Goal: Task Accomplishment & Management: Use online tool/utility

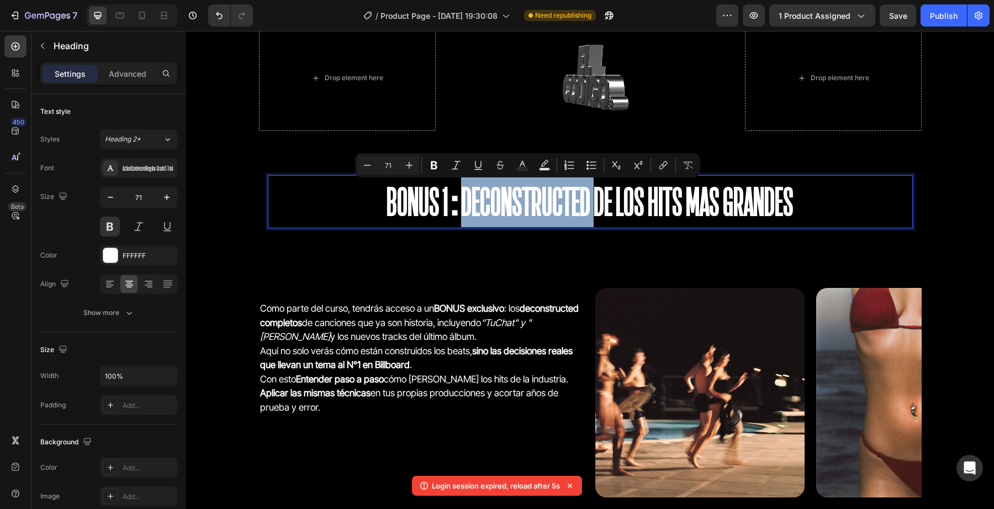
click at [494, 202] on p "BONUS 1:Deconstructed de los hits mas grandes" at bounding box center [590, 201] width 643 height 51
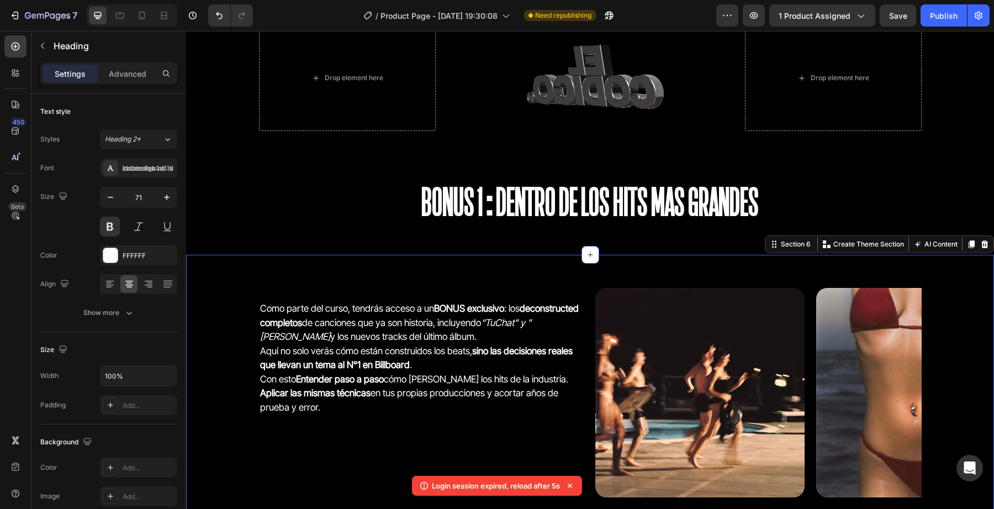
click at [481, 266] on div "Como parte del curso, tendrás acceso a un BONUS exclusivo : los deconstructed c…" at bounding box center [590, 397] width 808 height 284
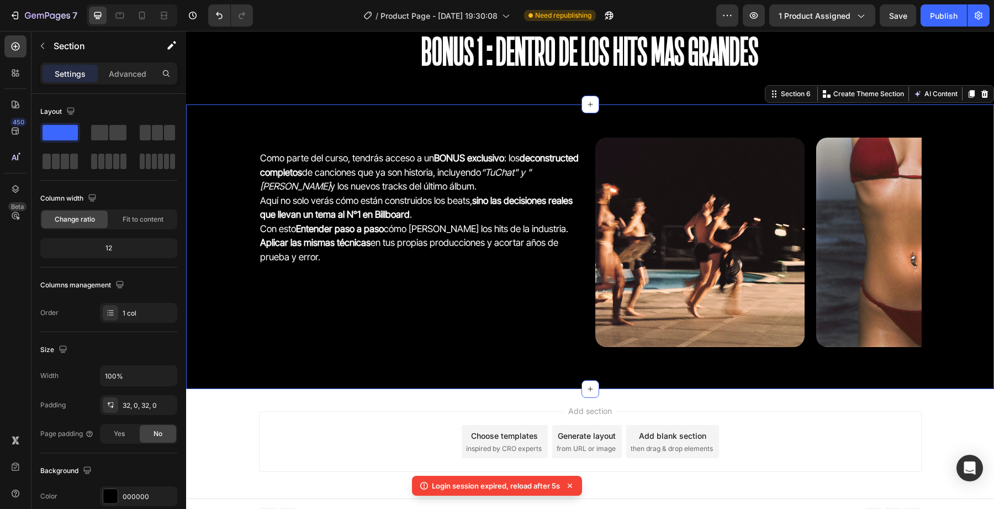
scroll to position [2533, 0]
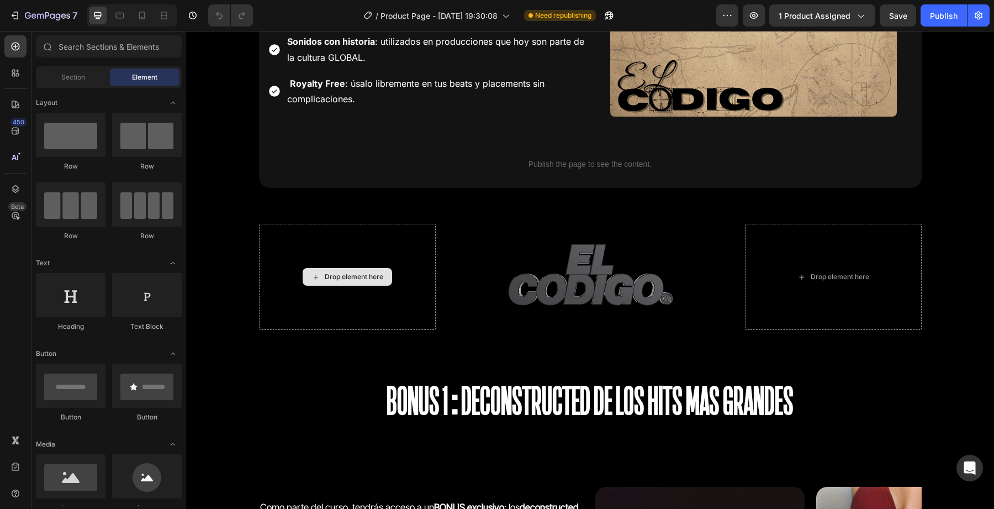
scroll to position [2533, 0]
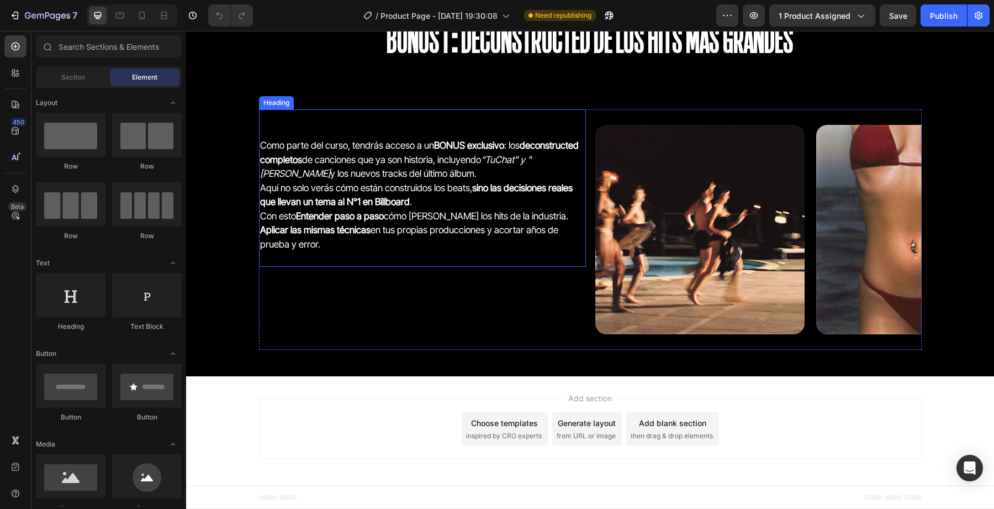
click at [391, 234] on h2 "Como parte del curso, tendrás acceso a un BONUS exclusivo : los deconstructed c…" at bounding box center [422, 187] width 327 height 157
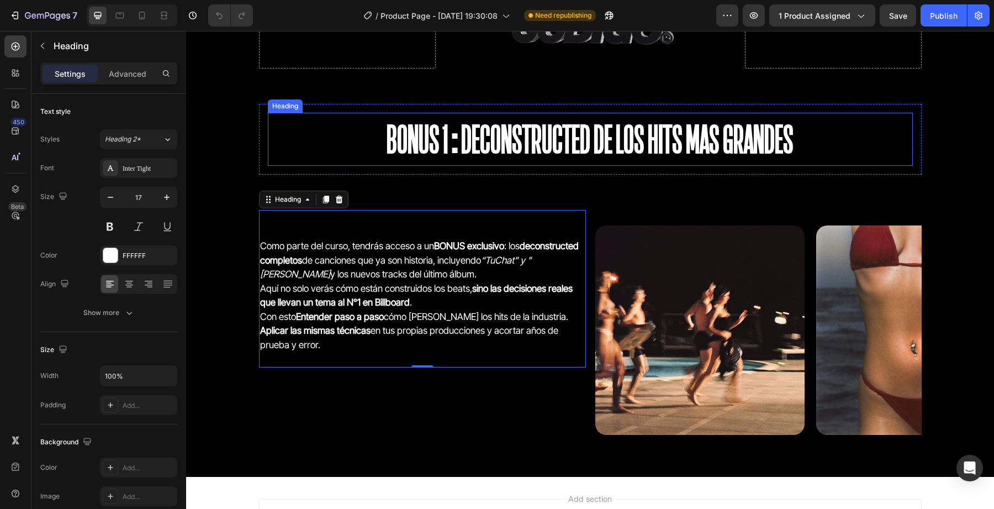
scroll to position [2415, 0]
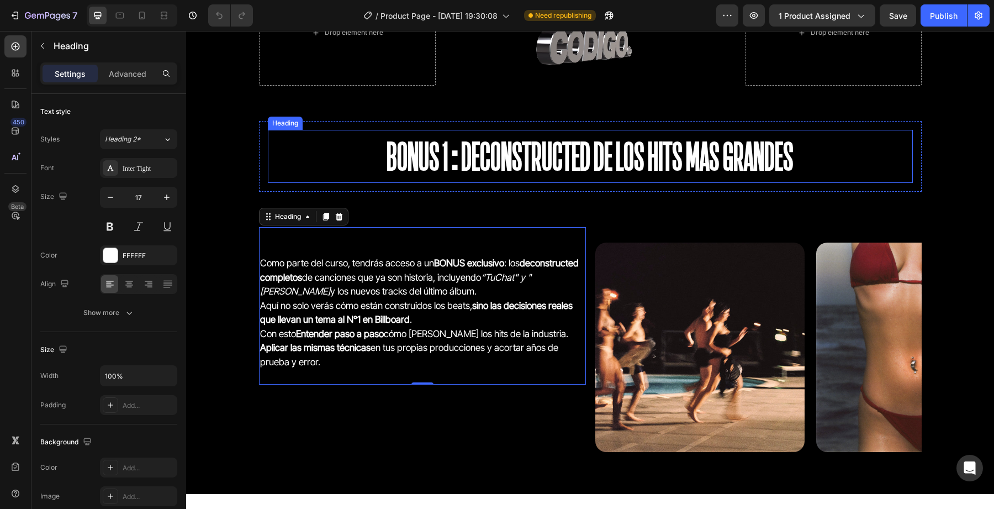
click at [502, 182] on h2 "BONUS 1:Deconstructed de los hits mas grandes" at bounding box center [590, 156] width 645 height 53
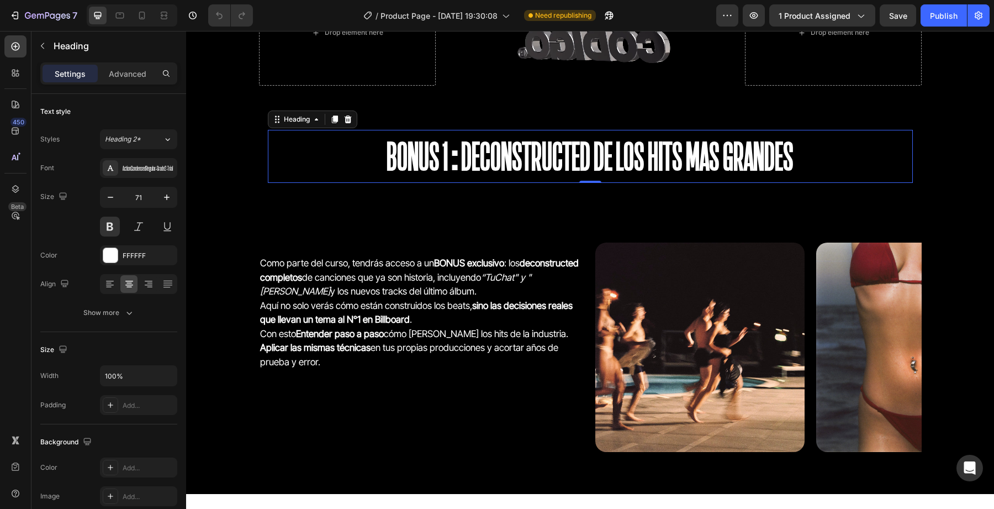
click at [511, 178] on h2 "BONUS 1:Deconstructed de los hits mas grandes" at bounding box center [590, 156] width 645 height 53
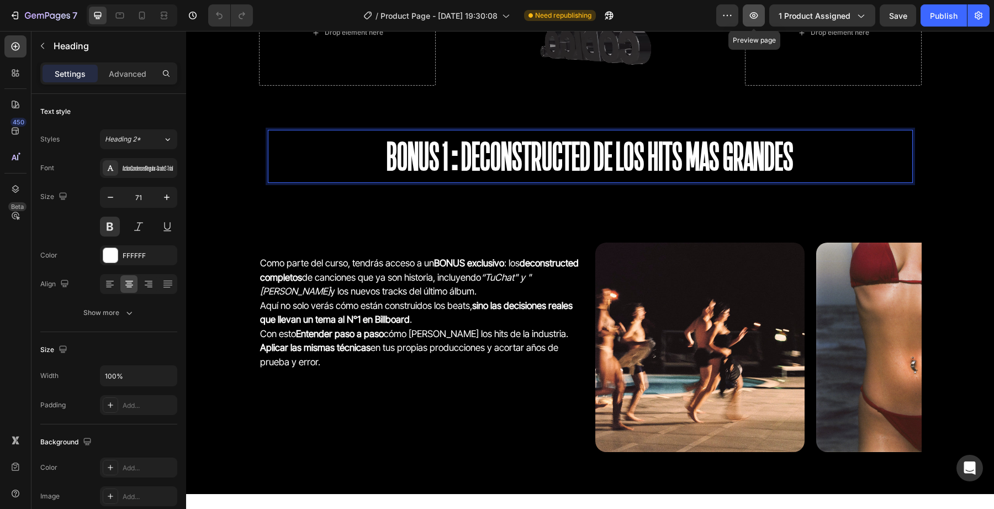
click at [765, 8] on button "button" at bounding box center [754, 15] width 22 height 22
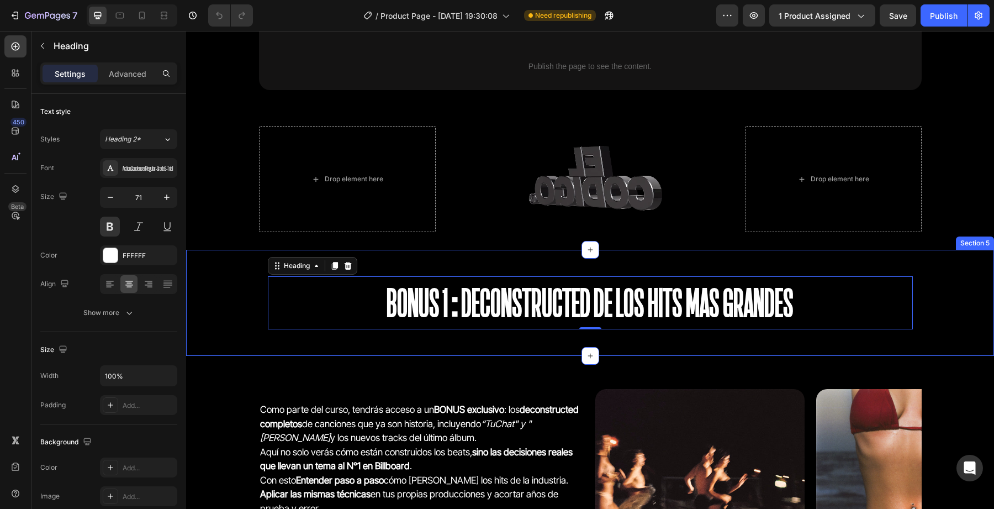
scroll to position [2293, 0]
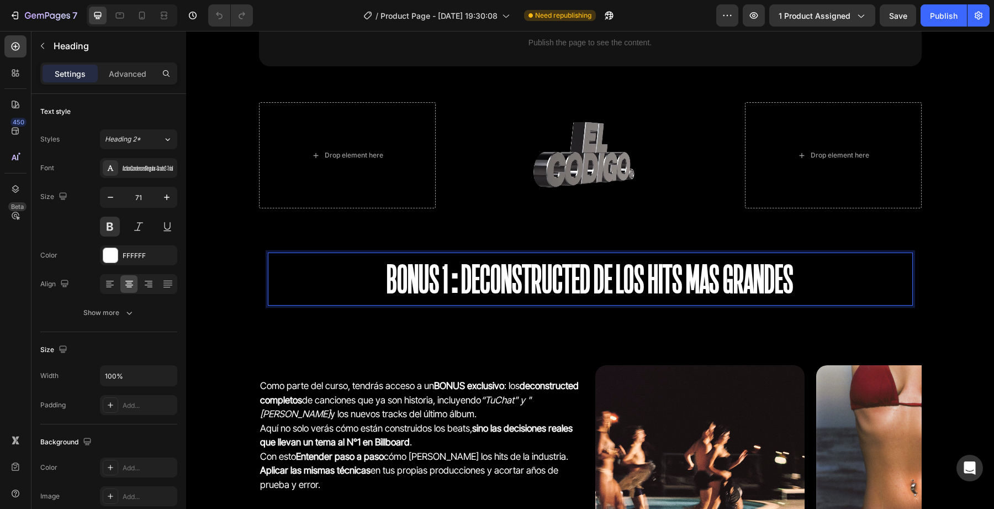
click at [454, 279] on p "BONUS 1:Deconstructed de los hits mas grandes" at bounding box center [590, 279] width 643 height 51
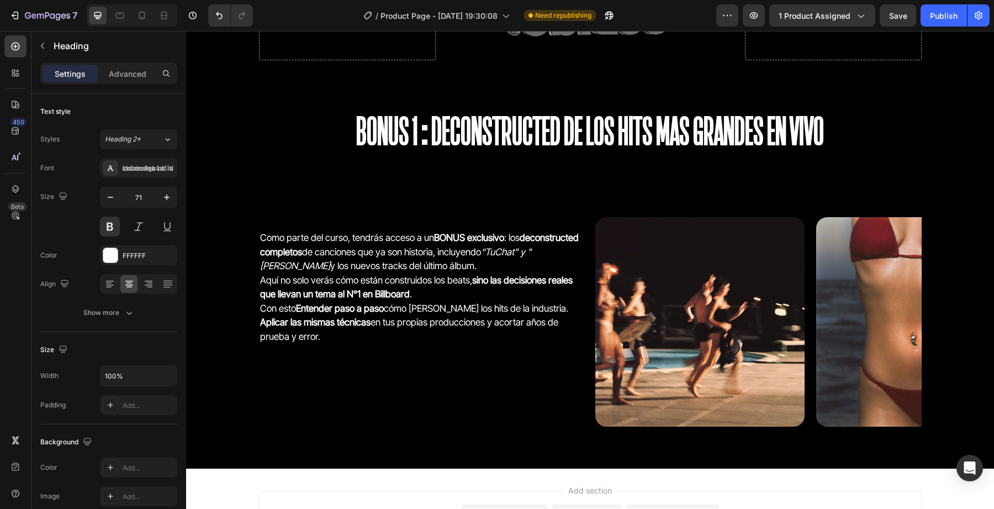
scroll to position [2454, 0]
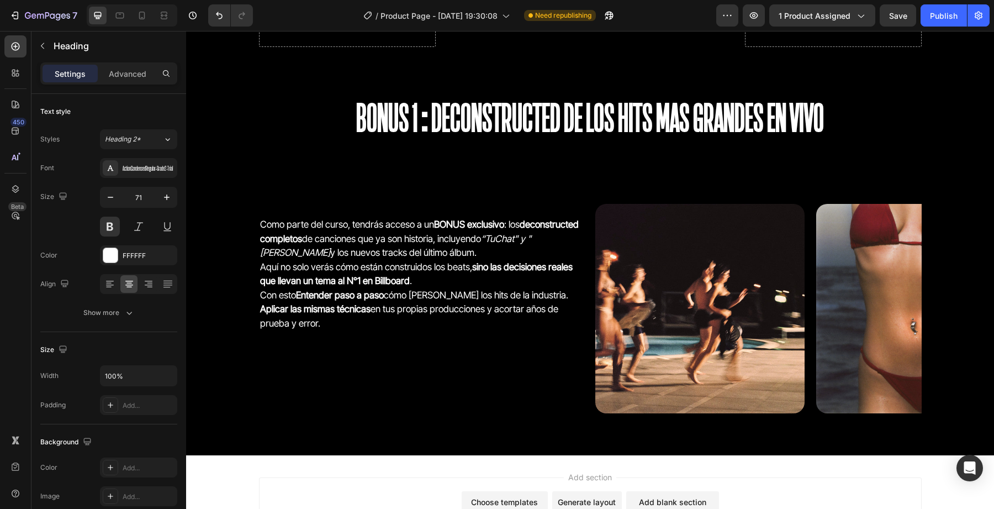
click at [486, 102] on h2 "BONUS 1:Deconstructed de los hits mas grandes EN VIVO" at bounding box center [590, 117] width 645 height 53
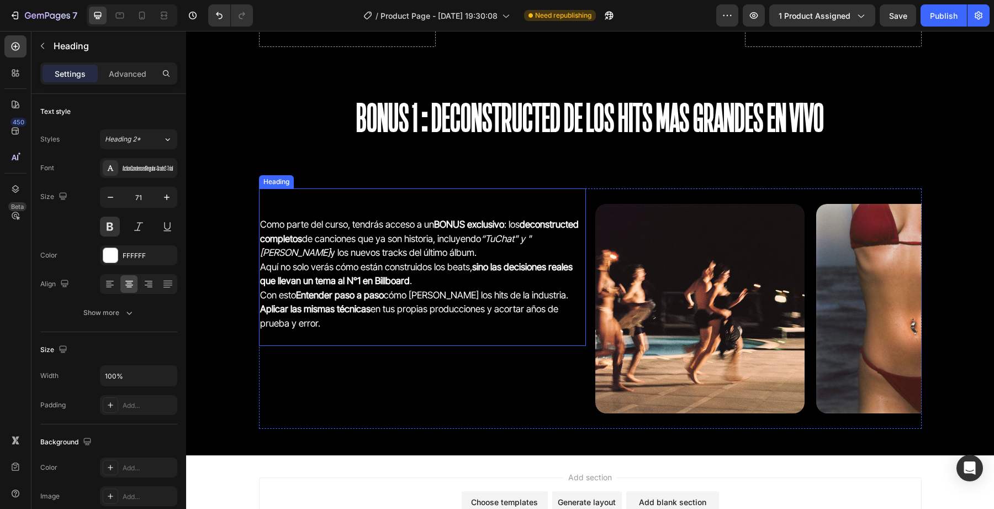
click at [403, 265] on h2 "Como parte del curso, tendrás acceso a un BONUS exclusivo : los deconstructed c…" at bounding box center [422, 266] width 327 height 157
click at [404, 233] on h2 "Como parte del curso, tendrás acceso a un BONUS exclusivo : los deconstructed c…" at bounding box center [422, 266] width 327 height 157
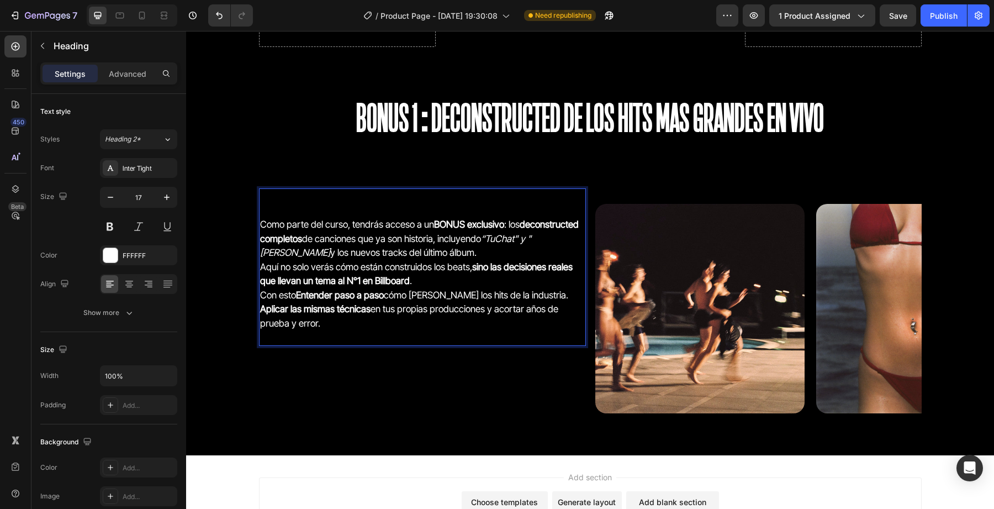
click at [404, 322] on p "Como parte del curso, tendrás acceso a un BONUS exclusivo : los deconstructed c…" at bounding box center [422, 266] width 325 height 155
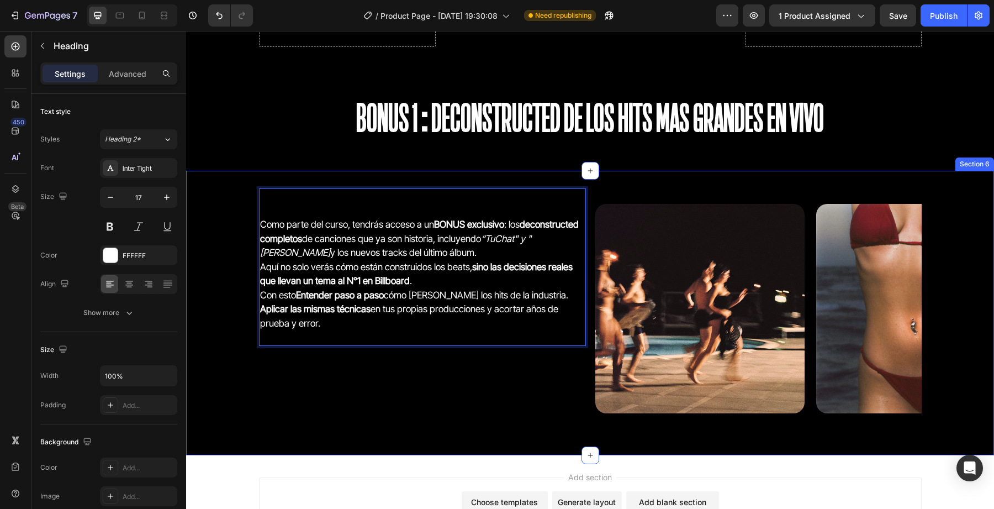
click at [381, 451] on div "Como parte del curso, tendrás acceso a un BONUS exclusivo : los deconstructed c…" at bounding box center [590, 313] width 808 height 284
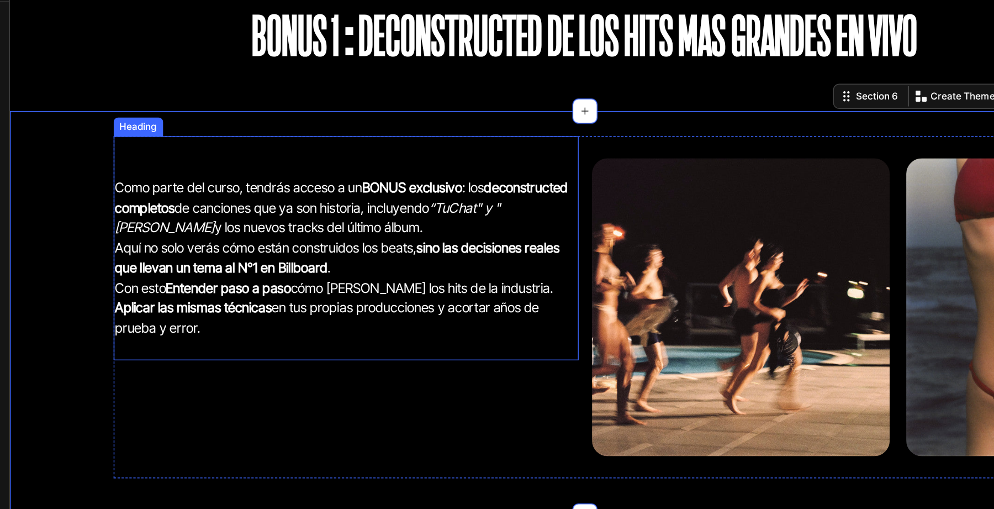
click at [199, 140] on p "⁠⁠⁠⁠⁠⁠⁠ Como parte del curso, tendrás acceso a un BONUS exclusivo : los deconst…" at bounding box center [245, 148] width 325 height 155
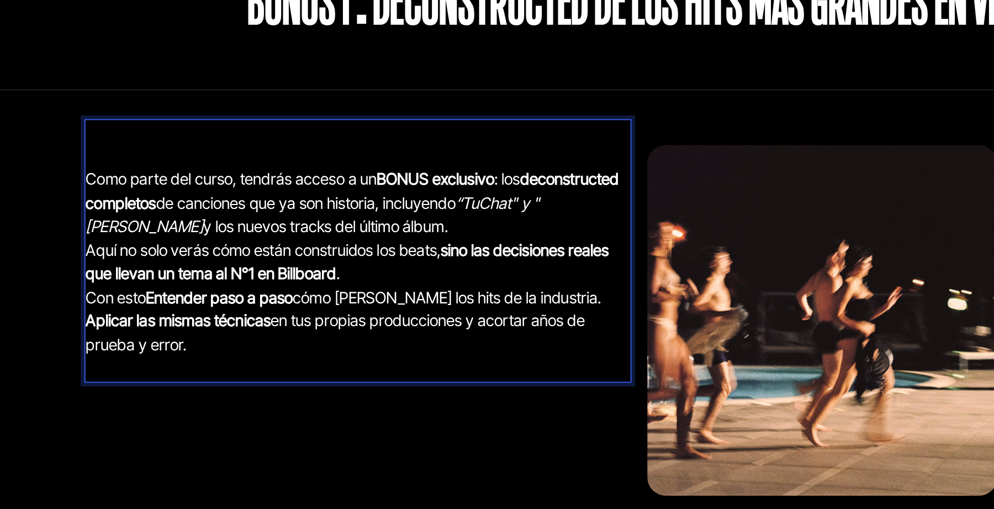
click at [211, 65] on p "⁠⁠⁠⁠⁠⁠⁠ Como parte del curso, tendrás acceso a un BONUS exclusivo : los deconst…" at bounding box center [199, 91] width 325 height 155
click at [218, 94] on p "Como parte del curso, tendrás acceso a un BONUS exclusivo : los deconstructed c…" at bounding box center [199, 91] width 325 height 155
click at [176, 91] on p "Como parte del curso, tendrás acceso a un BONUS exclusivo : los deconstructed c…" at bounding box center [199, 91] width 325 height 155
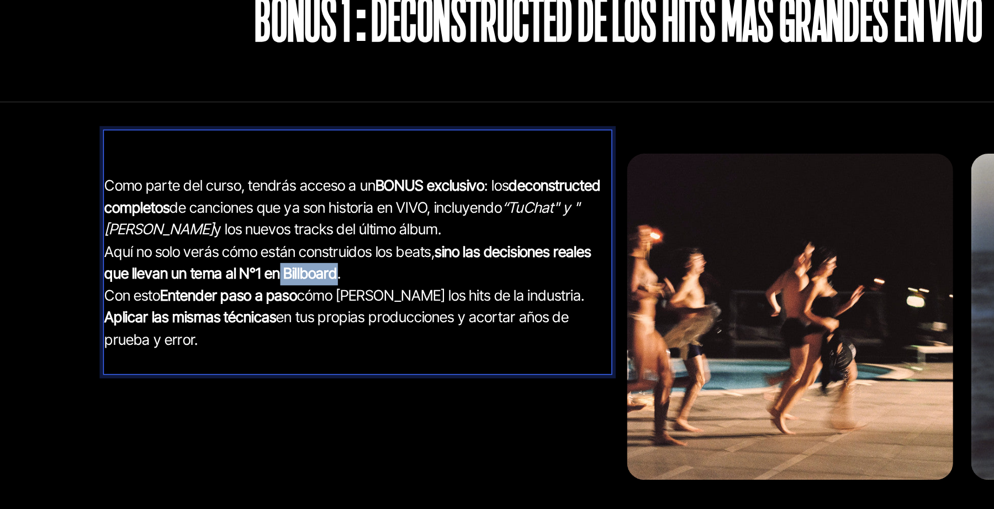
drag, startPoint x: 212, startPoint y: 135, endPoint x: 175, endPoint y: 135, distance: 37.6
click at [175, 135] on strong "sino las decisiones reales que llevan un tema al N°1 en Billboard" at bounding box center [220, 127] width 313 height 25
drag, startPoint x: 135, startPoint y: 149, endPoint x: 109, endPoint y: 149, distance: 26.0
click at [109, 149] on strong "Entender paso a paso" at bounding box center [144, 148] width 88 height 11
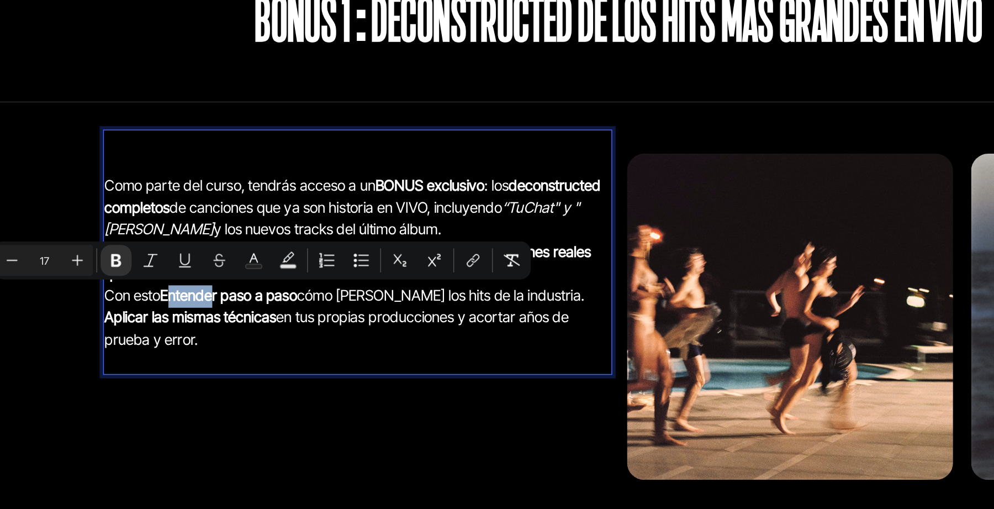
click at [131, 149] on strong "Entender paso a paso" at bounding box center [144, 148] width 88 height 11
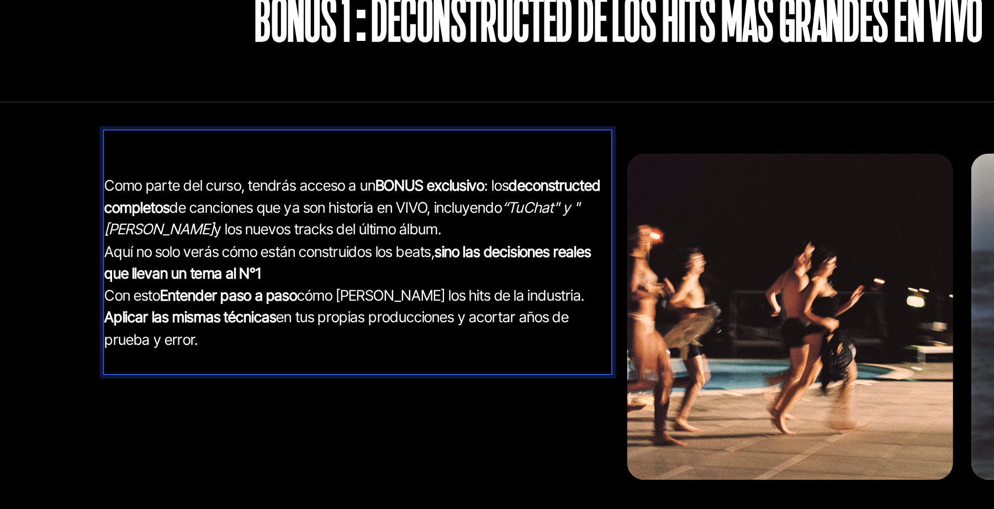
click at [141, 149] on strong "Entender paso a paso" at bounding box center [144, 148] width 88 height 11
click at [101, 146] on p "Como parte del curso, tendrás acceso a un BONUS exclusivo : los deconstructed c…" at bounding box center [226, 120] width 325 height 155
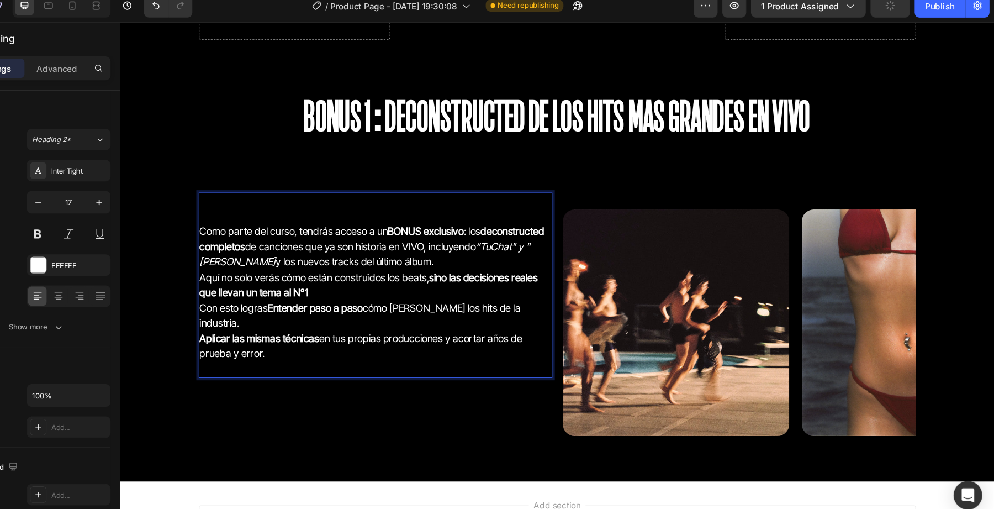
scroll to position [0, 0]
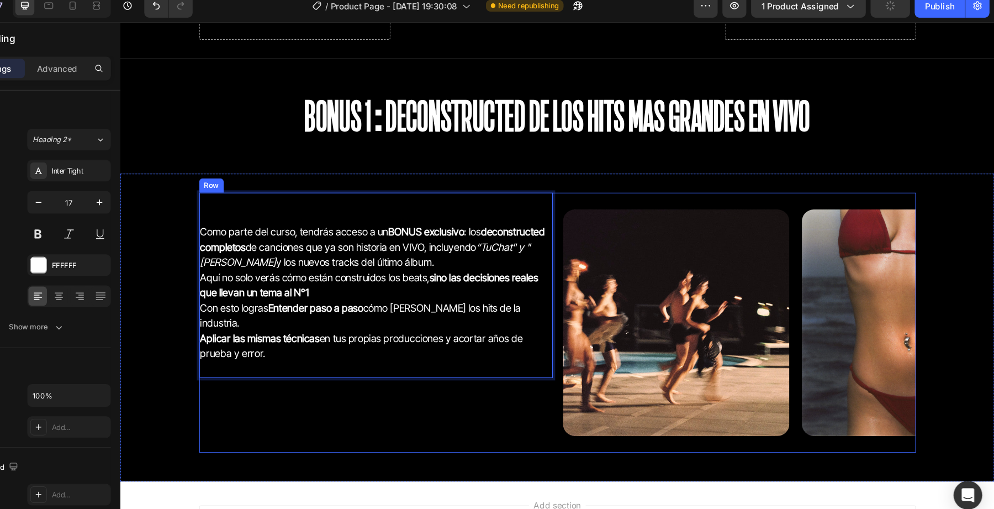
click at [325, 349] on div "Como parte del curso, tendrás acceso a un BONUS exclusivo : los deconstructed c…" at bounding box center [356, 300] width 327 height 240
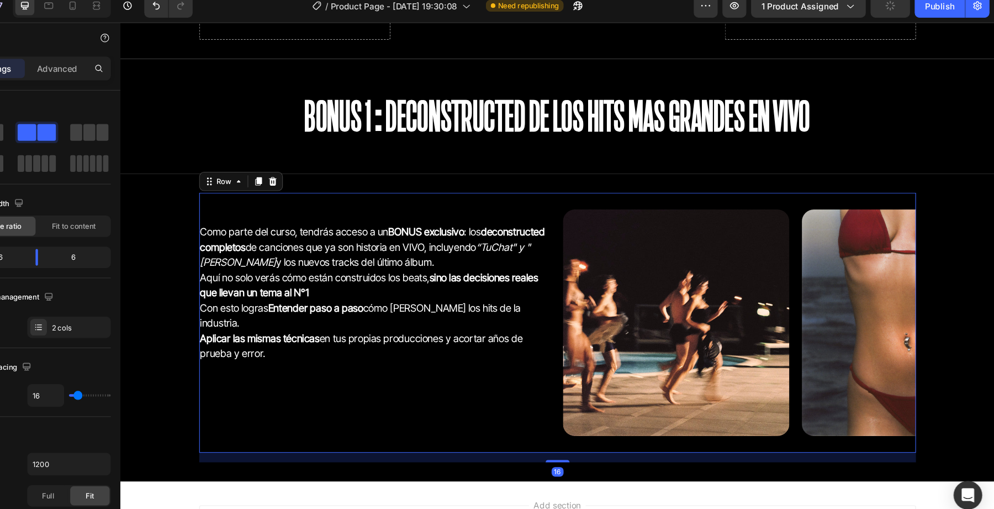
click at [355, 364] on div "⁠⁠⁠⁠⁠⁠⁠ Como parte del curso, tendrás acceso a un BONUS exclusivo : los deconst…" at bounding box center [356, 300] width 327 height 240
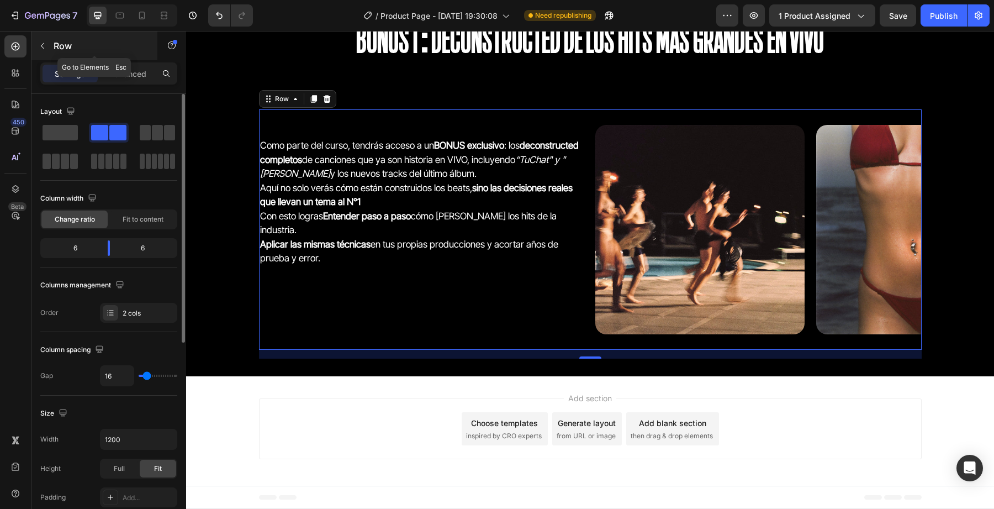
click at [54, 50] on p "Row" at bounding box center [101, 45] width 94 height 13
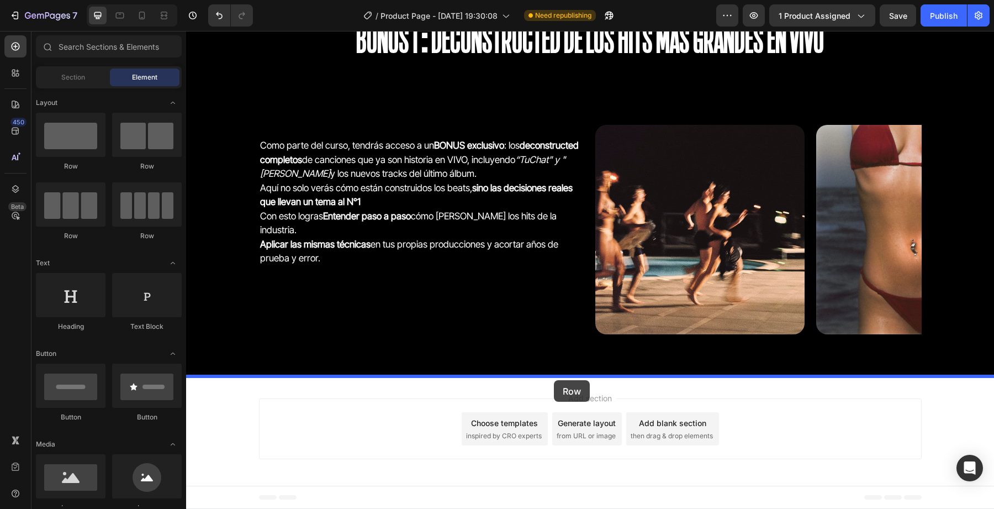
drag, startPoint x: 277, startPoint y: 184, endPoint x: 554, endPoint y: 380, distance: 339.6
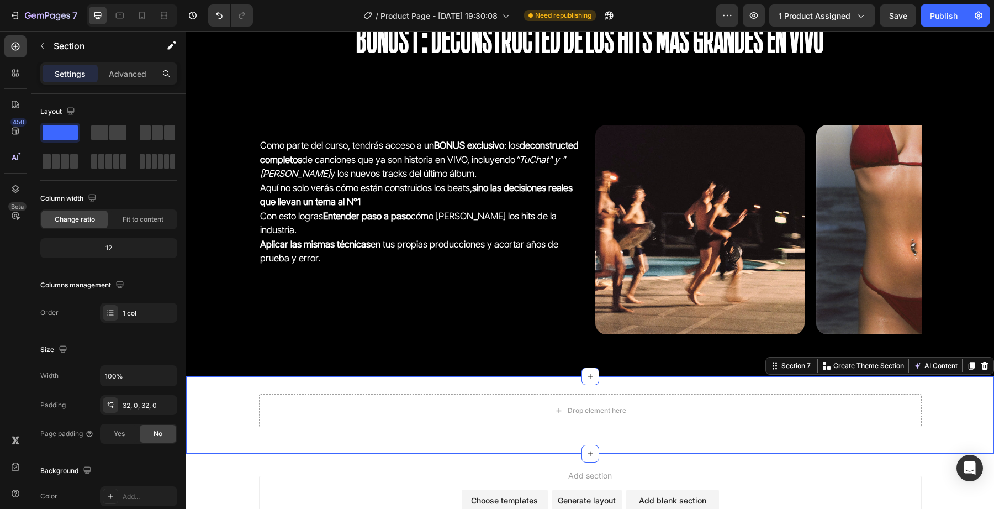
click at [504, 388] on div "Drop element here Row Section 7 Create Theme Section AI Content Write with GemA…" at bounding box center [590, 414] width 808 height 77
click at [503, 432] on div "Drop element here Row" at bounding box center [590, 415] width 808 height 42
click at [498, 414] on div "Drop element here" at bounding box center [590, 410] width 663 height 33
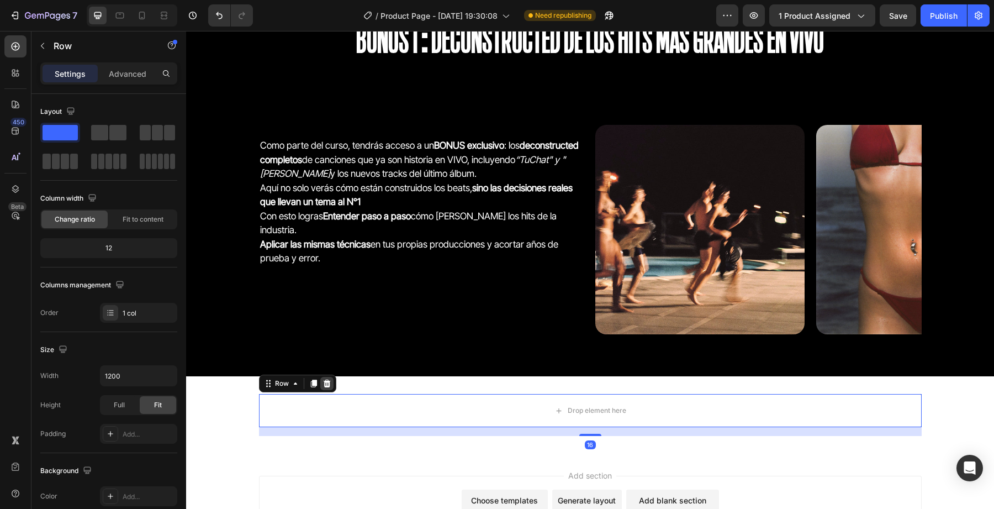
click at [328, 386] on icon at bounding box center [326, 383] width 7 height 8
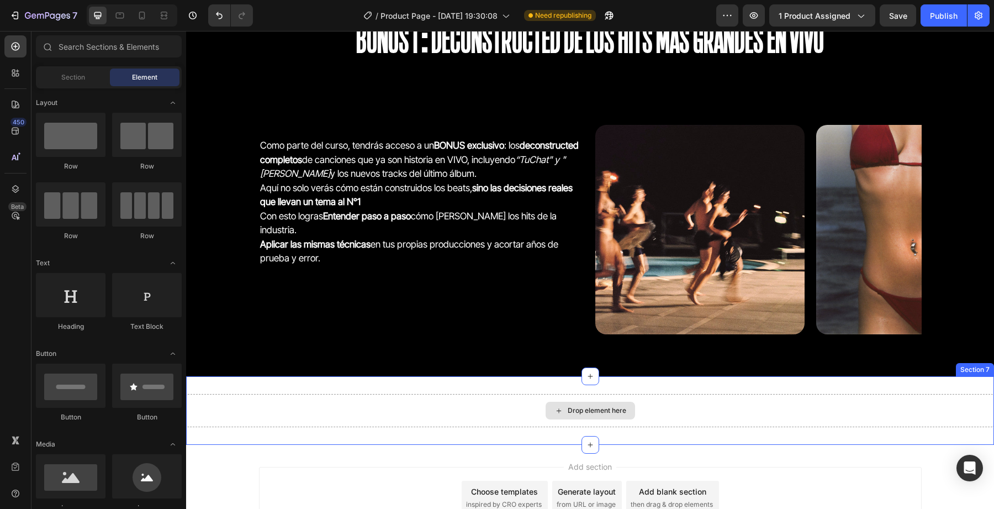
click at [380, 406] on div "Drop element here" at bounding box center [590, 410] width 808 height 33
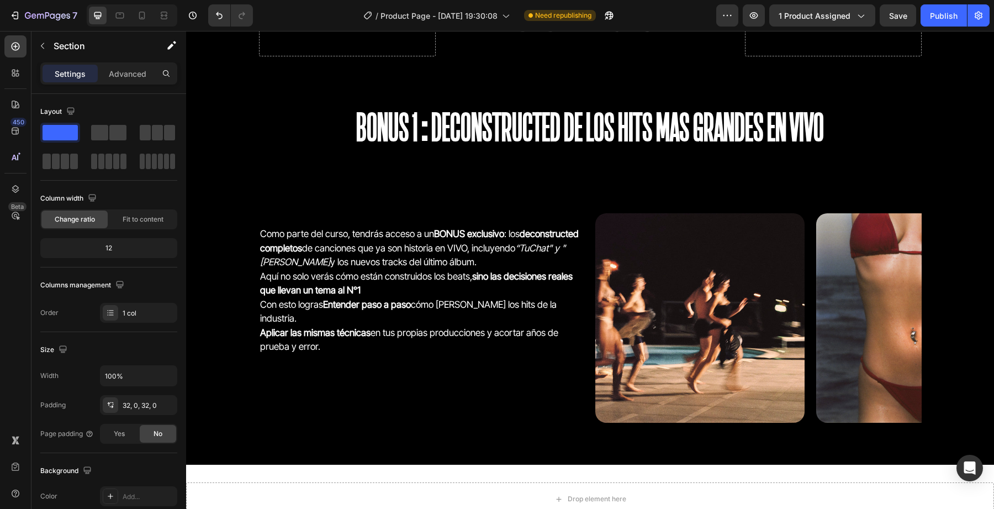
scroll to position [2602, 0]
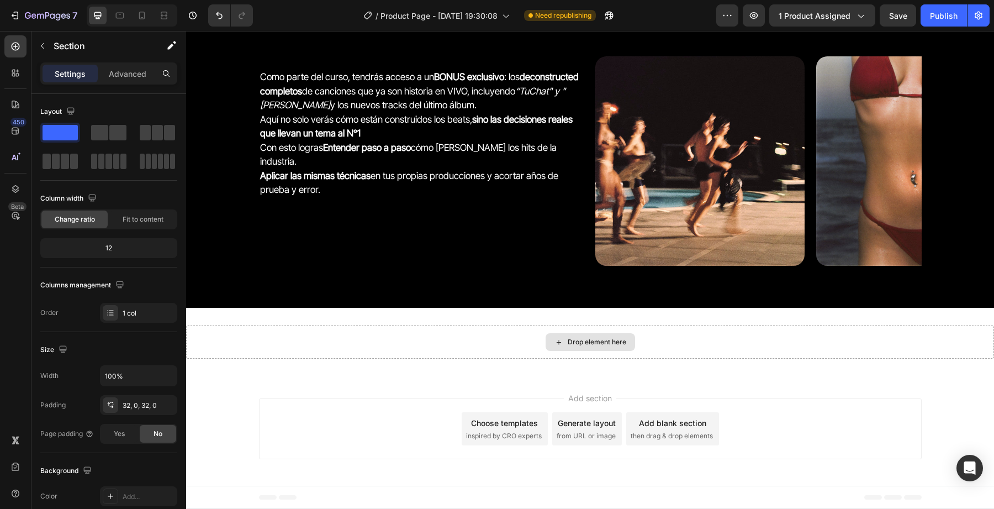
click at [454, 342] on div "Drop element here" at bounding box center [590, 341] width 808 height 33
click at [59, 49] on p "Section" at bounding box center [99, 45] width 91 height 13
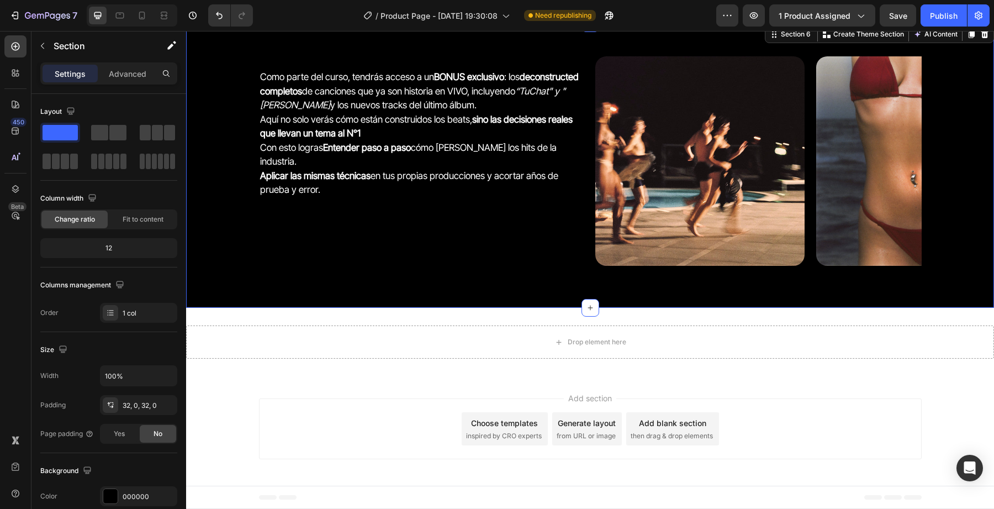
click at [222, 306] on div "Como parte del curso, tendrás acceso a un BONUS exclusivo : los deconstructed c…" at bounding box center [590, 165] width 808 height 284
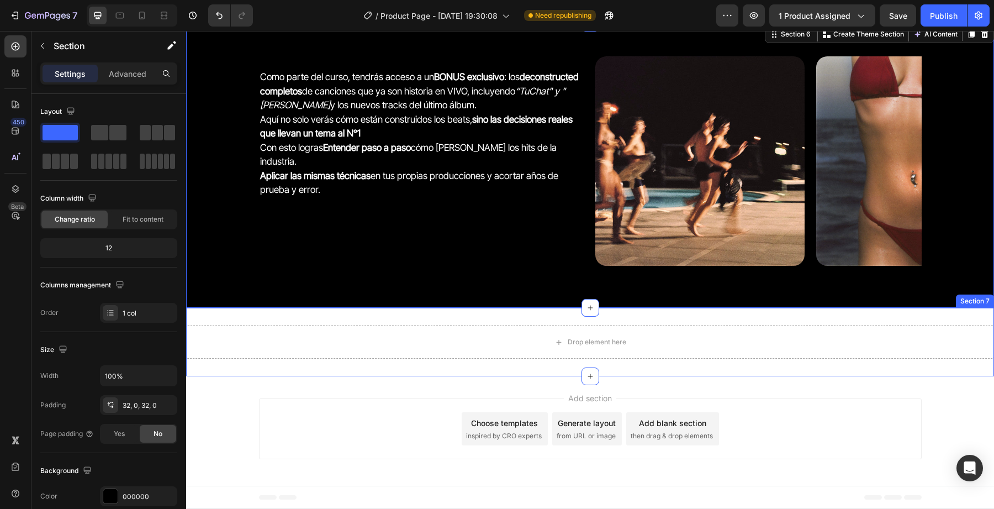
click at [222, 316] on div "Drop element here Section 7" at bounding box center [590, 342] width 808 height 68
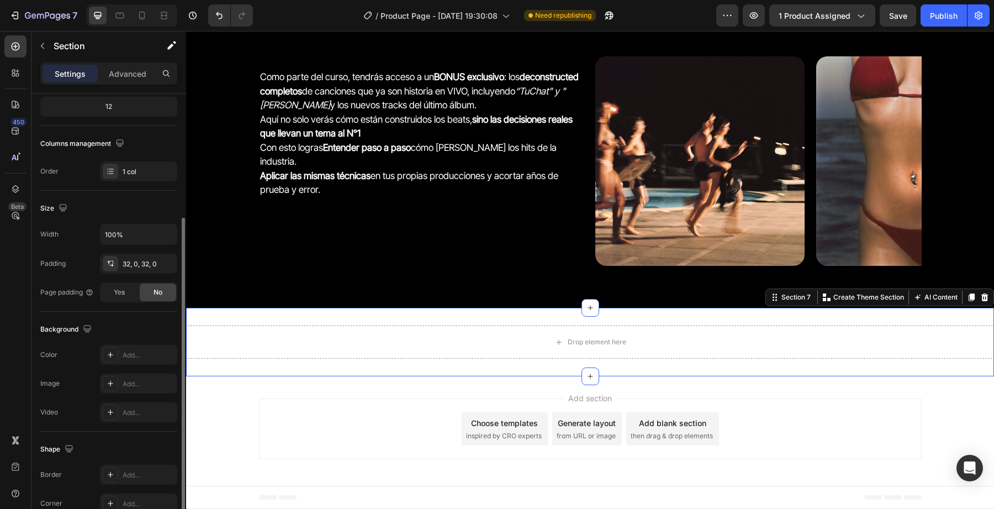
scroll to position [193, 0]
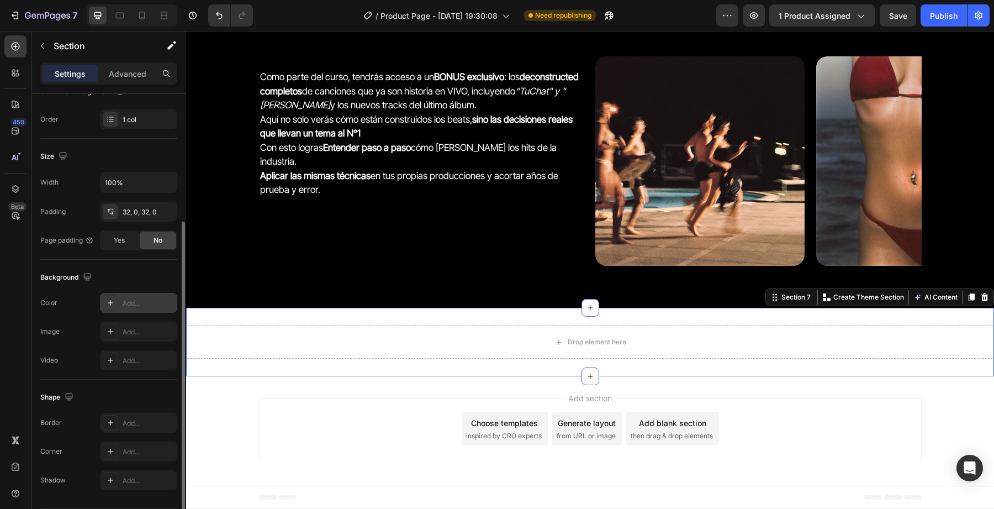
click at [143, 311] on div "Add..." at bounding box center [138, 303] width 77 height 20
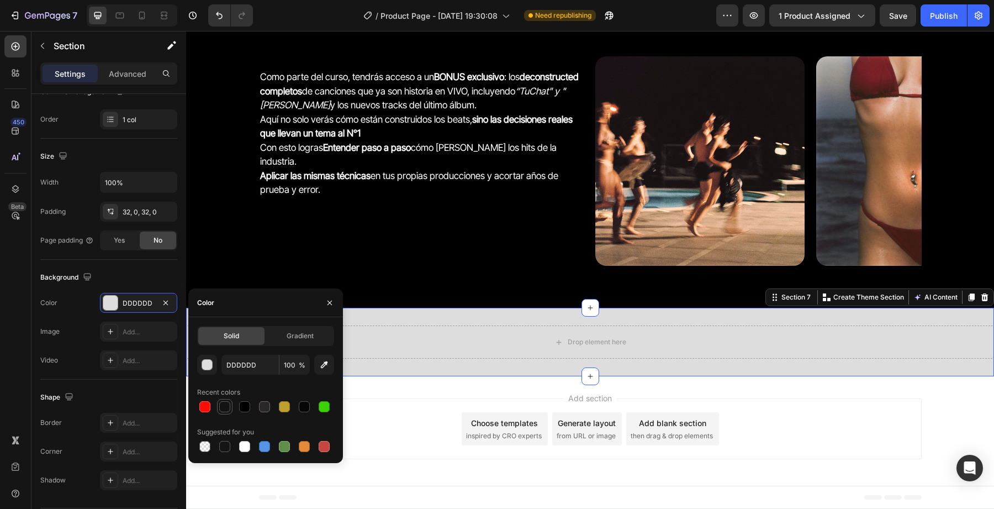
click at [226, 408] on div at bounding box center [224, 406] width 11 height 11
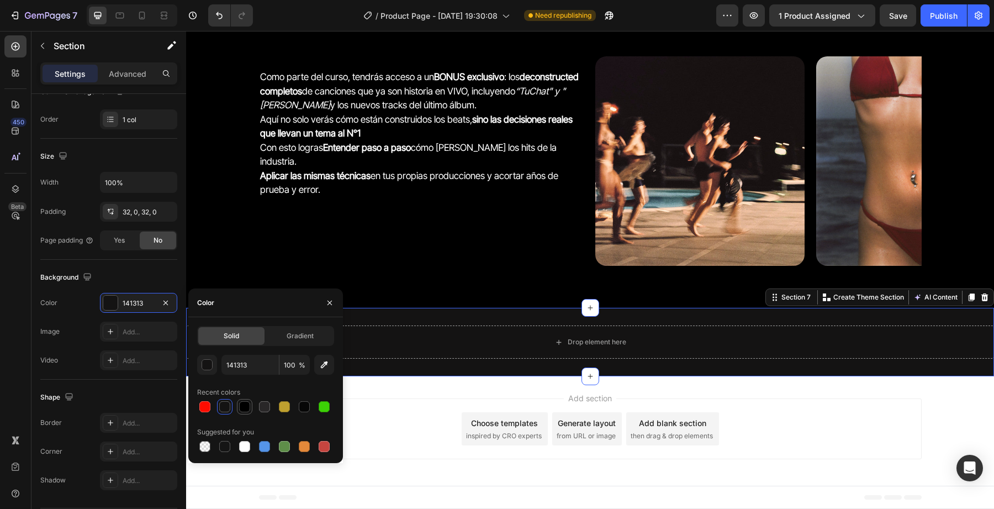
click at [242, 408] on div at bounding box center [244, 406] width 11 height 11
type input "000000"
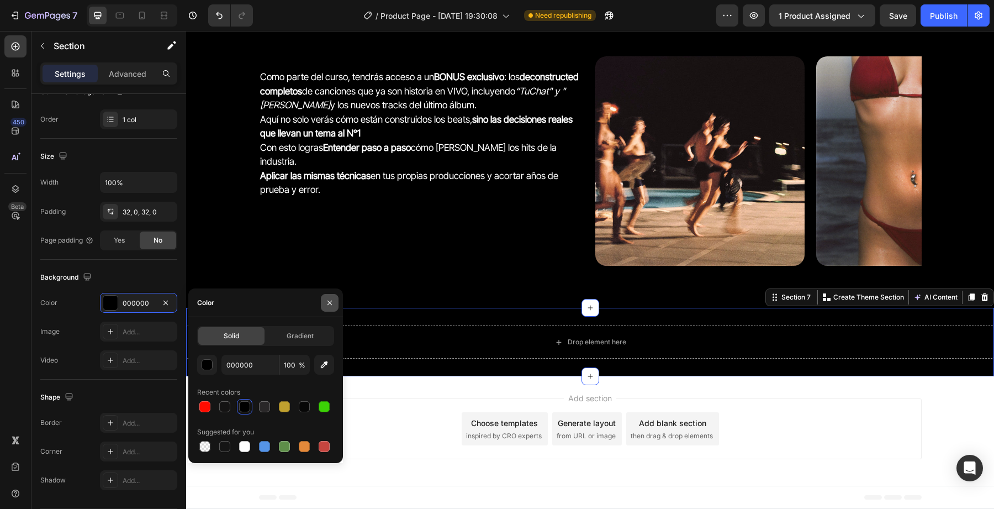
click at [325, 307] on button "button" at bounding box center [330, 303] width 18 height 18
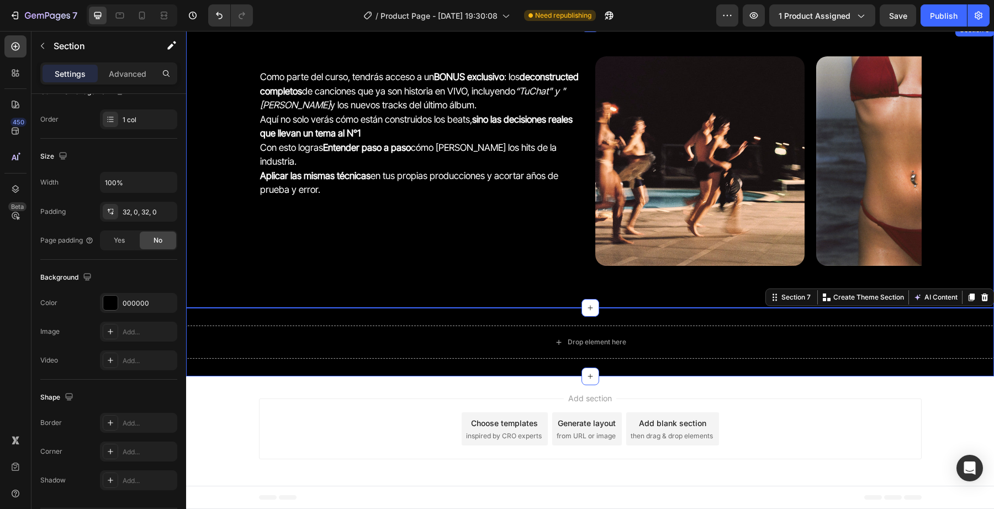
click at [346, 288] on div "Como parte del curso, tendrás acceso a un BONUS exclusivo : los deconstructed c…" at bounding box center [590, 165] width 808 height 249
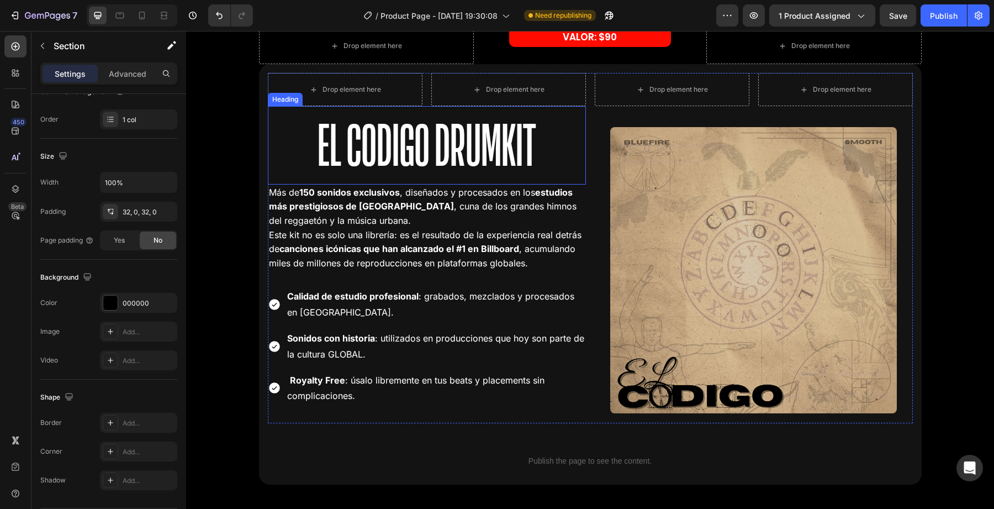
scroll to position [2111, 0]
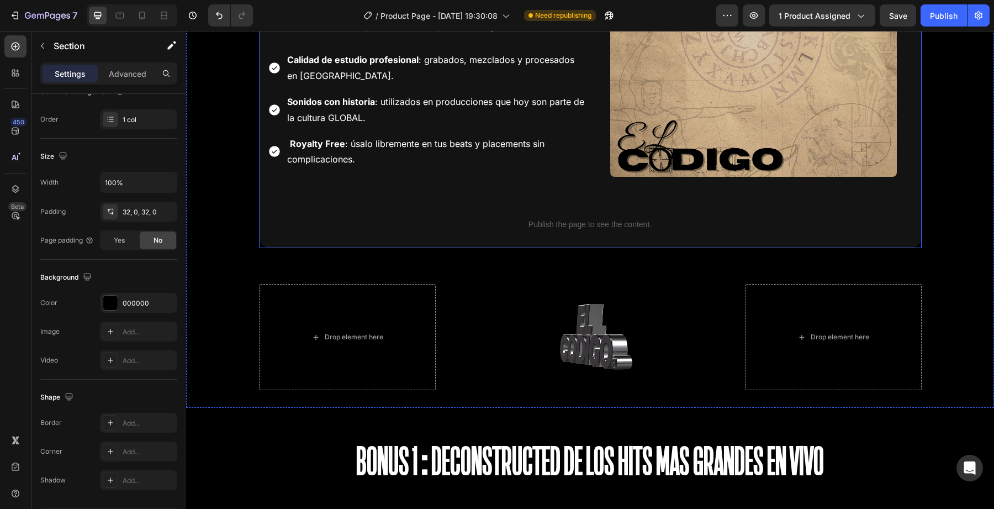
click at [473, 211] on div "Publish the page to see the content." at bounding box center [590, 224] width 645 height 29
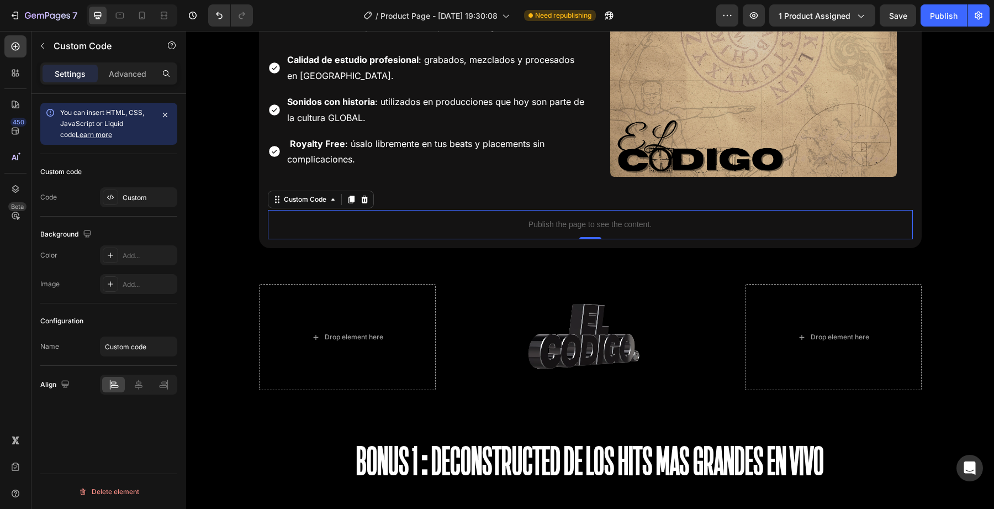
scroll to position [0, 0]
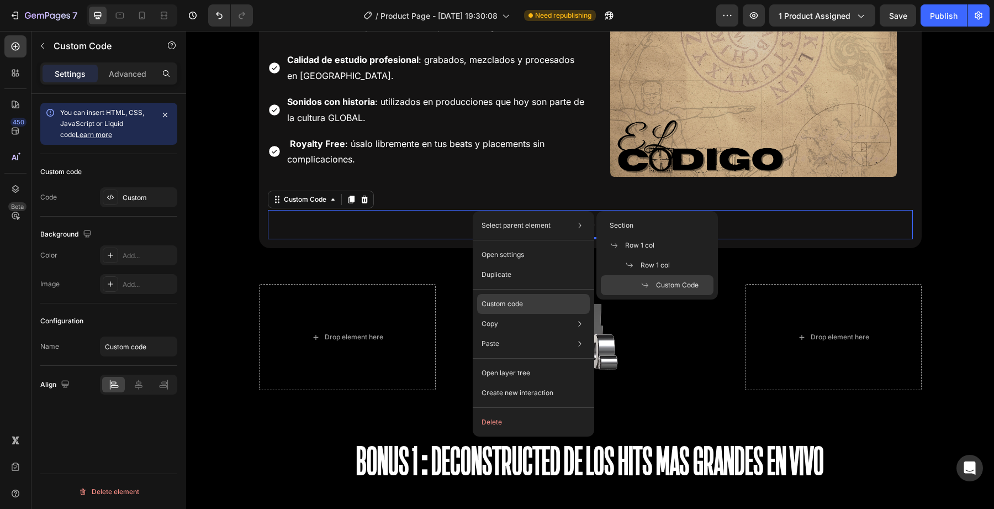
click at [499, 296] on div "Custom code" at bounding box center [533, 304] width 113 height 20
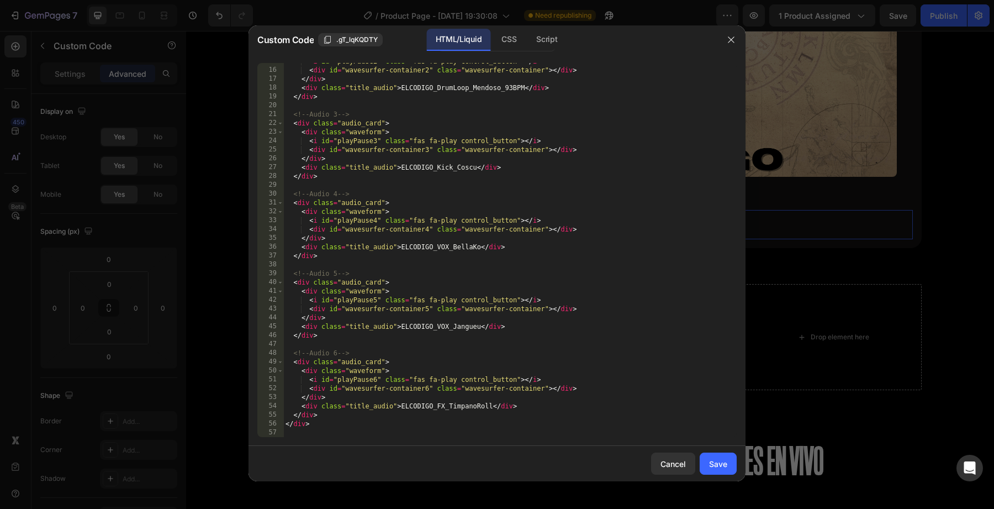
scroll to position [130, 0]
click at [467, 103] on div "< i id = "playPause2" class = "fas fa-play control_button" > </ i > < div id = …" at bounding box center [509, 253] width 453 height 392
click at [524, 59] on div "15 16 17 18 19 20 21 22 23 24 25 26 27 28 29 30 31 32 33 34 35 36 37 38 39 40 4…" at bounding box center [497, 250] width 497 height 392
click at [539, 45] on div "Script" at bounding box center [546, 40] width 39 height 22
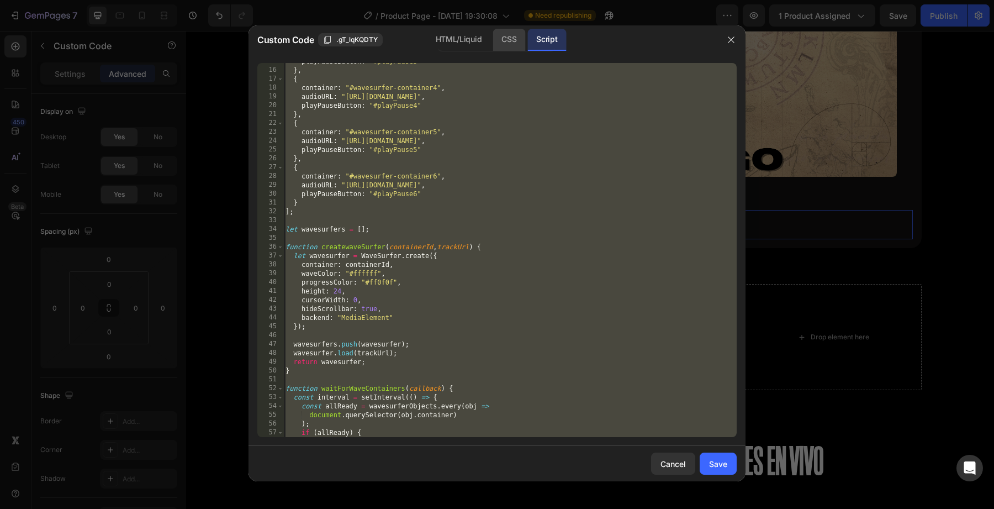
click at [509, 46] on div "CSS" at bounding box center [509, 40] width 33 height 22
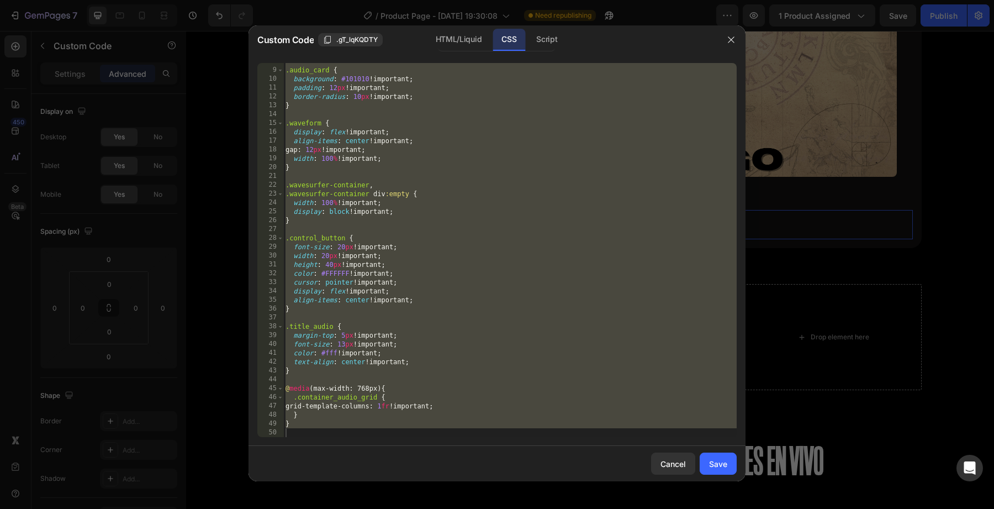
scroll to position [68, 0]
click at [551, 40] on div "Script" at bounding box center [546, 40] width 39 height 22
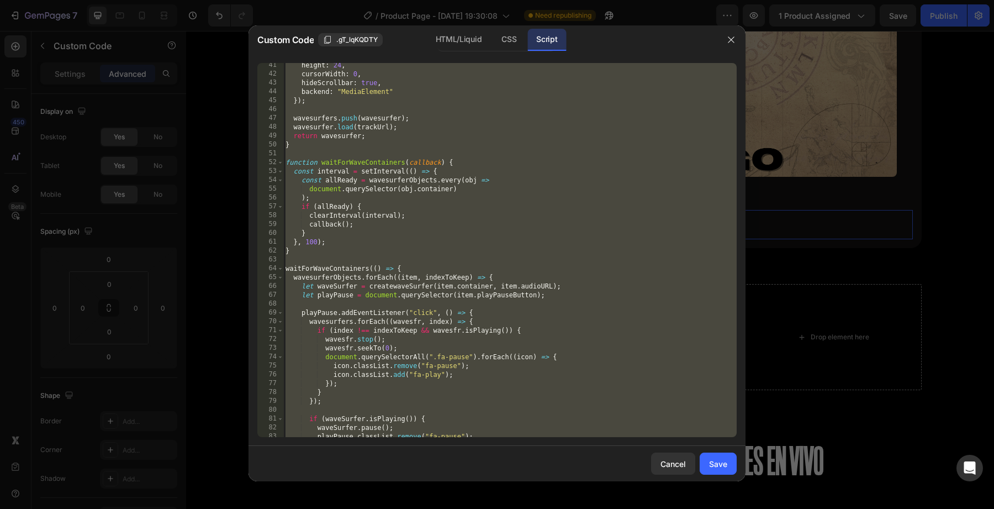
scroll to position [0, 0]
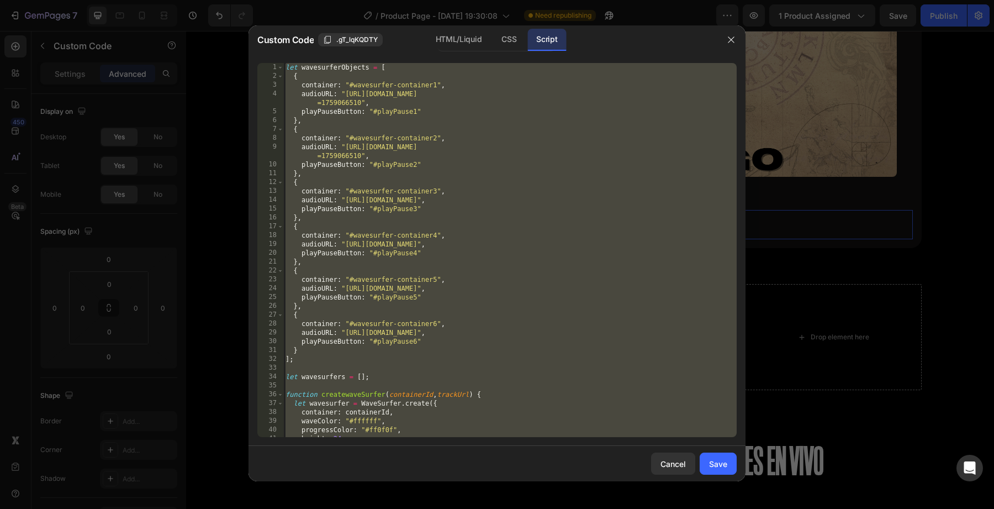
click at [480, 119] on div "let wavesurferObjects = [ { container : "#wavesurfer-container1" , audioURL : "…" at bounding box center [509, 259] width 453 height 392
click at [445, 42] on div "HTML/Liquid" at bounding box center [459, 40] width 64 height 22
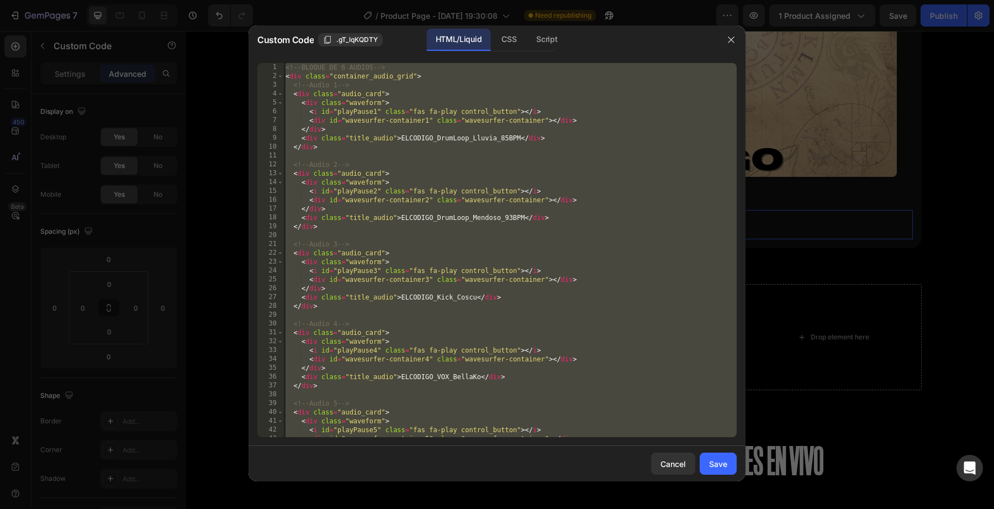
type textarea "</div>"
click at [415, 154] on div "<!-- BLOQUE DE 6 AUDIOS --> < div class = "container_audio_grid" > <!-- Audio 1…" at bounding box center [509, 259] width 453 height 392
click at [509, 31] on div "CSS" at bounding box center [509, 40] width 33 height 22
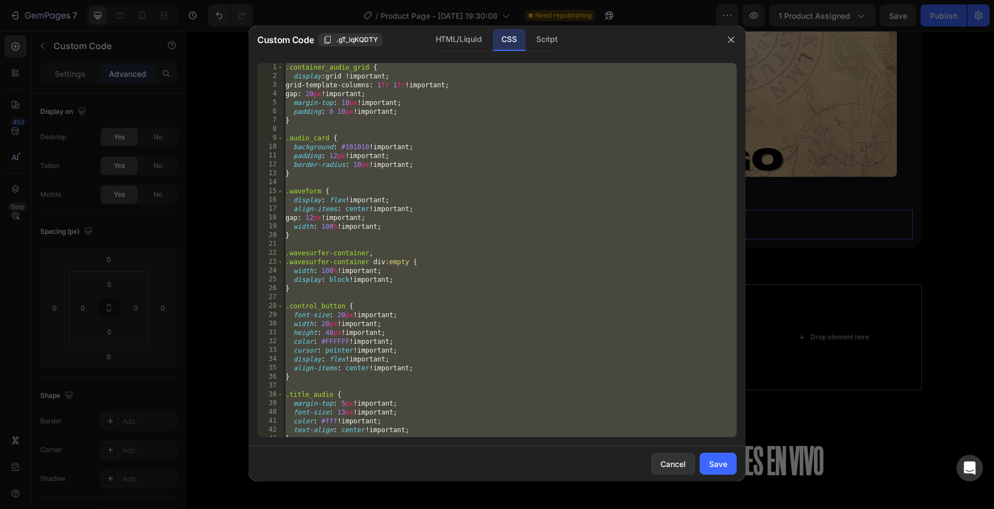
click at [463, 153] on div ".container_audio_grid { display : grid !important ; grid-template-columns : 1 f…" at bounding box center [509, 259] width 453 height 392
click at [551, 51] on div "Custom Code .gT_lqKQDTY HTML/Liquid CSS Script" at bounding box center [483, 39] width 468 height 29
click at [551, 41] on div "Script" at bounding box center [546, 40] width 39 height 22
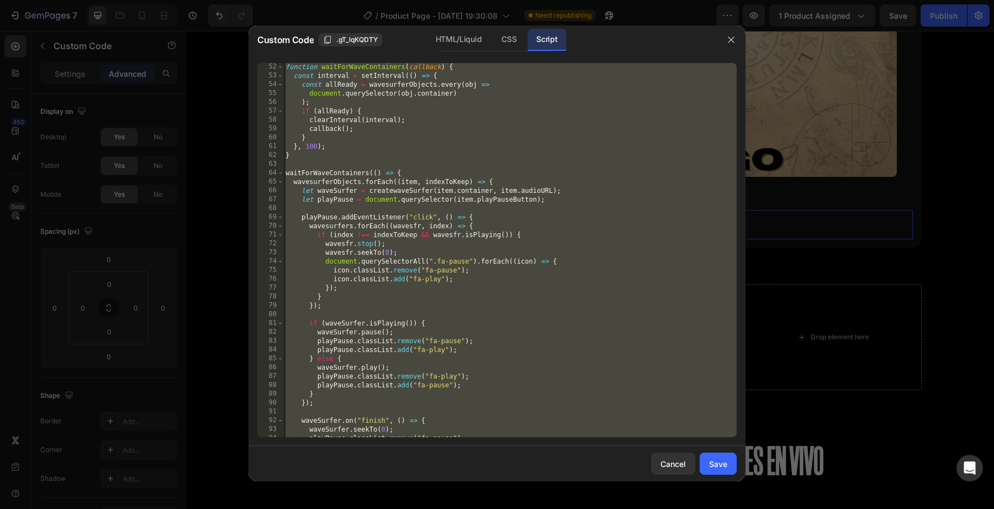
scroll to position [488, 0]
click at [389, 320] on div "function waitForWaveContainers ( callback ) { const interval = setInterval (( )…" at bounding box center [509, 258] width 453 height 392
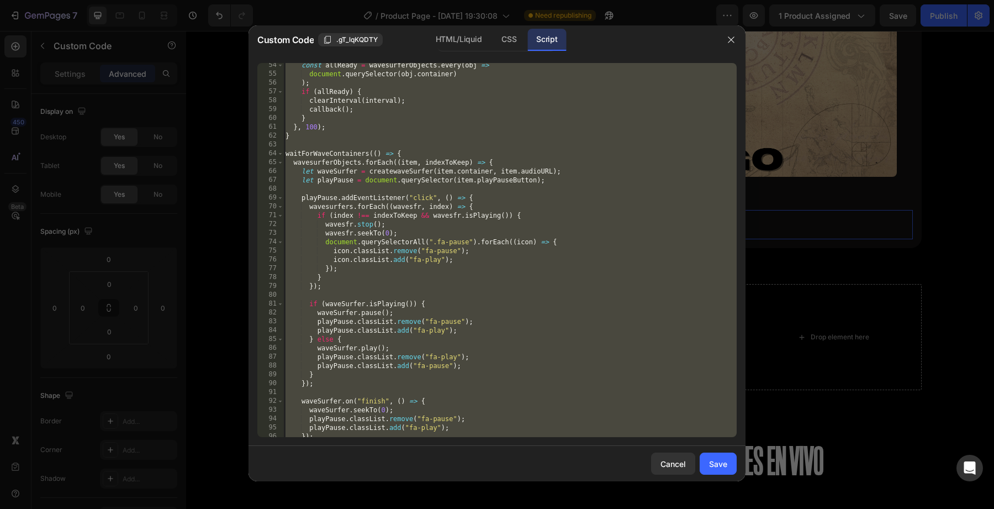
click at [368, 239] on div "const allReady = wavesurferObjects . every ( obj => document . querySelector ( …" at bounding box center [509, 257] width 453 height 392
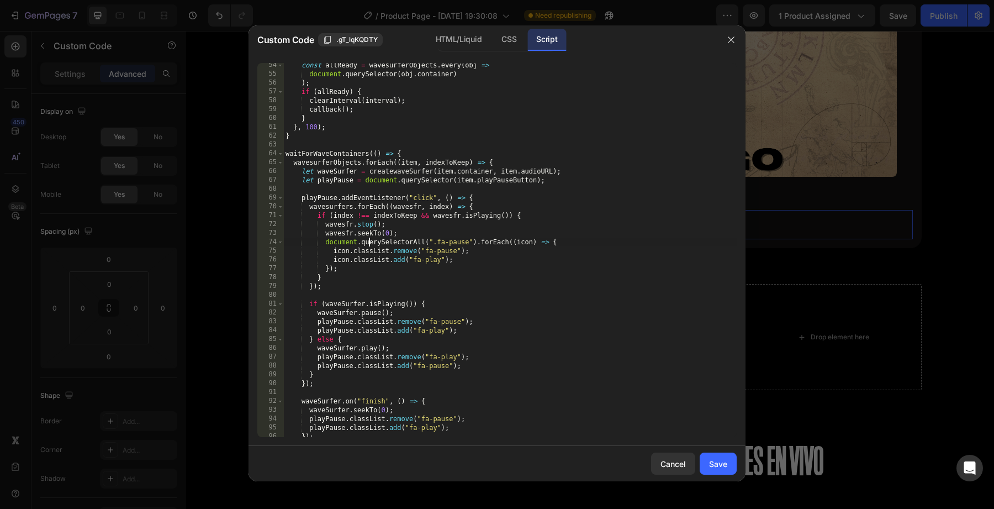
type textarea "});"
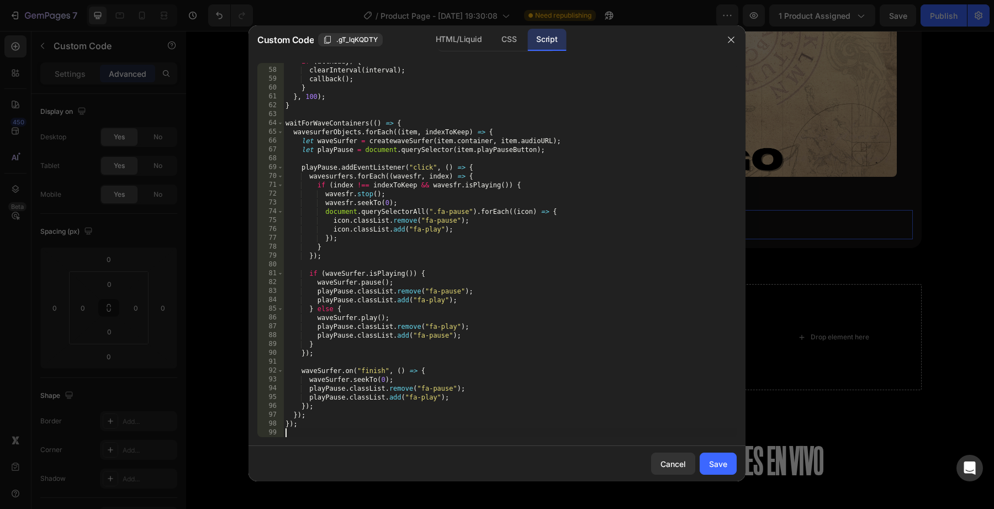
scroll to position [519, 0]
click at [716, 462] on div "Save" at bounding box center [718, 464] width 18 height 12
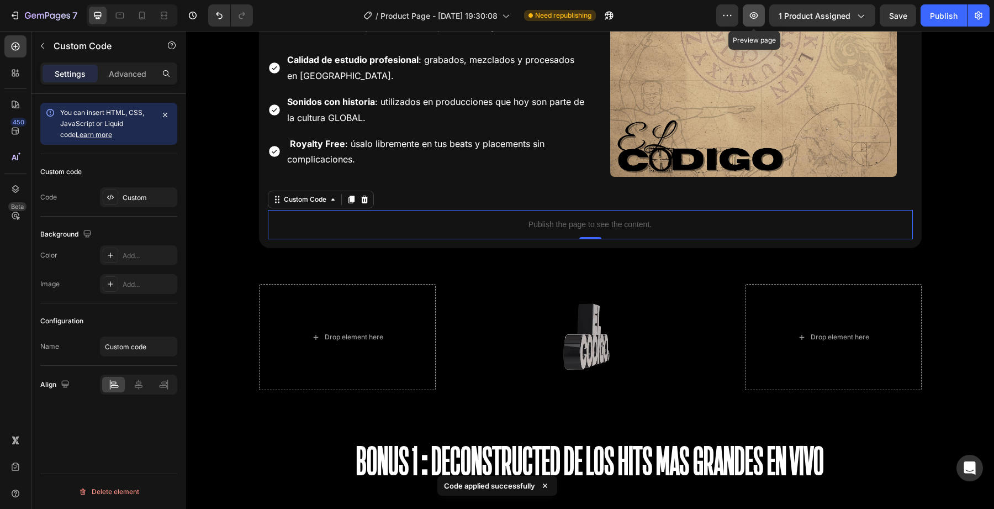
click at [759, 19] on icon "button" at bounding box center [753, 15] width 11 height 11
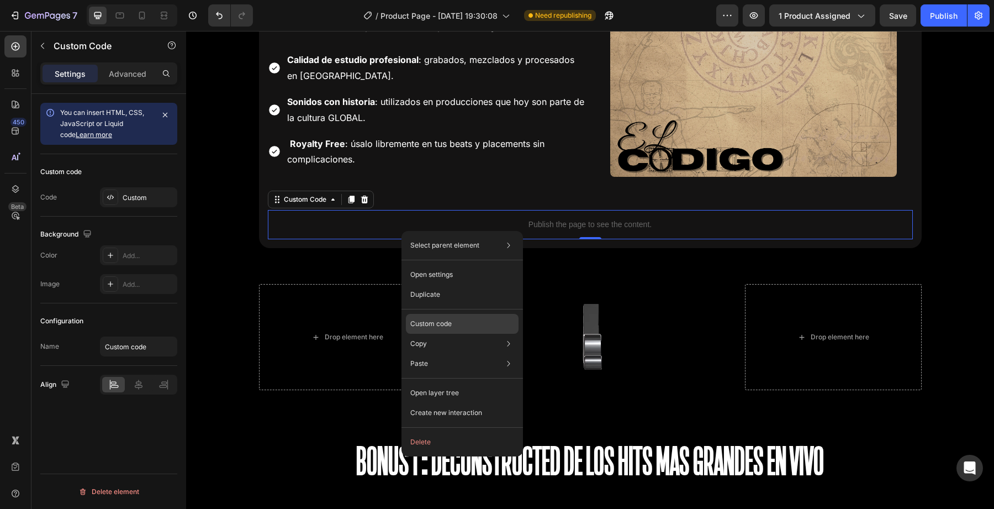
click at [430, 321] on p "Custom code" at bounding box center [430, 324] width 41 height 10
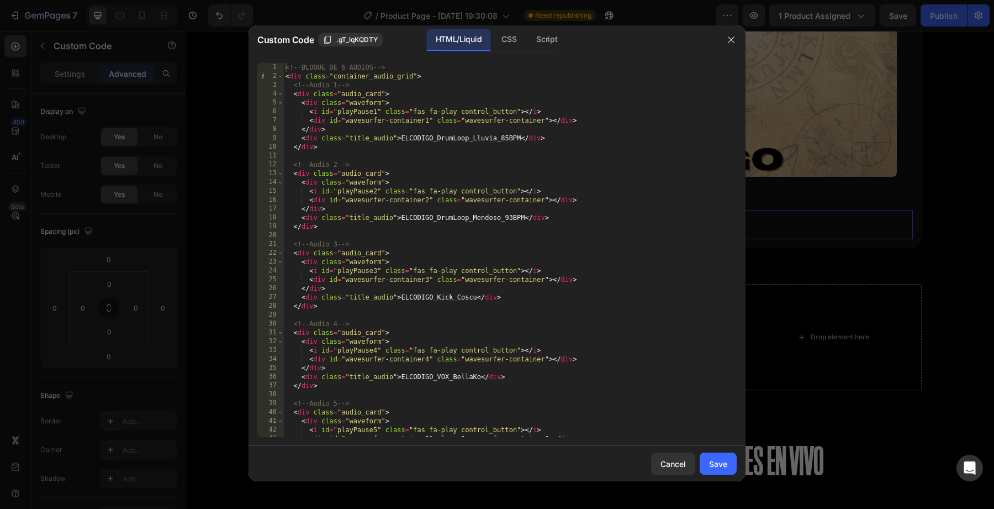
click at [468, 336] on div "<!-- BLOQUE DE 6 AUDIOS --> < div class = "container_audio_grid" > <!-- Audio 1…" at bounding box center [509, 259] width 453 height 392
click at [551, 36] on div "Script" at bounding box center [546, 40] width 39 height 22
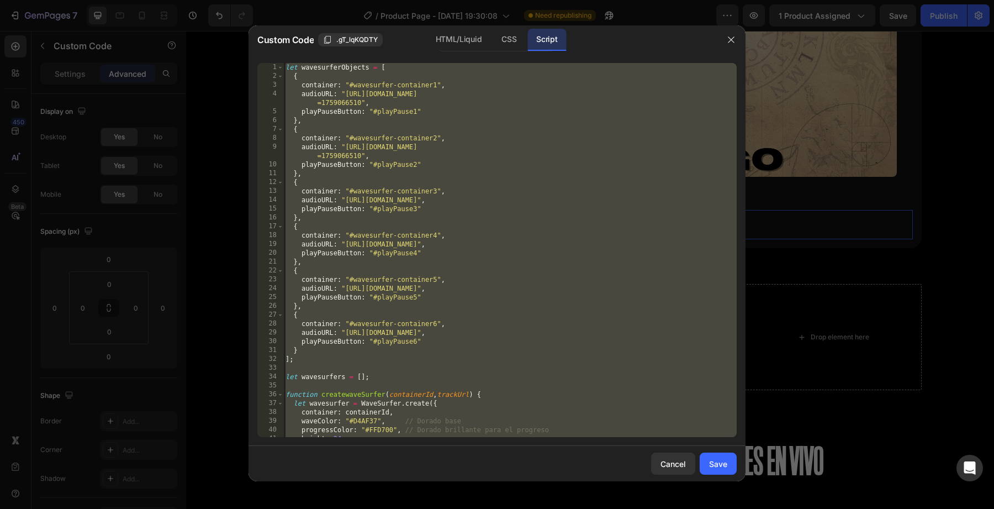
click at [521, 155] on div "let wavesurferObjects = [ { container : "#wavesurfer-container1" , audioURL : "…" at bounding box center [509, 259] width 453 height 392
type textarea "});"
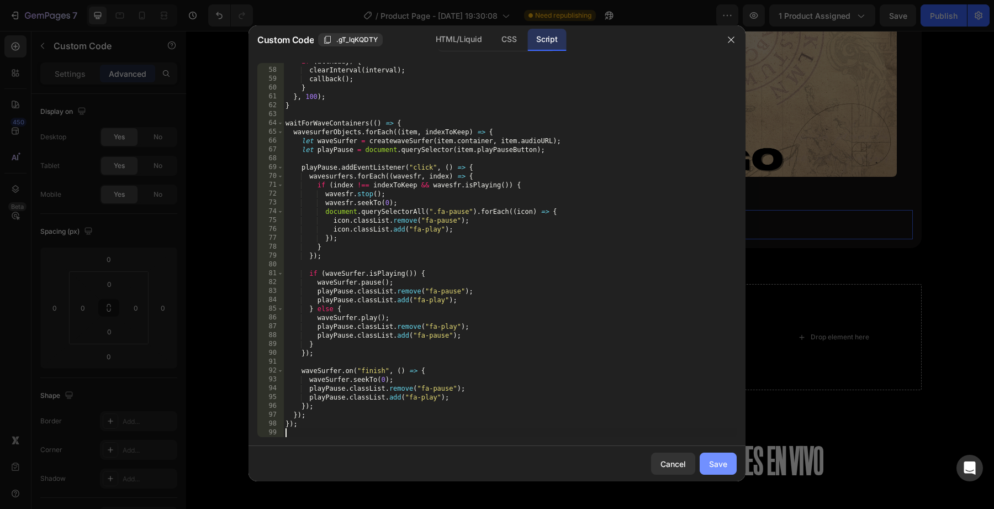
click at [720, 460] on div "Save" at bounding box center [718, 464] width 18 height 12
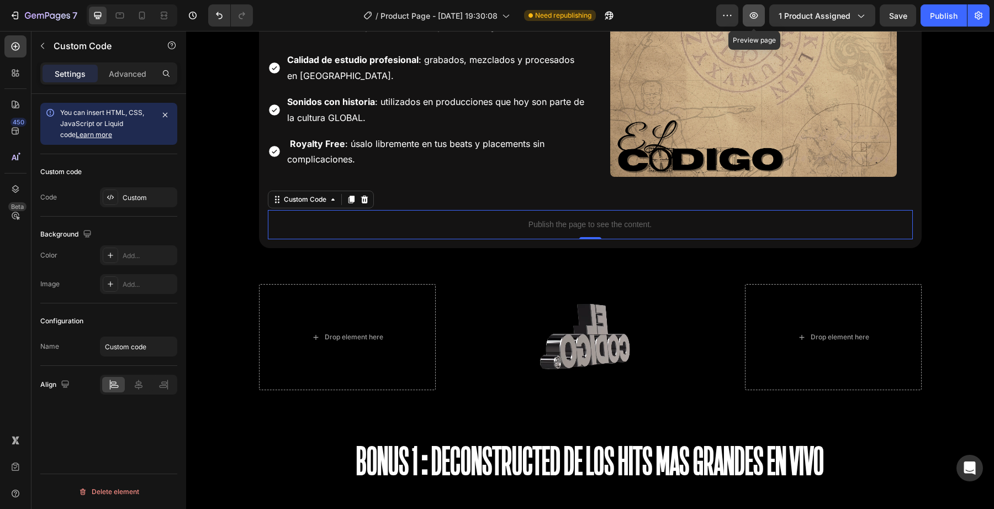
click at [757, 20] on icon "button" at bounding box center [753, 15] width 11 height 11
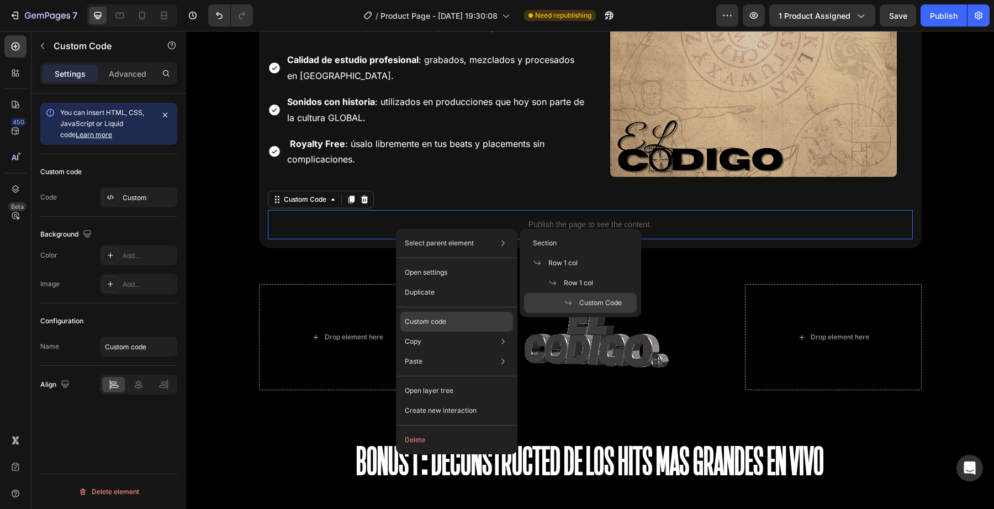
click at [422, 316] on p "Custom code" at bounding box center [425, 321] width 41 height 10
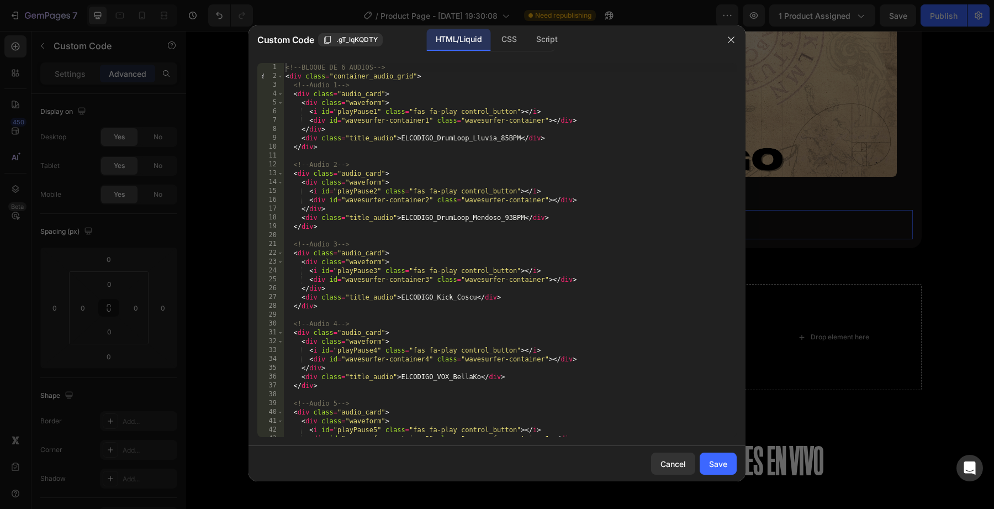
click at [448, 336] on div "<!-- BLOQUE DE 6 AUDIOS --> < div class = "container_audio_grid" > <!-- Audio 1…" at bounding box center [509, 259] width 453 height 392
click at [545, 57] on div "<div class="audio_card"> 1 2 3 4 5 6 7 8 9 10 11 12 13 14 15 16 17 18 19 20 21 …" at bounding box center [497, 250] width 497 height 392
click at [546, 45] on div "Script" at bounding box center [546, 40] width 39 height 22
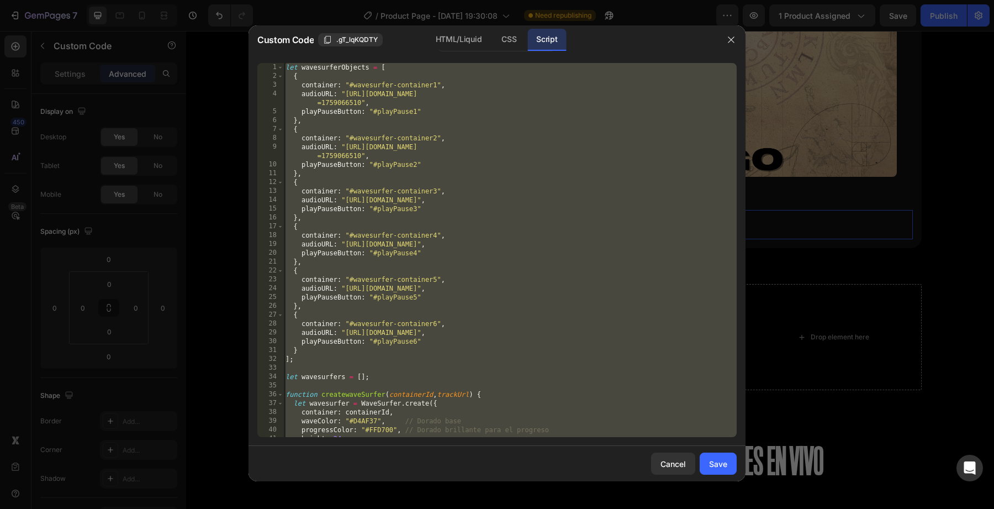
click at [519, 203] on div "let wavesurferObjects = [ { container : "#wavesurfer-container1" , audioURL : "…" at bounding box center [509, 259] width 453 height 392
type textarea "});"
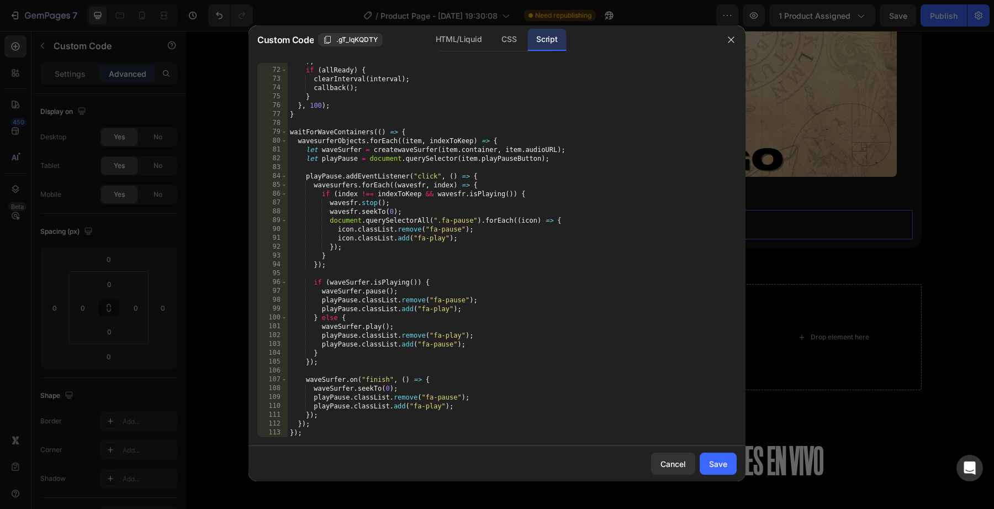
scroll to position [651, 0]
click at [728, 467] on button "Save" at bounding box center [718, 463] width 37 height 22
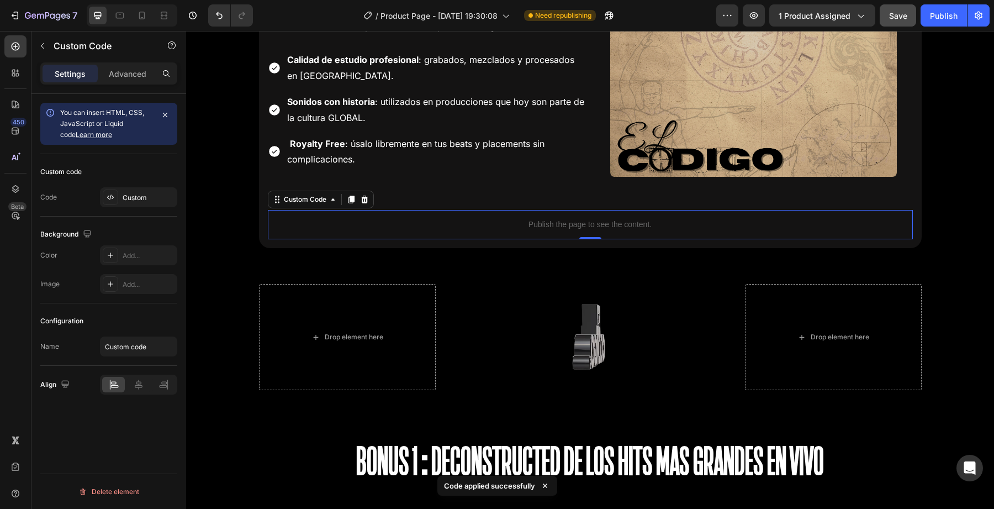
click at [887, 17] on button "Save" at bounding box center [898, 15] width 36 height 22
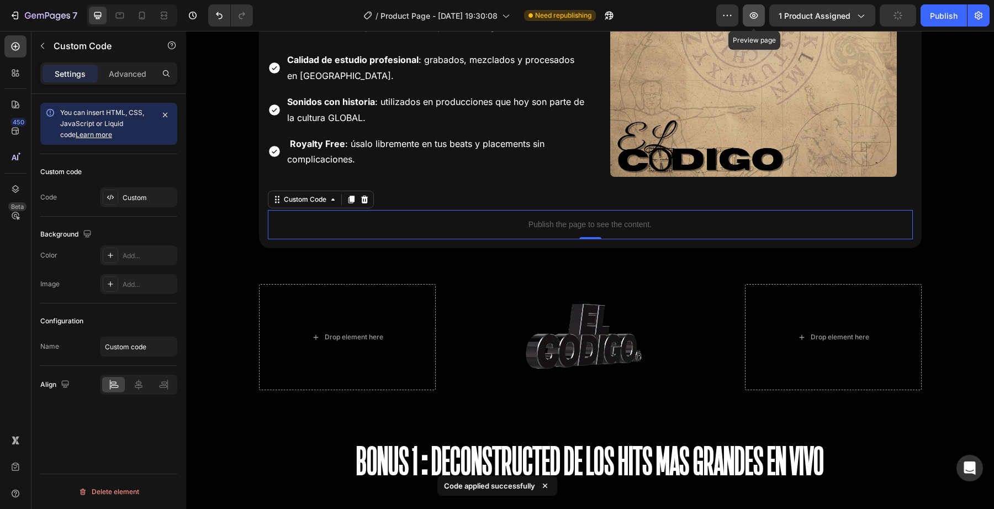
click at [758, 18] on icon "button" at bounding box center [753, 15] width 11 height 11
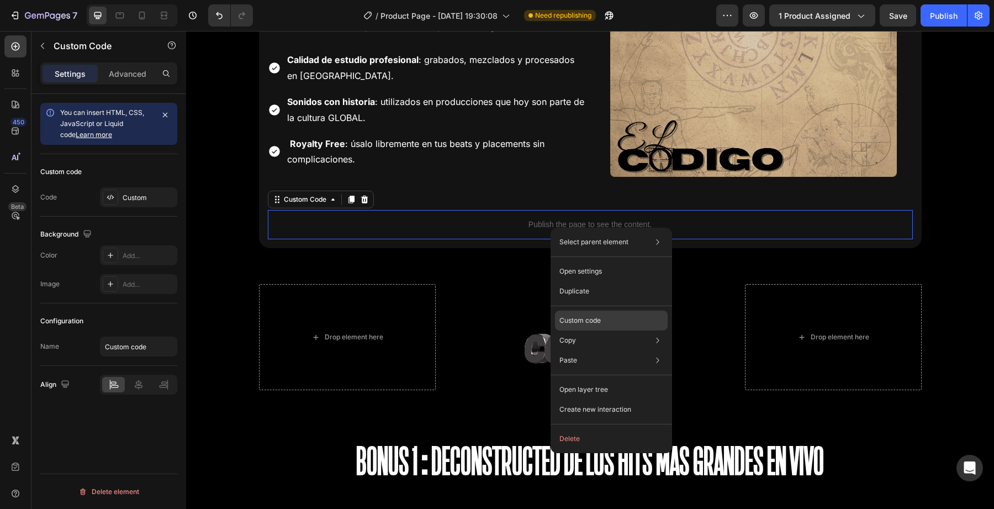
click at [579, 324] on p "Custom code" at bounding box center [580, 320] width 41 height 10
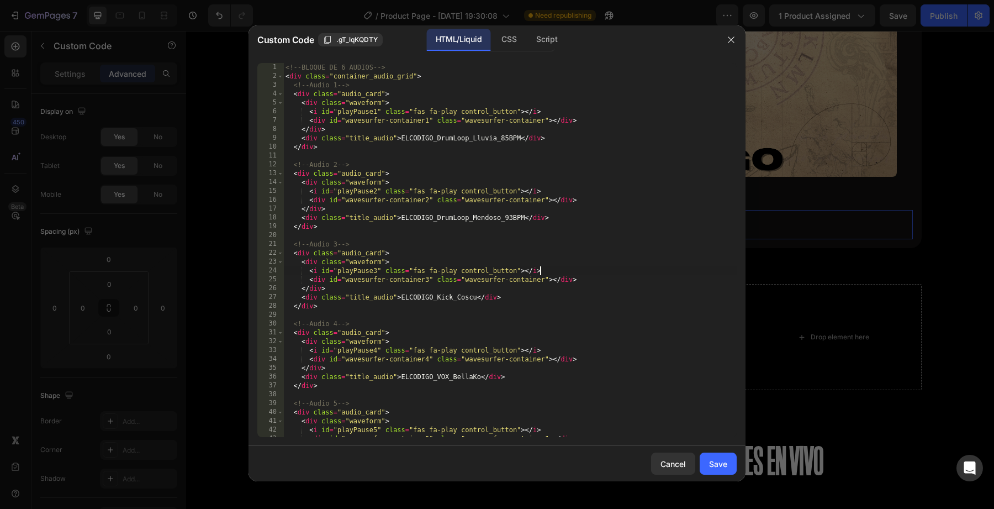
click at [580, 267] on div "<!-- BLOQUE DE 6 AUDIOS --> < div class = "container_audio_grid" > <!-- Audio 1…" at bounding box center [509, 259] width 453 height 392
click at [530, 38] on div "Script" at bounding box center [546, 40] width 39 height 22
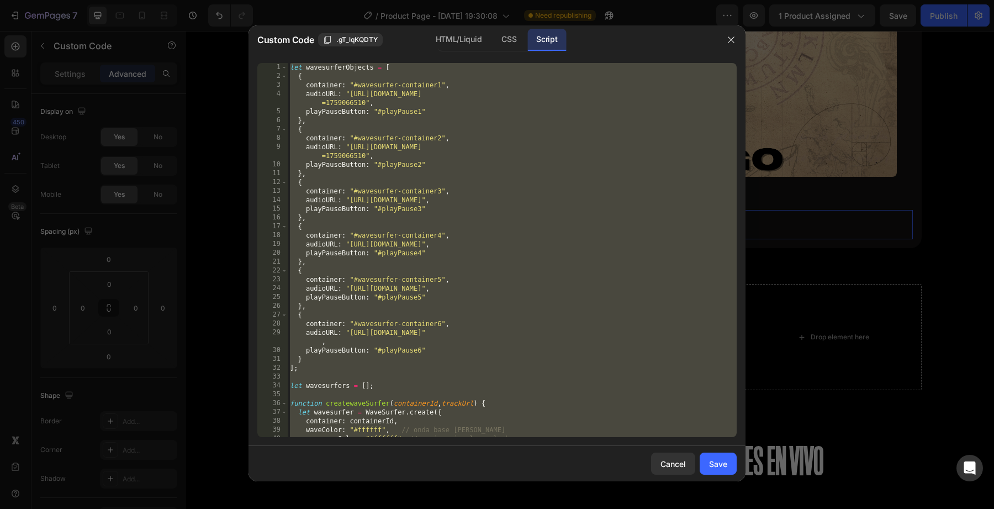
click at [530, 232] on div "let wavesurferObjects = [ { container : "#wavesurfer-container1" , audioURL : "…" at bounding box center [512, 259] width 449 height 392
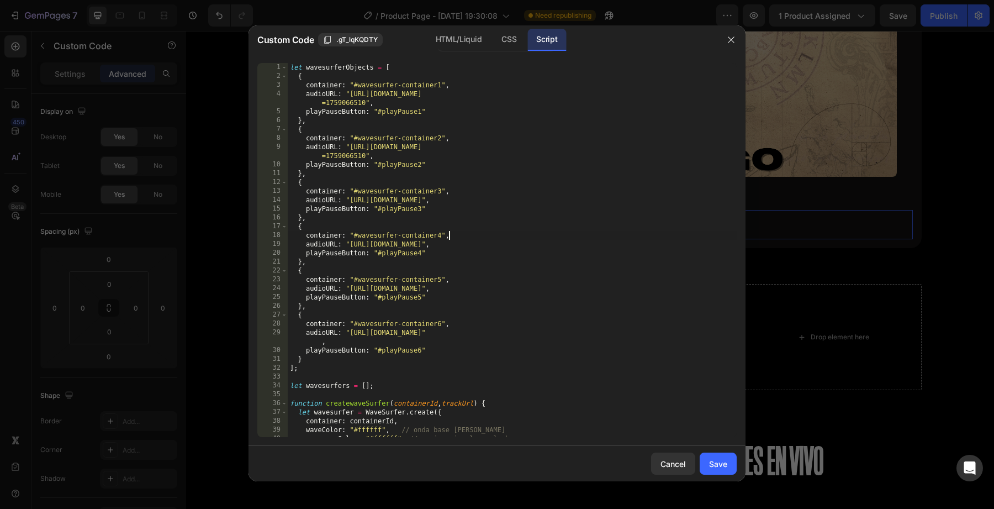
type textarea "});"
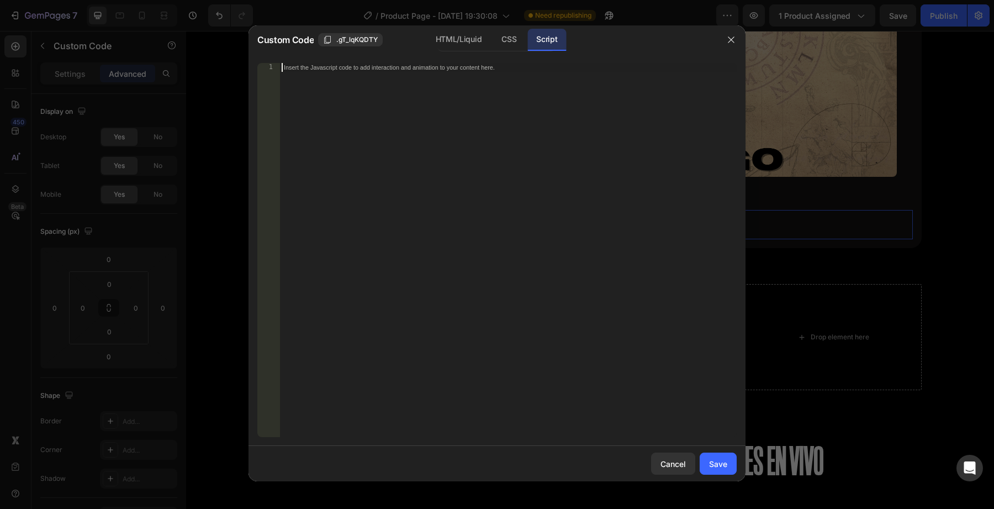
scroll to position [757, 0]
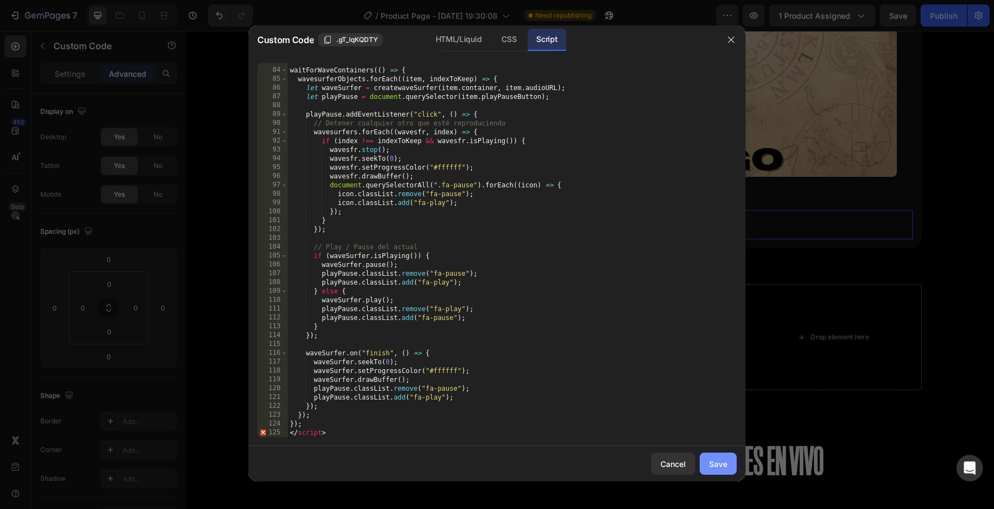
click at [725, 467] on div "Save" at bounding box center [718, 464] width 18 height 12
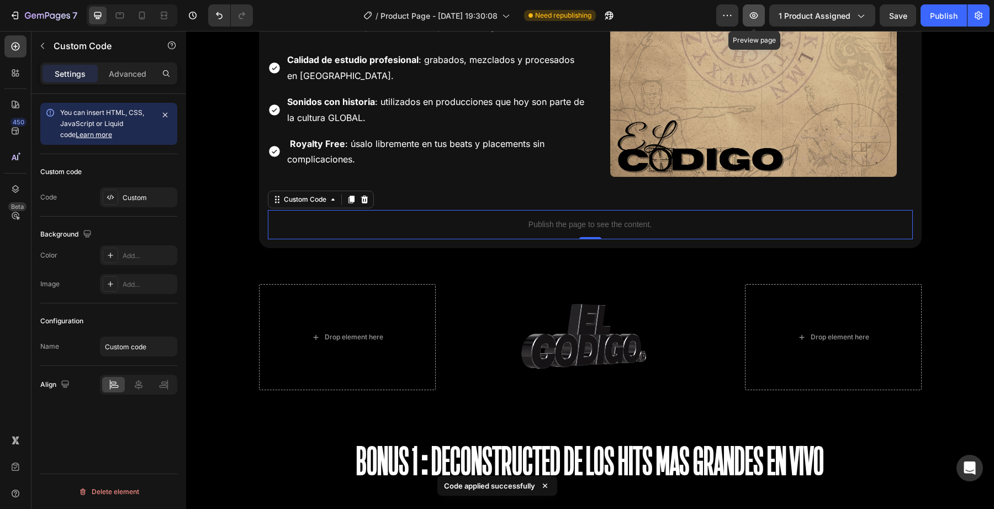
click at [759, 20] on icon "button" at bounding box center [753, 15] width 11 height 11
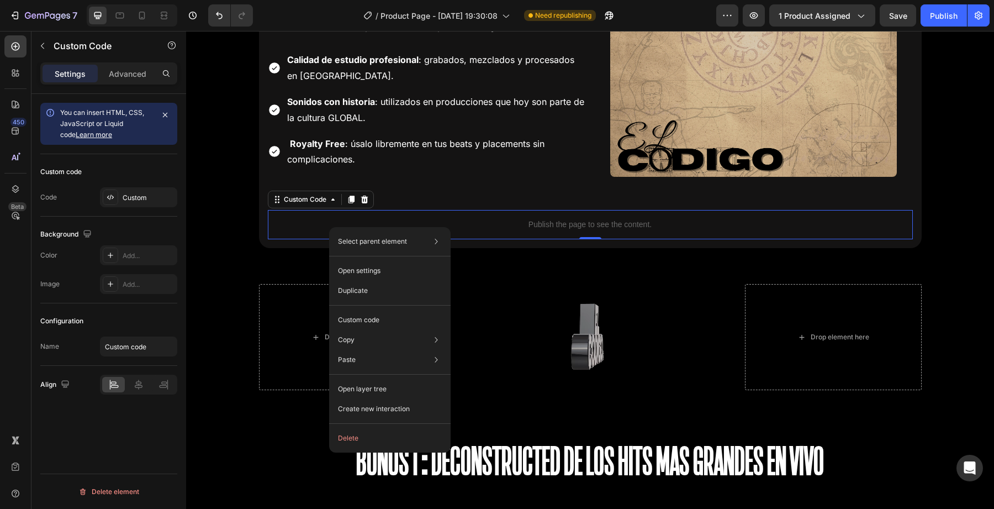
click at [362, 307] on div "Select parent element Section Row 1 col Row 1 col Custom Code Open settings Dup…" at bounding box center [390, 339] width 122 height 225
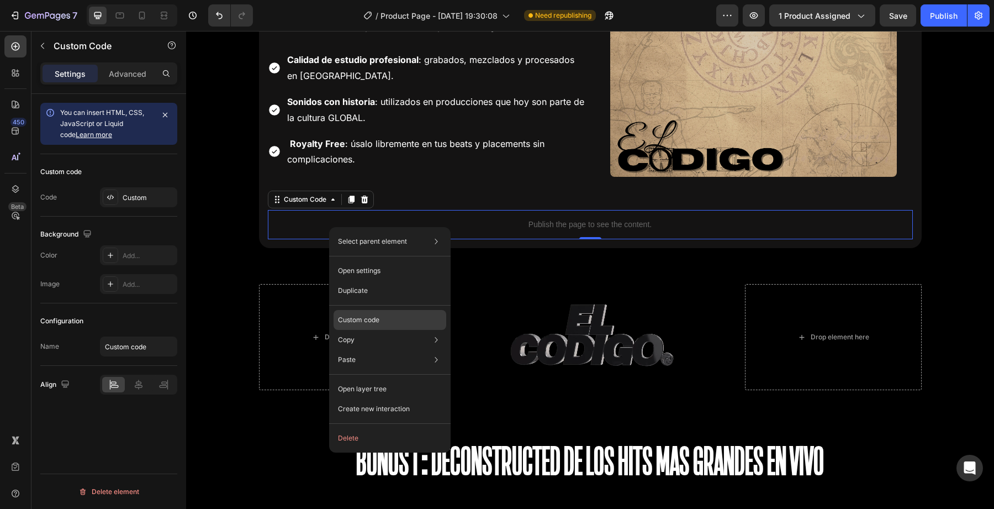
click at [362, 320] on p "Custom code" at bounding box center [358, 320] width 41 height 10
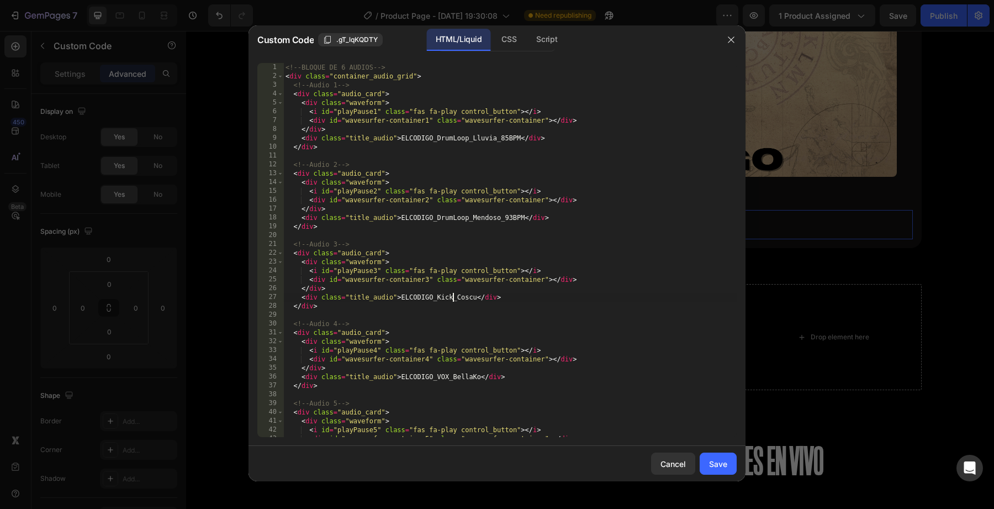
click at [451, 298] on div "<!-- BLOQUE DE 6 AUDIOS --> < div class = "container_audio_grid" > <!-- Audio 1…" at bounding box center [509, 259] width 453 height 392
click at [548, 34] on div "Script" at bounding box center [546, 40] width 39 height 22
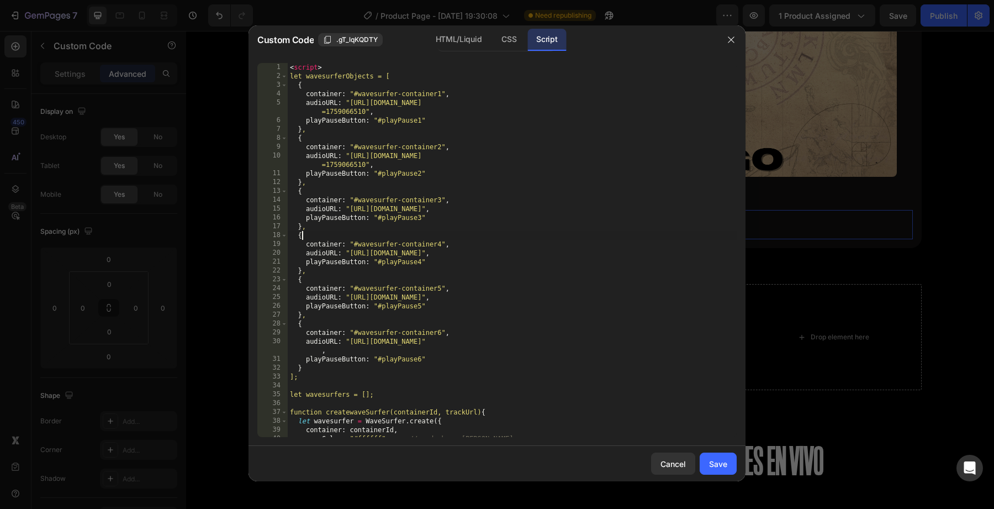
click at [495, 239] on div "< script > let wavesurferObjects = [ { container : "#wavesurfer-container1" , a…" at bounding box center [512, 259] width 449 height 392
type textarea "</script>"
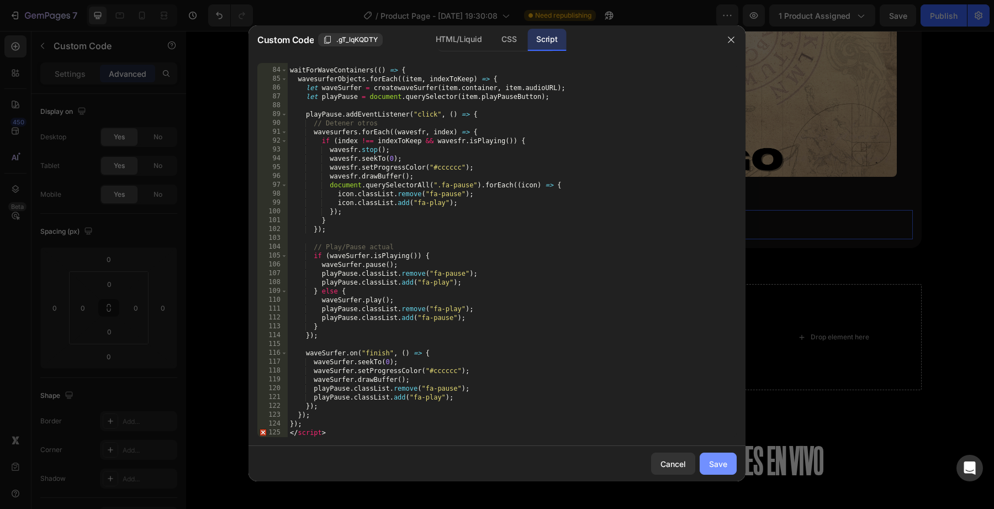
click at [710, 458] on div "Save" at bounding box center [718, 464] width 18 height 12
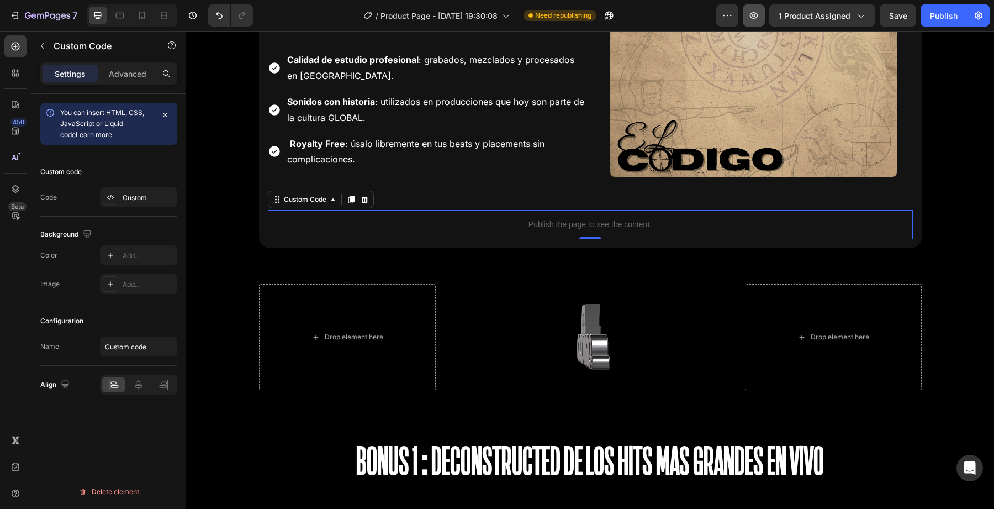
click at [750, 13] on icon "button" at bounding box center [753, 15] width 11 height 11
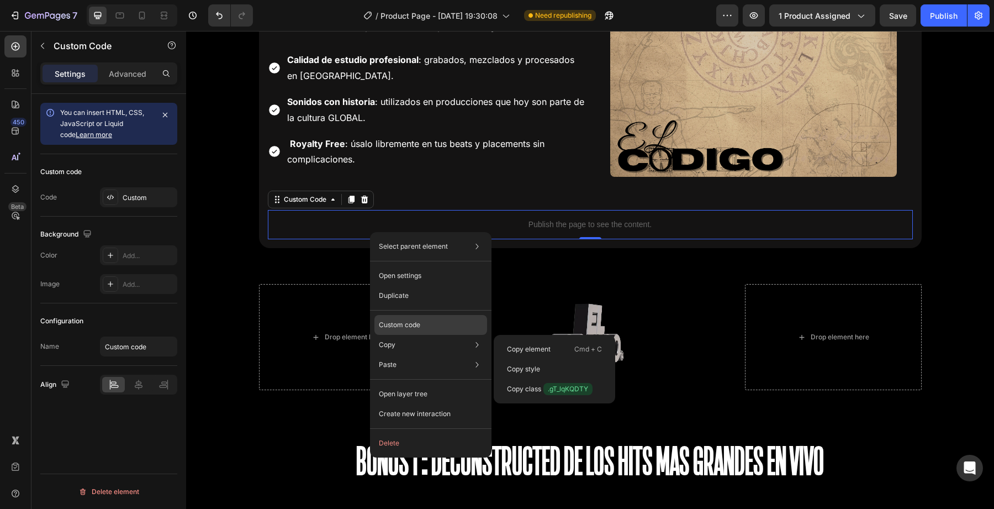
click at [409, 326] on p "Custom code" at bounding box center [399, 325] width 41 height 10
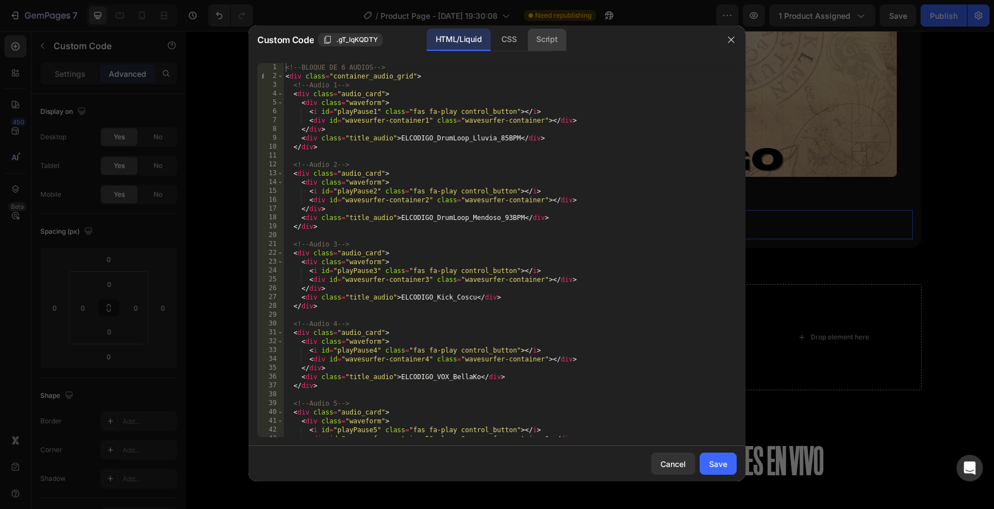
click at [533, 49] on div "Script" at bounding box center [546, 40] width 39 height 22
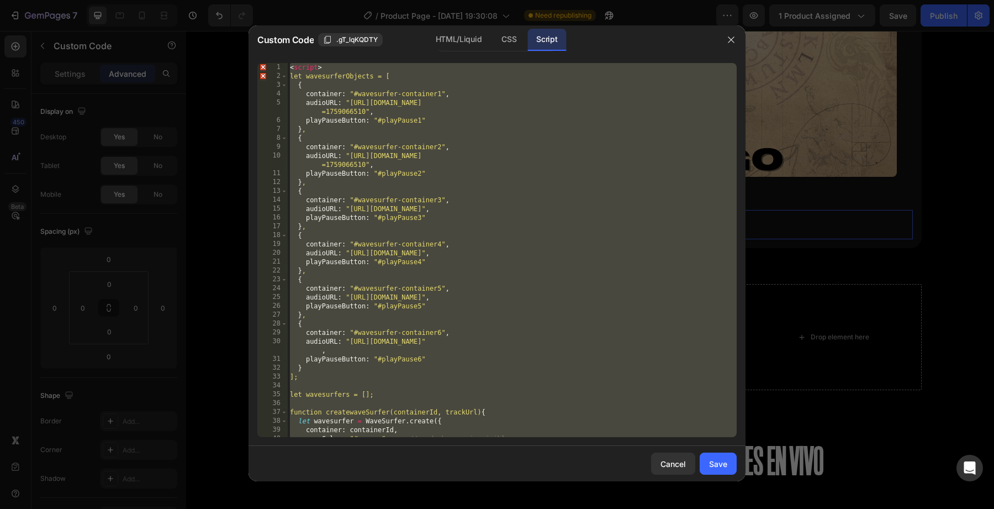
click at [468, 263] on div "< script > let wavesurferObjects = [ { container : "#wavesurfer-container1" , a…" at bounding box center [512, 259] width 449 height 392
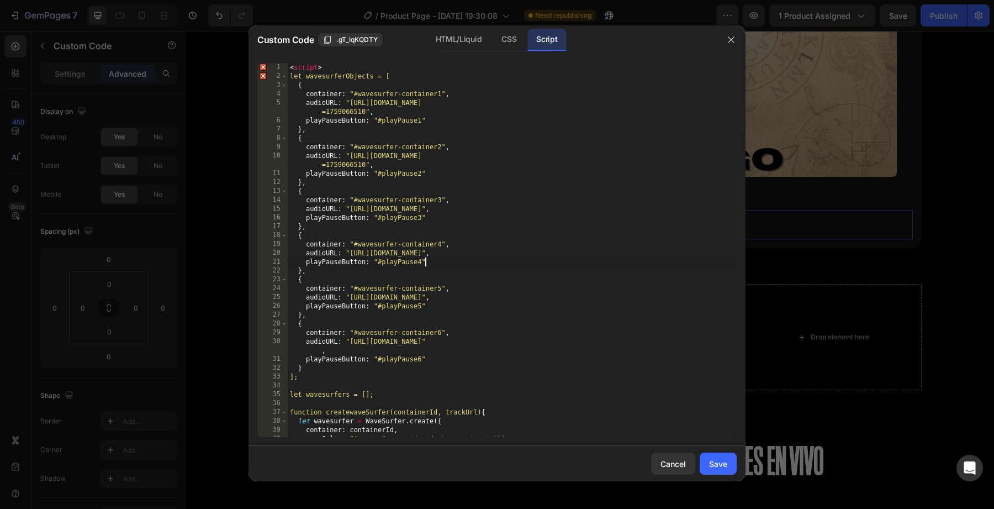
type textarea "</script>"
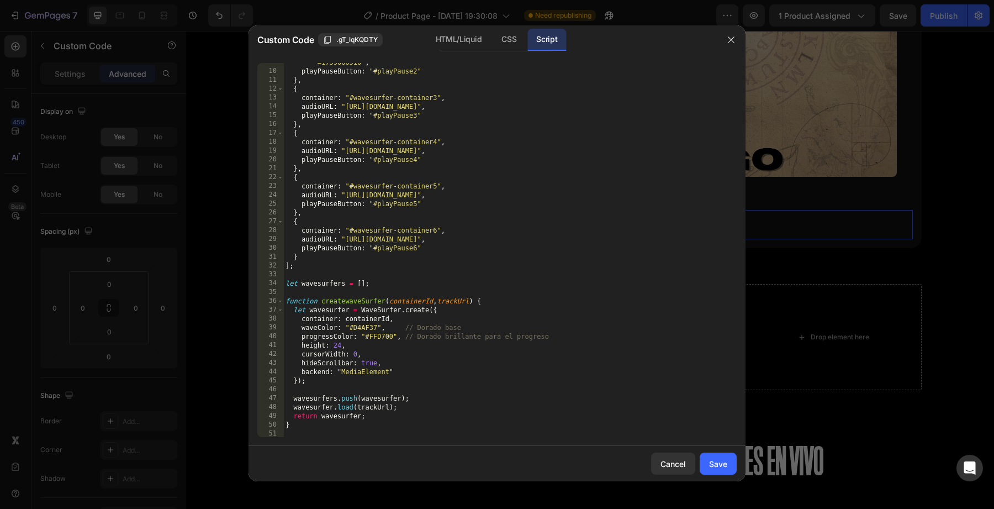
scroll to position [0, 0]
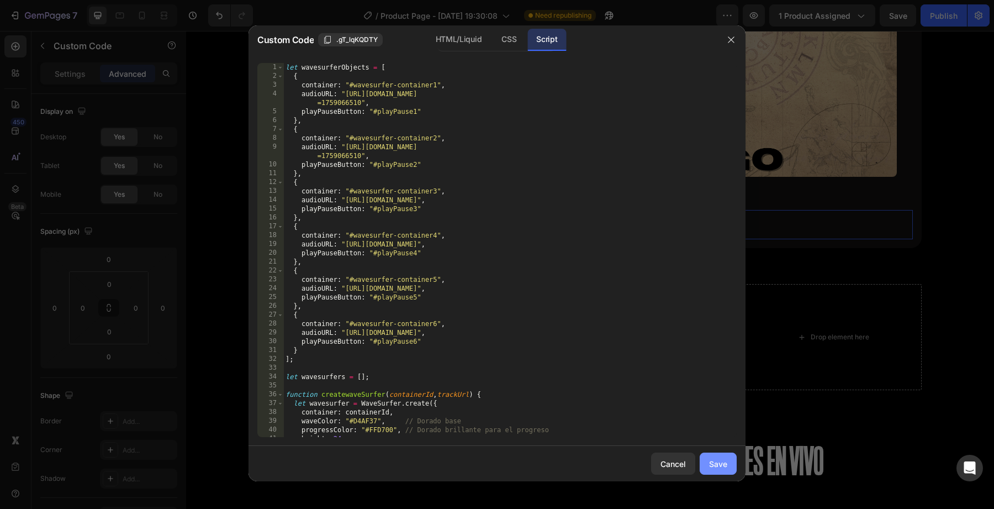
click at [727, 465] on div "Save" at bounding box center [718, 464] width 18 height 12
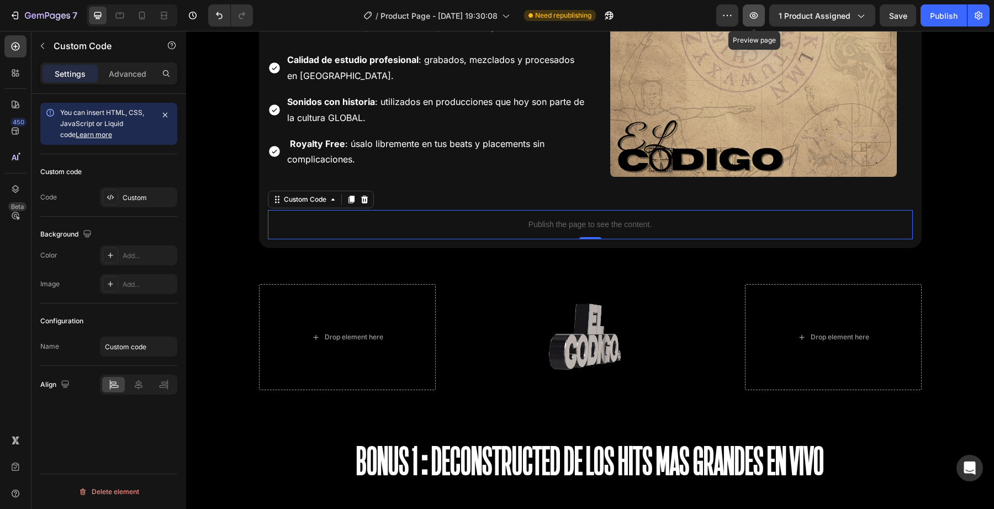
click at [759, 20] on icon "button" at bounding box center [753, 15] width 11 height 11
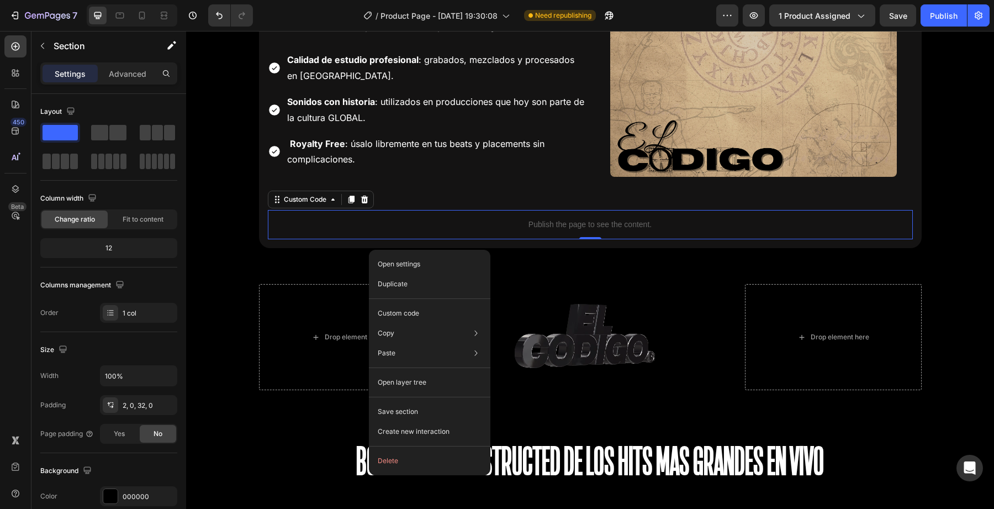
click at [372, 217] on div "Publish the page to see the content." at bounding box center [590, 224] width 645 height 29
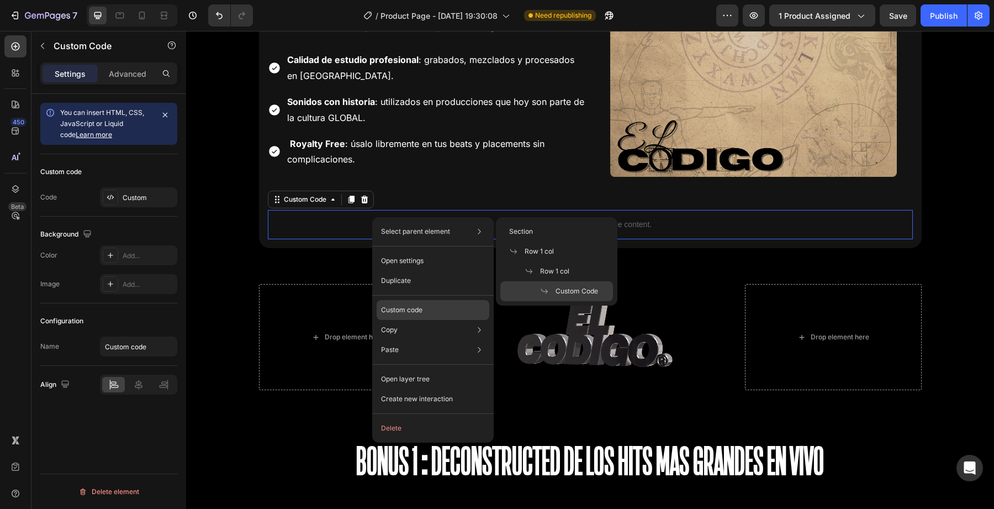
click at [394, 307] on p "Custom code" at bounding box center [401, 310] width 41 height 10
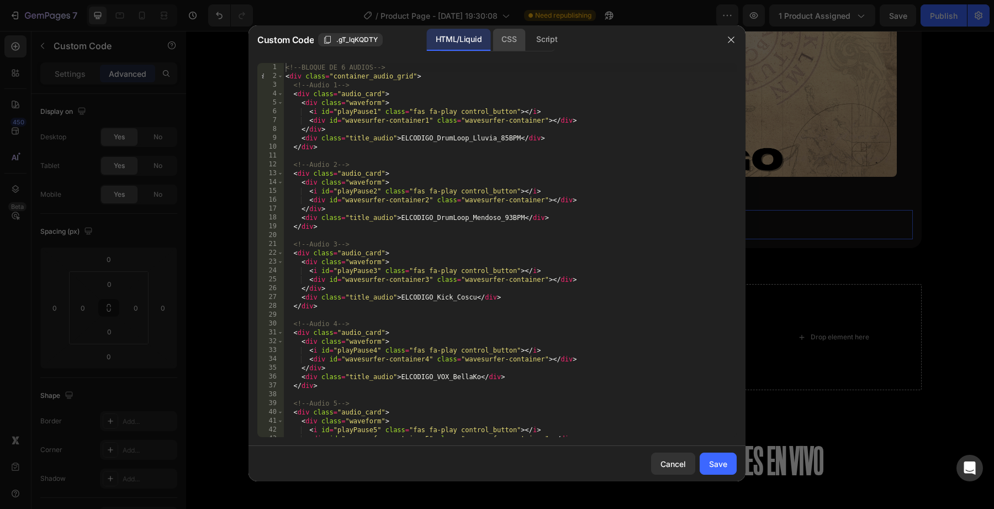
click at [508, 44] on div "CSS" at bounding box center [509, 40] width 33 height 22
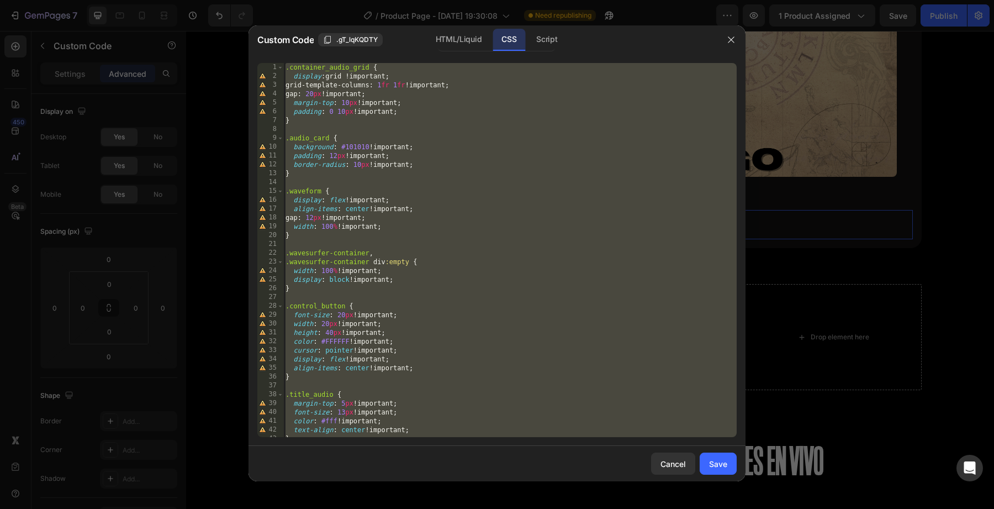
click at [498, 121] on div ".container_audio_grid { display : grid !important ; grid-template-columns : 1 f…" at bounding box center [509, 259] width 453 height 392
click at [536, 219] on div ".container_audio_grid { display : grid !important ; grid-template-columns : 1 f…" at bounding box center [509, 259] width 453 height 392
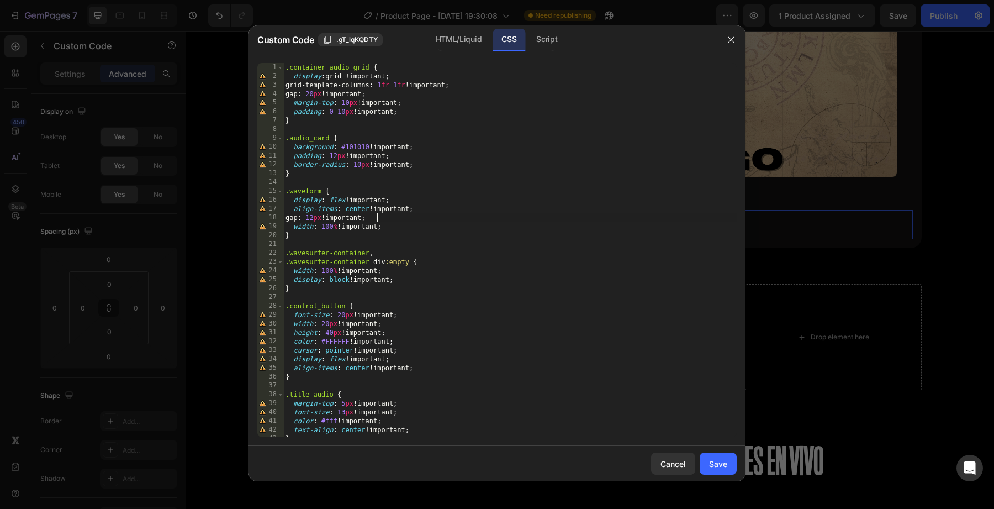
click at [542, 51] on div "HTML/Liquid CSS Script" at bounding box center [497, 40] width 118 height 23
click at [548, 39] on div "Script" at bounding box center [546, 40] width 39 height 22
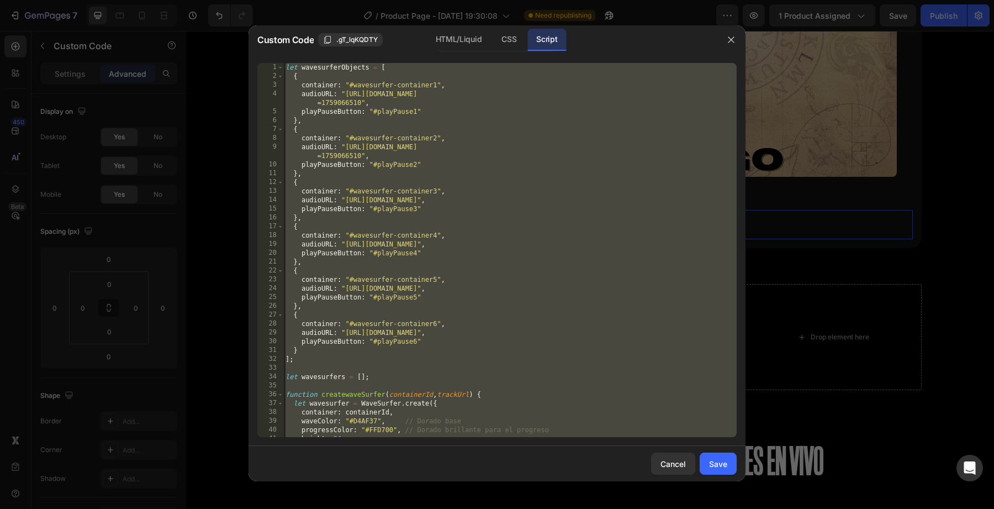
click at [541, 145] on div "let wavesurferObjects = [ { container : "#wavesurfer-container1" , audioURL : "…" at bounding box center [509, 259] width 453 height 392
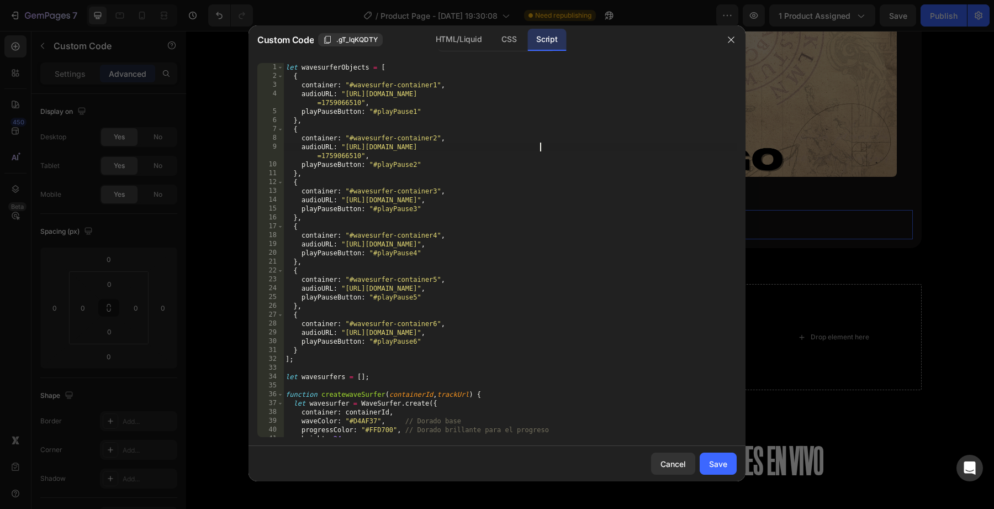
type textarea "});"
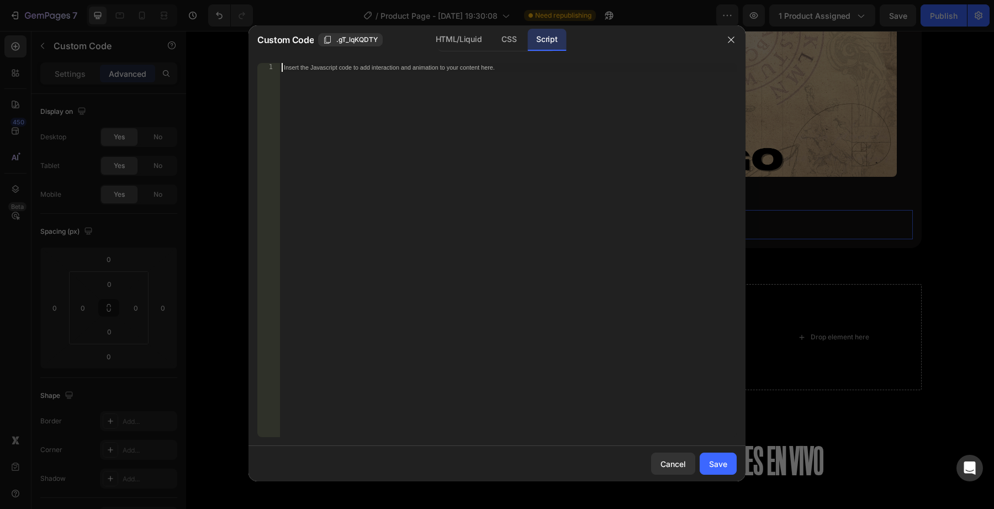
paste textarea
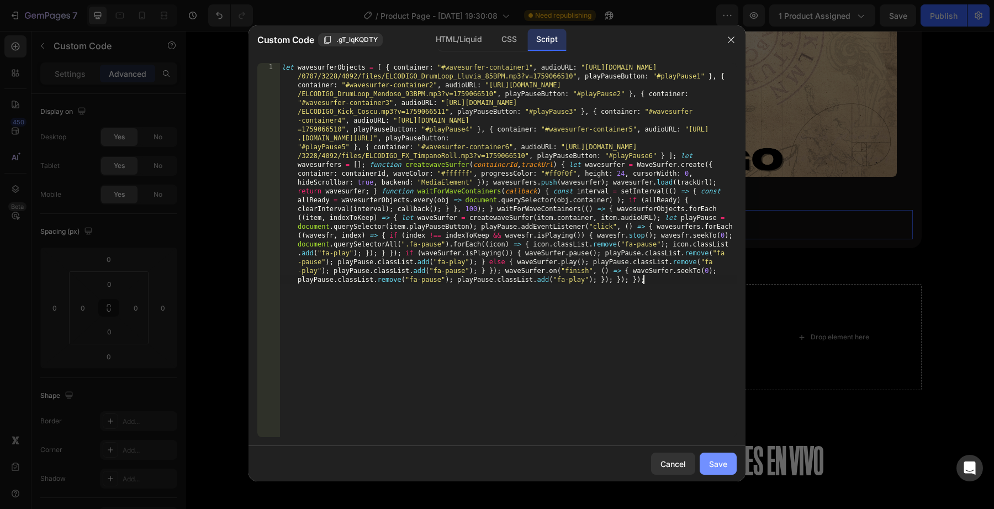
click at [704, 463] on button "Save" at bounding box center [718, 463] width 37 height 22
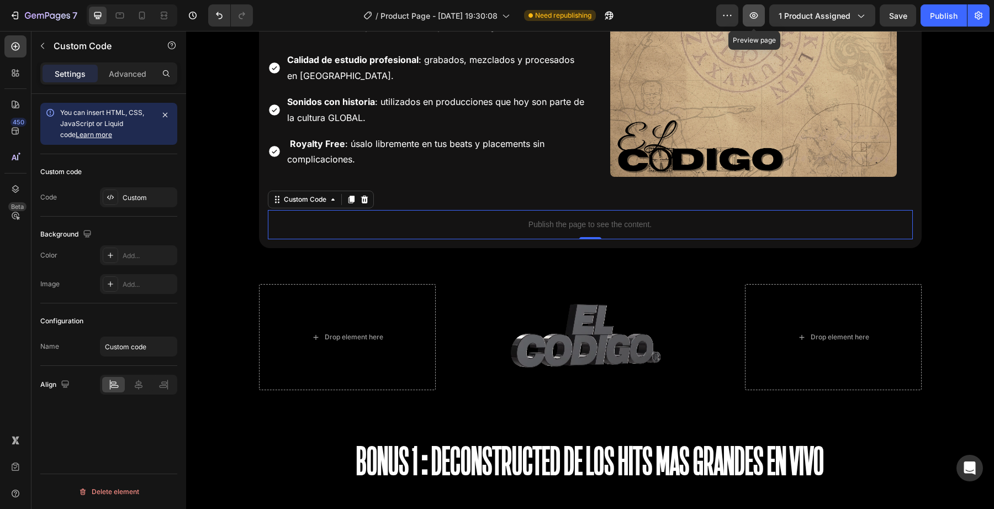
click at [764, 8] on button "button" at bounding box center [754, 15] width 22 height 22
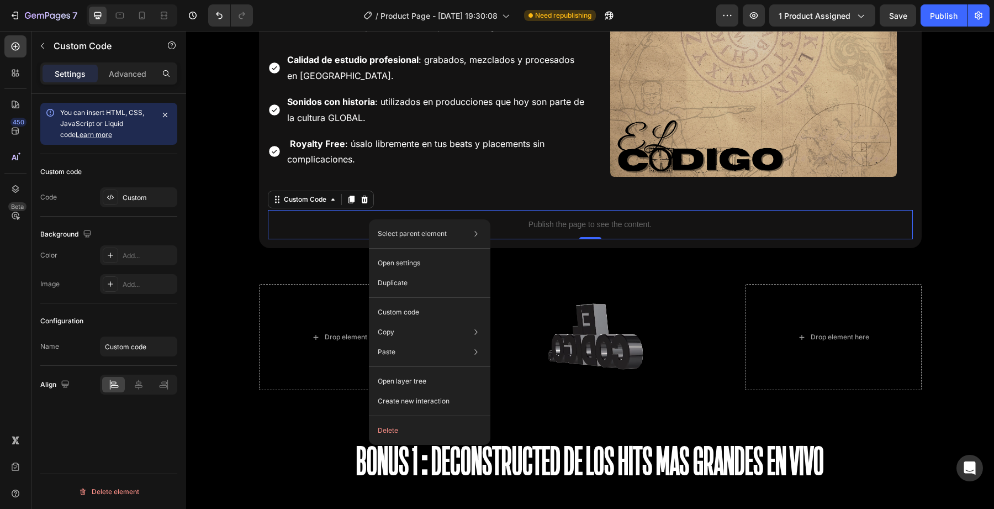
drag, startPoint x: 369, startPoint y: 219, endPoint x: 557, endPoint y: 256, distance: 192.0
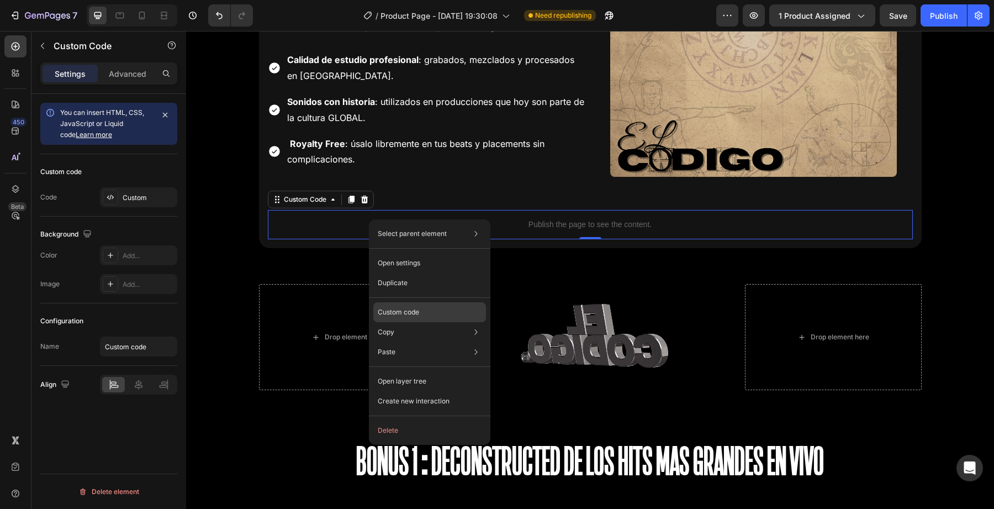
click at [400, 309] on p "Custom code" at bounding box center [398, 312] width 41 height 10
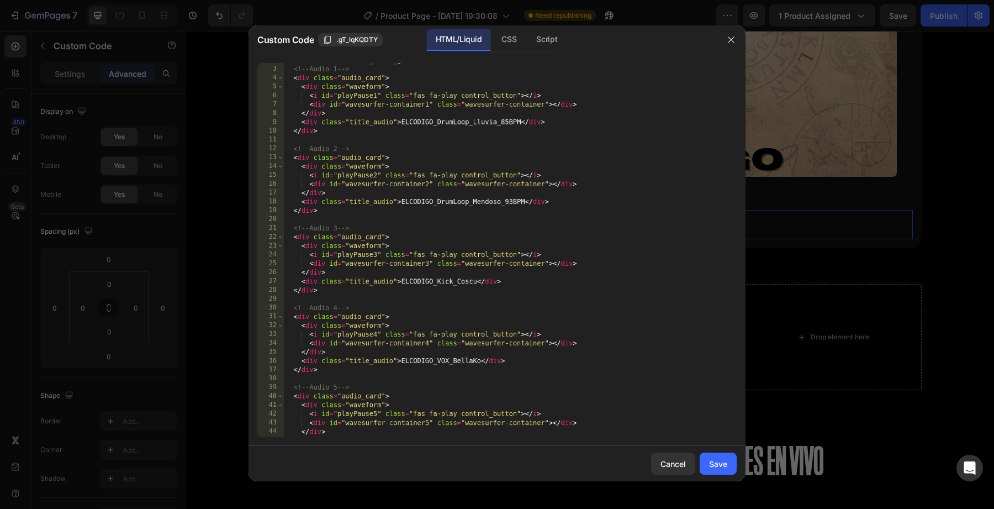
scroll to position [20, 0]
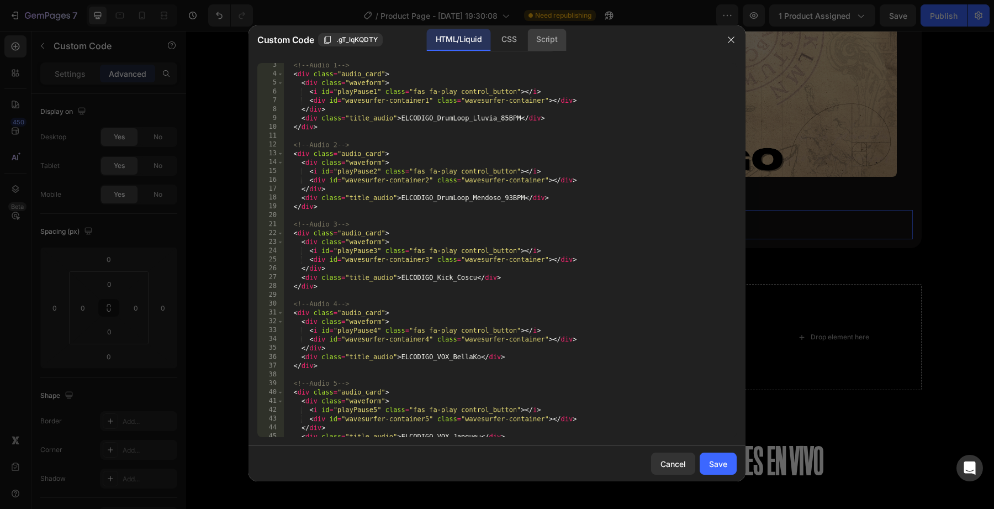
click at [546, 45] on div "Script" at bounding box center [546, 40] width 39 height 22
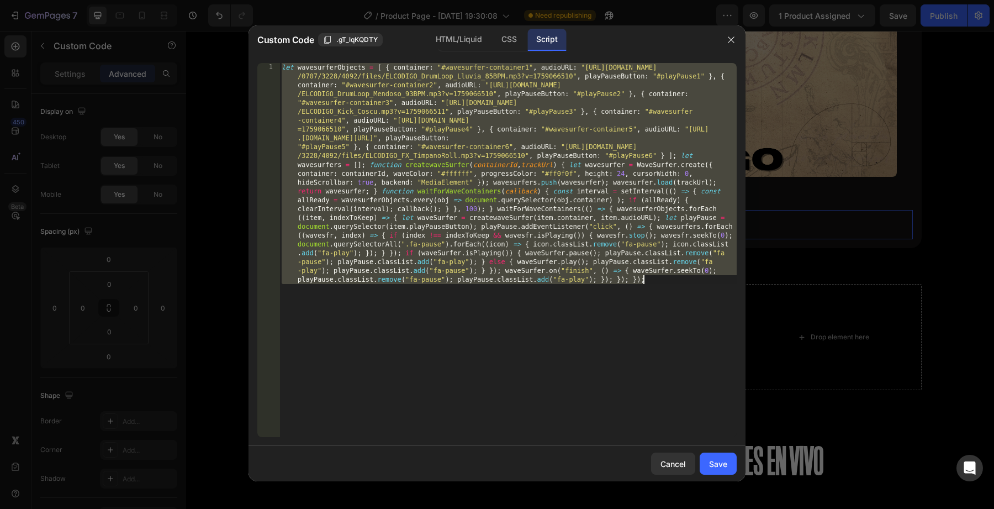
click at [403, 305] on div "let wavesurferObjects = [ { container : "#wavesurfer-container1" , audioURL : "…" at bounding box center [507, 471] width 457 height 816
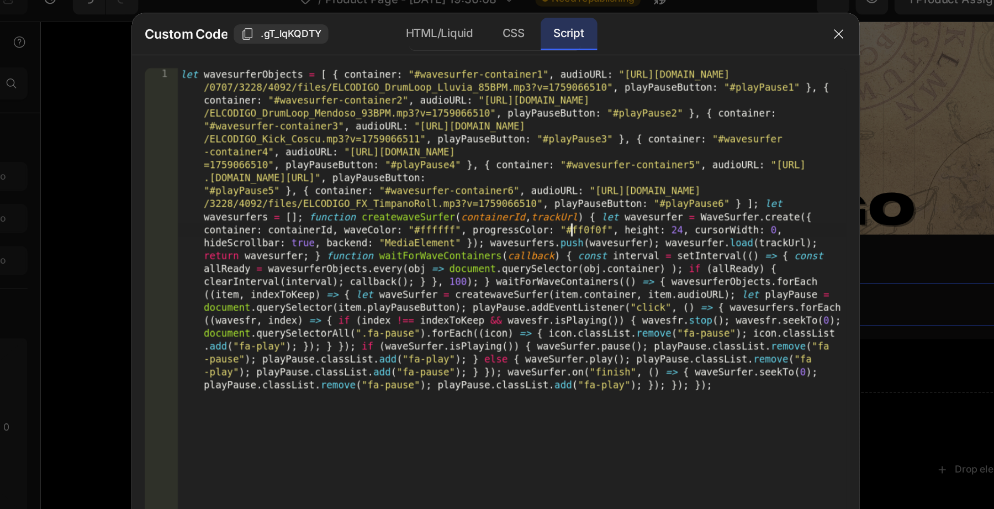
click at [550, 173] on div "let wavesurferObjects = [ { container : "#wavesurfer-container1" , audioURL : "…" at bounding box center [507, 471] width 457 height 816
drag, startPoint x: 571, startPoint y: 173, endPoint x: 550, endPoint y: 172, distance: 21.6
click at [550, 172] on div "let wavesurferObjects = [ { container : "#wavesurfer-container1" , audioURL : "…" at bounding box center [507, 471] width 457 height 816
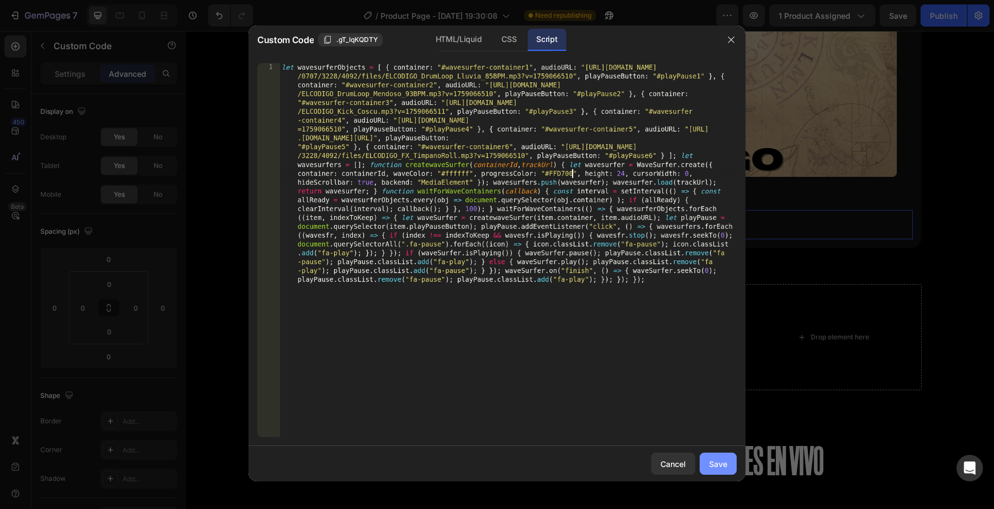
click at [717, 460] on div "Save" at bounding box center [718, 464] width 18 height 12
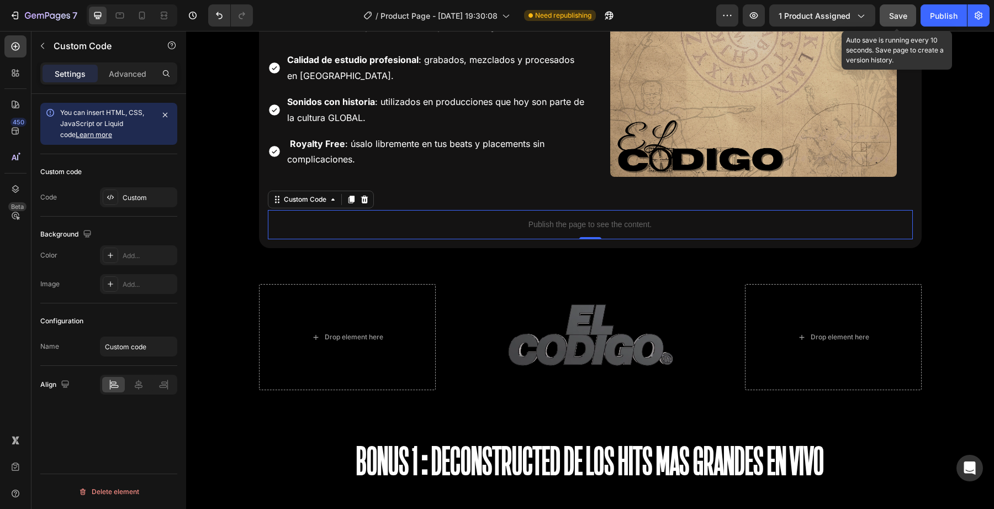
click at [890, 18] on span "Save" at bounding box center [898, 15] width 18 height 9
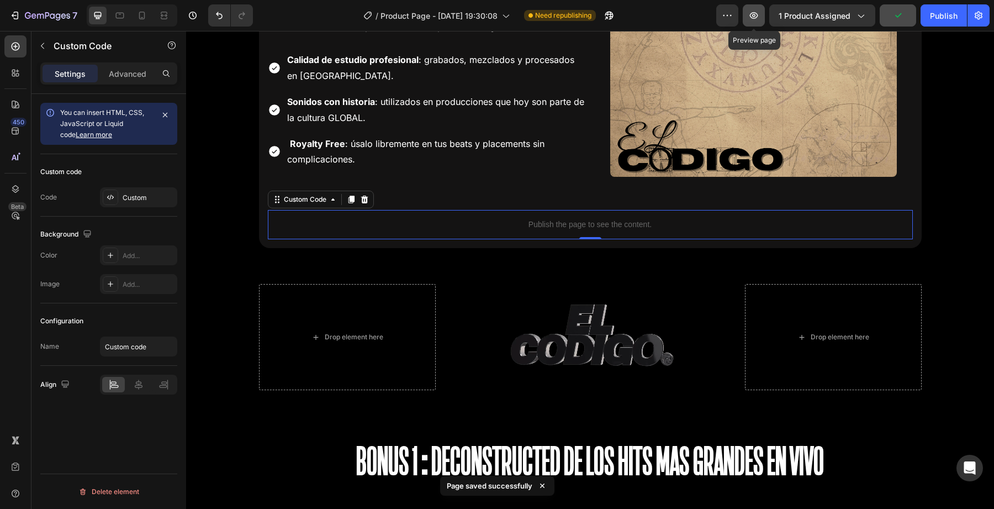
click at [759, 18] on icon "button" at bounding box center [753, 15] width 11 height 11
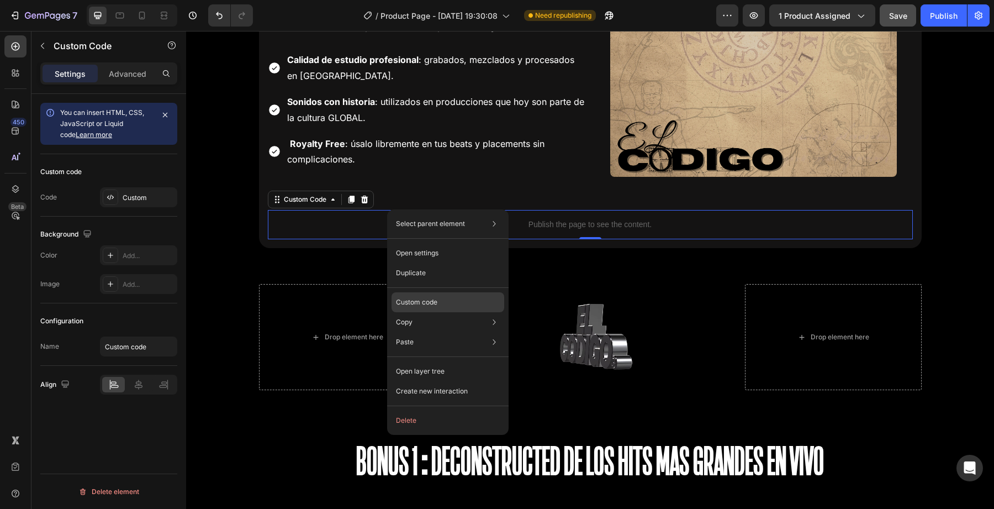
click at [410, 292] on div "Select parent element Section Row 1 col Row 1 col Custom Code Open settings Dup…" at bounding box center [448, 321] width 122 height 225
click at [414, 293] on div "Custom code" at bounding box center [448, 302] width 113 height 20
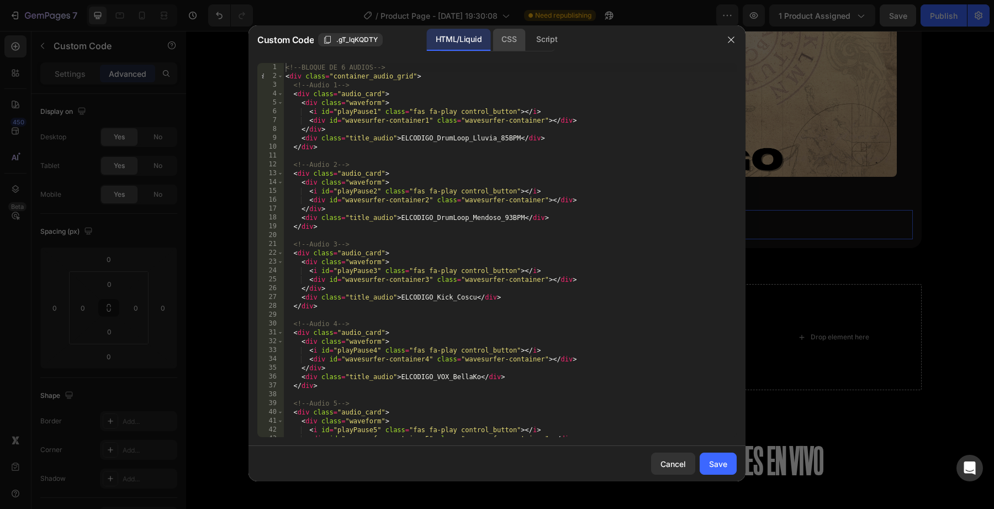
click at [495, 46] on div "CSS" at bounding box center [509, 40] width 33 height 22
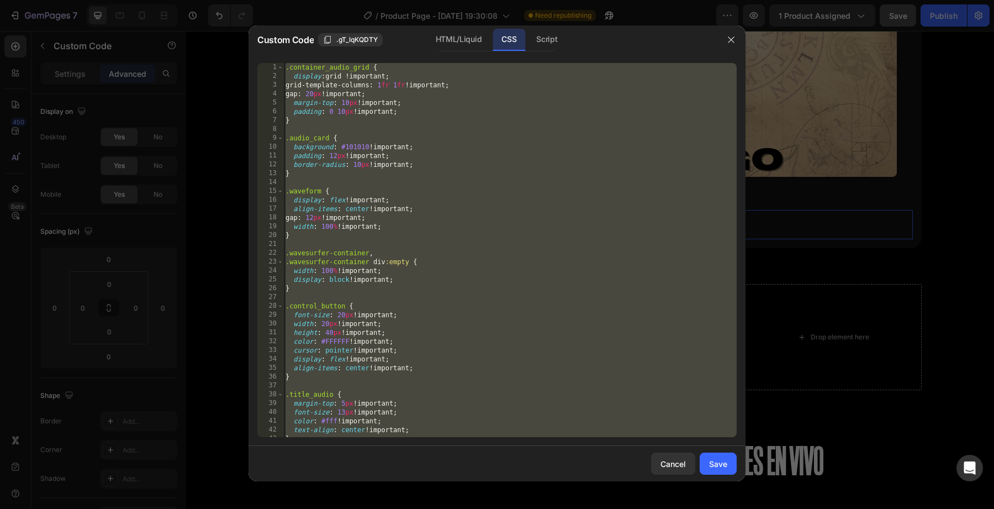
type textarea "}"
click at [493, 130] on div ".container_audio_grid { display : grid !important ; grid-template-columns : 1 f…" at bounding box center [509, 259] width 453 height 392
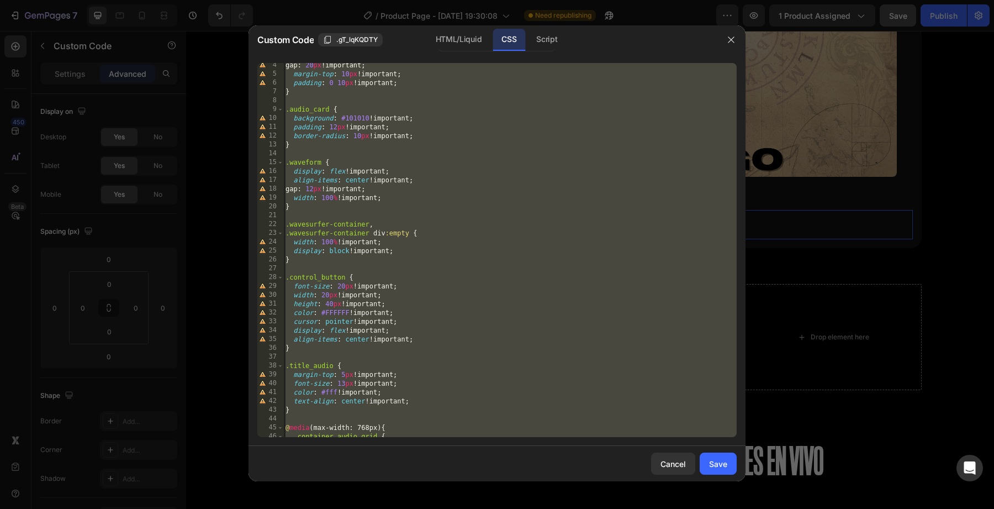
scroll to position [68, 0]
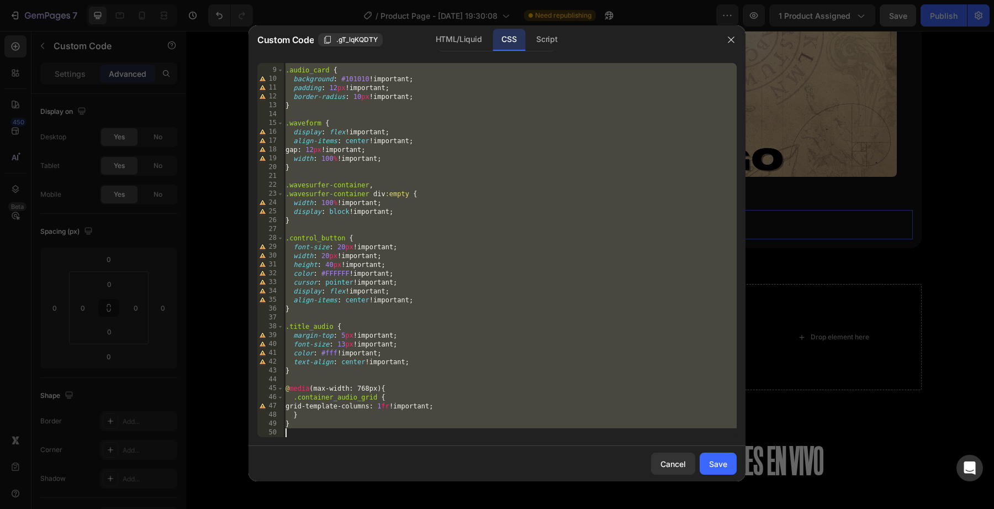
click at [358, 423] on div ".audio_card { background : #101010 !important ; padding : 12 px !important ; bo…" at bounding box center [509, 253] width 453 height 392
type textarea "}"
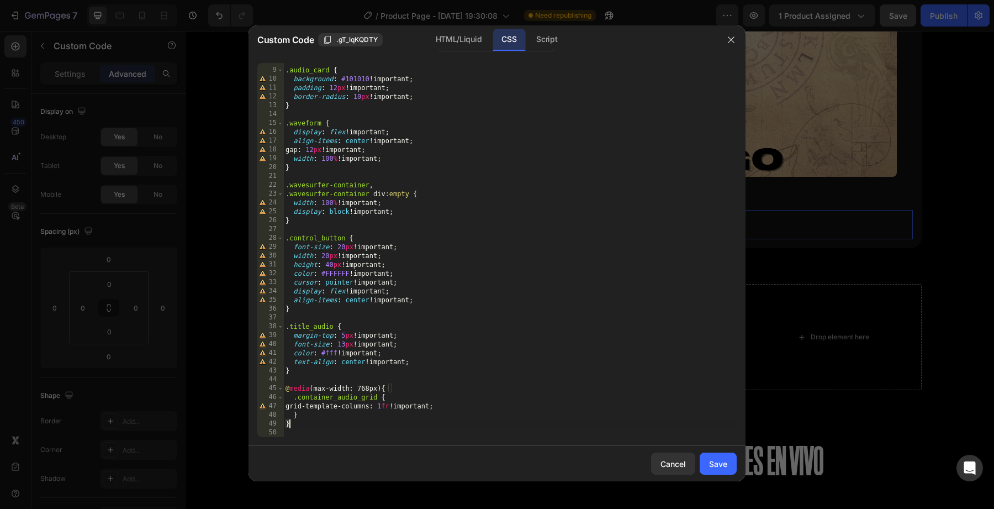
click at [330, 435] on div ".audio_card { background : #101010 !important ; padding : 12 px !important ; bo…" at bounding box center [509, 253] width 453 height 392
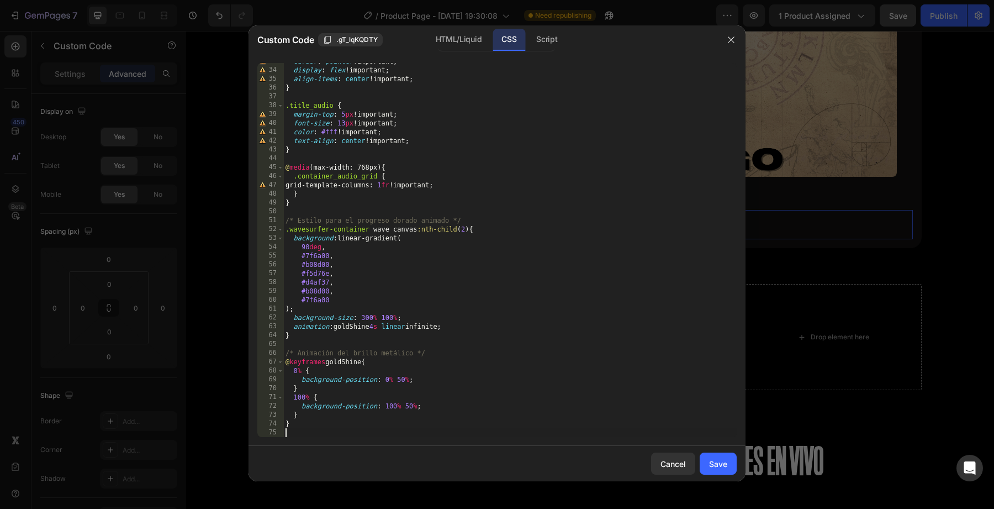
scroll to position [289, 0]
click at [706, 463] on button "Save" at bounding box center [718, 463] width 37 height 22
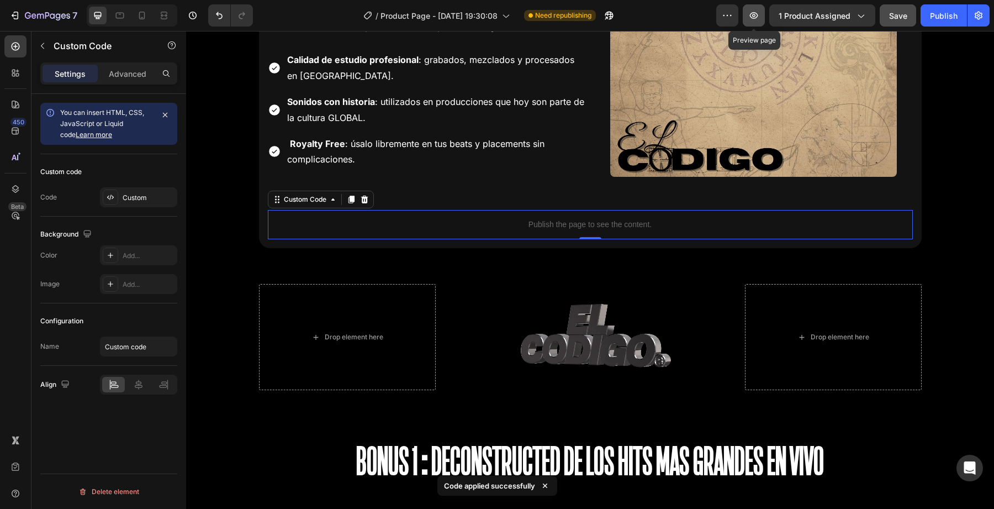
click at [752, 18] on icon "button" at bounding box center [753, 15] width 11 height 11
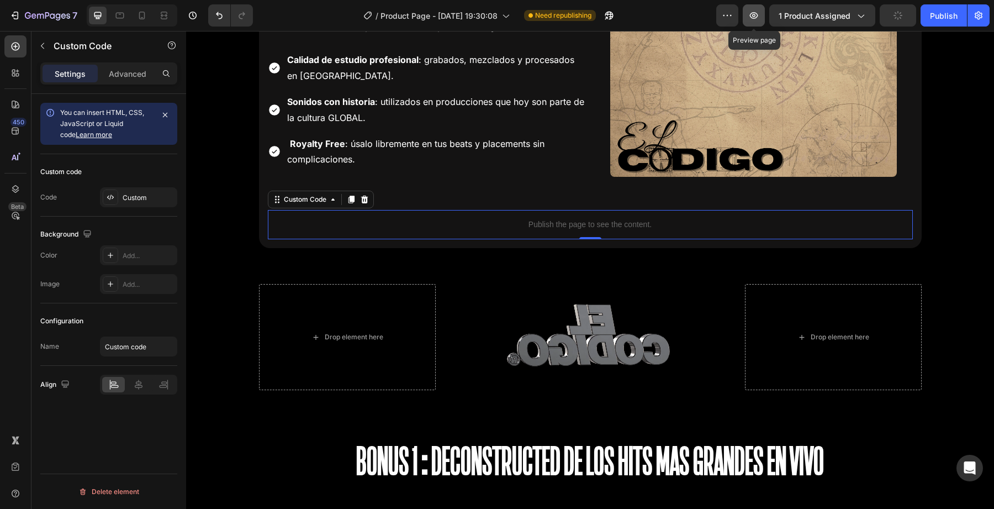
click at [756, 14] on icon "button" at bounding box center [753, 15] width 3 height 3
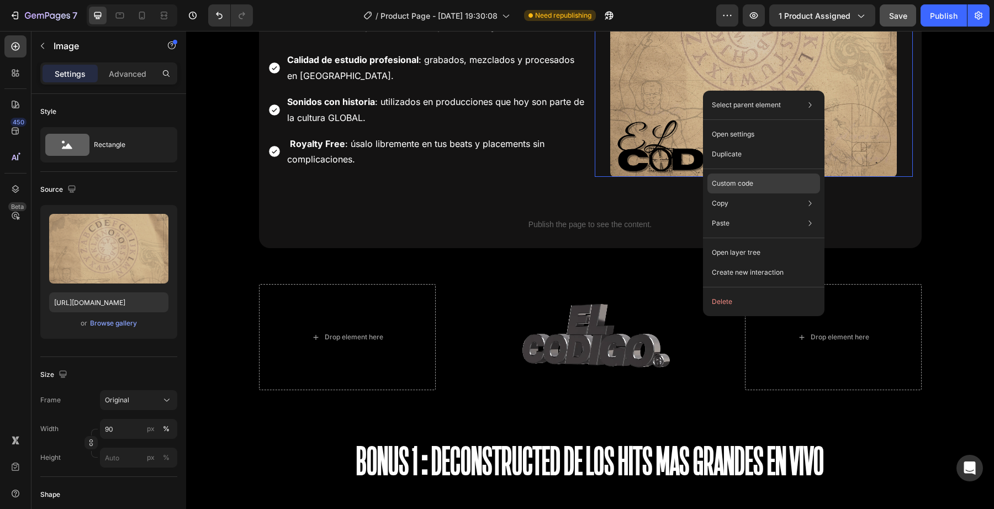
click at [732, 185] on p "Custom code" at bounding box center [732, 183] width 41 height 10
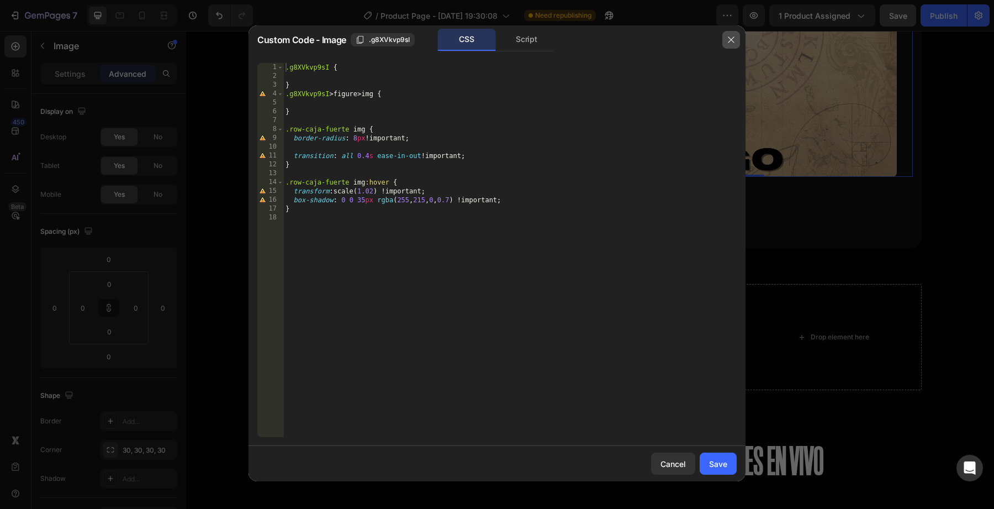
click at [735, 45] on button "button" at bounding box center [731, 40] width 18 height 18
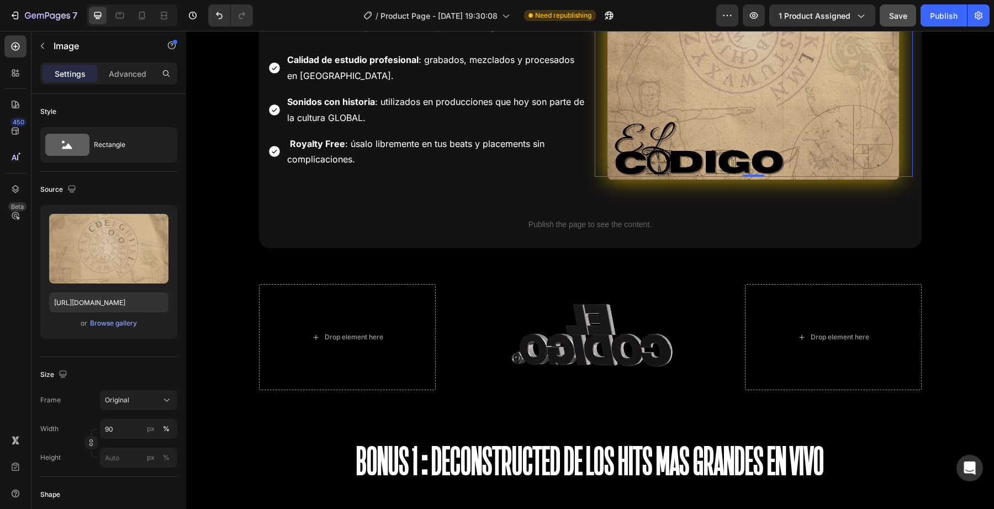
click at [739, 64] on img at bounding box center [754, 34] width 292 height 292
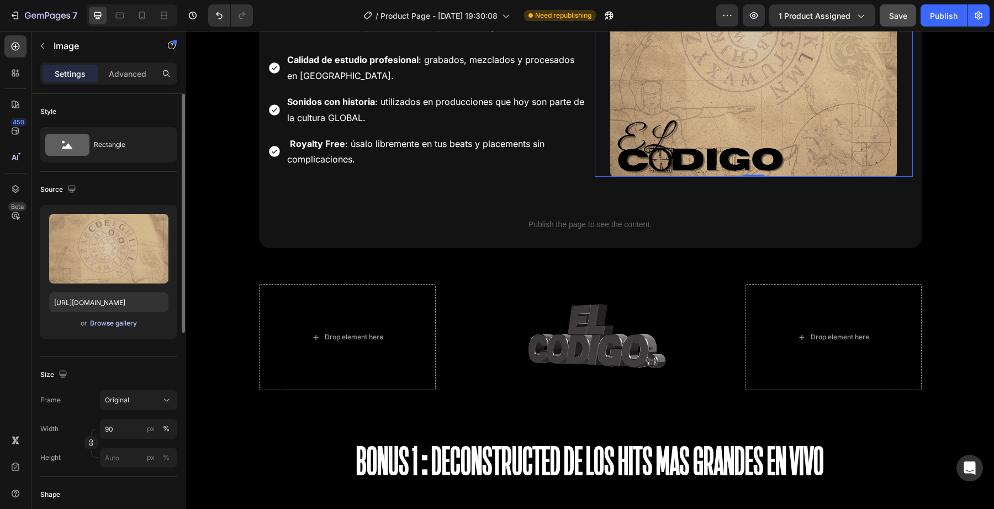
click at [122, 318] on div "Browse gallery" at bounding box center [113, 323] width 47 height 10
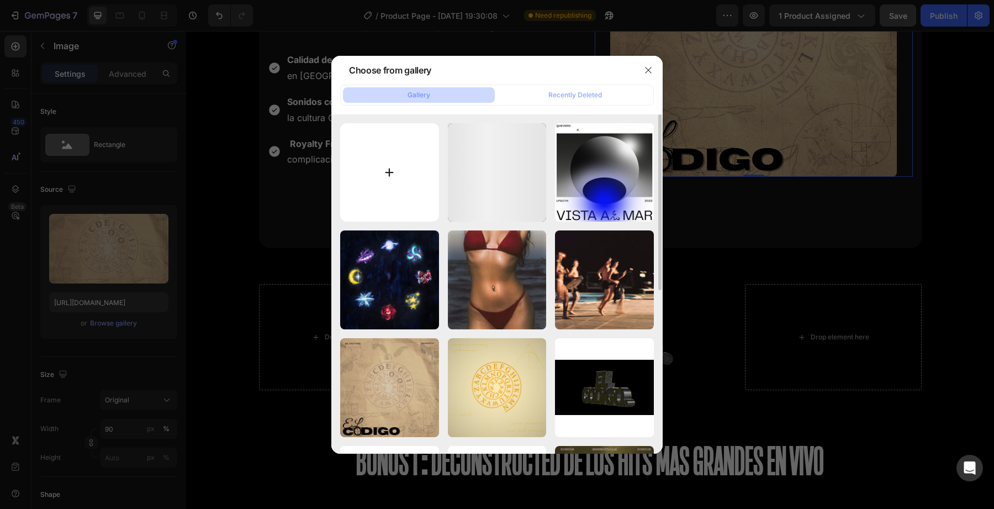
click at [380, 207] on input "file" at bounding box center [389, 172] width 99 height 99
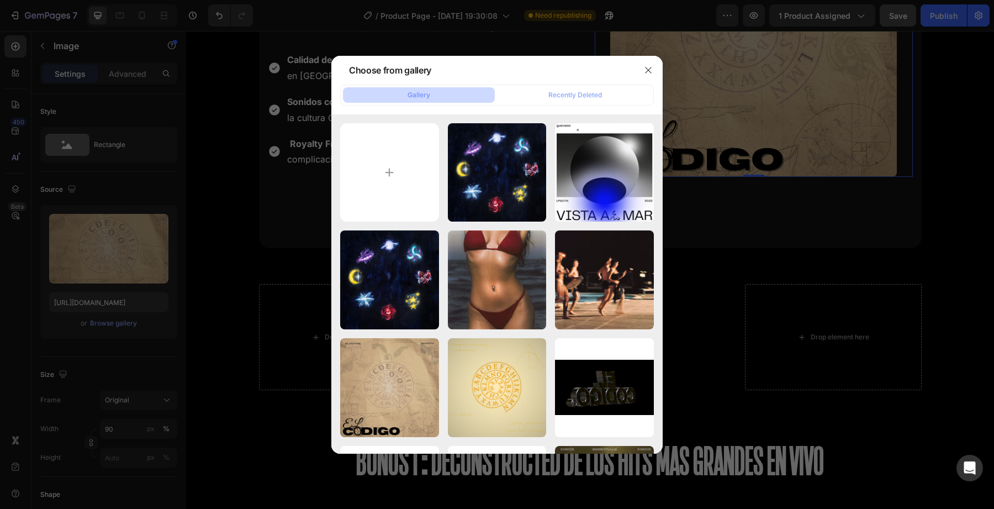
type input "C:\fakepath\el codigo portada2 .png"
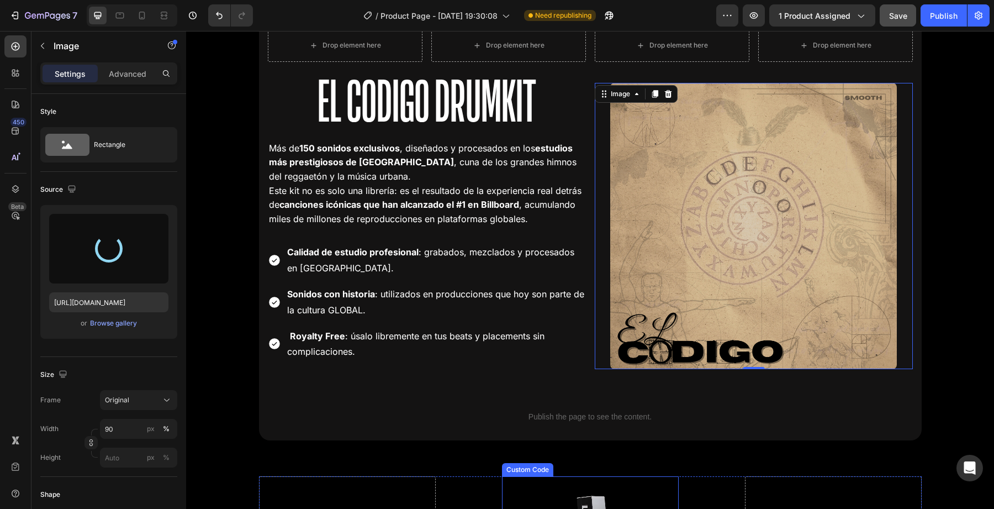
scroll to position [1912, 0]
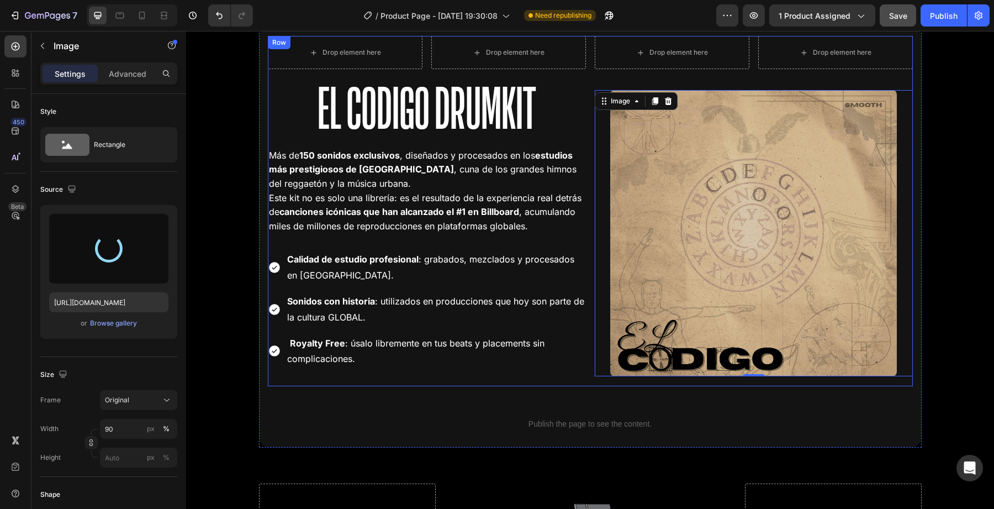
type input "https://cdn.shopify.com/s/files/1/0707/3228/4092/files/gempages_576749552749511…"
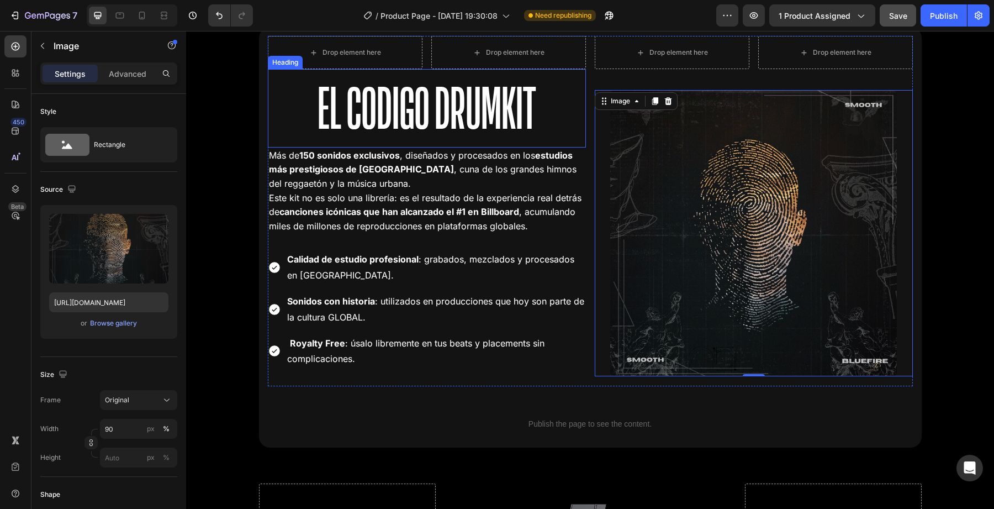
click at [535, 137] on h2 "El Codigo Drumkit" at bounding box center [427, 108] width 318 height 78
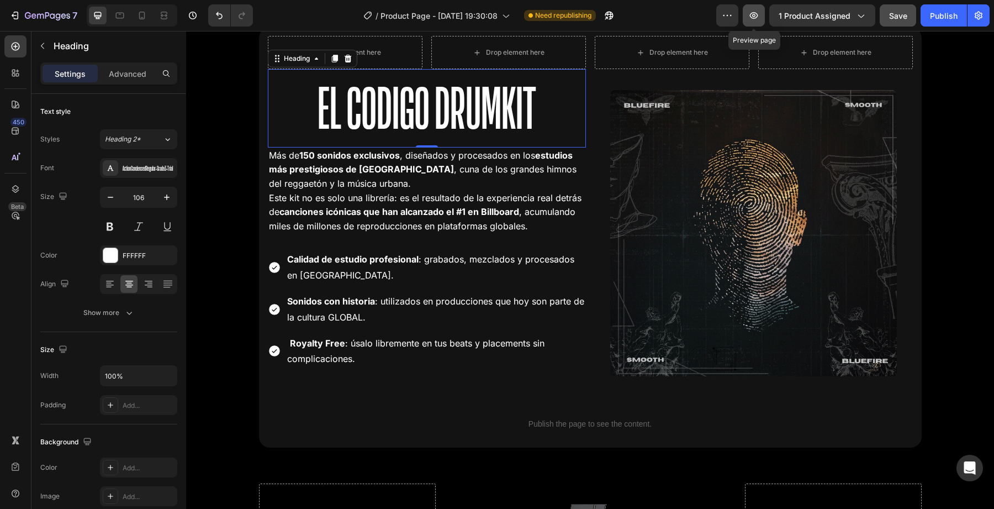
click at [757, 21] on button "button" at bounding box center [754, 15] width 22 height 22
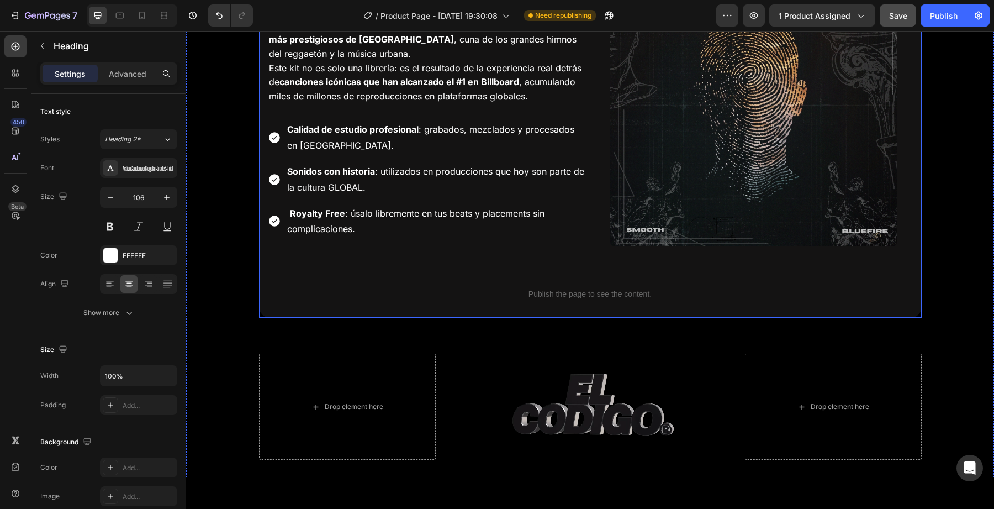
scroll to position [2102, 0]
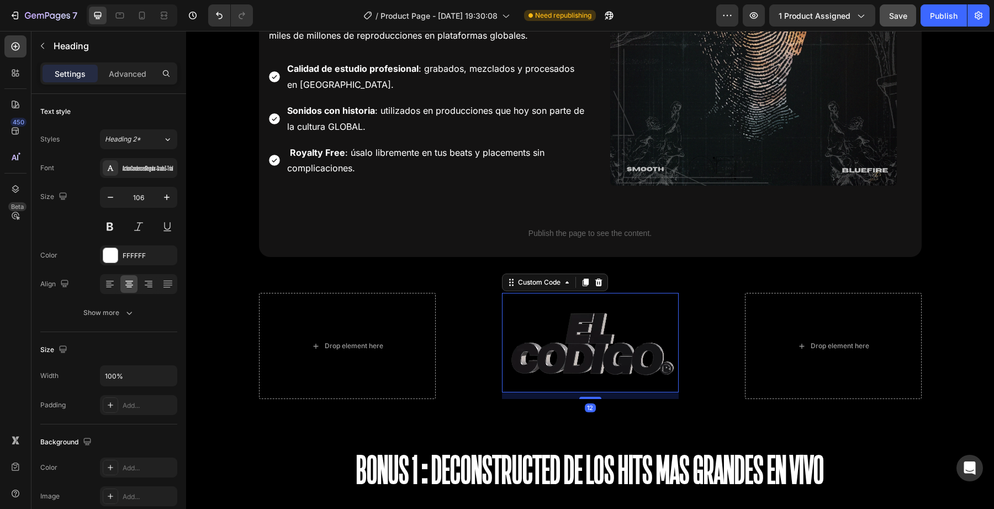
click at [580, 366] on video at bounding box center [590, 342] width 177 height 99
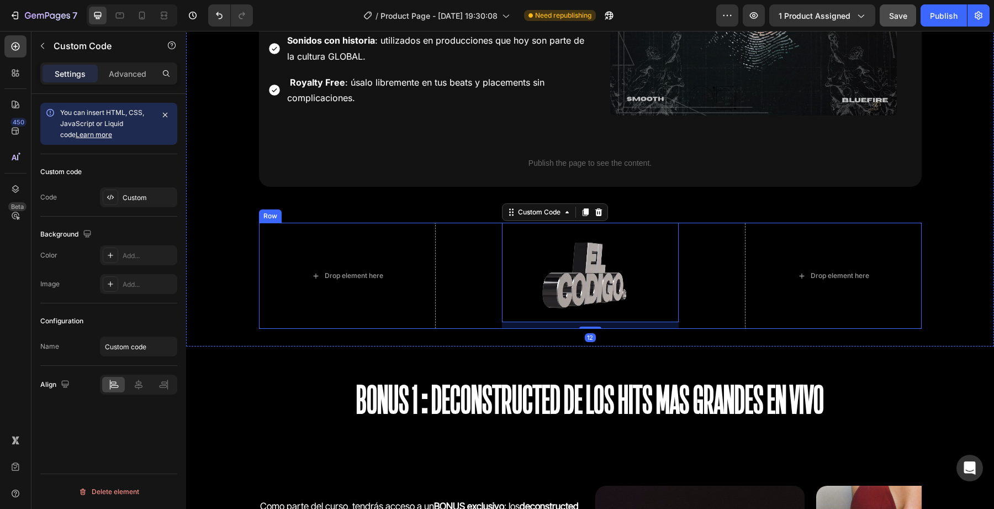
scroll to position [2324, 0]
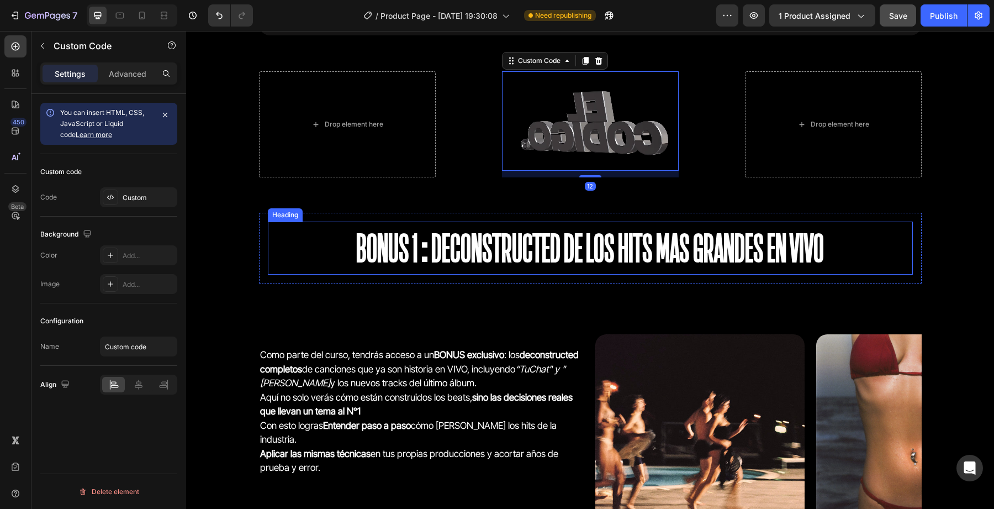
click at [423, 246] on h2 "BONUS 1:Deconstructed de los hits mas grandes EN VIVO" at bounding box center [590, 247] width 645 height 53
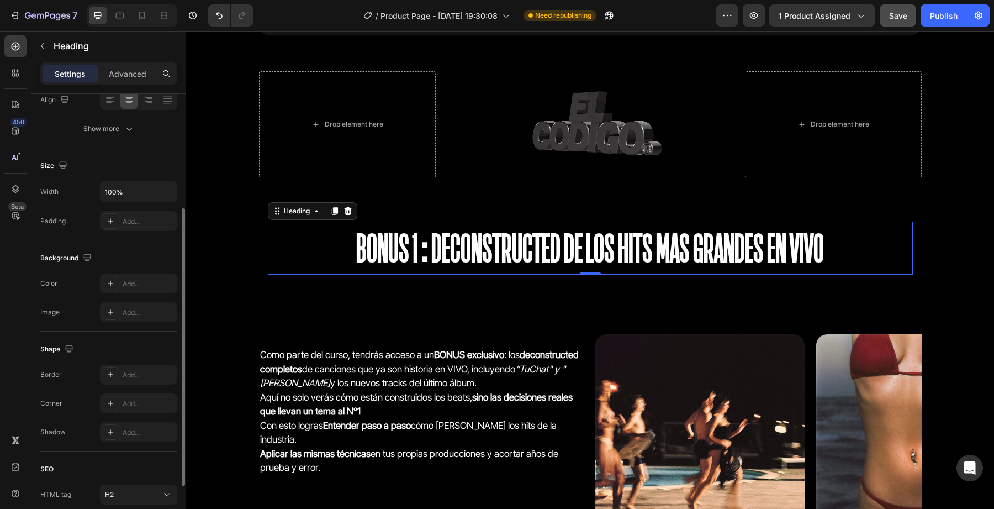
scroll to position [271, 0]
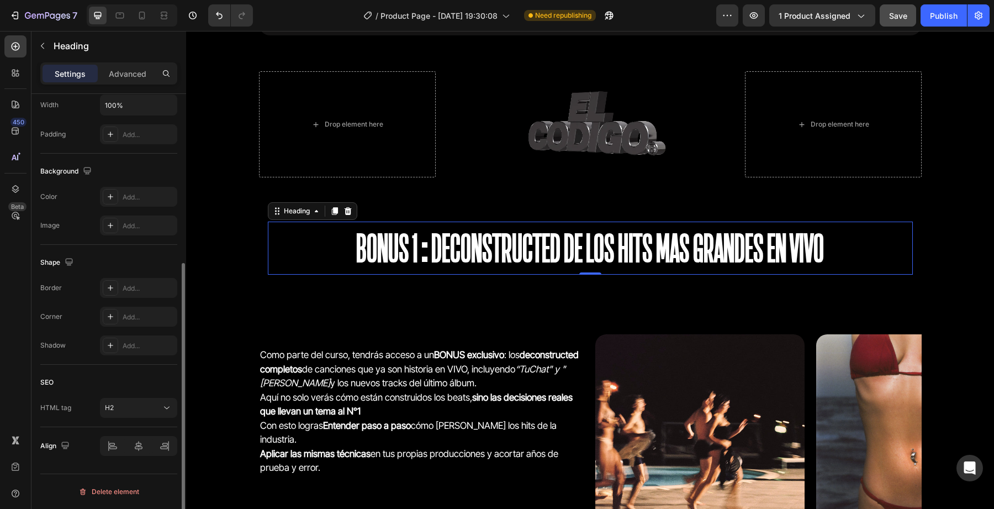
click at [136, 82] on div "Settings Advanced" at bounding box center [108, 73] width 137 height 22
click at [126, 78] on p "Advanced" at bounding box center [128, 74] width 38 height 12
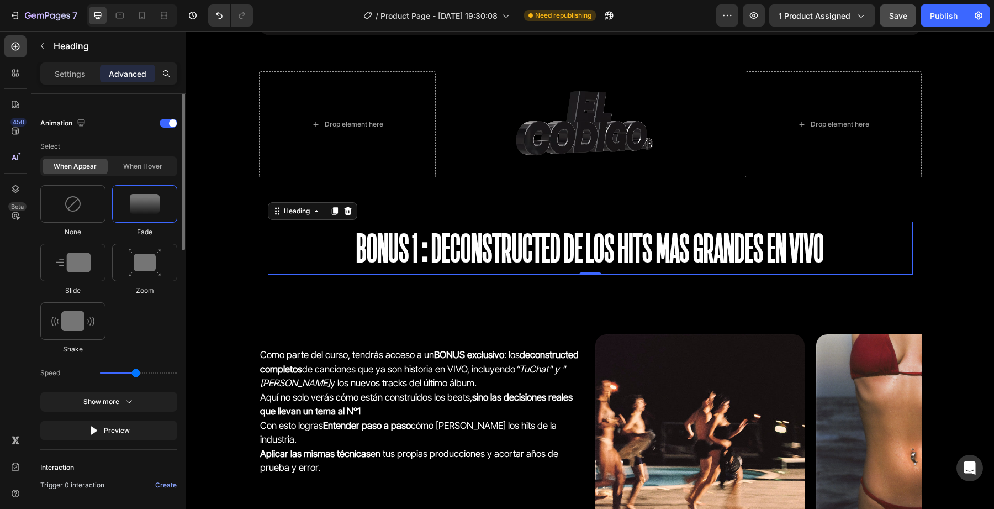
scroll to position [537, 0]
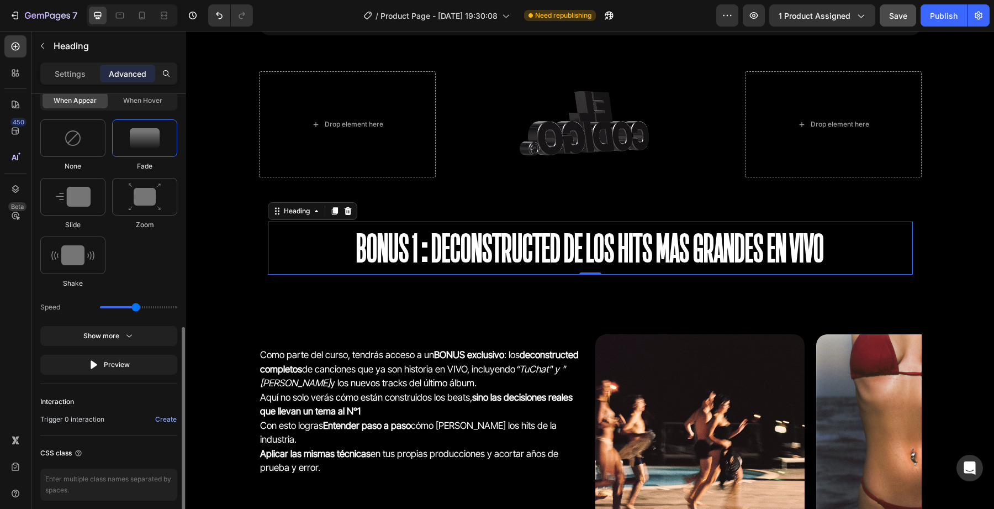
click at [153, 135] on img at bounding box center [145, 138] width 30 height 20
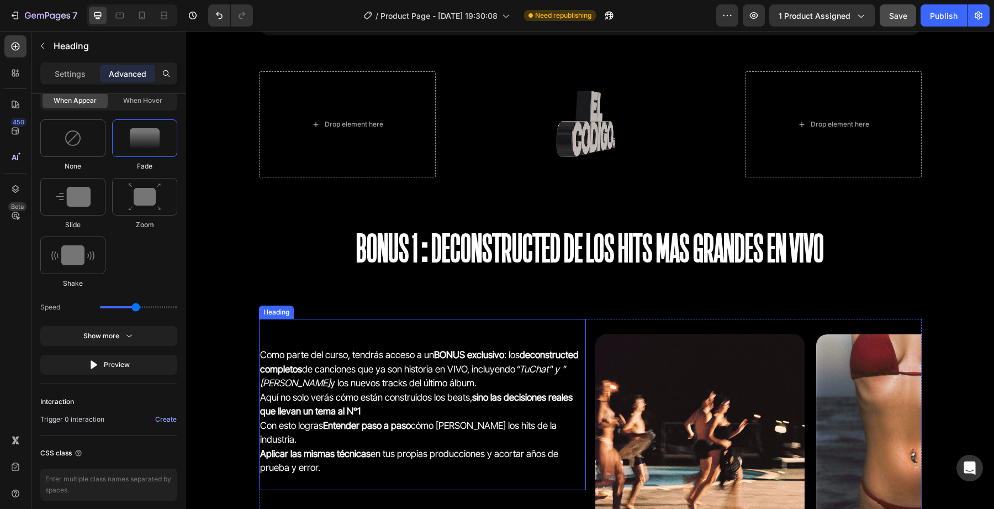
click at [295, 400] on h2 "Como parte del curso, tendrás acceso a un BONUS exclusivo : los deconstructed c…" at bounding box center [422, 404] width 327 height 171
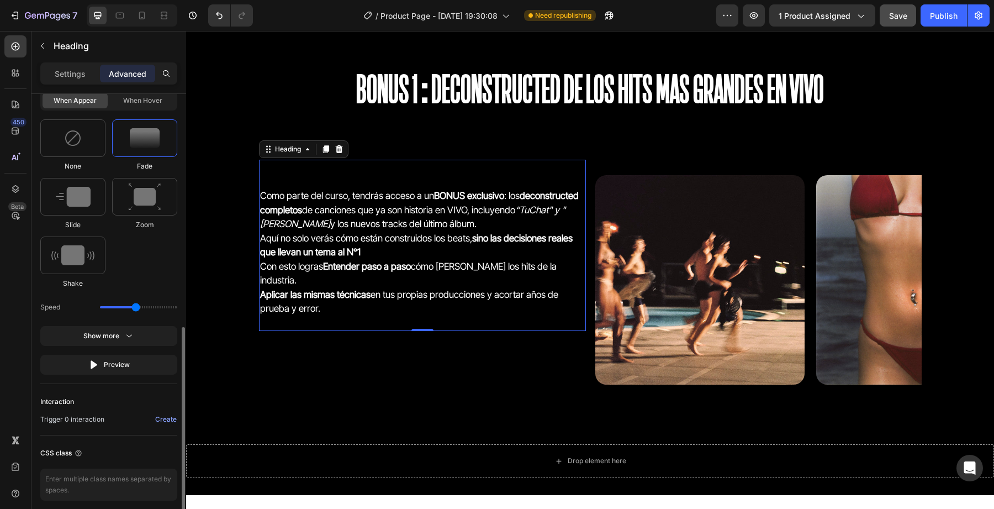
click at [140, 149] on div at bounding box center [144, 138] width 65 height 38
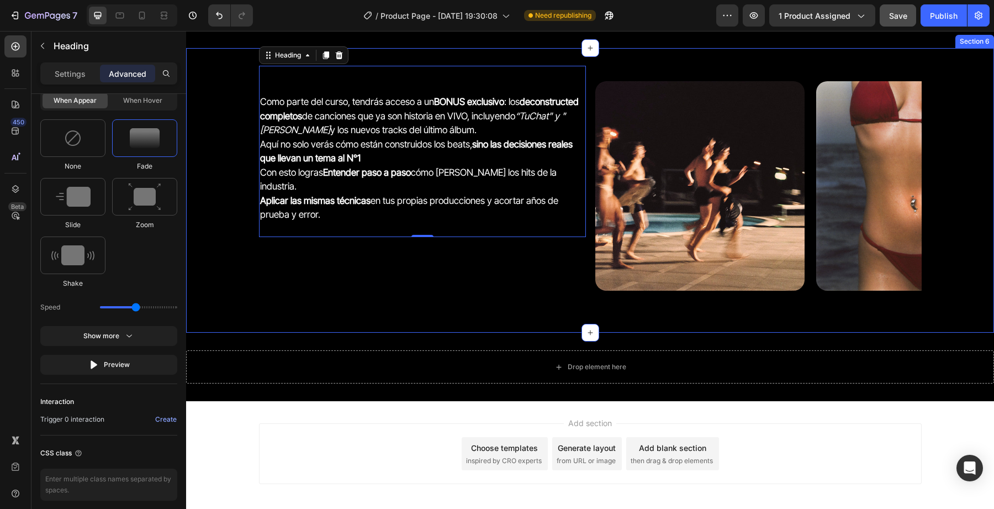
scroll to position [2602, 0]
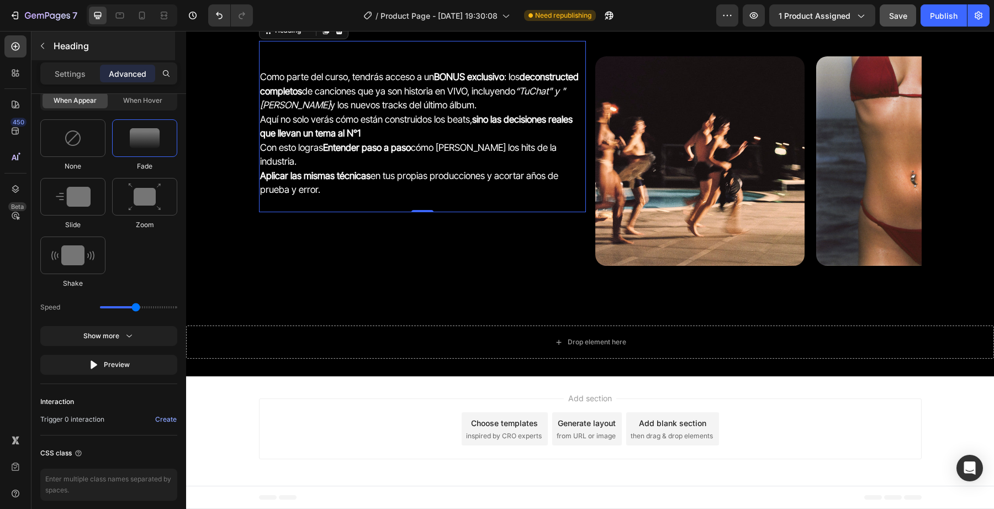
click at [51, 50] on div "Heading" at bounding box center [103, 45] width 144 height 29
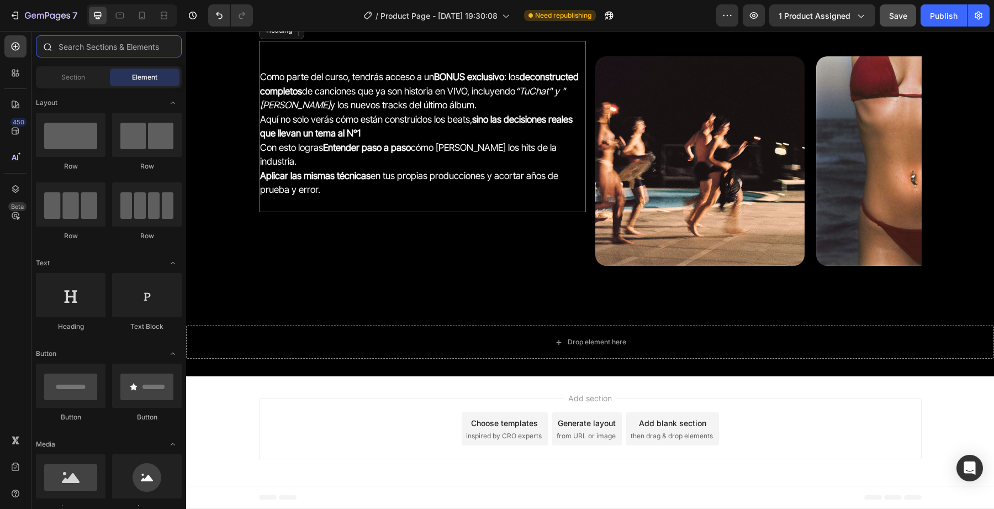
click at [78, 52] on input "text" at bounding box center [109, 46] width 146 height 22
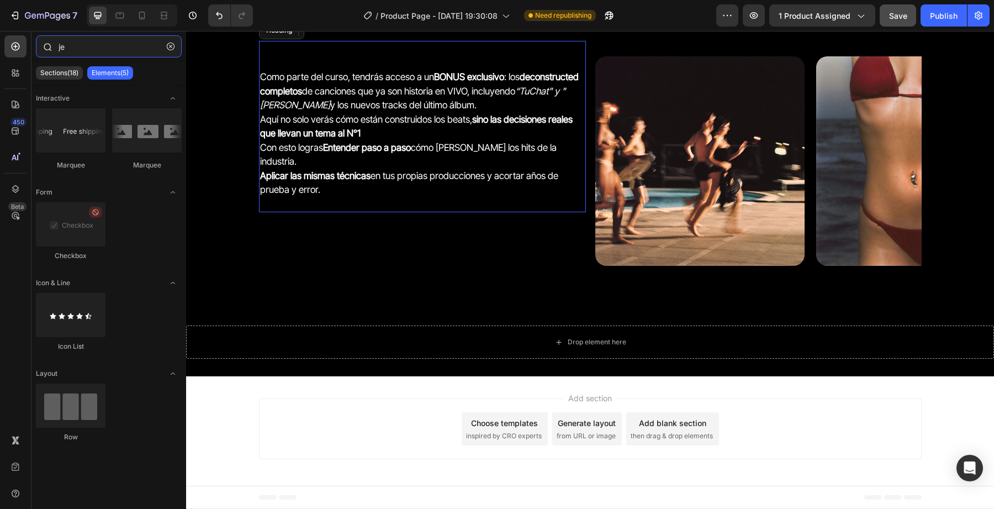
type input "j"
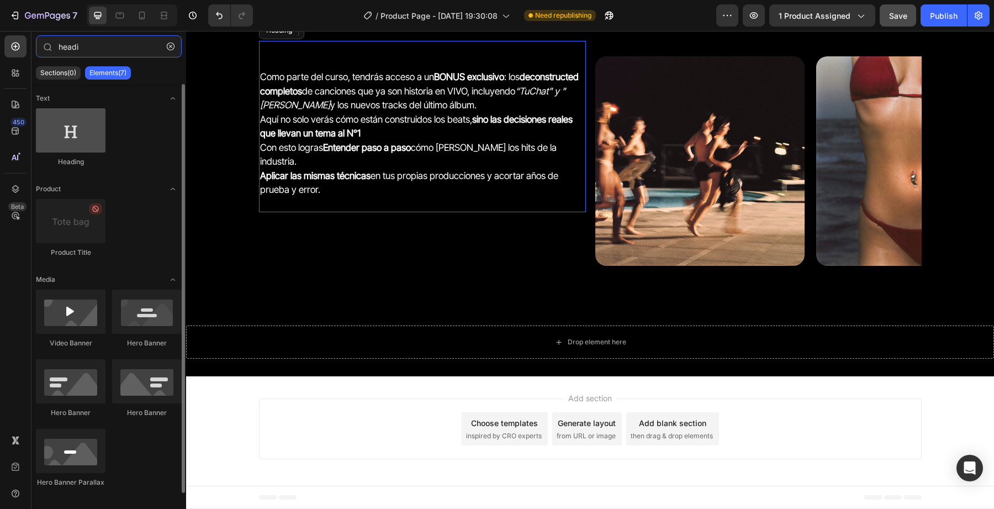
type input "headi"
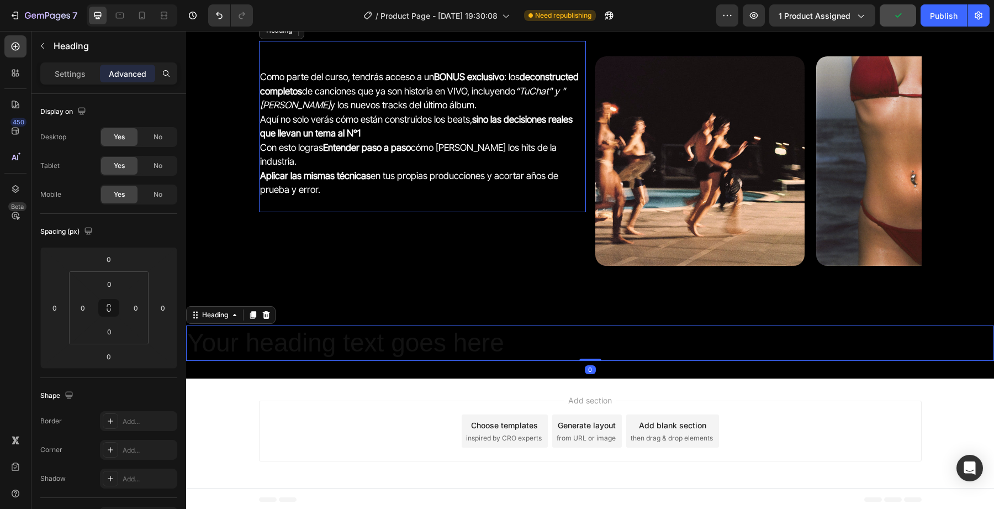
click at [499, 346] on h2 "Your heading text goes here" at bounding box center [590, 342] width 808 height 35
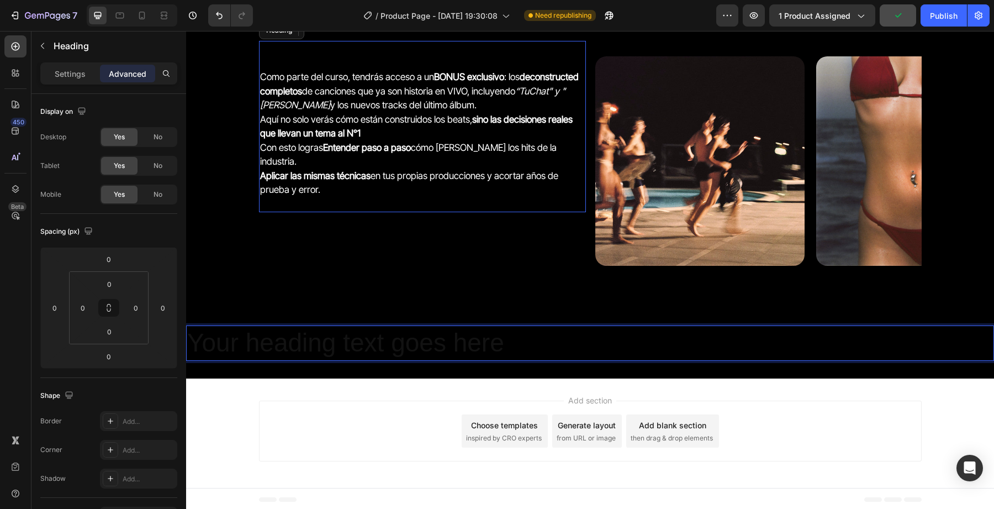
click at [499, 346] on p "Your heading text goes here" at bounding box center [590, 342] width 806 height 33
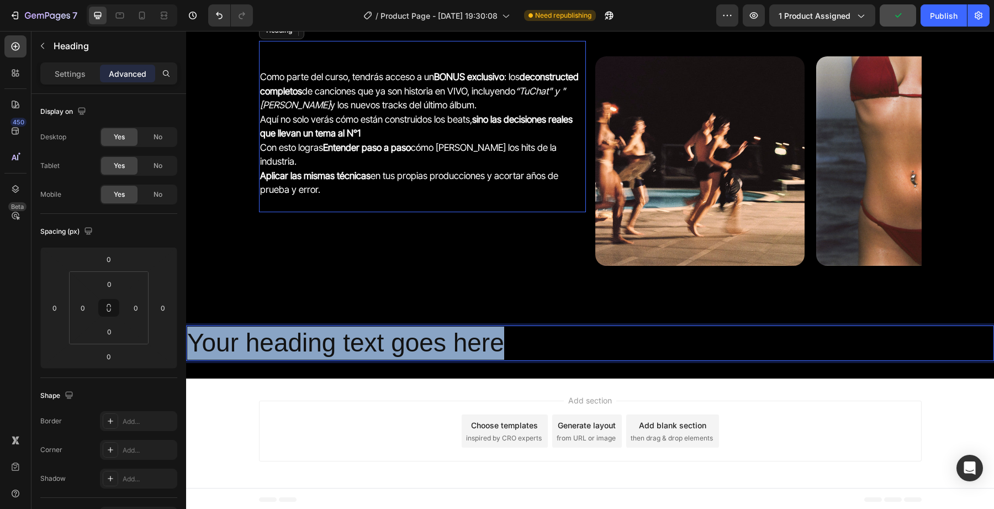
click at [499, 346] on p "Your heading text goes here" at bounding box center [590, 342] width 806 height 33
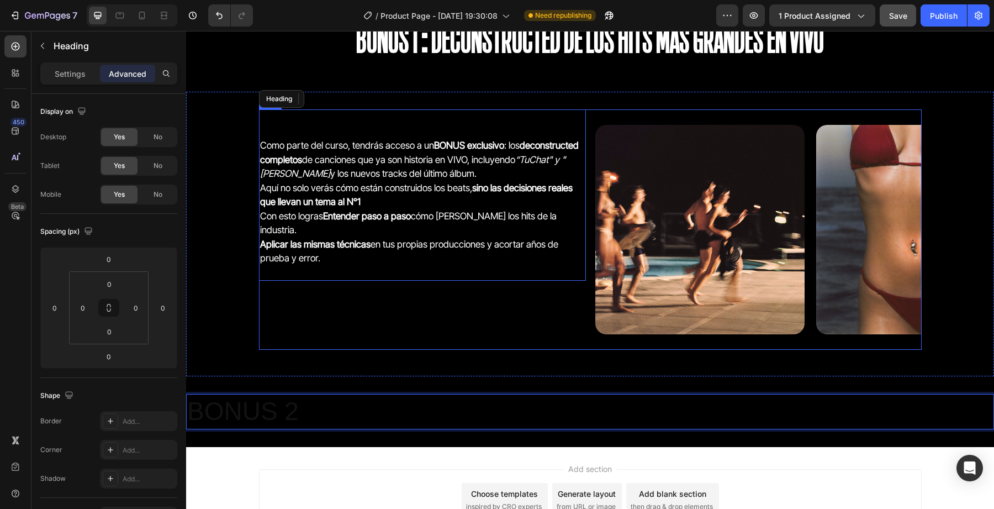
scroll to position [2530, 0]
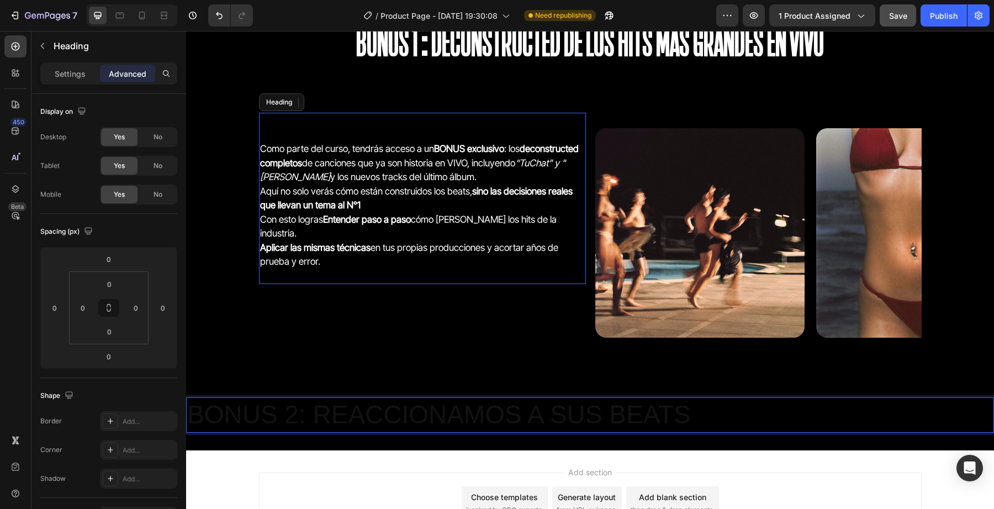
click at [686, 414] on p "BONUS 2: REACCIONAMOS A SUS BEATS" at bounding box center [590, 414] width 806 height 33
click at [709, 415] on p "BONUS 2: REACCIONAMOS A SUS BEATS" at bounding box center [590, 414] width 806 height 33
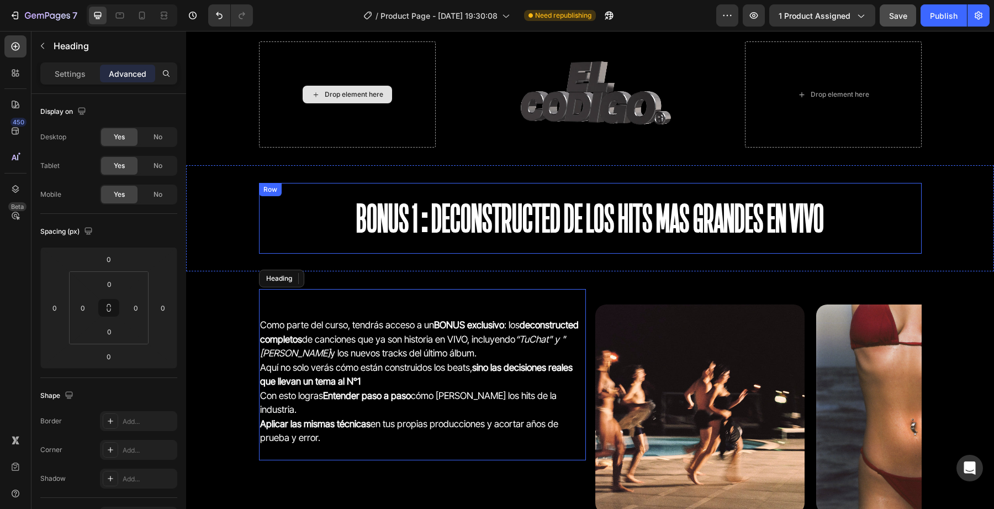
scroll to position [2604, 0]
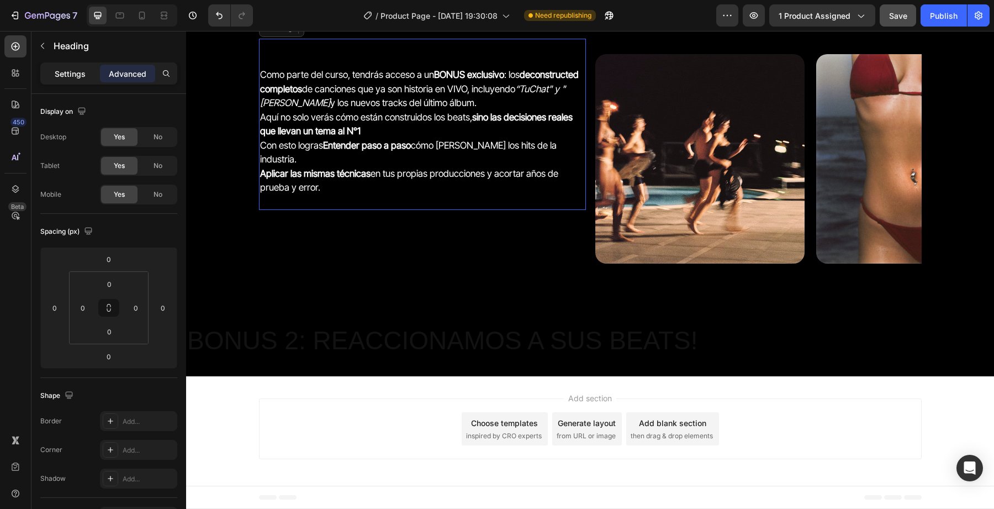
click at [80, 82] on div "Settings" at bounding box center [70, 74] width 55 height 18
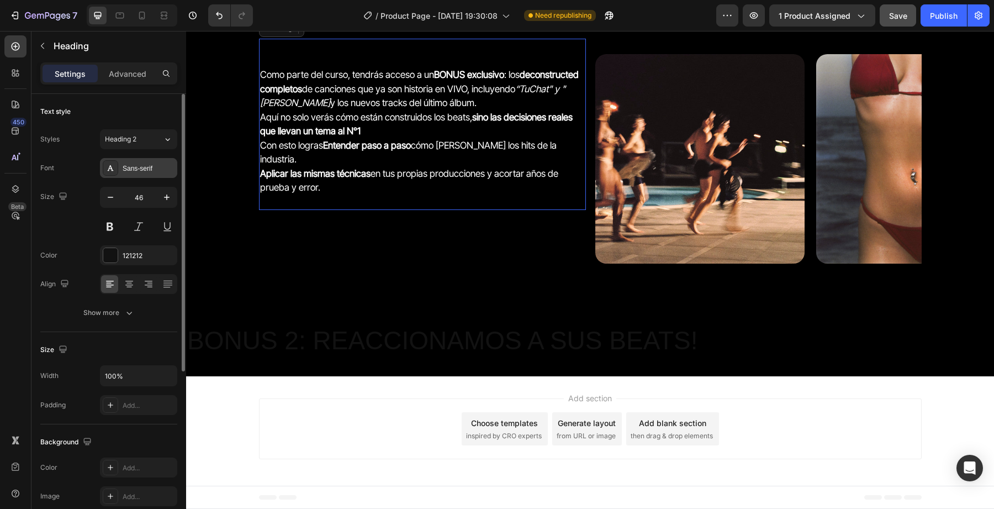
click at [134, 165] on div "Sans-serif" at bounding box center [149, 168] width 52 height 10
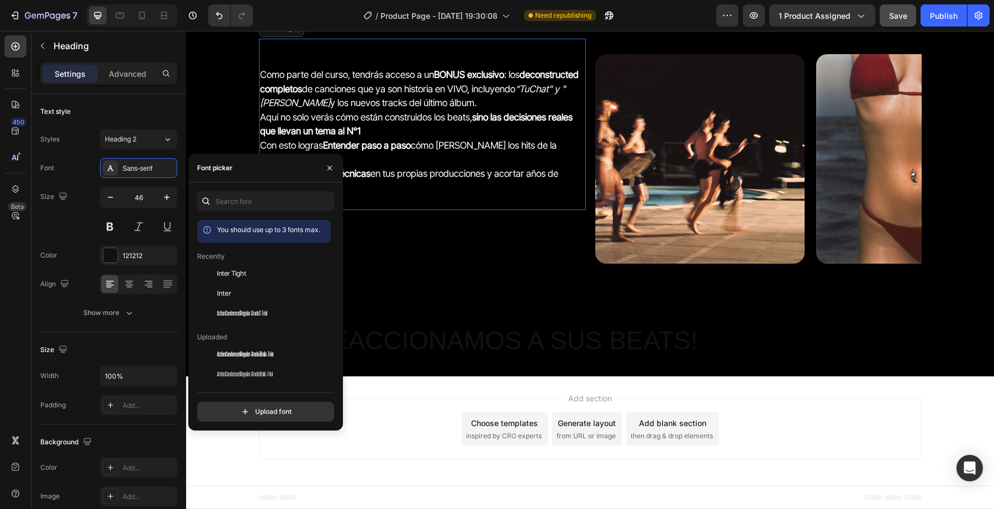
click at [439, 344] on h2 "BONUS 2: REACCIONAMOS A SUS BEATS!" at bounding box center [590, 340] width 808 height 35
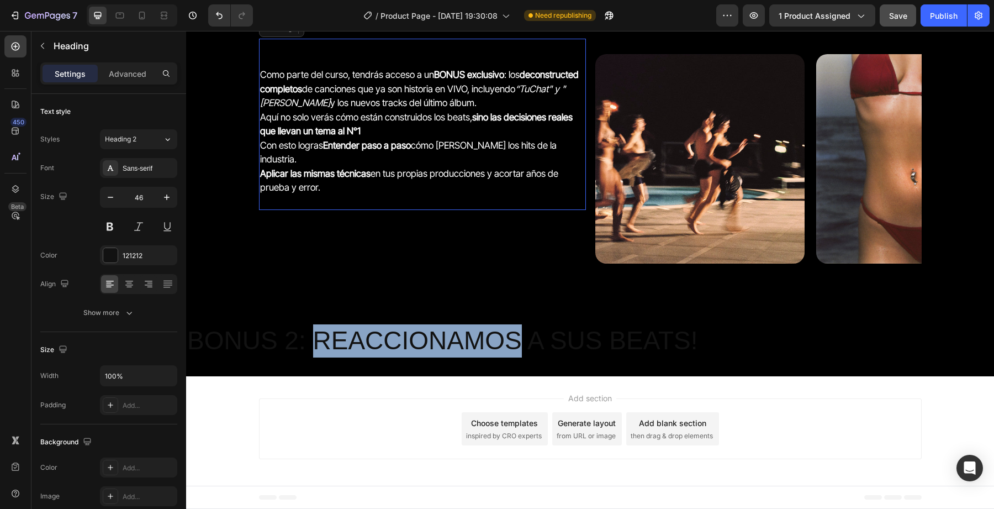
click at [439, 344] on p "BONUS 2: REACCIONAMOS A SUS BEATS!" at bounding box center [590, 340] width 806 height 33
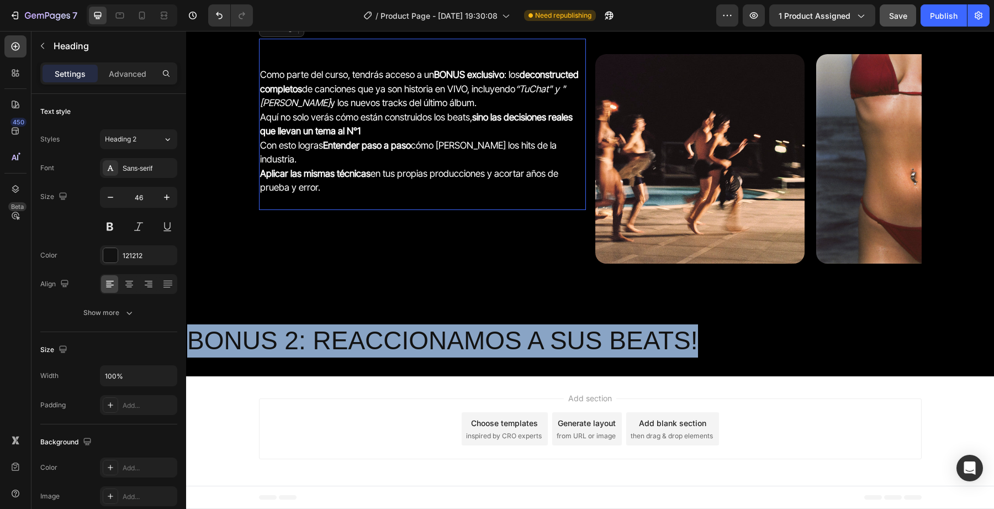
click at [439, 344] on p "BONUS 2: REACCIONAMOS A SUS BEATS!" at bounding box center [590, 340] width 806 height 33
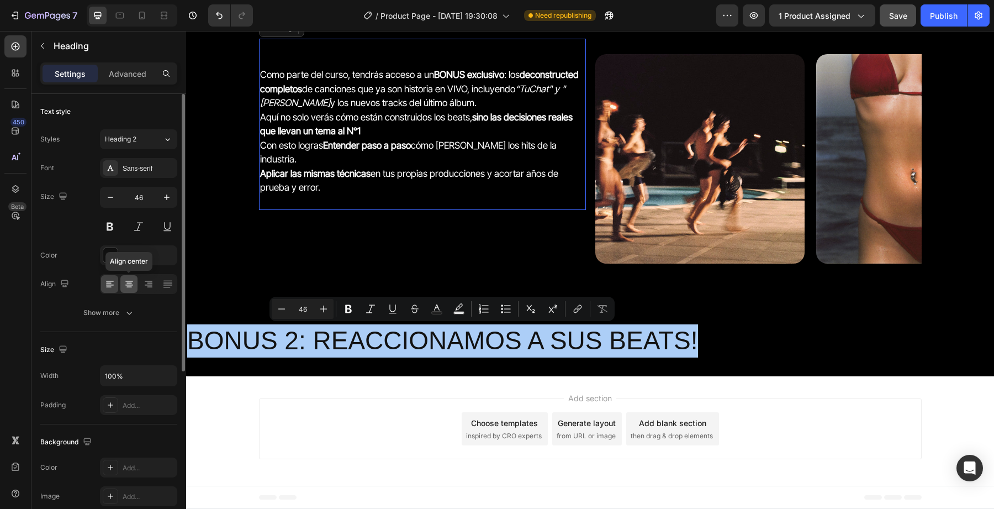
click at [129, 278] on icon at bounding box center [129, 283] width 11 height 11
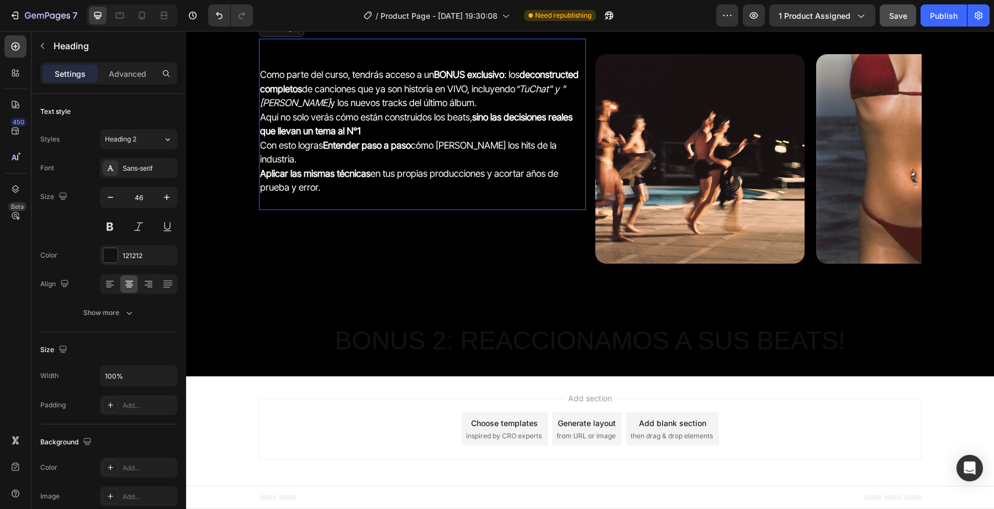
click at [383, 344] on p "BONUS 2: REACCIONAMOS A SUS BEATS!" at bounding box center [590, 340] width 806 height 33
click at [677, 347] on p "BONUS 2: REACCIONAMOS A SUS BEATS!" at bounding box center [590, 340] width 806 height 33
click at [675, 342] on p "BONUS 2: REACCIONAMOS A SUS BEATS!" at bounding box center [590, 340] width 806 height 33
click at [672, 349] on p "BONUS 2: REACCIONAMOS A SUS BEATS!" at bounding box center [590, 340] width 806 height 33
click at [532, 356] on p "BONUS 2: REACCIONAMOS A SUS BEATS!" at bounding box center [590, 340] width 806 height 33
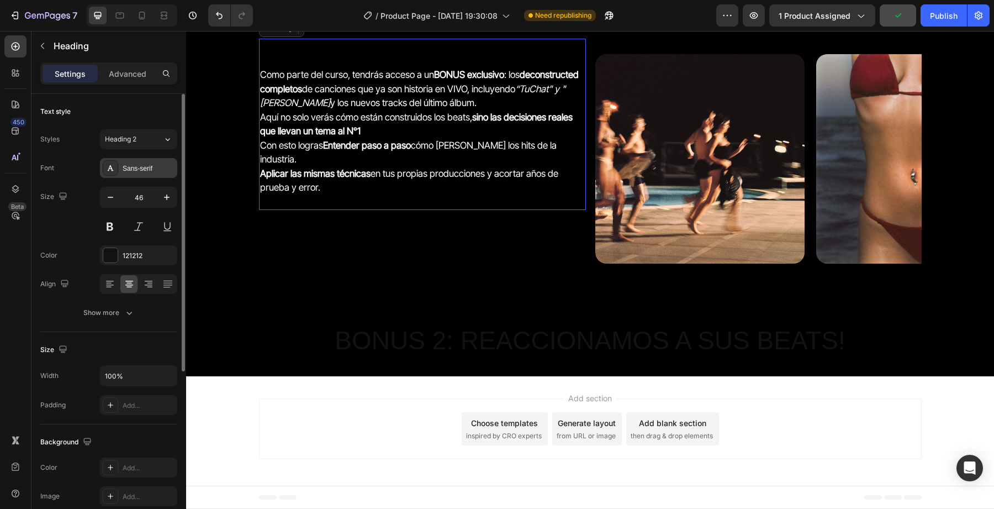
click at [135, 172] on div "Sans-serif" at bounding box center [149, 168] width 52 height 10
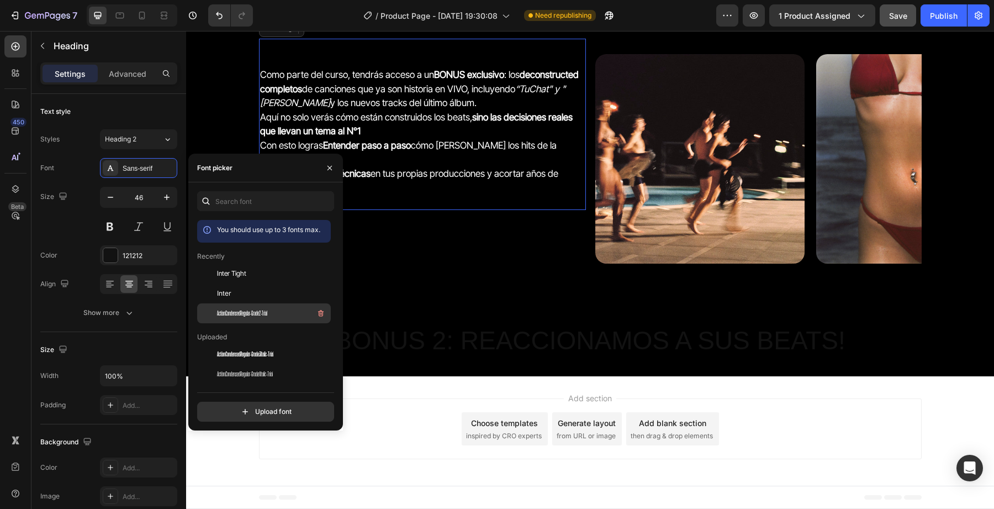
click at [238, 315] on span "ActionCondensedRegular-Grade2-Trial" at bounding box center [242, 313] width 50 height 10
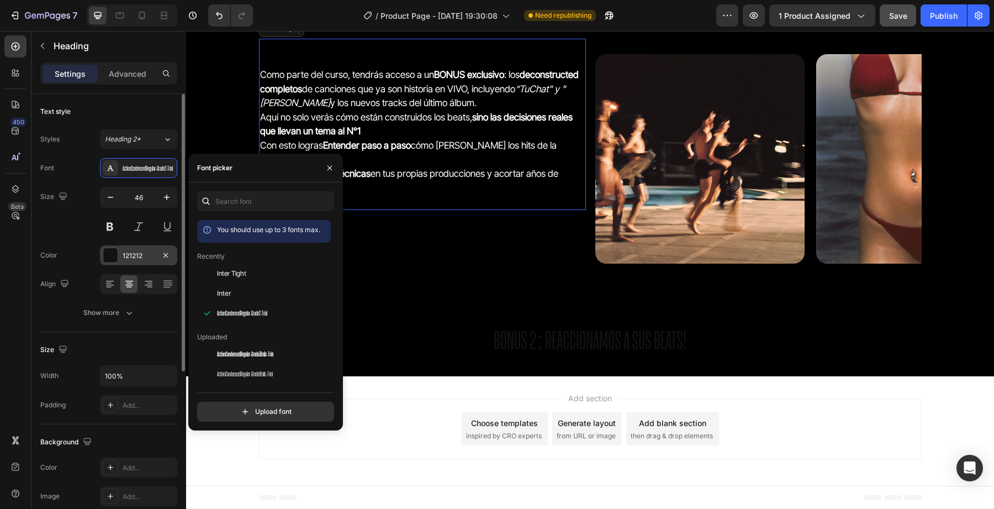
click at [111, 260] on div at bounding box center [110, 255] width 14 height 14
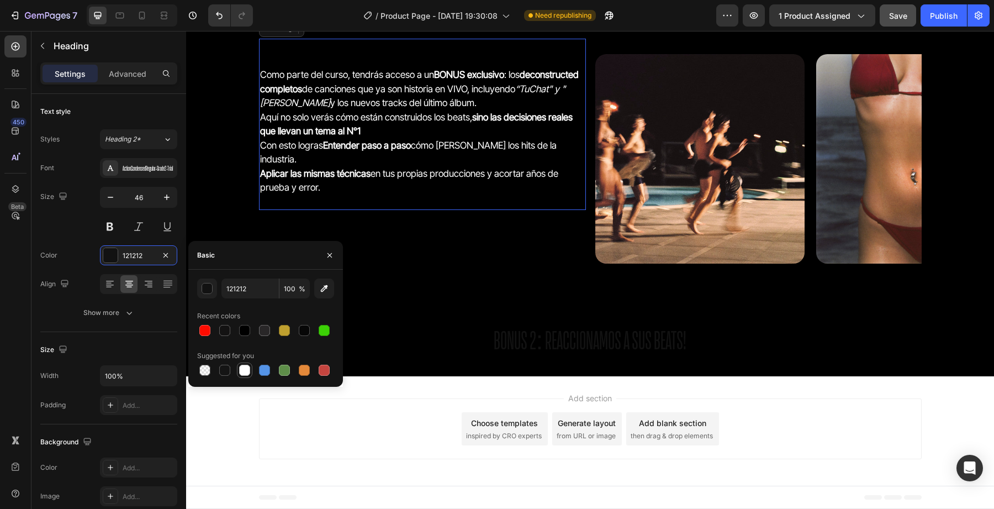
click at [244, 374] on div at bounding box center [244, 370] width 11 height 11
type input "FFFFFF"
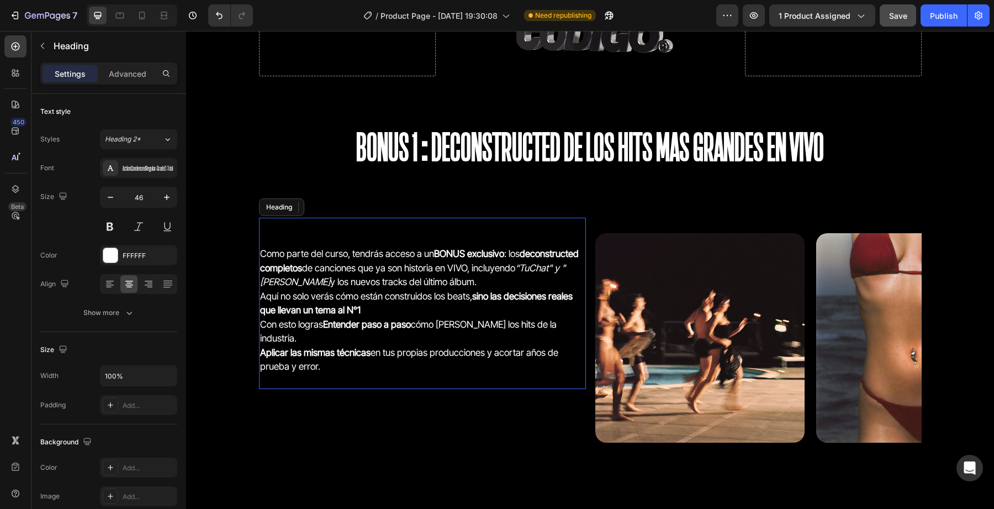
scroll to position [2451, 0]
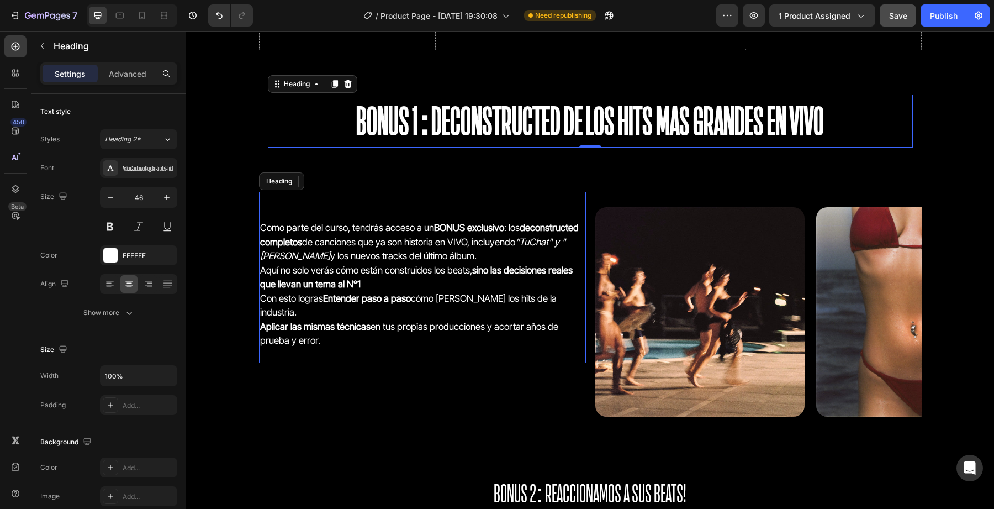
click at [556, 123] on h2 "BONUS 1:Deconstructed de los hits mas grandes EN VIVO" at bounding box center [590, 120] width 645 height 53
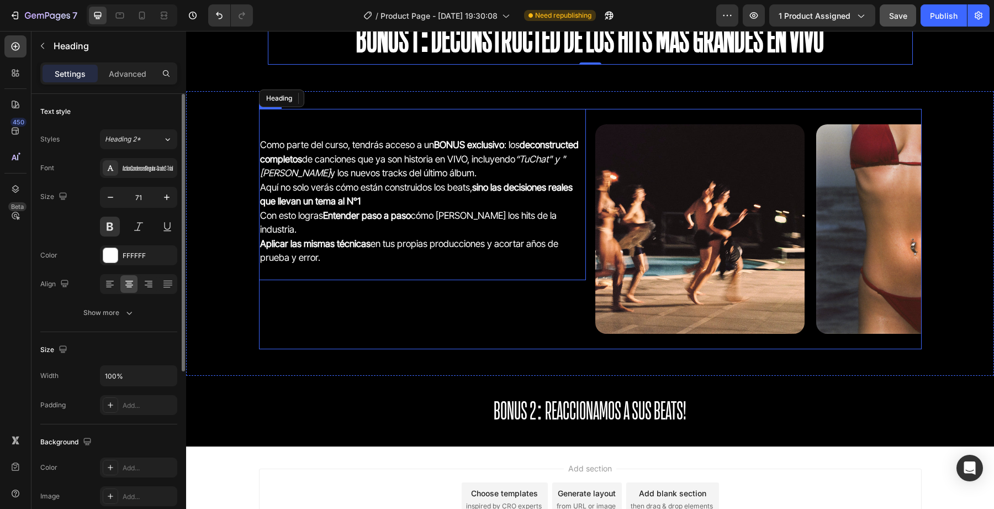
scroll to position [2604, 0]
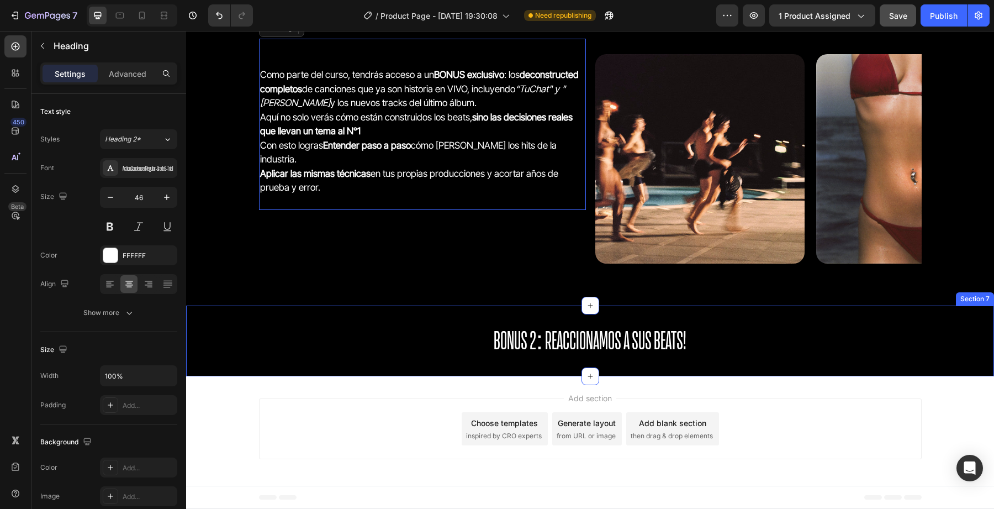
click at [548, 333] on h2 "BONUS 2: REACCIONAMOS A SUS BEATS!" at bounding box center [590, 340] width 808 height 35
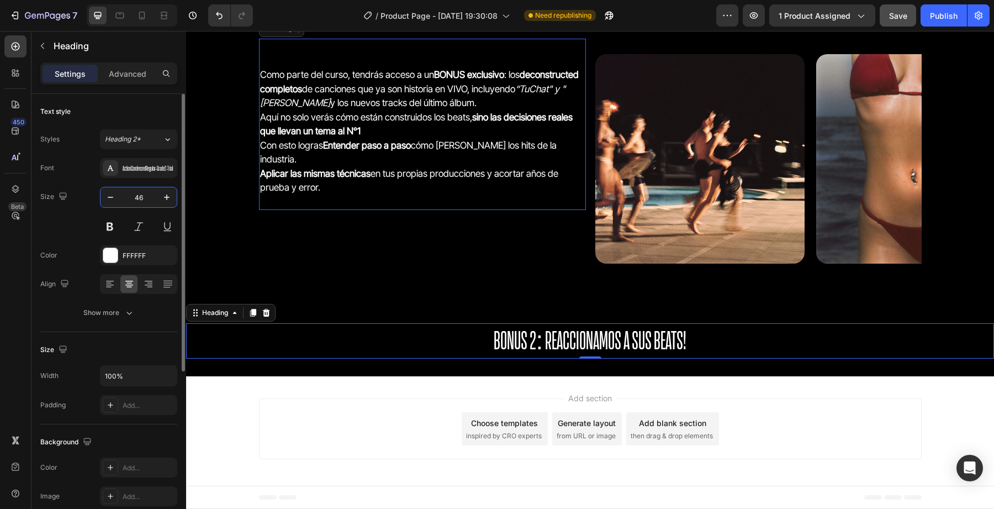
click at [144, 193] on input "46" at bounding box center [138, 197] width 36 height 20
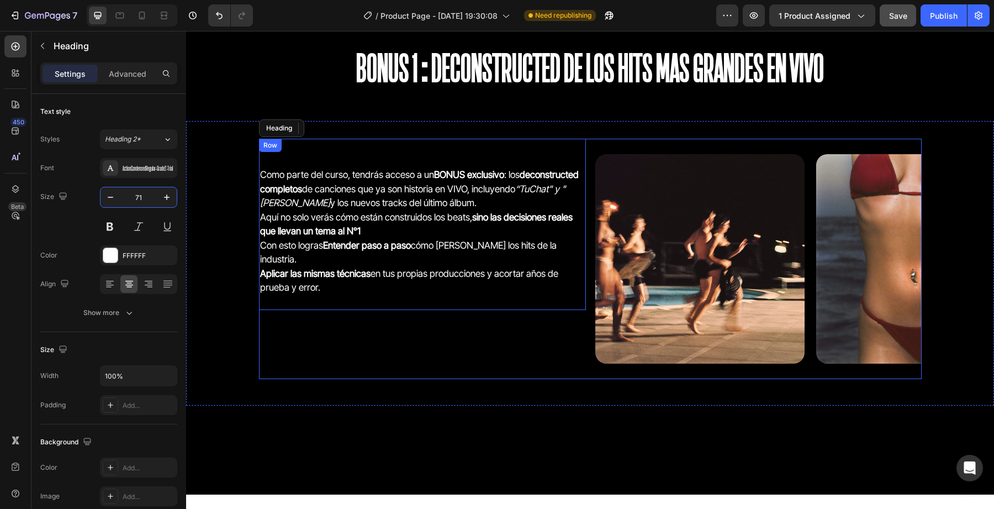
scroll to position [2561, 0]
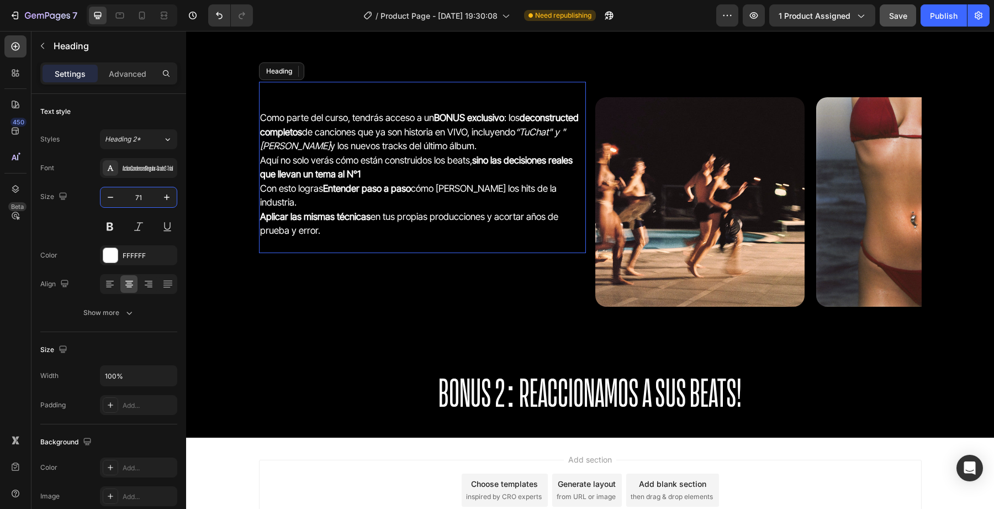
type input "71"
click at [486, 386] on h2 "BONUS 2: REACCIONAMOS A SUS BEATS!" at bounding box center [590, 392] width 808 height 53
click at [121, 201] on input "71" at bounding box center [138, 197] width 36 height 20
click at [144, 167] on div "ActionCondensedRegular-Grade2-Trial" at bounding box center [149, 168] width 52 height 10
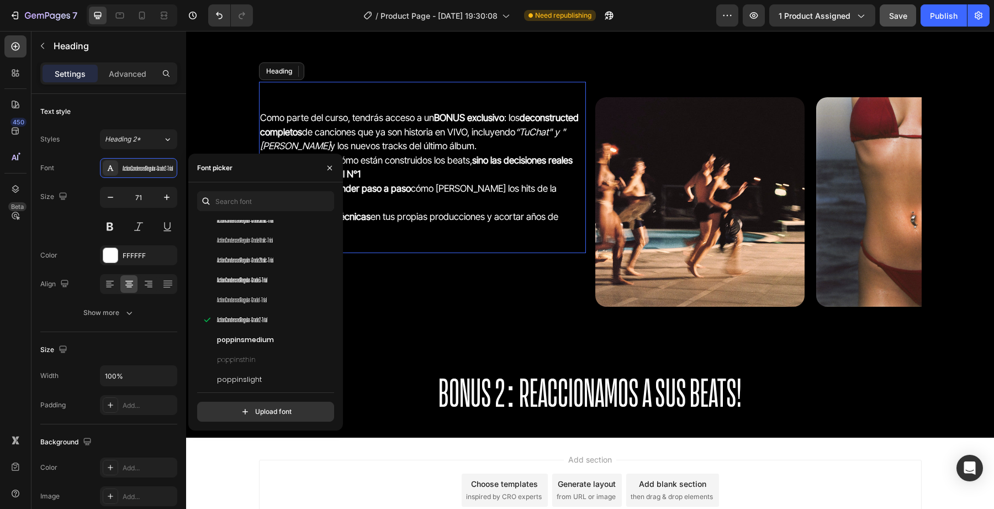
scroll to position [162, 0]
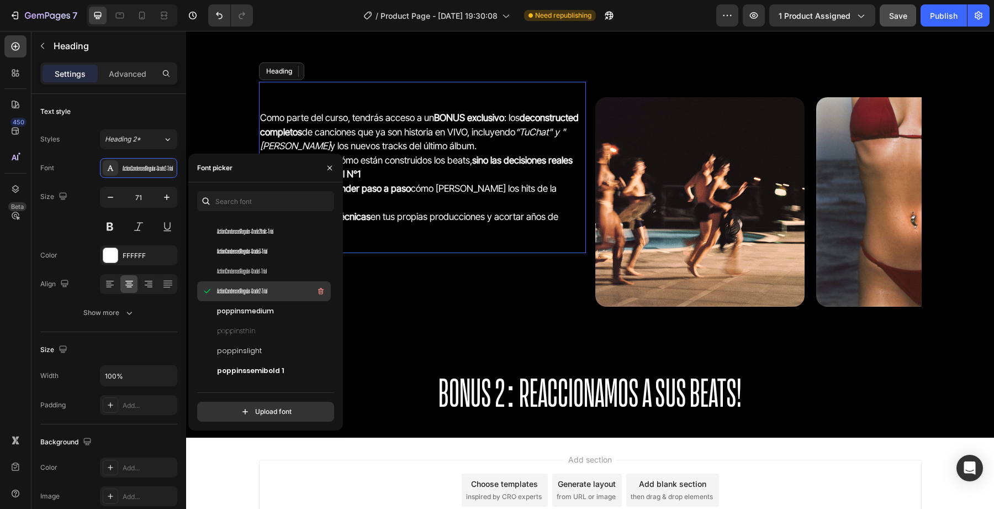
click at [257, 288] on span "ActionCondensedRegular-Grade2-Trial" at bounding box center [242, 291] width 50 height 10
click at [255, 271] on span "ActionCondensedRegular-Grade1-Trial" at bounding box center [242, 271] width 50 height 10
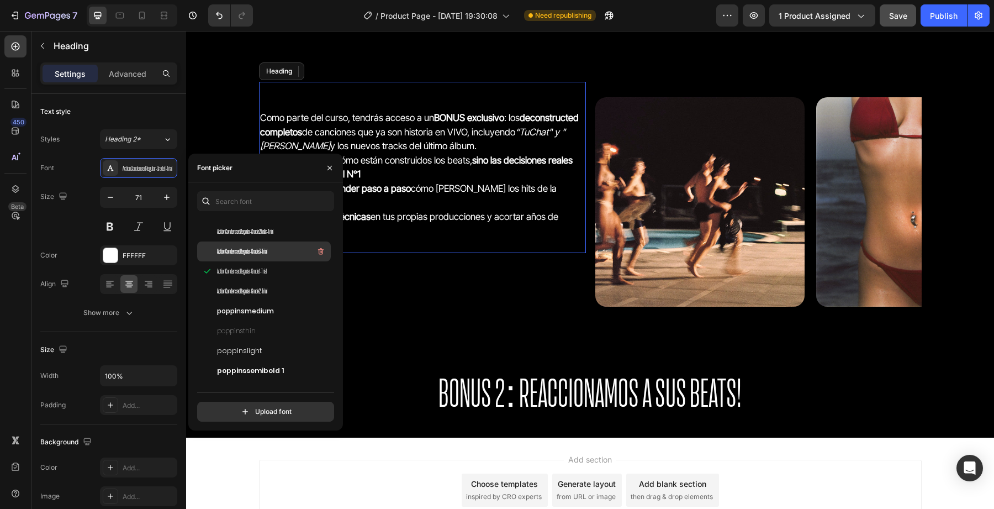
click at [257, 252] on span "ActionCondensedRegular-Grade3-Trial" at bounding box center [242, 251] width 50 height 10
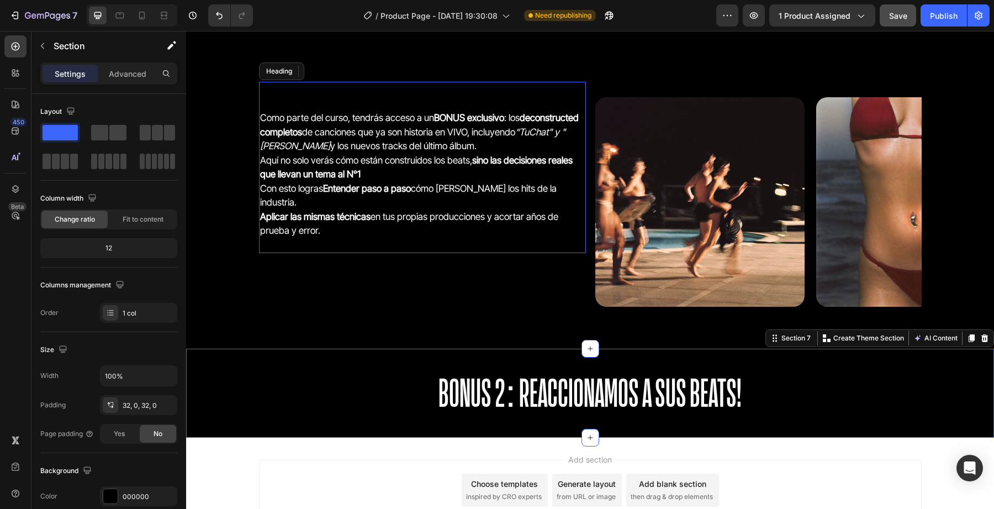
click at [425, 362] on div "BONUS 2: REACCIONAMOS A SUS BEATS! Heading Section 7 Create Theme Section AI Co…" at bounding box center [590, 393] width 808 height 88
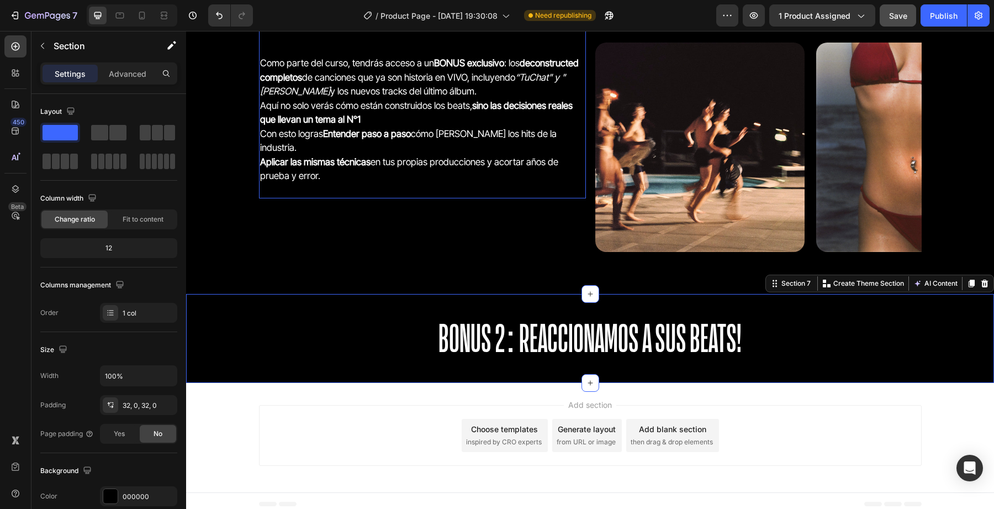
scroll to position [2622, 0]
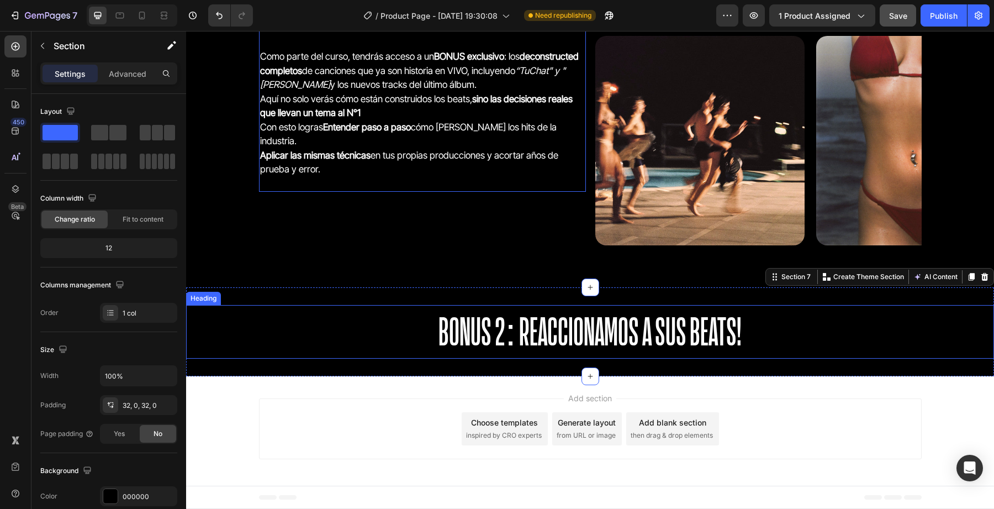
click at [541, 343] on p "BONUS 2: REACCIONAMOS A SUS BEATS!" at bounding box center [590, 331] width 806 height 51
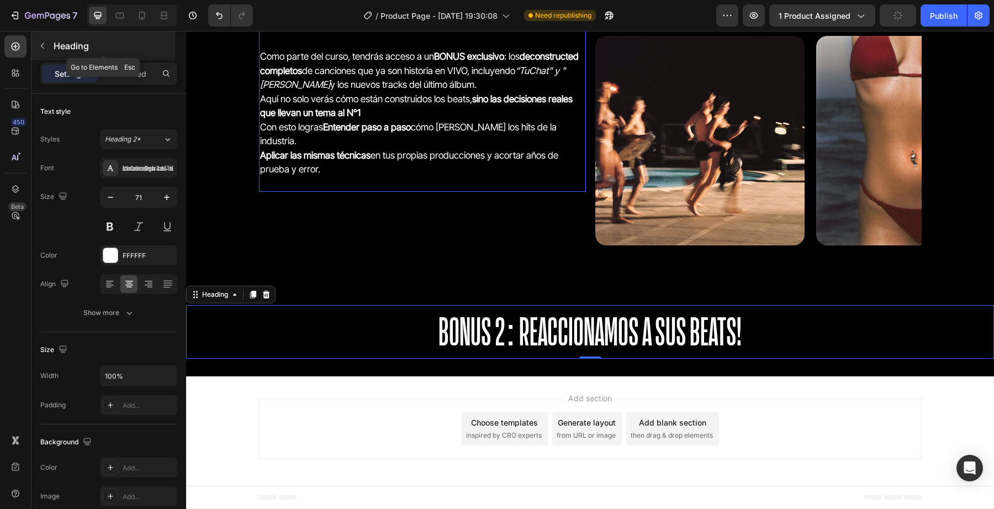
click at [51, 52] on div at bounding box center [43, 46] width 18 height 18
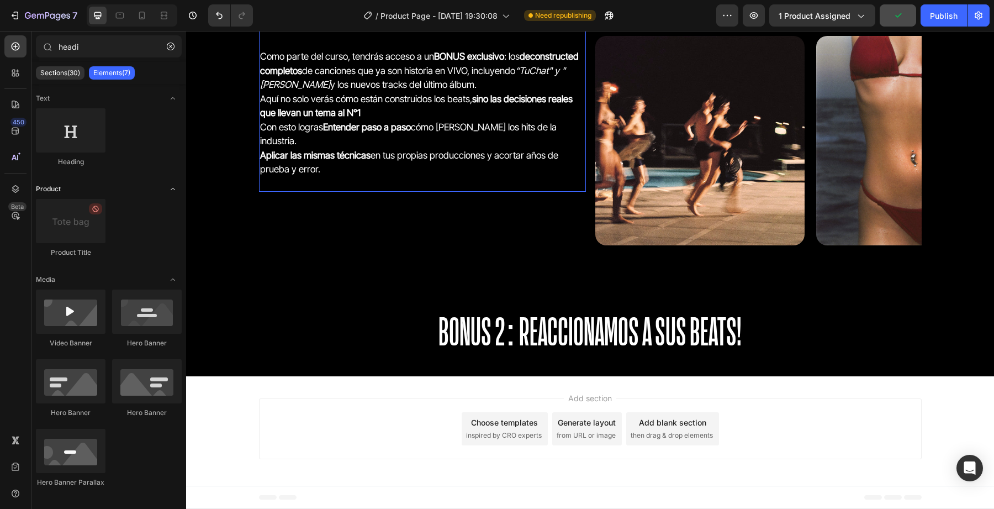
scroll to position [9, 0]
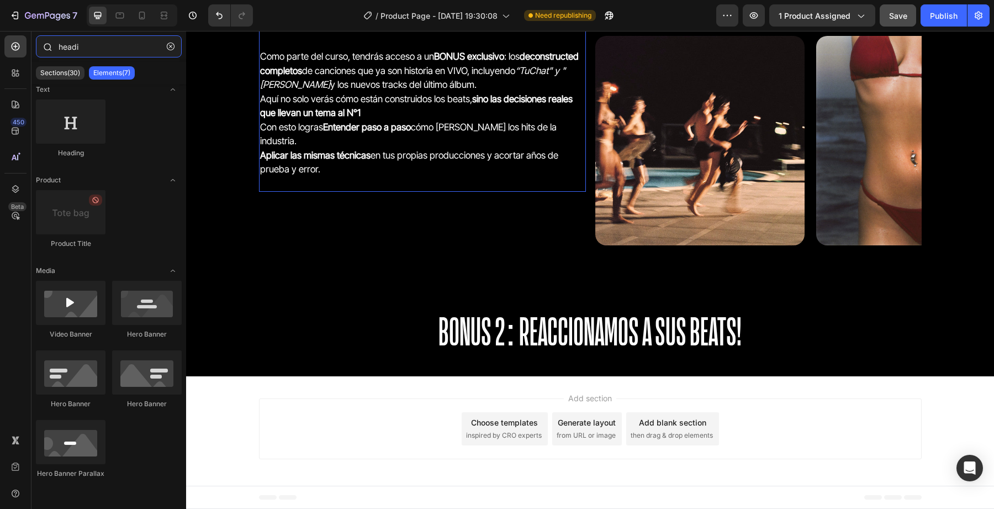
click at [79, 44] on input "headi" at bounding box center [109, 46] width 146 height 22
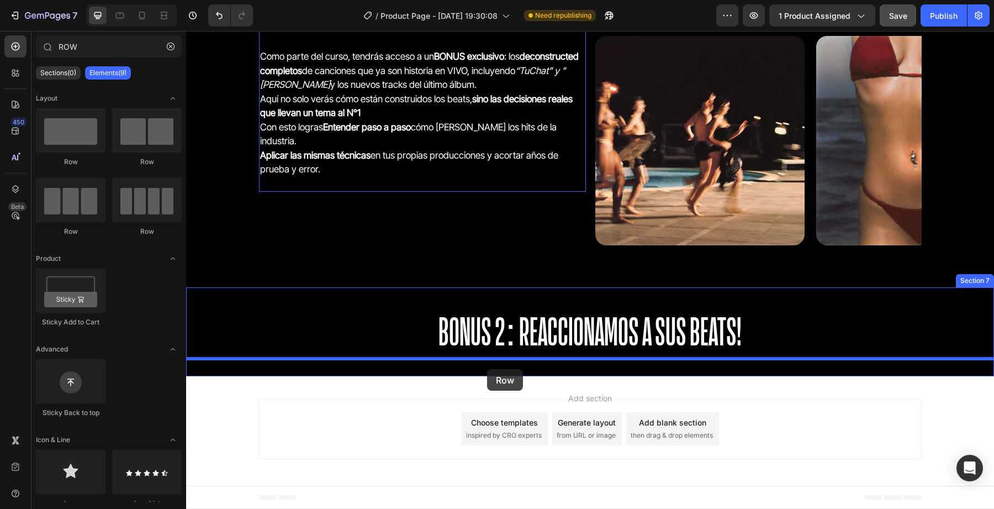
drag, startPoint x: 304, startPoint y: 160, endPoint x: 487, endPoint y: 368, distance: 277.5
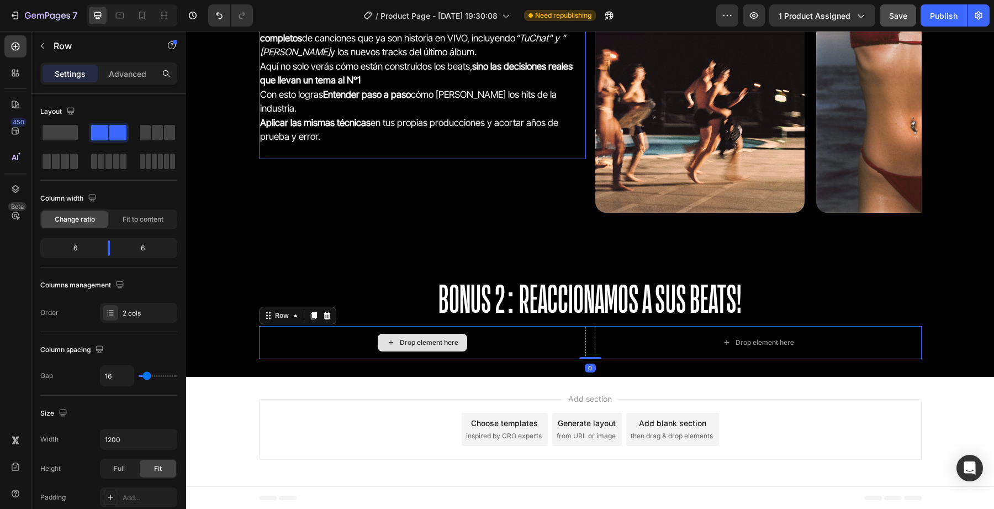
scroll to position [2655, 0]
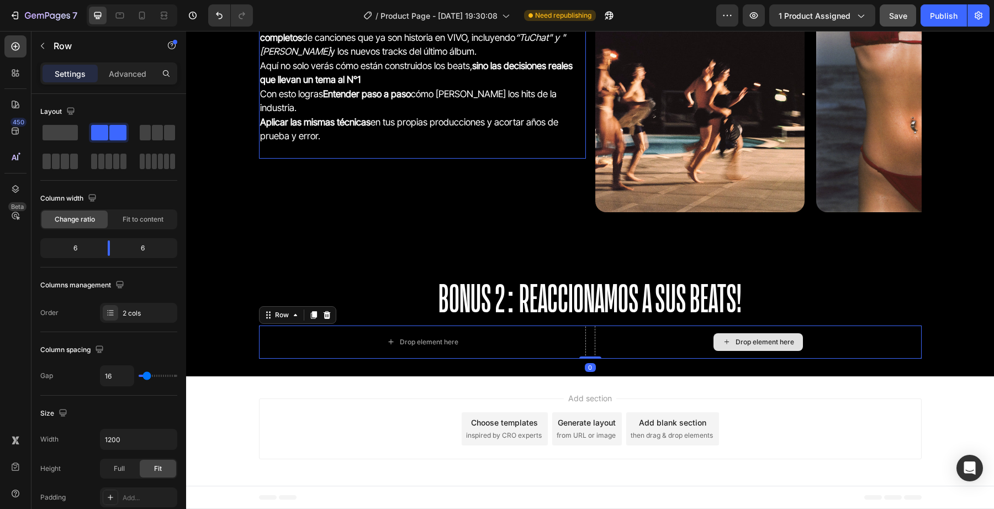
click at [642, 340] on div "Drop element here" at bounding box center [758, 341] width 327 height 33
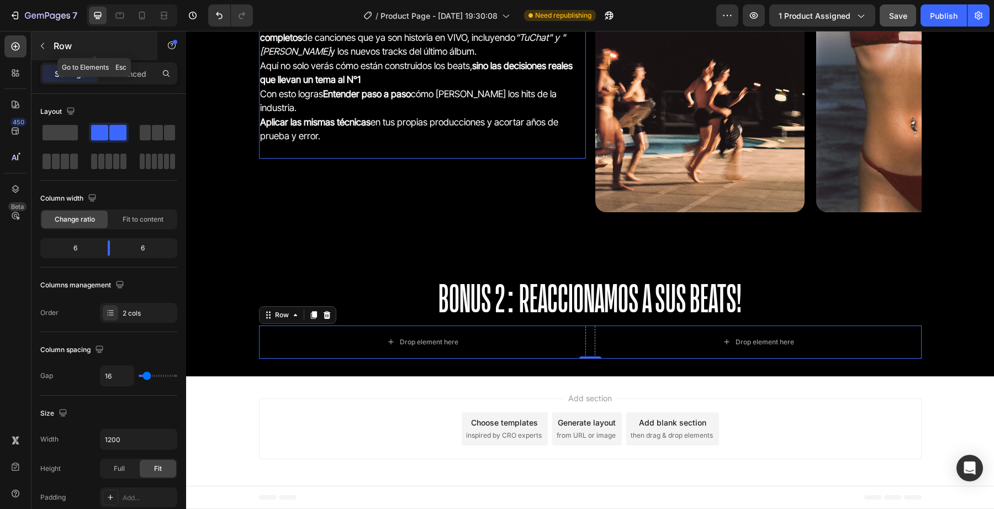
click at [41, 51] on button "button" at bounding box center [43, 46] width 18 height 18
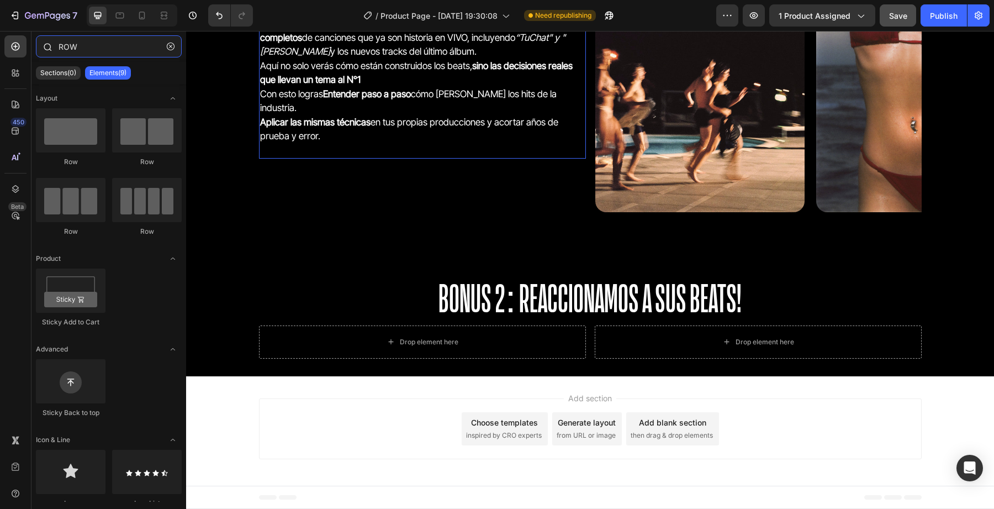
click at [89, 54] on input "ROW" at bounding box center [109, 46] width 146 height 22
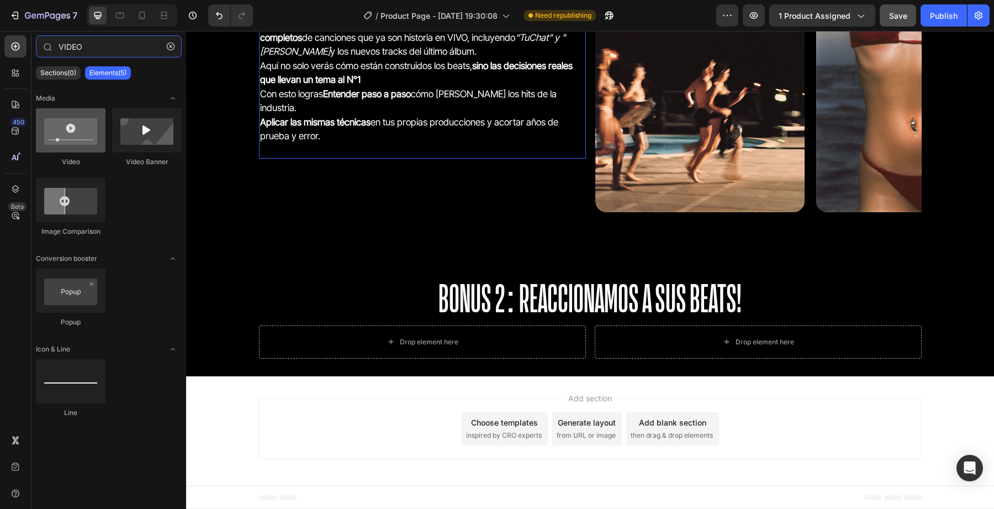
type input "VIDEO"
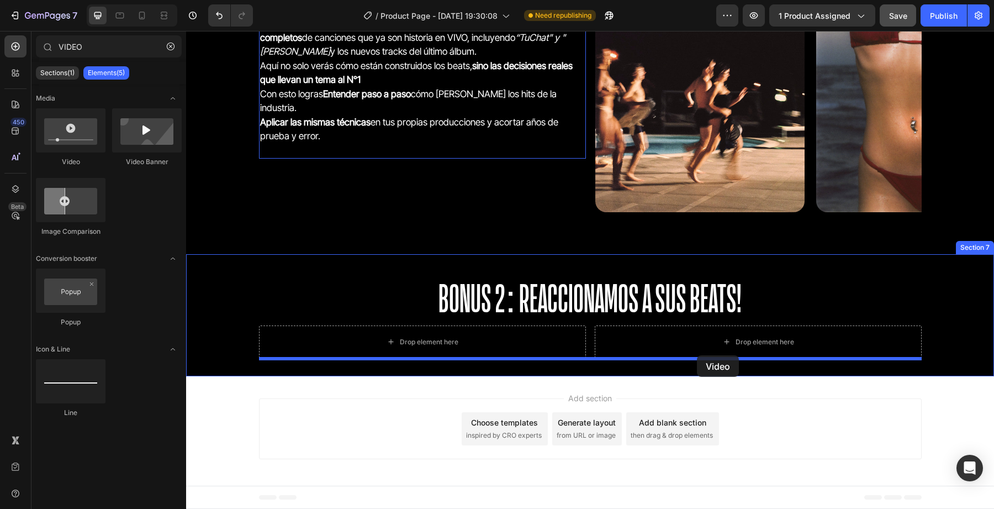
drag, startPoint x: 269, startPoint y: 167, endPoint x: 697, endPoint y: 354, distance: 467.2
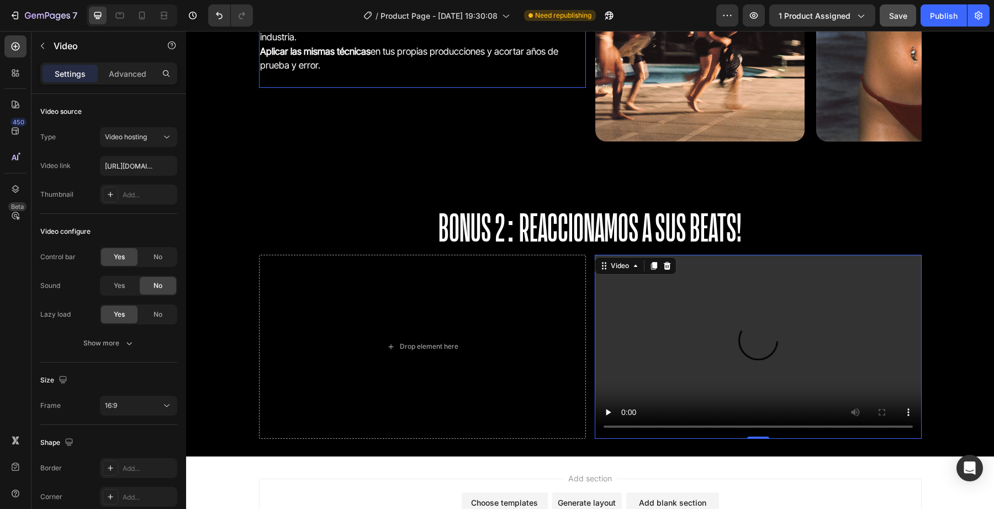
scroll to position [2752, 0]
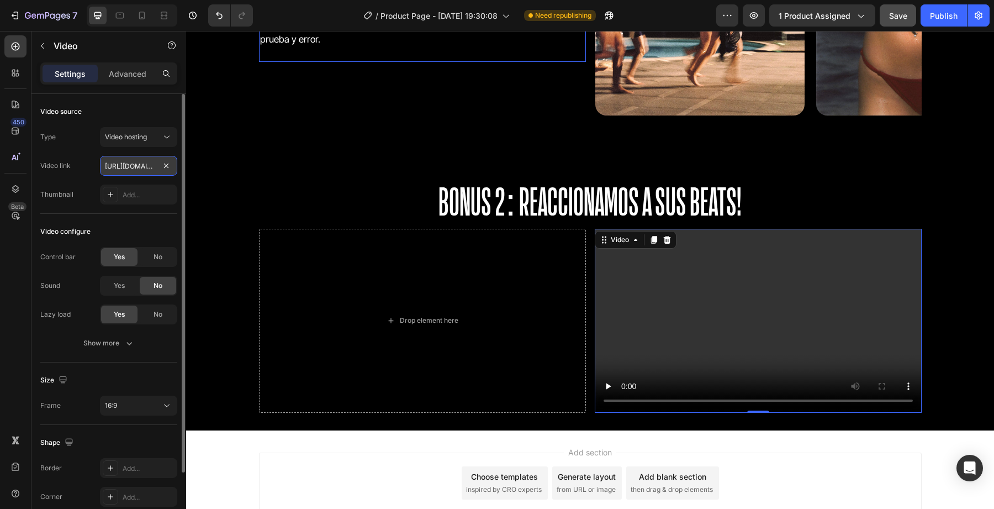
click at [149, 165] on input "https://cdn.shopify.com/videos/c/o/v/2cd3deb506b54b009063f7270ab5cf2e.mp4" at bounding box center [138, 166] width 77 height 20
click at [678, 345] on video at bounding box center [758, 321] width 327 height 184
click at [110, 167] on input "https://cdn.shopify.com/videos/c/o/v/2cd3deb506b54b009063f7270ab5cf2e.mp4" at bounding box center [138, 166] width 77 height 20
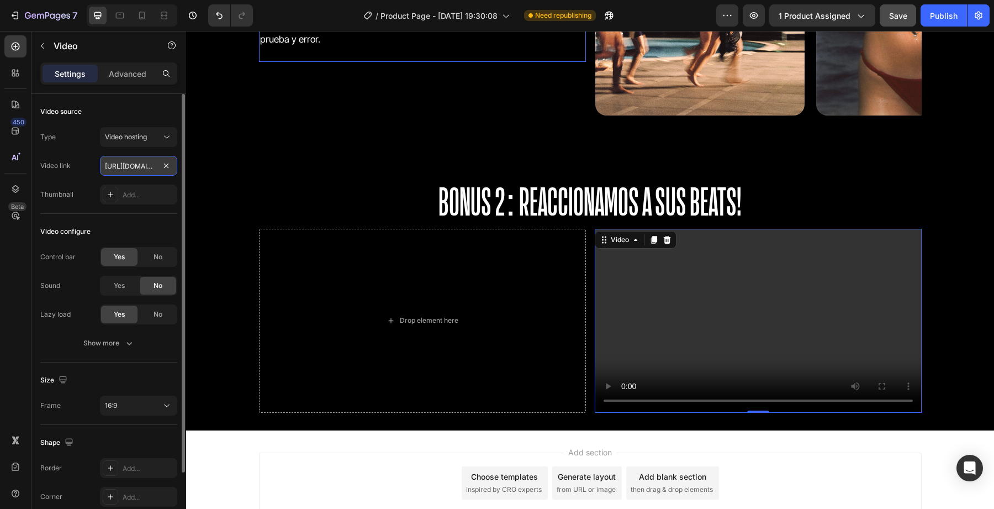
click at [110, 167] on input "https://cdn.shopify.com/videos/c/o/v/2cd3deb506b54b009063f7270ab5cf2e.mp4" at bounding box center [138, 166] width 77 height 20
type input "https://cdn.shopify.com/videos/c/o/v/45e760a172fb483889a39edbfc0579f4.mp4"
click at [98, 168] on div "Video link https://cdn.shopify.com/videos/c/o/v/45e760a172fb483889a39edbfc0579f…" at bounding box center [108, 166] width 137 height 20
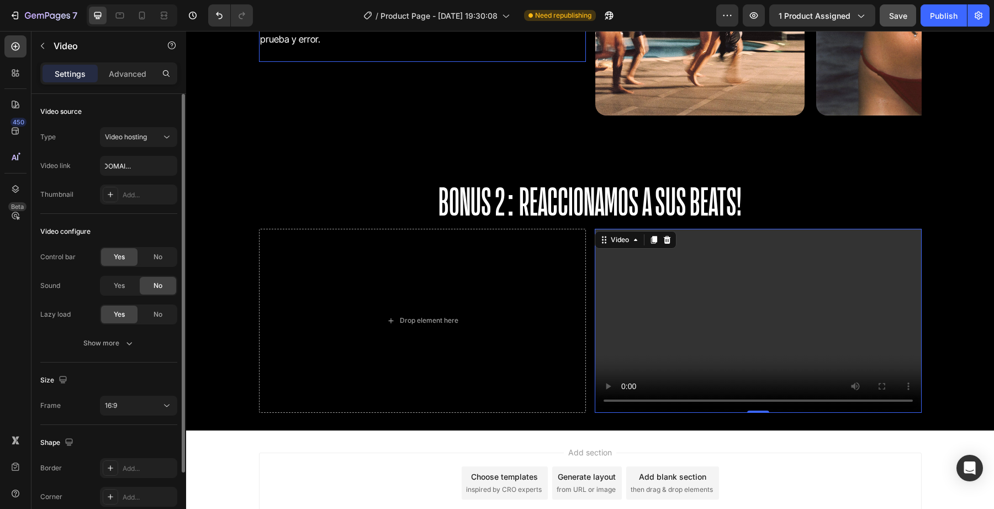
scroll to position [0, 0]
click at [124, 341] on icon "button" at bounding box center [129, 342] width 11 height 11
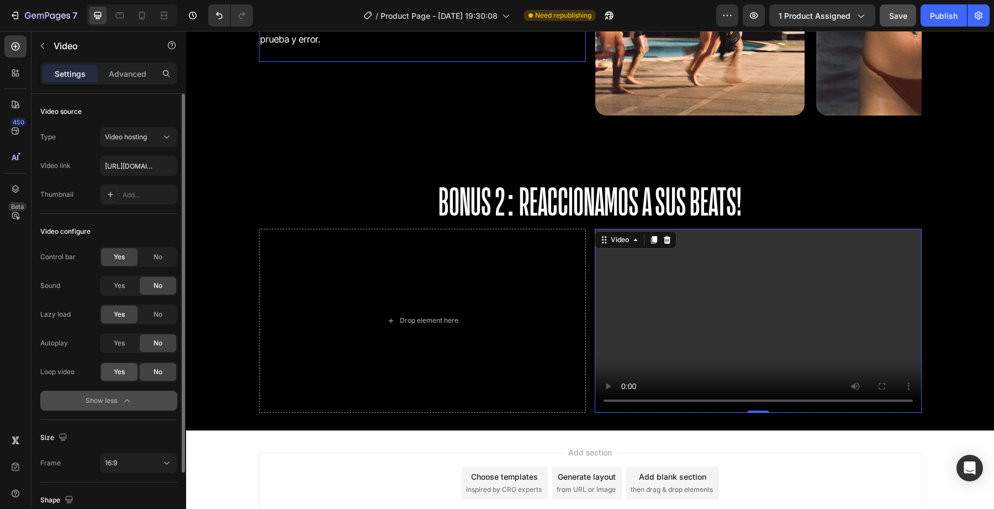
click at [113, 377] on div "Yes" at bounding box center [119, 372] width 36 height 18
click at [115, 341] on span "Yes" at bounding box center [119, 343] width 11 height 10
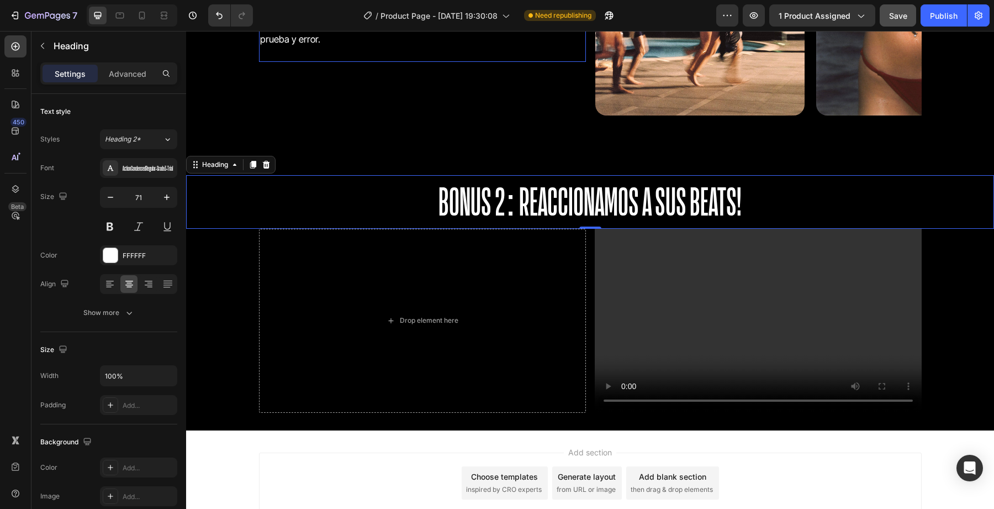
click at [570, 201] on p "BONUS 2: REACCIONAMOS A SUS BEATS!" at bounding box center [590, 201] width 806 height 51
click at [588, 225] on div "0" at bounding box center [590, 228] width 11 height 9
click at [587, 229] on div "0" at bounding box center [590, 228] width 11 height 9
click at [591, 224] on div "0" at bounding box center [590, 228] width 11 height 9
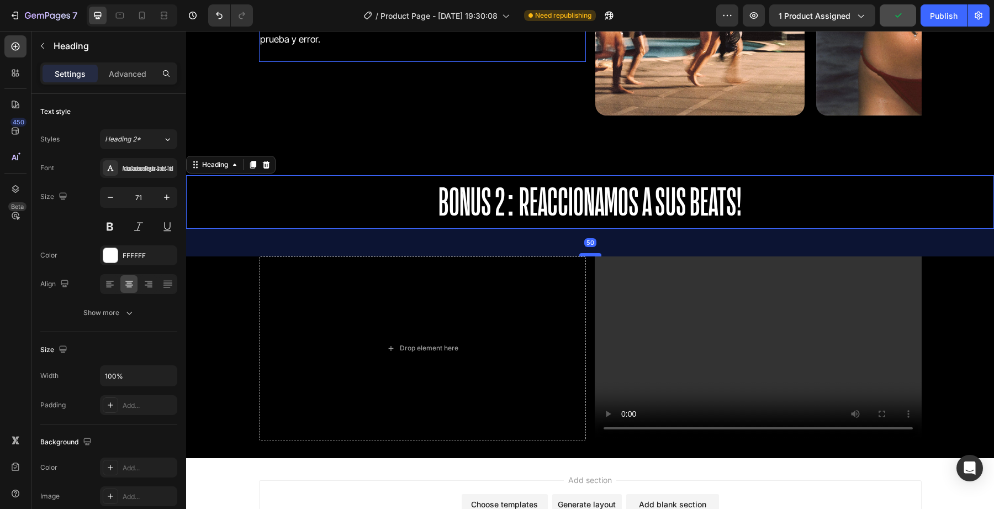
drag, startPoint x: 589, startPoint y: 226, endPoint x: 588, endPoint y: 252, distance: 26.0
click at [588, 253] on div at bounding box center [590, 254] width 22 height 3
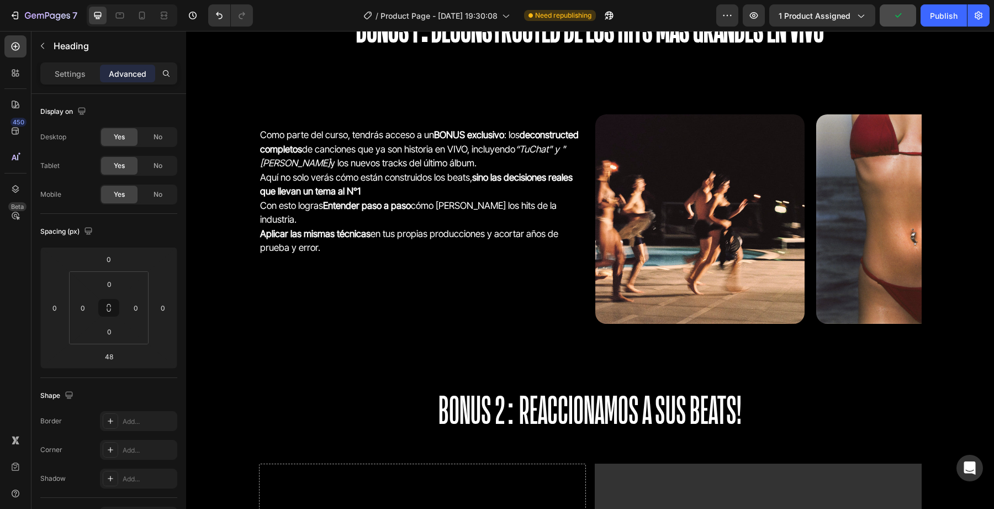
scroll to position [2536, 0]
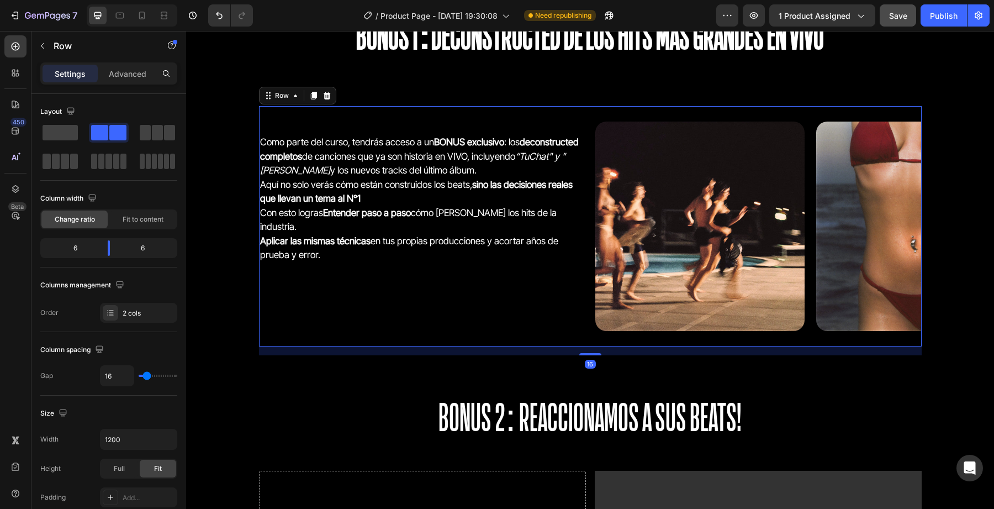
click at [384, 265] on div "Como parte del curso, tendrás acceso a un BONUS exclusivo : los deconstructed c…" at bounding box center [422, 226] width 327 height 240
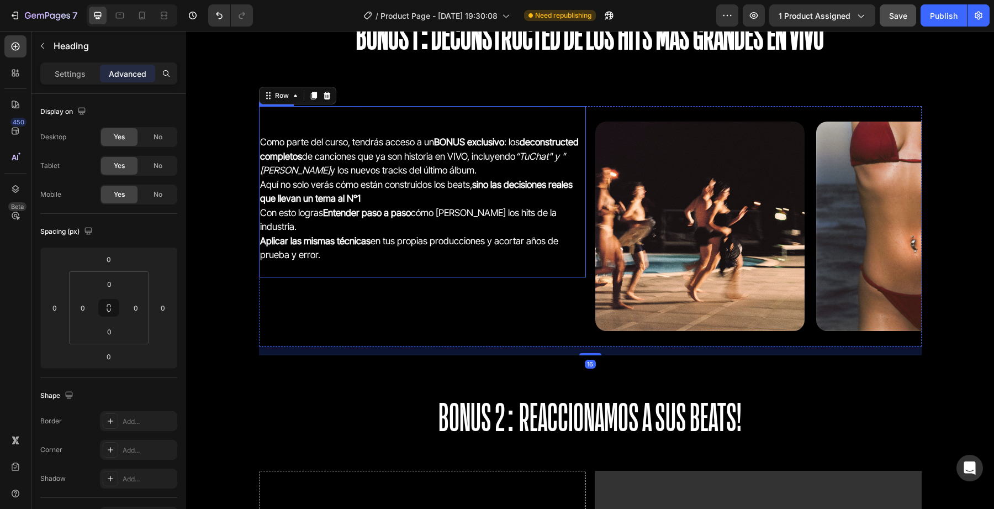
click at [378, 254] on h2 "Como parte del curso, tendrás acceso a un BONUS exclusivo : los deconstructed c…" at bounding box center [422, 191] width 327 height 171
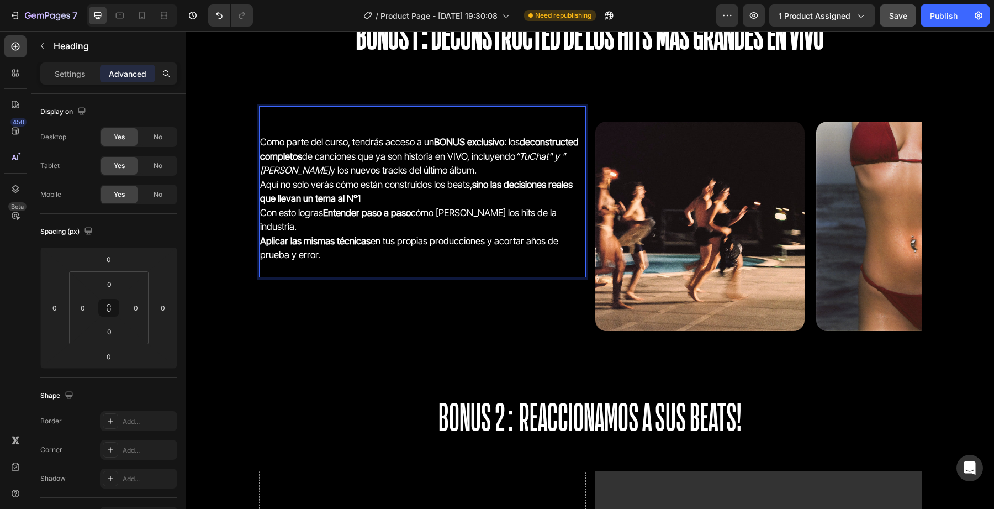
click at [376, 246] on h2 "⁠⁠⁠⁠⁠⁠⁠ Como parte del curso, tendrás acceso a un BONUS exclusivo : los deconst…" at bounding box center [422, 191] width 327 height 171
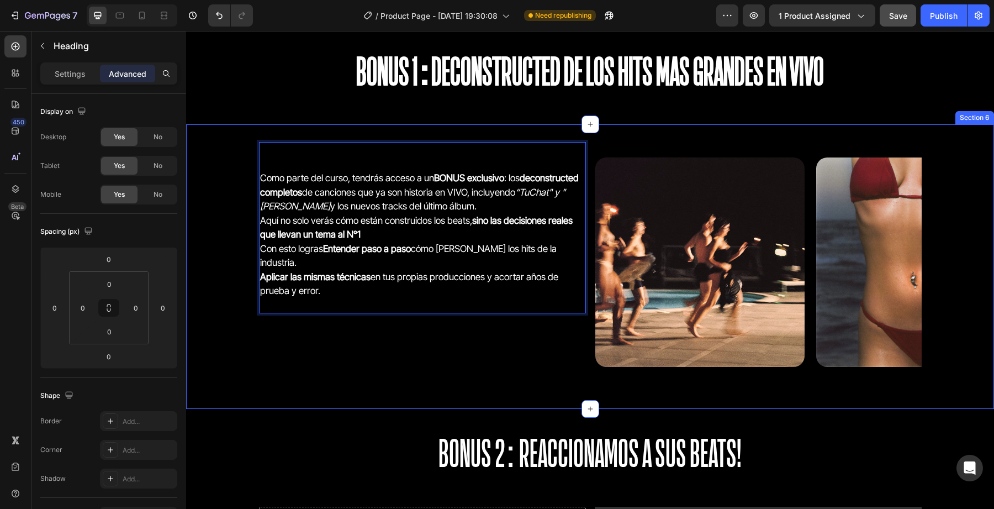
scroll to position [2491, 0]
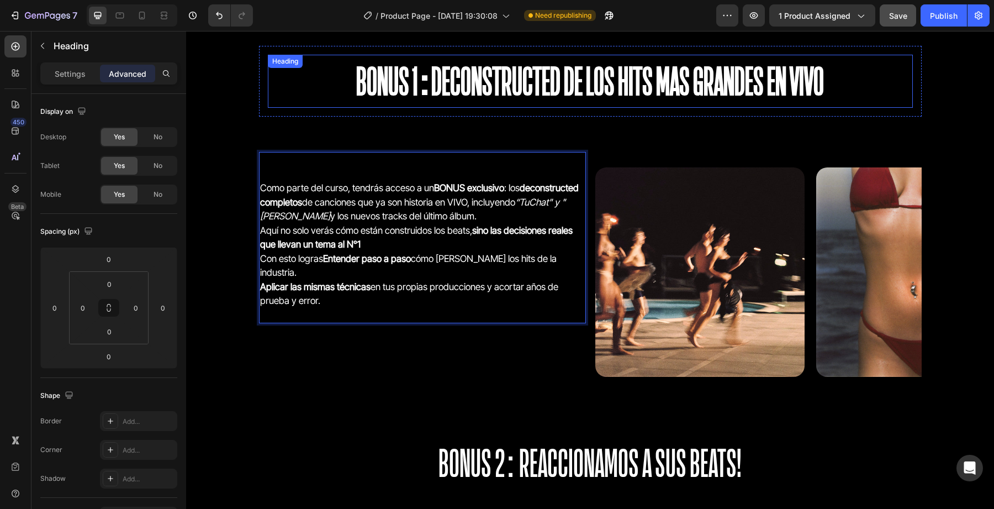
click at [796, 76] on h2 "BONUS 1:Deconstructed de los hits mas grandes EN VIVO" at bounding box center [590, 81] width 645 height 53
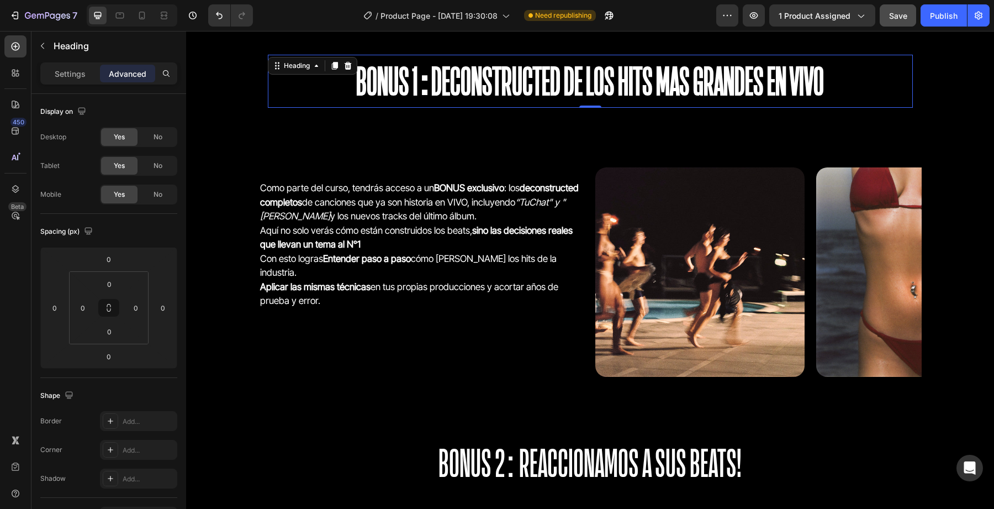
click at [816, 80] on h2 "BONUS 1:Deconstructed de los hits mas grandes EN VIVO" at bounding box center [590, 81] width 645 height 53
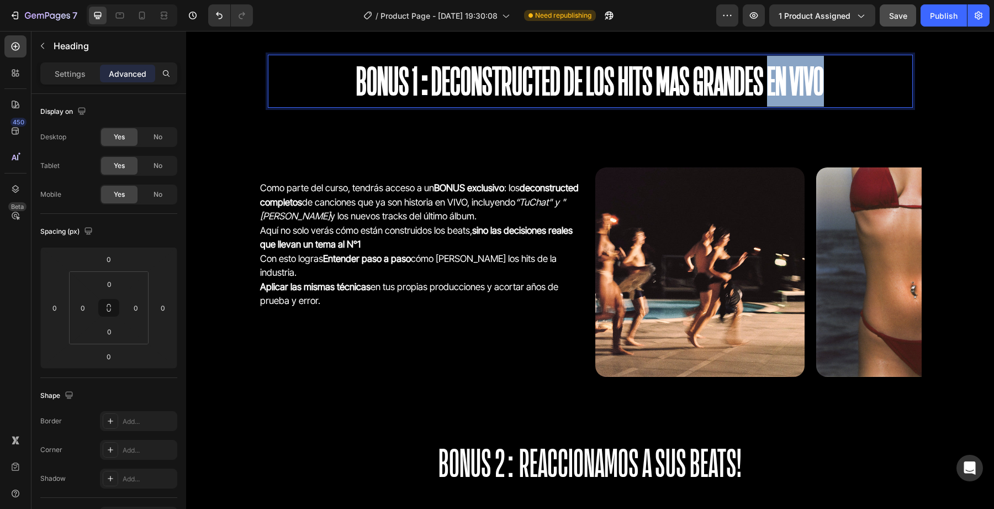
drag, startPoint x: 835, startPoint y: 82, endPoint x: 769, endPoint y: 73, distance: 66.3
click at [769, 73] on p "BONUS 1:Deconstructed de los hits mas grandes EN VIVO" at bounding box center [590, 81] width 643 height 51
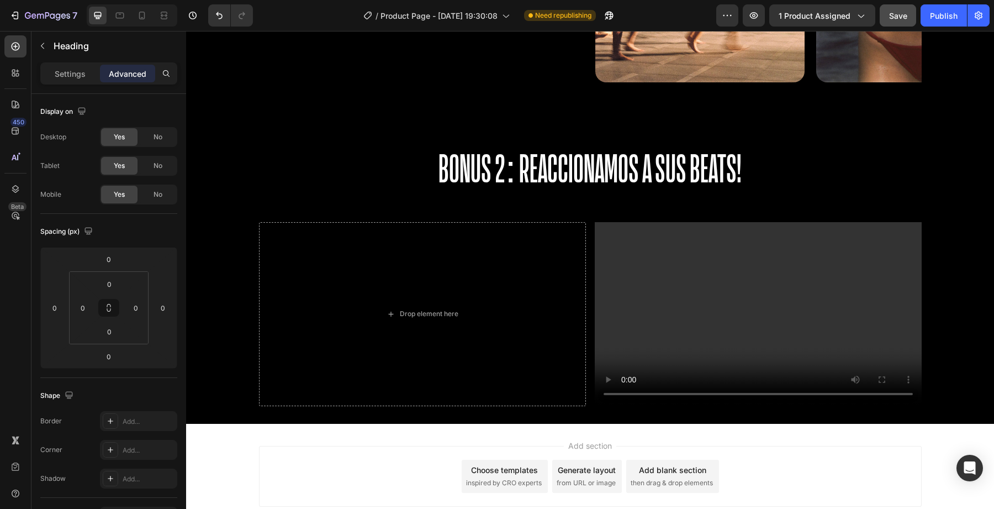
scroll to position [2832, 0]
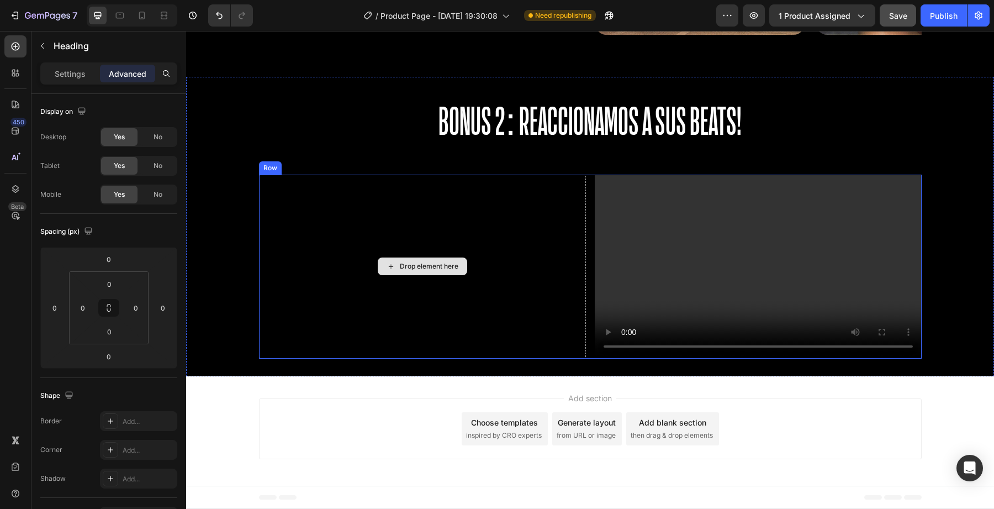
click at [545, 255] on div "Drop element here" at bounding box center [422, 267] width 327 height 184
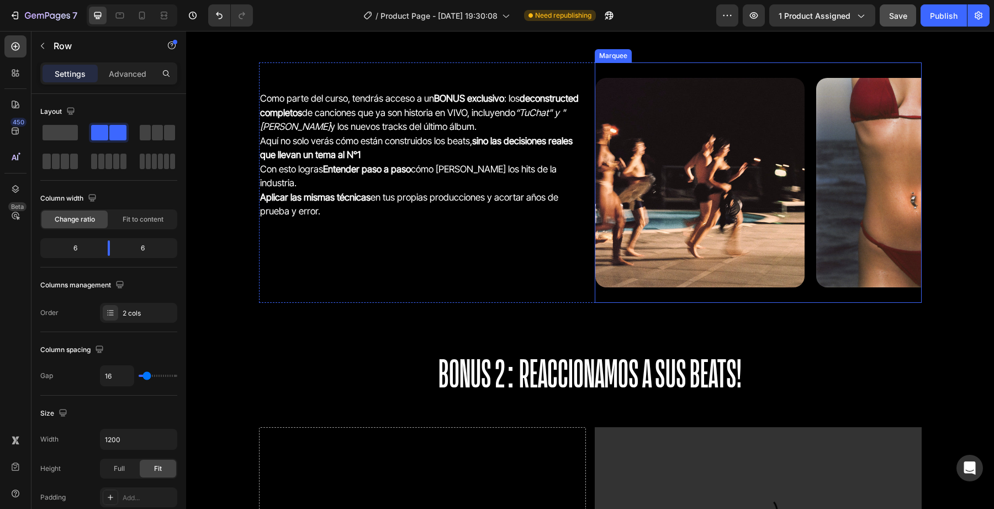
scroll to position [2795, 0]
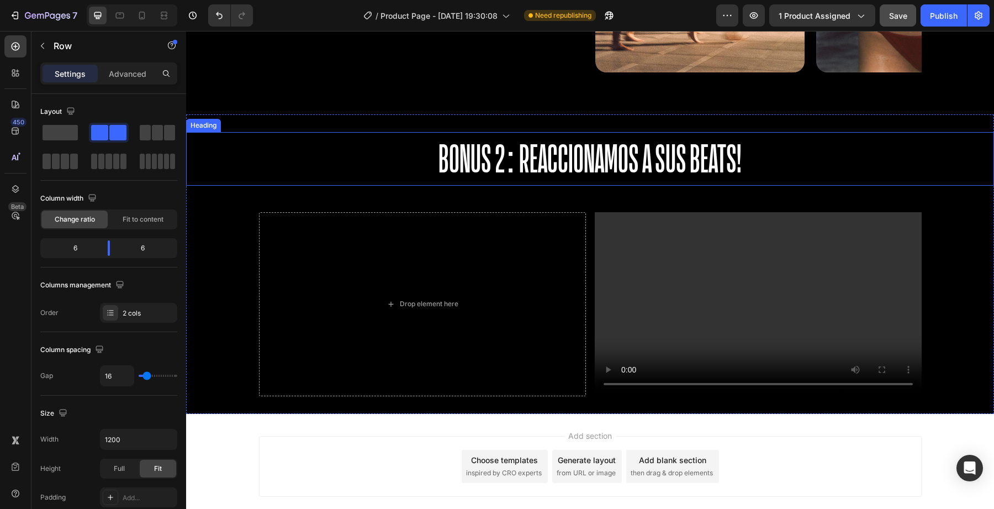
click at [390, 167] on h2 "BONUS 2: REACCIONAMOS A SUS BEATS!" at bounding box center [590, 158] width 808 height 53
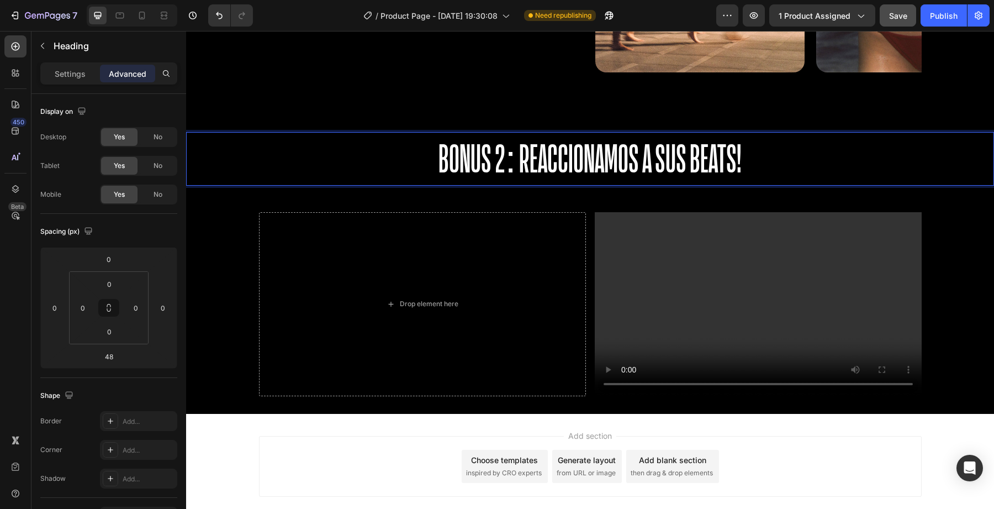
click at [713, 150] on h2 "BONUS 2: REACCIONAMOS A SUS BEATS!" at bounding box center [590, 158] width 808 height 53
click at [752, 152] on p "BONUS 2: REACCIONAMOS A SUS BEATS!" at bounding box center [590, 158] width 806 height 51
click at [439, 160] on p "BONUS 2: REACCIONAMOS A SUS BEATS!" at bounding box center [590, 158] width 806 height 51
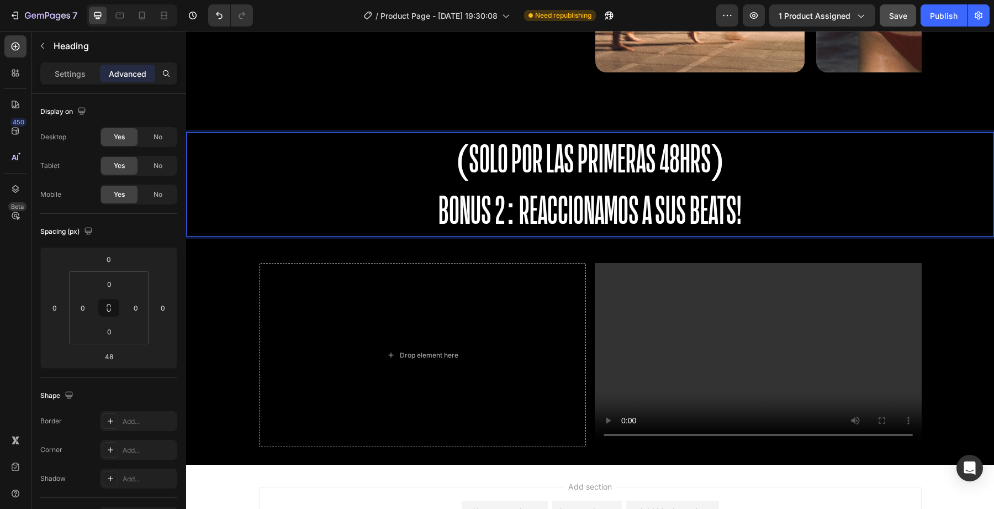
click at [494, 200] on p "(SOLO POR LAS PRIMERAS 48HRS) BONUS 2: REACCIONAMOS A SUS BEATS!" at bounding box center [590, 184] width 806 height 102
drag, startPoint x: 747, startPoint y: 194, endPoint x: 407, endPoint y: 192, distance: 339.7
click at [407, 192] on p "(SOLO POR LAS PRIMERAS 48HRS) BONUS 2: REACCIONAMOS A SUS BEATS!" at bounding box center [590, 184] width 806 height 102
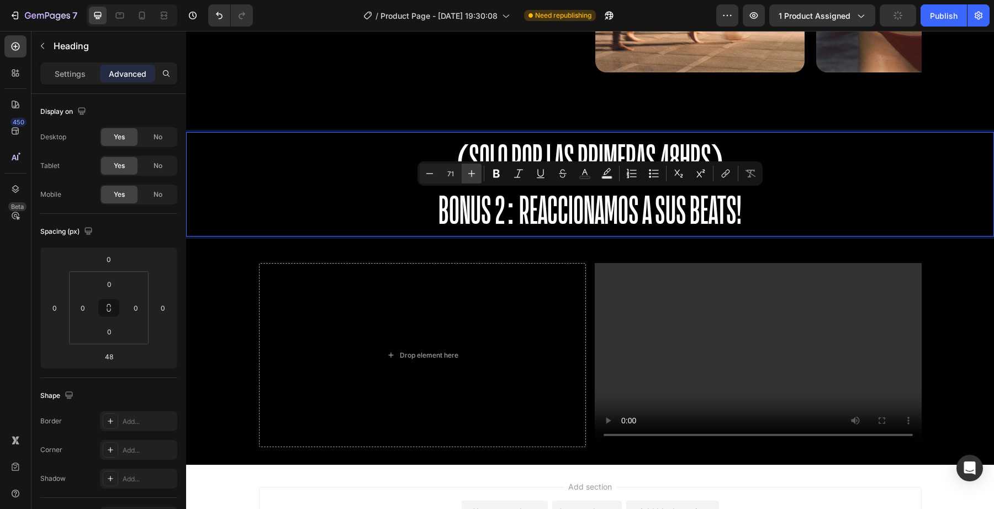
click at [472, 173] on icon "Editor contextual toolbar" at bounding box center [471, 173] width 7 height 7
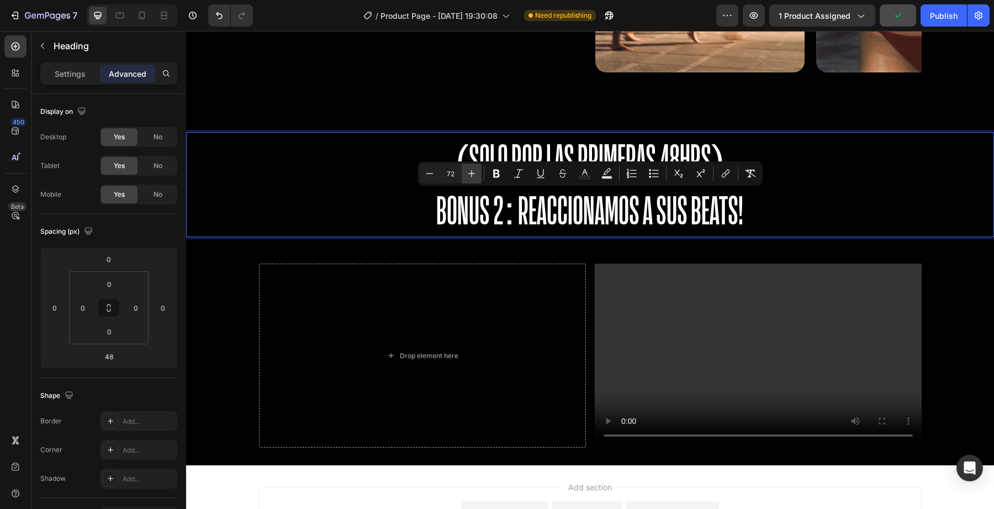
click at [472, 173] on icon "Editor contextual toolbar" at bounding box center [471, 173] width 7 height 7
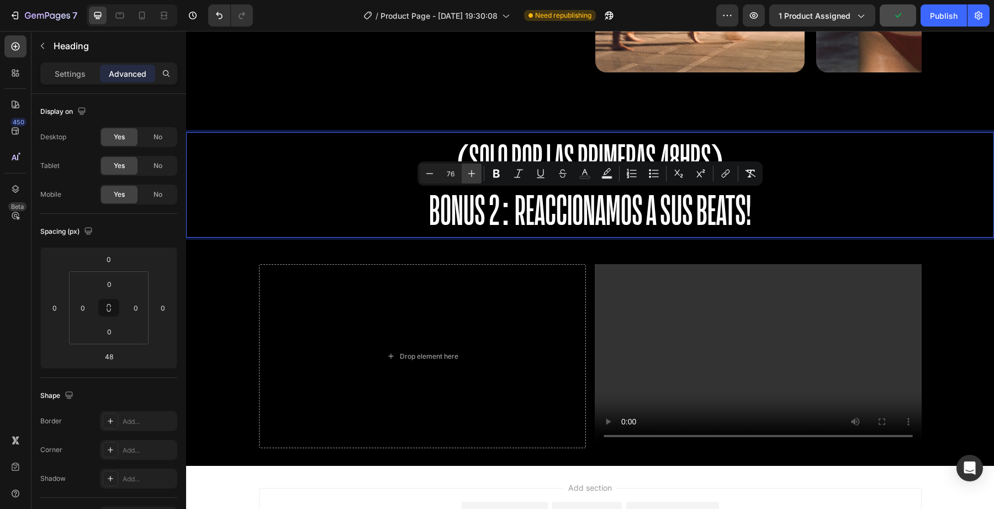
click at [472, 173] on icon "Editor contextual toolbar" at bounding box center [471, 173] width 7 height 7
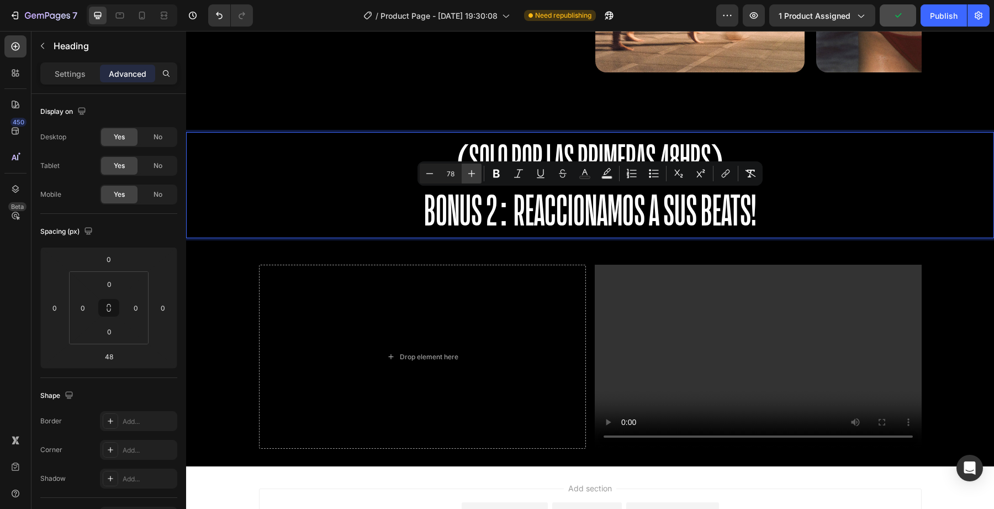
click at [472, 173] on icon "Editor contextual toolbar" at bounding box center [471, 173] width 7 height 7
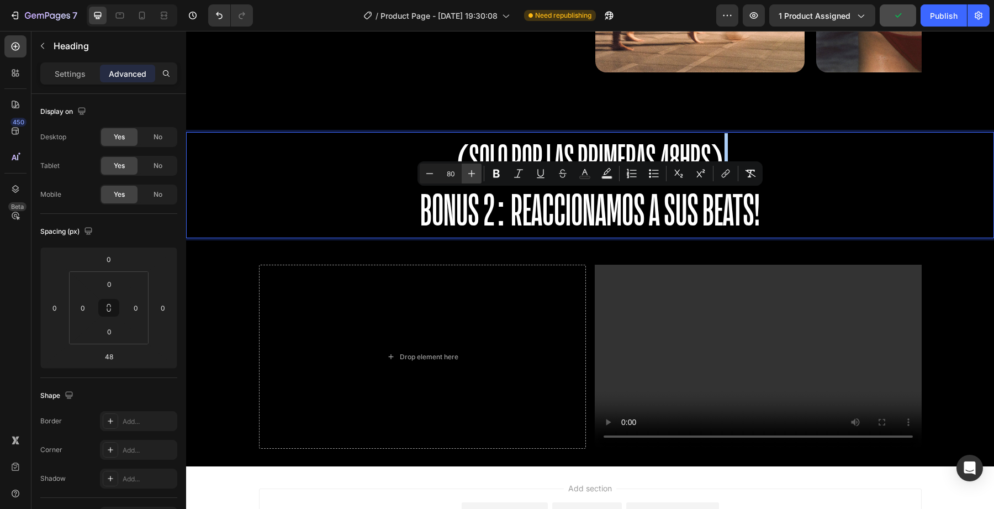
click at [472, 173] on icon "Editor contextual toolbar" at bounding box center [471, 173] width 7 height 7
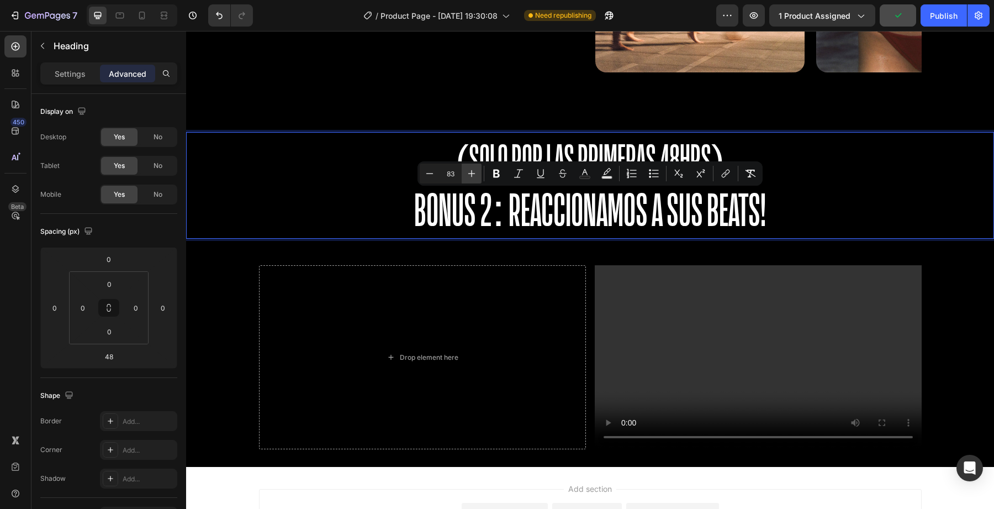
click at [472, 173] on icon "Editor contextual toolbar" at bounding box center [471, 173] width 7 height 7
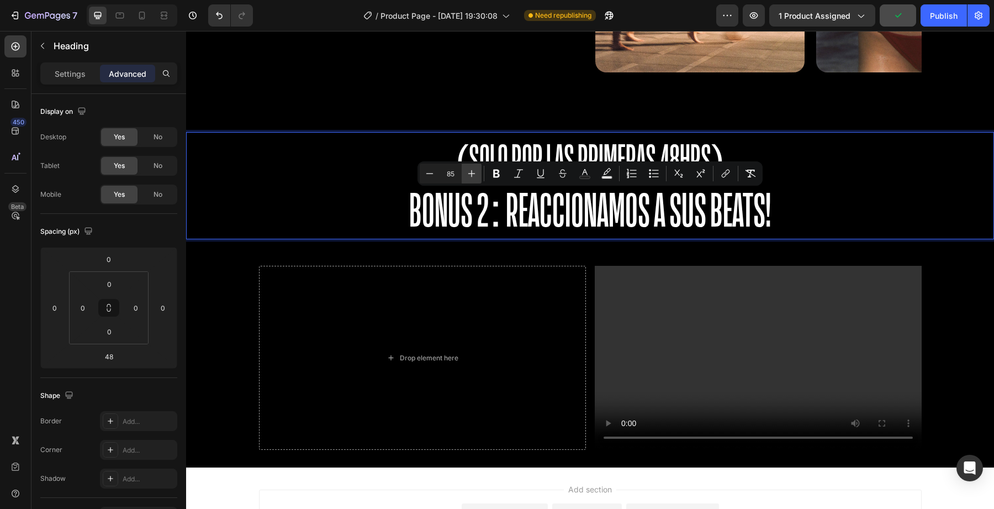
click at [472, 173] on icon "Editor contextual toolbar" at bounding box center [471, 173] width 7 height 7
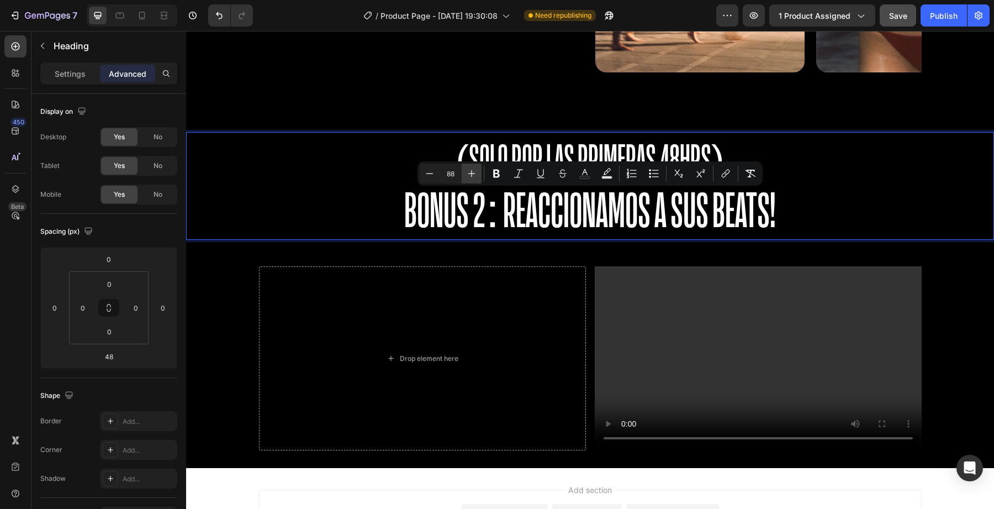
click at [472, 173] on icon "Editor contextual toolbar" at bounding box center [471, 173] width 7 height 7
type input "90"
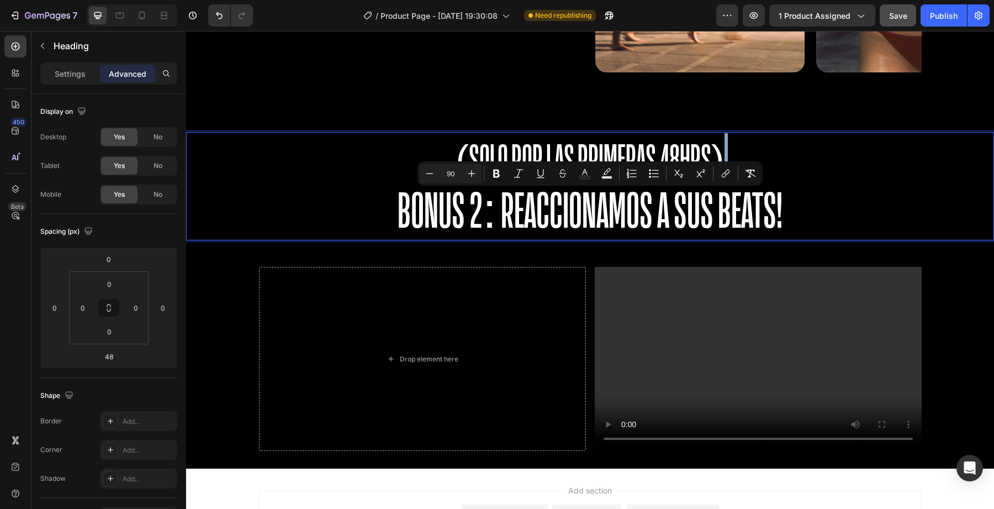
click at [455, 289] on div "Drop element here" at bounding box center [422, 359] width 327 height 184
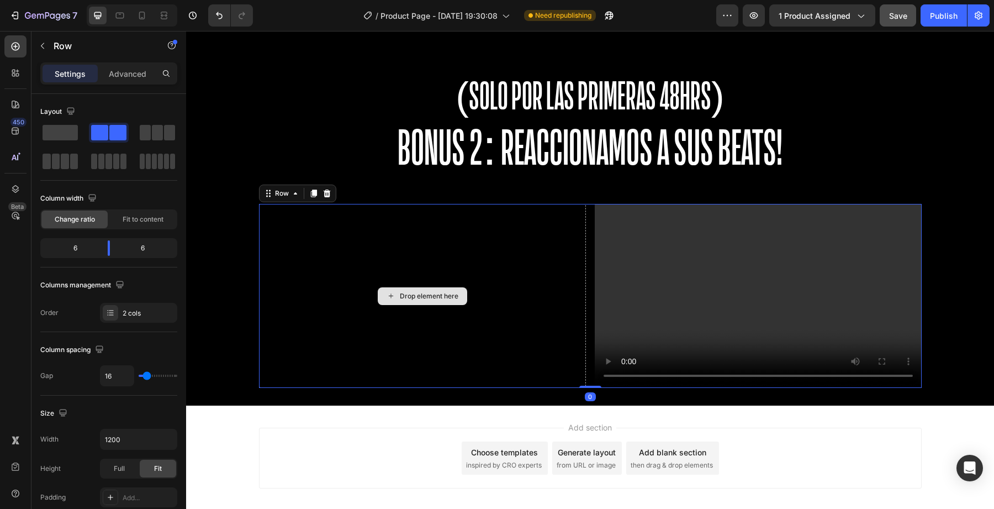
scroll to position [2865, 0]
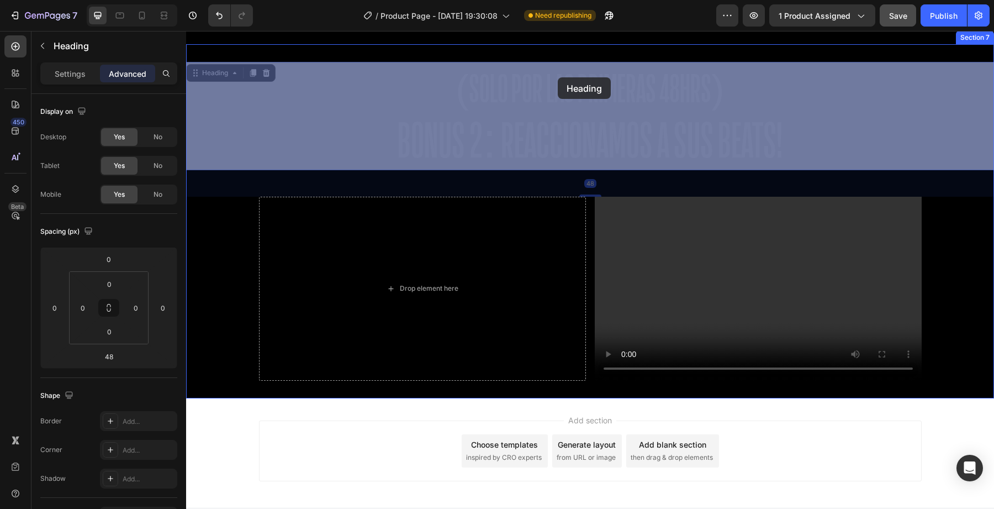
drag, startPoint x: 724, startPoint y: 78, endPoint x: 561, endPoint y: 78, distance: 163.5
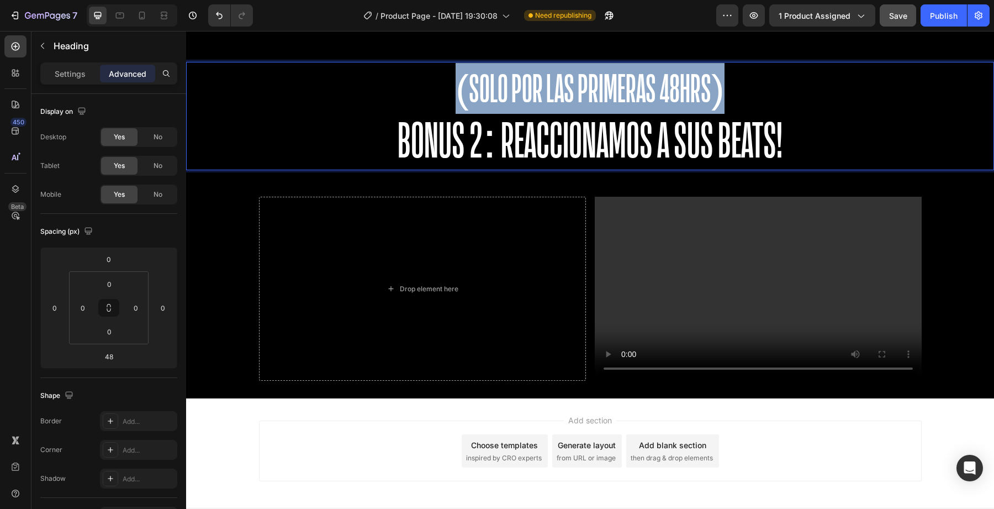
drag, startPoint x: 461, startPoint y: 94, endPoint x: 718, endPoint y: 89, distance: 256.9
click at [718, 89] on p "(SOLO POR LAS PRIMERAS 48HRS) BONUS 2: REACCIONAMOS A SUS BEATS!" at bounding box center [590, 116] width 806 height 106
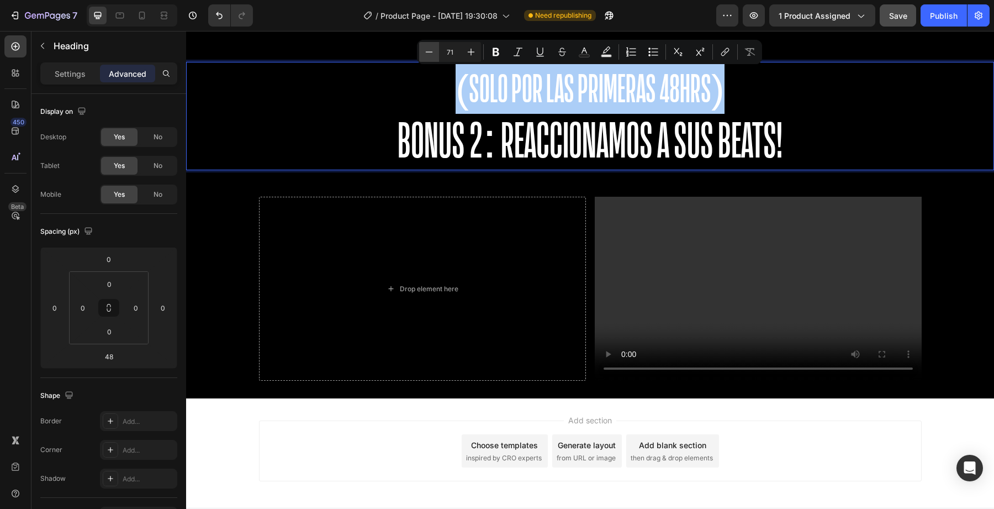
click at [437, 50] on button "Minus" at bounding box center [429, 52] width 20 height 20
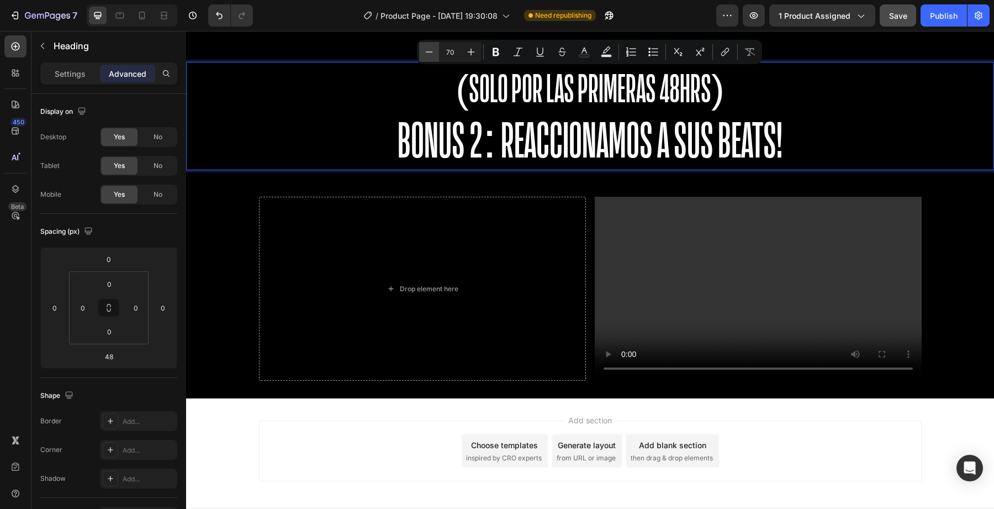
click at [437, 50] on button "Minus" at bounding box center [429, 52] width 20 height 20
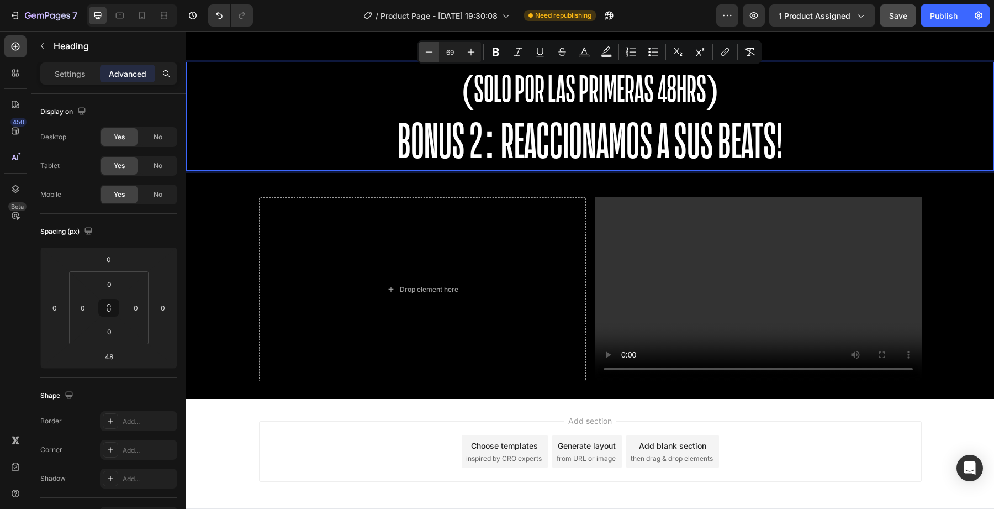
click at [437, 50] on button "Minus" at bounding box center [429, 52] width 20 height 20
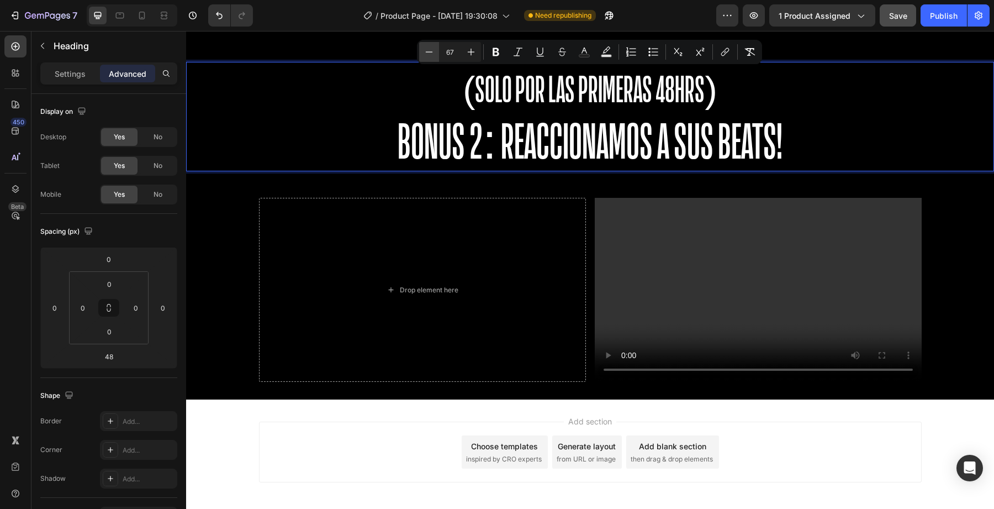
click at [437, 50] on button "Minus" at bounding box center [429, 52] width 20 height 20
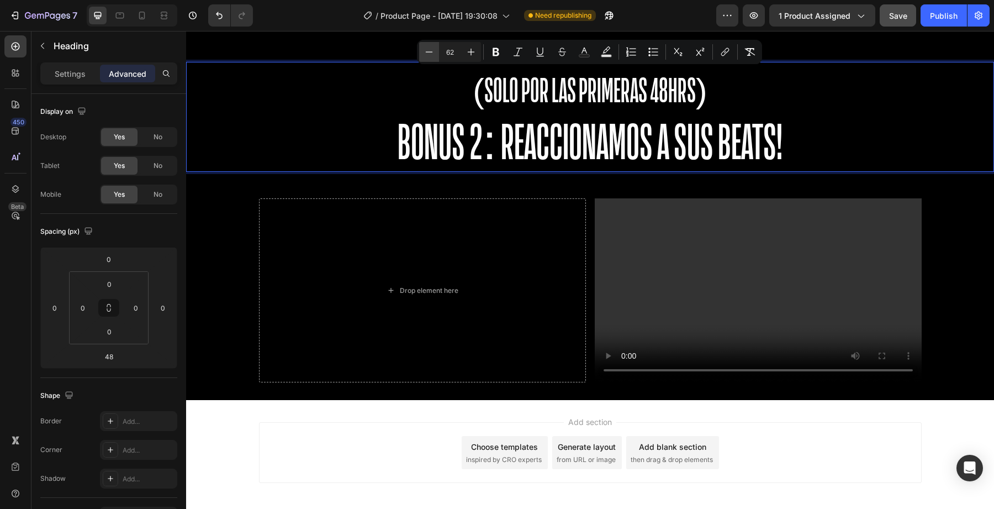
click at [437, 50] on button "Minus" at bounding box center [429, 52] width 20 height 20
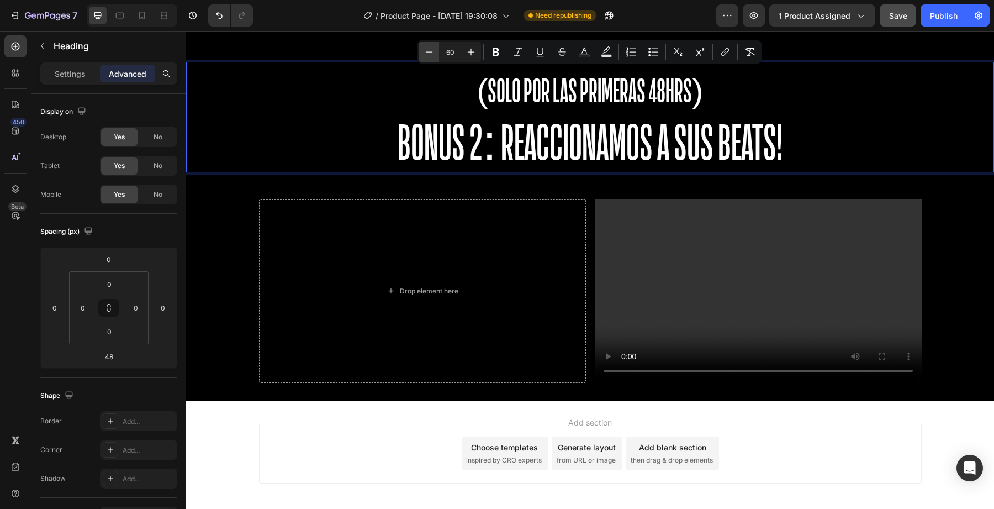
click at [437, 50] on button "Minus" at bounding box center [429, 52] width 20 height 20
type input "59"
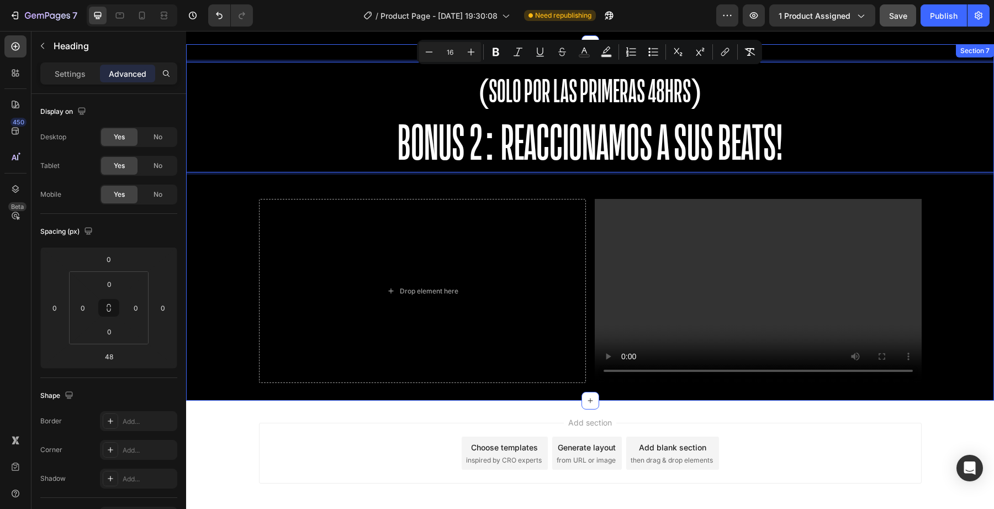
click at [476, 199] on div "Drop element here" at bounding box center [422, 291] width 327 height 184
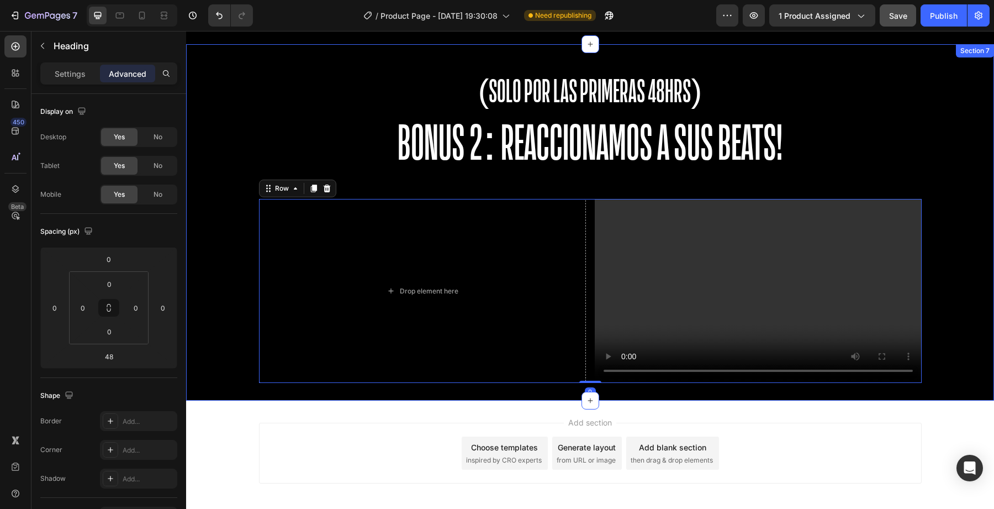
click at [520, 104] on span "(SOLO POR LAS PRIMERAS 48HRS)" at bounding box center [590, 90] width 224 height 33
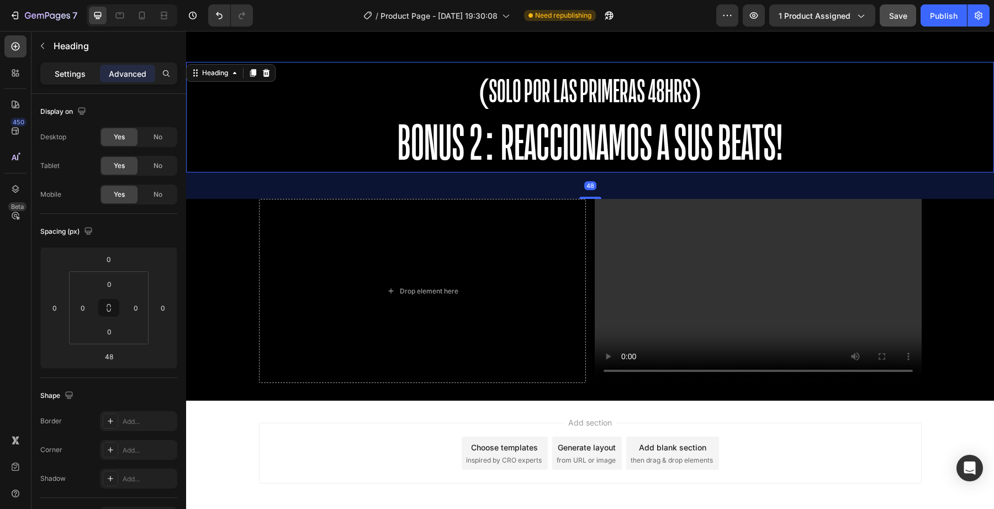
click at [79, 78] on p "Settings" at bounding box center [70, 74] width 31 height 12
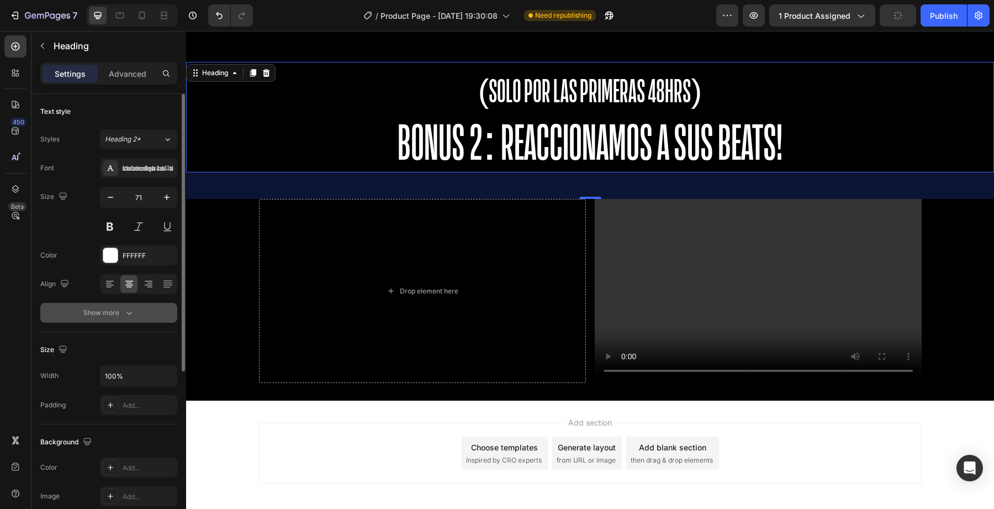
click at [94, 319] on button "Show more" at bounding box center [108, 313] width 137 height 20
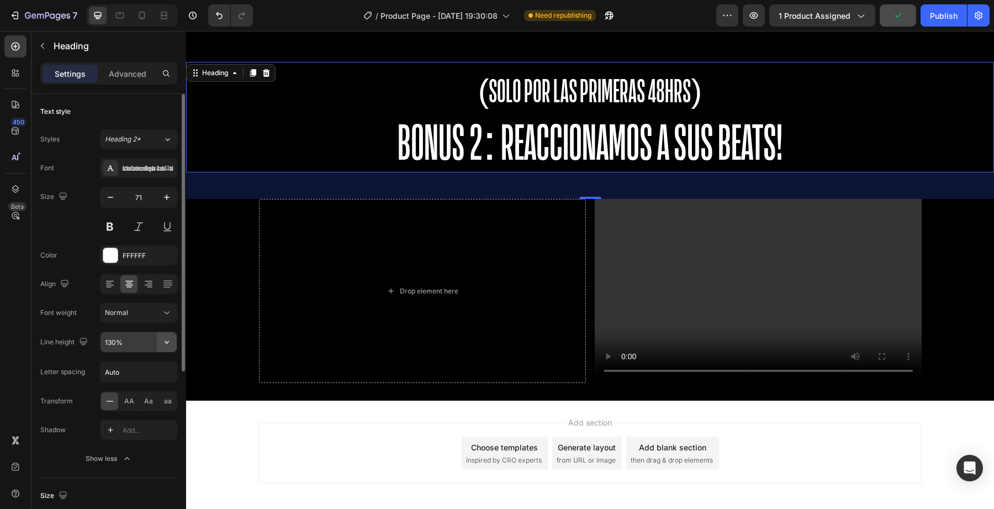
click at [172, 341] on icon "button" at bounding box center [166, 341] width 11 height 11
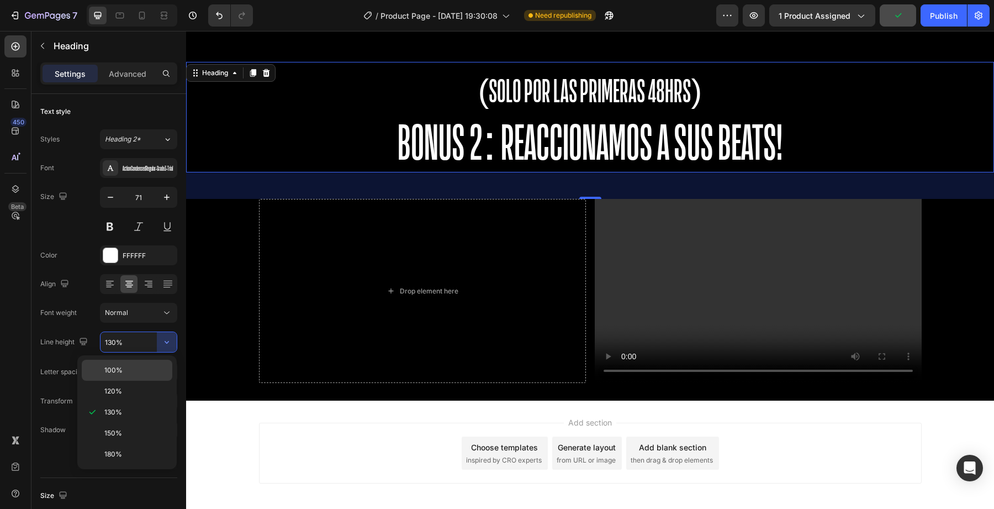
click at [136, 379] on div "100%" at bounding box center [127, 370] width 91 height 21
type input "100%"
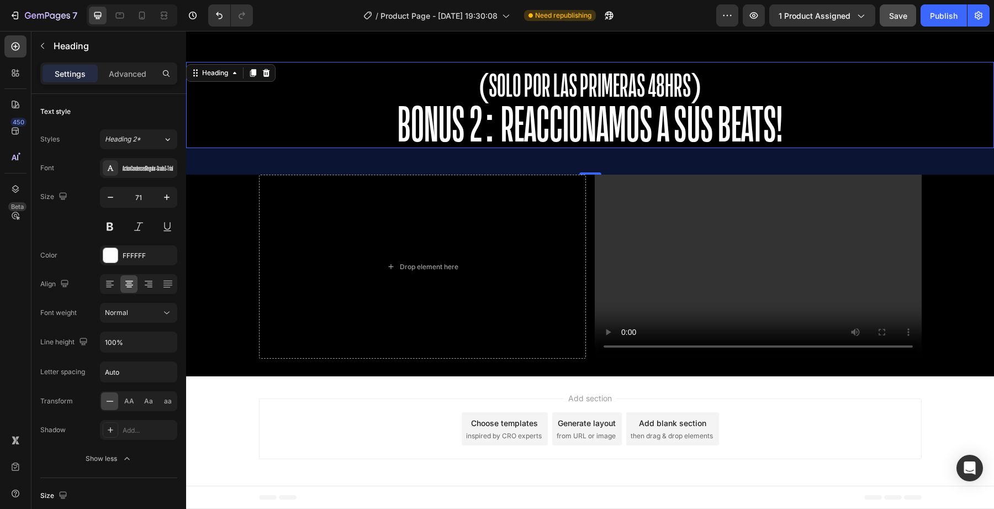
click at [329, 240] on div "Drop element here" at bounding box center [422, 267] width 327 height 184
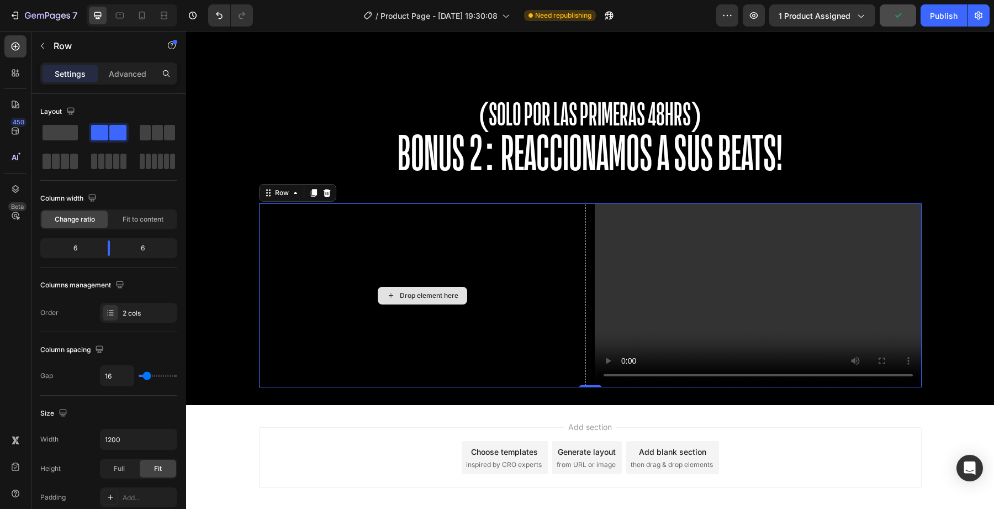
scroll to position [2866, 0]
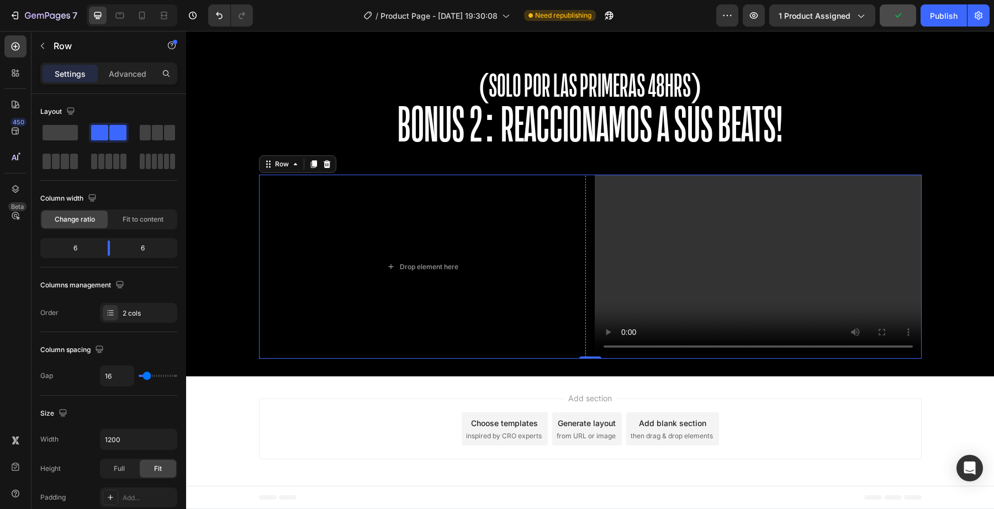
click at [304, 409] on div "Add section Choose templates inspired by CRO experts Generate layout from URL o…" at bounding box center [590, 428] width 663 height 61
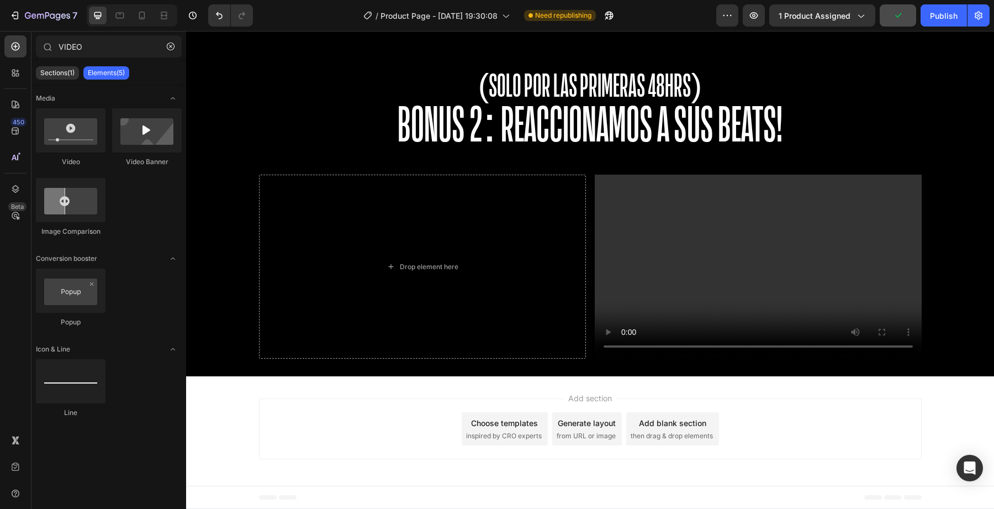
click at [667, 431] on span "then drag & drop elements" at bounding box center [672, 436] width 82 height 10
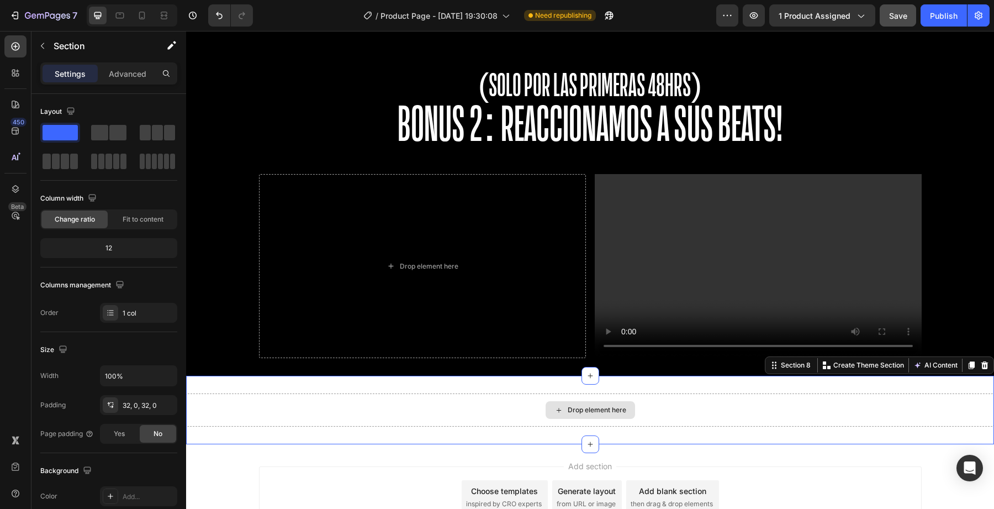
click at [319, 404] on div "Drop element here" at bounding box center [590, 409] width 808 height 33
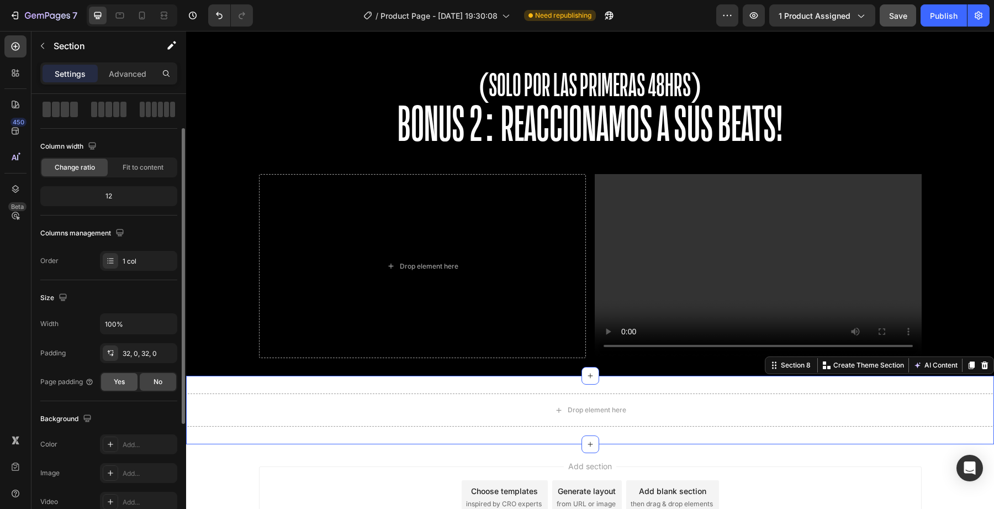
scroll to position [62, 0]
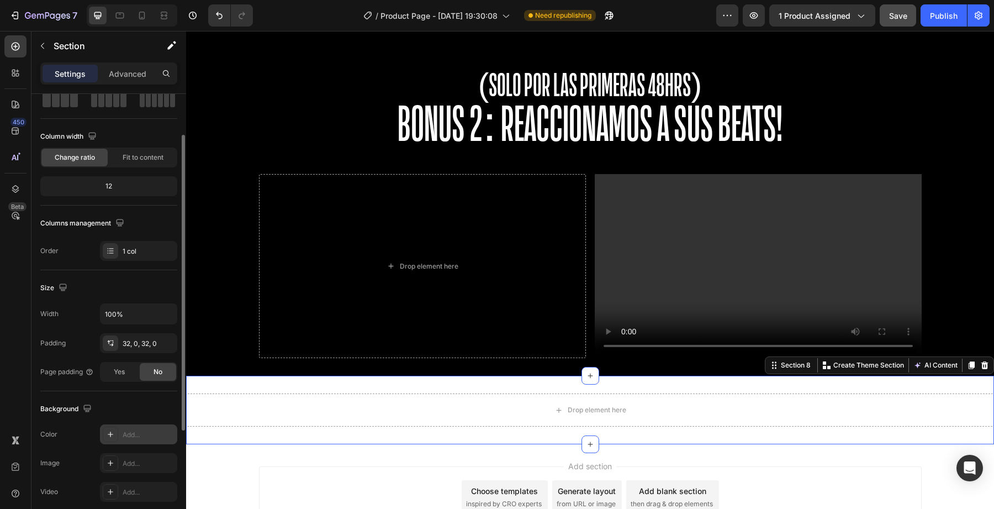
click at [126, 436] on div "Add..." at bounding box center [149, 435] width 52 height 10
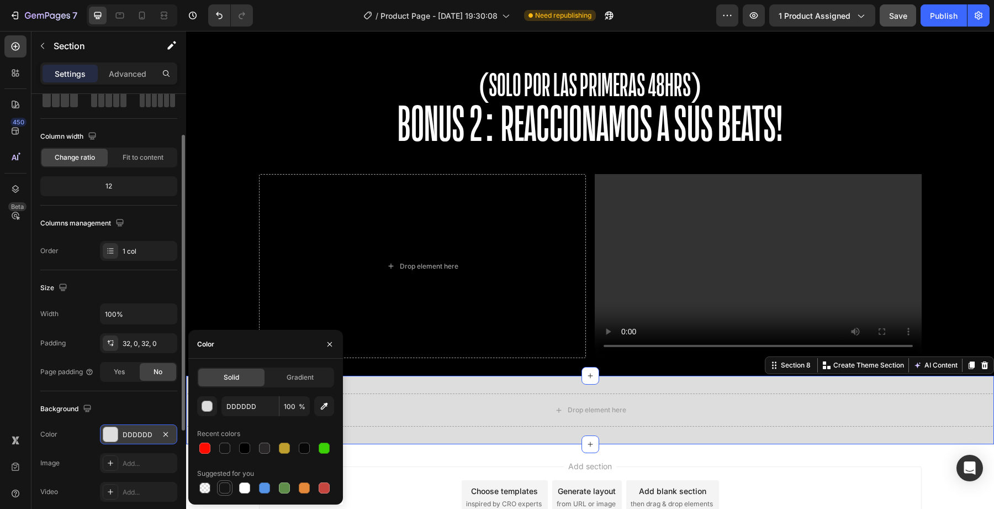
click at [218, 486] on div at bounding box center [224, 487] width 13 height 13
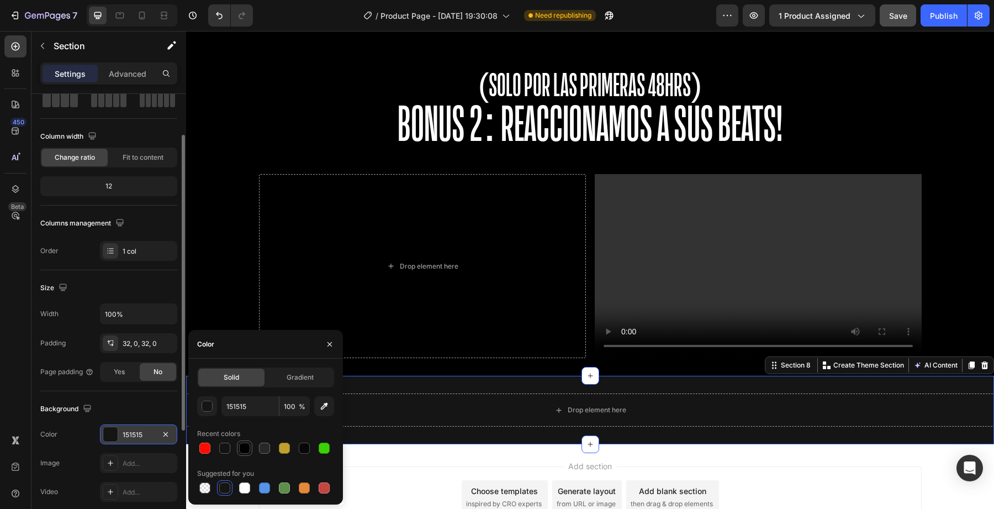
click at [244, 450] on div at bounding box center [244, 447] width 11 height 11
type input "000000"
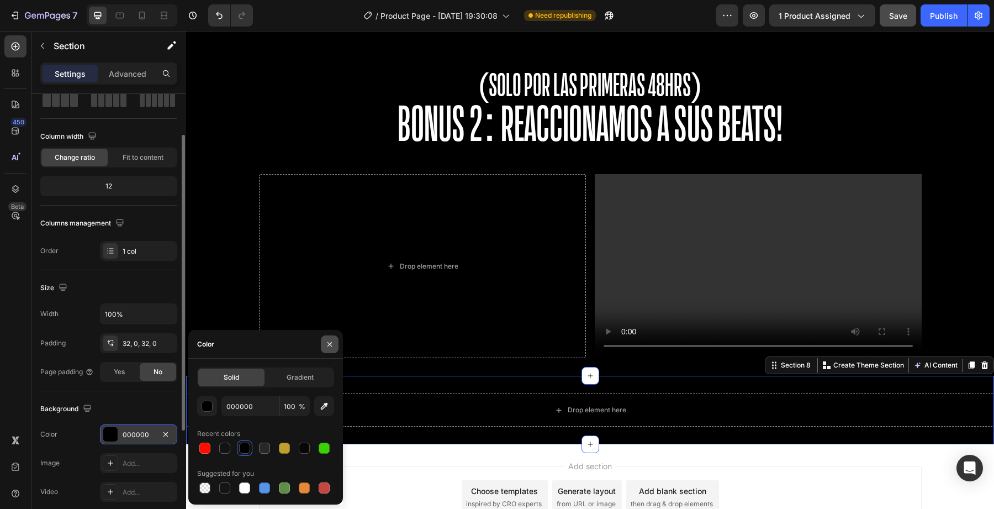
click at [328, 345] on icon "button" at bounding box center [330, 343] width 4 height 4
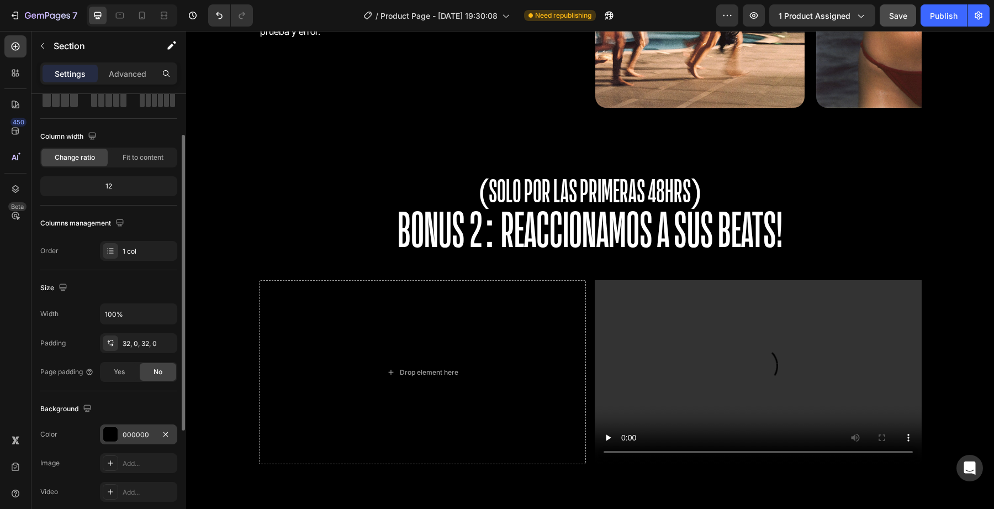
scroll to position [2934, 0]
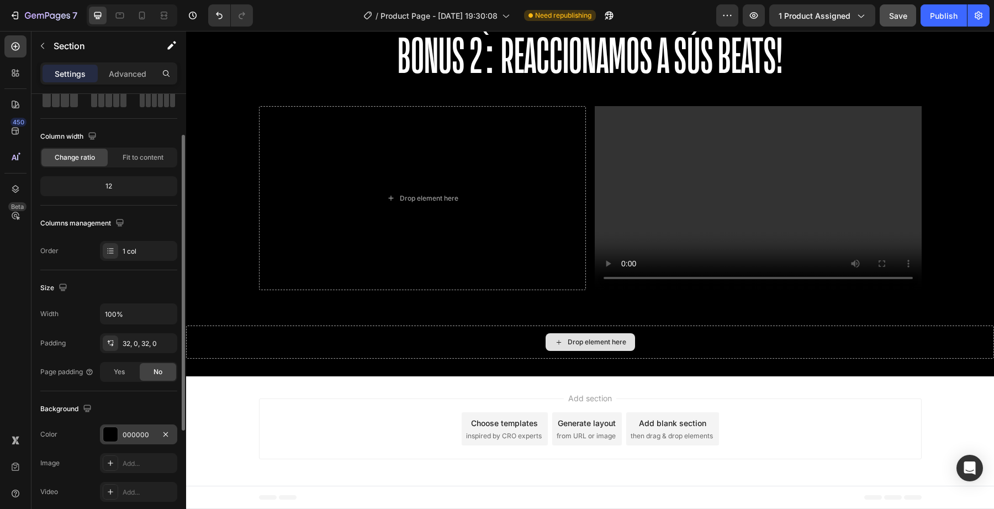
click at [287, 345] on div "Drop element here" at bounding box center [590, 341] width 808 height 33
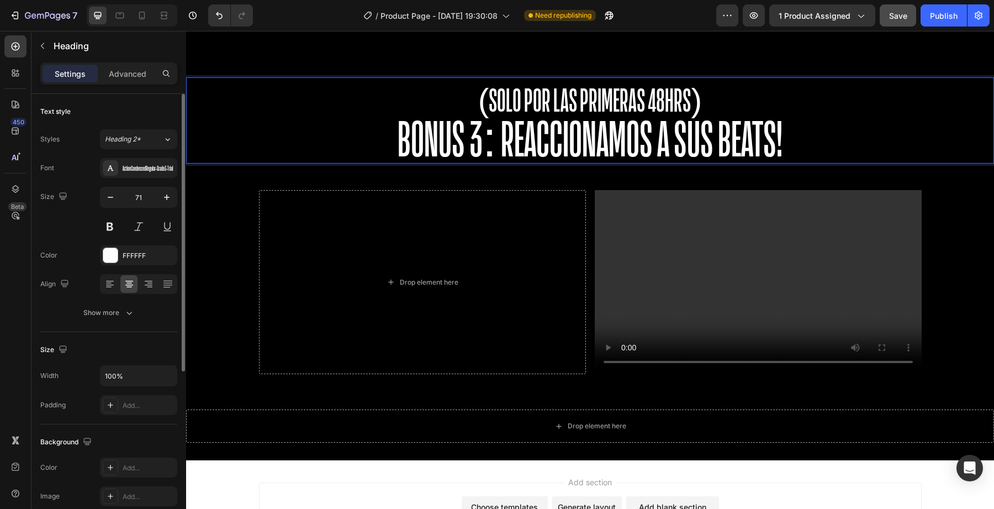
scroll to position [2846, 0]
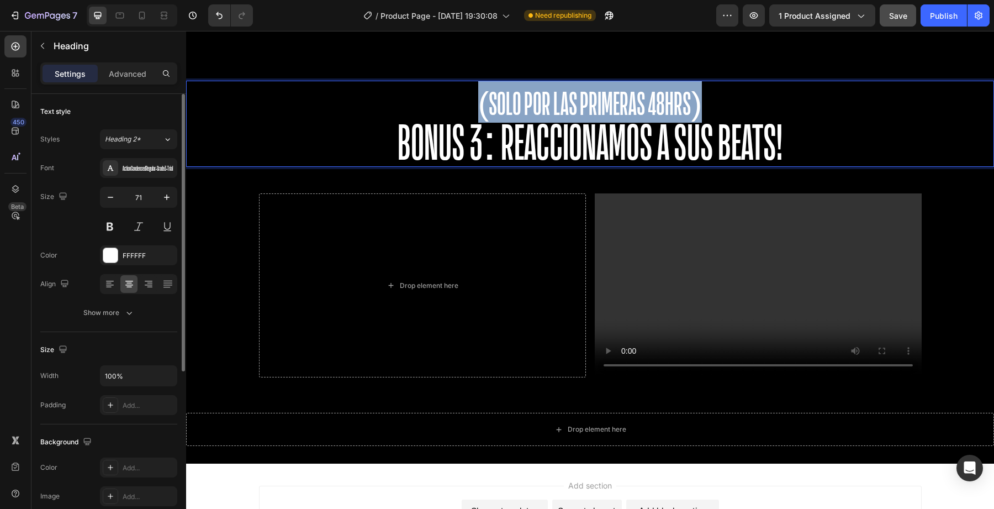
drag, startPoint x: 478, startPoint y: 107, endPoint x: 730, endPoint y: 94, distance: 252.8
click at [730, 94] on p "(SOLO POR LAS PRIMERAS 48HRS) BONUS 3: REACCIONAMOS A SUS BEATS!" at bounding box center [590, 123] width 806 height 84
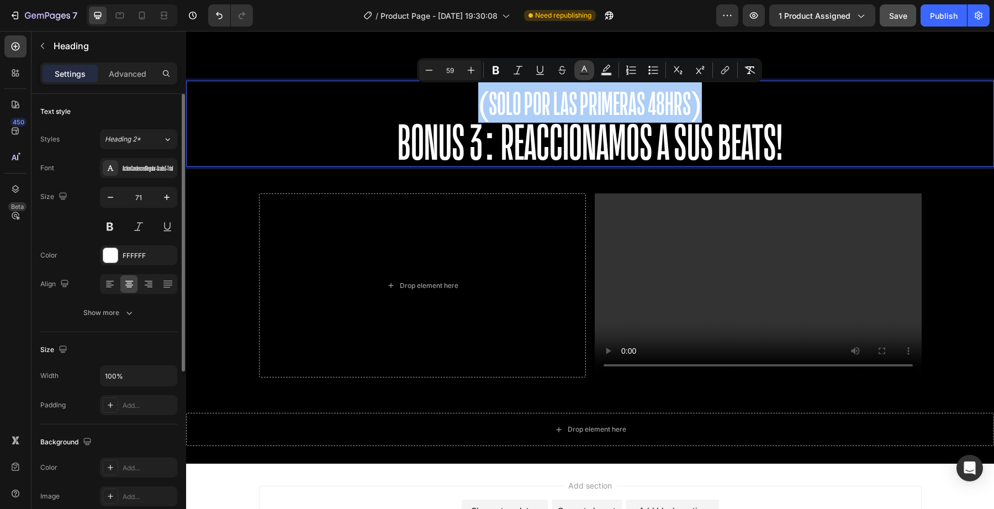
click at [584, 73] on rect "Editor contextual toolbar" at bounding box center [584, 74] width 10 height 3
type input "FFFFFF"
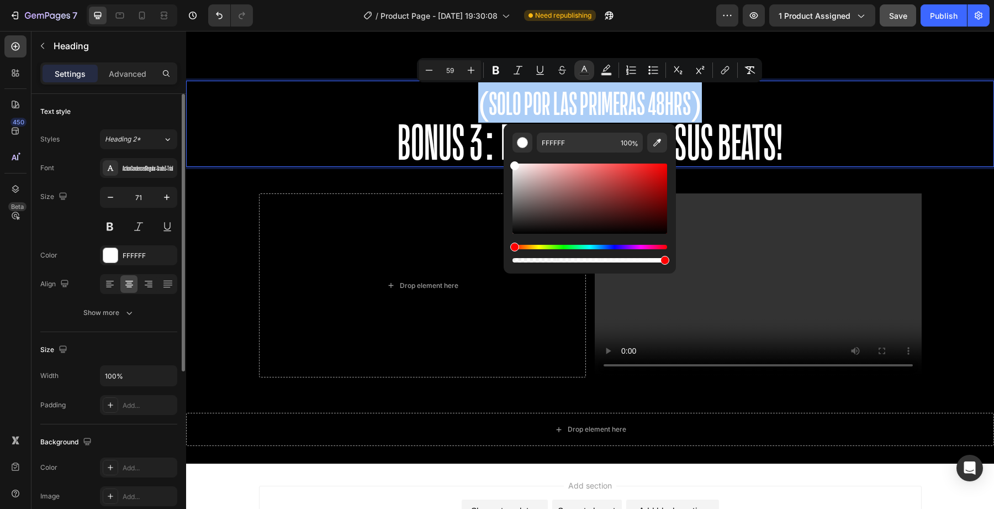
click at [534, 247] on div "Hue" at bounding box center [590, 247] width 155 height 4
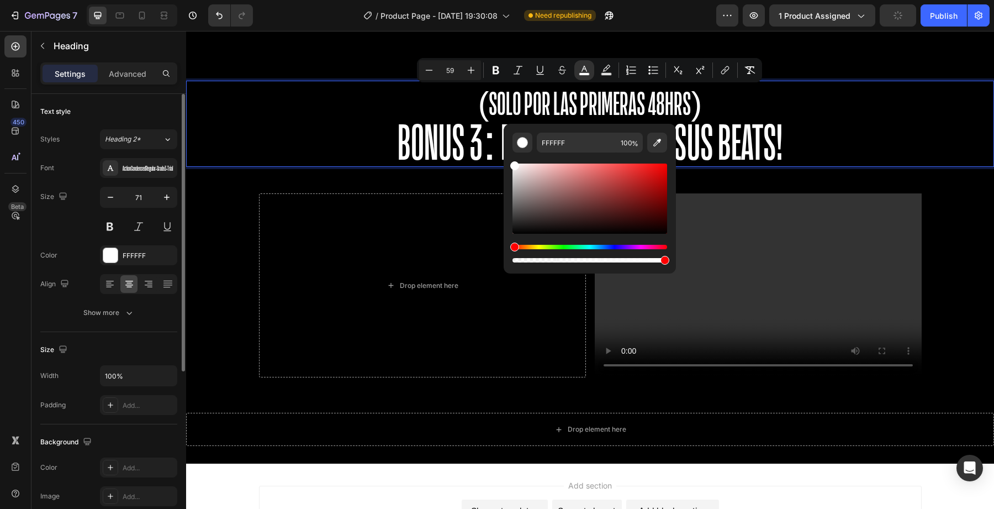
click at [547, 205] on div "Editor contextual toolbar" at bounding box center [590, 198] width 155 height 70
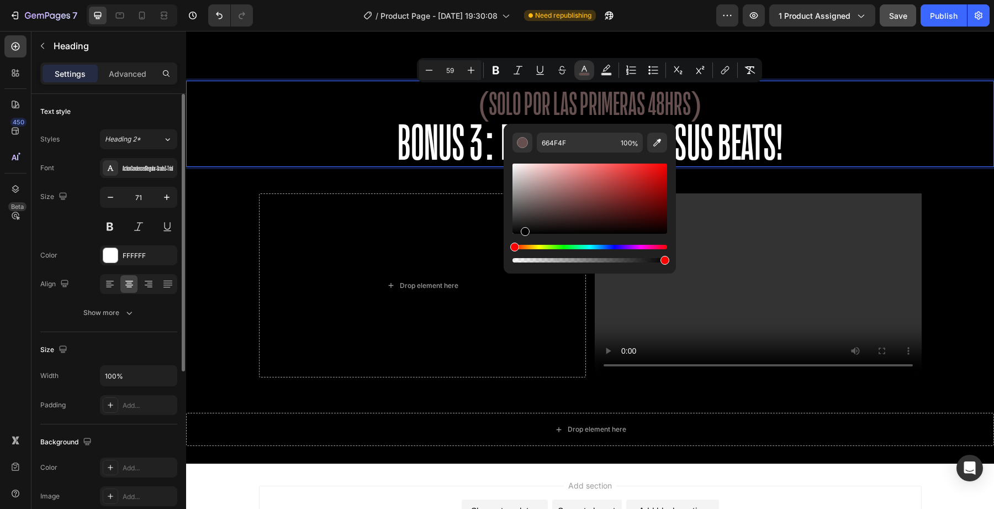
drag, startPoint x: 547, startPoint y: 205, endPoint x: 548, endPoint y: 244, distance: 38.7
click at [549, 244] on div "Editor contextual toolbar" at bounding box center [590, 212] width 155 height 103
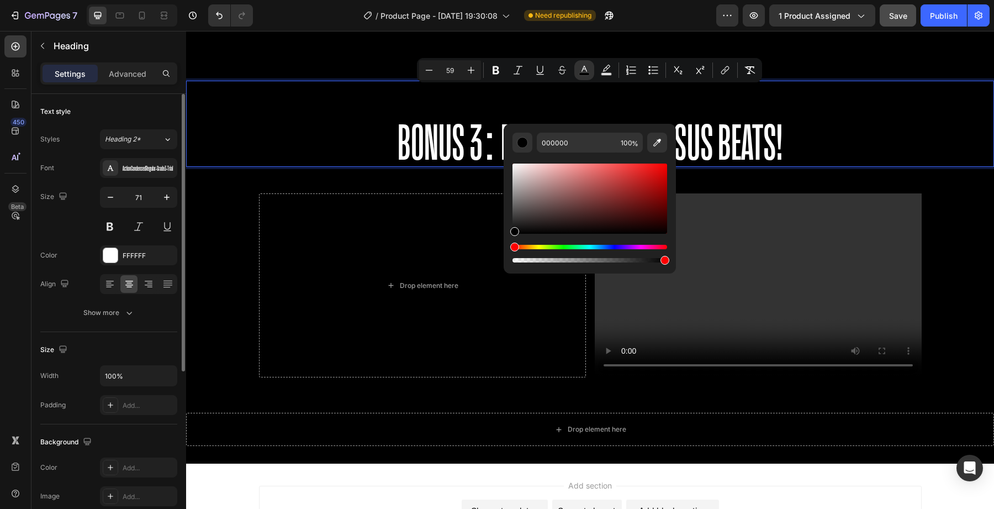
click at [539, 246] on div "Hue" at bounding box center [590, 247] width 155 height 4
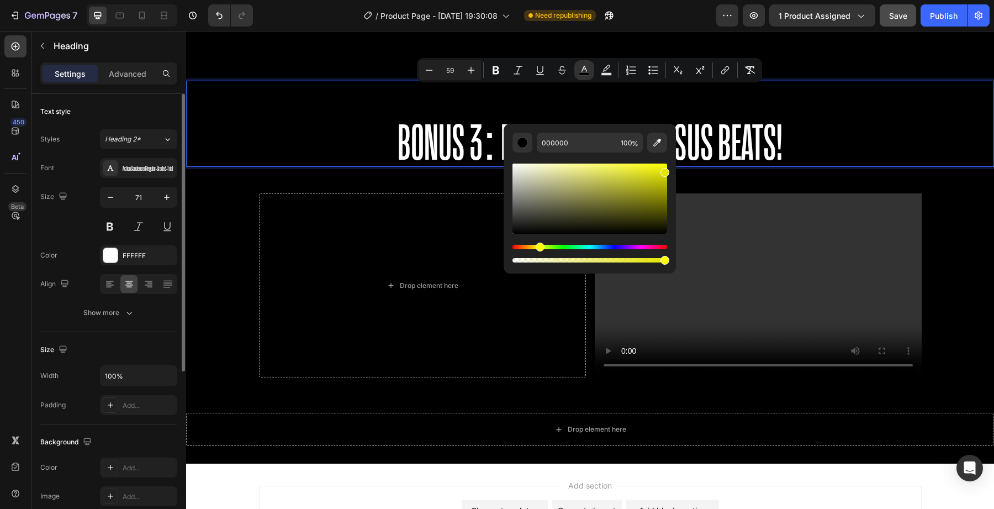
drag, startPoint x: 604, startPoint y: 187, endPoint x: 667, endPoint y: 168, distance: 65.7
click at [667, 168] on div "Editor contextual toolbar" at bounding box center [590, 198] width 155 height 70
type input "EDED00"
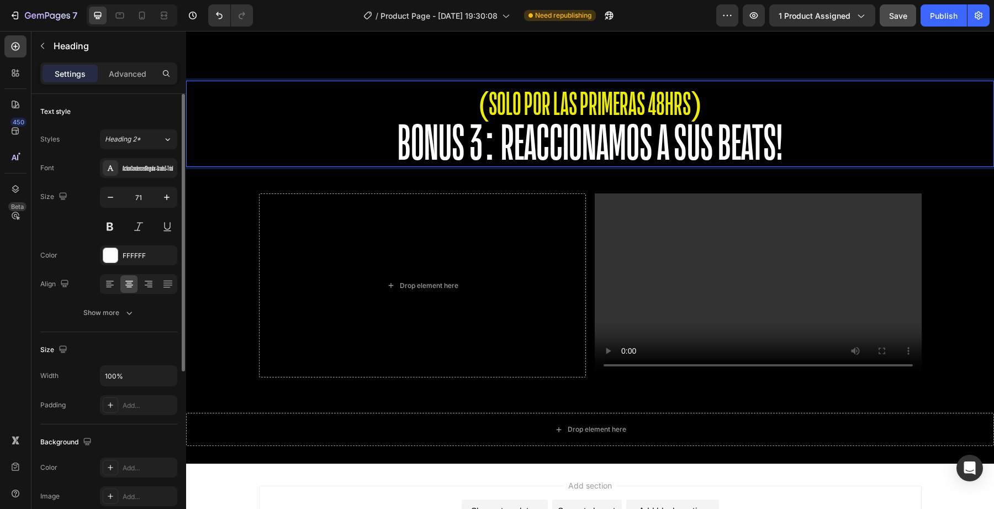
click at [826, 146] on p "(SOLO POR LAS PRIMERAS 48HRS) BONUS 3: REACCIONAMOS A SUS BEATS!" at bounding box center [590, 123] width 806 height 84
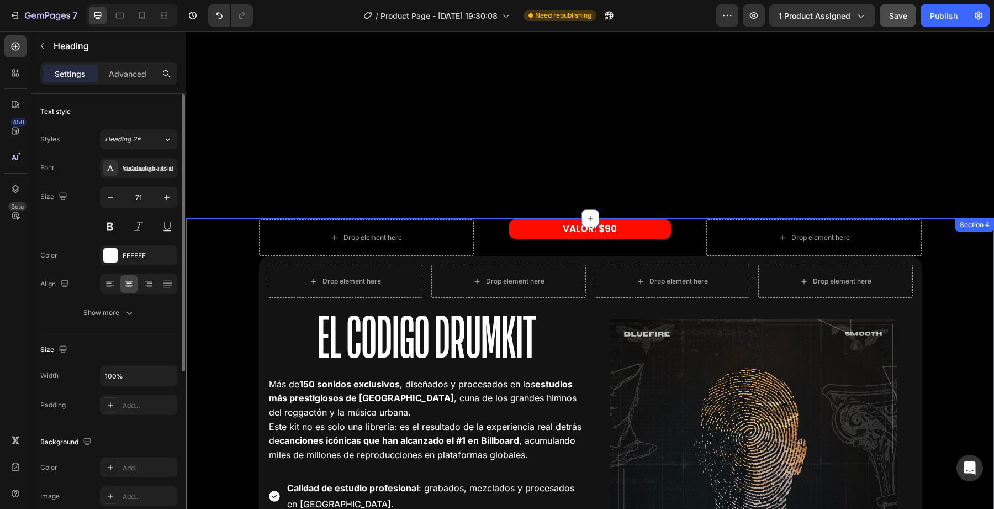
scroll to position [1647, 0]
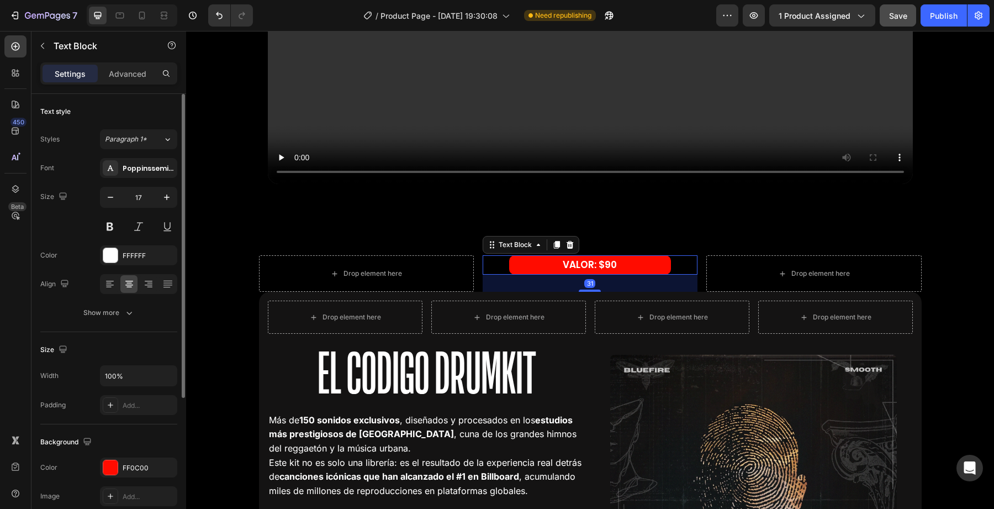
click at [523, 267] on p "VALOR: $90" at bounding box center [590, 264] width 160 height 17
click at [114, 462] on div at bounding box center [110, 467] width 14 height 14
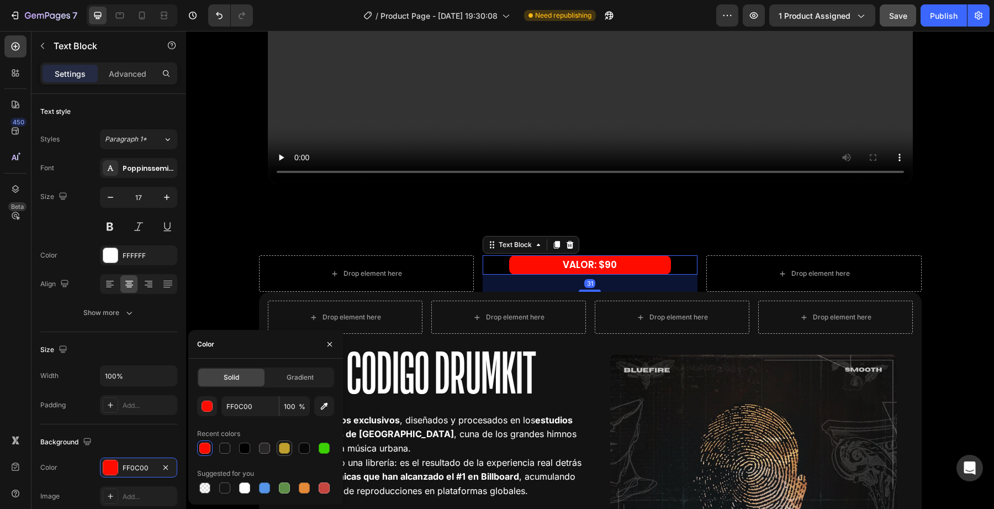
click at [288, 440] on div at bounding box center [284, 447] width 15 height 15
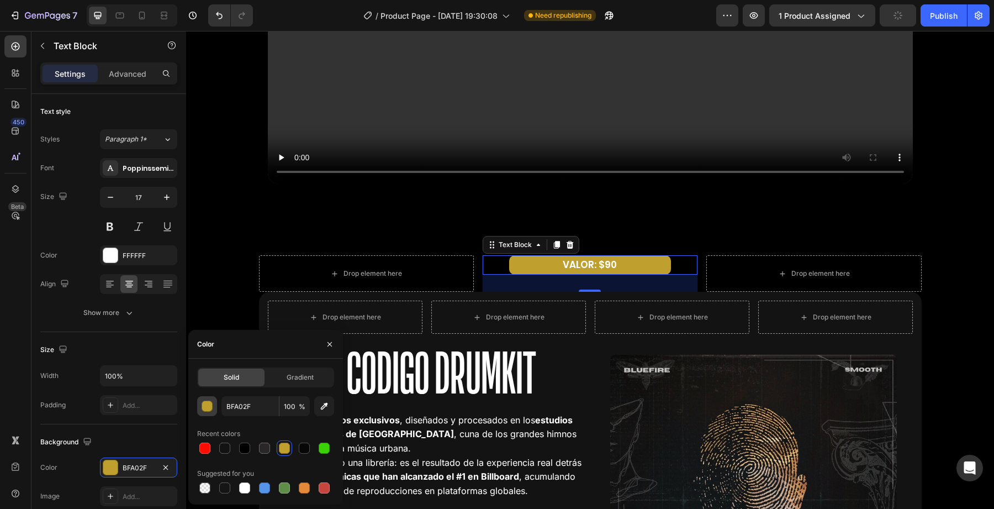
click at [211, 410] on div "button" at bounding box center [207, 405] width 11 height 11
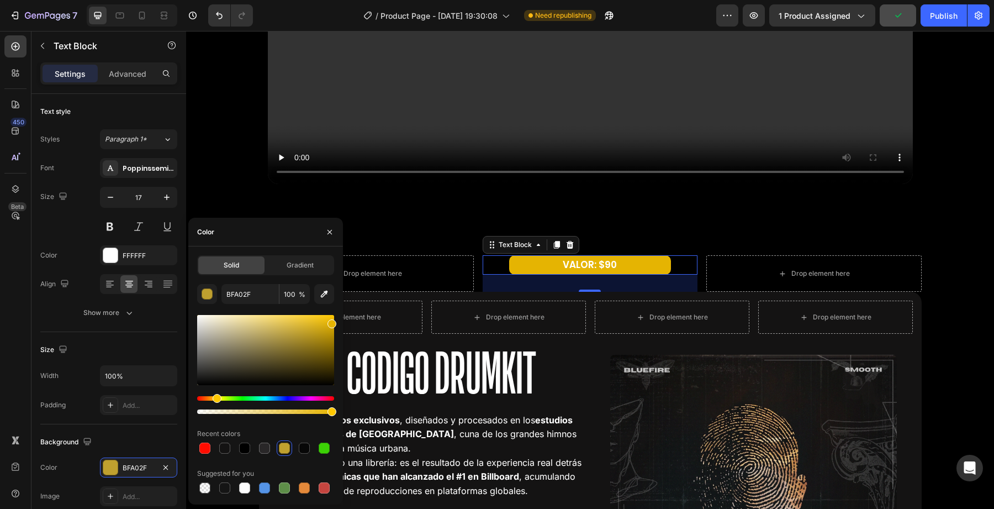
drag, startPoint x: 312, startPoint y: 336, endPoint x: 334, endPoint y: 321, distance: 26.2
click at [334, 321] on div at bounding box center [265, 350] width 137 height 70
type input "E5B402"
click at [266, 299] on input "E5B402" at bounding box center [249, 294] width 57 height 20
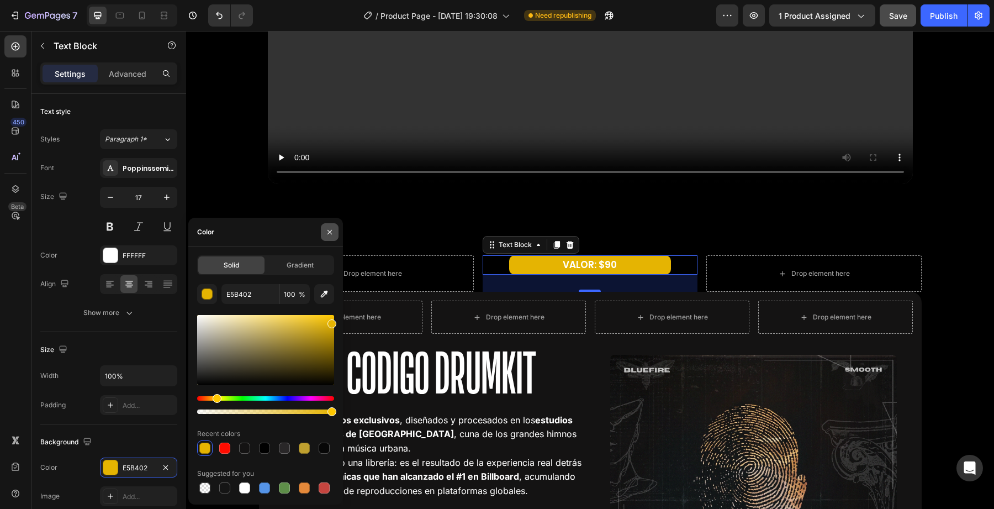
click at [333, 226] on button "button" at bounding box center [330, 232] width 18 height 18
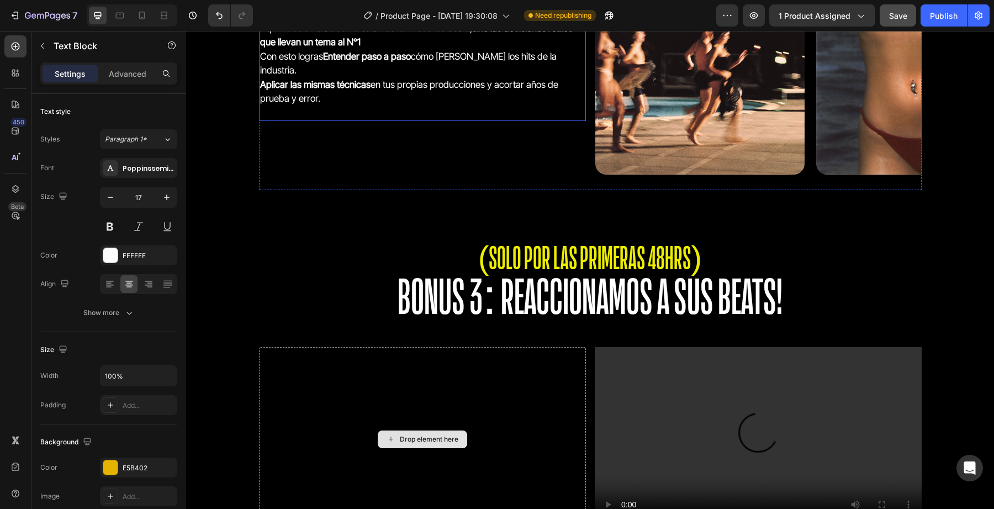
scroll to position [2698, 0]
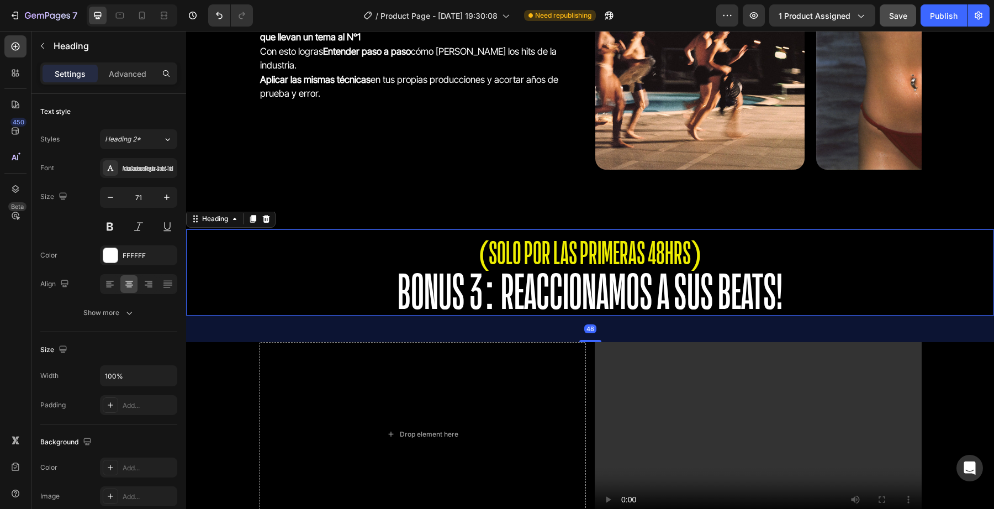
click at [563, 246] on span "(SOLO POR LAS PRIMERAS 48HRS)" at bounding box center [590, 252] width 224 height 33
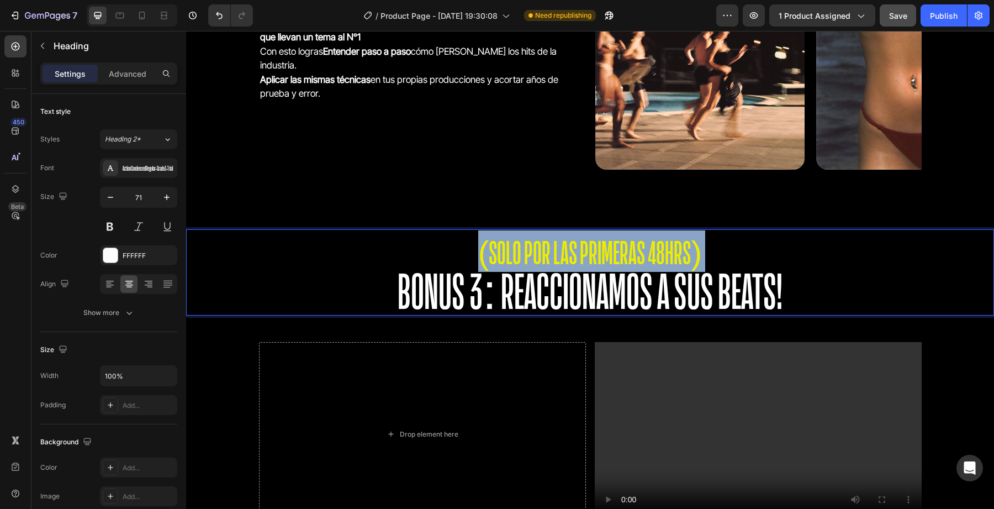
click at [563, 246] on span "(SOLO POR LAS PRIMERAS 48HRS)" at bounding box center [590, 252] width 224 height 33
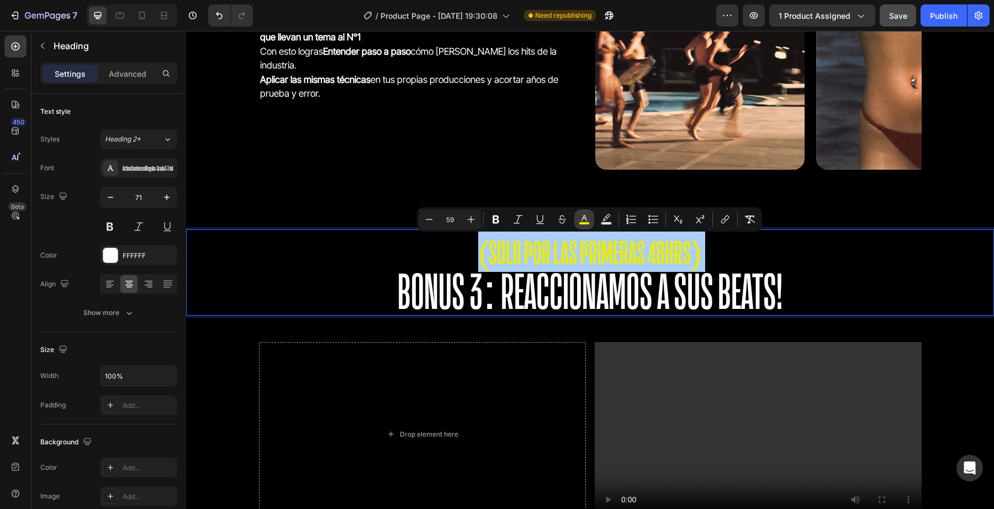
click at [587, 215] on icon "Editor contextual toolbar" at bounding box center [584, 219] width 11 height 11
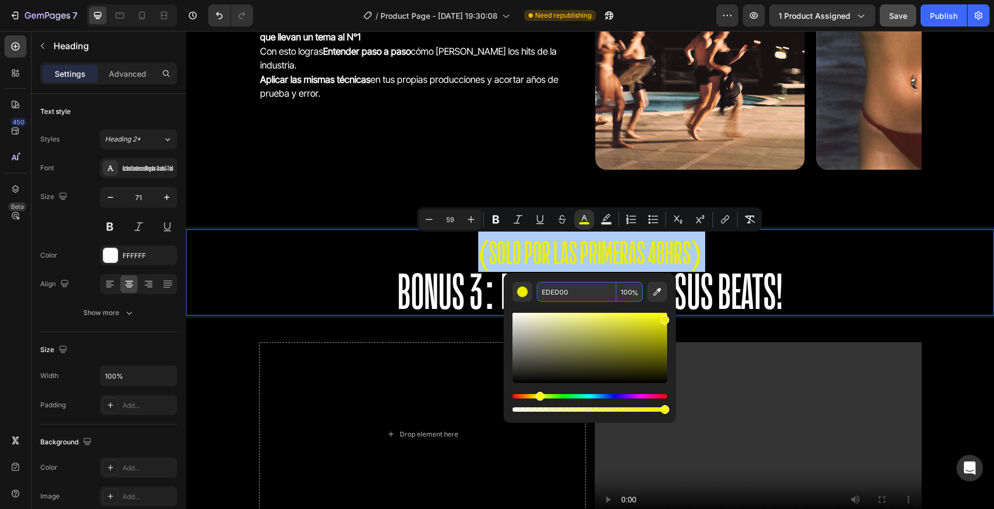
click at [560, 284] on input "EDED00" at bounding box center [577, 292] width 80 height 20
paste input "5B402"
type input "E5B402"
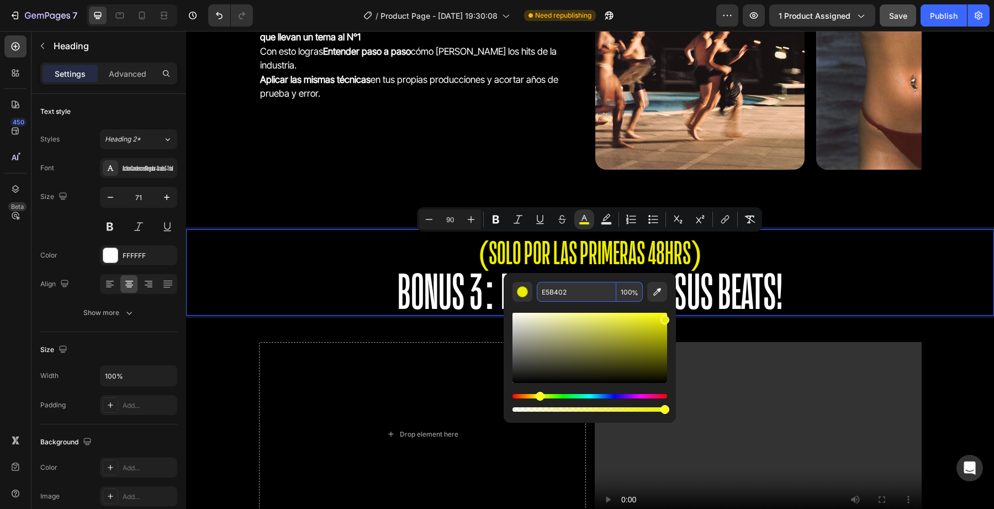
click at [440, 278] on span "BONUS 3: REACCIONAMOS A SUS BEATS!" at bounding box center [590, 291] width 385 height 50
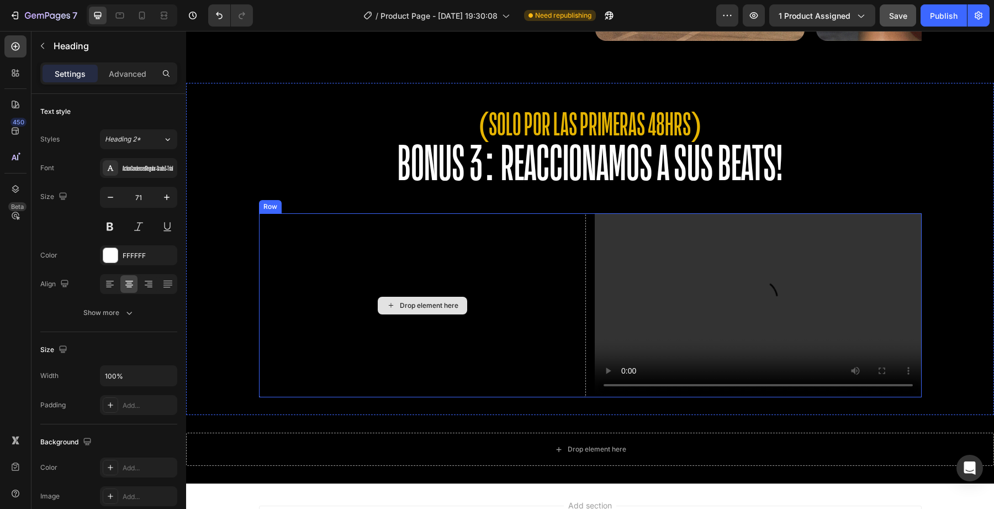
scroll to position [2830, 0]
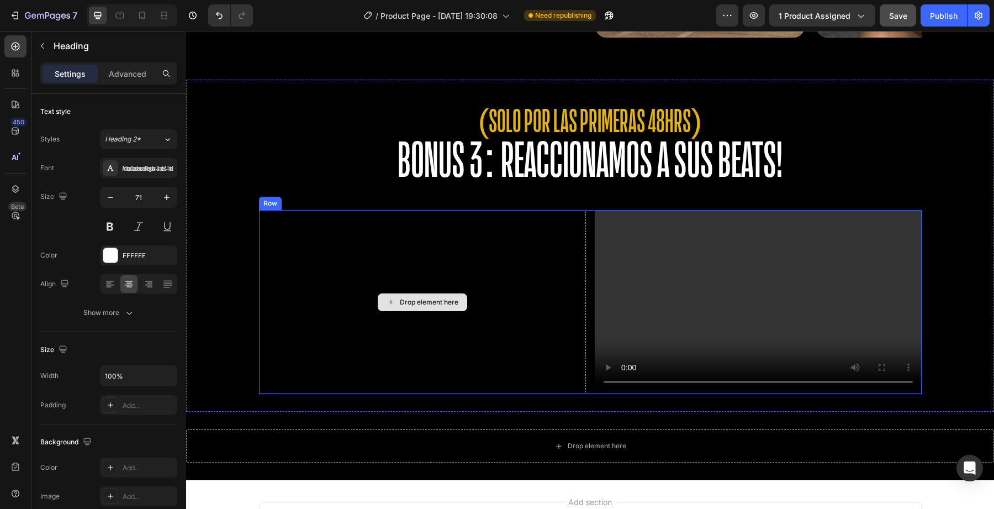
click at [345, 280] on div "Drop element here" at bounding box center [422, 302] width 327 height 184
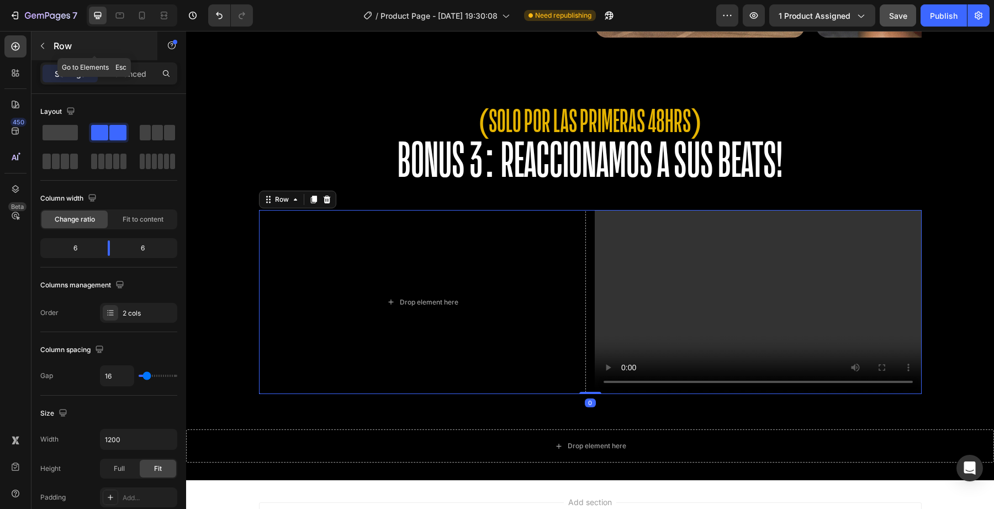
click at [46, 48] on icon "button" at bounding box center [42, 45] width 9 height 9
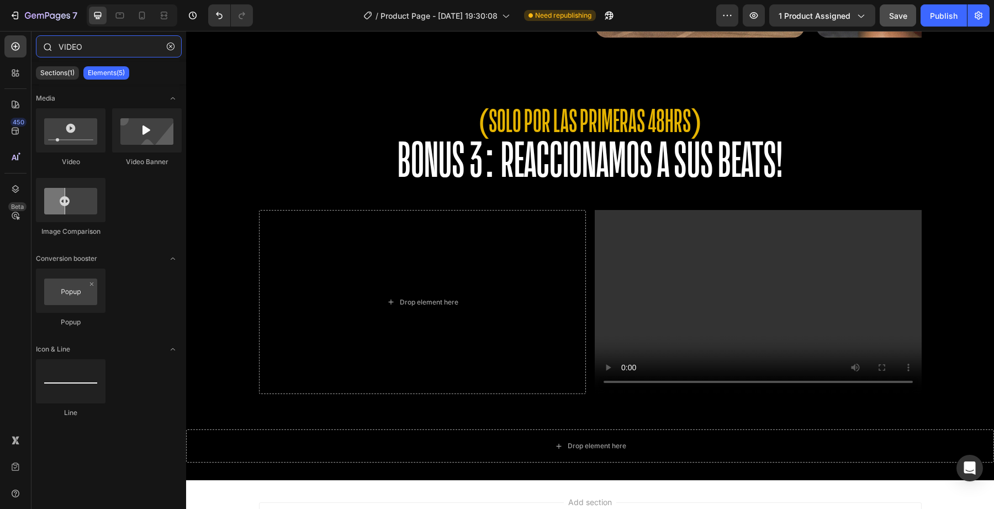
click at [93, 51] on input "VIDEO" at bounding box center [109, 46] width 146 height 22
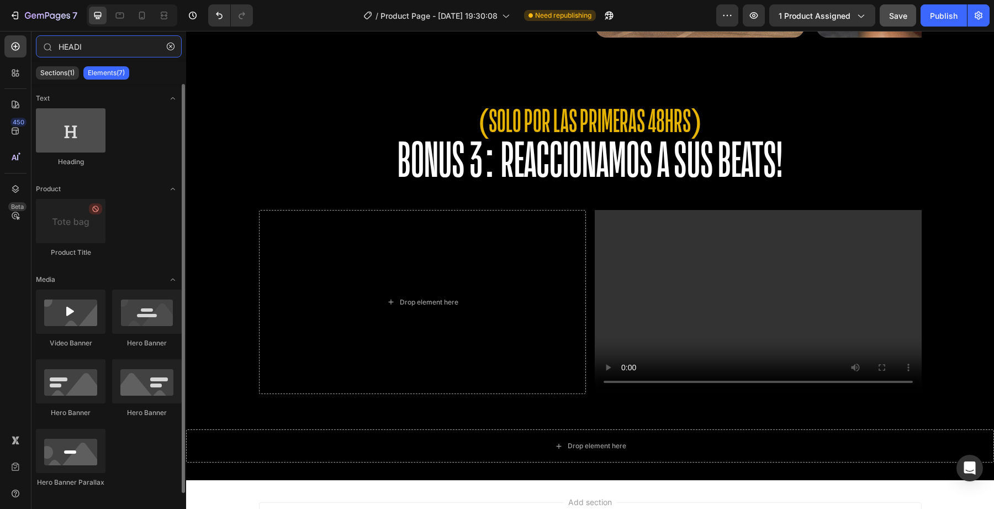
type input "HEADI"
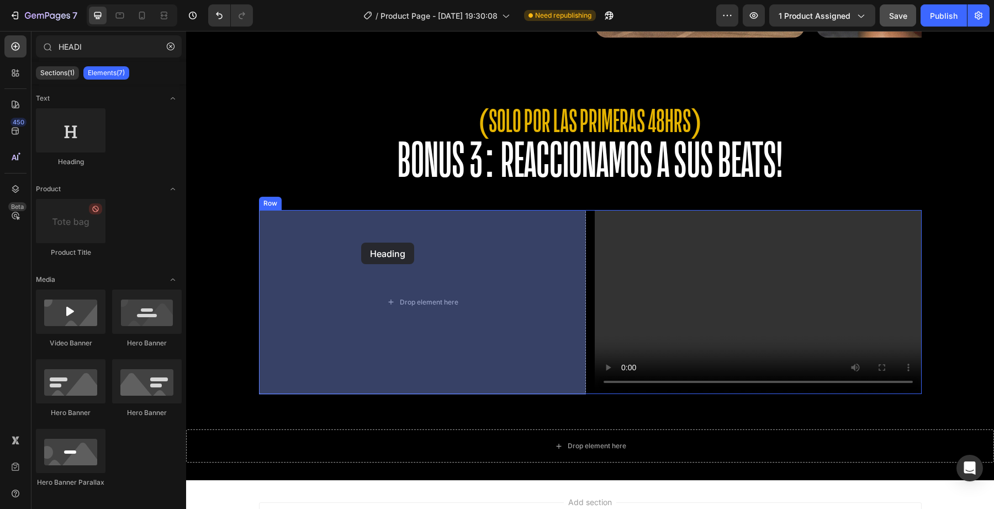
drag, startPoint x: 270, startPoint y: 162, endPoint x: 361, endPoint y: 242, distance: 121.7
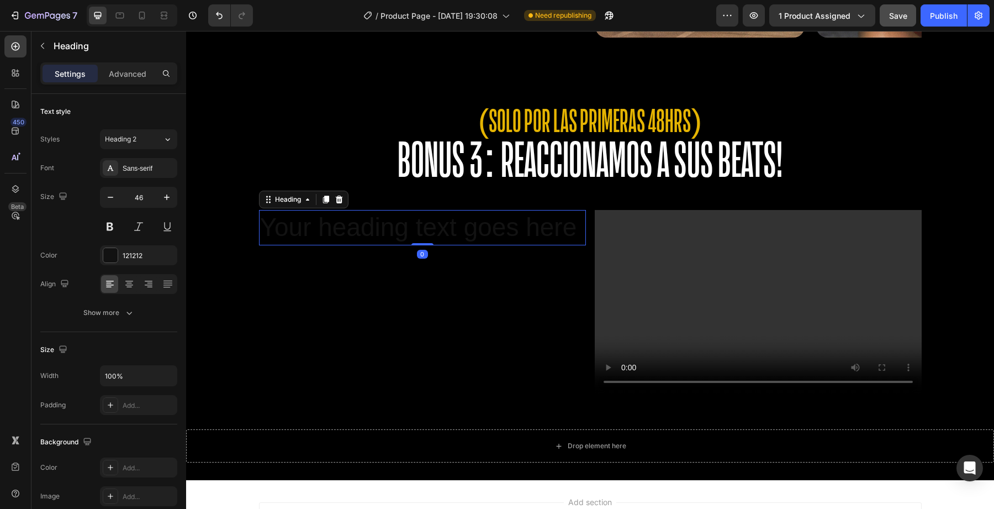
click at [357, 226] on h2 "Your heading text goes here" at bounding box center [422, 227] width 327 height 35
click at [357, 226] on p "Your heading text goes here" at bounding box center [422, 227] width 325 height 33
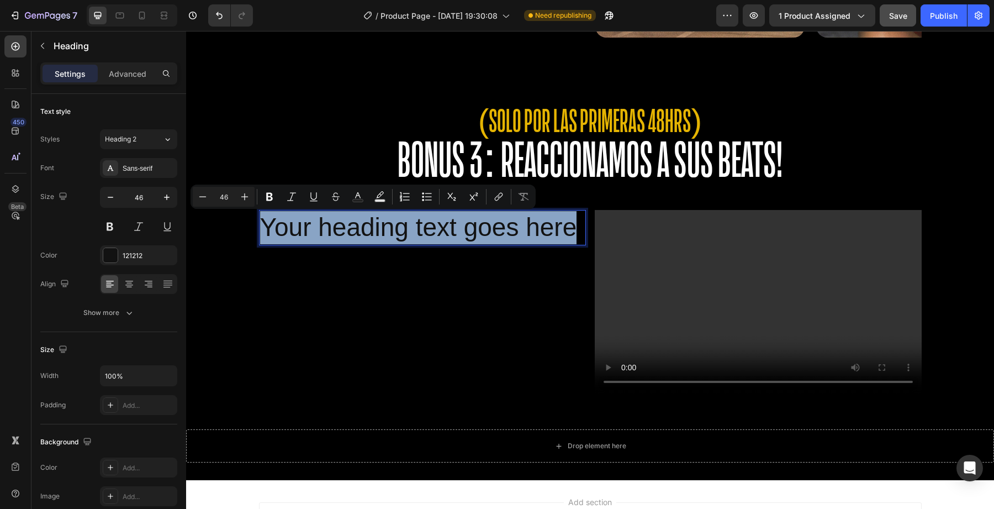
click at [357, 226] on p "Your heading text goes here" at bounding box center [422, 227] width 325 height 33
click at [379, 219] on p "Your heading text goes here" at bounding box center [422, 227] width 325 height 33
click at [379, 233] on p "Your heading text goes here" at bounding box center [422, 227] width 325 height 33
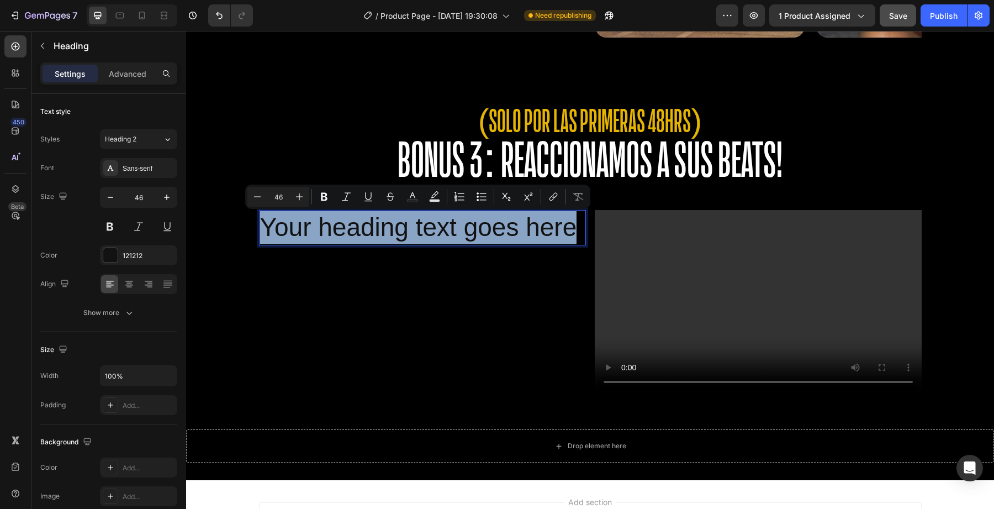
click at [379, 230] on p "Your heading text goes here" at bounding box center [422, 227] width 325 height 33
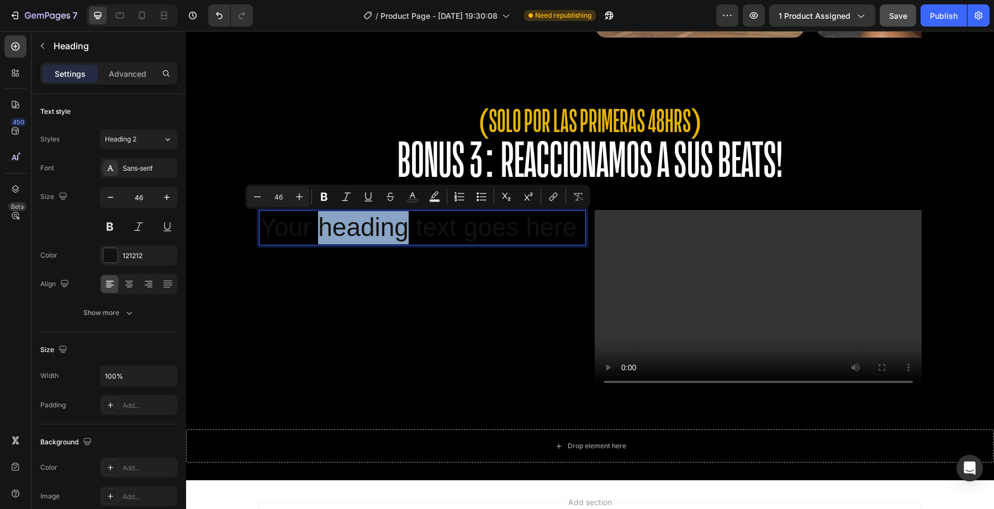
click at [379, 230] on p "Your heading text goes here" at bounding box center [422, 227] width 325 height 33
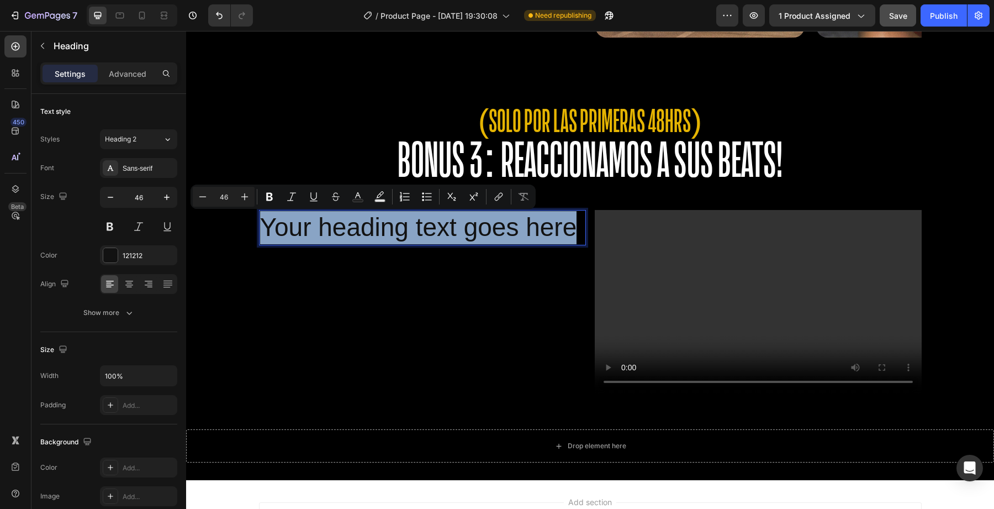
click at [379, 230] on p "Your heading text goes here" at bounding box center [422, 227] width 325 height 33
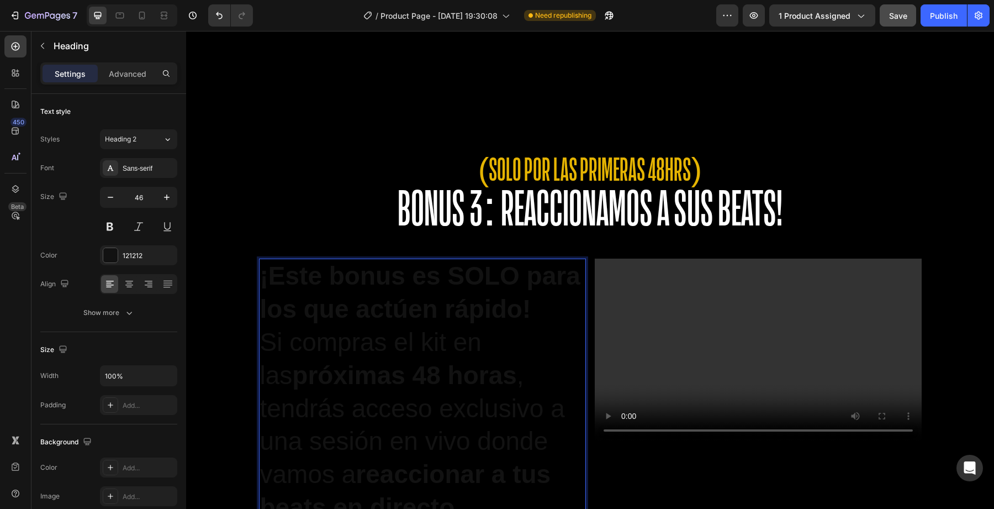
scroll to position [2683, 0]
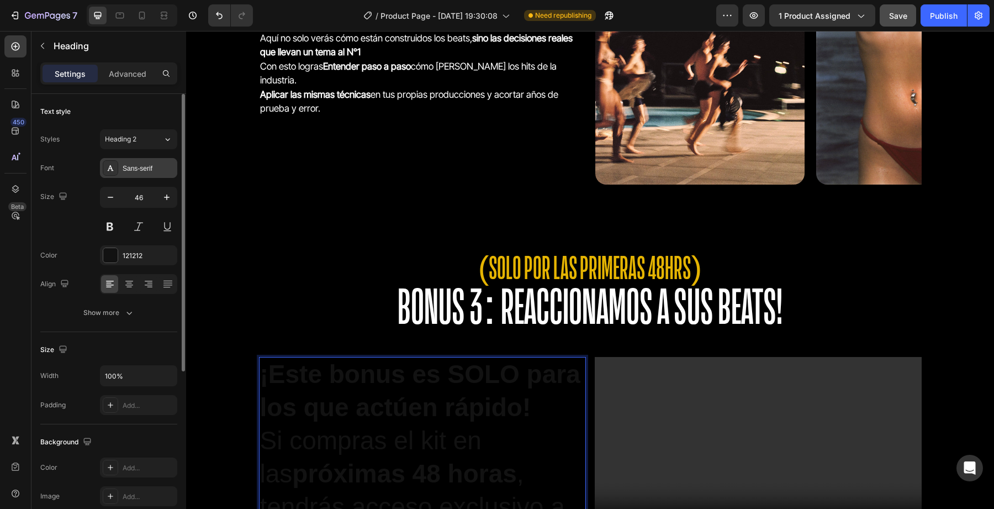
click at [136, 176] on div "Sans-serif" at bounding box center [138, 168] width 77 height 20
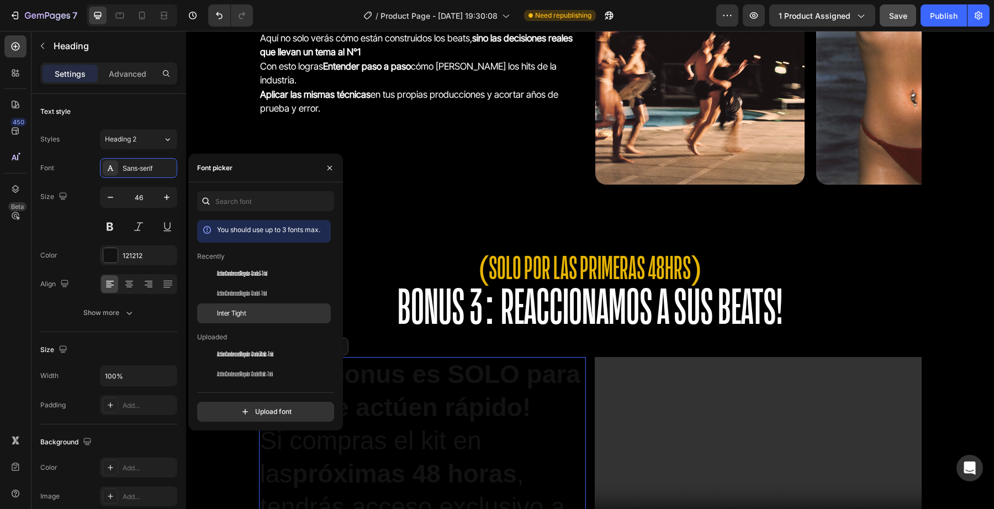
click at [240, 314] on span "Inter Tight" at bounding box center [231, 313] width 29 height 10
click at [112, 204] on button "button" at bounding box center [111, 197] width 20 height 20
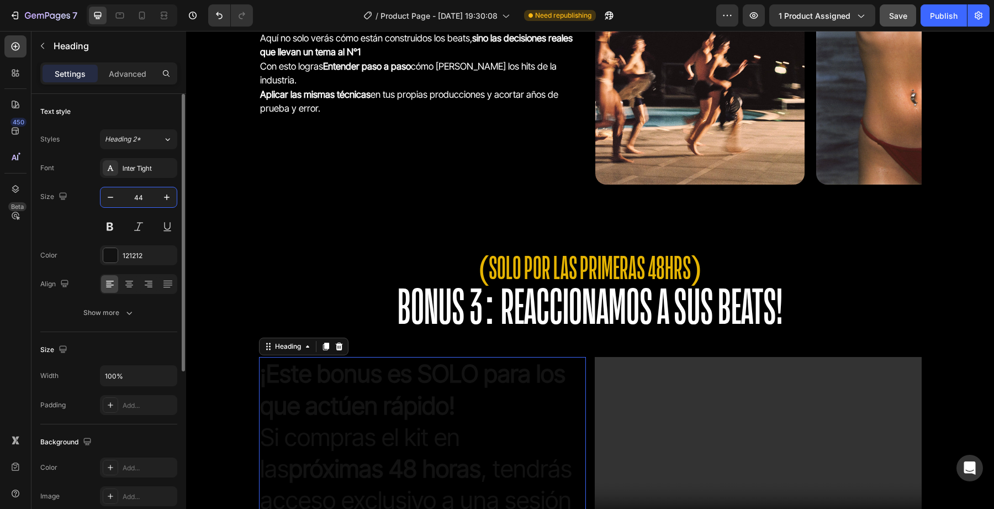
click at [138, 202] on input "44" at bounding box center [138, 197] width 36 height 20
type input "20"
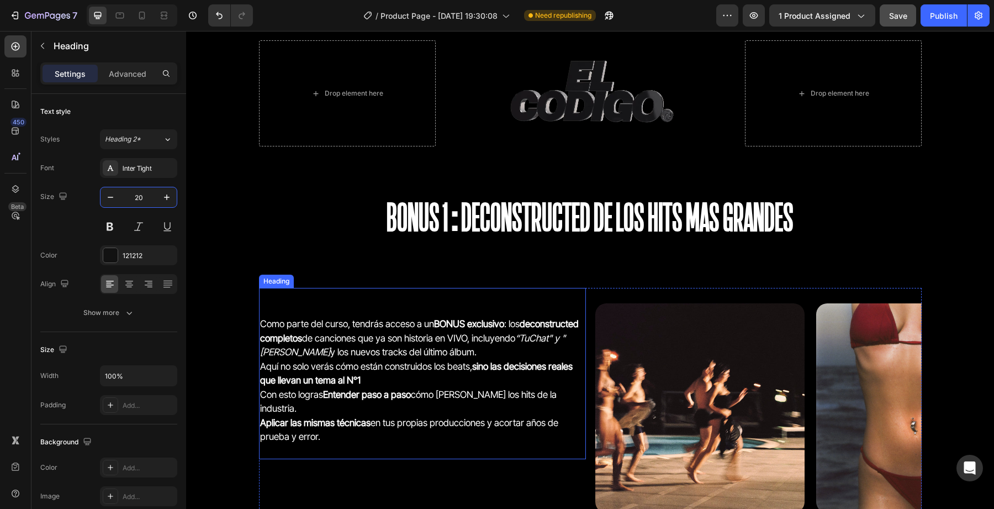
click at [323, 349] on h2 "Como parte del curso, tendrás acceso a un BONUS exclusivo : los deconstructed c…" at bounding box center [422, 373] width 327 height 171
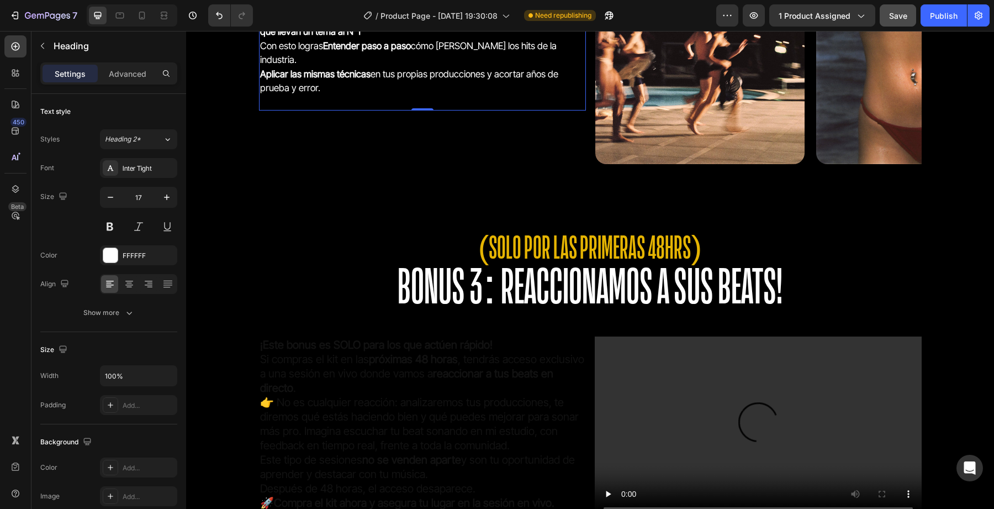
scroll to position [2710, 0]
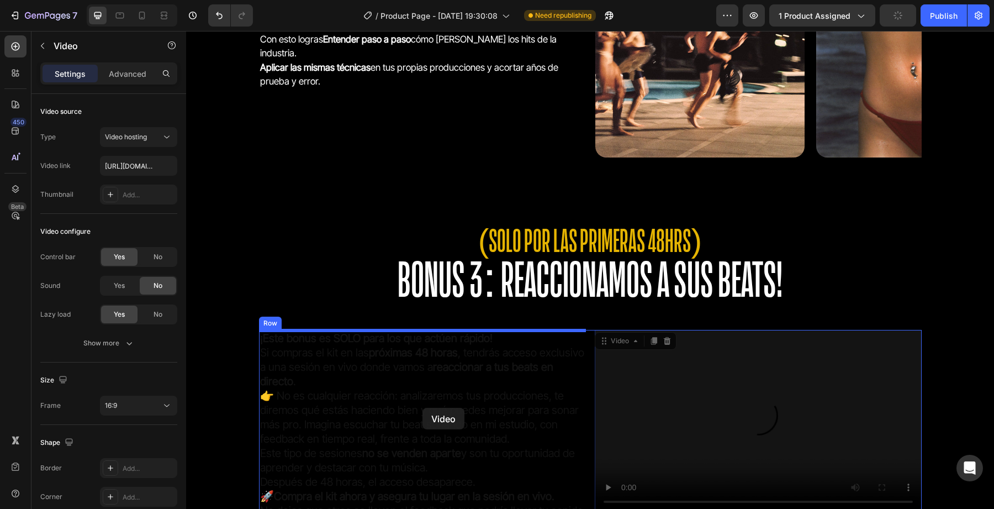
drag, startPoint x: 674, startPoint y: 398, endPoint x: 423, endPoint y: 408, distance: 252.0
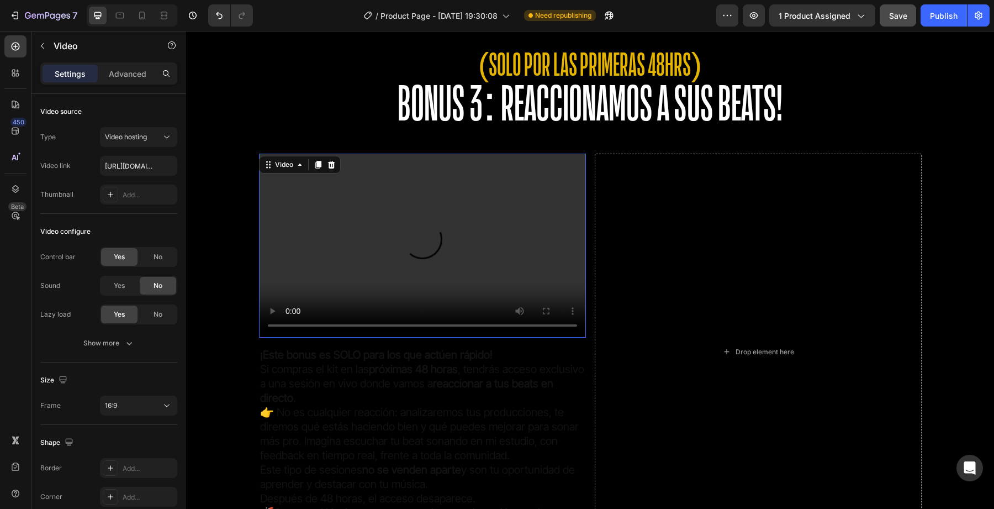
scroll to position [2945, 0]
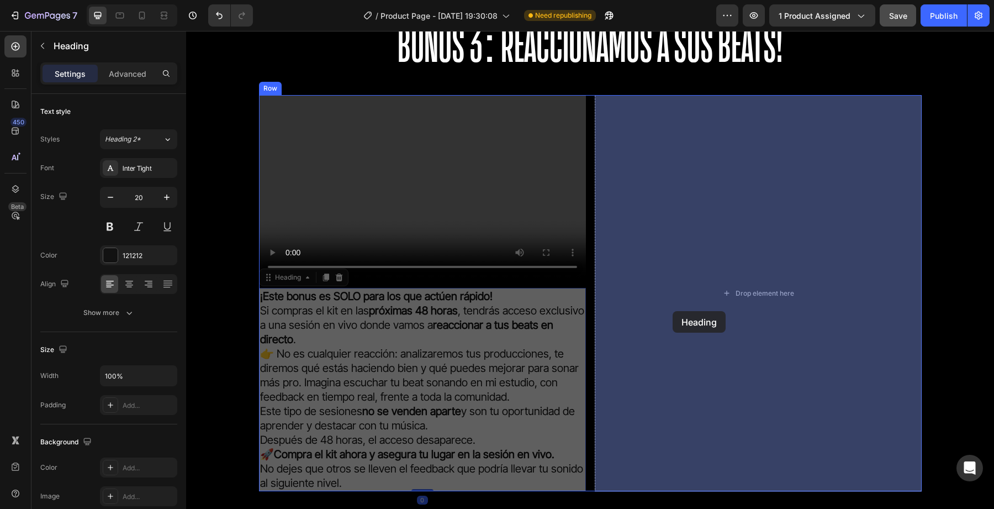
drag, startPoint x: 433, startPoint y: 372, endPoint x: 684, endPoint y: 302, distance: 261.1
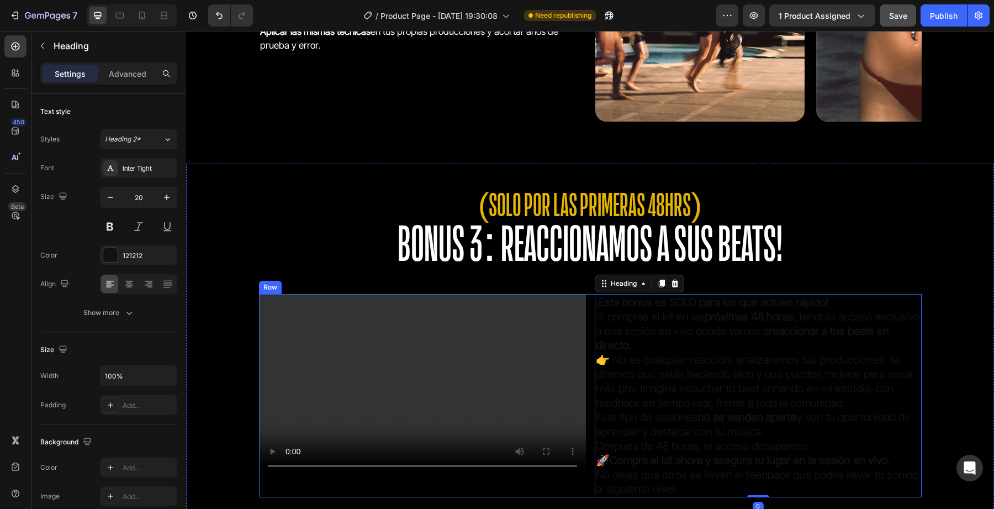
scroll to position [2829, 0]
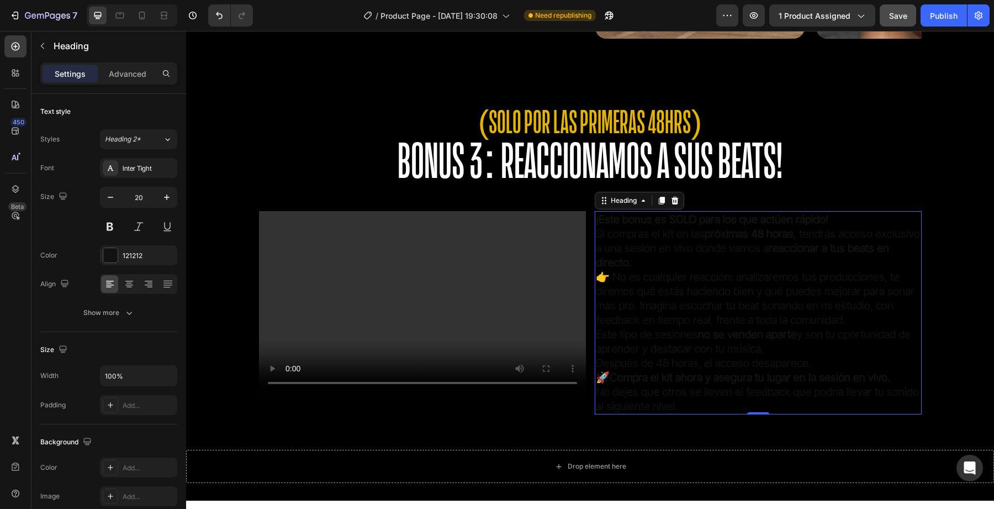
click at [661, 314] on h2 "¡Este bonus es SOLO para los que actúen rápido! Si compras el kit en las próxim…" at bounding box center [758, 312] width 327 height 203
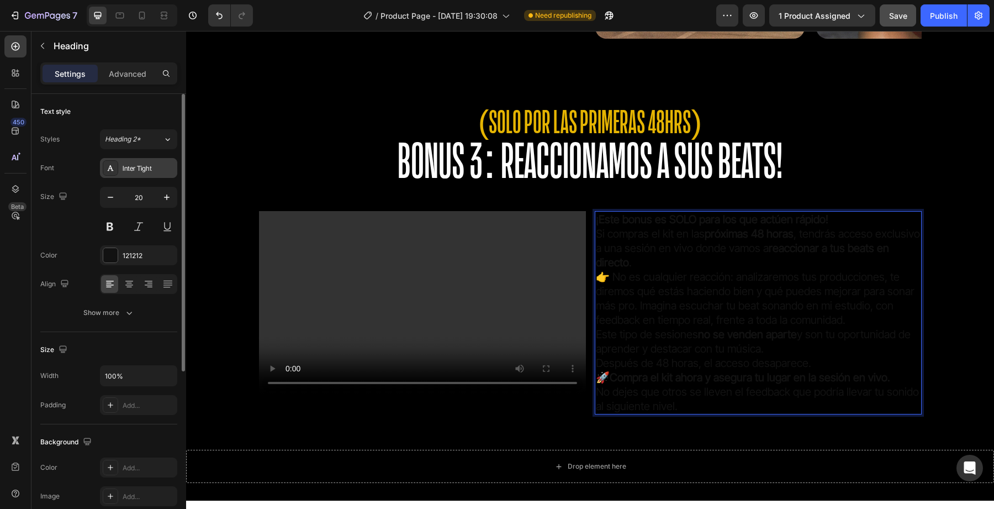
click at [144, 167] on div "Inter Tight" at bounding box center [149, 168] width 52 height 10
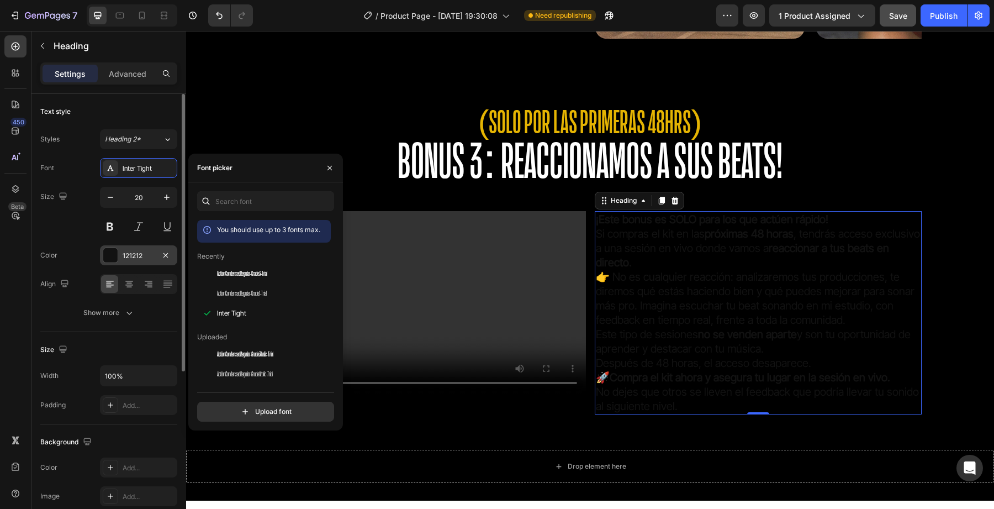
click at [109, 257] on div at bounding box center [110, 255] width 14 height 14
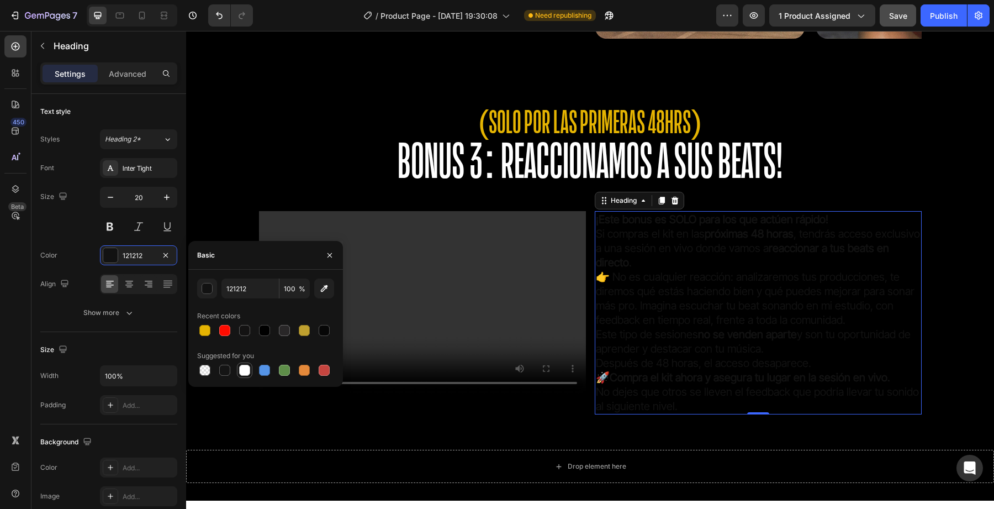
click at [247, 365] on div at bounding box center [244, 370] width 11 height 11
type input "FFFFFF"
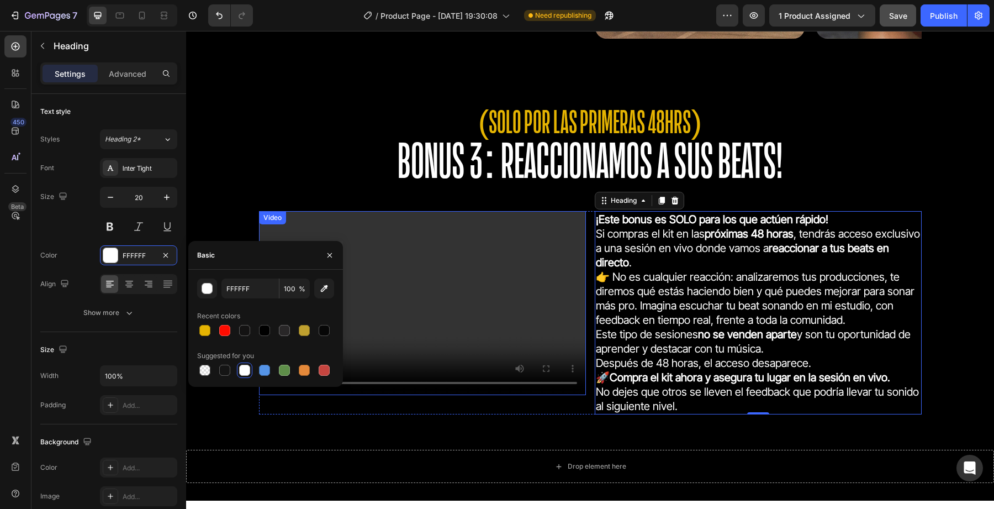
click at [541, 294] on video at bounding box center [422, 303] width 327 height 184
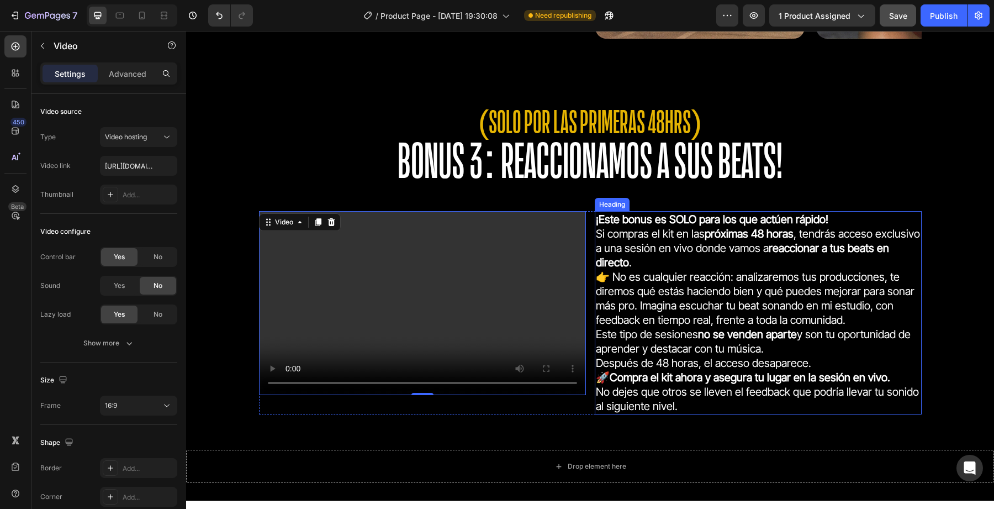
click at [634, 283] on p "⁠⁠⁠⁠⁠⁠⁠ ¡Este bonus es SOLO para los que actúen rápido! Si compras el kit en la…" at bounding box center [758, 312] width 325 height 201
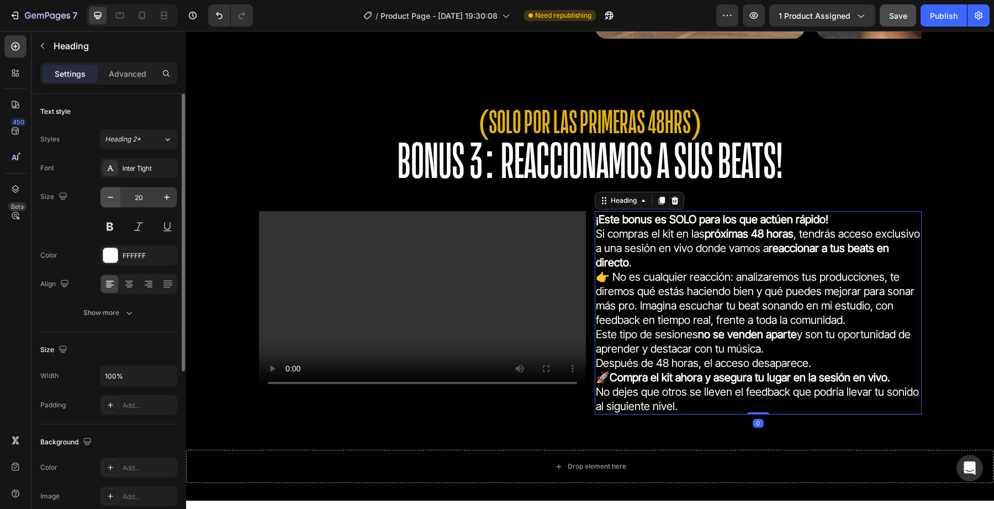
click at [117, 197] on button "button" at bounding box center [111, 197] width 20 height 20
type input "18"
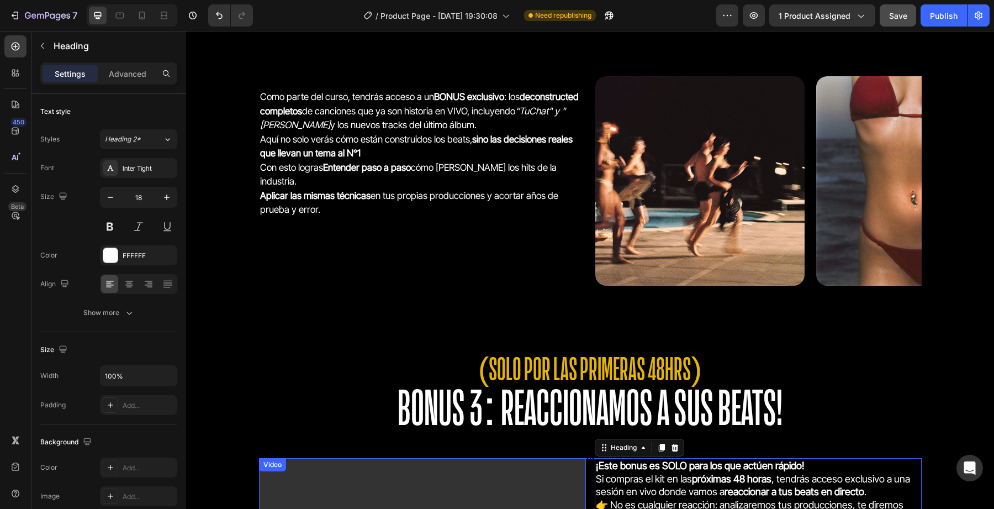
scroll to position [2536, 0]
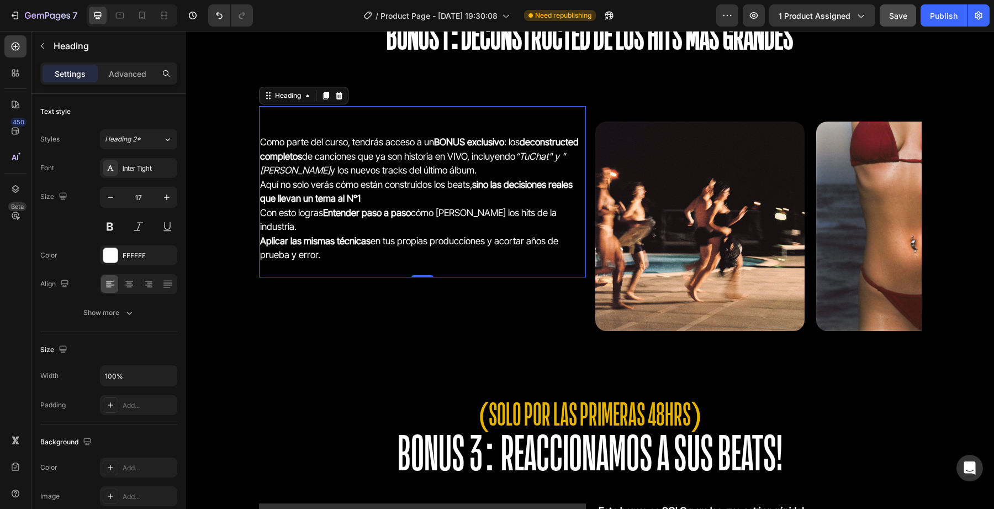
click at [388, 199] on h2 "Como parte del curso, tendrás acceso a un BONUS exclusivo : los deconstructed c…" at bounding box center [422, 191] width 327 height 171
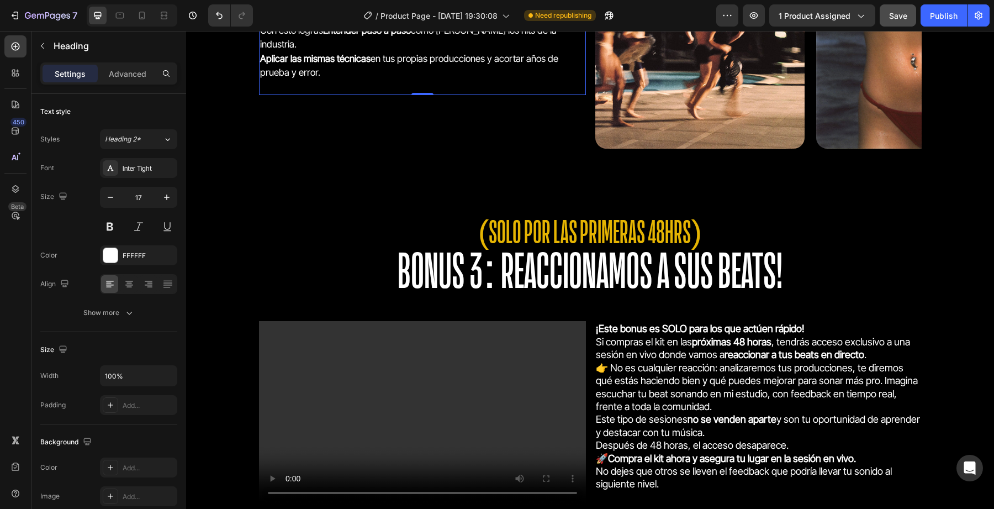
scroll to position [2740, 0]
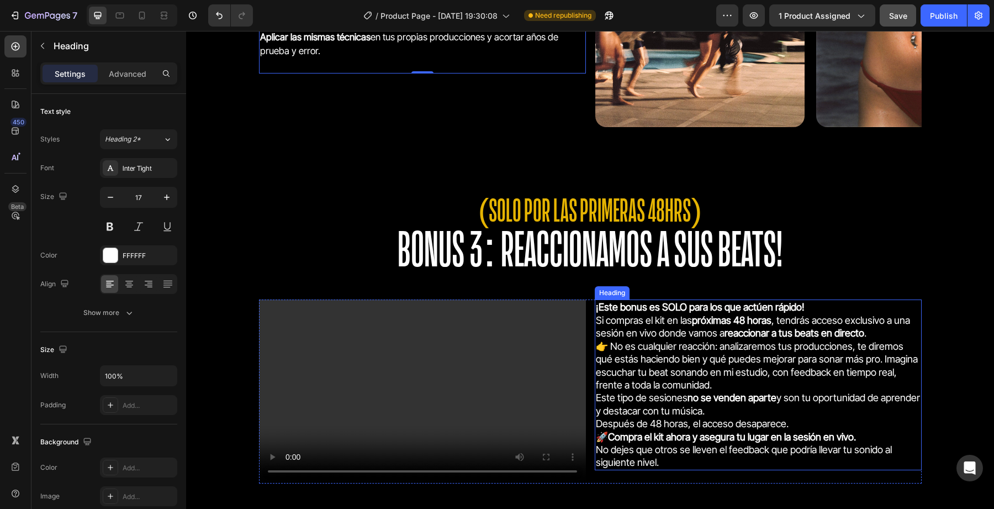
click at [614, 360] on p "⁠⁠⁠⁠⁠⁠⁠ ¡Este bonus es SOLO para los que actúen rápido! Si compras el kit en la…" at bounding box center [758, 384] width 325 height 168
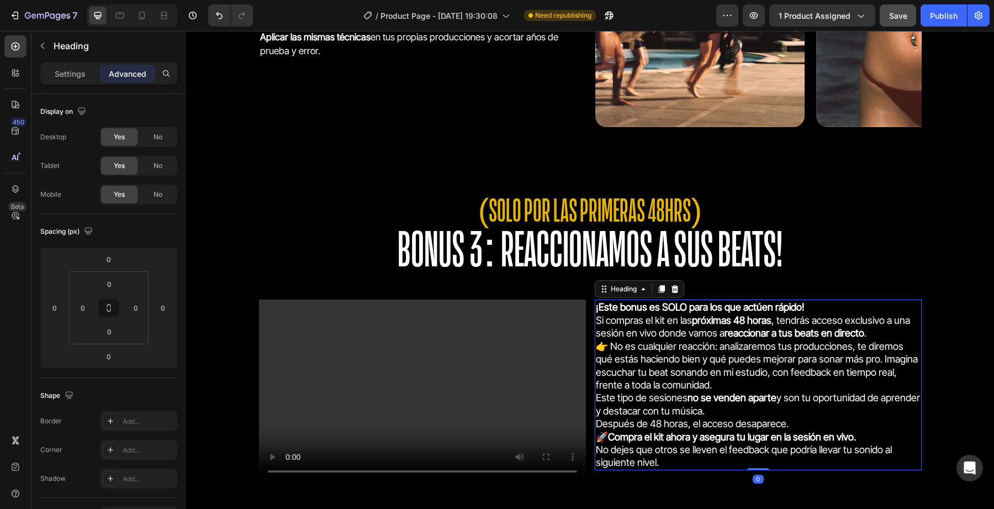
click at [77, 89] on div "Settings Advanced" at bounding box center [108, 77] width 155 height 31
click at [81, 79] on div "Settings" at bounding box center [70, 74] width 55 height 18
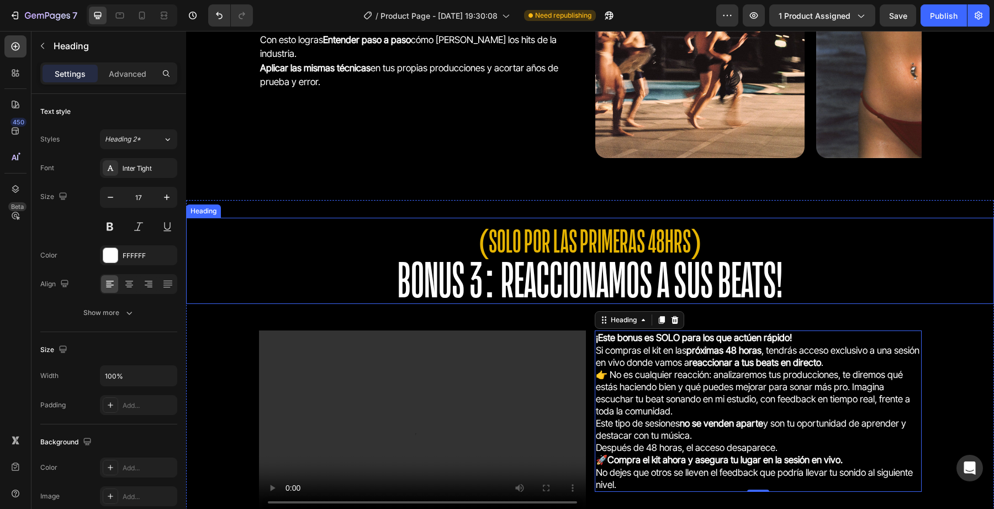
scroll to position [2713, 0]
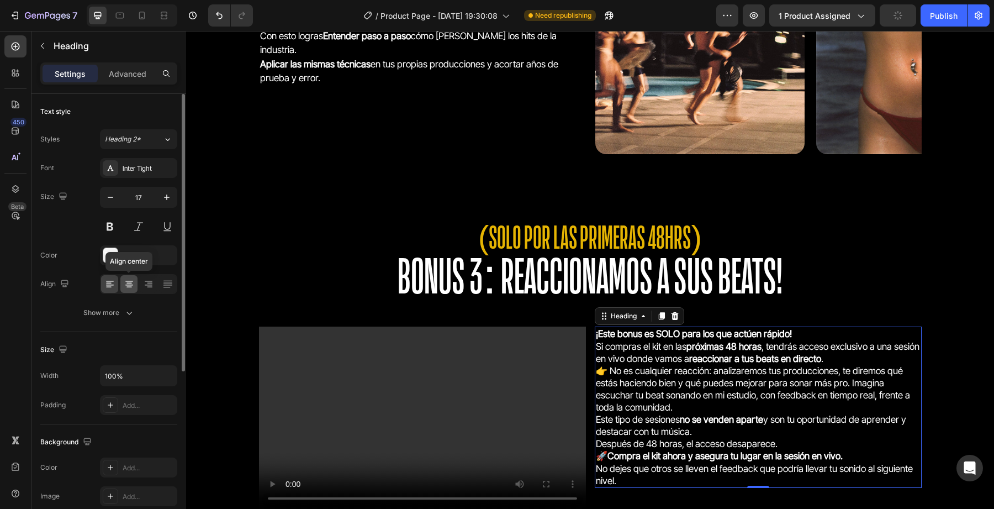
click at [126, 282] on icon at bounding box center [129, 283] width 11 height 11
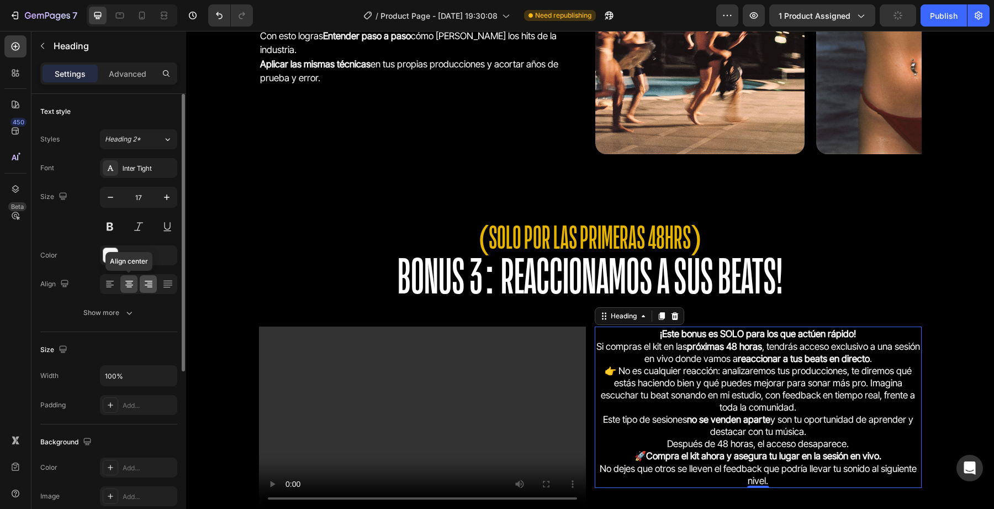
click at [151, 283] on icon at bounding box center [148, 283] width 11 height 11
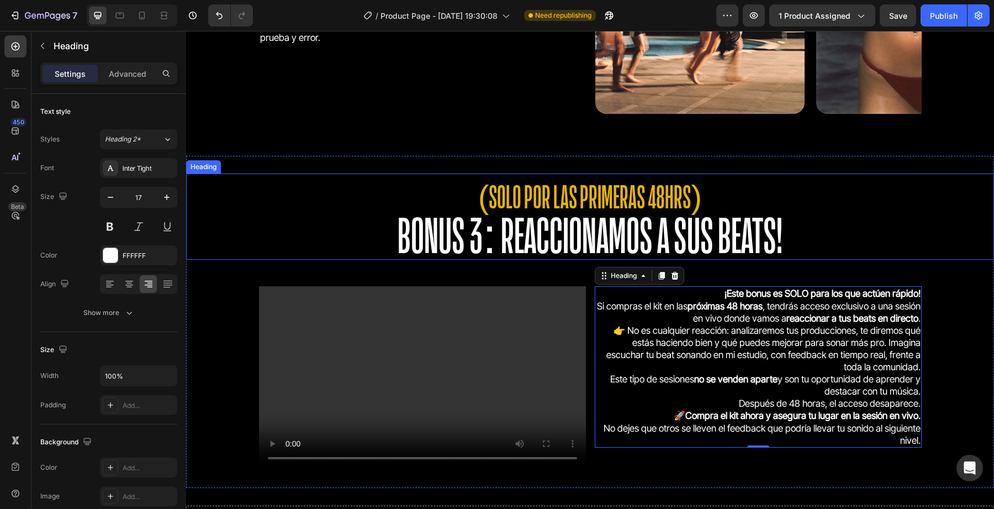
scroll to position [2740, 0]
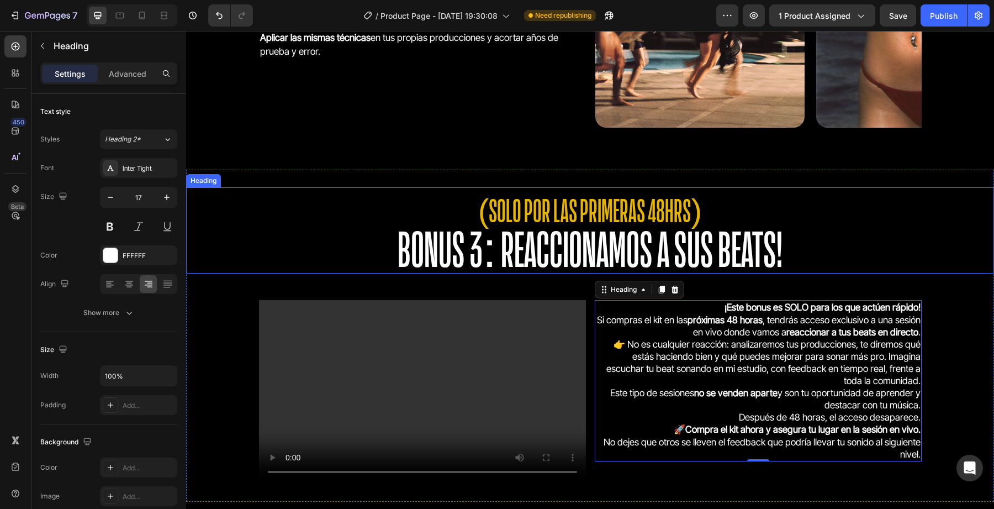
click at [777, 265] on span "BONUS 3: REACCIONAMOS A SUS BEATS!" at bounding box center [590, 249] width 385 height 50
click at [744, 310] on strong "¡Este bonus es SOLO para los que actúen rápido!" at bounding box center [823, 307] width 196 height 11
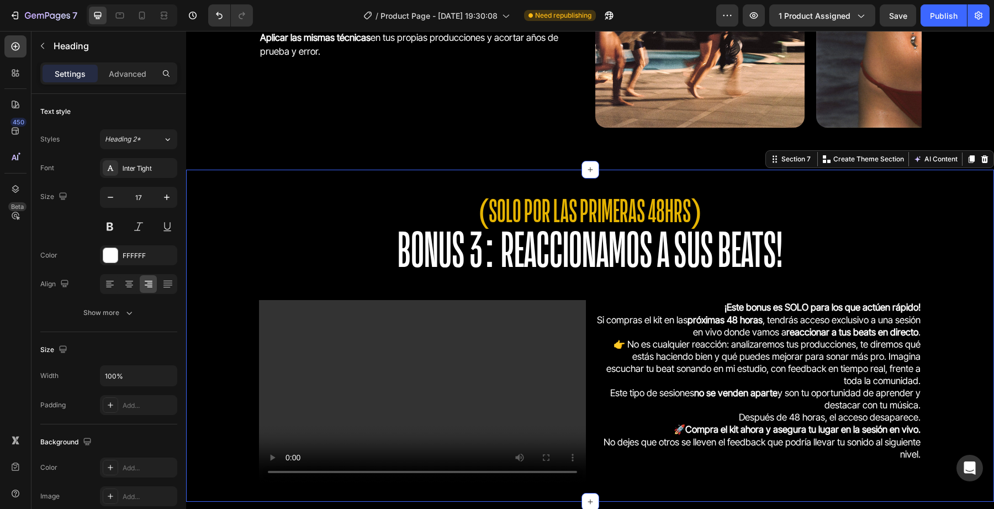
click at [694, 296] on div "(SOLO POR LAS PRIMERAS 48HRS) BONUS 3: REACCIONAMOS A SUS BEATS! Heading Video …" at bounding box center [590, 335] width 808 height 297
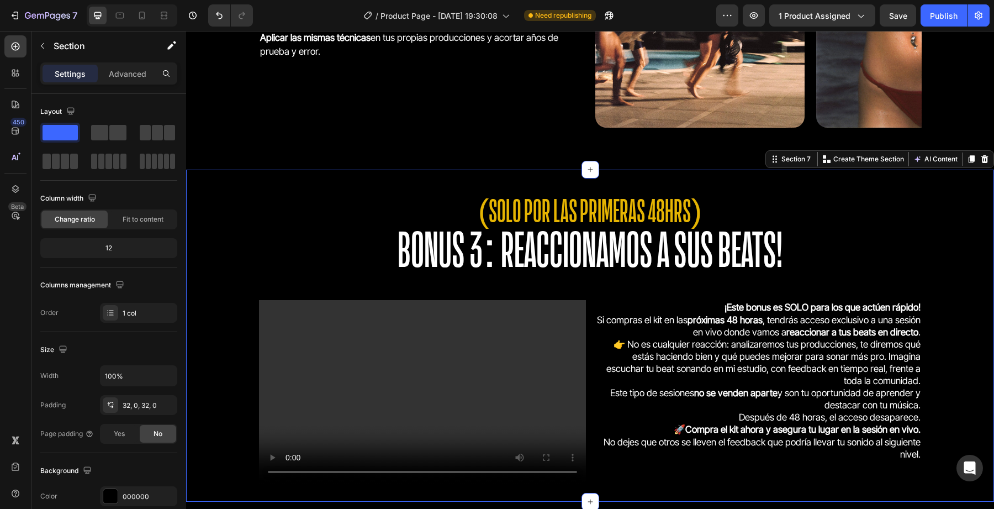
click at [579, 274] on div "(SOLO POR LAS PRIMERAS 48HRS) BONUS 3: REACCIONAMOS A SUS BEATS! Heading Video …" at bounding box center [590, 335] width 808 height 297
click at [598, 250] on span "BONUS 3: REACCIONAMOS A SUS BEATS!" at bounding box center [590, 249] width 385 height 50
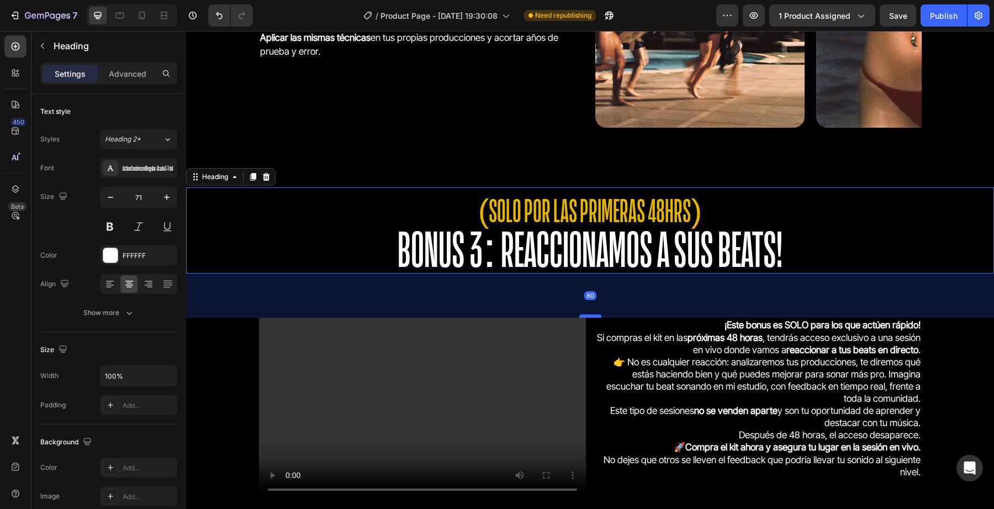
drag, startPoint x: 588, startPoint y: 299, endPoint x: 588, endPoint y: 315, distance: 16.0
click at [588, 315] on div at bounding box center [590, 315] width 22 height 3
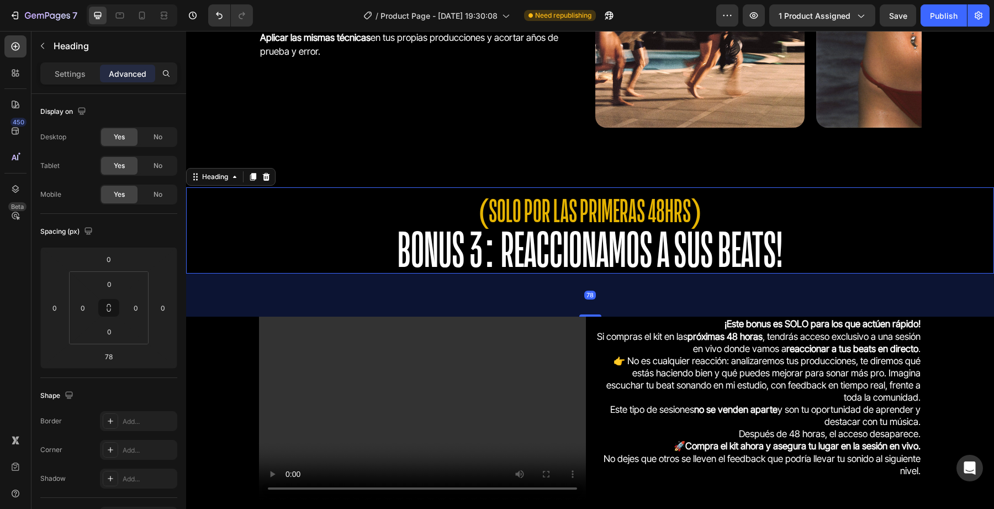
click at [719, 187] on h2 "(SOLO POR LAS PRIMERAS 48HRS) BONUS 3: REACCIONAMOS A SUS BEATS!" at bounding box center [590, 230] width 808 height 86
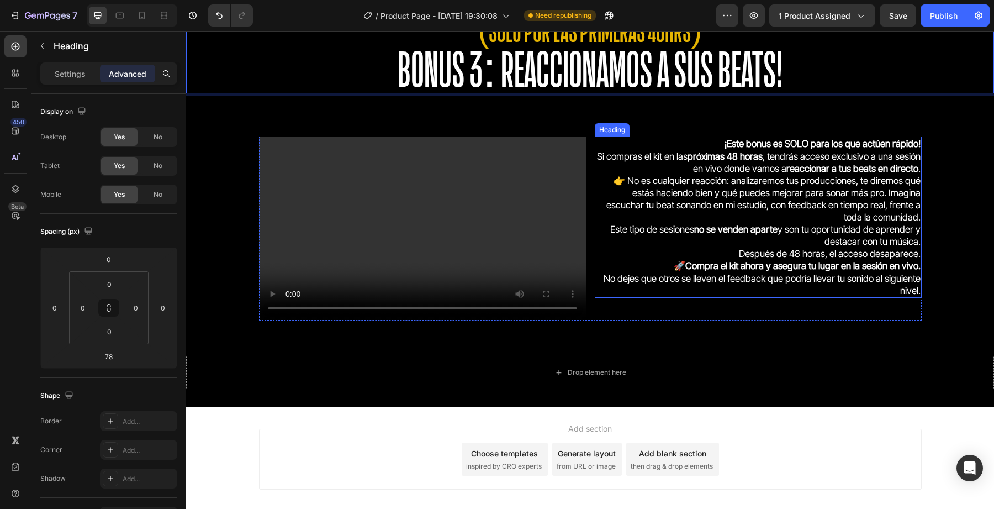
scroll to position [2915, 0]
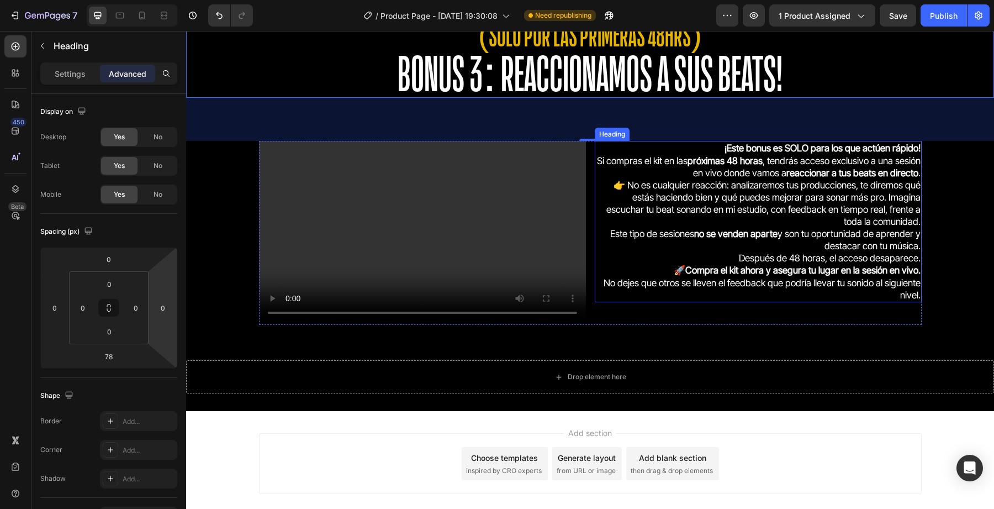
click at [758, 211] on p "⁠⁠⁠⁠⁠⁠⁠ ¡Este bonus es SOLO para los que actúen rápido! Si compras el kit en la…" at bounding box center [758, 221] width 325 height 159
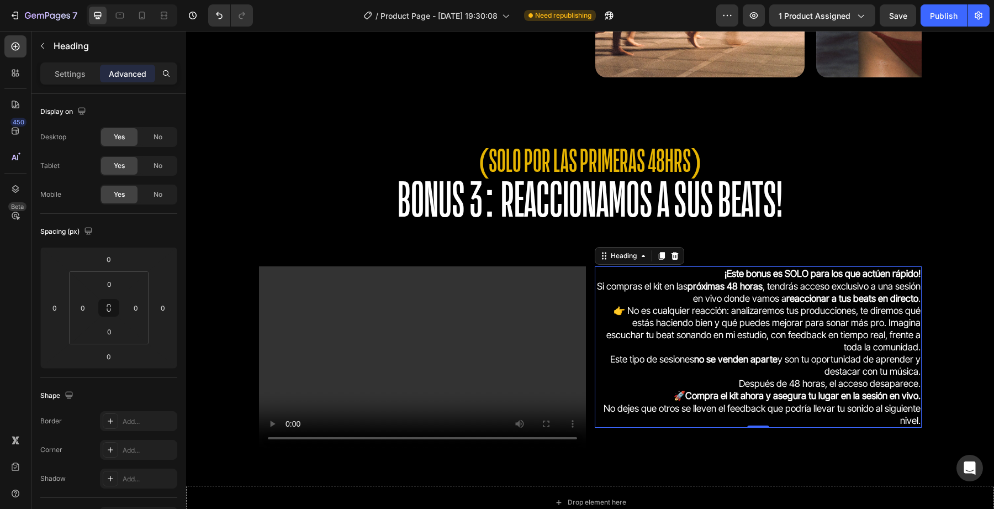
scroll to position [2688, 0]
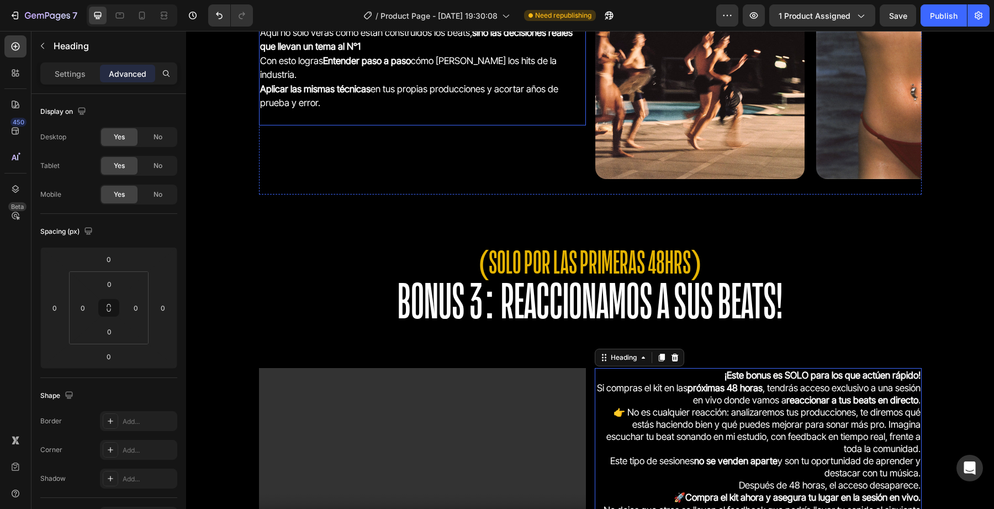
click at [397, 78] on h2 "Como parte del curso, tendrás acceso a un BONUS exclusivo : los deconstructed c…" at bounding box center [422, 39] width 327 height 171
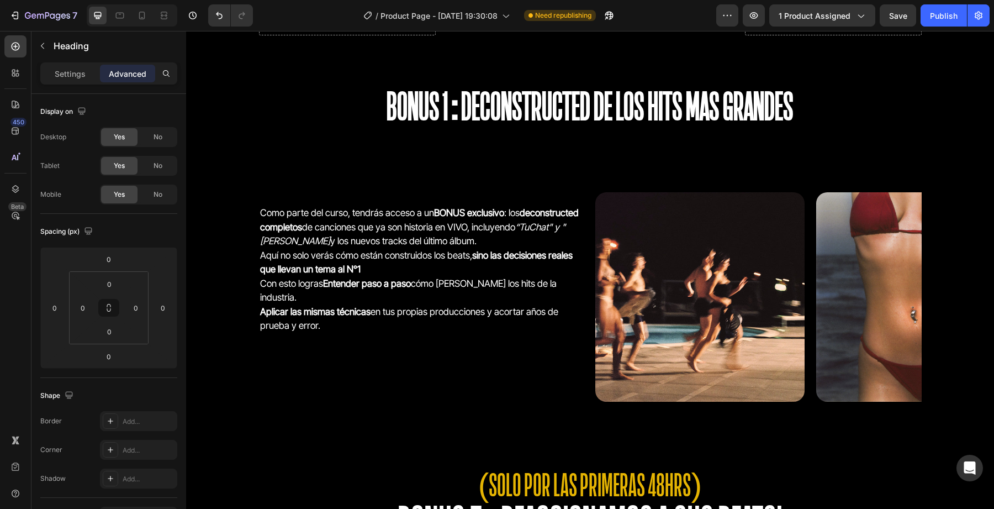
scroll to position [2465, 0]
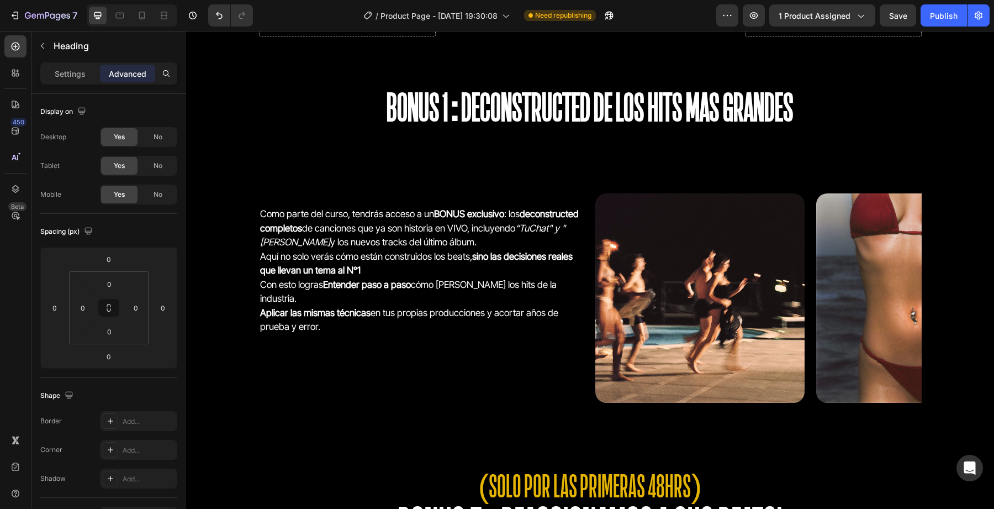
click at [336, 253] on h2 "⁠⁠⁠⁠⁠⁠⁠ Como parte del curso, tendrás acceso a un BONUS exclusivo : los deconst…" at bounding box center [422, 263] width 327 height 171
click at [303, 272] on strong "sino las decisiones reales que llevan un tema al N°1" at bounding box center [416, 263] width 313 height 25
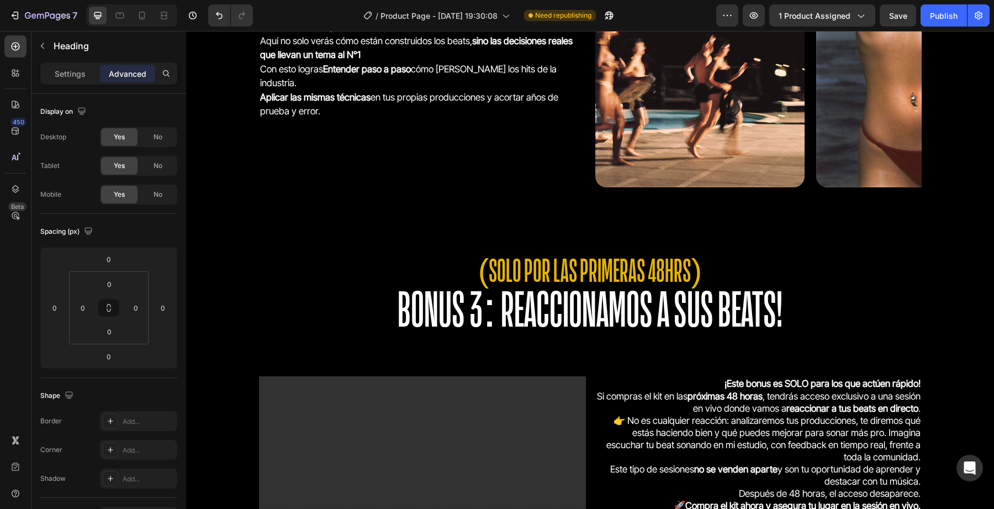
scroll to position [2707, 0]
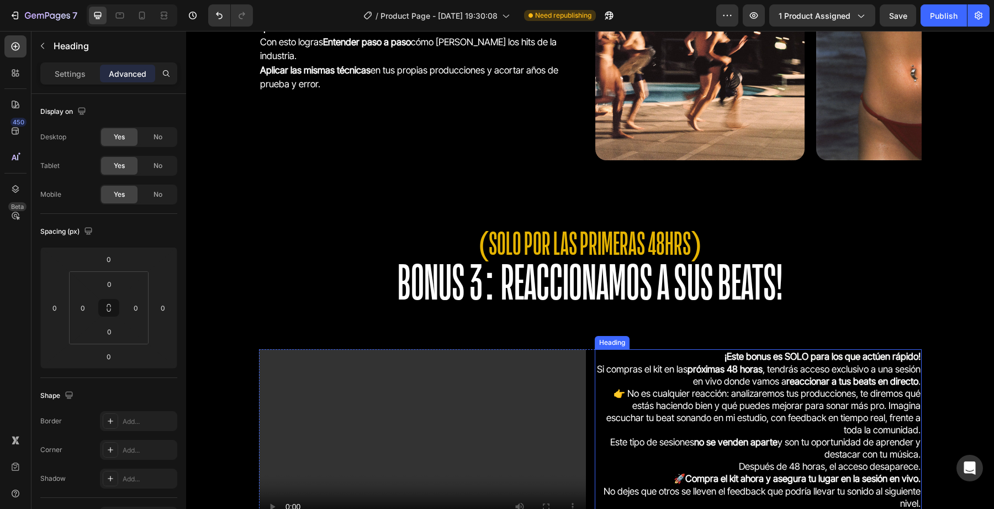
click at [741, 442] on strong "no se venden aparte" at bounding box center [735, 441] width 83 height 11
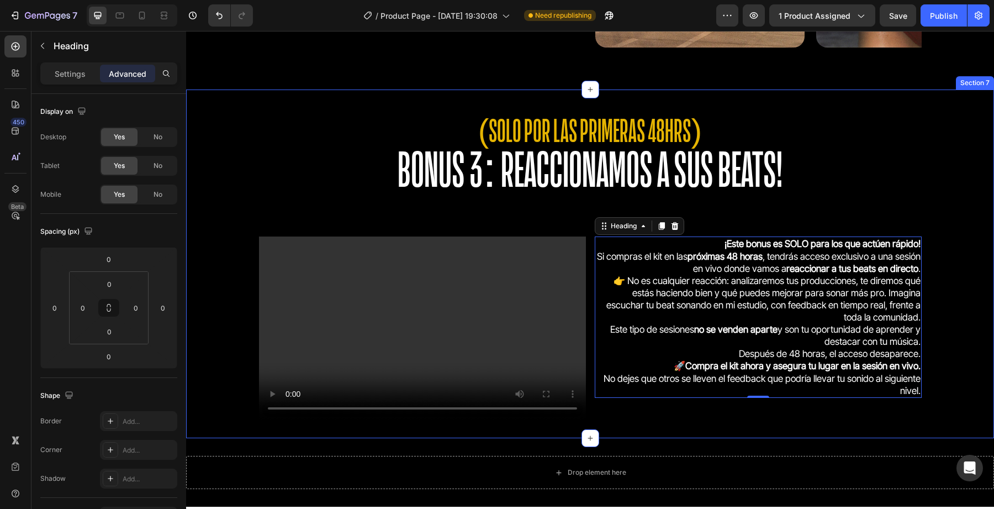
scroll to position [2823, 0]
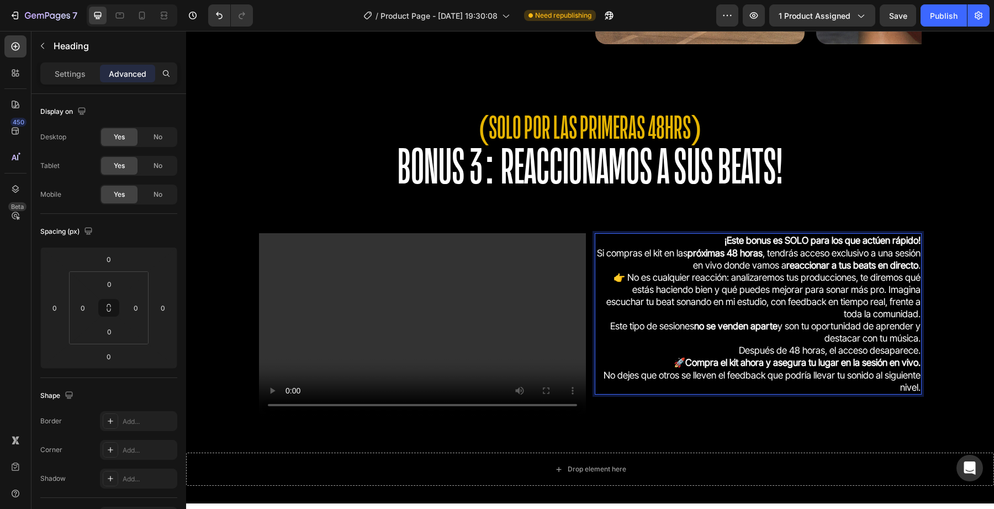
click at [687, 361] on strong "Compra el kit ahora y asegura tu lugar en la sesión en vivo." at bounding box center [802, 362] width 235 height 11
click at [765, 367] on strong "Compra el kit ahora y asegura tu lugar en la sesión en vivo." at bounding box center [802, 362] width 235 height 11
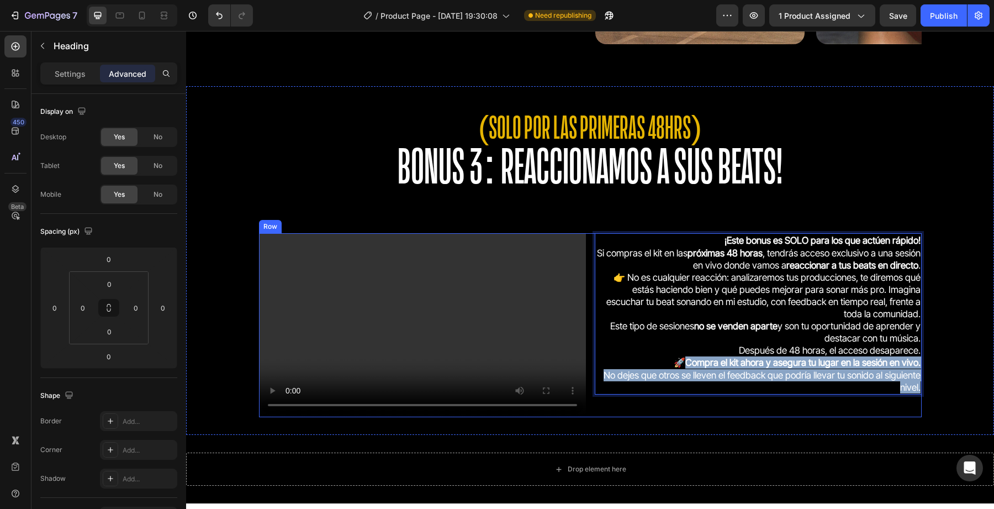
drag, startPoint x: 679, startPoint y: 364, endPoint x: 909, endPoint y: 396, distance: 231.5
click at [909, 396] on div "¡Este bonus es SOLO para los que actúen rápido! Si compras el kit en las próxim…" at bounding box center [758, 325] width 327 height 184
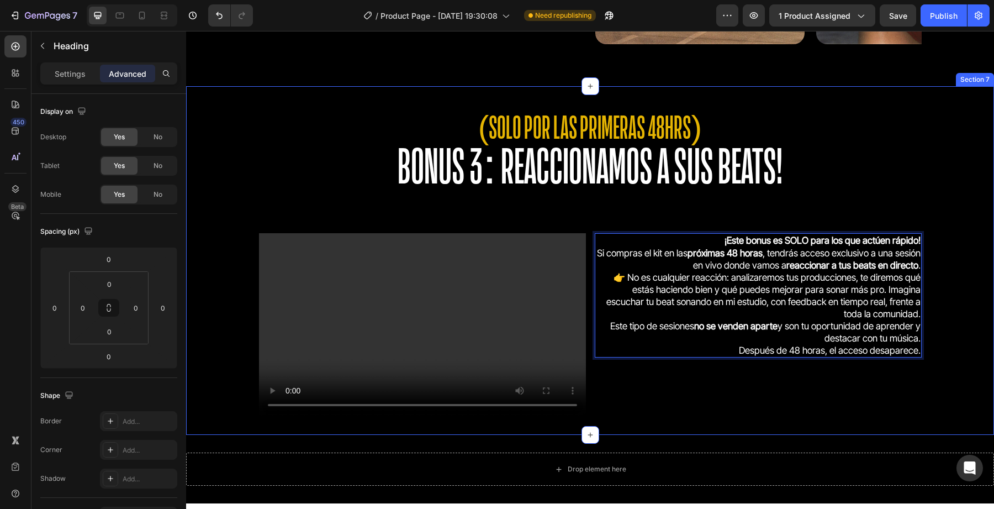
click at [978, 328] on div "⁠⁠⁠⁠⁠⁠⁠ (SOLO POR LAS PRIMERAS 48HRS) BONUS 3: REACCIONAMOS A SUS BEATS! Headin…" at bounding box center [590, 260] width 808 height 313
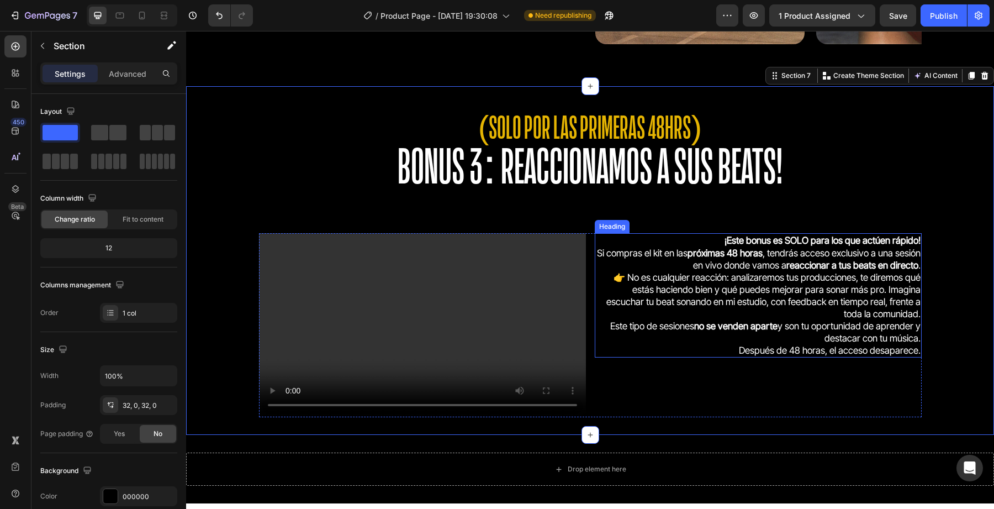
click at [859, 344] on p "⁠⁠⁠⁠⁠⁠⁠ ¡Este bonus es SOLO para los que actúen rápido! Si compras el kit en la…" at bounding box center [758, 295] width 325 height 122
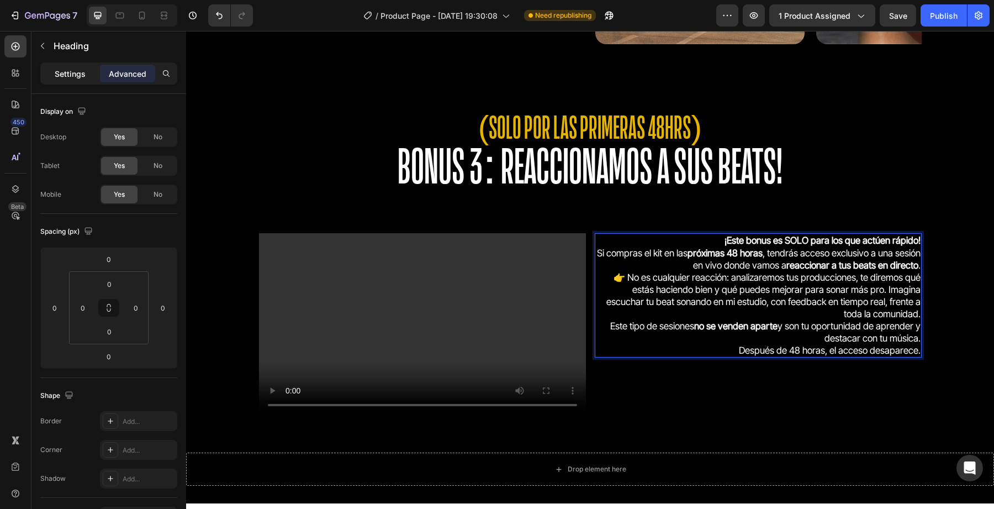
click at [66, 80] on div "Settings" at bounding box center [70, 74] width 55 height 18
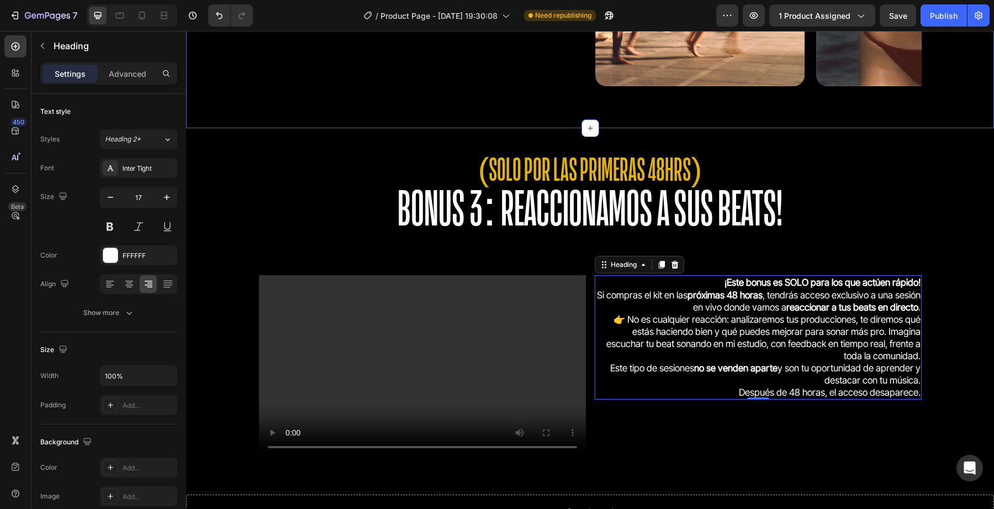
scroll to position [2621, 0]
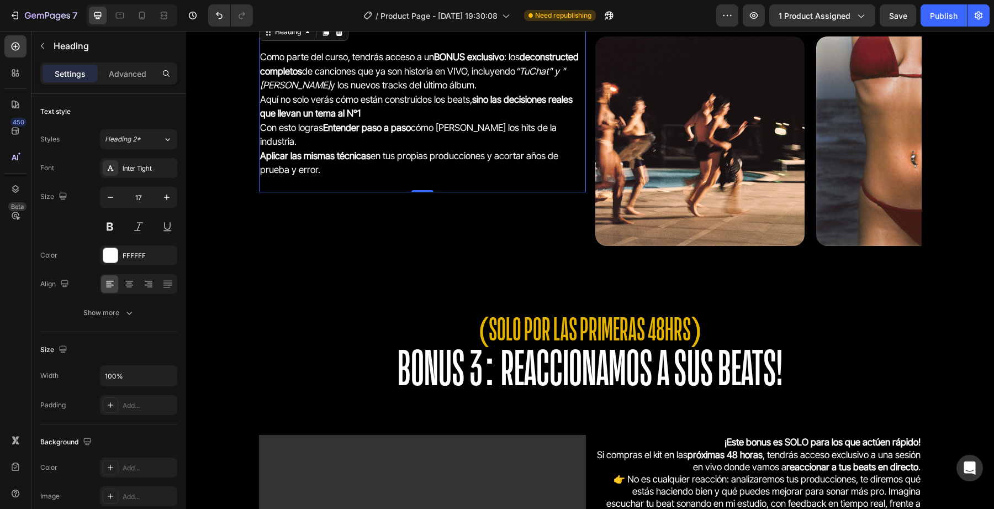
click at [318, 109] on strong "sino las decisiones reales que llevan un tema al N°1" at bounding box center [416, 106] width 313 height 25
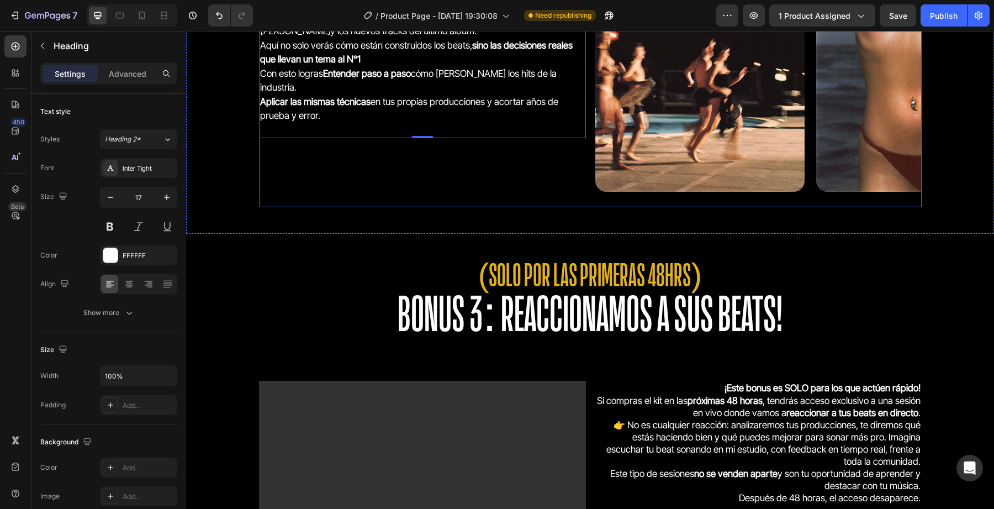
scroll to position [2690, 0]
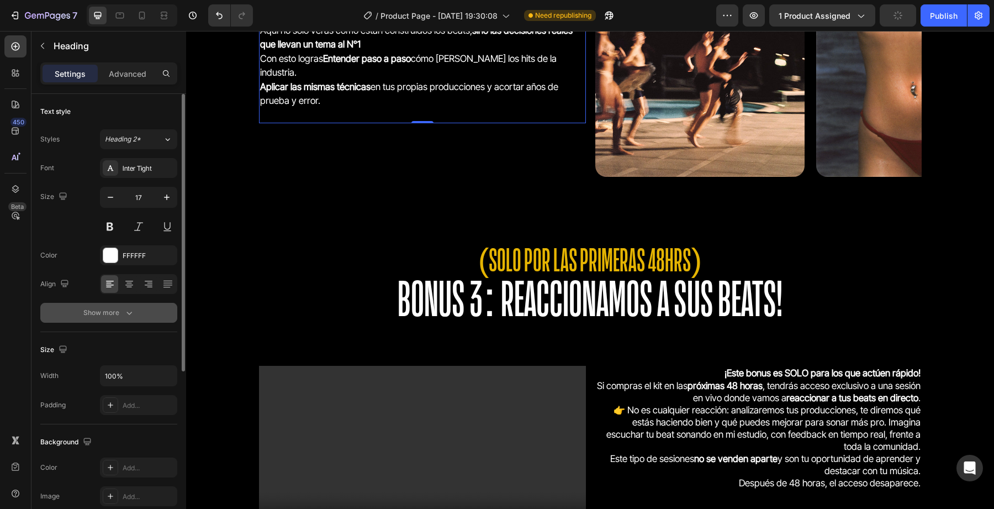
click at [120, 309] on div "Show more" at bounding box center [108, 312] width 51 height 11
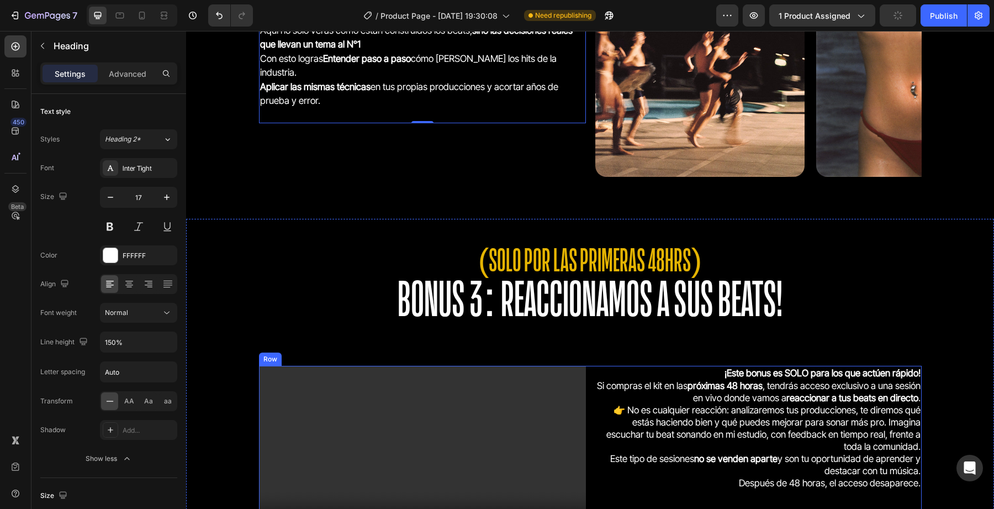
click at [599, 416] on p "⁠⁠⁠⁠⁠⁠⁠ ¡Este bonus es SOLO para los que actúen rápido! Si compras el kit en la…" at bounding box center [758, 428] width 325 height 122
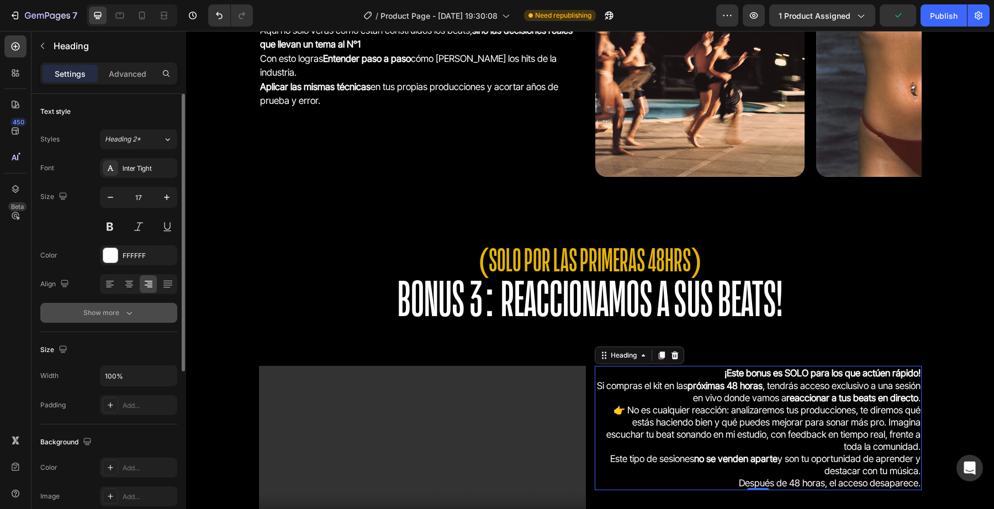
click at [85, 310] on div "Show more" at bounding box center [108, 312] width 51 height 11
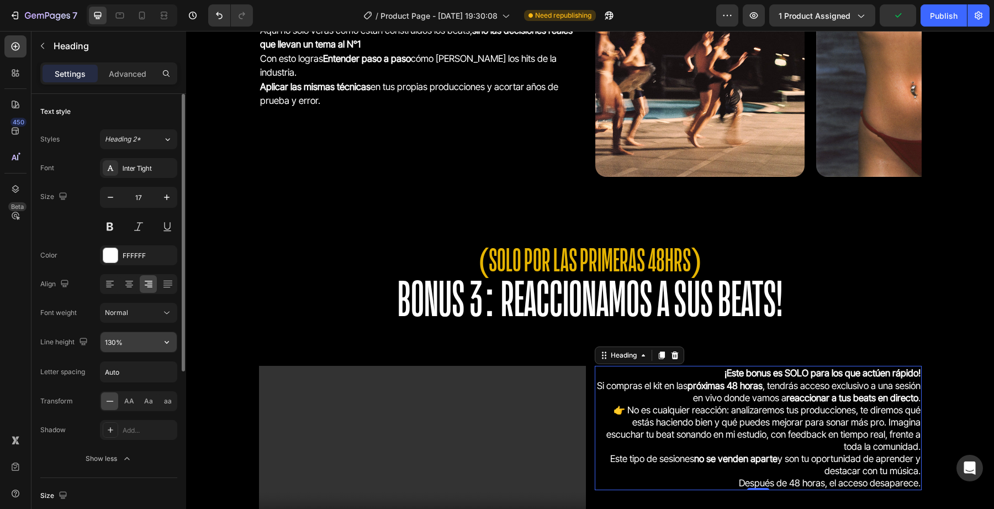
click at [110, 345] on input "130%" at bounding box center [139, 342] width 76 height 20
type input "150%"
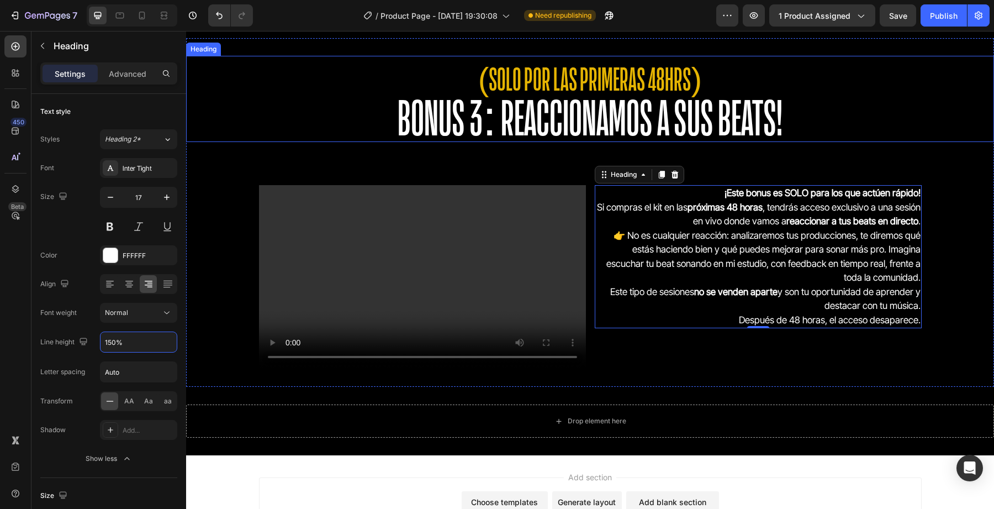
click at [407, 294] on video at bounding box center [422, 277] width 327 height 184
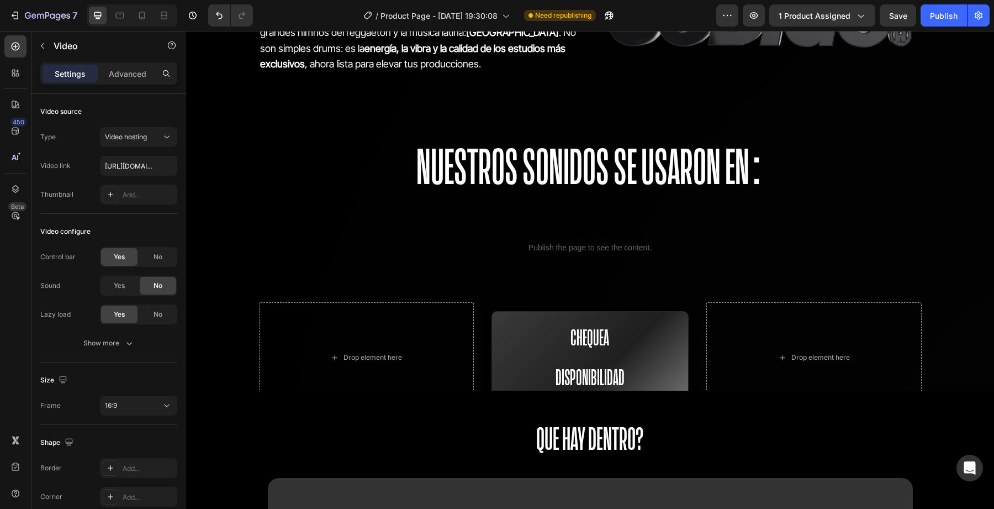
scroll to position [969, 0]
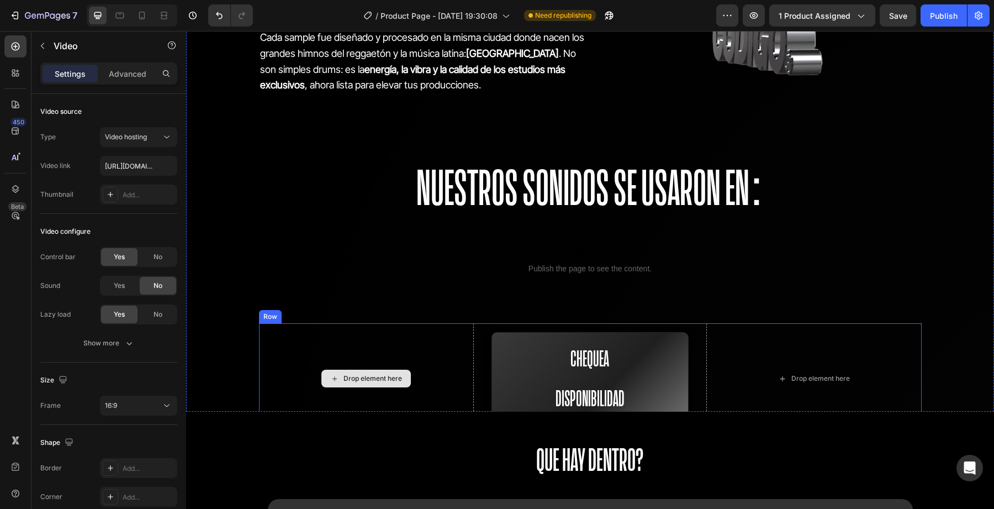
click at [259, 361] on div "Drop element here" at bounding box center [366, 378] width 215 height 110
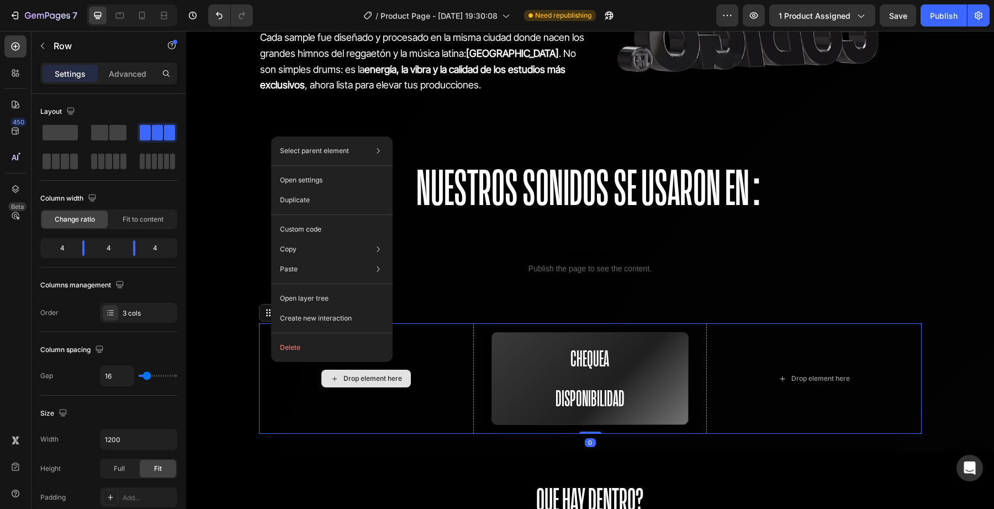
drag, startPoint x: 271, startPoint y: 362, endPoint x: 459, endPoint y: 388, distance: 189.6
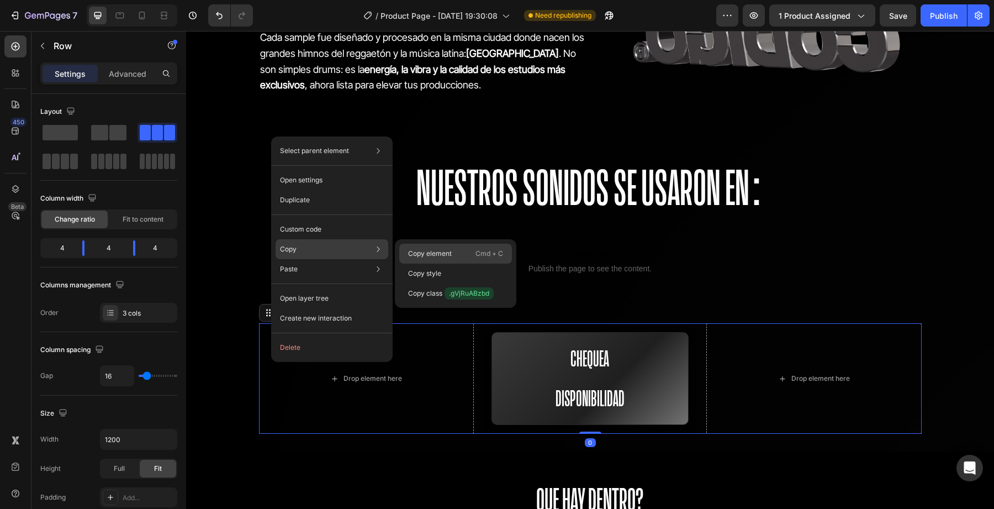
click at [427, 249] on p "Copy element" at bounding box center [430, 254] width 44 height 10
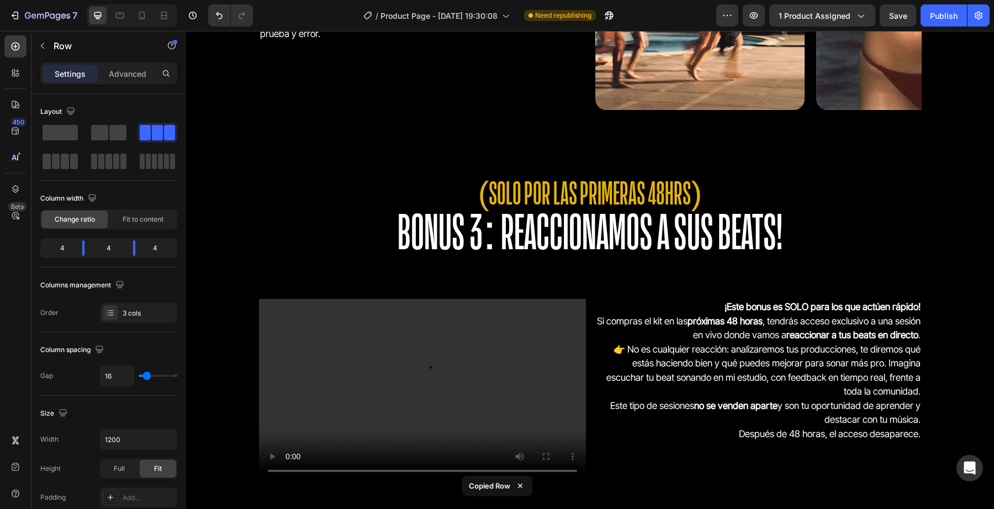
scroll to position [2951, 0]
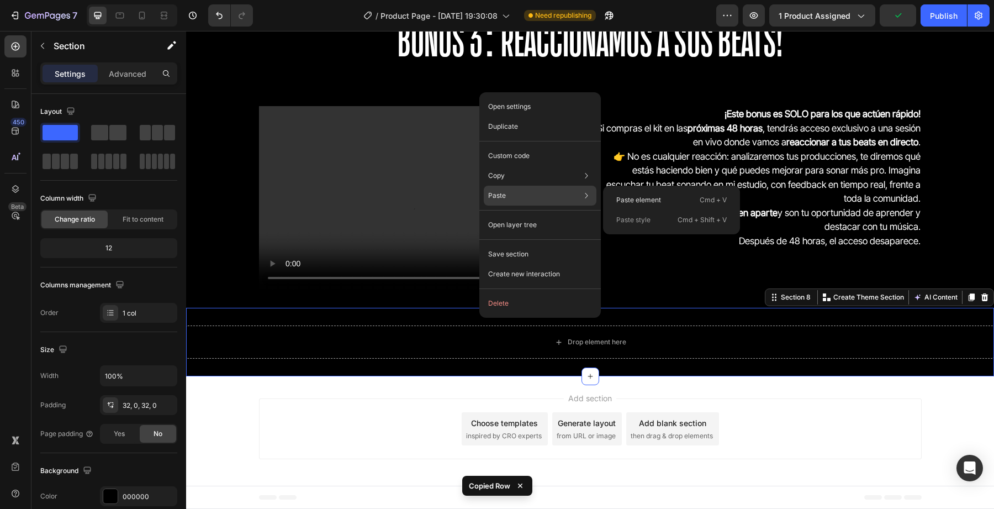
click at [640, 188] on div "Paste element Cmd + V Paste style Cmd + Shift + V" at bounding box center [671, 210] width 137 height 49
click at [637, 199] on p "Paste element" at bounding box center [638, 200] width 45 height 10
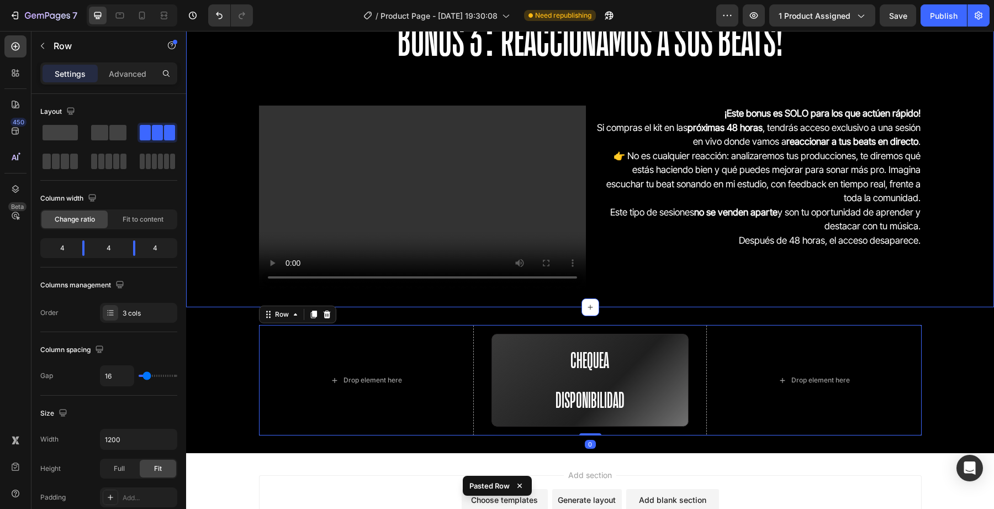
click at [596, 292] on div "(SOLO POR LAS PRIMERAS 48HRS) BONUS 3: REACCIONAMOS A SUS BEATS! Heading Video …" at bounding box center [590, 133] width 808 height 349
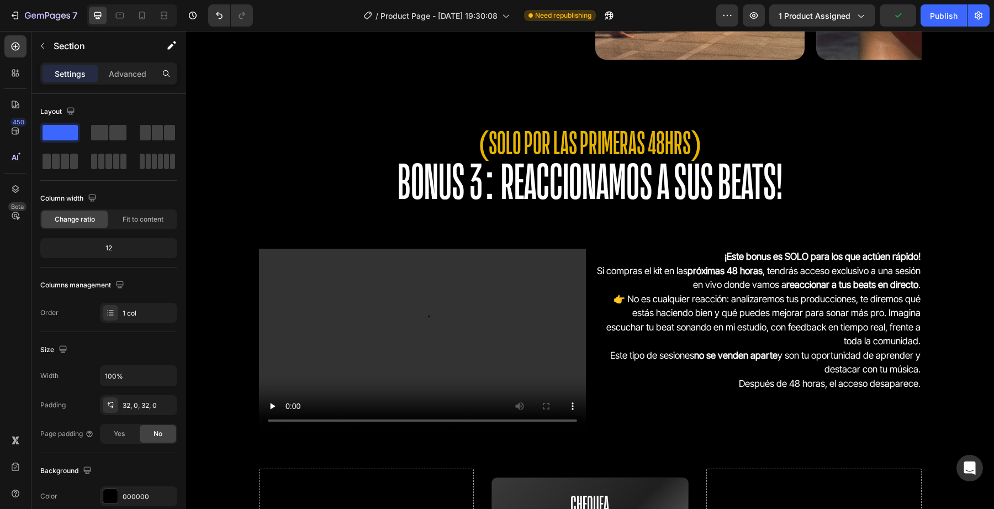
scroll to position [2763, 0]
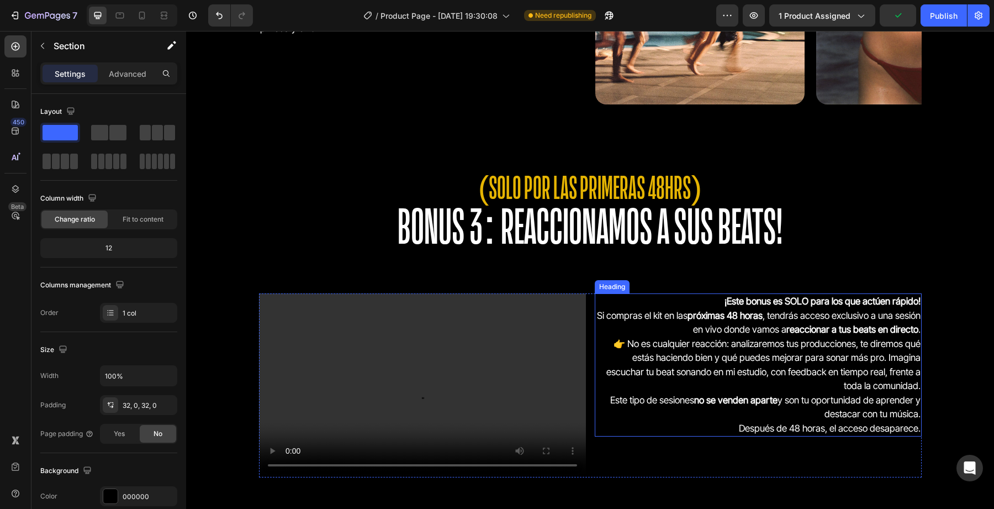
click at [763, 316] on strong "próximas 48 horas" at bounding box center [725, 315] width 75 height 11
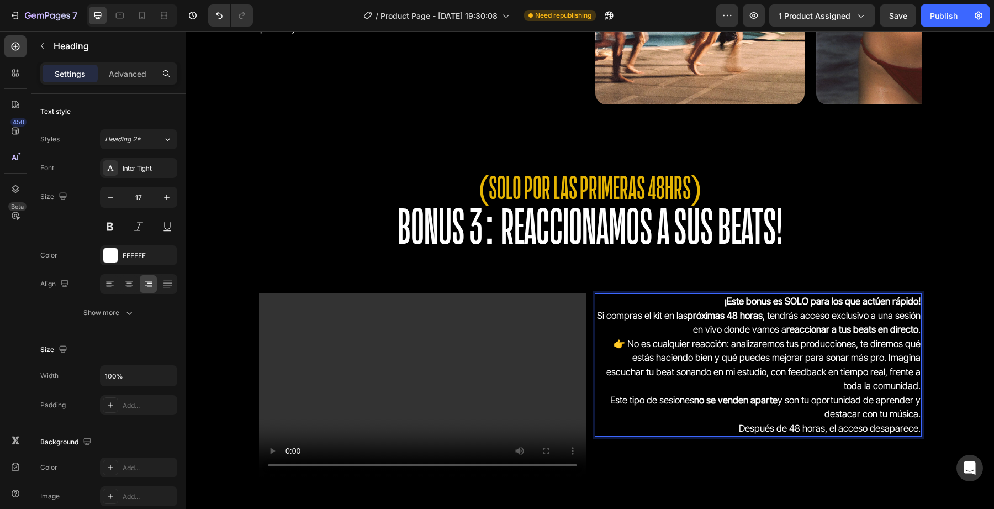
click at [763, 317] on strong "próximas 48 horas" at bounding box center [725, 315] width 75 height 11
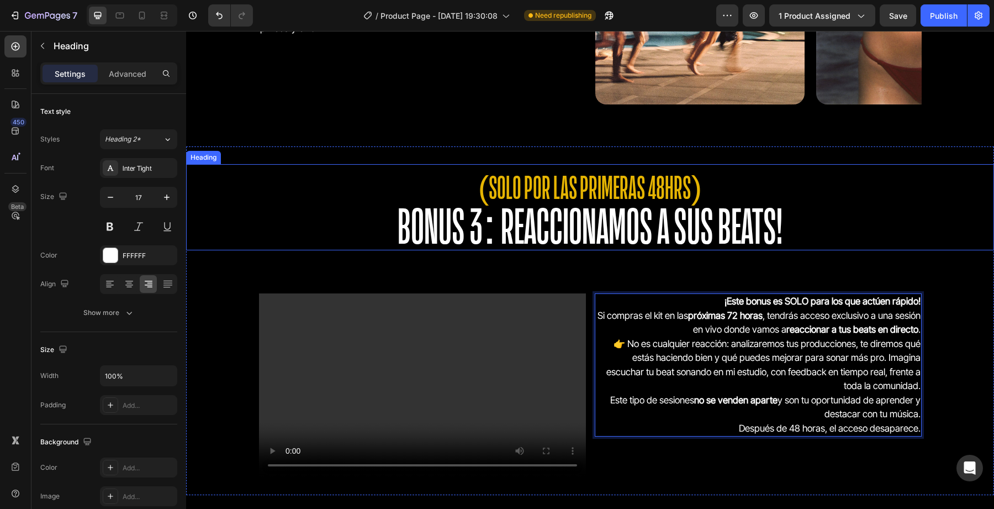
click at [663, 183] on span "(SOLO POR LAS PRIMERAS 48HRS)" at bounding box center [590, 187] width 224 height 33
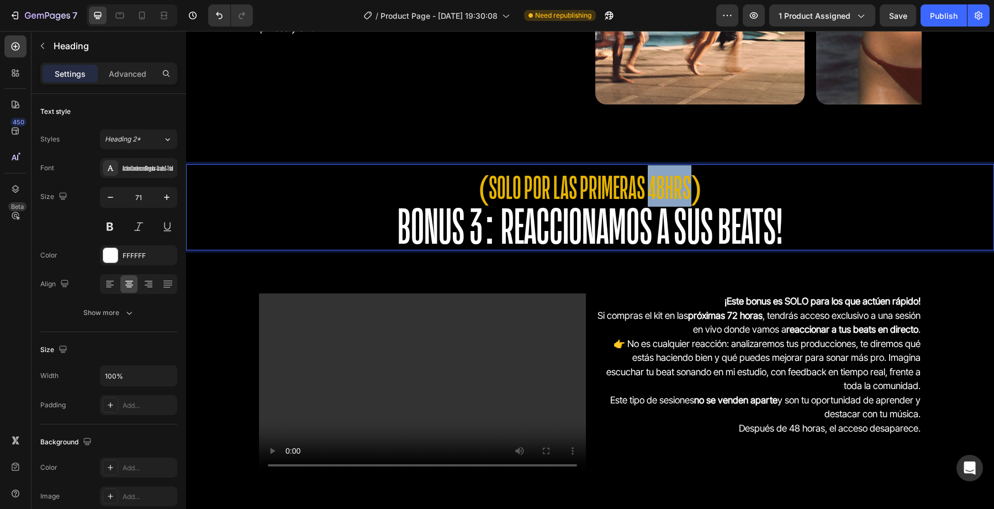
click at [663, 187] on span "(SOLO POR LAS PRIMERAS 48HRS)" at bounding box center [590, 187] width 224 height 33
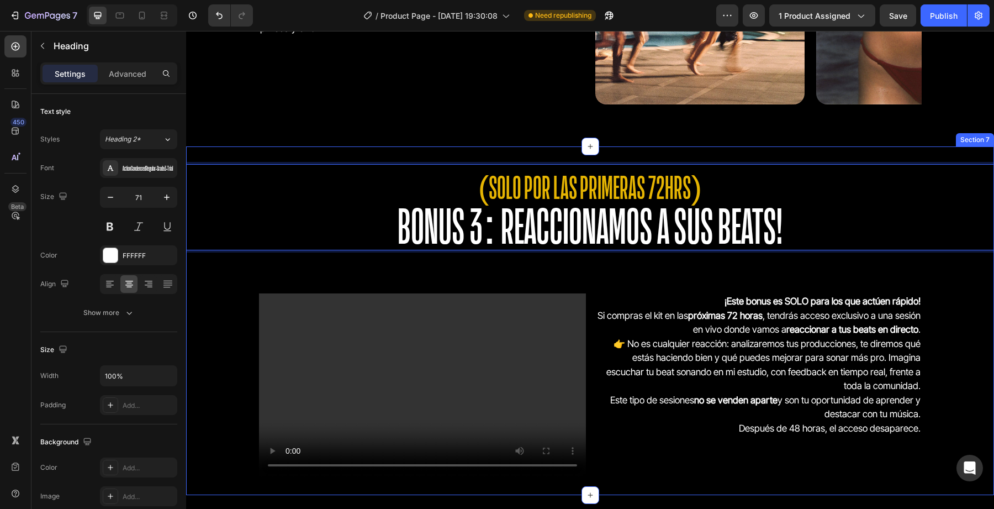
click at [540, 281] on div "(SOLO POR LAS PRIMERAS 72HRS) BONUS 3: REACCIONAMOS A SUS BEATS! Heading 78 Vid…" at bounding box center [590, 320] width 808 height 313
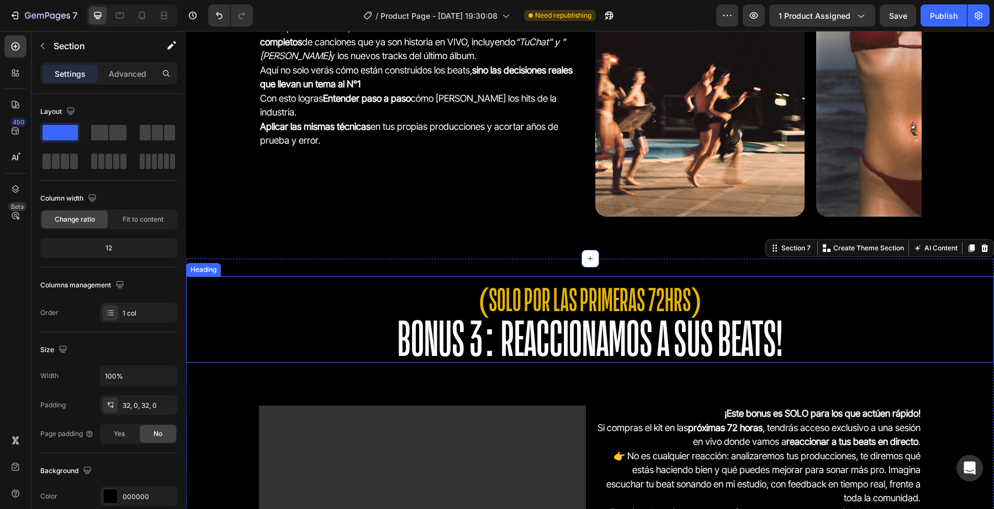
scroll to position [2556, 0]
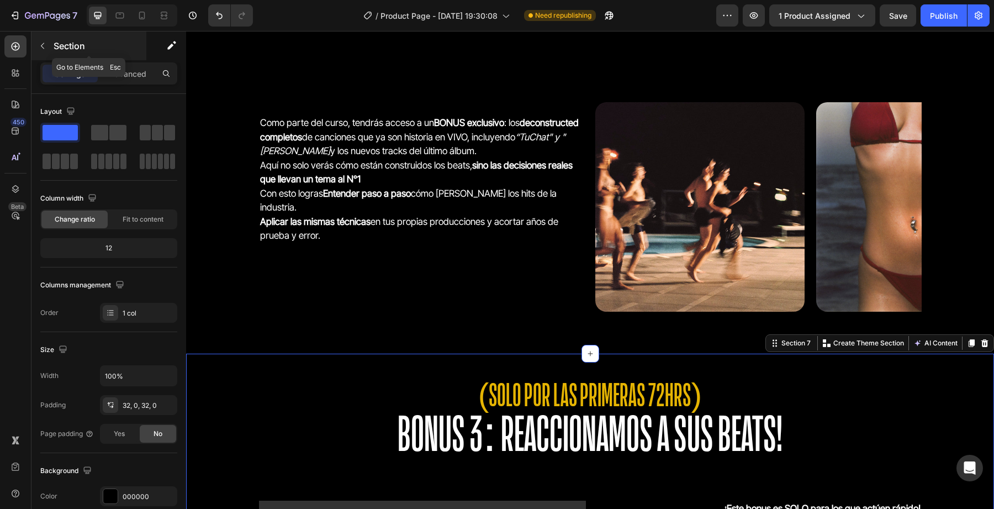
click at [42, 41] on icon "button" at bounding box center [42, 45] width 9 height 9
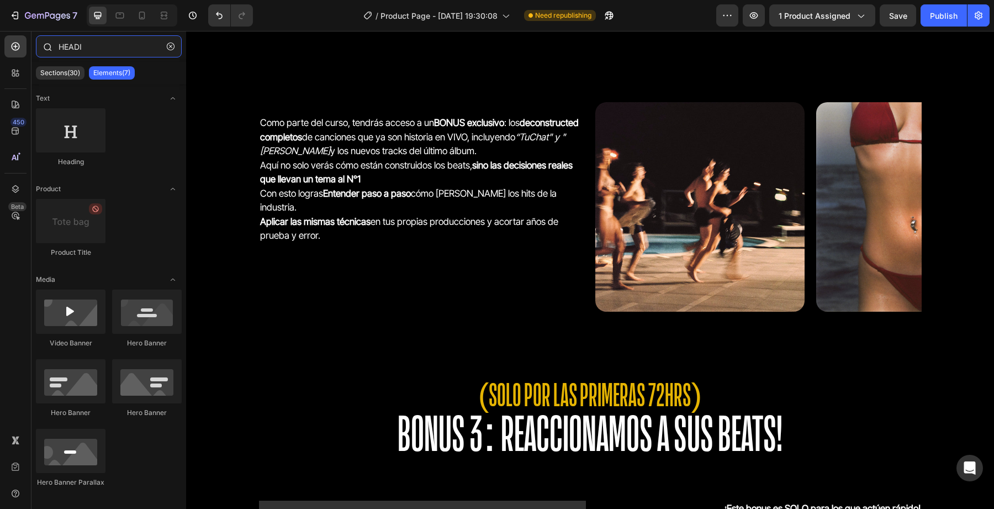
click at [98, 51] on input "HEADI" at bounding box center [109, 46] width 146 height 22
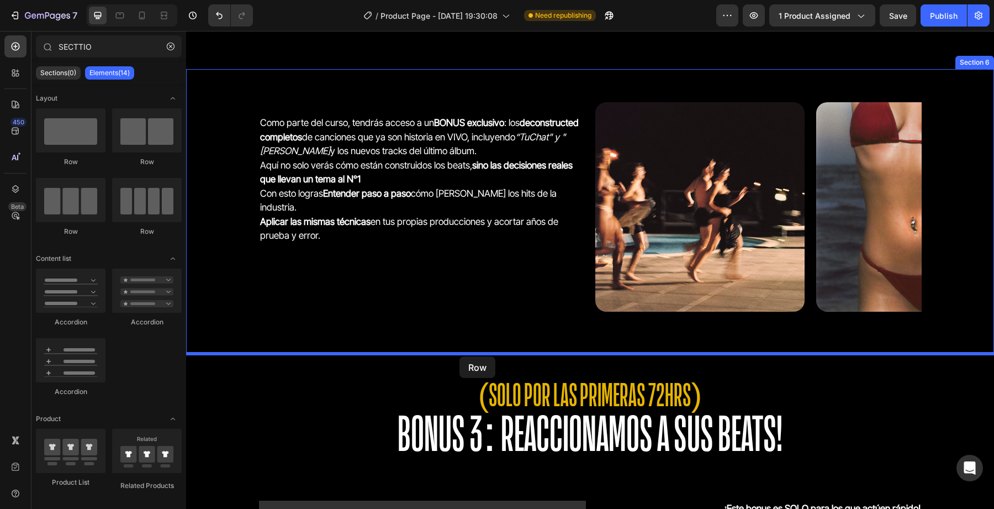
drag, startPoint x: 251, startPoint y: 149, endPoint x: 460, endPoint y: 358, distance: 295.3
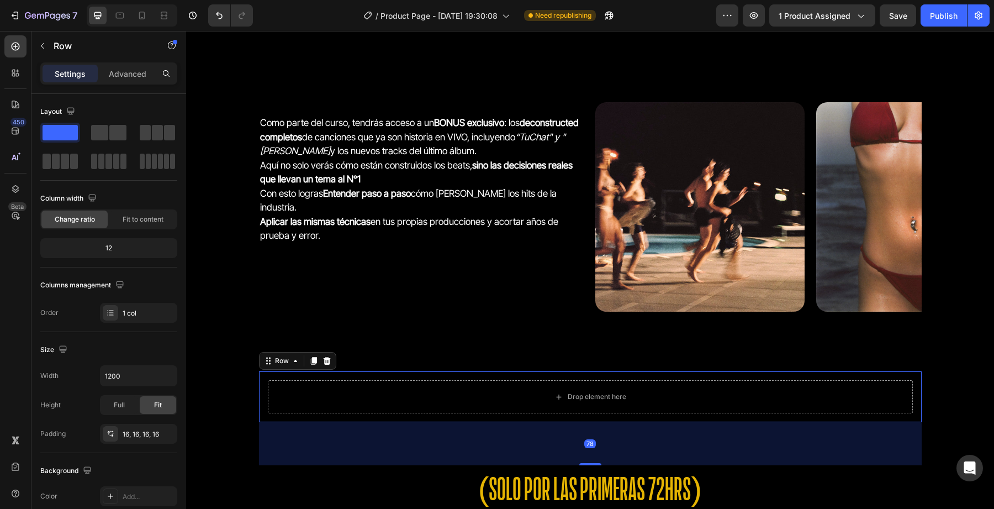
type input "SECTTI"
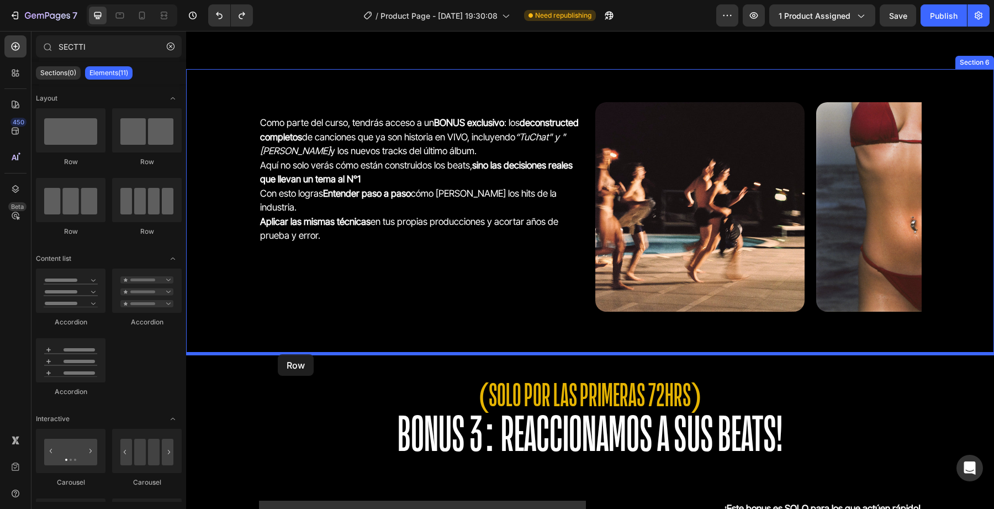
drag, startPoint x: 288, startPoint y: 170, endPoint x: 278, endPoint y: 354, distance: 183.6
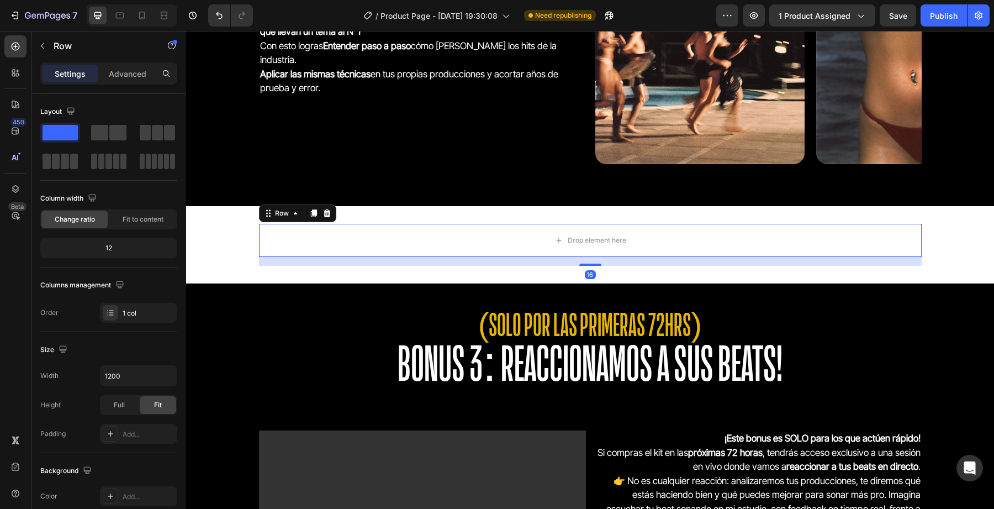
scroll to position [2723, 0]
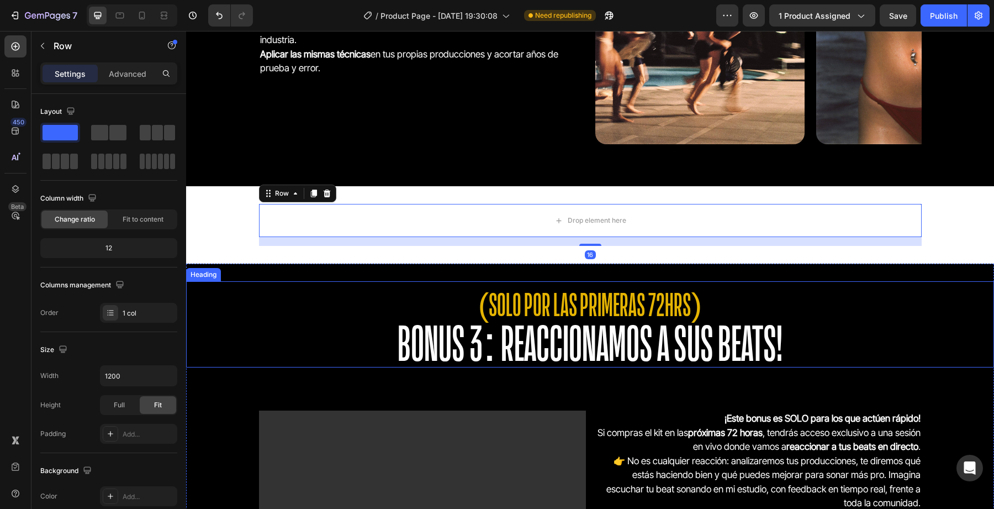
click at [449, 331] on span "BONUS 3: REACCIONAMOS A SUS BEATS!" at bounding box center [590, 343] width 385 height 50
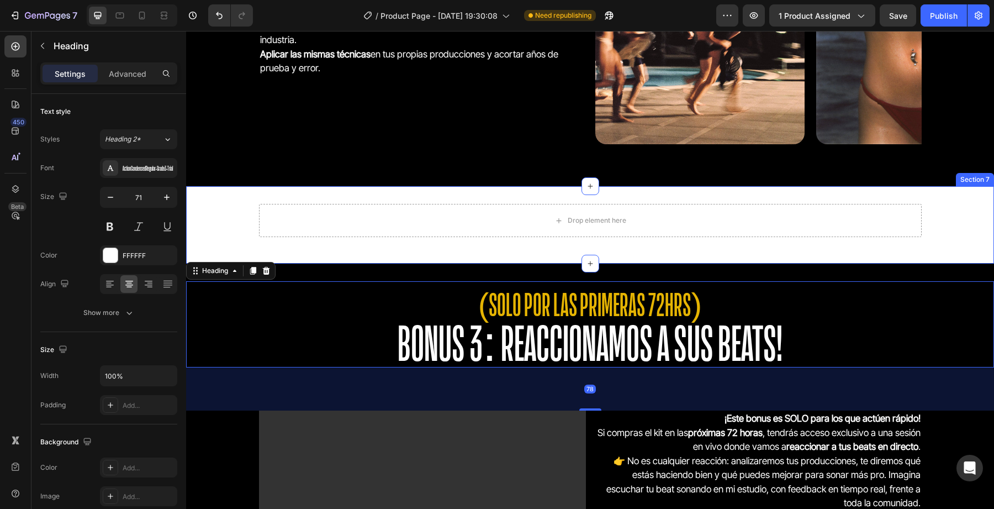
click at [207, 208] on div "Drop element here Row" at bounding box center [590, 225] width 808 height 42
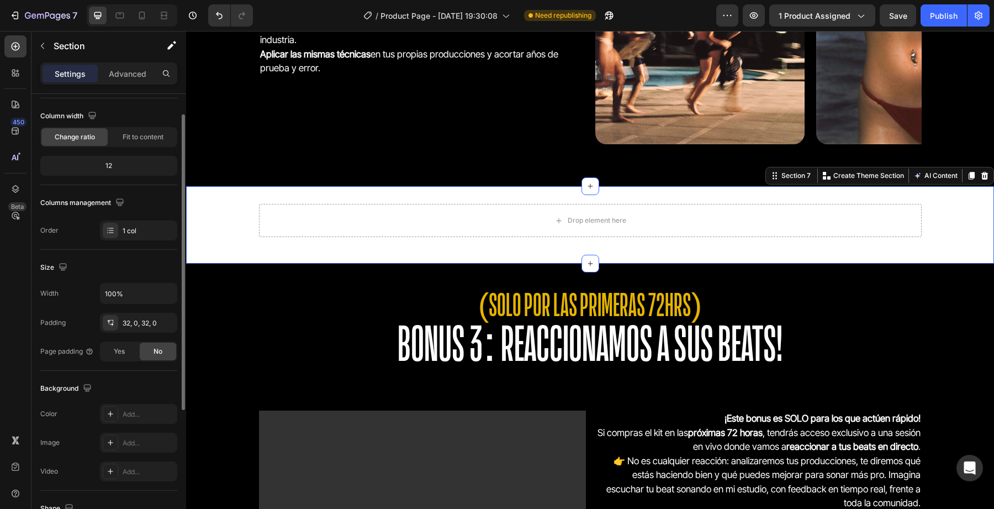
scroll to position [0, 0]
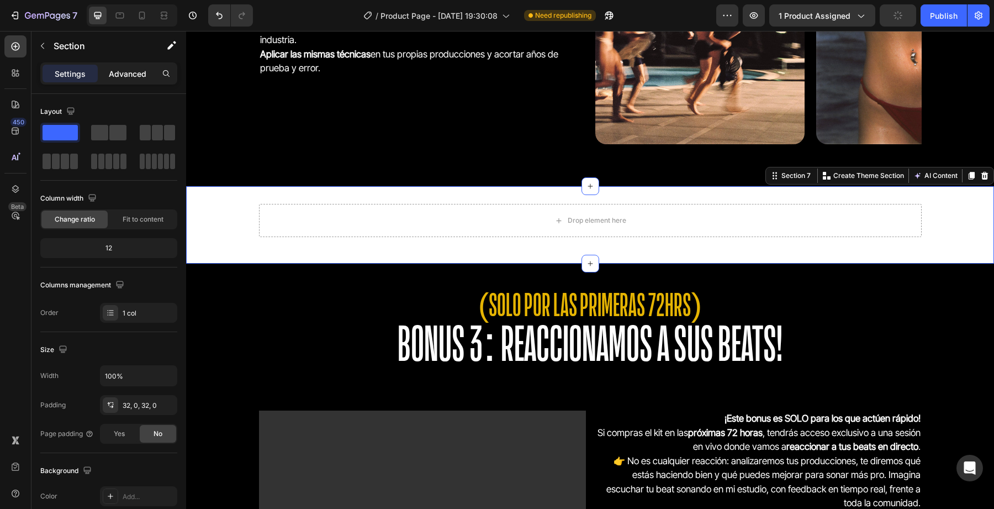
click at [121, 78] on p "Advanced" at bounding box center [128, 74] width 38 height 12
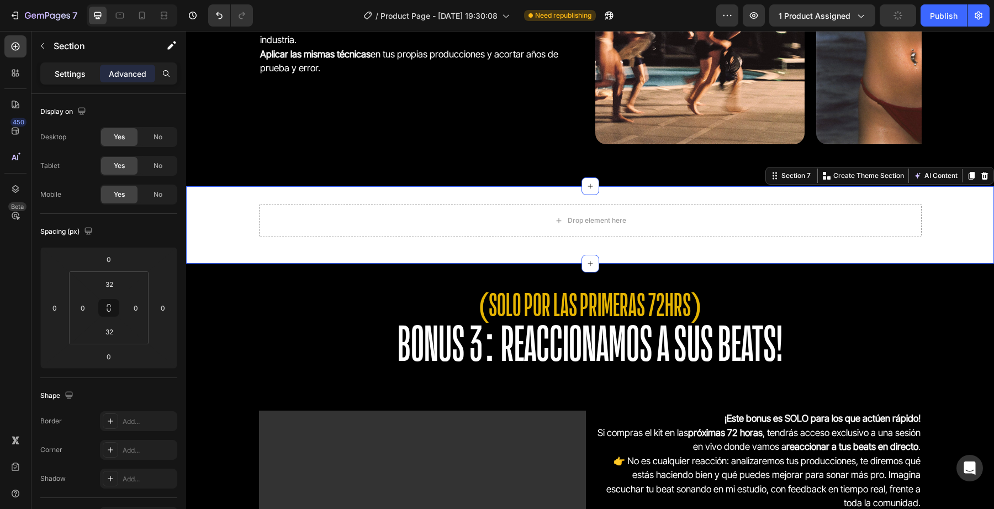
click at [82, 80] on div "Settings" at bounding box center [70, 74] width 55 height 18
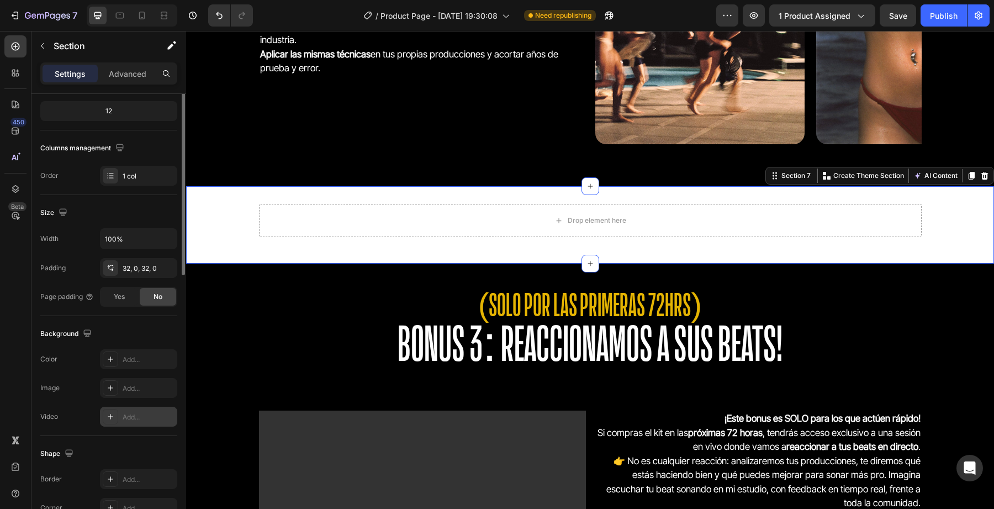
scroll to position [219, 0]
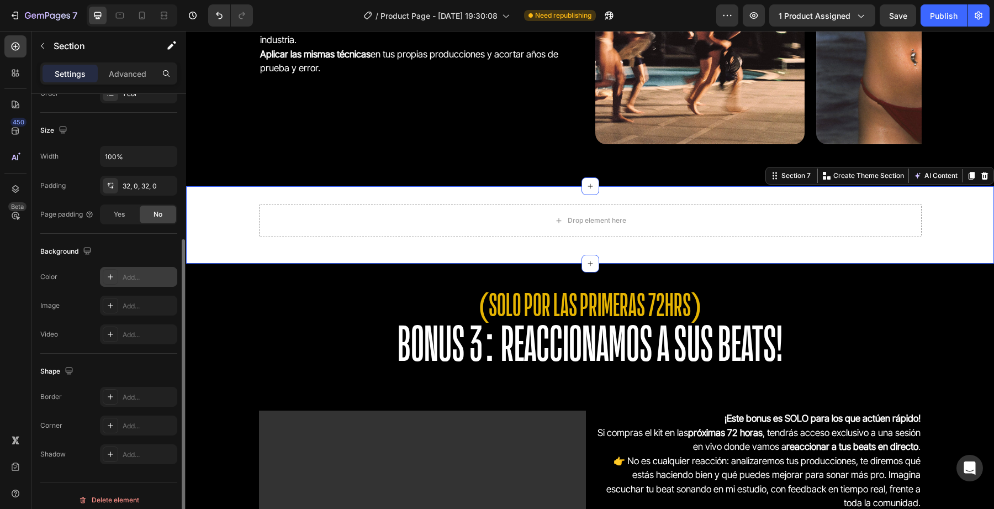
click at [127, 285] on div "Add..." at bounding box center [138, 277] width 77 height 20
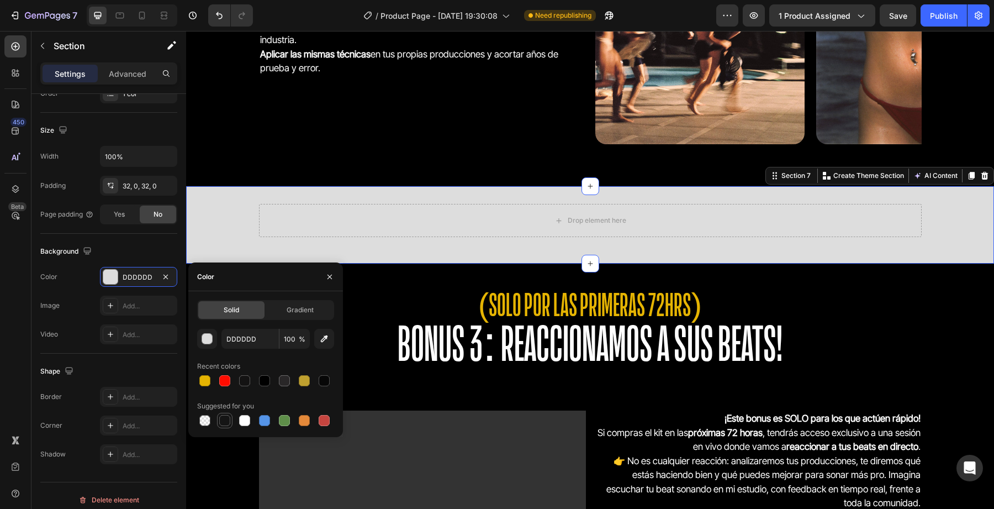
click at [221, 419] on div at bounding box center [224, 420] width 11 height 11
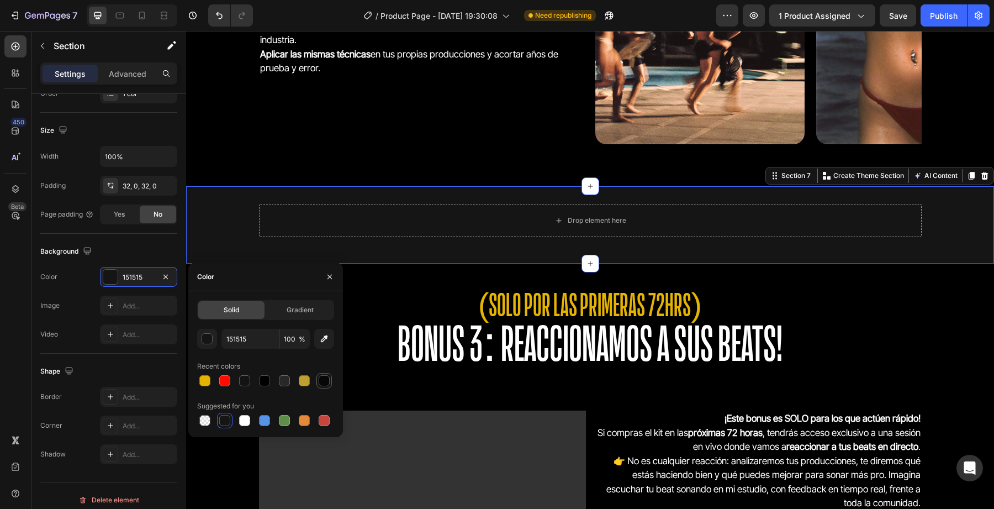
click at [321, 387] on div at bounding box center [323, 380] width 15 height 15
type input "070707"
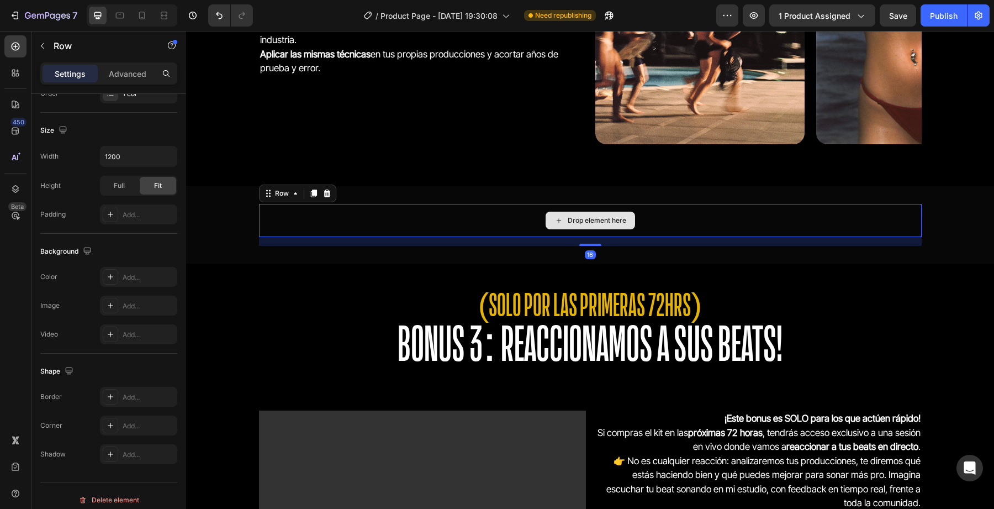
click at [445, 229] on div "Drop element here" at bounding box center [590, 220] width 663 height 33
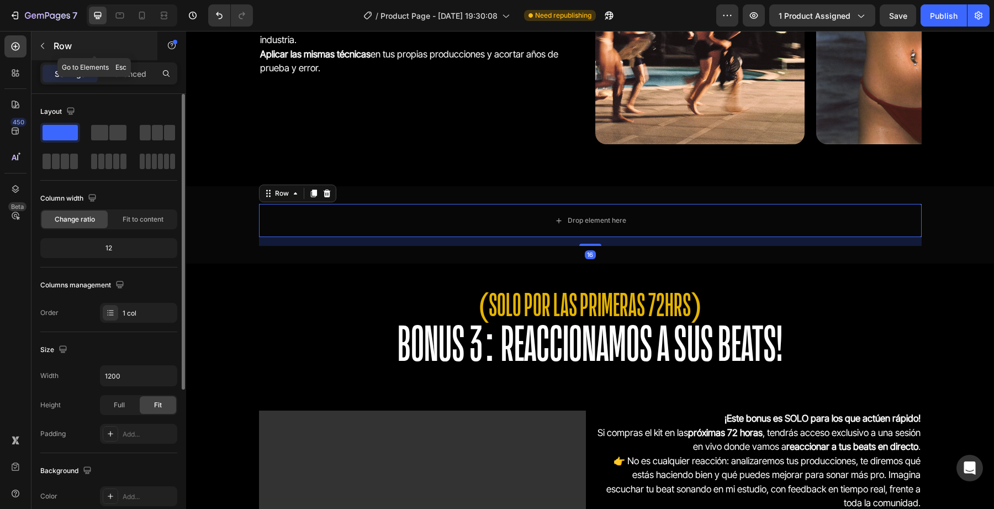
click at [48, 37] on button "button" at bounding box center [43, 46] width 18 height 18
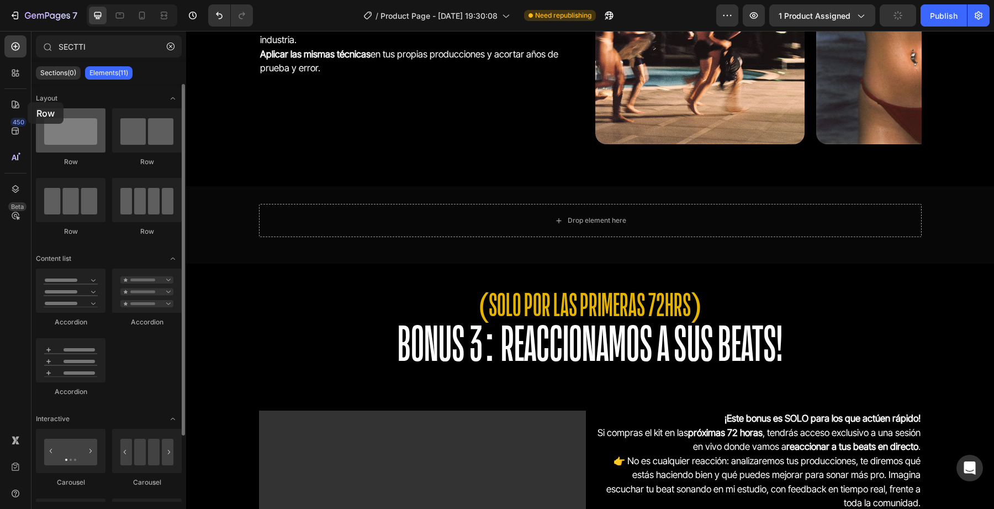
drag, startPoint x: 76, startPoint y: 145, endPoint x: 63, endPoint y: 124, distance: 24.8
click at [63, 124] on div at bounding box center [71, 130] width 70 height 44
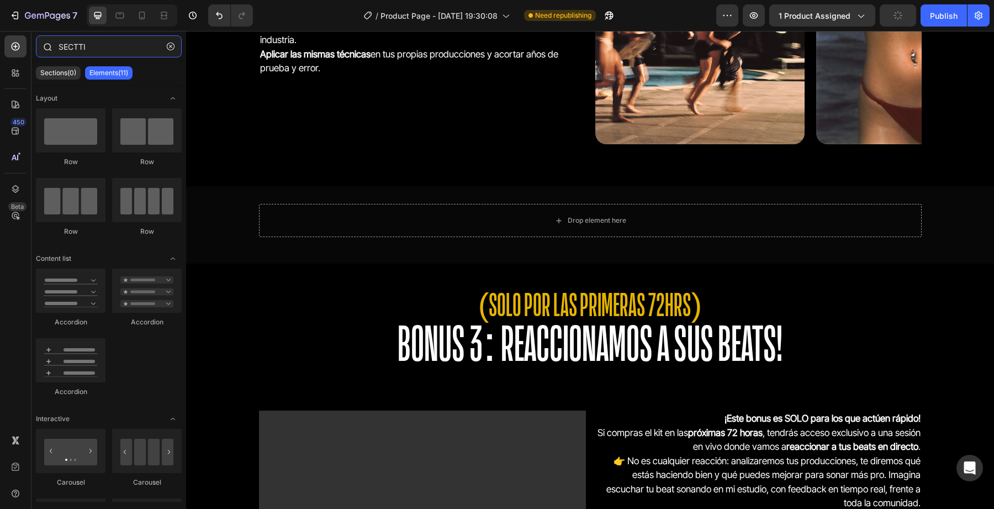
click at [89, 49] on input "SECTTI" at bounding box center [109, 46] width 146 height 22
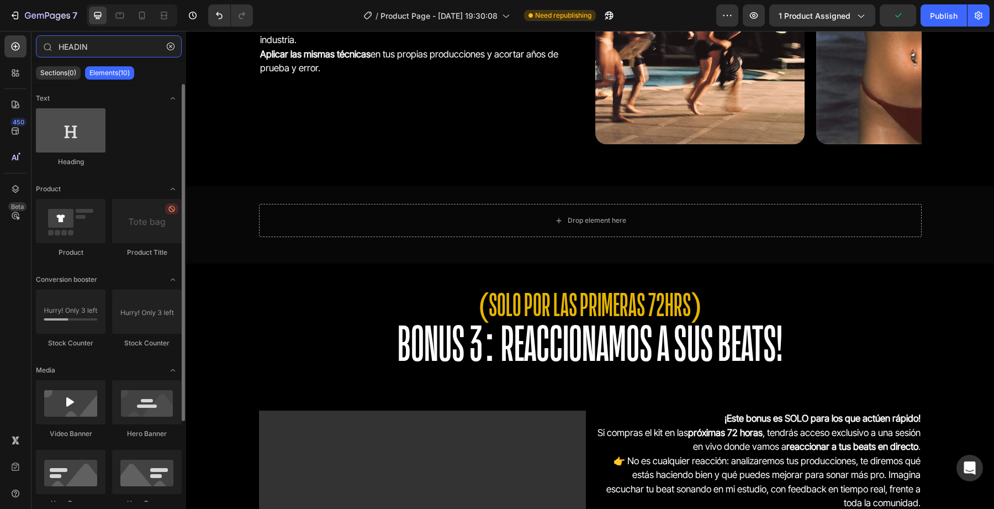
type input "HEADIN"
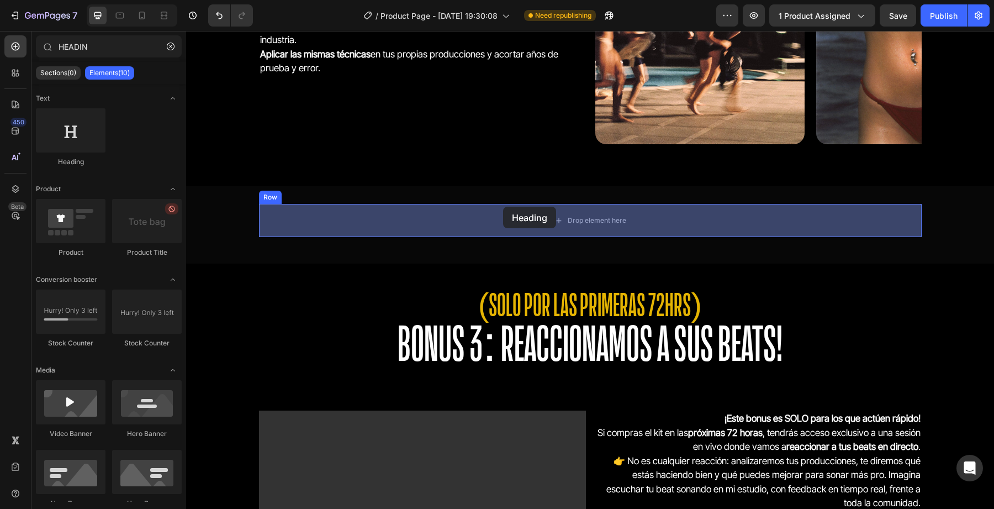
drag, startPoint x: 276, startPoint y: 156, endPoint x: 503, endPoint y: 207, distance: 232.6
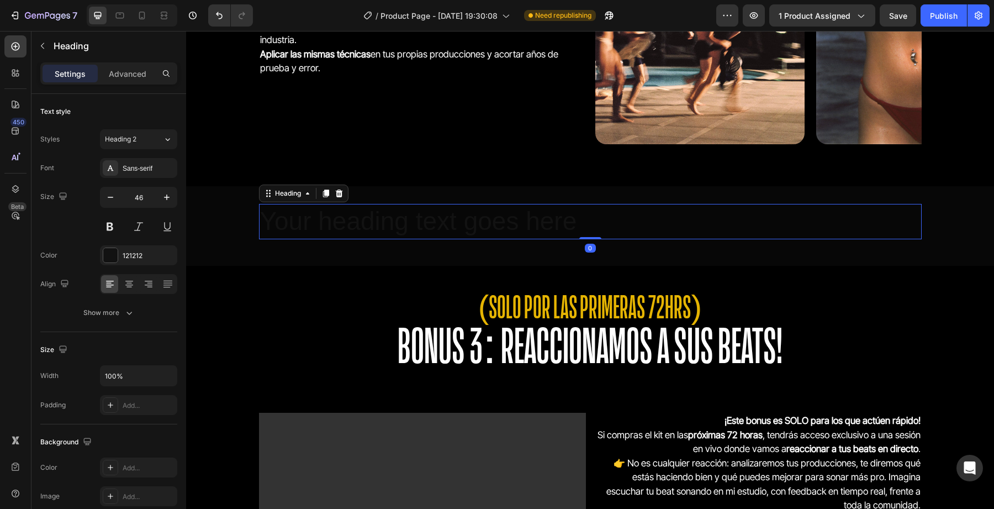
click at [543, 224] on h2 "Your heading text goes here" at bounding box center [590, 221] width 663 height 35
click at [543, 224] on p "Your heading text goes here" at bounding box center [590, 221] width 661 height 33
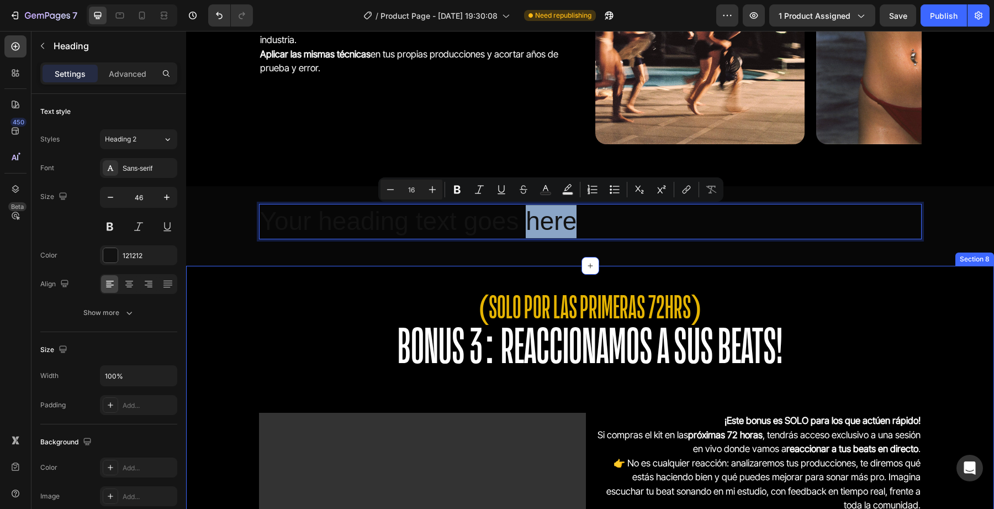
click at [490, 360] on span "BONUS 3: REACCIONAMOS A SUS BEATS!" at bounding box center [590, 345] width 385 height 50
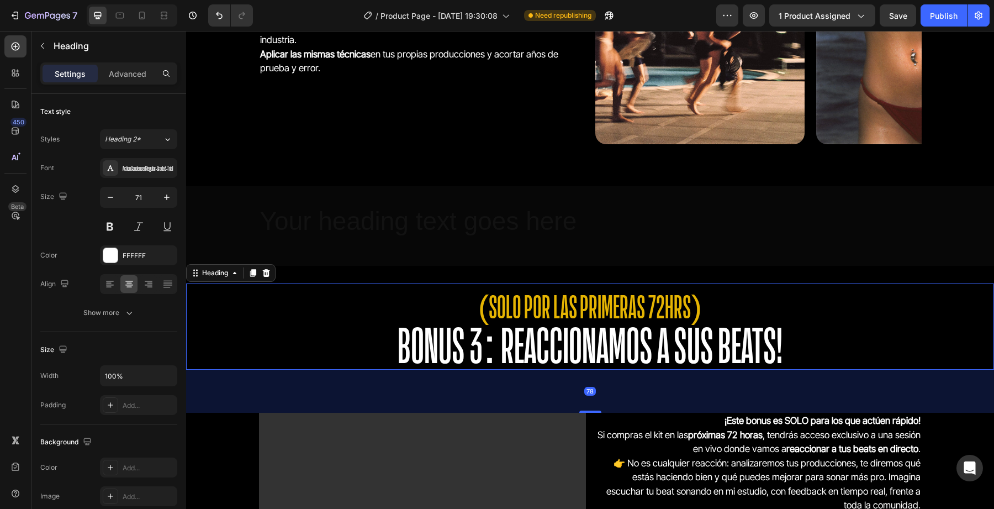
click at [490, 360] on span "BONUS 3: REACCIONAMOS A SUS BEATS!" at bounding box center [590, 345] width 385 height 50
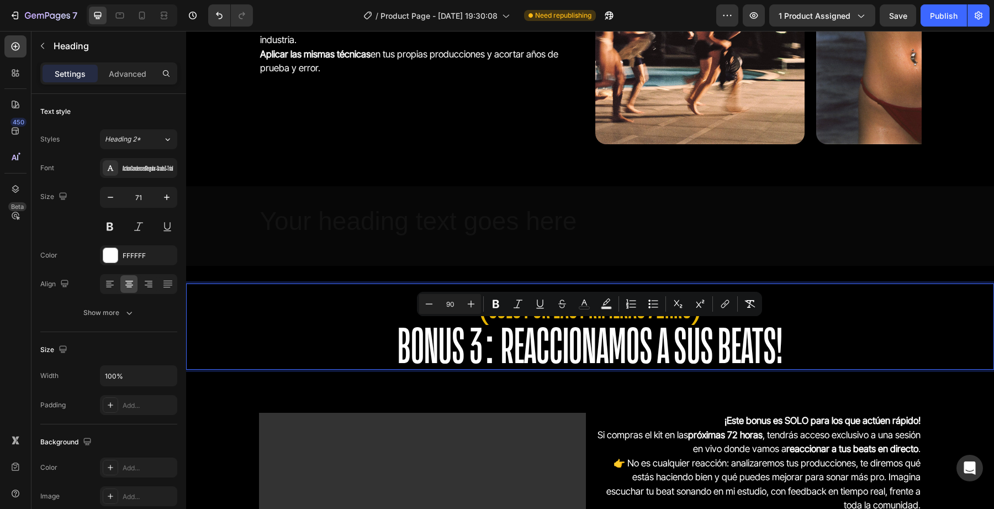
click at [490, 360] on span "BONUS 3: REACCIONAMOS A SUS BEATS!" at bounding box center [590, 345] width 385 height 50
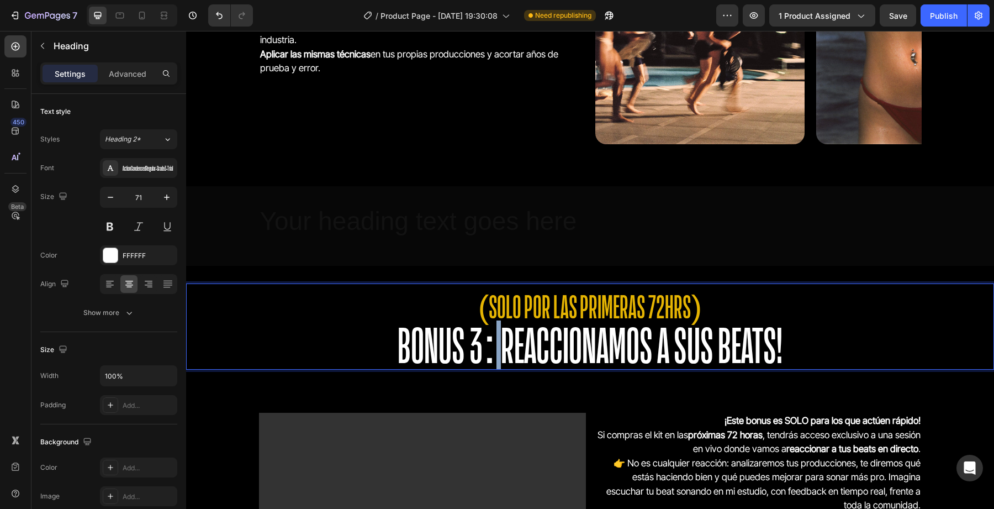
click at [490, 360] on span "BONUS 3: REACCIONAMOS A SUS BEATS!" at bounding box center [590, 345] width 385 height 50
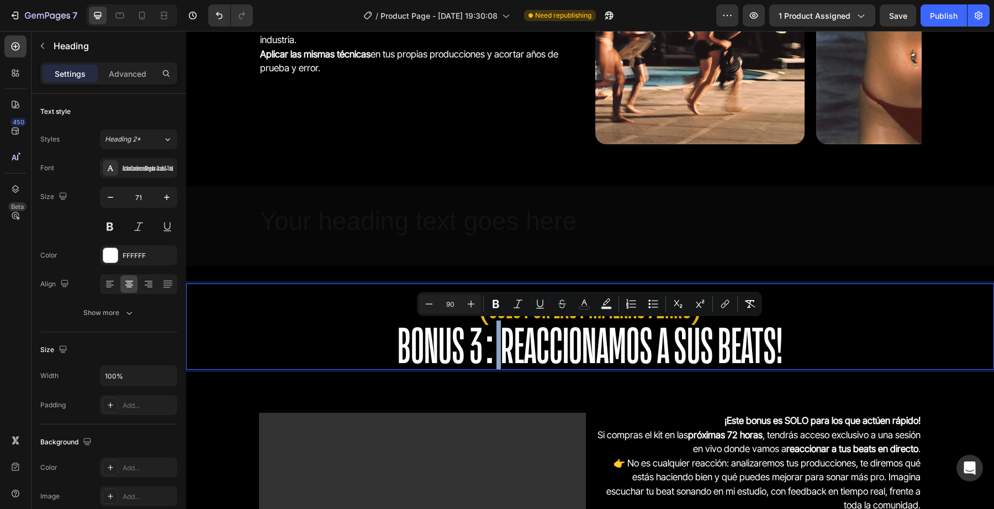
copy span "BONUS 3: REACCIONAMOS A SUS BEATS!"
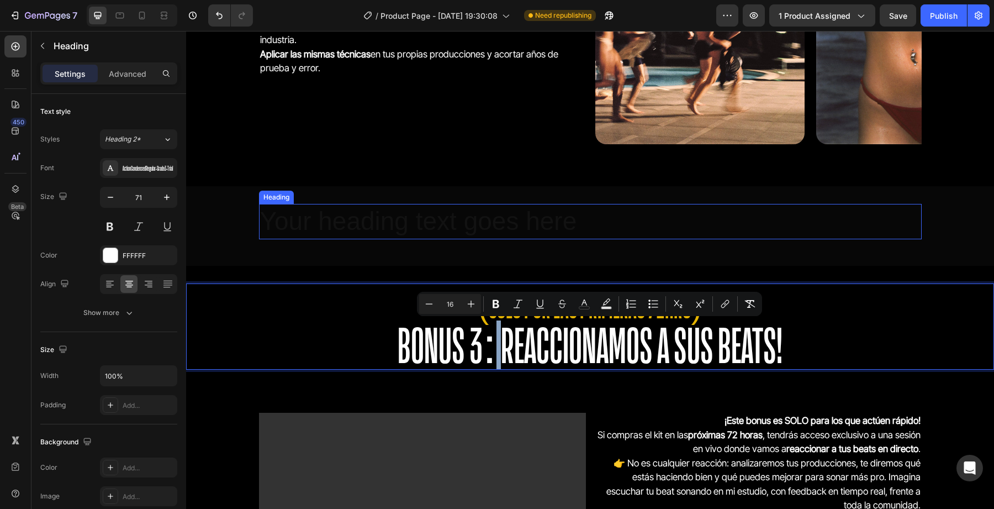
click at [402, 208] on p "Your heading text goes here" at bounding box center [590, 221] width 661 height 33
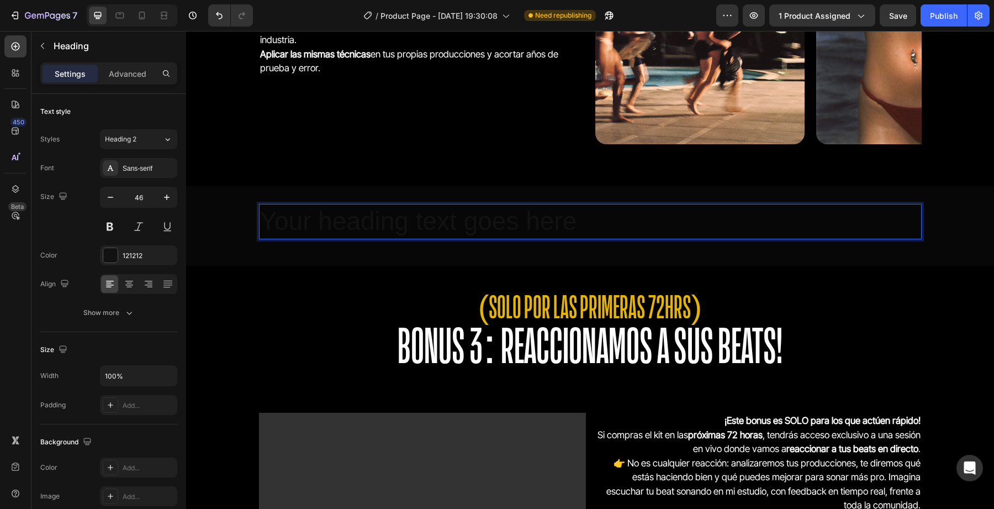
click at [379, 225] on p "Your heading text goes here" at bounding box center [590, 221] width 661 height 33
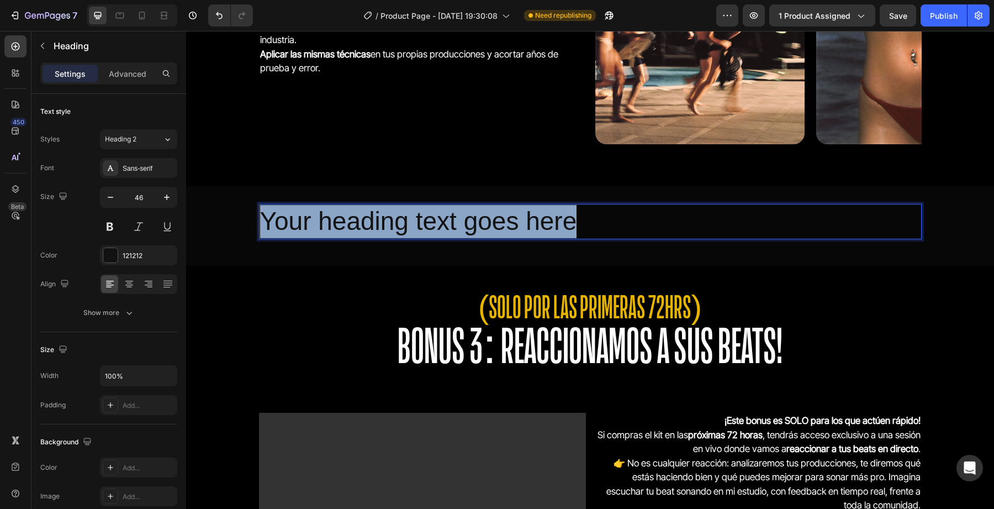
click at [379, 225] on p "Your heading text goes here" at bounding box center [590, 221] width 661 height 33
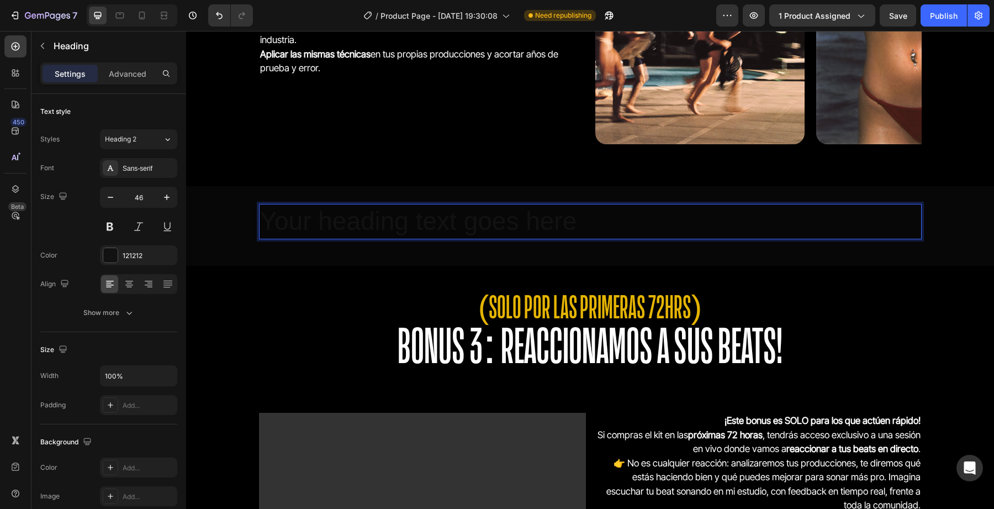
scroll to position [2, 0]
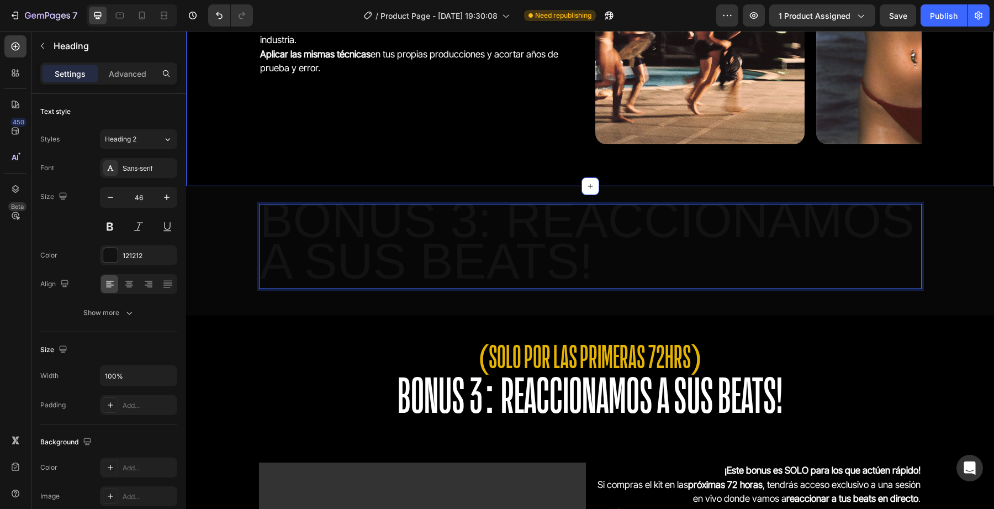
drag, startPoint x: 608, startPoint y: 262, endPoint x: 171, endPoint y: 131, distance: 456.6
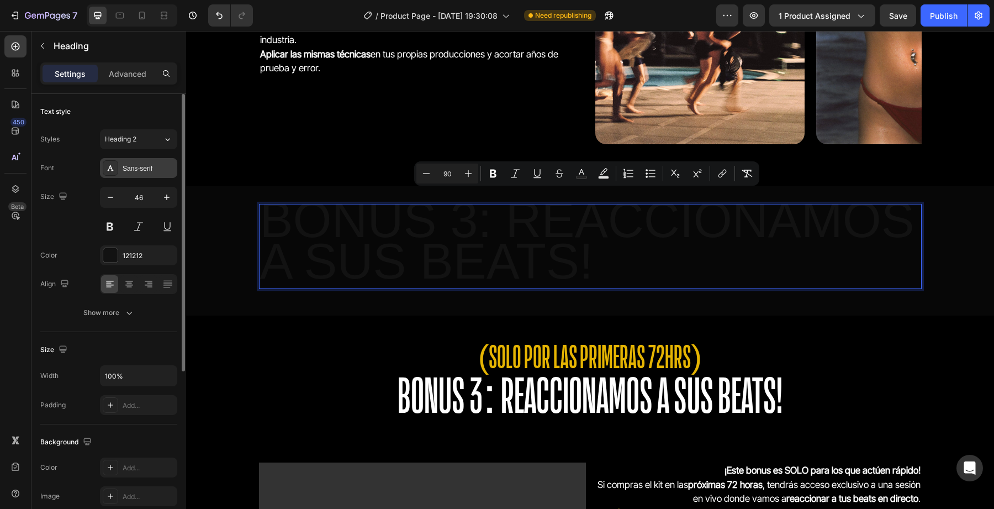
click at [131, 165] on div "Sans-serif" at bounding box center [149, 168] width 52 height 10
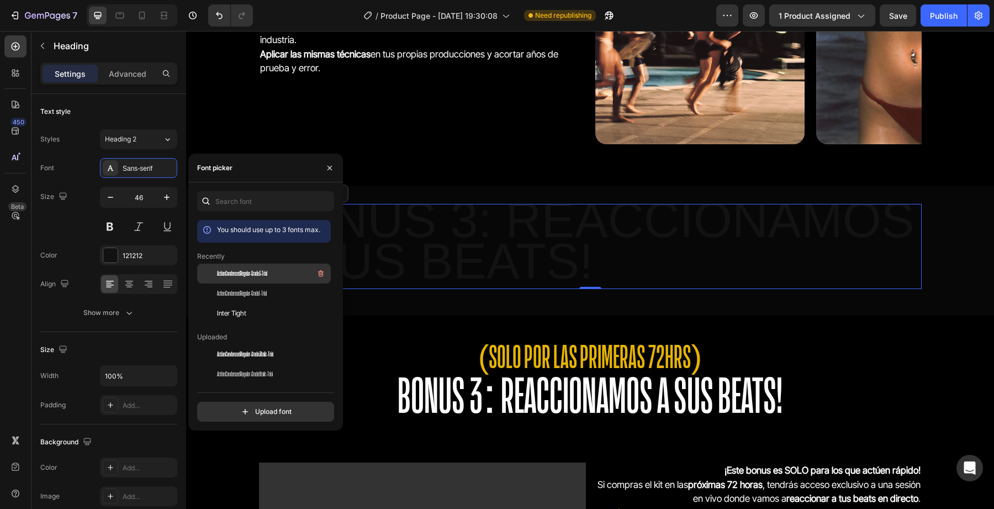
click at [235, 269] on span "ActionCondensedRegular-Grade3-Trial" at bounding box center [242, 273] width 50 height 10
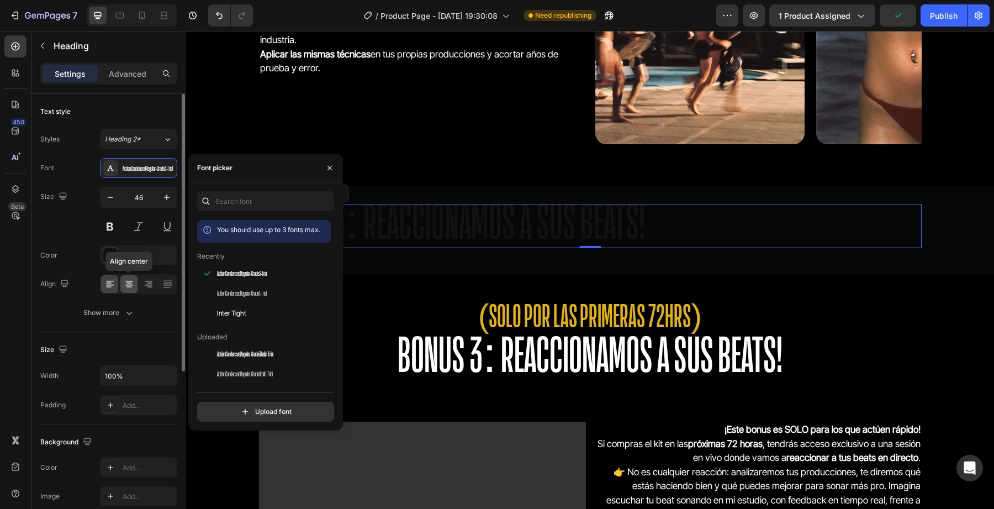
click at [136, 284] on div at bounding box center [128, 284] width 17 height 18
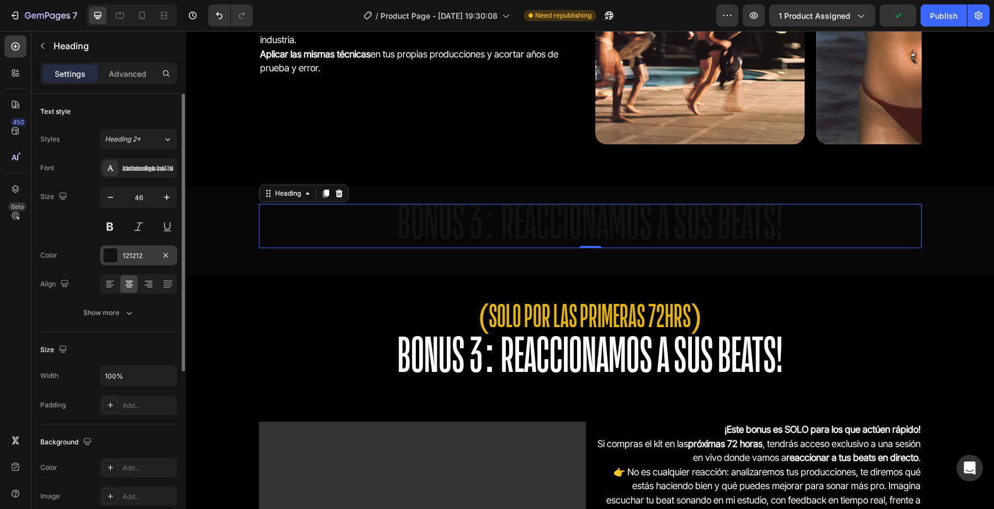
click at [114, 245] on div "121212" at bounding box center [138, 255] width 77 height 20
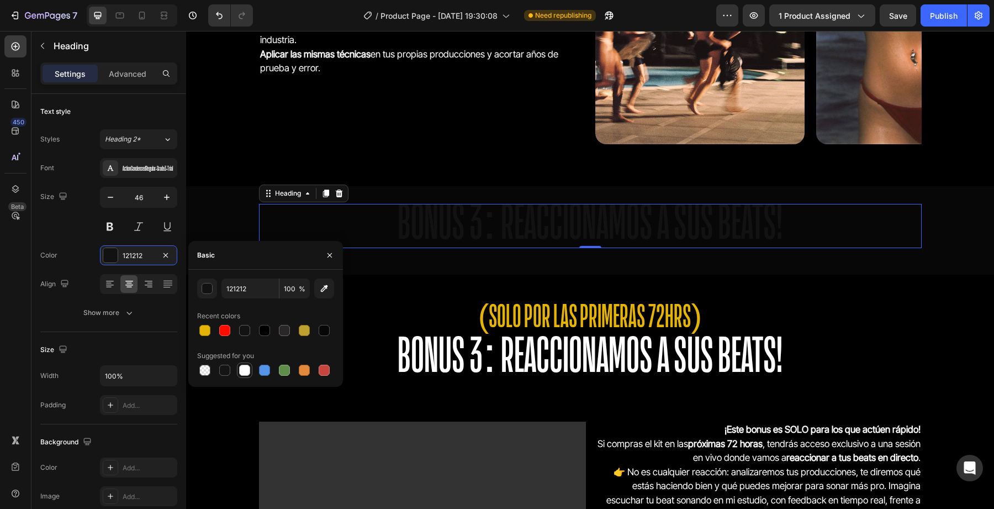
click at [241, 370] on div at bounding box center [244, 370] width 11 height 11
type input "FFFFFF"
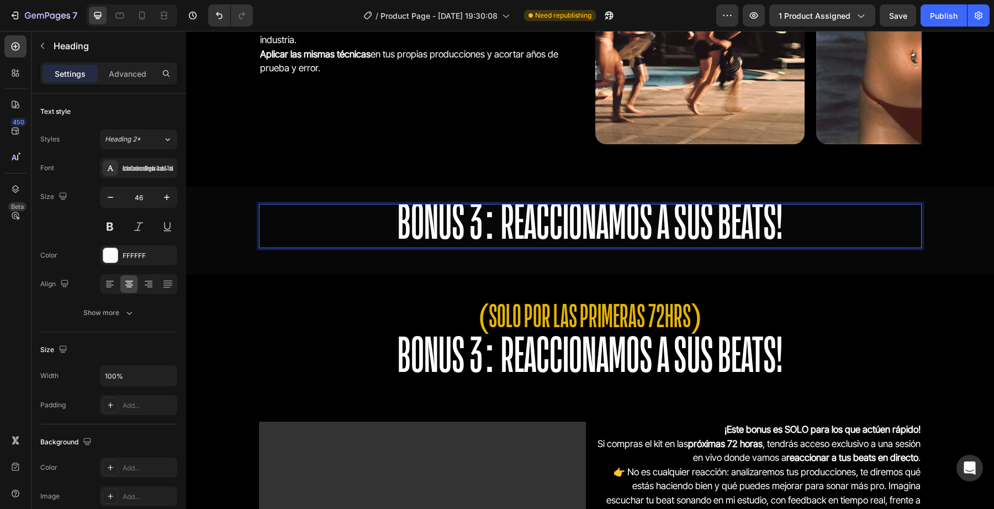
click at [481, 223] on span "BONUS 3: REACCIONAMOS A SUS BEATS!" at bounding box center [590, 221] width 385 height 50
drag, startPoint x: 771, startPoint y: 223, endPoint x: 507, endPoint y: 233, distance: 264.2
click at [507, 233] on span "BONUS 2: REACCIONAMOS A SUS BEATS!" at bounding box center [590, 221] width 385 height 50
drag, startPoint x: 502, startPoint y: 230, endPoint x: 885, endPoint y: 223, distance: 383.4
click at [885, 223] on p "BONUS 2: REACCIONAMOS A SUS BEATS!" at bounding box center [590, 226] width 661 height 42
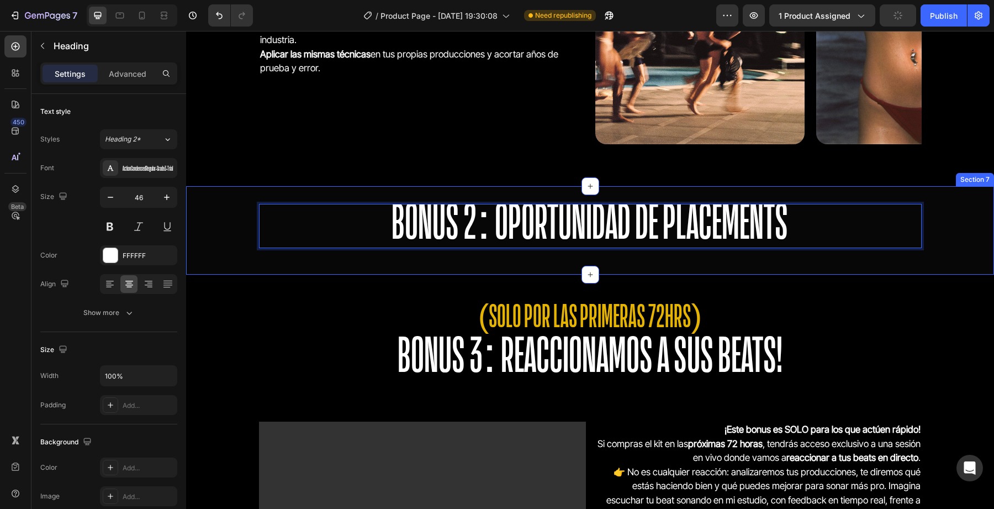
click at [788, 264] on div "BONUS 2: OPORTUNIDAD DE PLACEMENTS Heading 0 Row Section 7" at bounding box center [590, 230] width 808 height 88
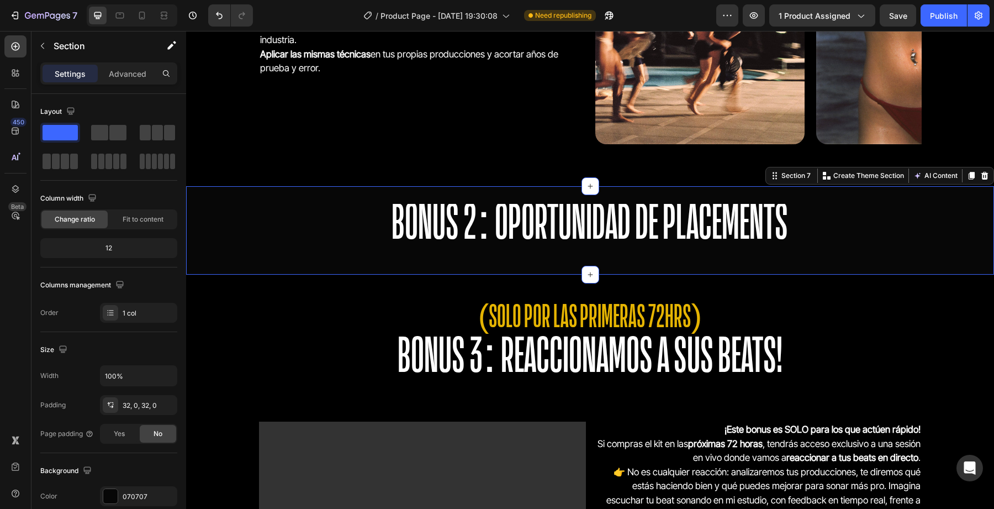
click at [550, 159] on div "Como parte del curso, tendrás acceso a un BONUS exclusivo : los deconstructed c…" at bounding box center [590, 39] width 663 height 240
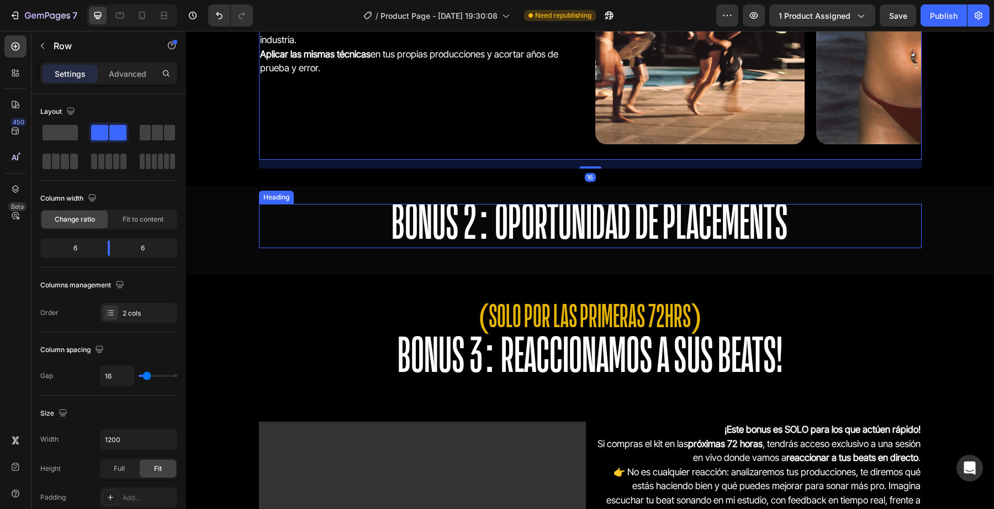
click at [532, 237] on span "BONUS 2: OPORTUNIDAD DE PLACEMENTS" at bounding box center [590, 221] width 397 height 50
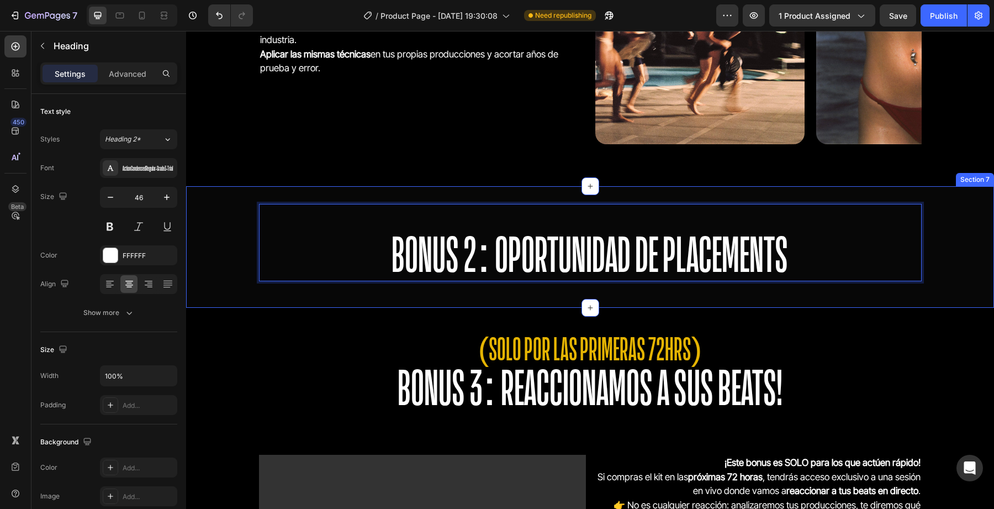
click at [403, 196] on div "BONUS 2: OPORTUNIDAD DE PLACEMENTS Heading 0 Row Section 7" at bounding box center [590, 247] width 808 height 122
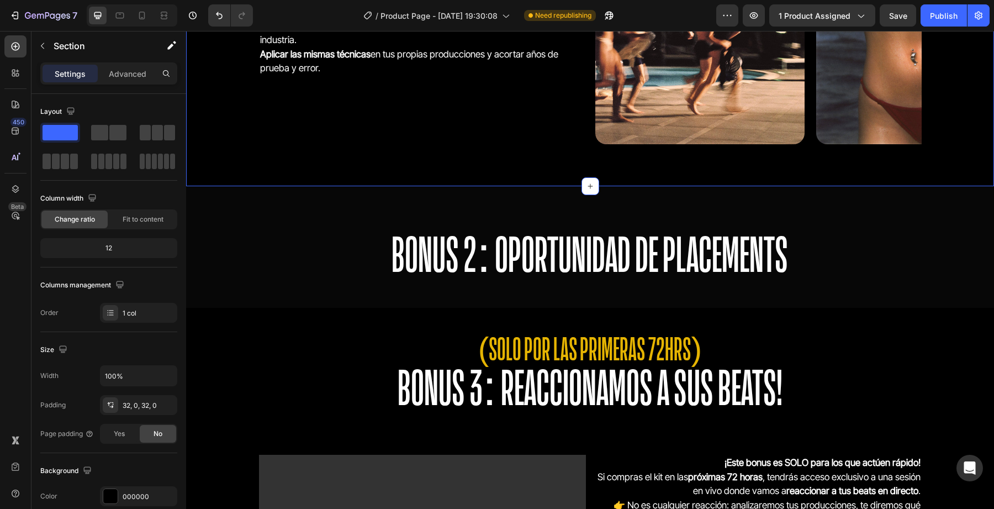
click at [423, 180] on div "Como parte del curso, tendrás acceso a un BONUS exclusivo : los deconstructed c…" at bounding box center [590, 44] width 808 height 284
click at [503, 181] on div "Como parte del curso, tendrás acceso a un BONUS exclusivo : los deconstructed c…" at bounding box center [590, 44] width 808 height 284
click at [43, 48] on icon "button" at bounding box center [42, 46] width 3 height 6
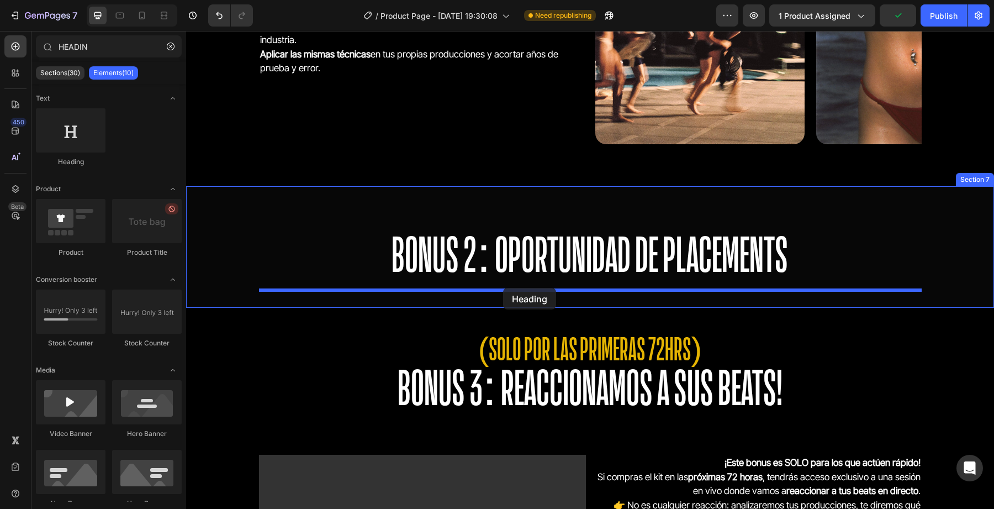
drag, startPoint x: 262, startPoint y: 182, endPoint x: 503, endPoint y: 288, distance: 263.1
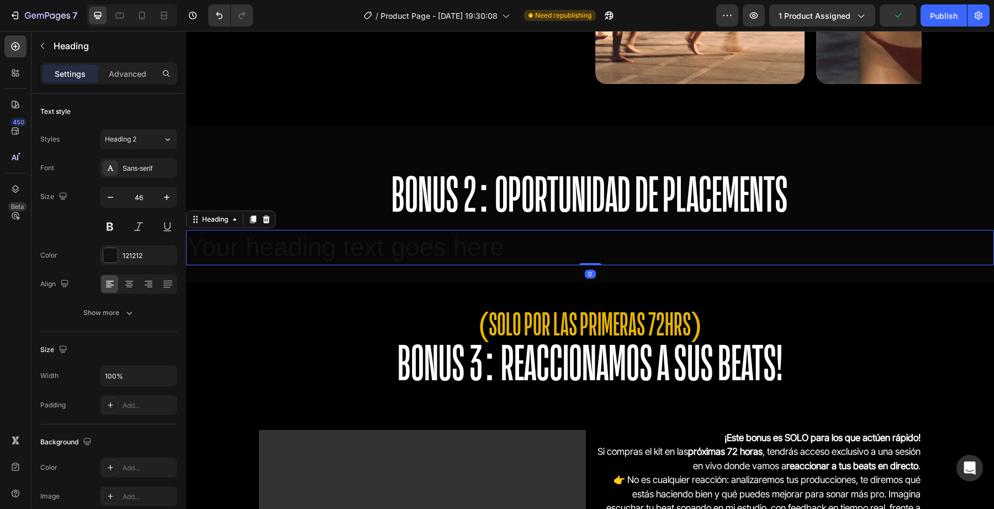
scroll to position [2784, 0]
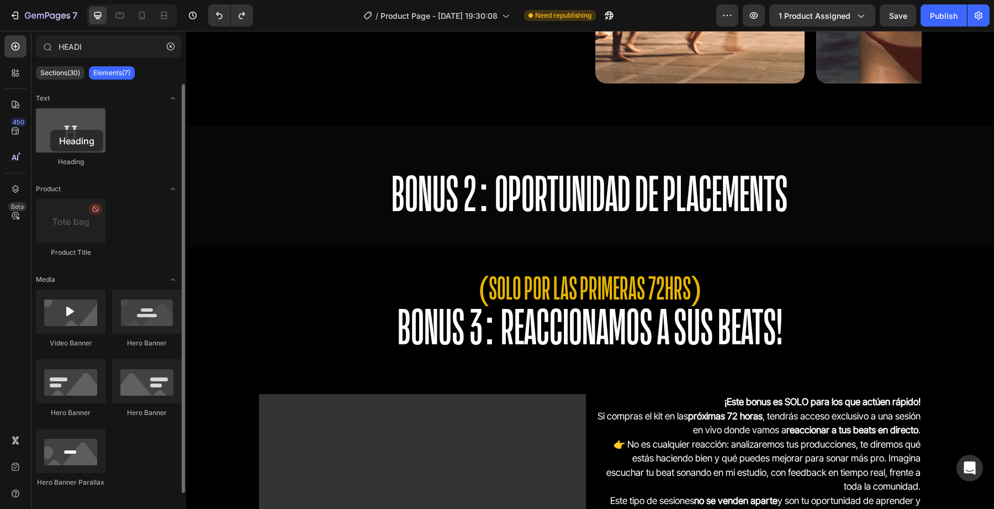
drag, startPoint x: 77, startPoint y: 124, endPoint x: 50, endPoint y: 130, distance: 27.1
click at [50, 130] on div at bounding box center [71, 130] width 70 height 44
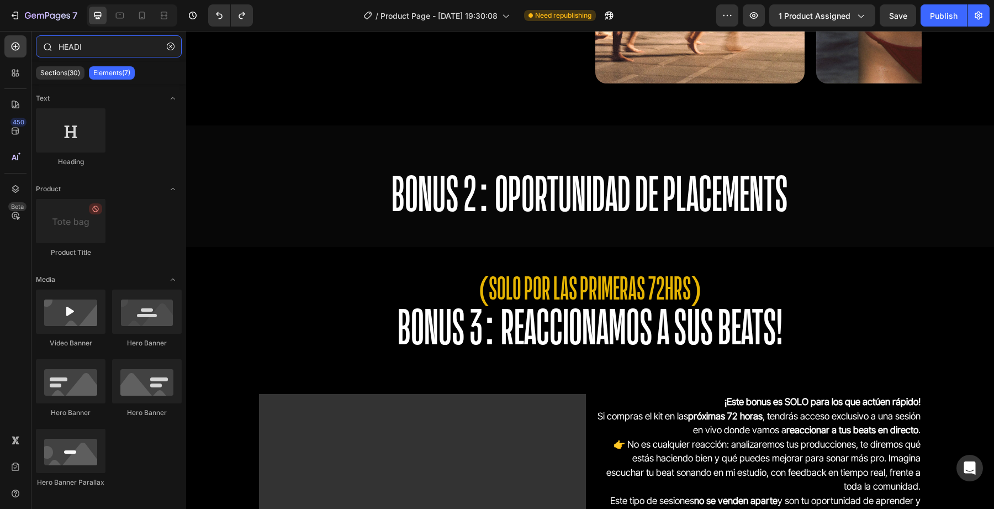
click at [86, 49] on input "HEADI" at bounding box center [109, 46] width 146 height 22
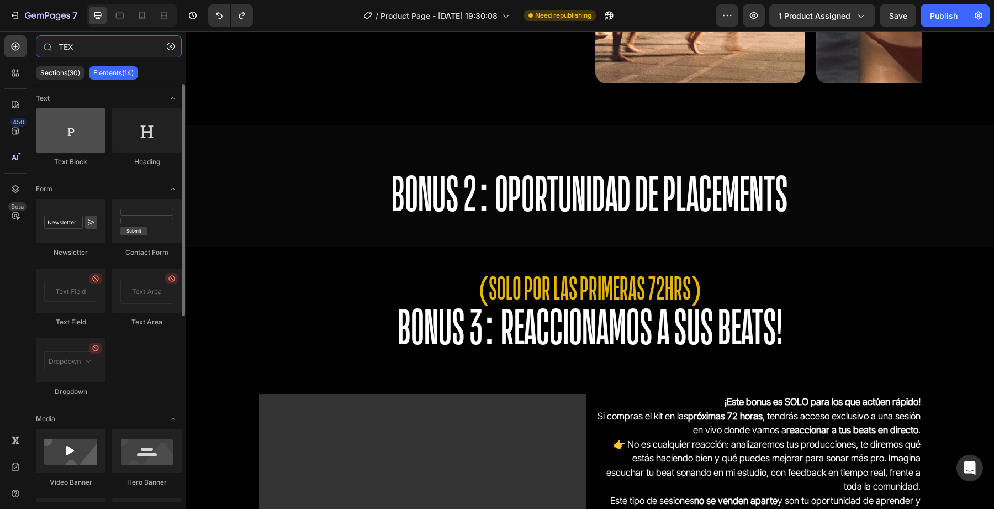
type input "TEX"
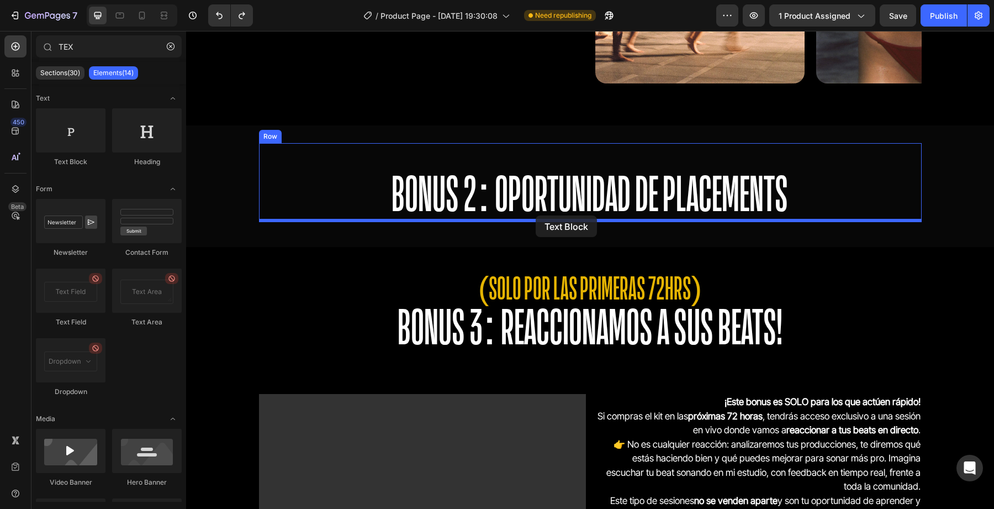
drag, startPoint x: 258, startPoint y: 182, endPoint x: 536, endPoint y: 215, distance: 279.3
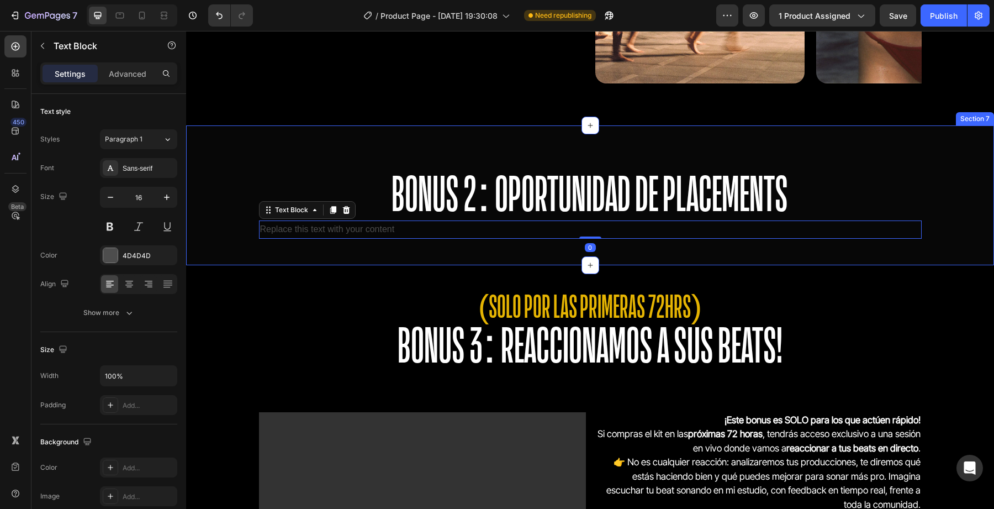
click at [531, 247] on div "⁠⁠⁠⁠⁠⁠⁠ BONUS 2: OPORTUNIDAD DE PLACEMENTS Heading Replace this text with your …" at bounding box center [590, 194] width 808 height 139
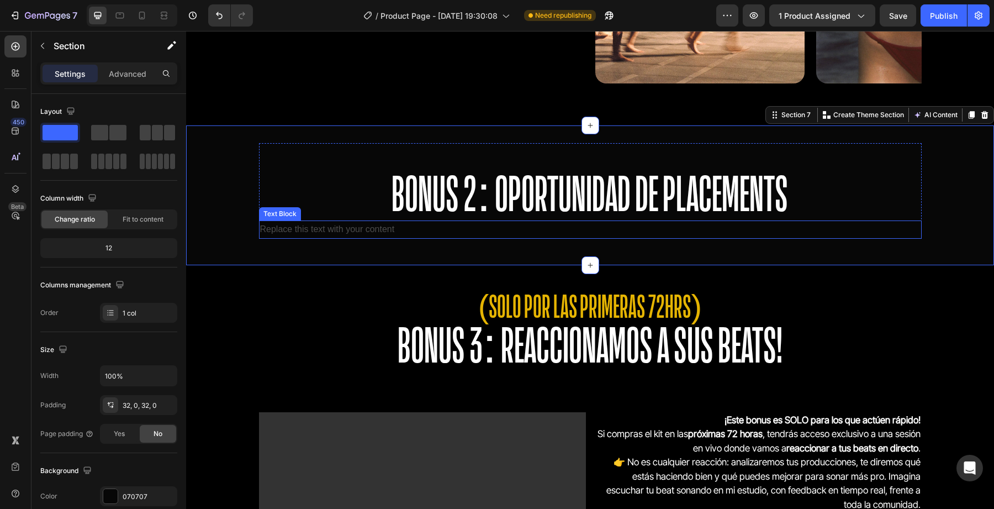
click at [486, 230] on div "Replace this text with your content" at bounding box center [590, 229] width 663 height 18
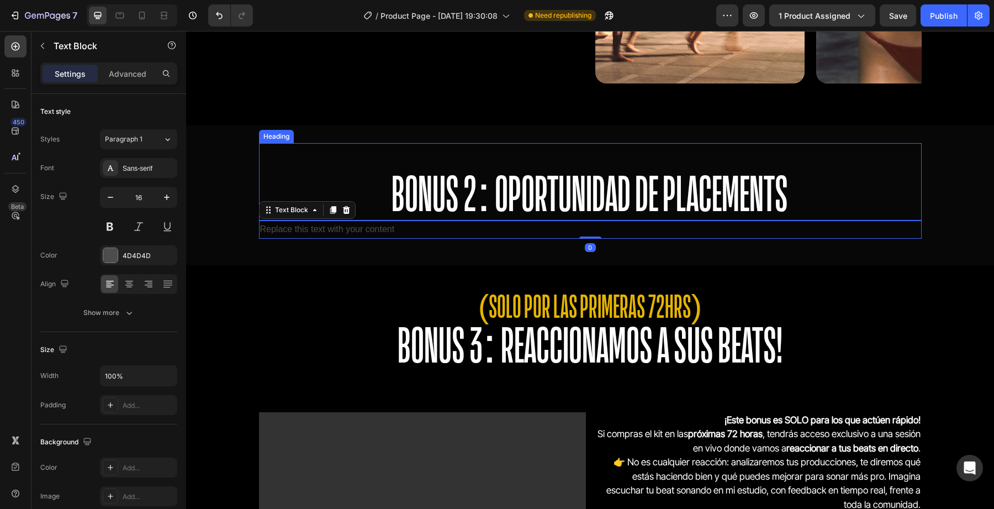
click at [372, 167] on p "⁠⁠⁠⁠⁠⁠⁠ BONUS 2: OPORTUNIDAD DE PLACEMENTS" at bounding box center [590, 181] width 661 height 75
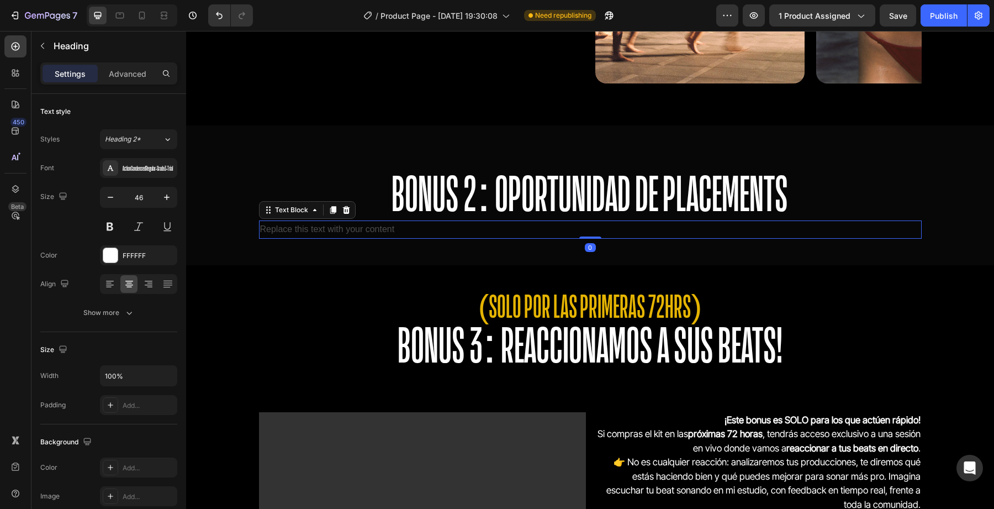
click at [378, 226] on div "Replace this text with your content" at bounding box center [590, 229] width 663 height 18
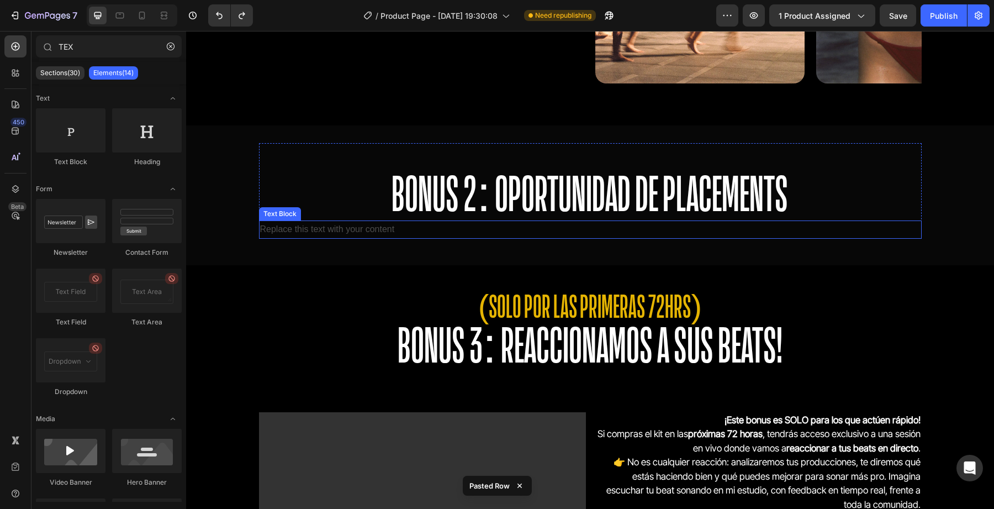
click at [376, 231] on div "Replace this text with your content" at bounding box center [590, 229] width 663 height 18
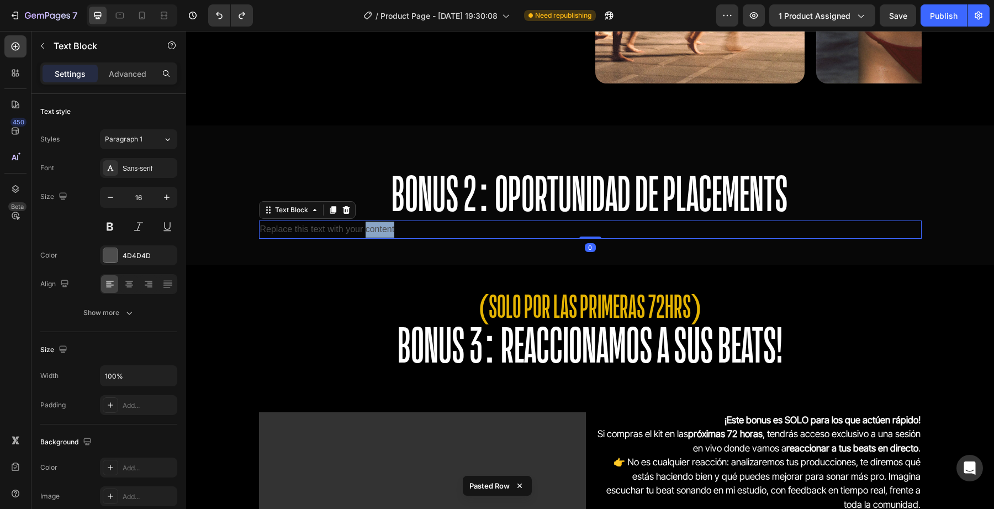
click at [376, 231] on div "Replace this text with your content" at bounding box center [590, 229] width 663 height 18
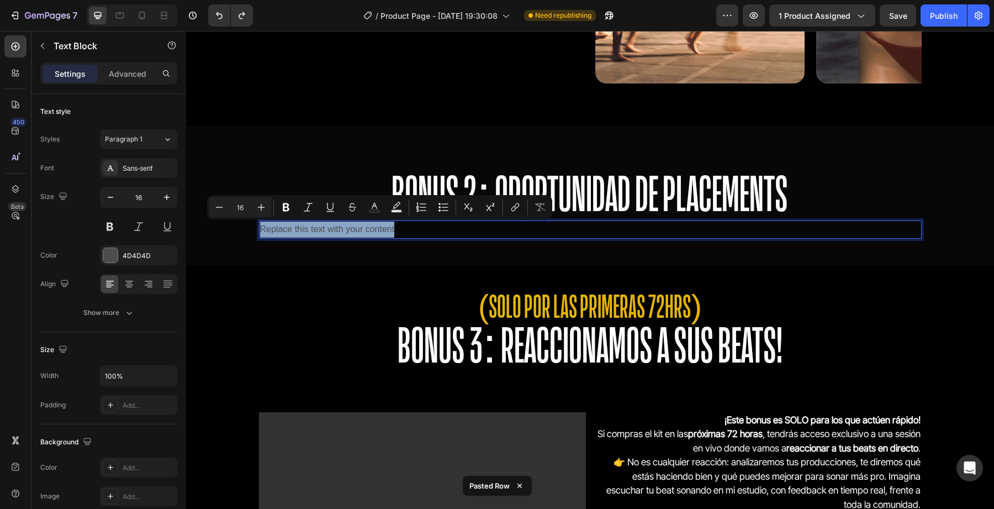
click at [376, 231] on p "Replace this text with your content" at bounding box center [590, 229] width 661 height 16
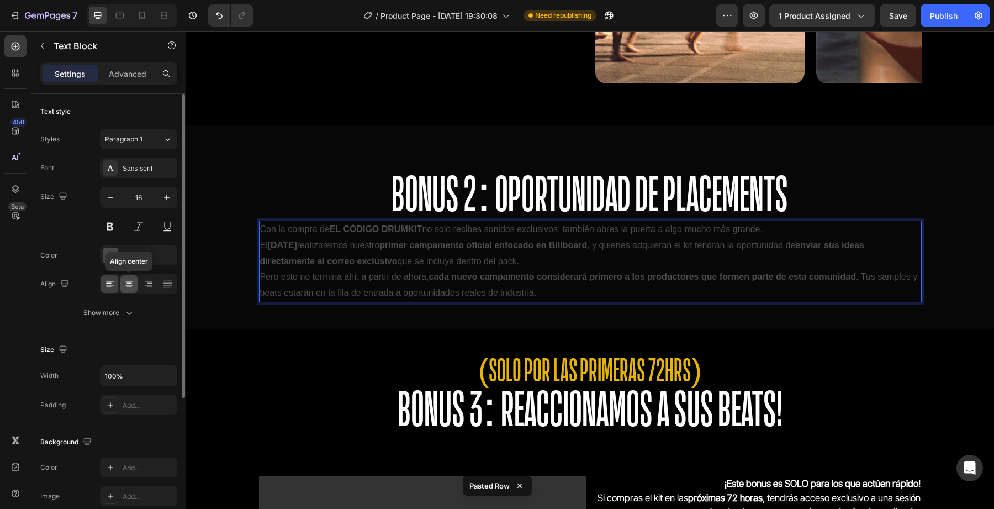
click at [122, 288] on div at bounding box center [128, 284] width 17 height 18
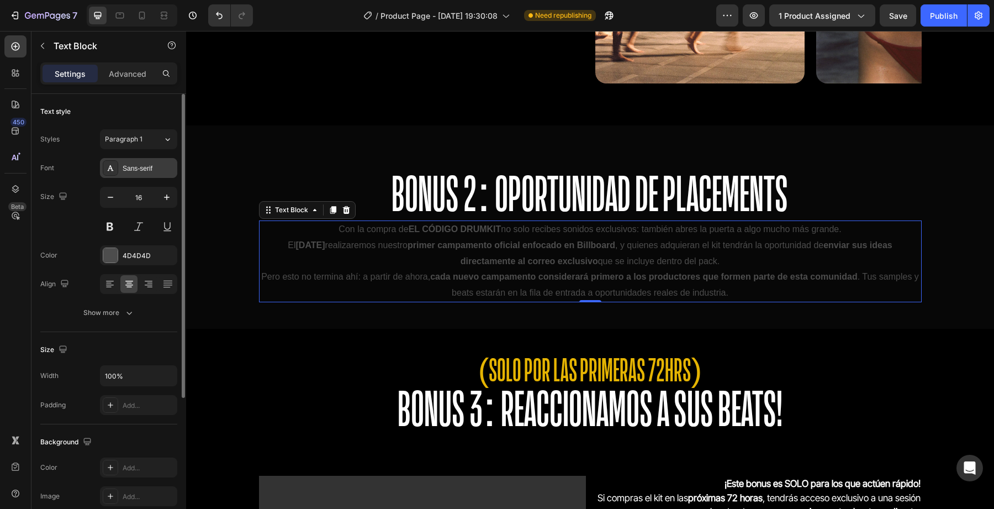
click at [131, 167] on div "Sans-serif" at bounding box center [149, 168] width 52 height 10
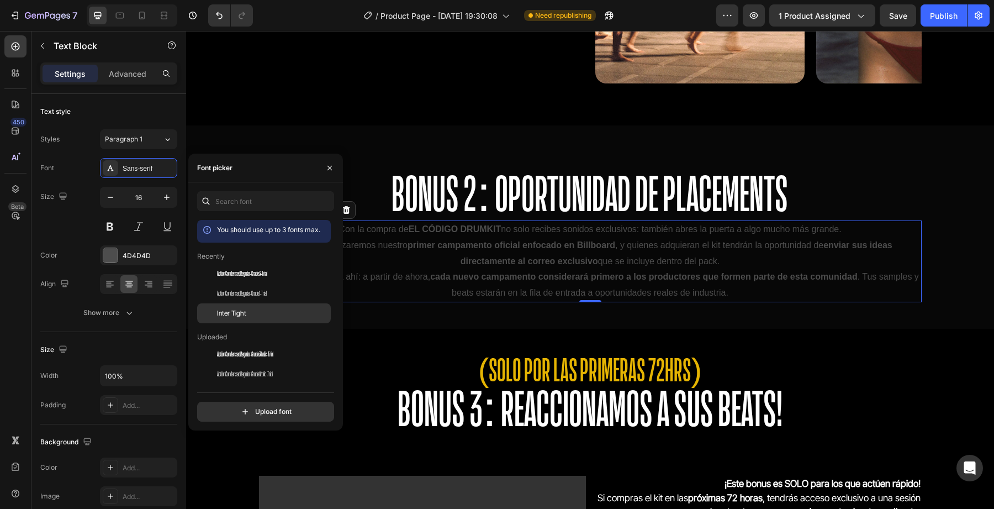
click at [231, 309] on span "Inter Tight" at bounding box center [231, 313] width 29 height 10
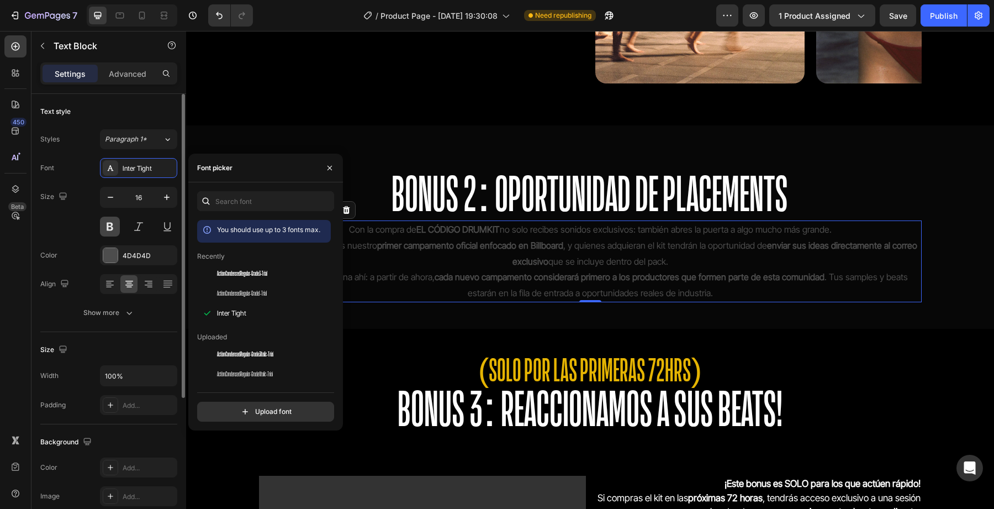
click at [114, 225] on button at bounding box center [110, 227] width 20 height 20
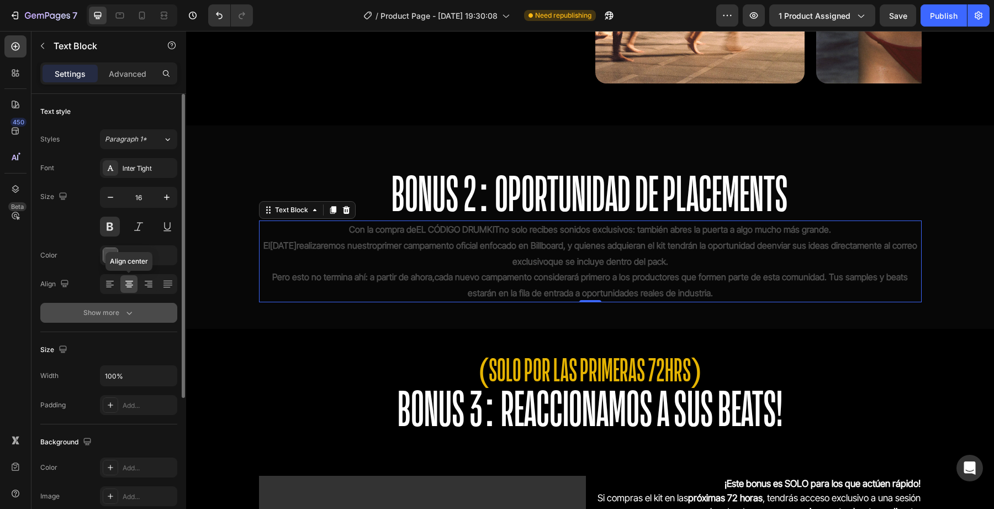
click at [125, 313] on icon "button" at bounding box center [129, 312] width 11 height 11
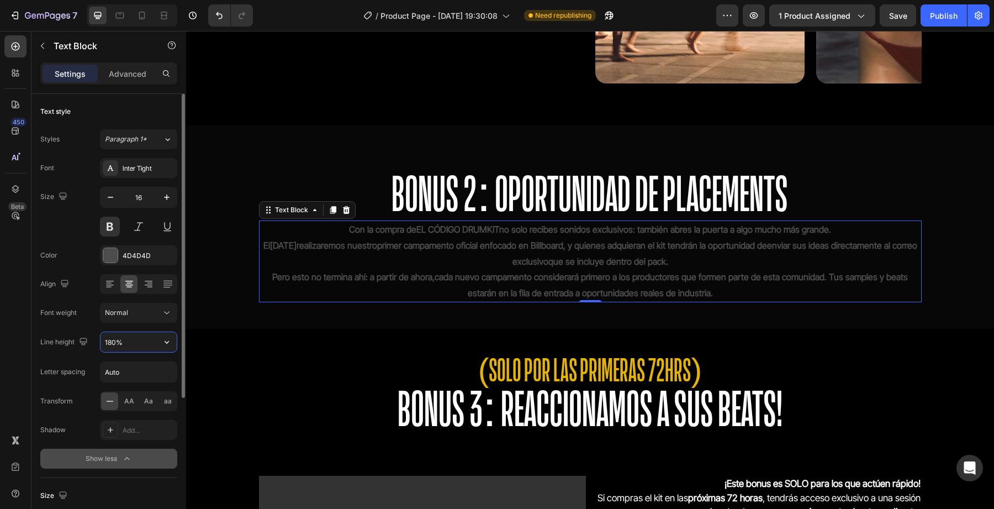
click at [109, 346] on input "180%" at bounding box center [139, 342] width 76 height 20
click at [110, 346] on input "180%" at bounding box center [139, 342] width 76 height 20
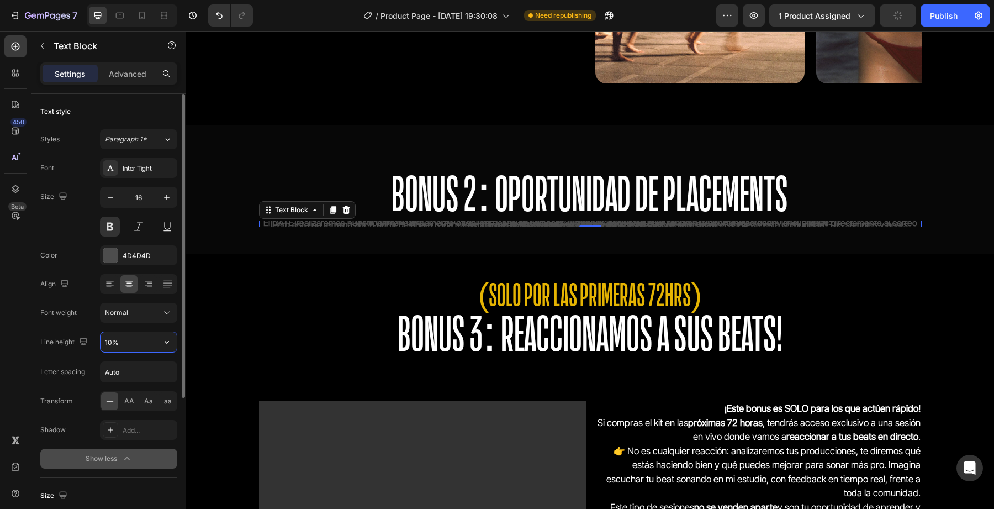
type input "150%"
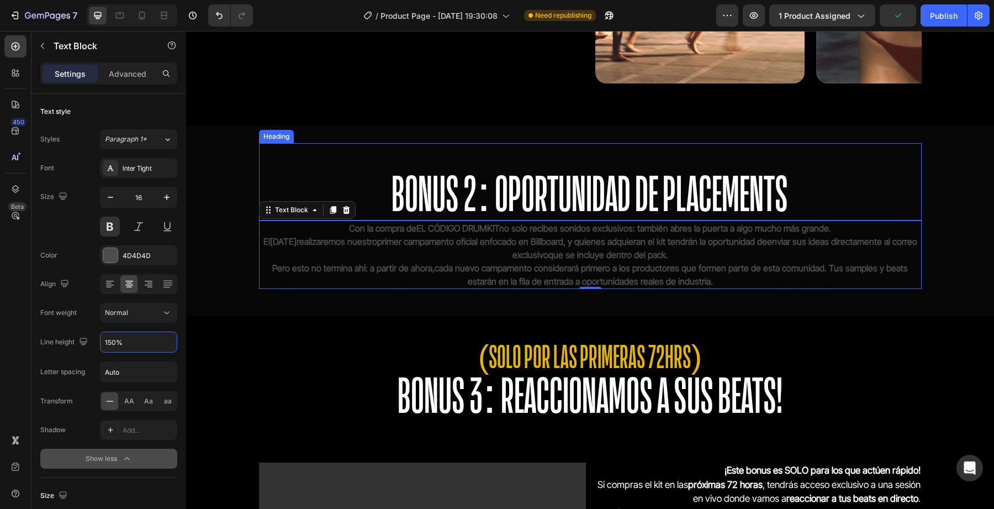
click at [548, 219] on h2 "⁠⁠⁠⁠⁠⁠⁠ BONUS 2: OPORTUNIDAD DE PLACEMENTS" at bounding box center [590, 181] width 663 height 77
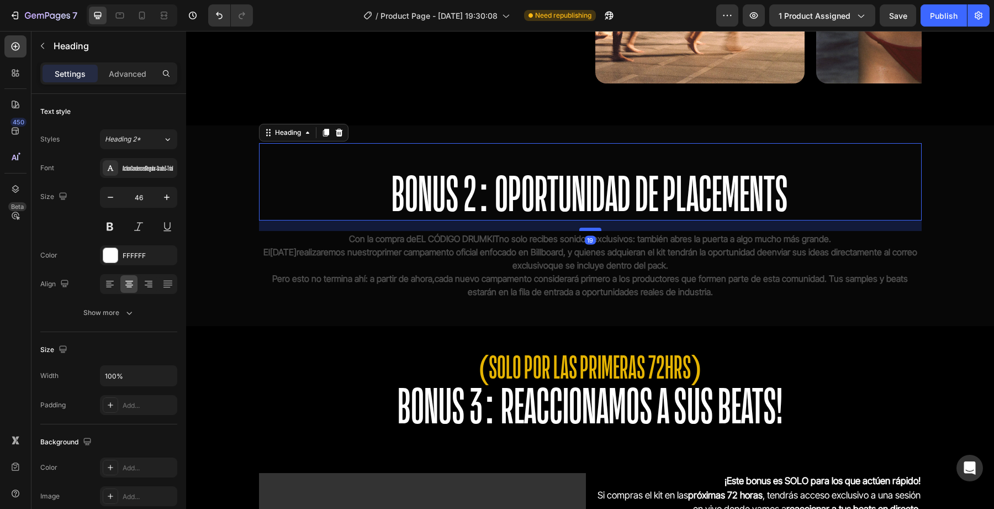
drag, startPoint x: 590, startPoint y: 218, endPoint x: 590, endPoint y: 229, distance: 11.0
click at [590, 229] on div at bounding box center [590, 229] width 22 height 3
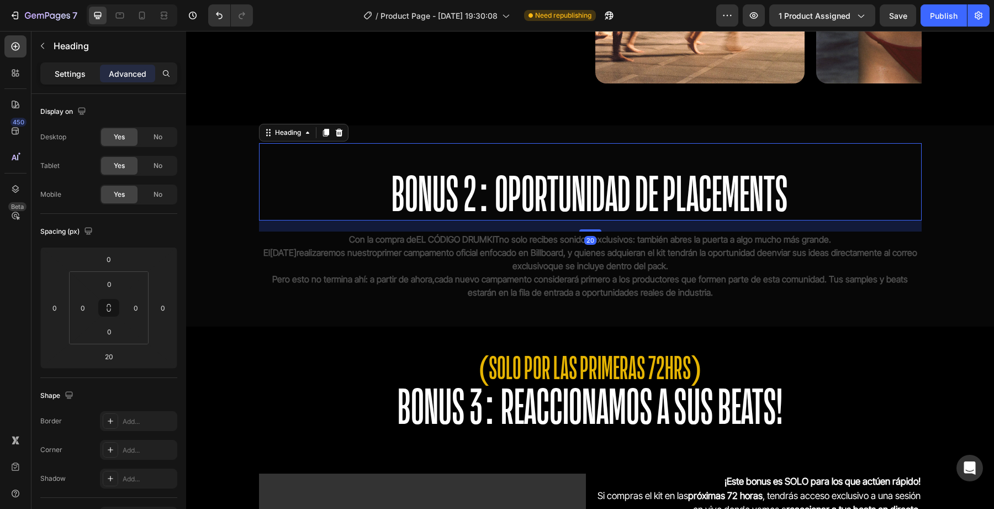
click at [70, 77] on p "Settings" at bounding box center [70, 74] width 31 height 12
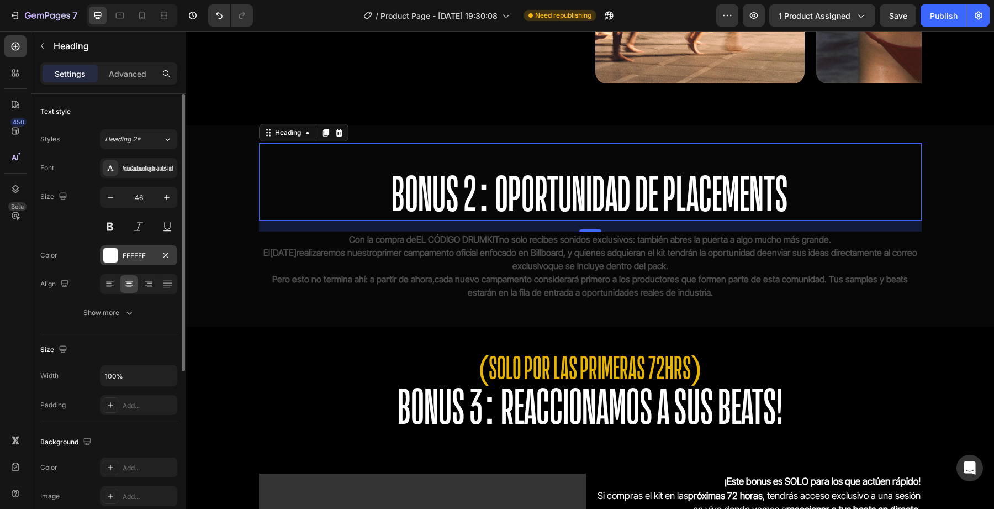
click at [109, 263] on div "FFFFFF" at bounding box center [138, 255] width 77 height 20
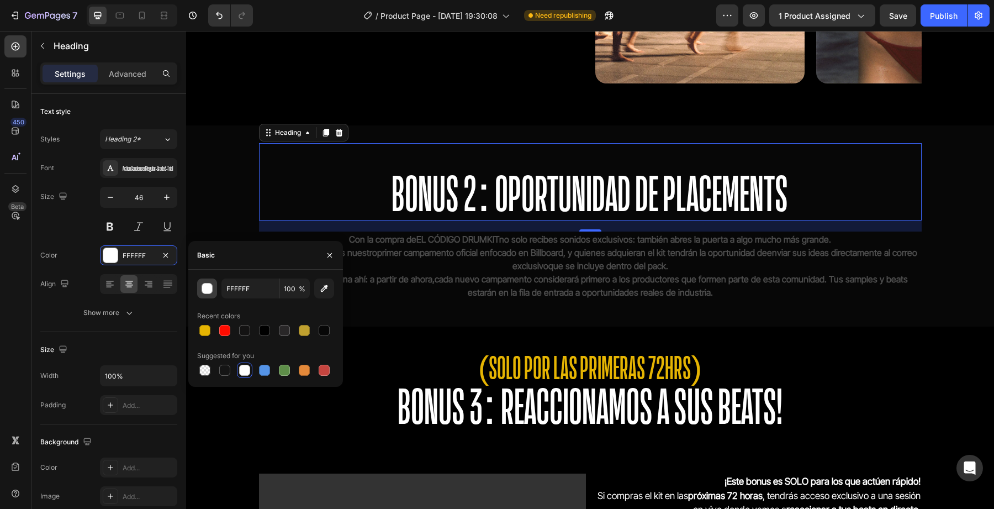
click at [210, 291] on div "button" at bounding box center [207, 288] width 11 height 11
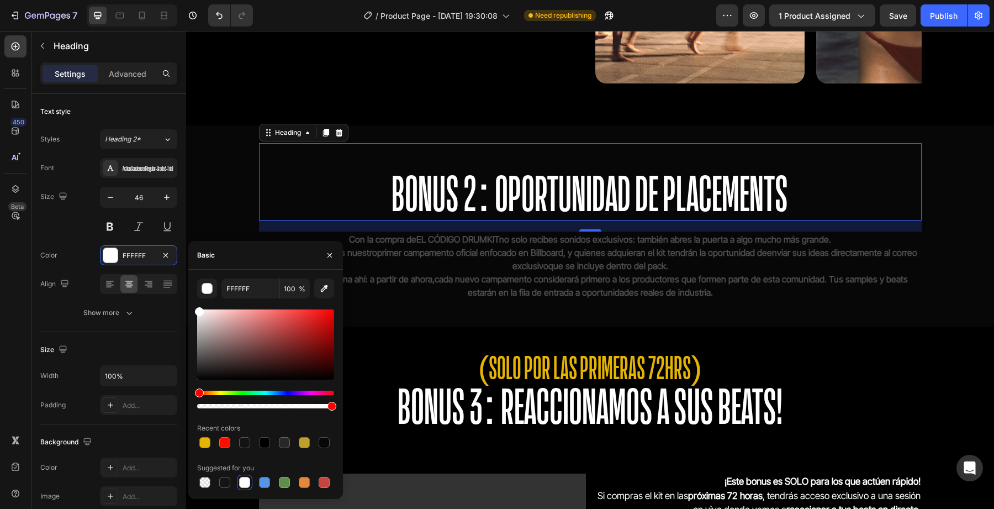
click at [415, 230] on div "20" at bounding box center [590, 225] width 663 height 11
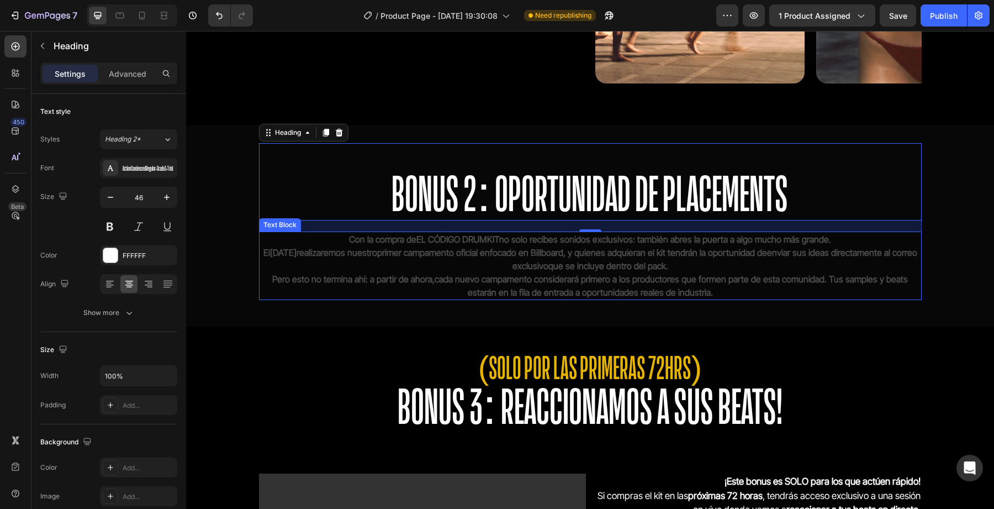
click at [415, 235] on p "Con la compra de EL CÓDIGO DRUMKIT no solo recibes sonidos exclusivos: también …" at bounding box center [590, 239] width 661 height 13
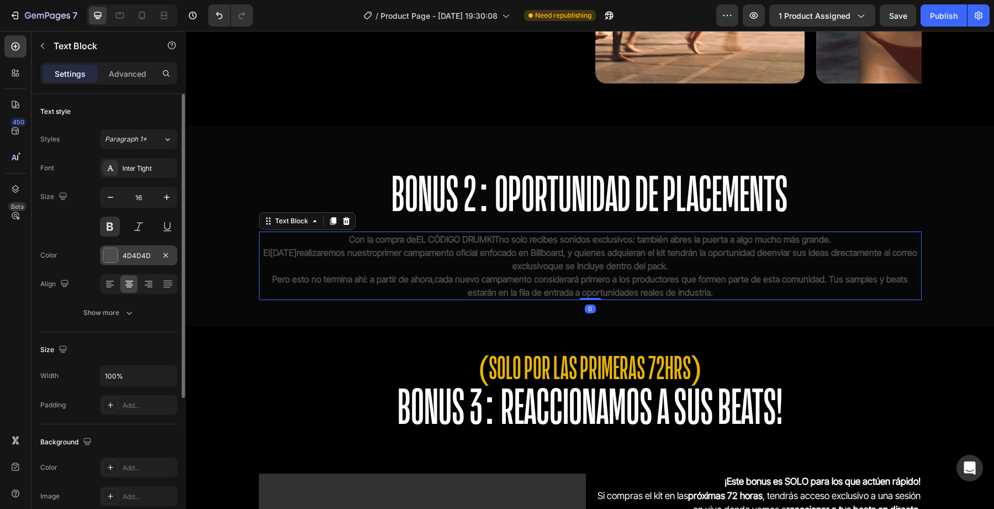
click at [114, 255] on div at bounding box center [110, 255] width 14 height 14
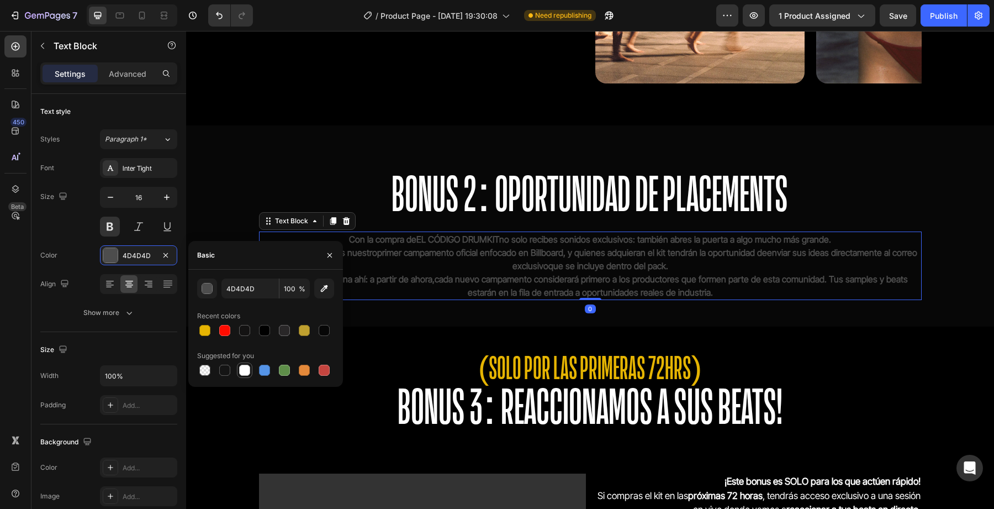
click at [240, 373] on div at bounding box center [244, 370] width 11 height 11
type input "FFFFFF"
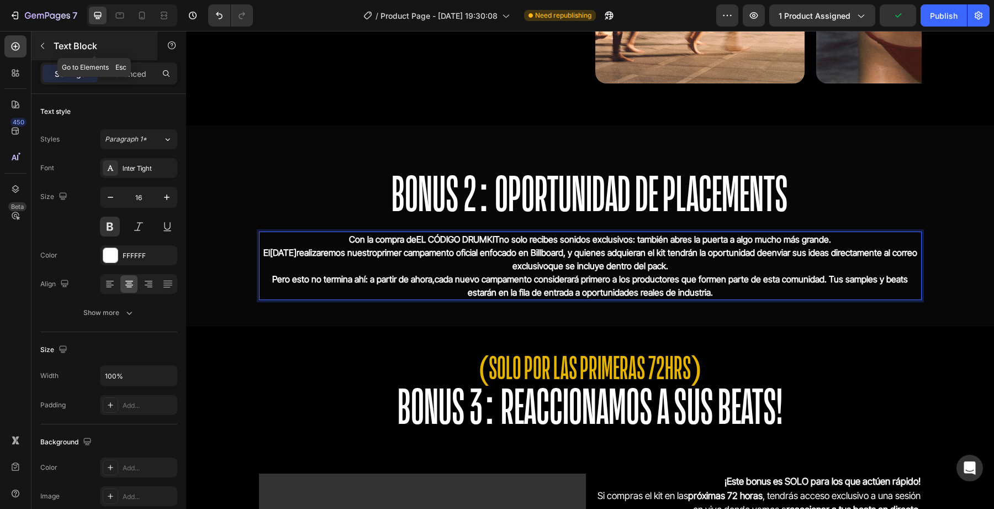
click at [50, 51] on button "button" at bounding box center [43, 46] width 18 height 18
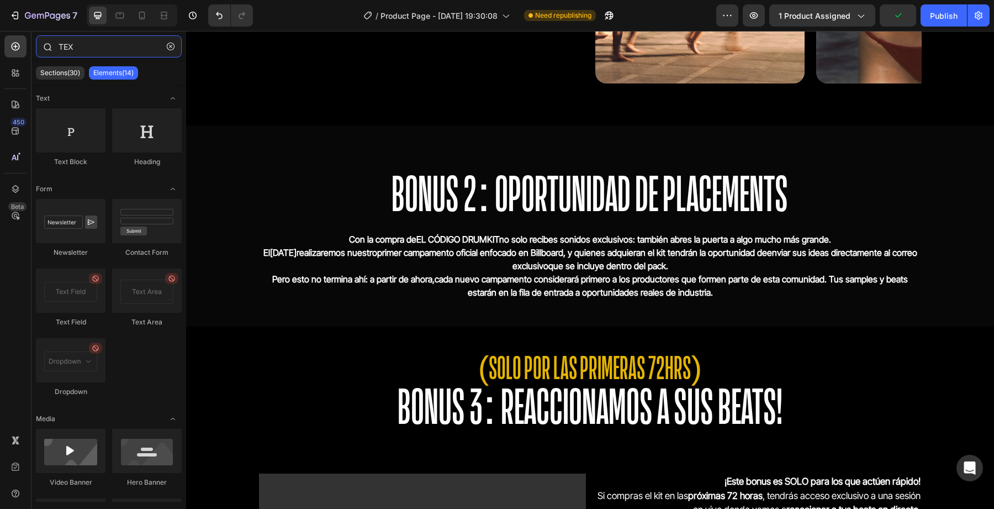
click at [101, 49] on input "TEX" at bounding box center [109, 46] width 146 height 22
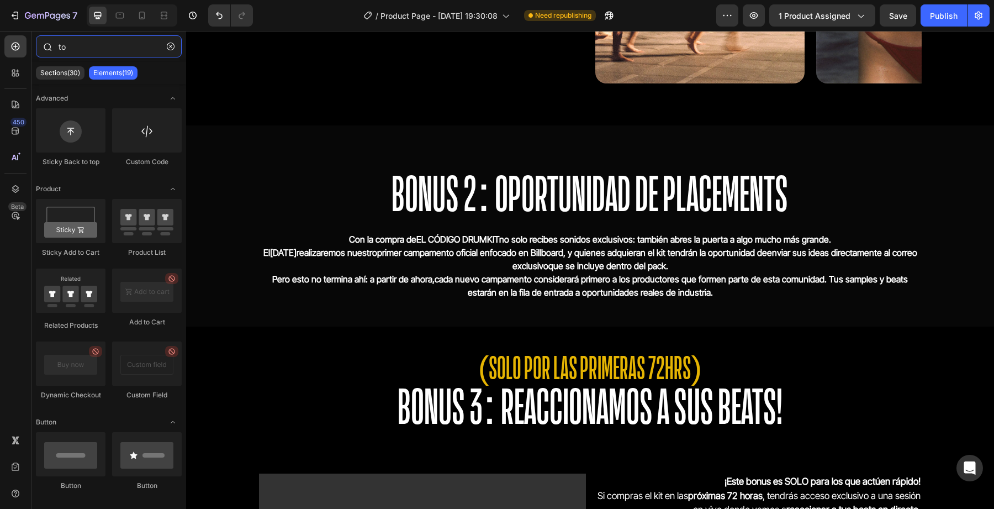
type input "t"
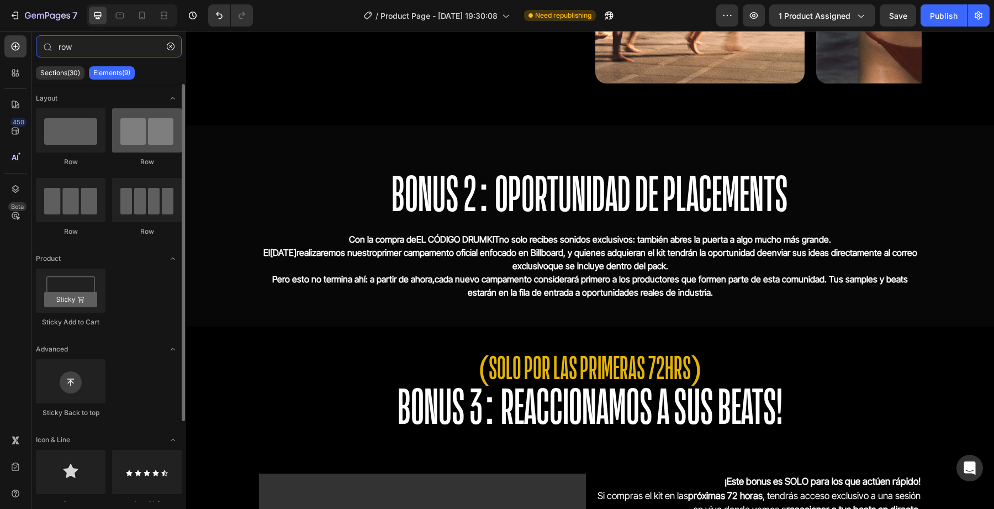
type input "row"
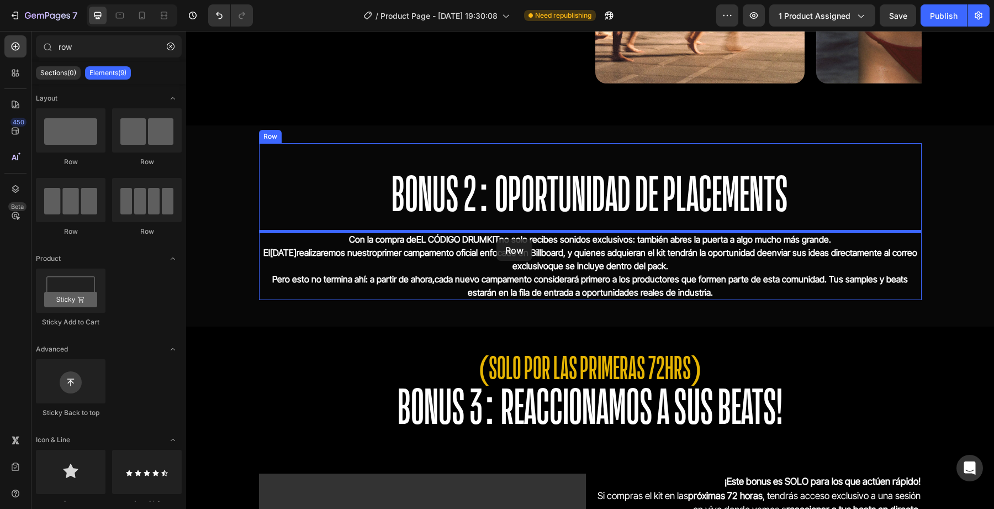
drag, startPoint x: 344, startPoint y: 171, endPoint x: 497, endPoint y: 239, distance: 167.1
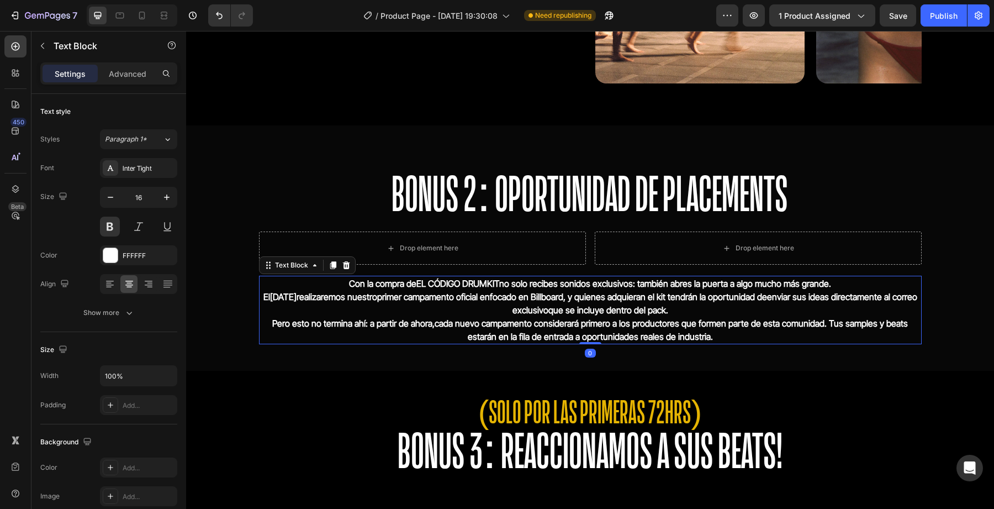
click at [552, 324] on strong "cada nuevo campamento considerará primero a los productores que formen parte de…" at bounding box center [630, 323] width 390 height 11
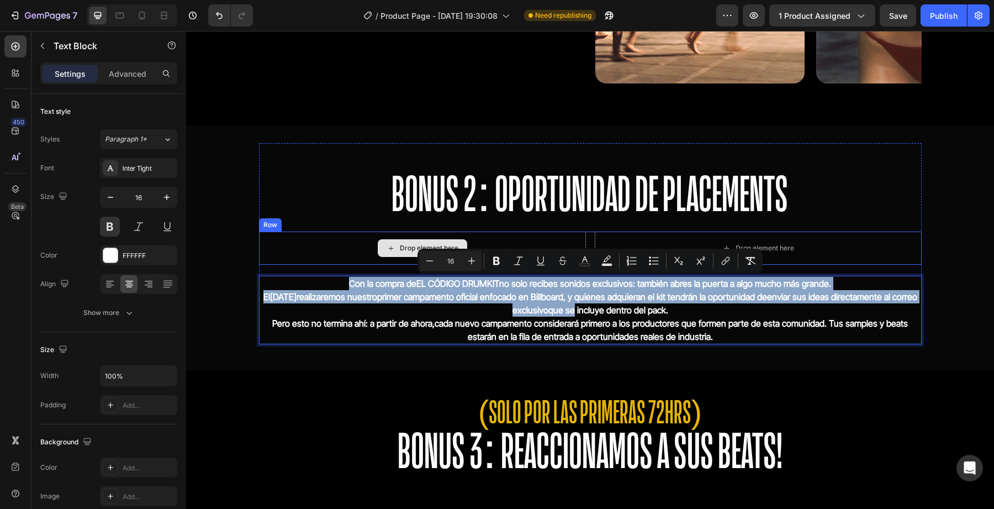
drag, startPoint x: 586, startPoint y: 313, endPoint x: 479, endPoint y: 265, distance: 117.2
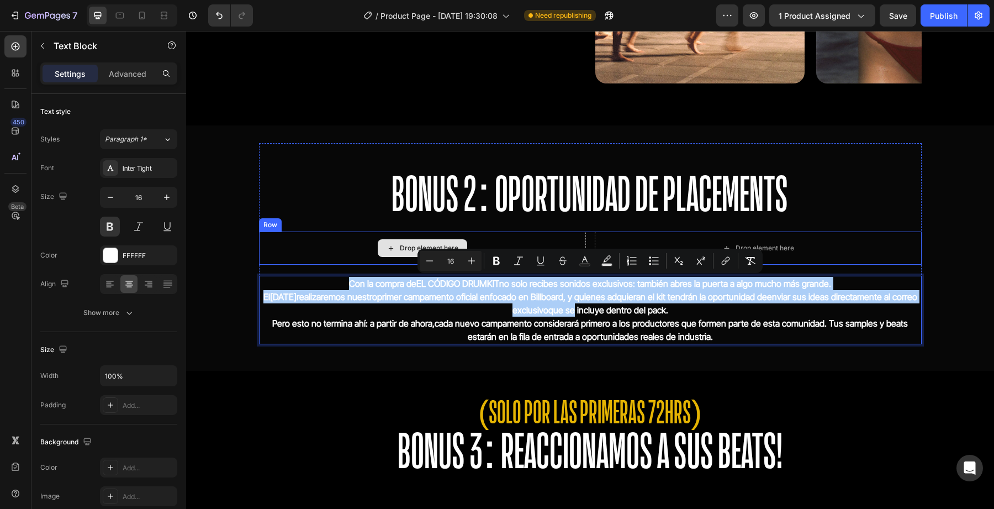
click at [479, 265] on button "Plus" at bounding box center [472, 261] width 20 height 20
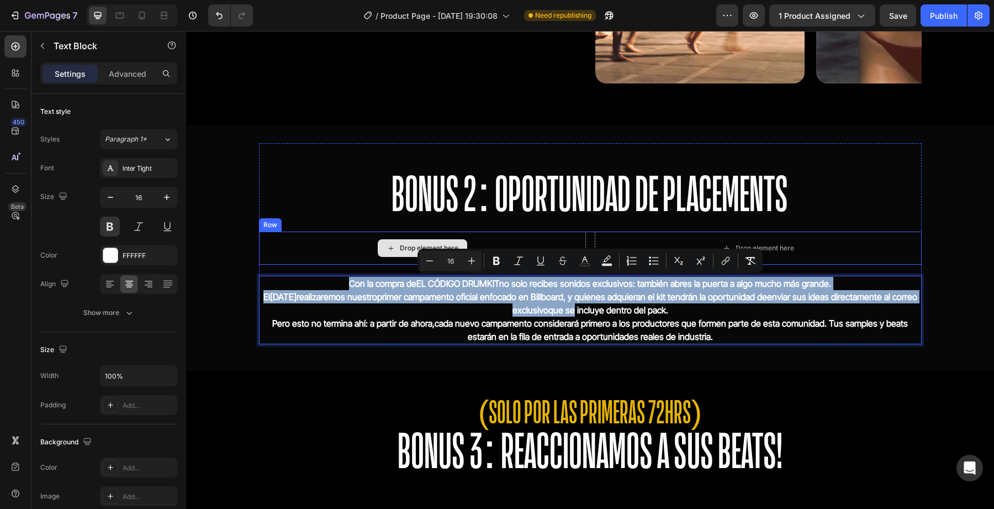
type input "17"
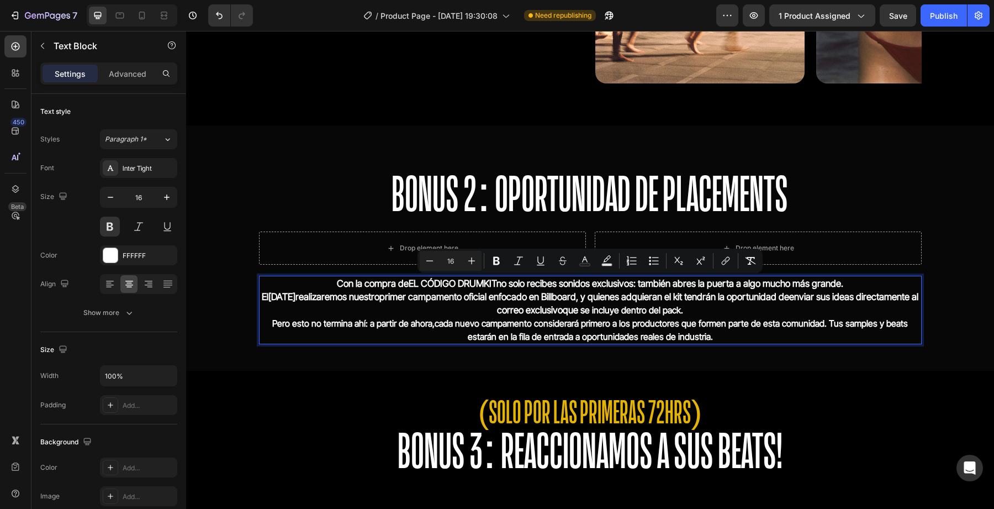
click at [466, 325] on strong "cada nuevo campamento considerará primero a los productores que formen parte de…" at bounding box center [630, 323] width 390 height 11
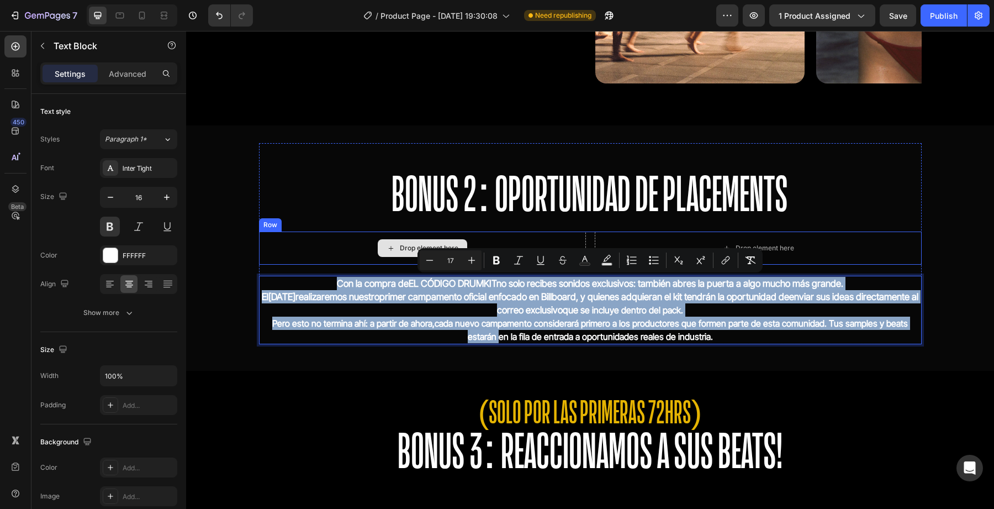
drag, startPoint x: 459, startPoint y: 336, endPoint x: 420, endPoint y: 306, distance: 48.8
click at [420, 306] on div "Con la compra de EL CÓDIGO DRUMKIT no solo recibes sonidos exclusivos: también …" at bounding box center [590, 310] width 663 height 68
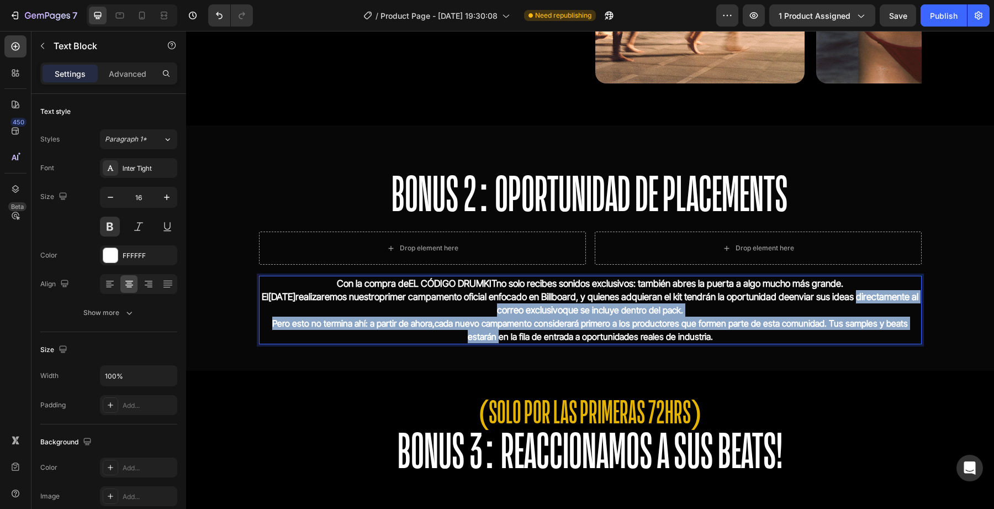
click at [420, 306] on p "El 20 de octubre realizaremos nuestro primer campamento oficial enfocado en Bil…" at bounding box center [590, 303] width 661 height 27
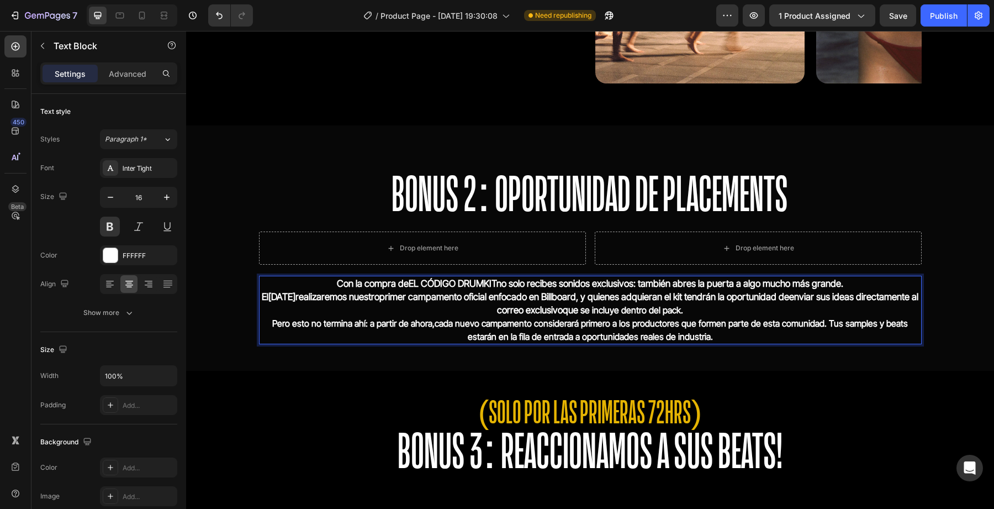
click at [418, 353] on div "⁠⁠⁠⁠⁠⁠⁠ BONUS 2: OPORTUNIDAD DE PLACEMENTS Heading Drop element here Drop eleme…" at bounding box center [590, 248] width 808 height 210
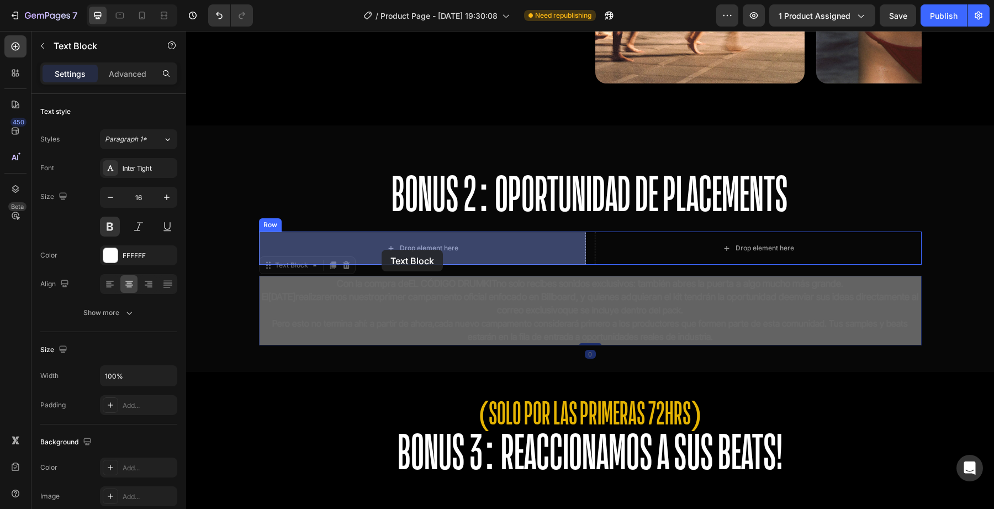
drag, startPoint x: 458, startPoint y: 320, endPoint x: 381, endPoint y: 250, distance: 104.0
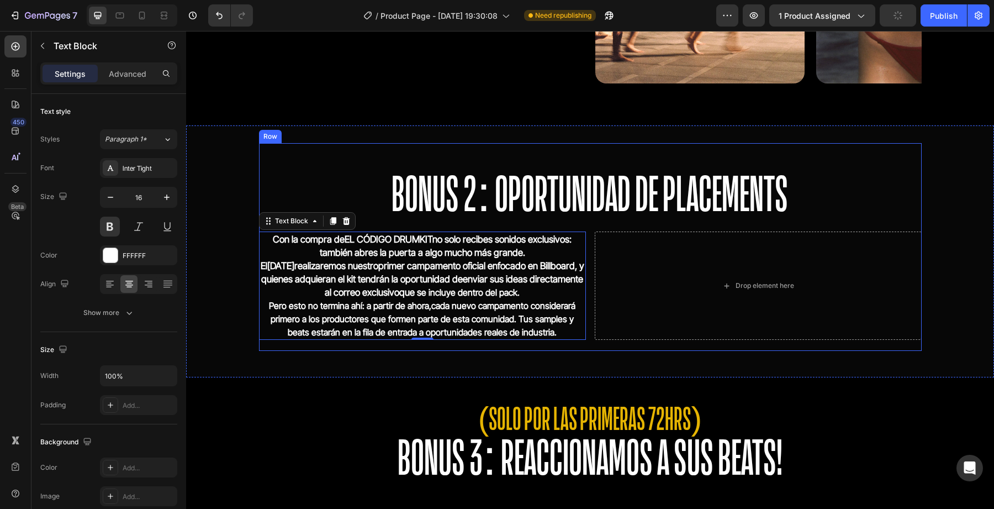
click at [574, 219] on h2 "⁠⁠⁠⁠⁠⁠⁠ BONUS 2: OPORTUNIDAD DE PLACEMENTS" at bounding box center [590, 181] width 663 height 77
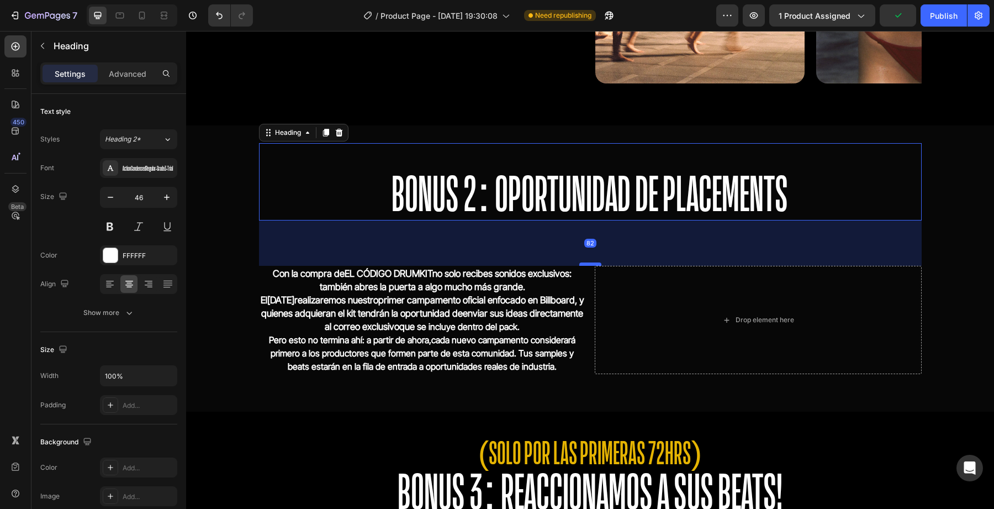
drag, startPoint x: 589, startPoint y: 230, endPoint x: 588, endPoint y: 260, distance: 29.8
click at [588, 262] on div at bounding box center [590, 263] width 22 height 3
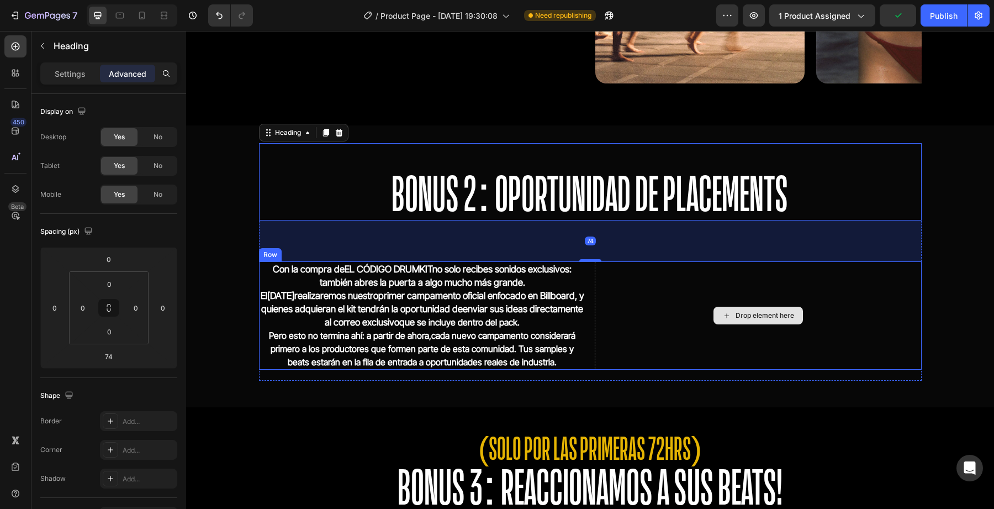
click at [658, 320] on div "Drop element here" at bounding box center [758, 315] width 327 height 108
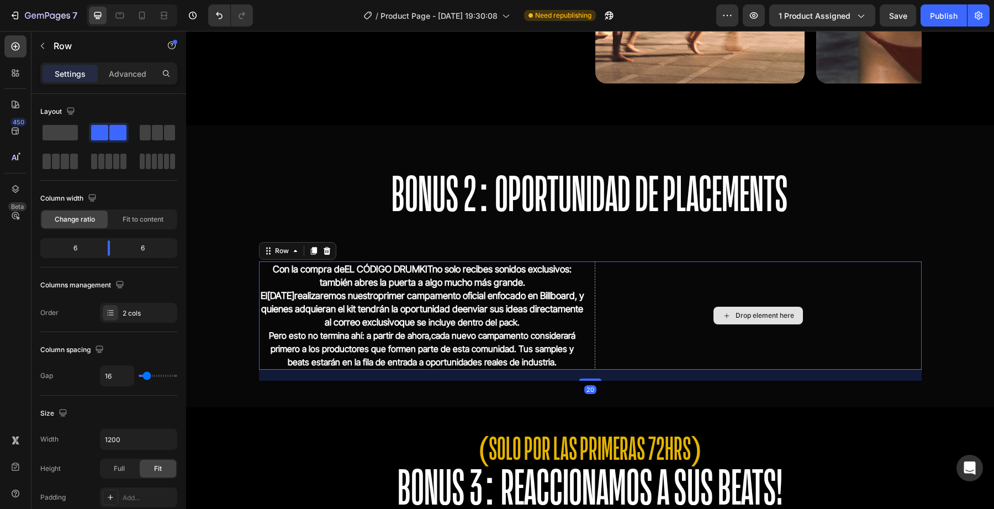
click at [736, 319] on div "Drop element here" at bounding box center [765, 315] width 59 height 9
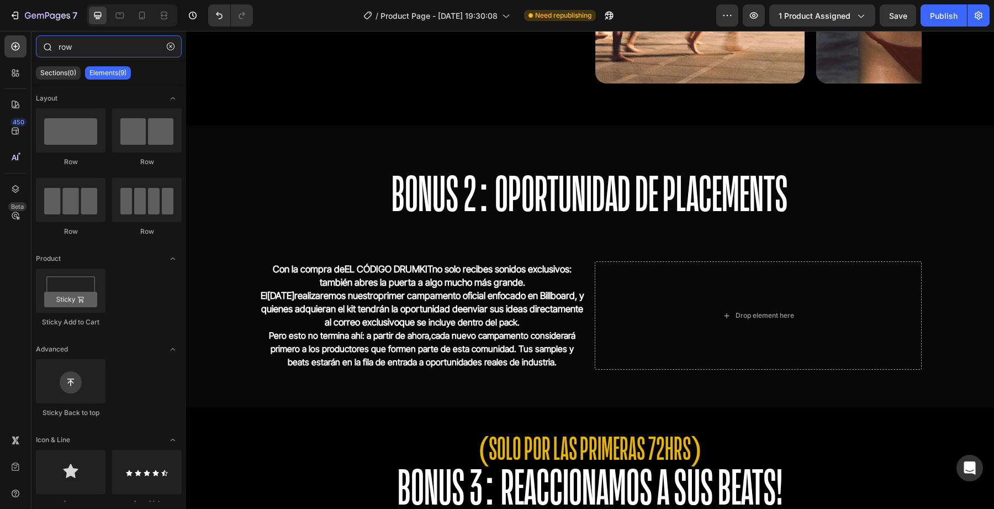
click at [93, 43] on input "row" at bounding box center [109, 46] width 146 height 22
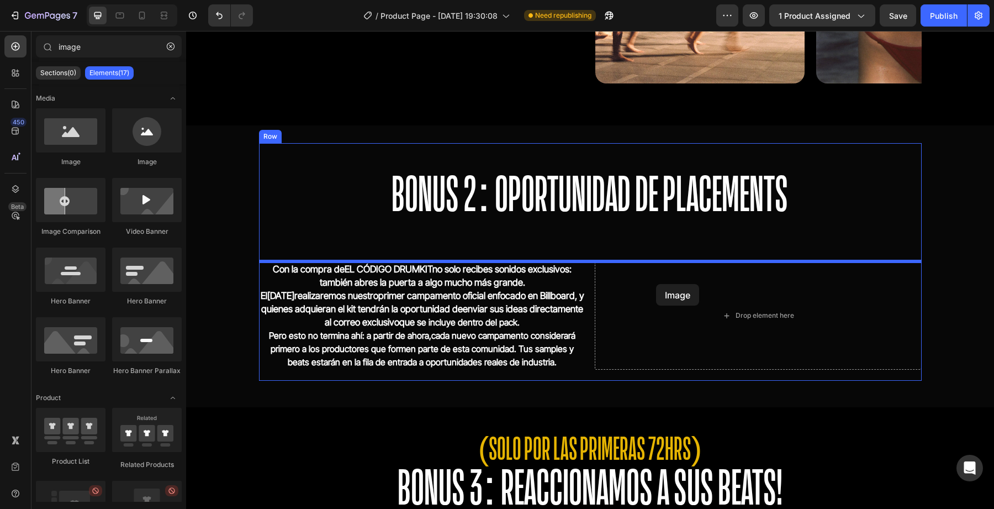
drag, startPoint x: 245, startPoint y: 162, endPoint x: 671, endPoint y: 304, distance: 449.6
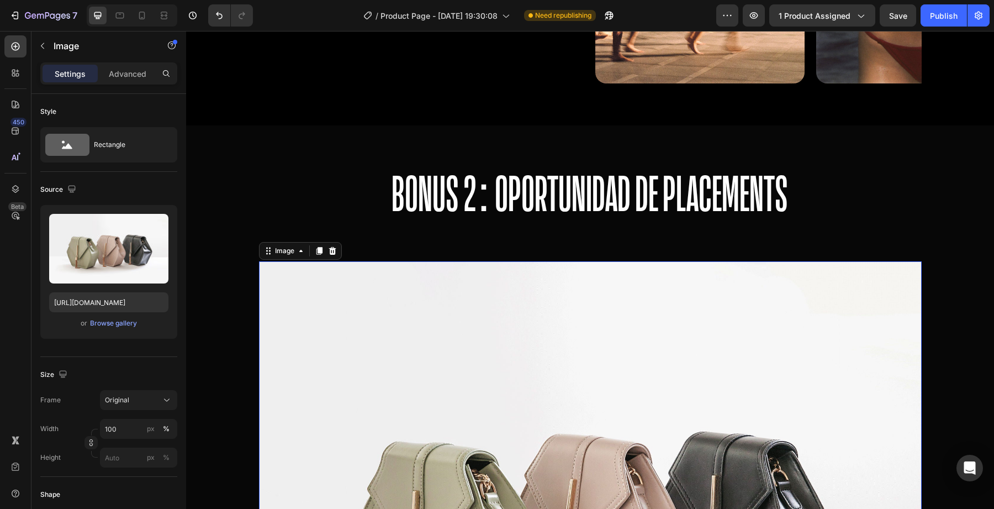
type input "imag"
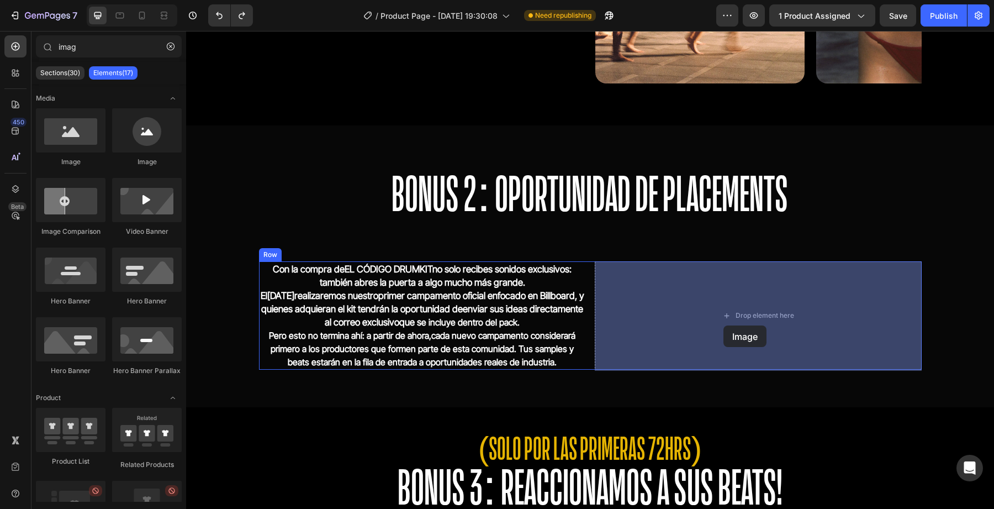
drag, startPoint x: 242, startPoint y: 170, endPoint x: 732, endPoint y: 328, distance: 514.9
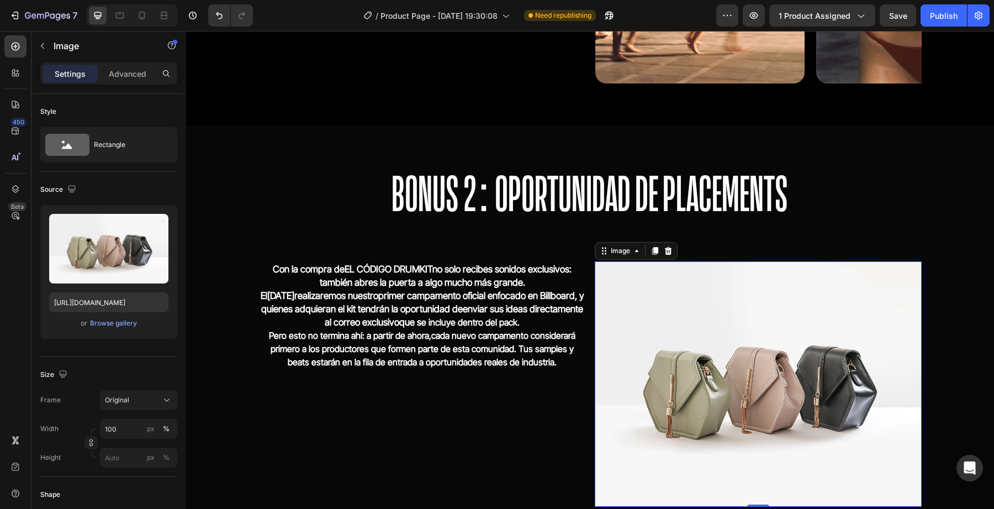
click at [701, 339] on img at bounding box center [758, 383] width 327 height 245
click at [508, 404] on div "Con la compra de EL CÓDIGO DRUMKIT no solo recibes sonidos exclusivos: también …" at bounding box center [422, 383] width 327 height 245
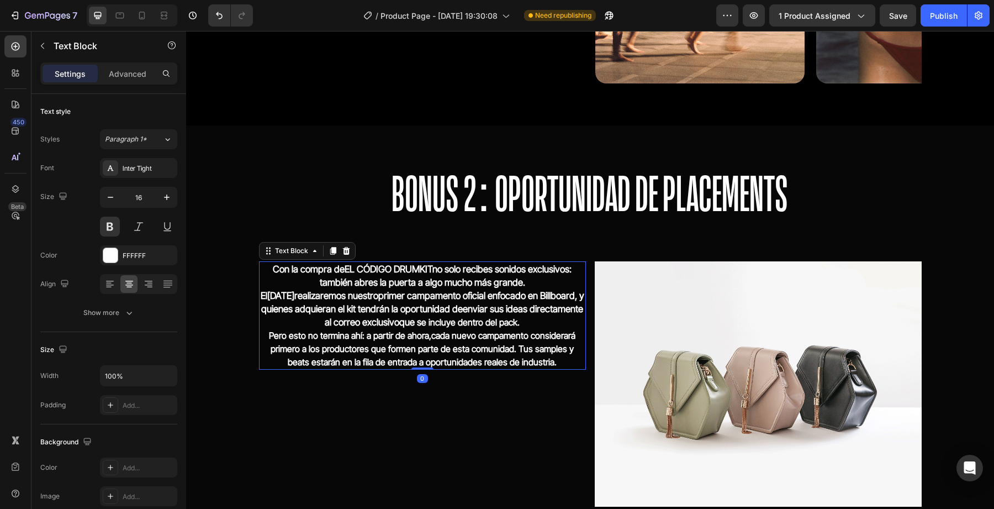
click at [347, 306] on span "El 20 de octubre realizaremos nuestro primer campamento oficial enfocado en Bil…" at bounding box center [423, 309] width 324 height 38
click at [116, 287] on div at bounding box center [109, 284] width 17 height 18
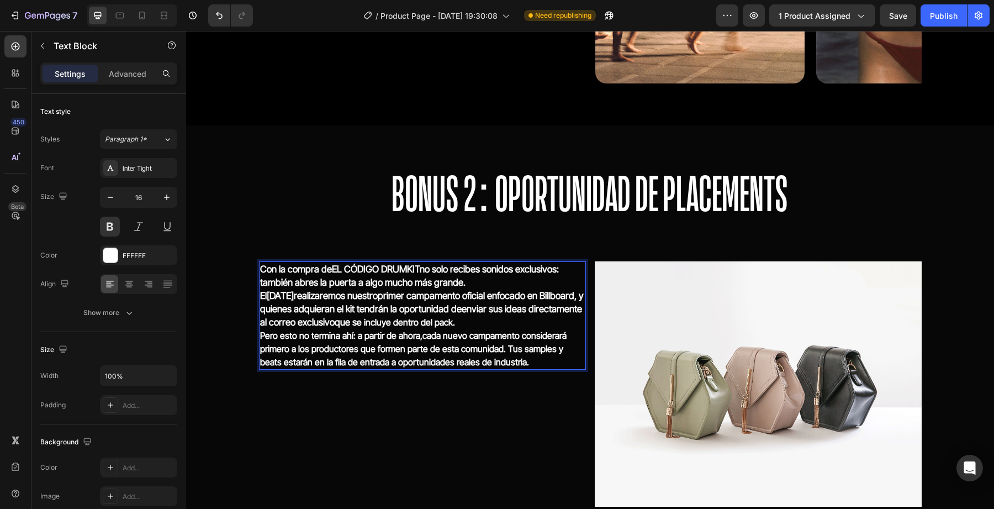
click at [366, 362] on p "Pero esto no termina ahí: a partir de ahora, cada nuevo campamento considerará …" at bounding box center [422, 349] width 325 height 40
click at [387, 261] on div "Con la compra de EL CÓDIGO DRUMKIT no solo recibes sonidos exclusivos: también …" at bounding box center [422, 315] width 327 height 108
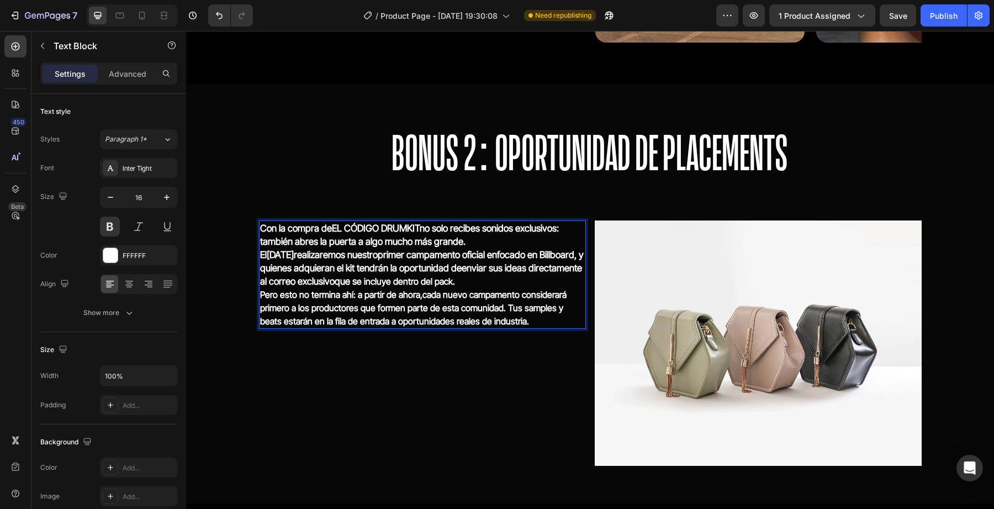
scroll to position [2836, 0]
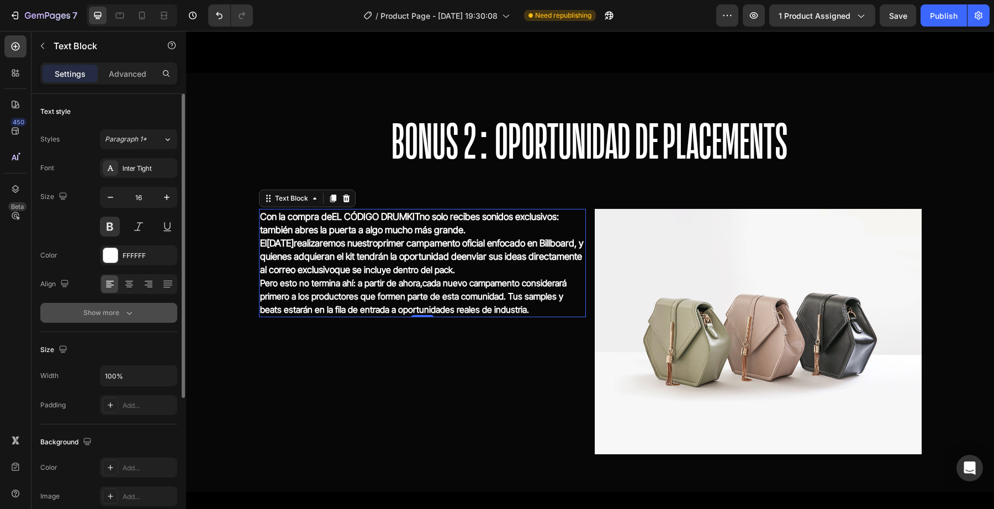
click at [113, 313] on div "Show more" at bounding box center [108, 312] width 51 height 11
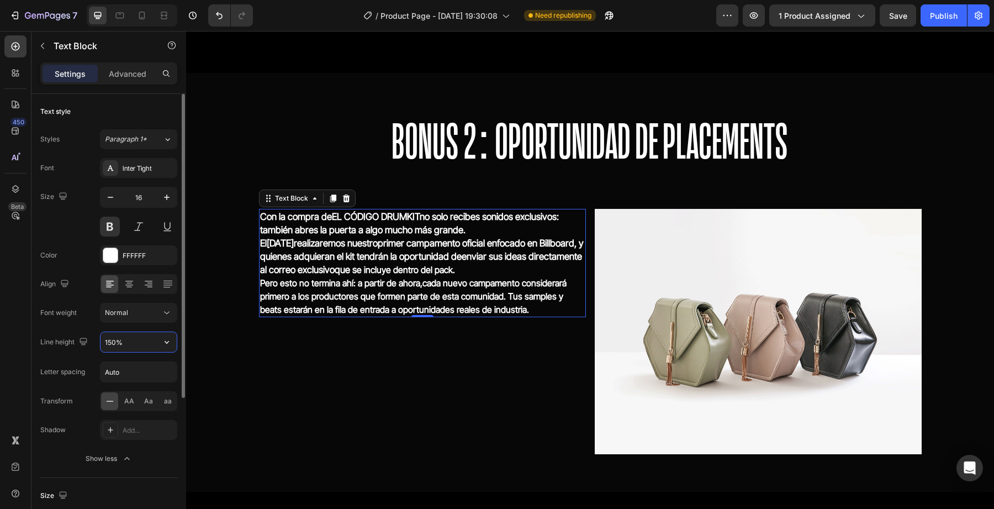
click at [114, 350] on input "150%" at bounding box center [139, 342] width 76 height 20
click at [114, 347] on input "150%" at bounding box center [139, 342] width 76 height 20
click at [114, 344] on input "150%" at bounding box center [139, 342] width 76 height 20
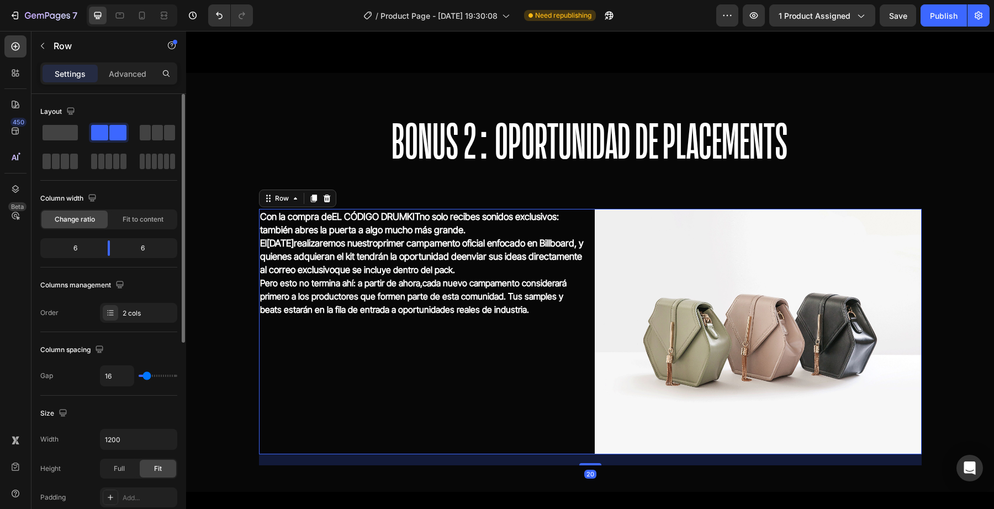
click at [411, 366] on div "Con la compra de EL CÓDIGO DRUMKIT no solo recibes sonidos exclusivos: también …" at bounding box center [422, 331] width 327 height 245
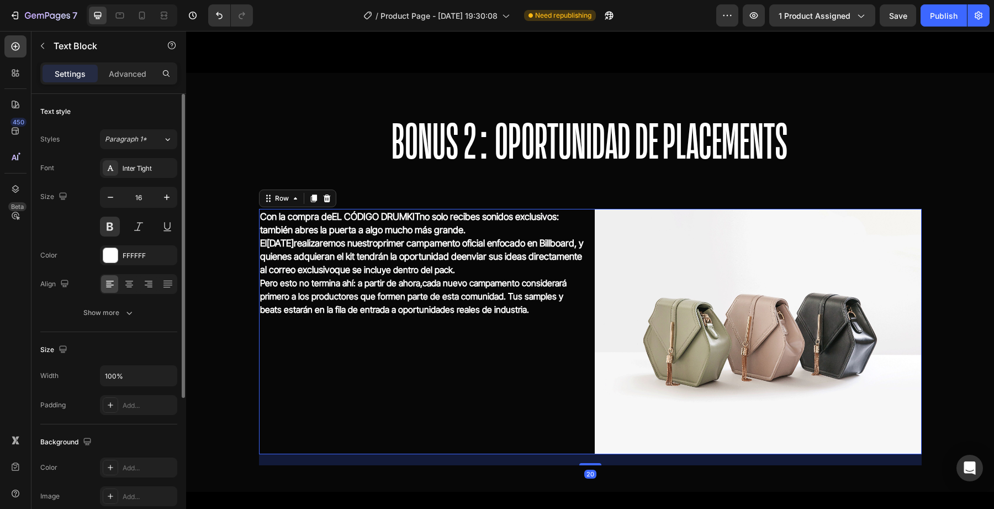
click at [350, 277] on p "Pero esto no termina ahí: a partir de ahora, cada nuevo campamento considerará …" at bounding box center [422, 296] width 325 height 40
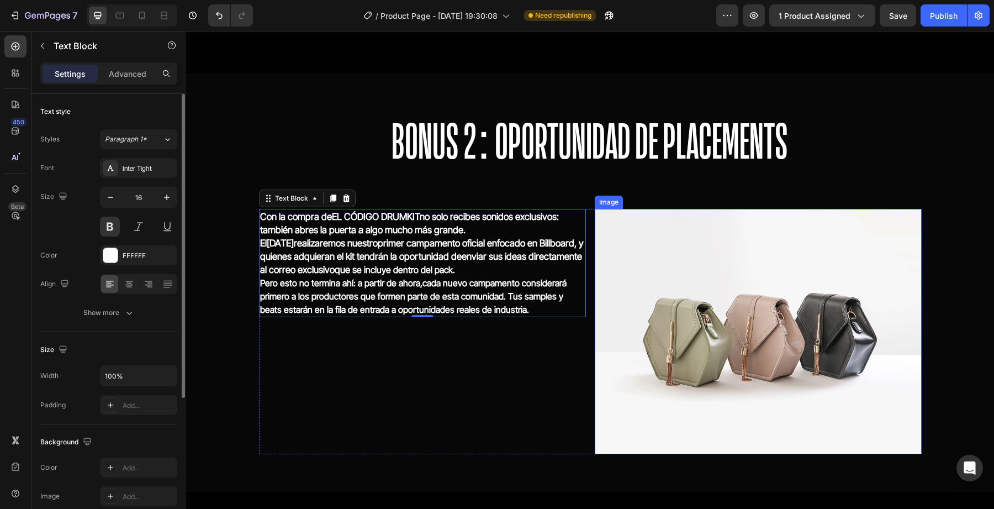
click at [629, 331] on img at bounding box center [758, 331] width 327 height 245
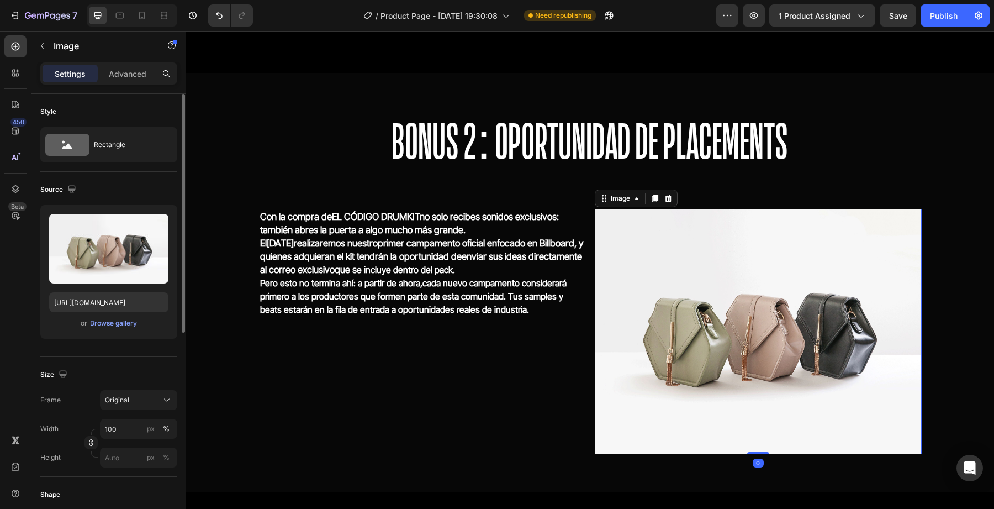
click at [629, 331] on img at bounding box center [758, 331] width 327 height 245
click at [124, 333] on div "Upload Image https://cdn.shopify.com/s/files/1/2005/9307/files/image_demo.jpg o…" at bounding box center [108, 272] width 137 height 134
click at [124, 328] on div "Browse gallery" at bounding box center [113, 323] width 47 height 10
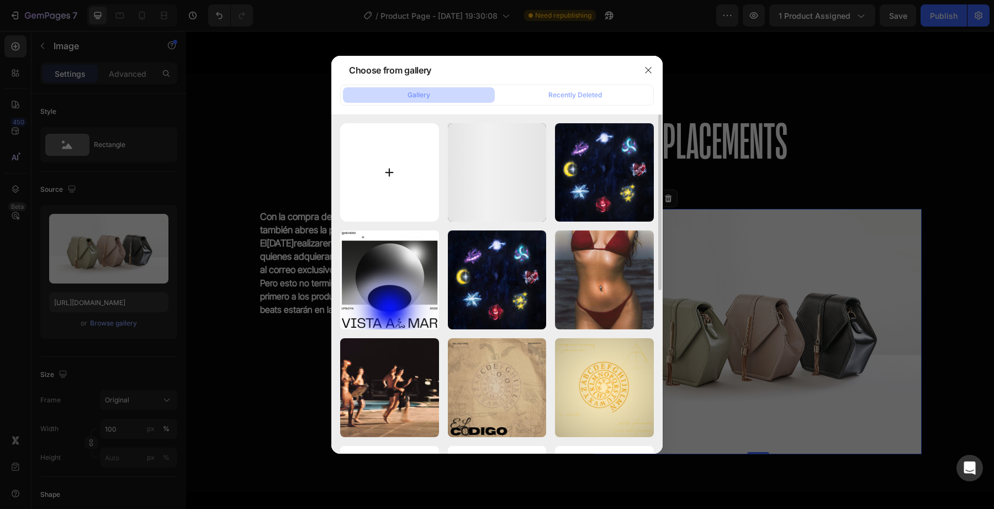
click at [398, 197] on input "file" at bounding box center [389, 172] width 99 height 99
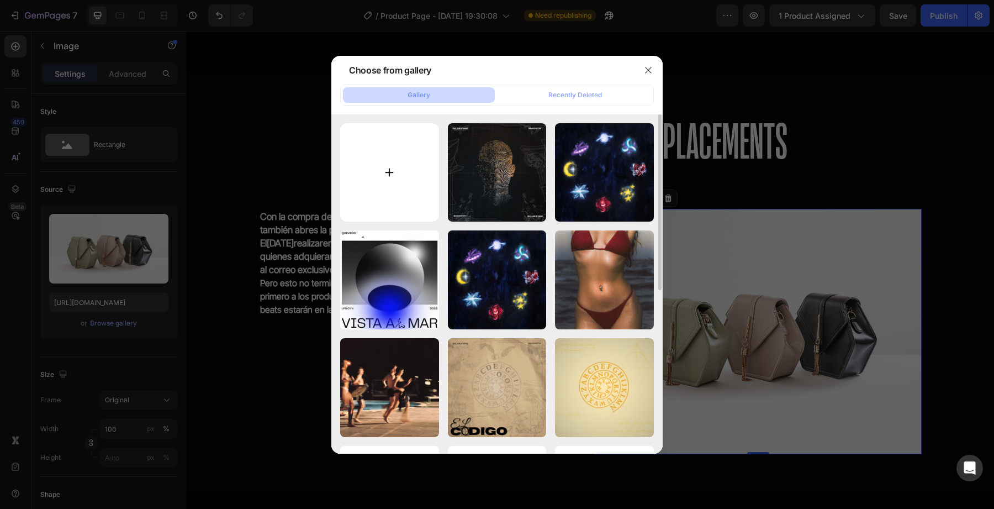
type input "C:\fakepath\el codigo portada2 .png"
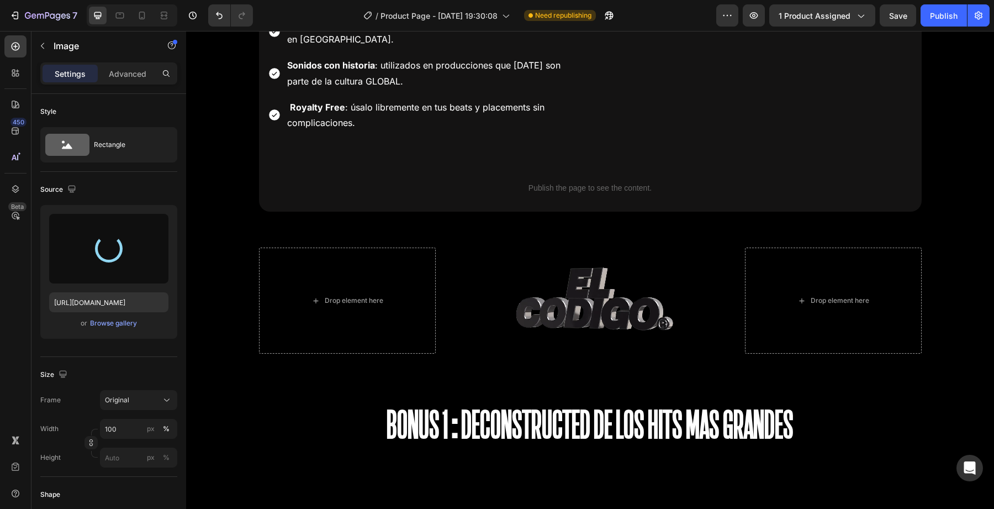
type input "https://cdn.shopify.com/s/files/1/0707/3228/4092/files/gempages_576749552749511…"
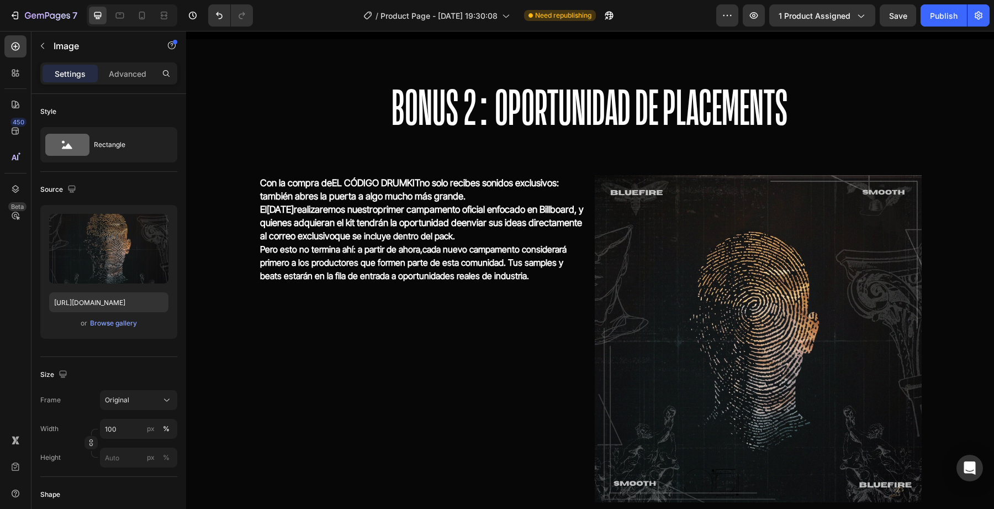
scroll to position [2877, 0]
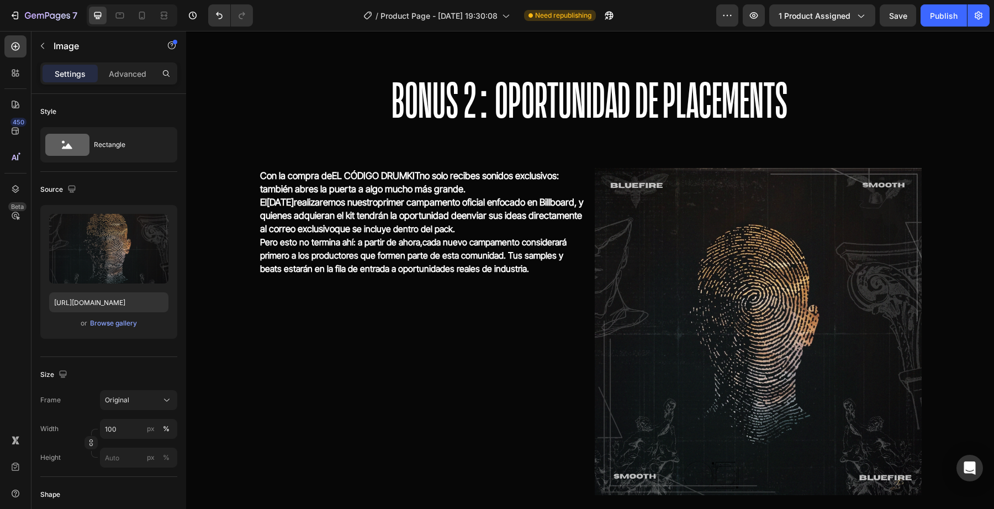
click at [720, 322] on img at bounding box center [758, 331] width 327 height 327
click at [677, 334] on img at bounding box center [758, 331] width 327 height 327
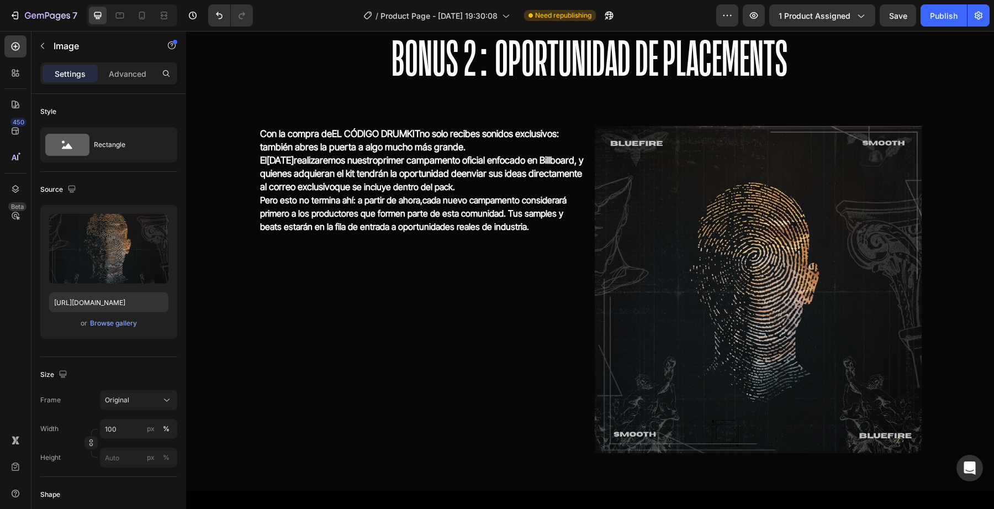
scroll to position [2920, 0]
click at [109, 324] on div "Browse gallery" at bounding box center [113, 323] width 47 height 10
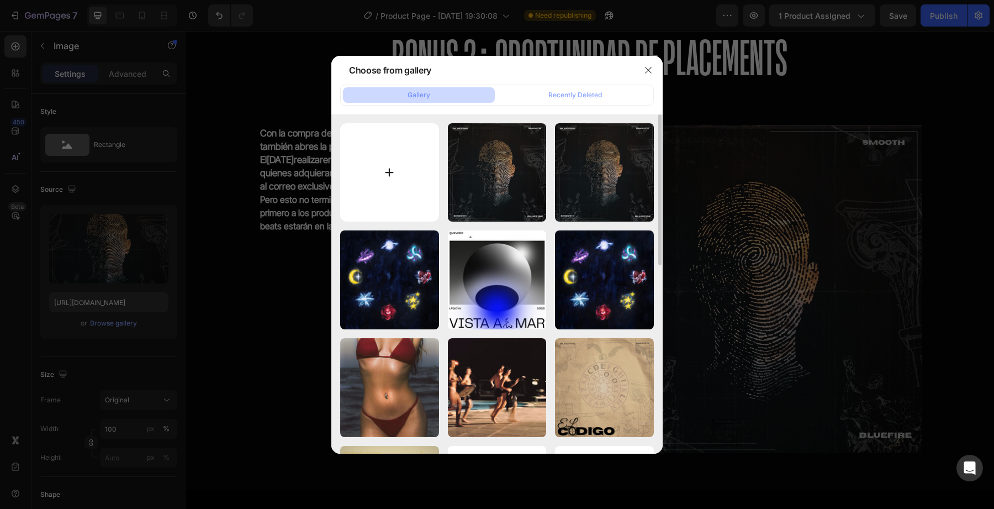
click at [405, 205] on input "file" at bounding box center [389, 172] width 99 height 99
type input "C:\fakepath\FullSizeRender 2.JPG"
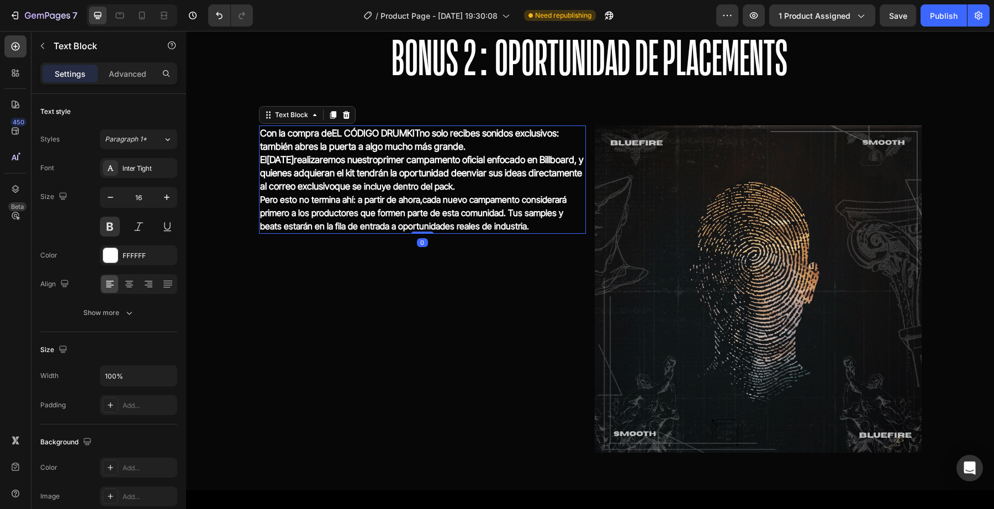
click at [456, 220] on p "Pero esto no termina ahí: a partir de ahora, cada nuevo campamento considerará …" at bounding box center [422, 213] width 325 height 40
click at [363, 131] on strong "EL CÓDIGO DRUMKIT" at bounding box center [376, 133] width 88 height 11
click at [395, 118] on div "BONUS 2: OPORTUNIDAD DE PLACEMENTS Heading Con la compra de EL CÓDIGO DRUMKIT n…" at bounding box center [590, 235] width 663 height 456
click at [415, 131] on strong "EL CÓDIGO DRUMKIT" at bounding box center [376, 133] width 88 height 11
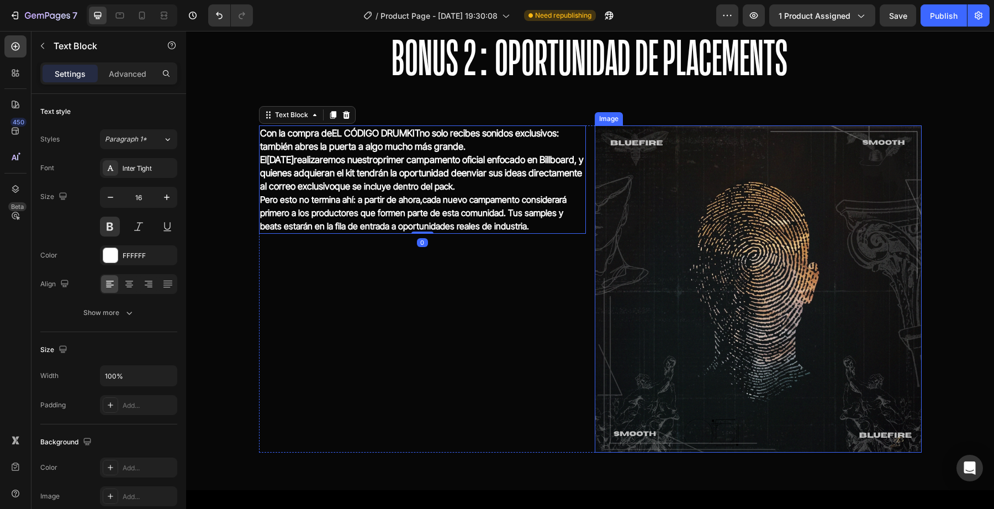
click at [708, 264] on img at bounding box center [758, 288] width 327 height 327
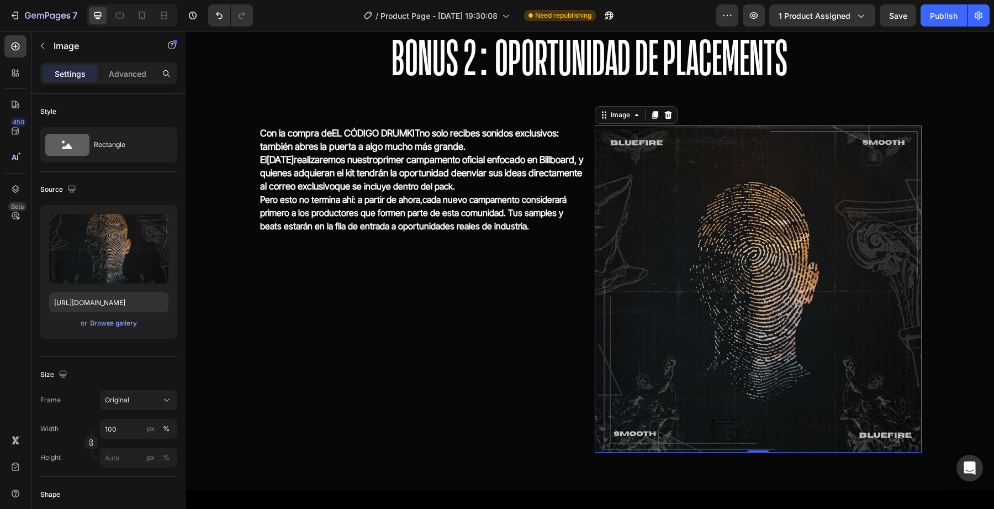
click at [631, 173] on img at bounding box center [758, 288] width 327 height 327
click at [123, 324] on div "Browse gallery" at bounding box center [113, 323] width 47 height 10
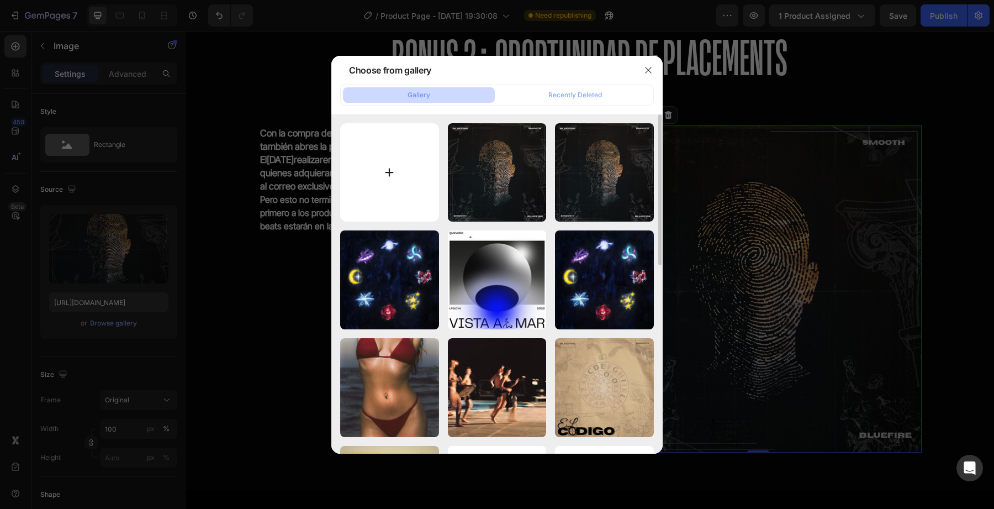
click at [398, 186] on input "file" at bounding box center [389, 172] width 99 height 99
type input "C:\fakepath\FullSizeRender 2.JPG"
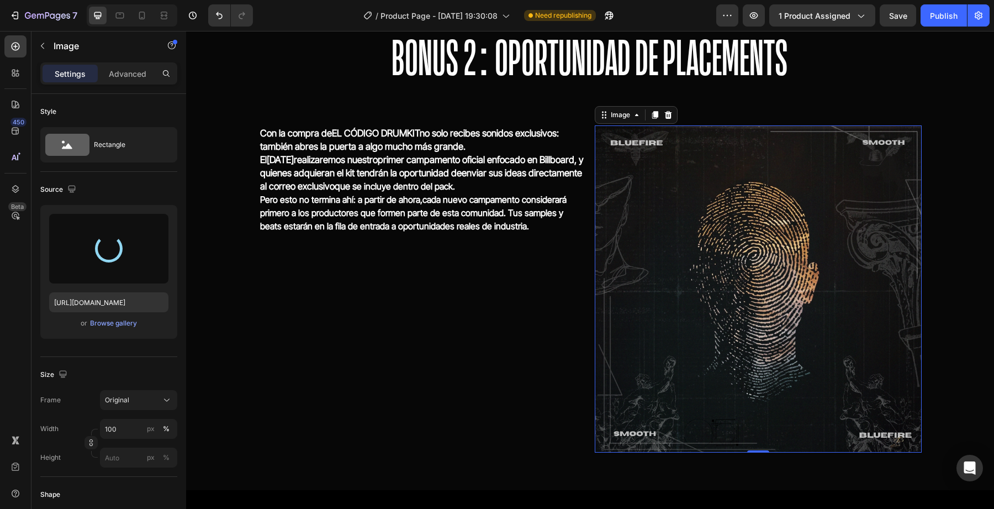
type input "https://cdn.shopify.com/s/files/1/0707/3228/4092/files/gempages_576749552749511…"
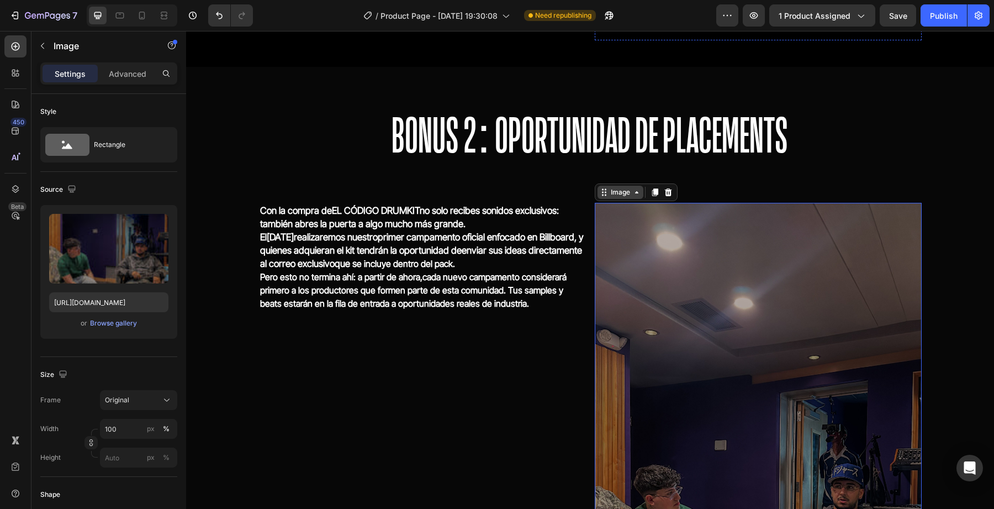
scroll to position [2887, 0]
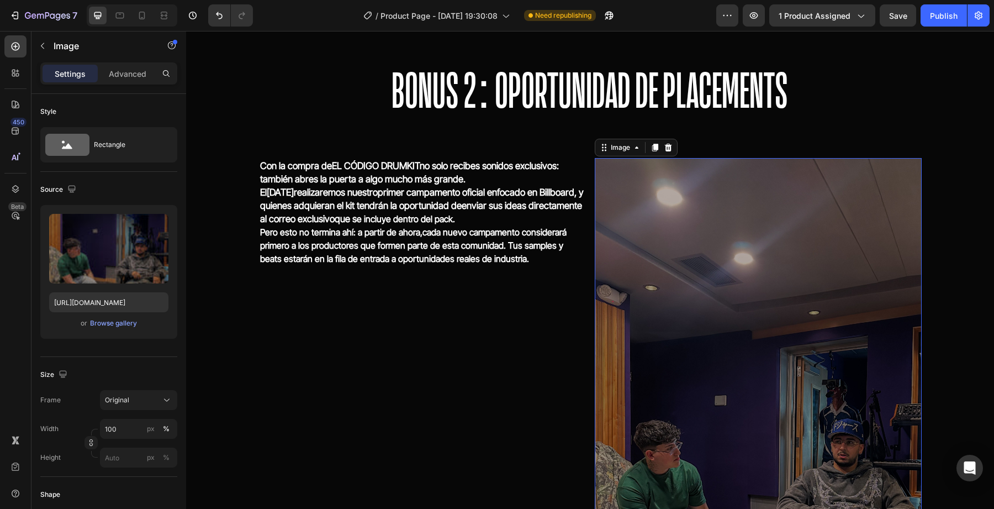
click at [647, 253] on img at bounding box center [758, 448] width 327 height 581
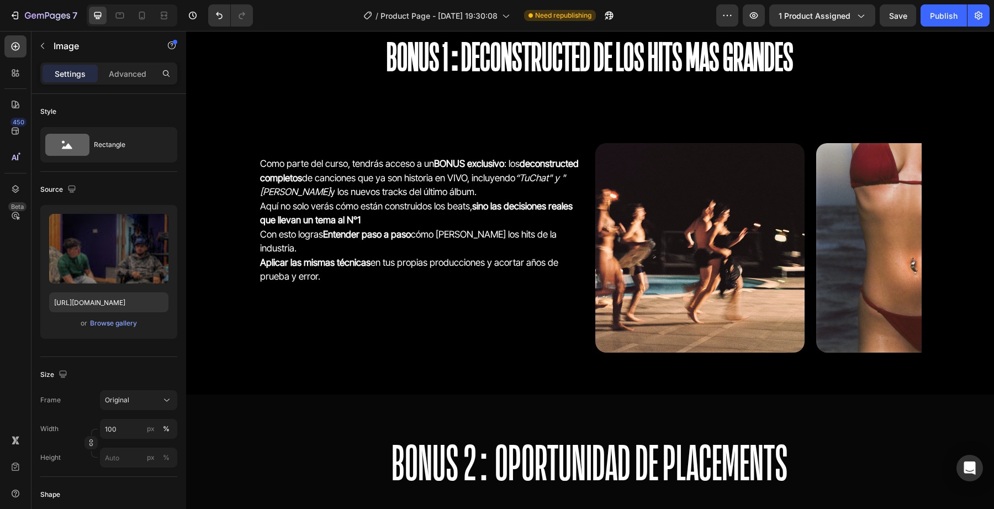
scroll to position [2509, 0]
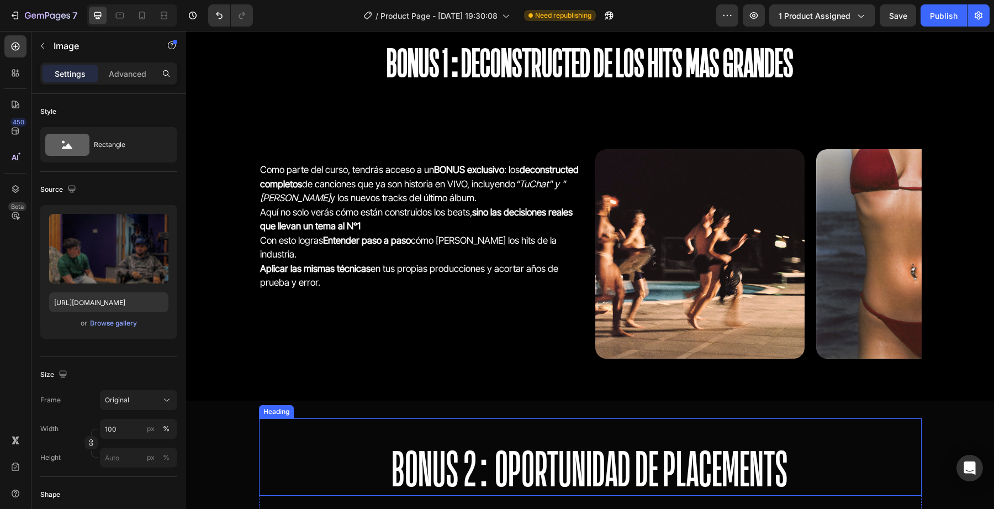
click at [447, 486] on span "BONUS 2: OPORTUNIDAD DE PLACEMENTS" at bounding box center [590, 469] width 397 height 50
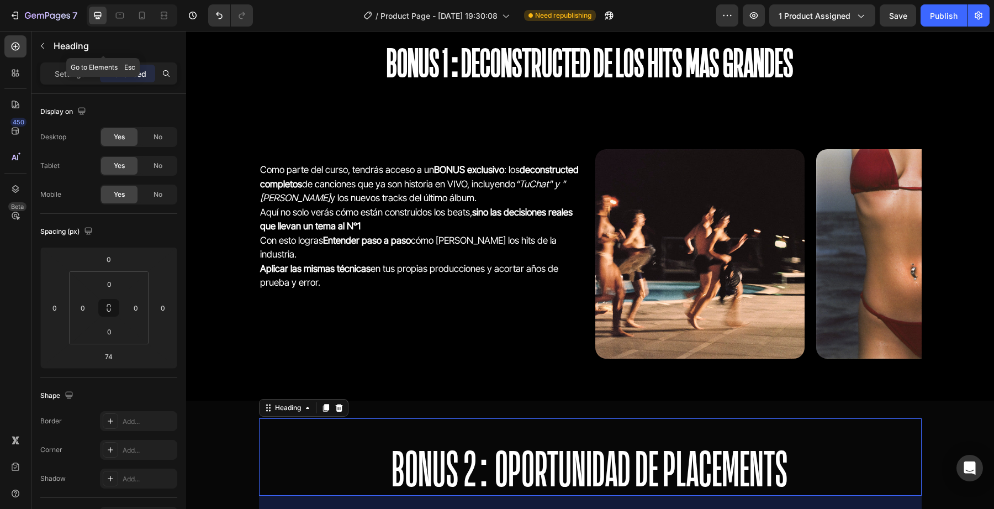
click at [77, 63] on div "Settings Advanced" at bounding box center [108, 73] width 137 height 22
click at [72, 70] on p "Settings" at bounding box center [70, 74] width 31 height 12
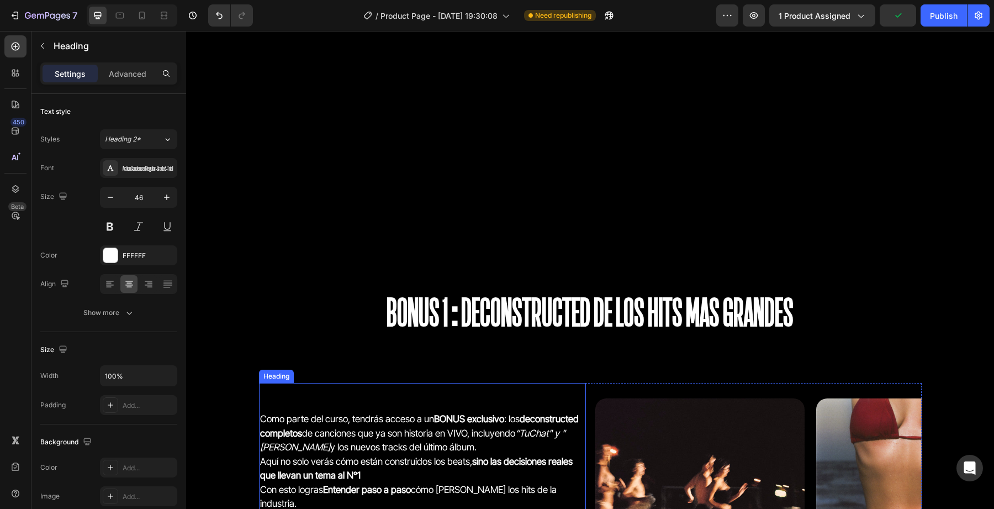
scroll to position [2202, 0]
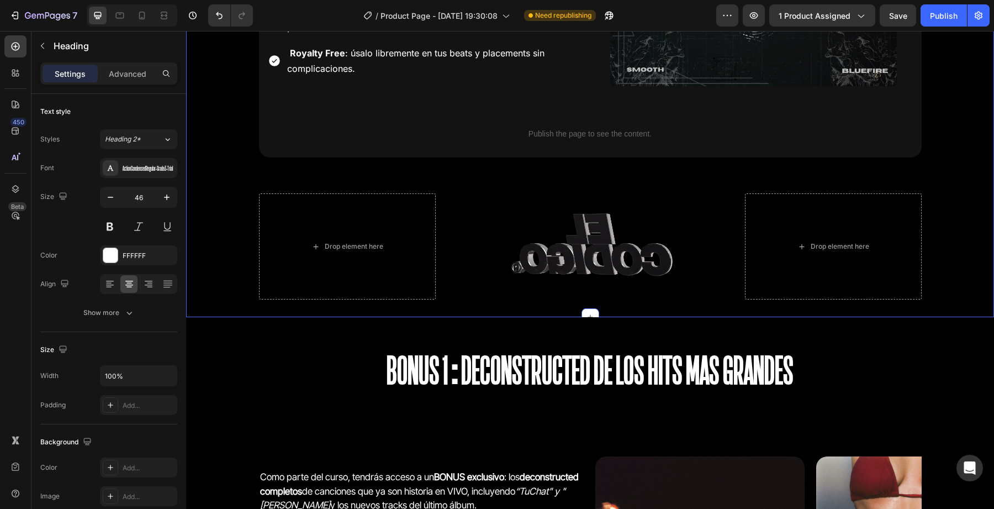
click at [511, 326] on div "BONUS 1:Deconstructed de los hits mas grandes Heading Row Section 5" at bounding box center [590, 370] width 808 height 106
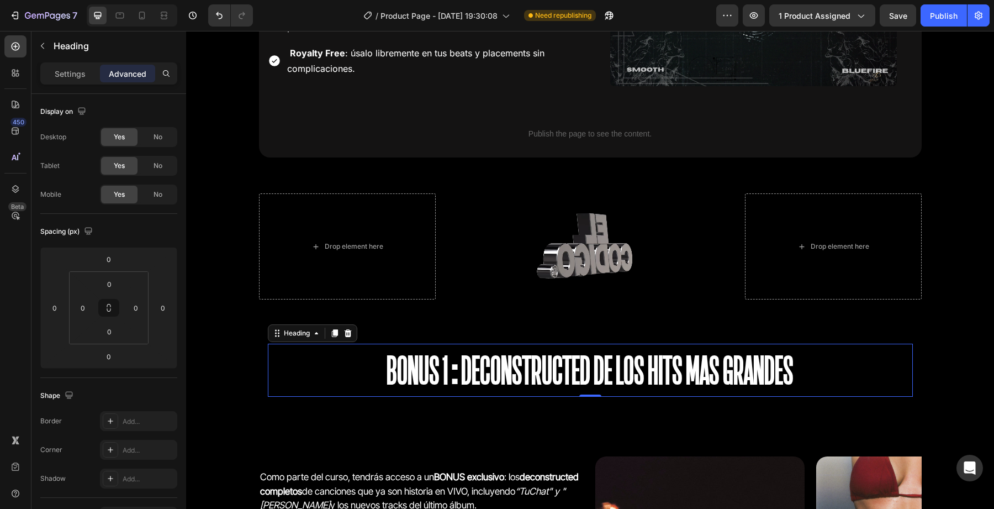
click at [508, 361] on h2 "BONUS 1:Deconstructed de los hits mas grandes" at bounding box center [590, 370] width 645 height 53
click at [70, 73] on p "Settings" at bounding box center [70, 74] width 31 height 12
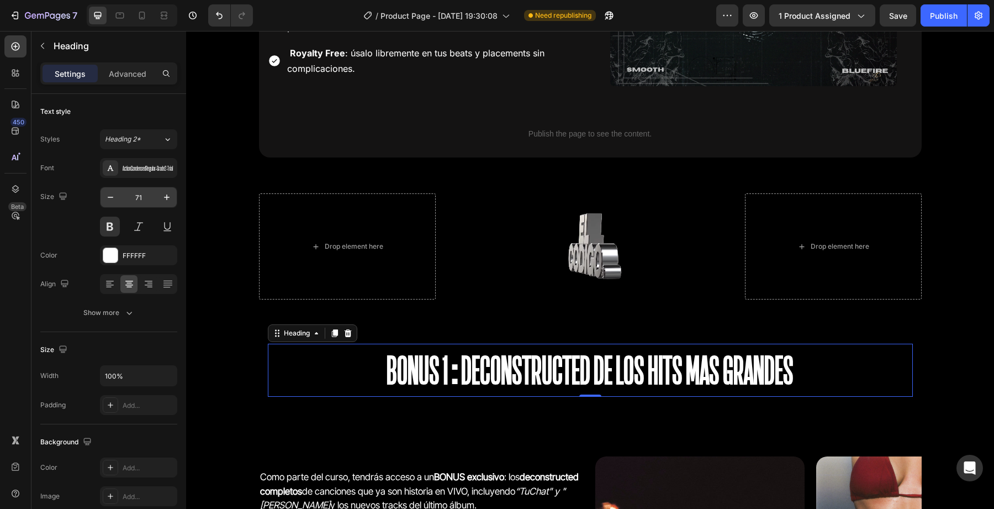
click at [138, 199] on input "71" at bounding box center [138, 197] width 36 height 20
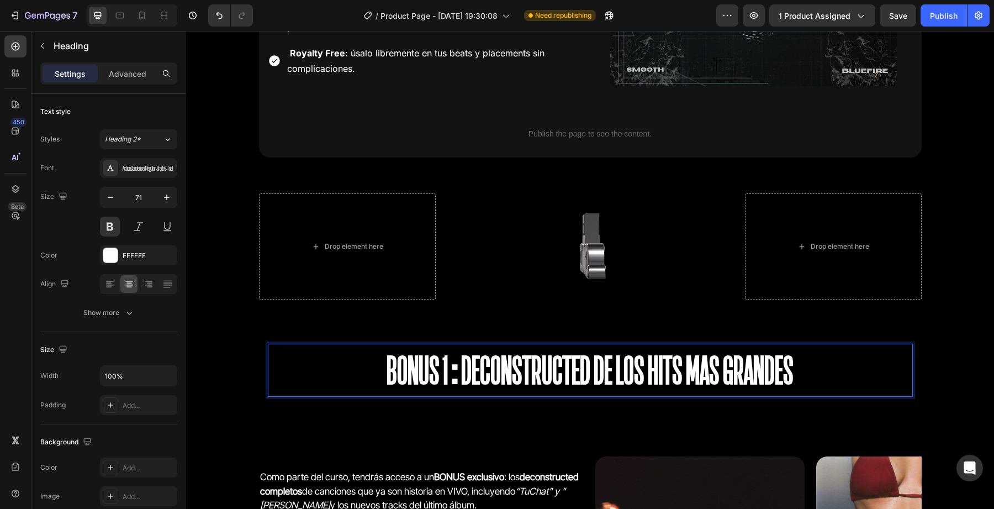
click at [421, 366] on h2 "BONUS 1:Deconstructed de los hits mas grandes" at bounding box center [590, 370] width 645 height 53
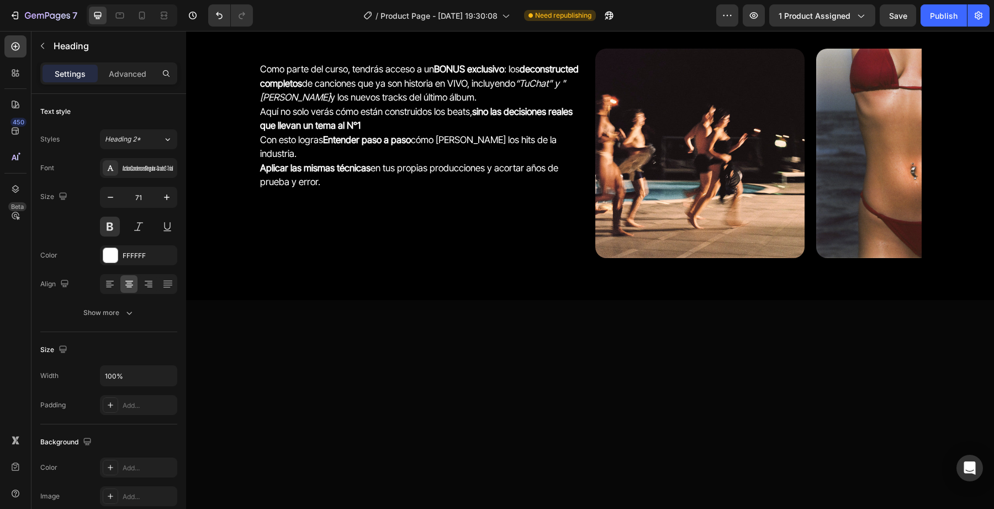
scroll to position [2707, 0]
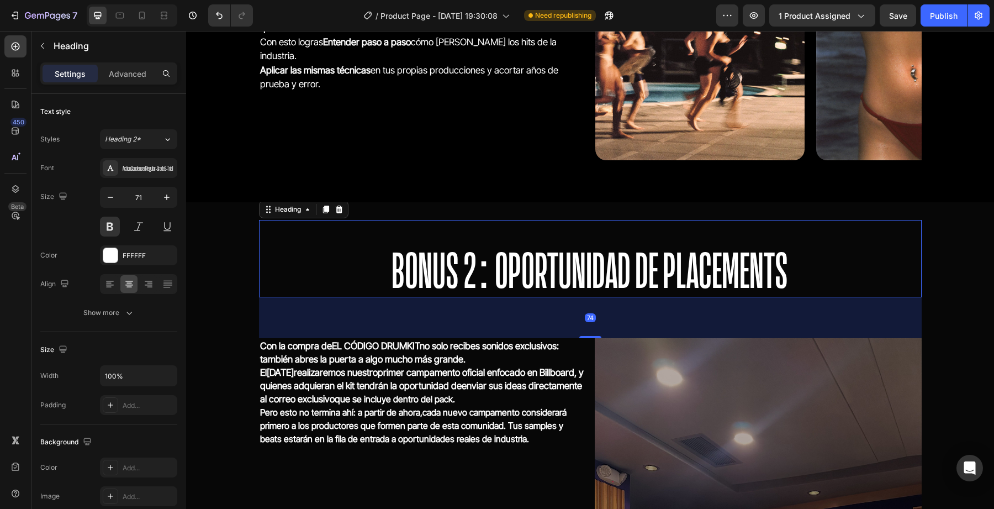
click at [495, 288] on span "BONUS 2: OPORTUNIDAD DE PLACEMENTS" at bounding box center [590, 270] width 397 height 50
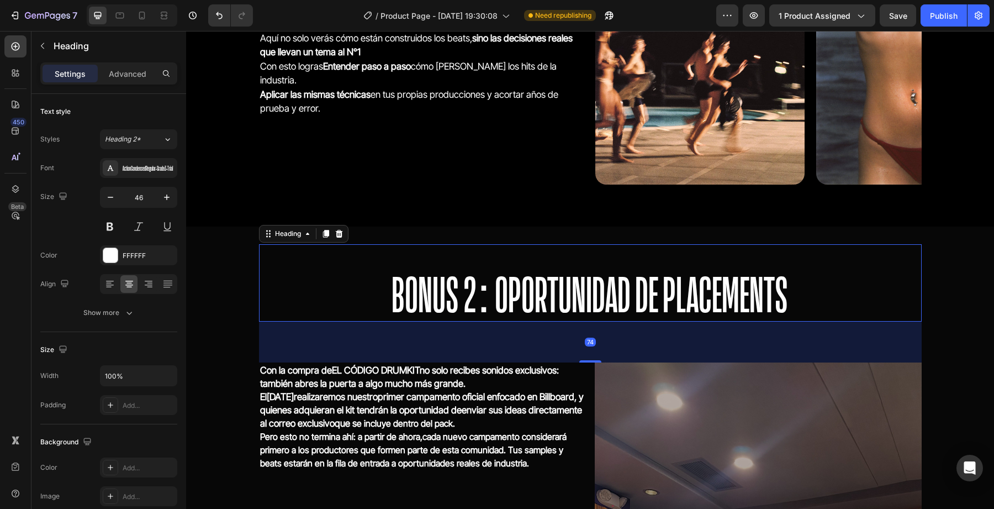
scroll to position [2681, 0]
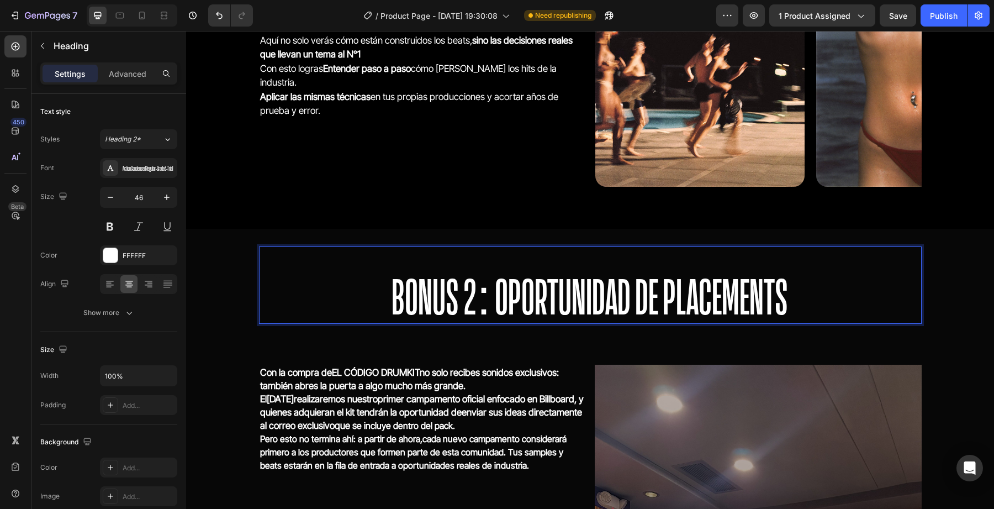
click at [495, 266] on h2 "⁠⁠⁠⁠⁠⁠⁠ BONUS 2: OPORTUNIDAD DE PLACEMENTS" at bounding box center [590, 284] width 663 height 77
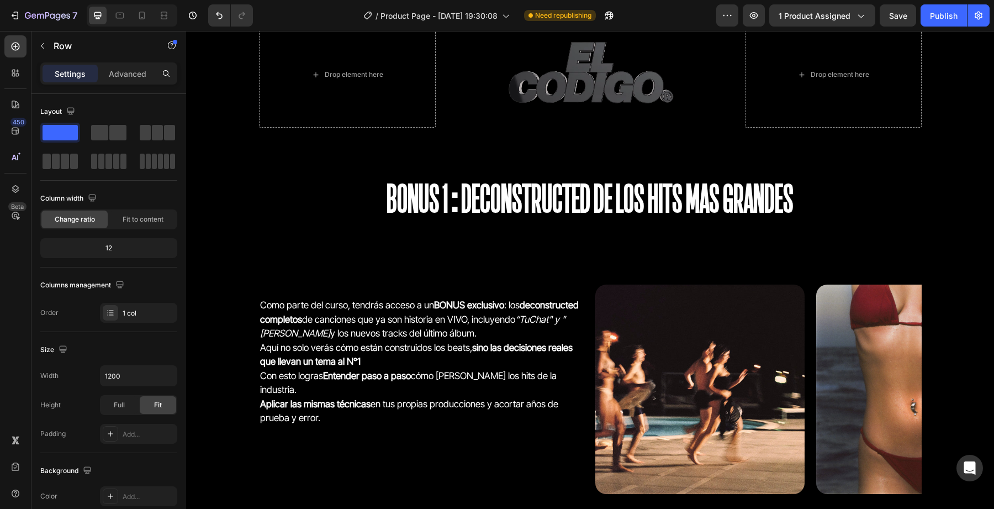
scroll to position [2369, 0]
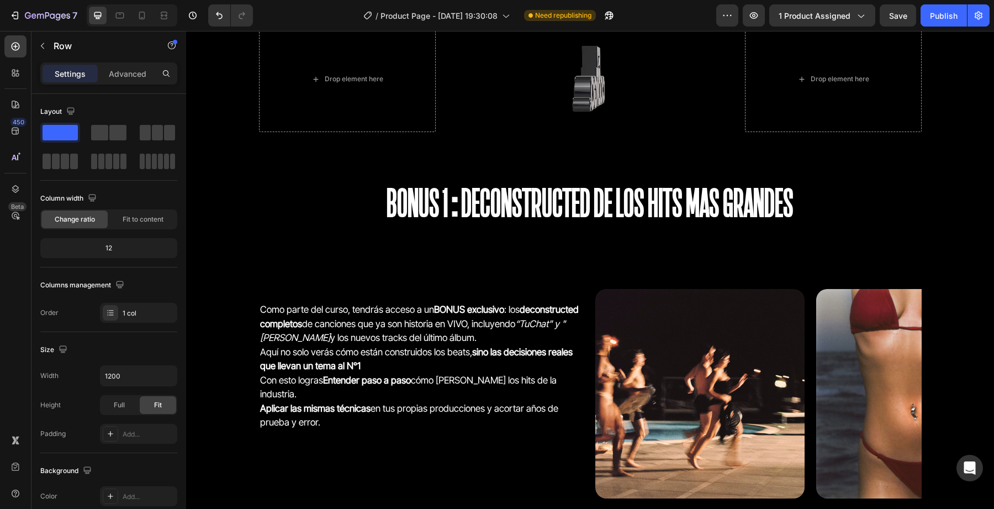
click at [568, 188] on h2 "BONUS 1:Deconstructed de los hits mas grandes" at bounding box center [590, 202] width 645 height 53
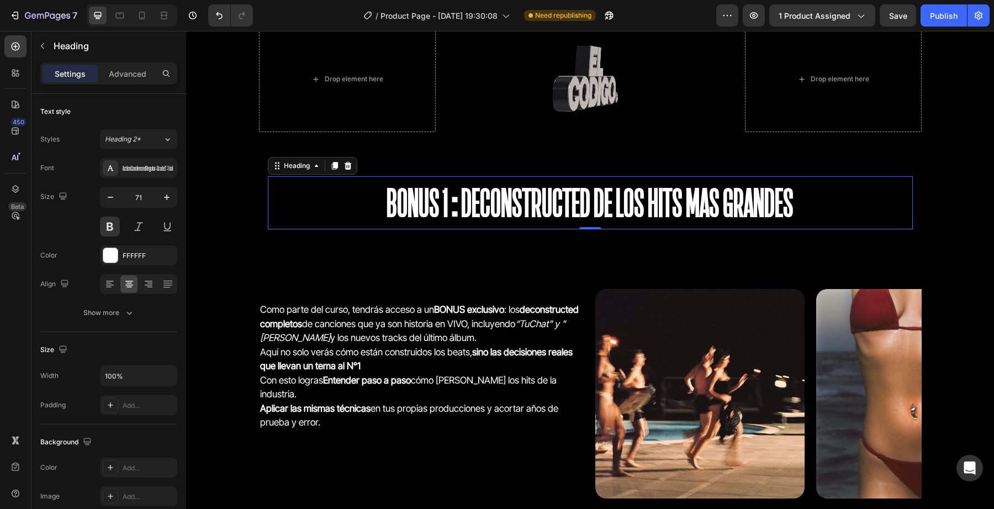
click at [335, 161] on div "BONUS 1:Deconstructed de los hits mas grandes Heading 0 Row Section 5" at bounding box center [590, 203] width 808 height 106
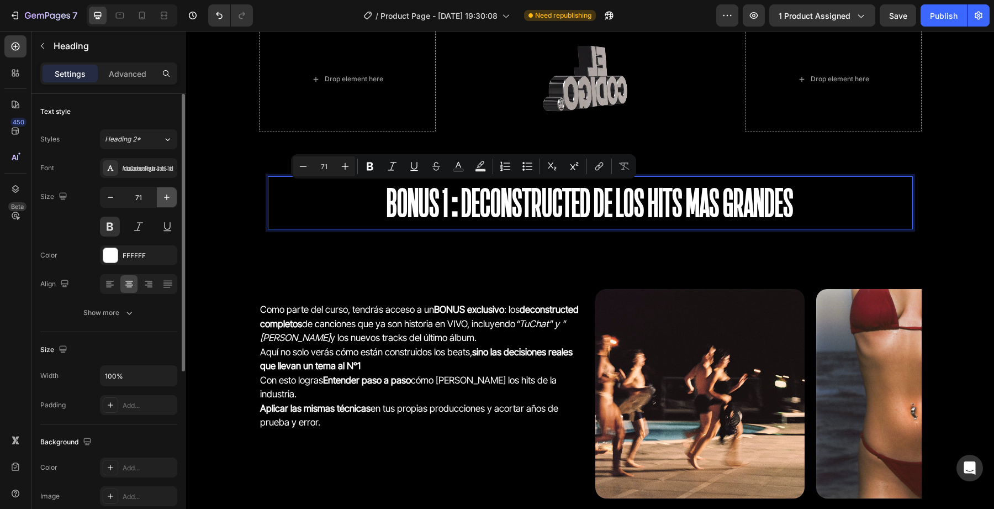
click at [173, 204] on button "button" at bounding box center [167, 197] width 20 height 20
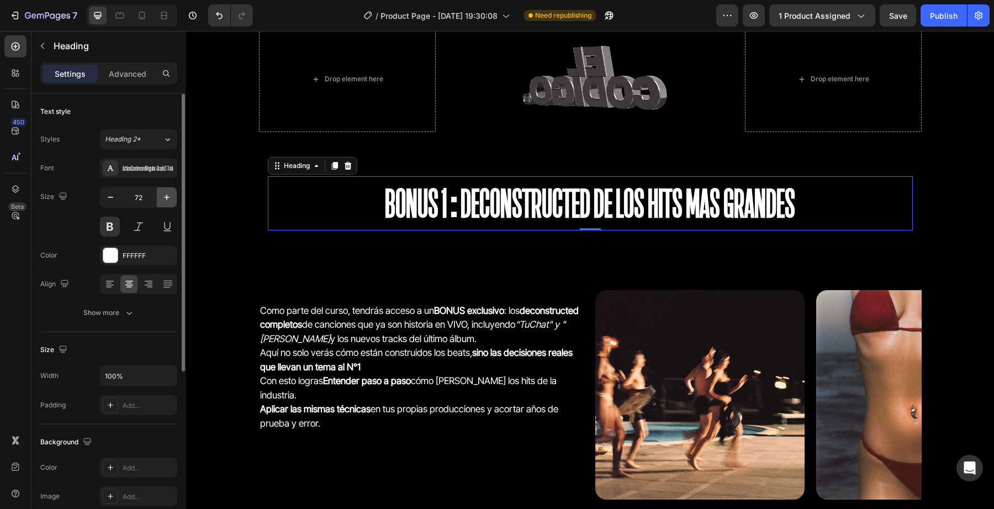
click at [173, 203] on button "button" at bounding box center [167, 197] width 20 height 20
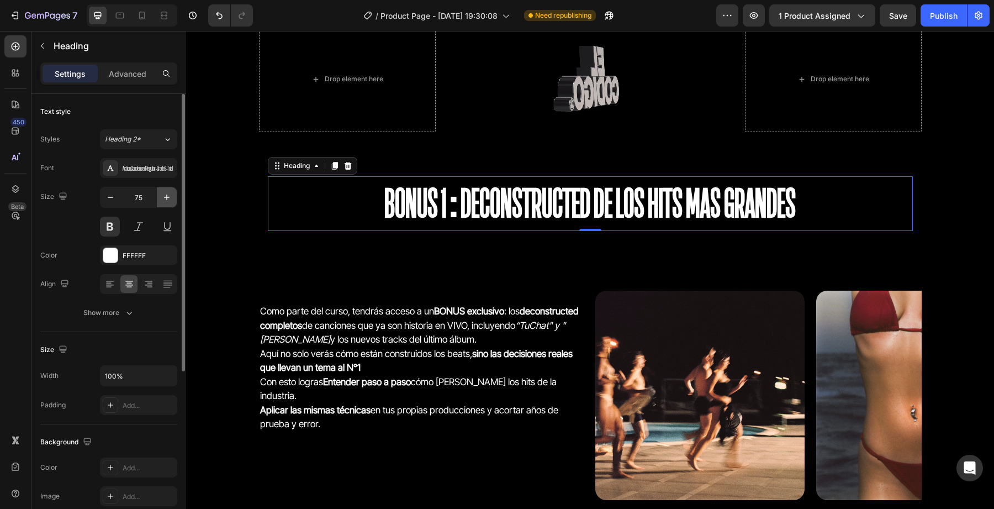
click at [173, 203] on button "button" at bounding box center [167, 197] width 20 height 20
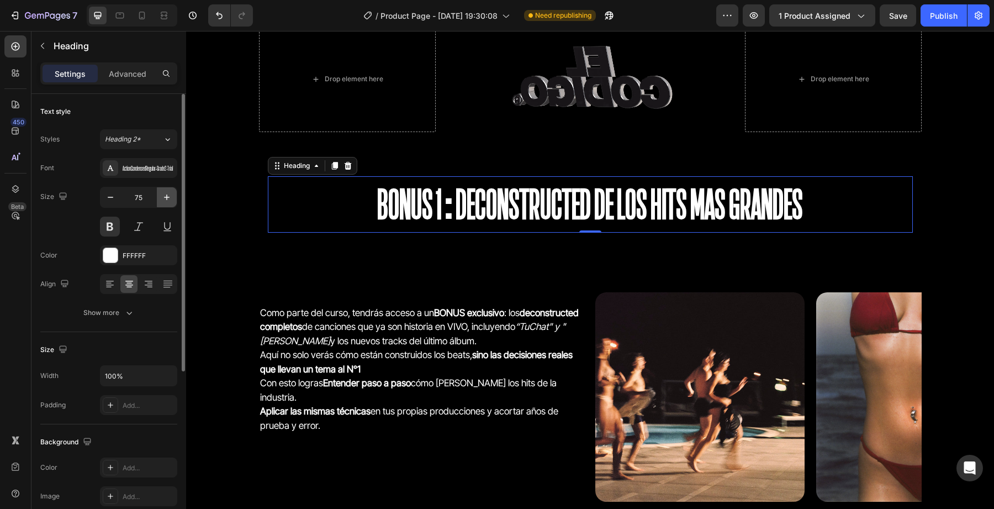
click at [173, 203] on button "button" at bounding box center [167, 197] width 20 height 20
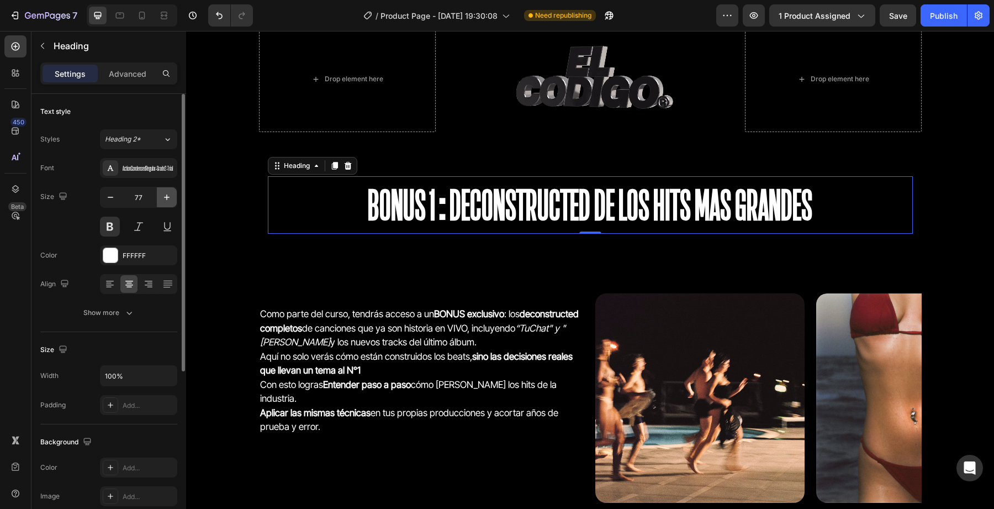
type input "78"
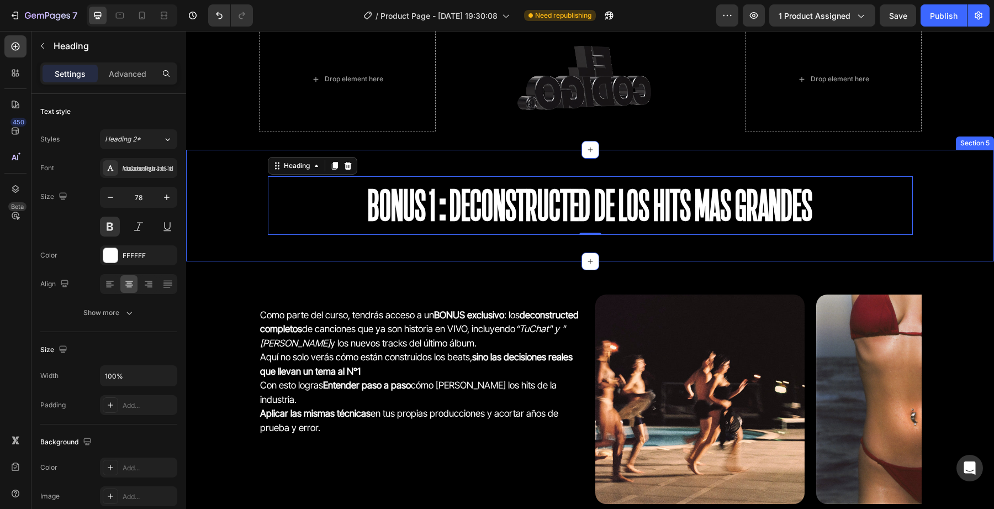
click at [335, 251] on div "BONUS 1:Deconstructed de los hits mas grandes Heading 0 Row Section 5" at bounding box center [590, 205] width 808 height 111
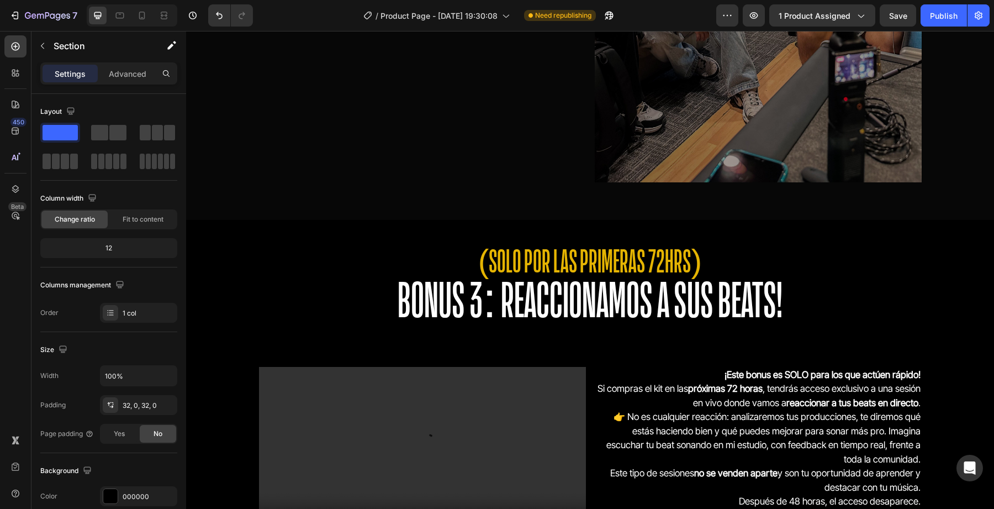
scroll to position [3748, 0]
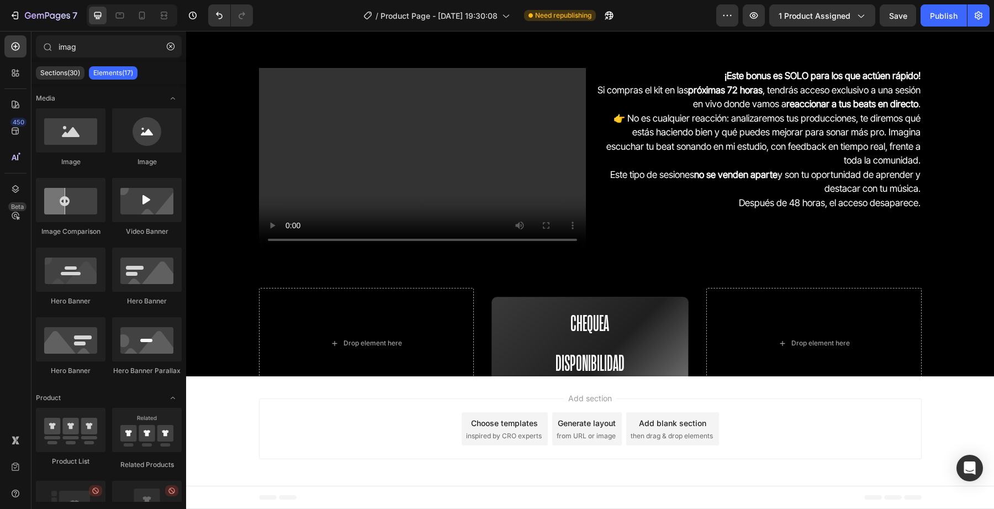
click at [265, 420] on div "Add section Choose templates inspired by CRO experts Generate layout from URL o…" at bounding box center [590, 428] width 663 height 61
click at [236, 394] on div "Add section Choose templates inspired by CRO experts Generate layout from URL o…" at bounding box center [590, 430] width 808 height 109
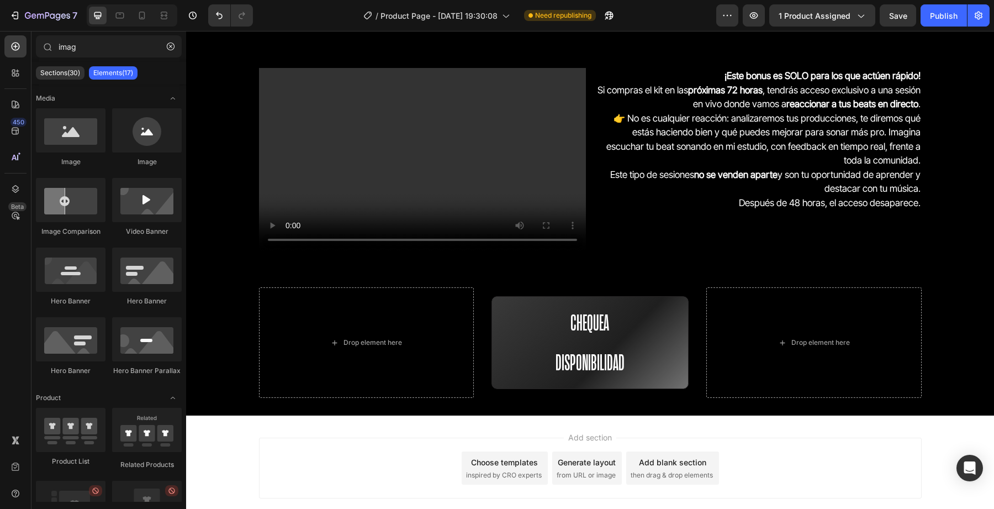
click at [651, 456] on div "Add blank section" at bounding box center [672, 462] width 67 height 12
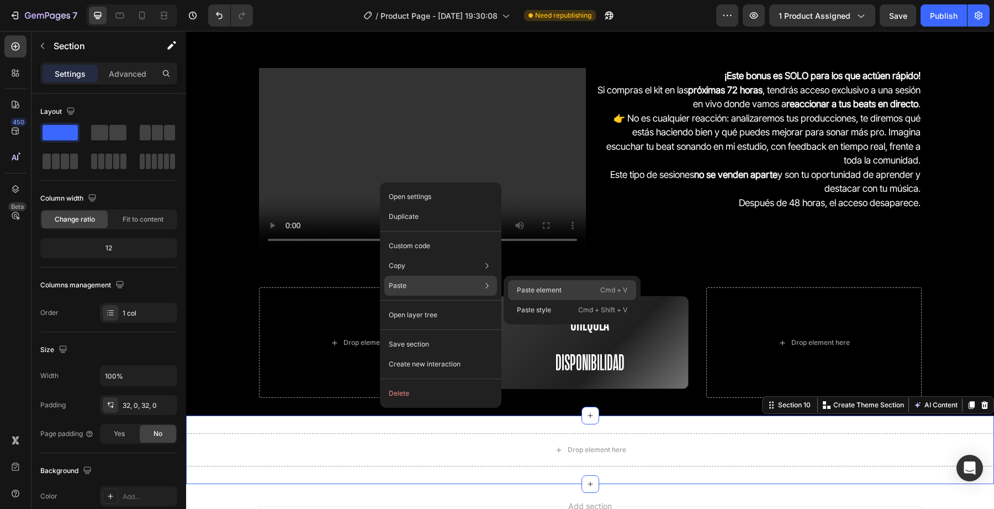
click at [549, 288] on p "Paste element" at bounding box center [539, 290] width 45 height 10
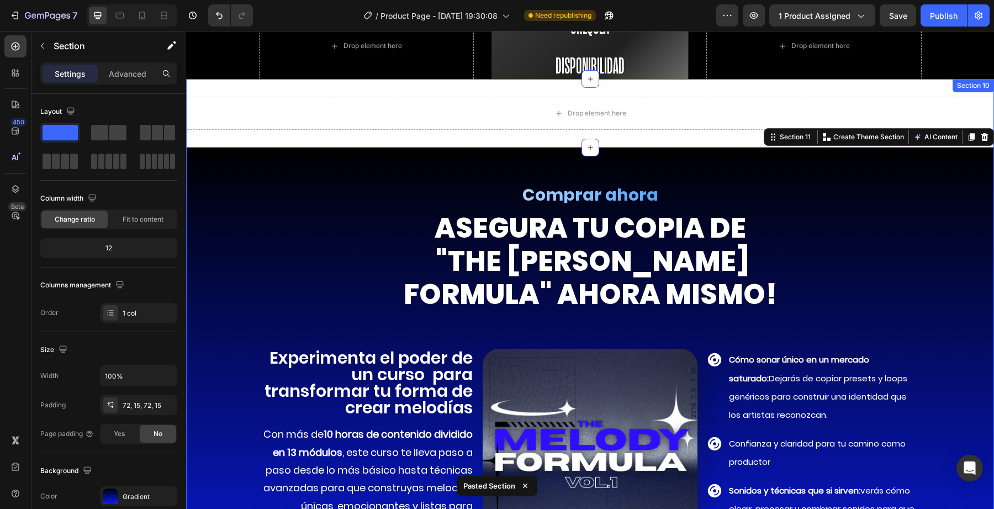
scroll to position [4021, 0]
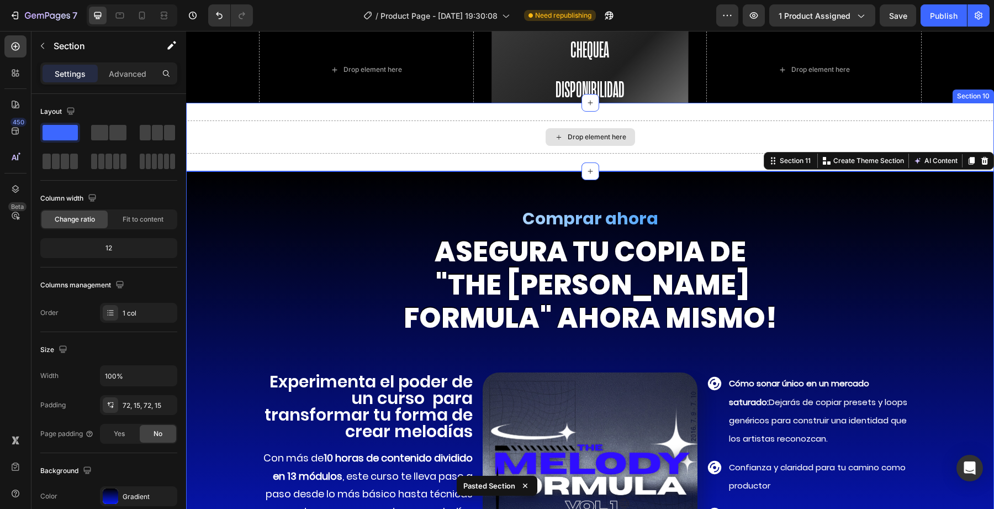
click at [470, 130] on div "Drop element here" at bounding box center [590, 136] width 808 height 33
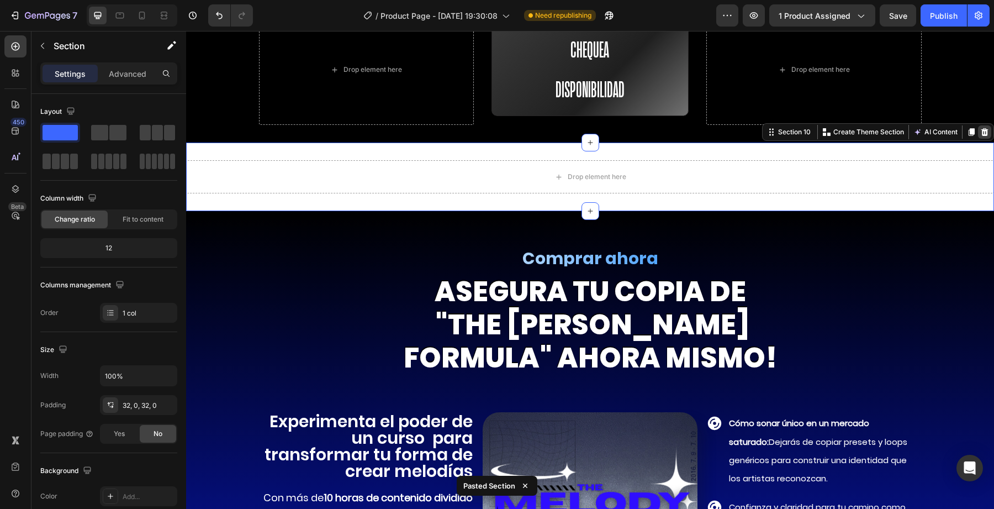
click at [986, 128] on icon at bounding box center [984, 132] width 9 height 9
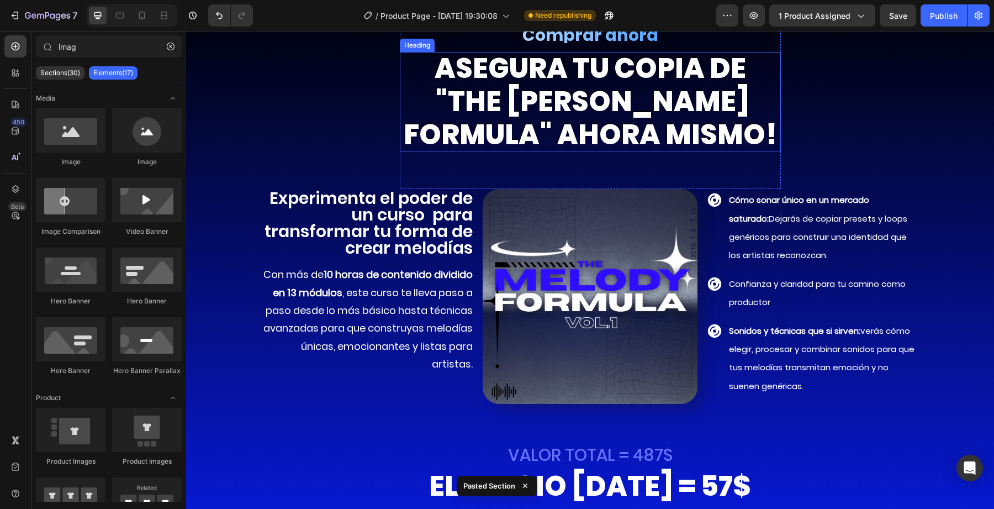
scroll to position [4343, 0]
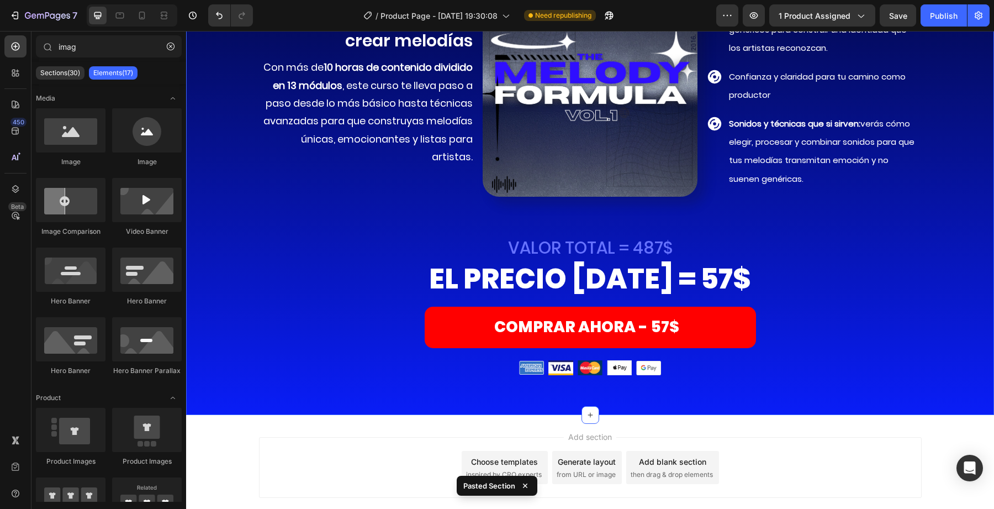
click at [257, 339] on div "Comprar ahora Heading asegura TU COPIA DE "the [PERSON_NAME] formula" ahora mis…" at bounding box center [590, 97] width 792 height 555
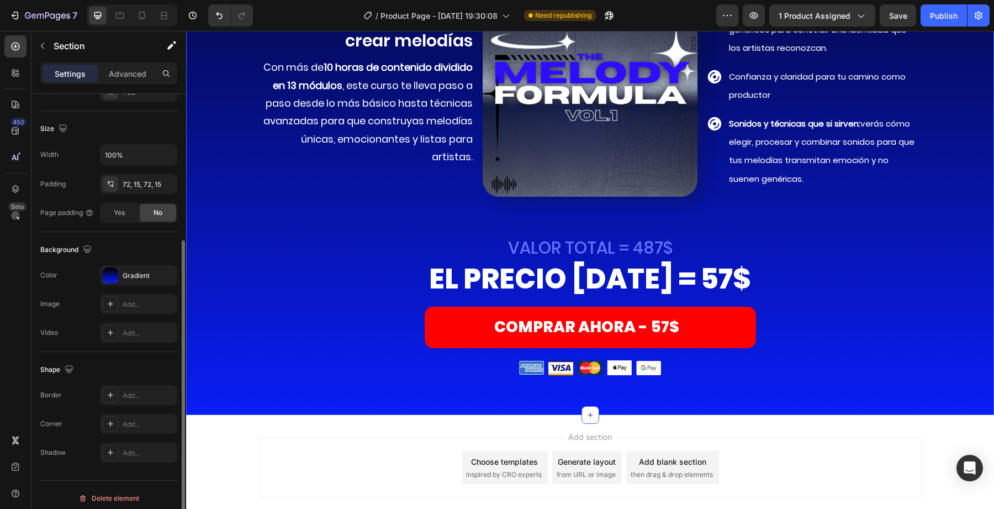
scroll to position [213, 0]
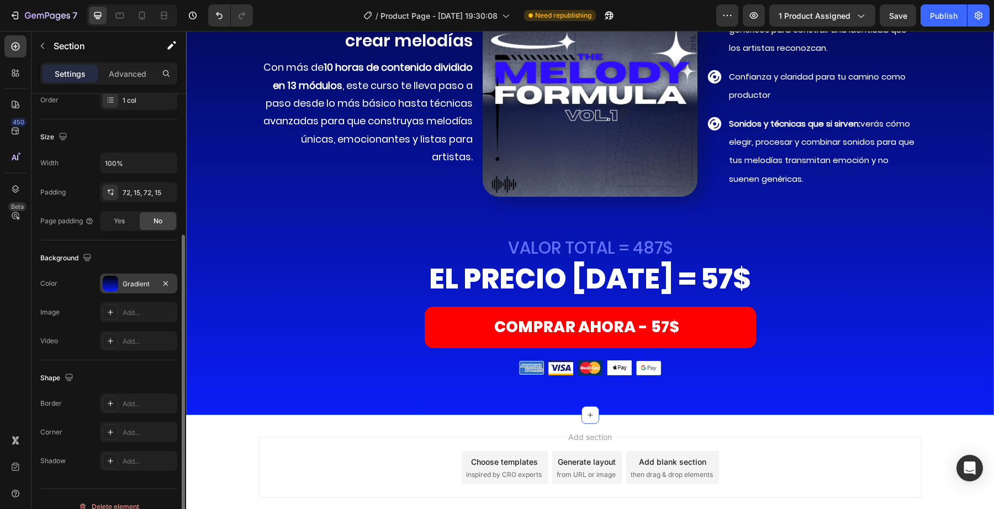
click at [113, 287] on div at bounding box center [110, 283] width 15 height 15
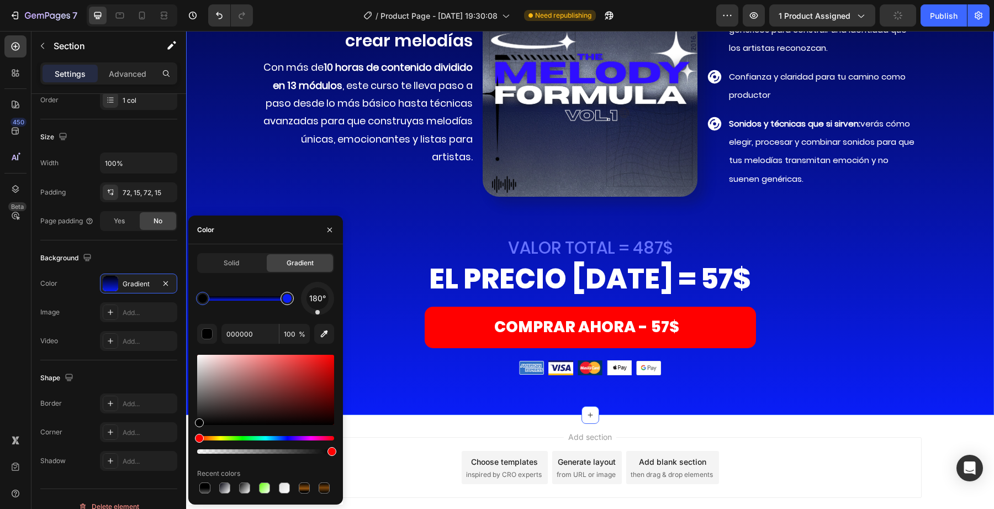
type input "091DF7"
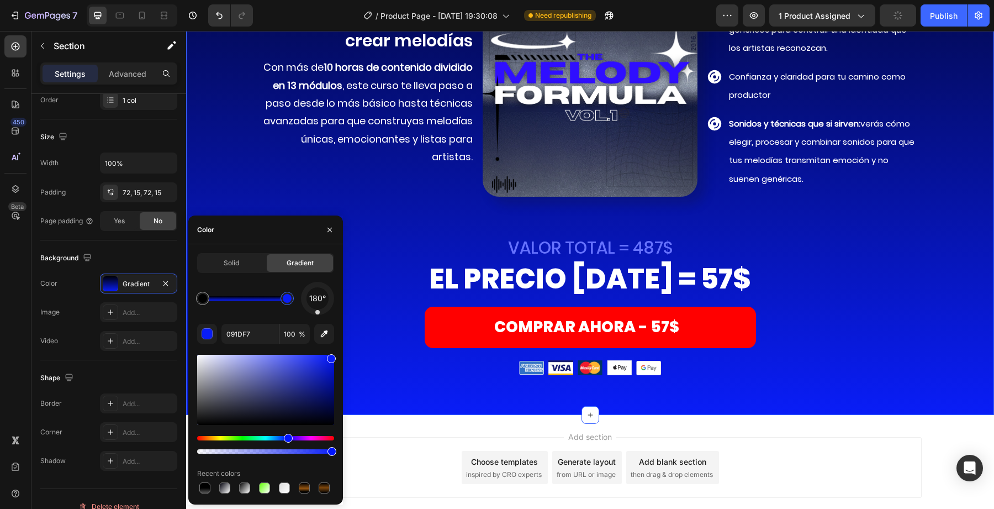
click at [288, 297] on div at bounding box center [287, 298] width 9 height 9
click at [240, 340] on input "091DF7" at bounding box center [249, 334] width 57 height 20
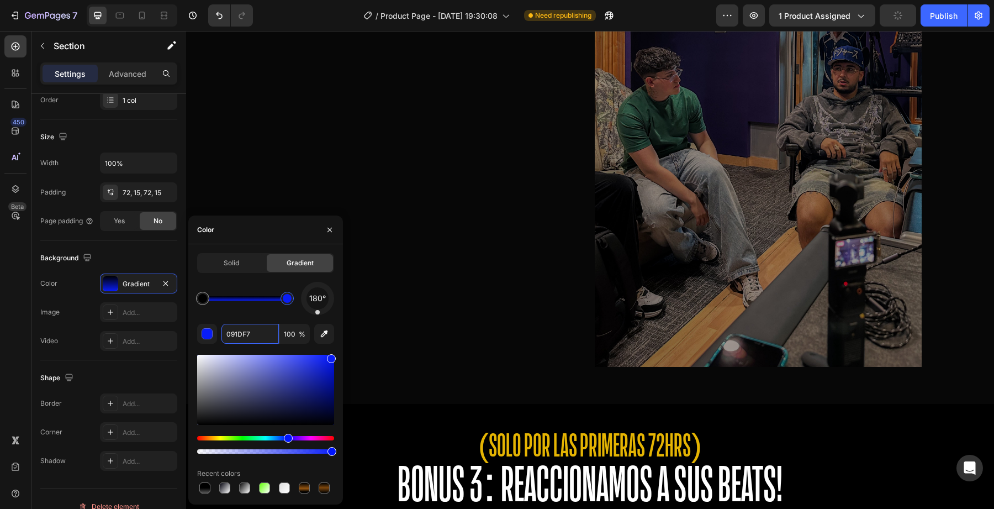
scroll to position [3353, 0]
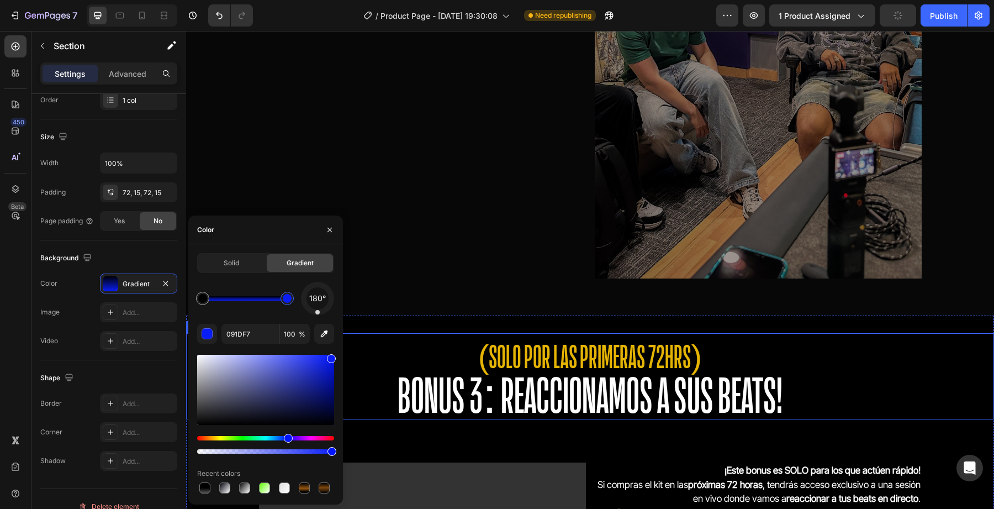
click at [572, 379] on span "BONUS 3: REACCIONAMOS A SUS BEATS!" at bounding box center [590, 395] width 385 height 50
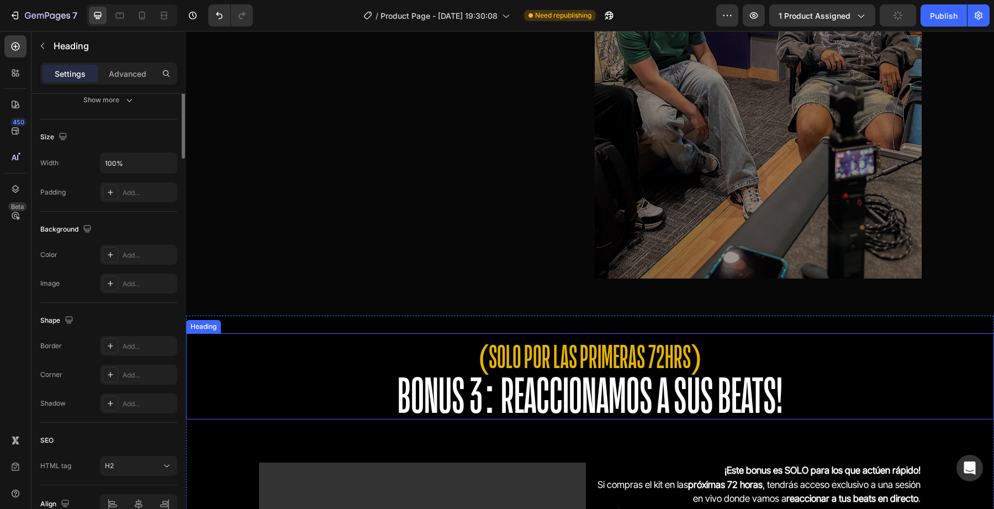
scroll to position [0, 0]
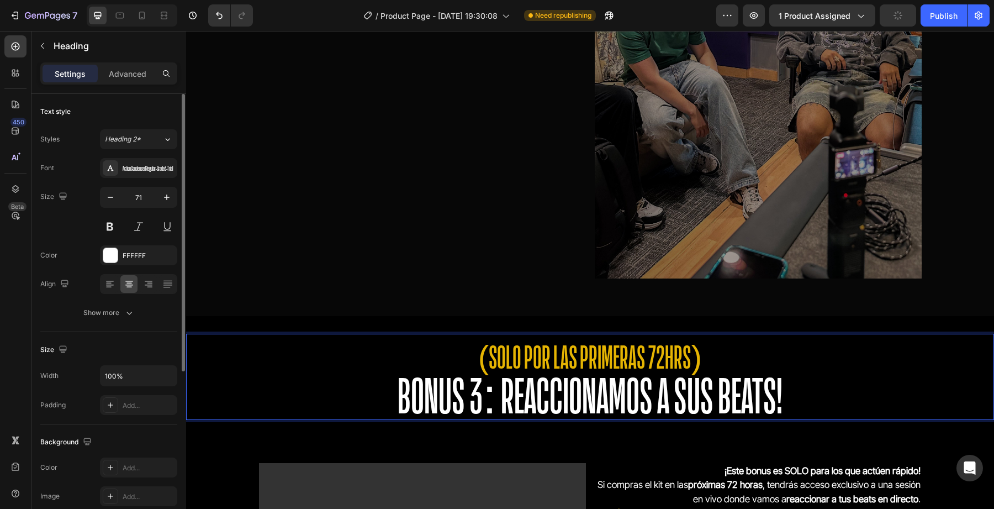
click at [500, 347] on span "(SOLO POR LAS PRIMERAS 72HRS)" at bounding box center [590, 356] width 224 height 33
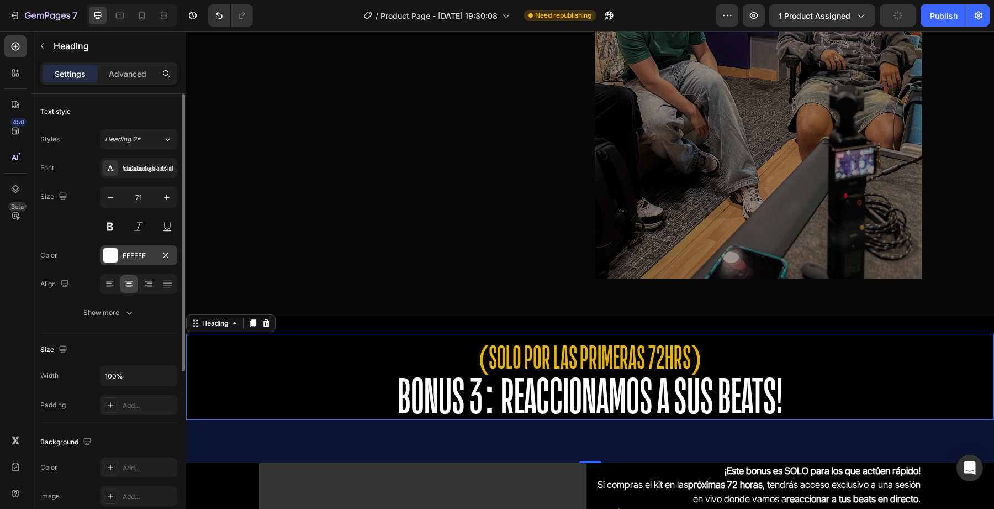
click at [120, 249] on div "FFFFFF" at bounding box center [138, 255] width 77 height 20
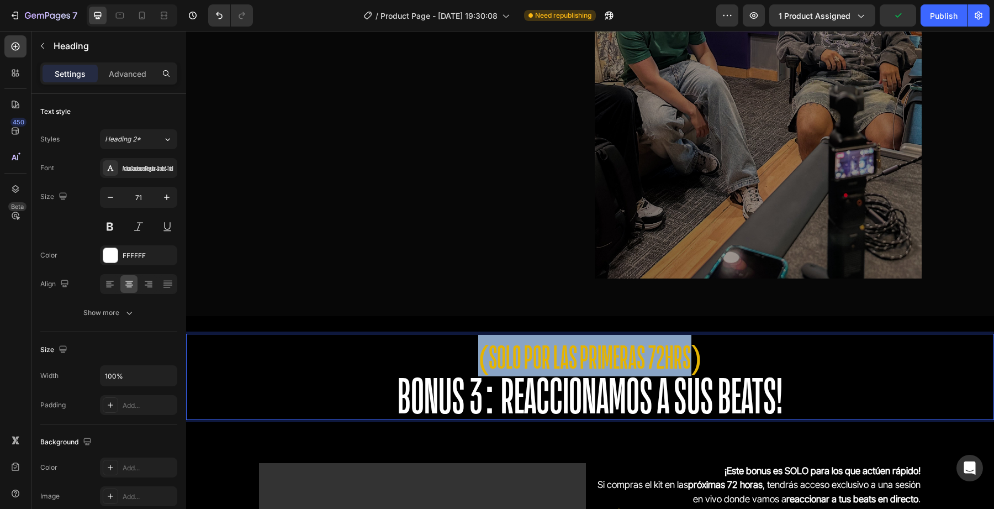
drag, startPoint x: 479, startPoint y: 355, endPoint x: 689, endPoint y: 355, distance: 209.9
click at [689, 355] on p "(SOLO POR LAS PRIMERAS 72HRS) BONUS 3: REACCIONAMOS A SUS BEATS!" at bounding box center [590, 377] width 806 height 84
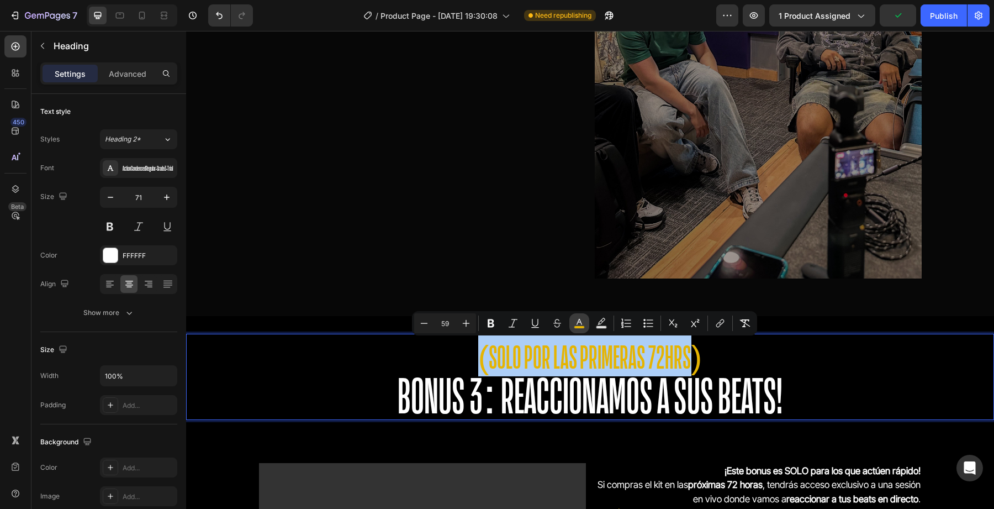
click at [582, 321] on icon "Editor contextual toolbar" at bounding box center [579, 323] width 11 height 11
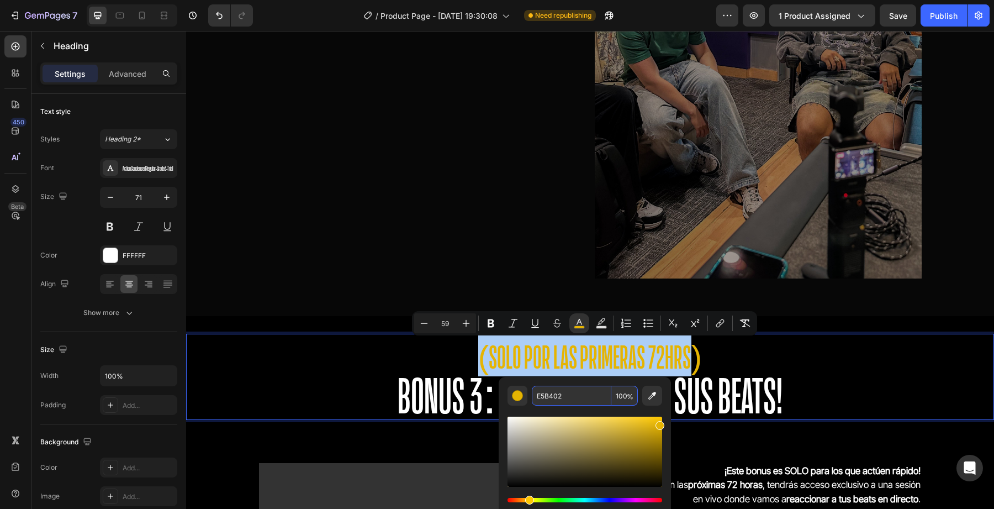
click at [563, 399] on input "E5B402" at bounding box center [572, 396] width 80 height 20
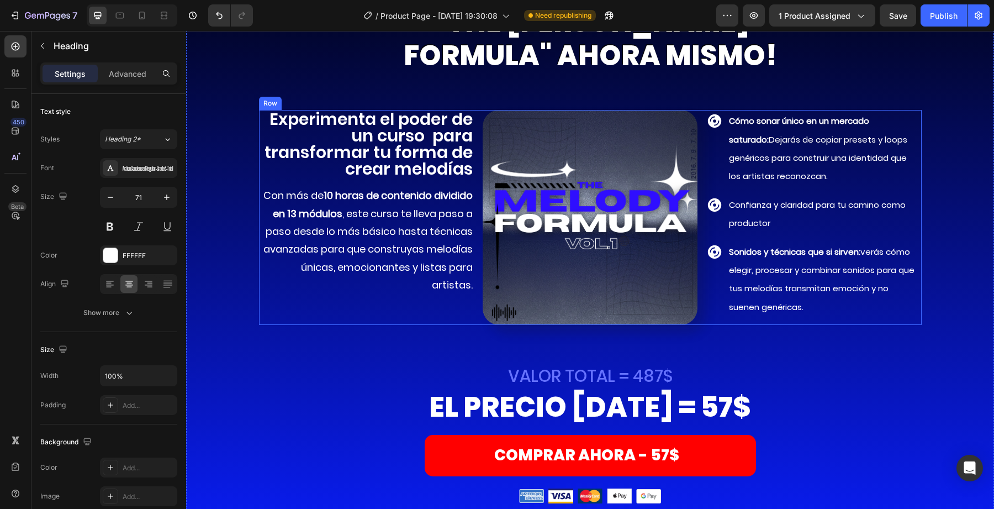
scroll to position [4220, 0]
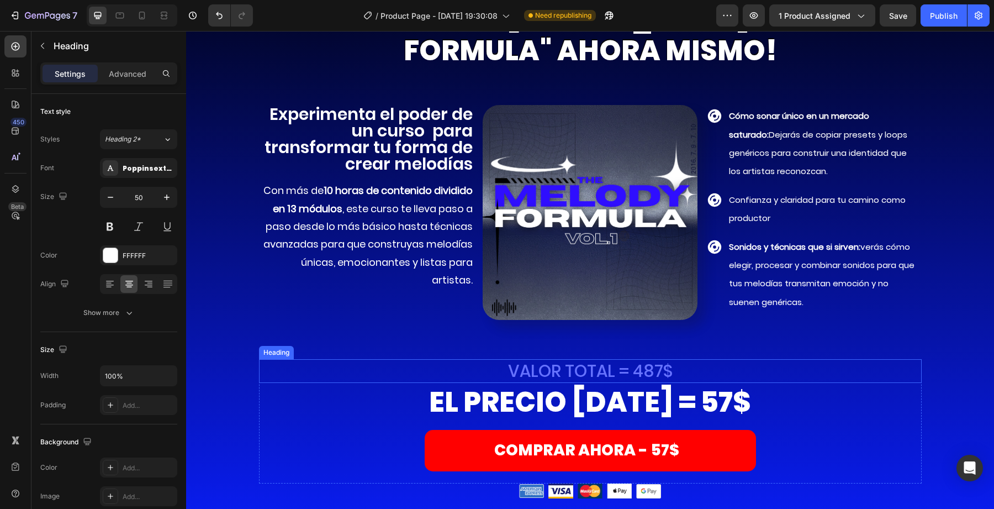
click at [278, 386] on h2 "EL PRECIO [DATE] = 57$" at bounding box center [590, 402] width 663 height 38
click at [241, 386] on div "Comprar ahora Heading asegura TU COPIA DE "the melody formula" ahora mismo! Hea…" at bounding box center [590, 221] width 792 height 555
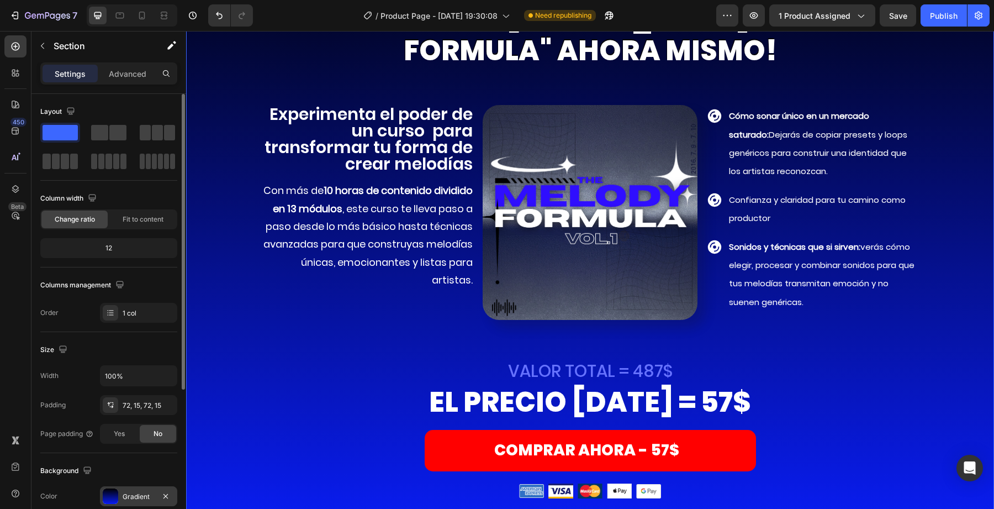
click at [130, 486] on div "Gradient" at bounding box center [138, 496] width 77 height 20
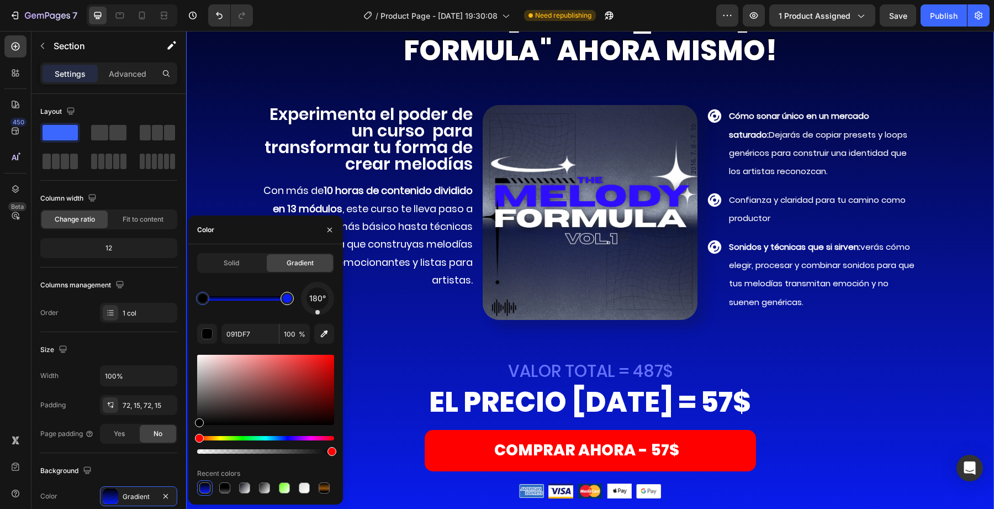
click at [285, 296] on div at bounding box center [287, 298] width 9 height 9
click at [285, 300] on div at bounding box center [284, 298] width 9 height 9
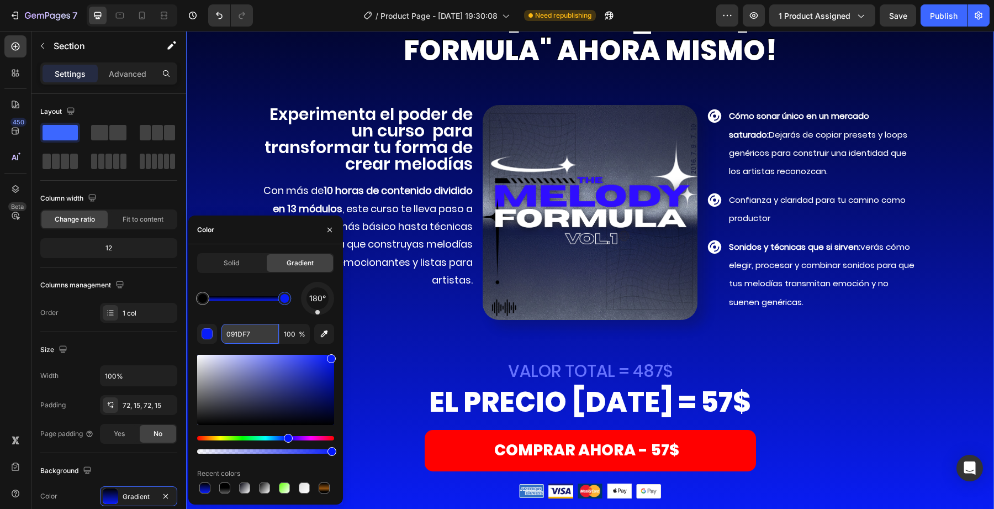
click at [250, 331] on input "091DF7" at bounding box center [249, 334] width 57 height 20
paste input "E5B402"
type input "E5B402"
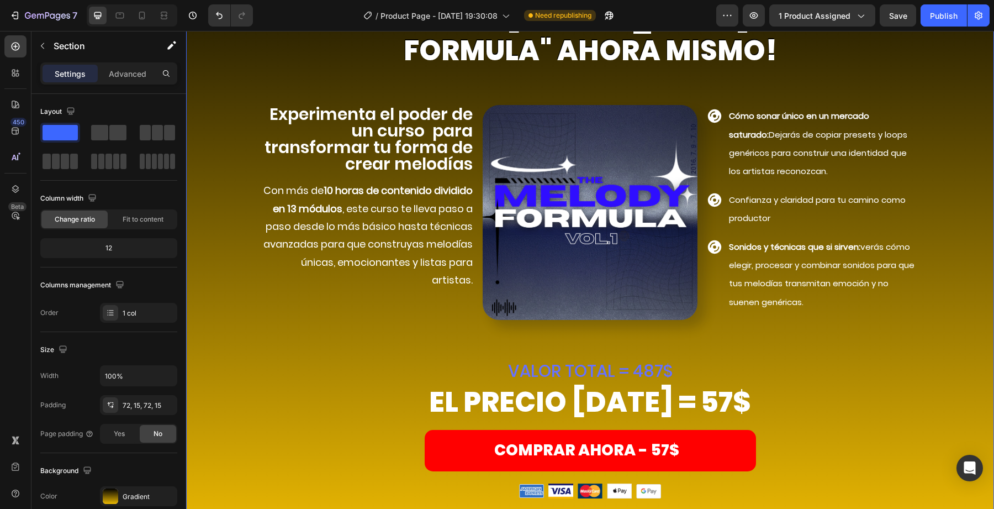
click at [239, 195] on div "Comprar ahora Heading asegura TU COPIA DE "the [PERSON_NAME] formula" ahora mis…" at bounding box center [590, 221] width 792 height 555
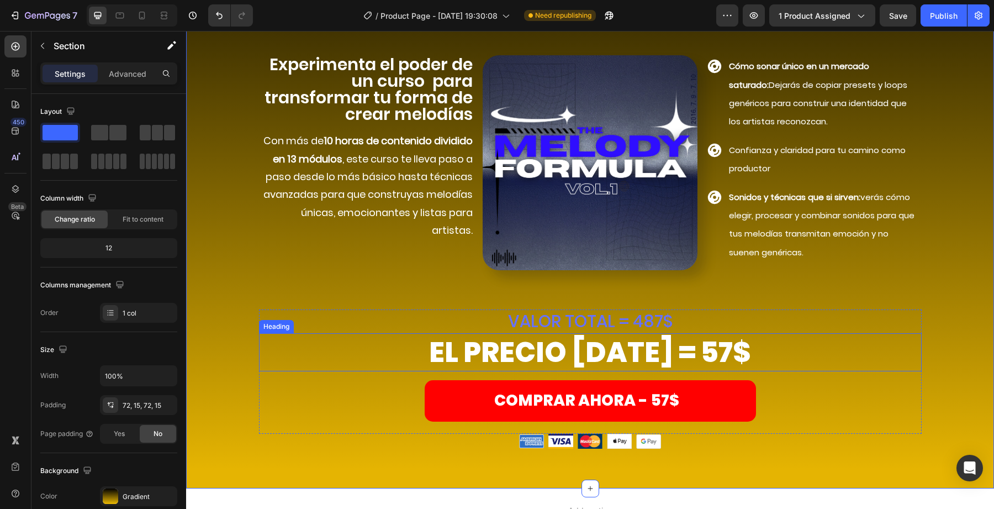
scroll to position [4239, 0]
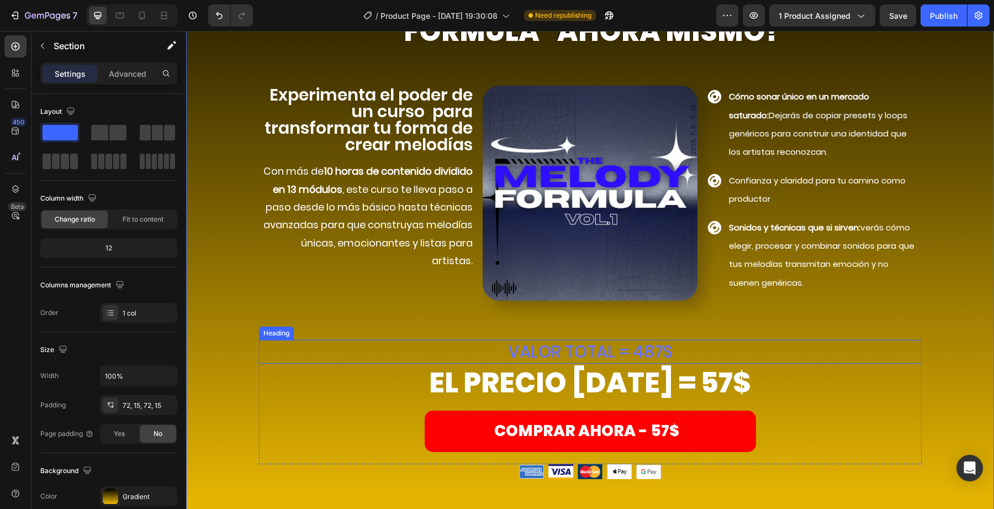
click at [536, 347] on h2 "VALOR TOTAL = 487$" at bounding box center [590, 352] width 663 height 24
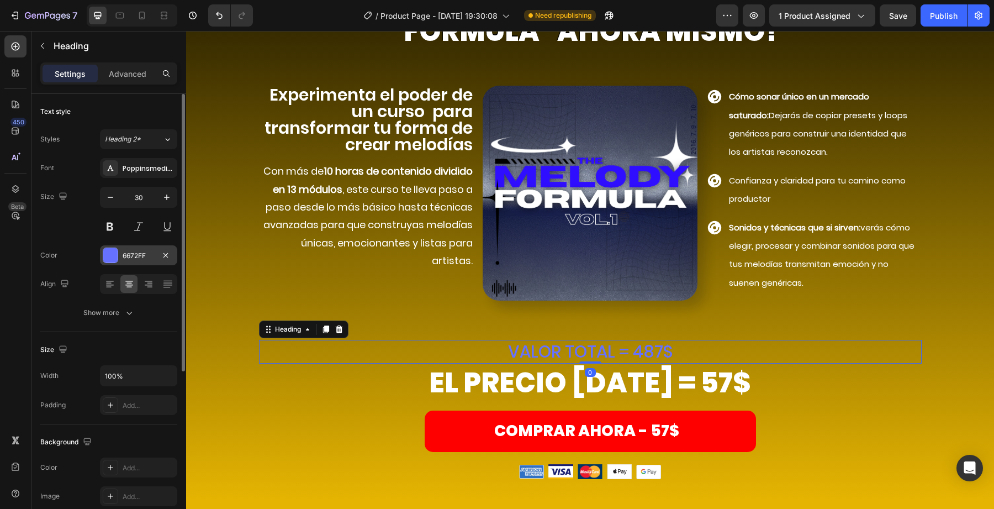
click at [112, 249] on div at bounding box center [110, 255] width 14 height 14
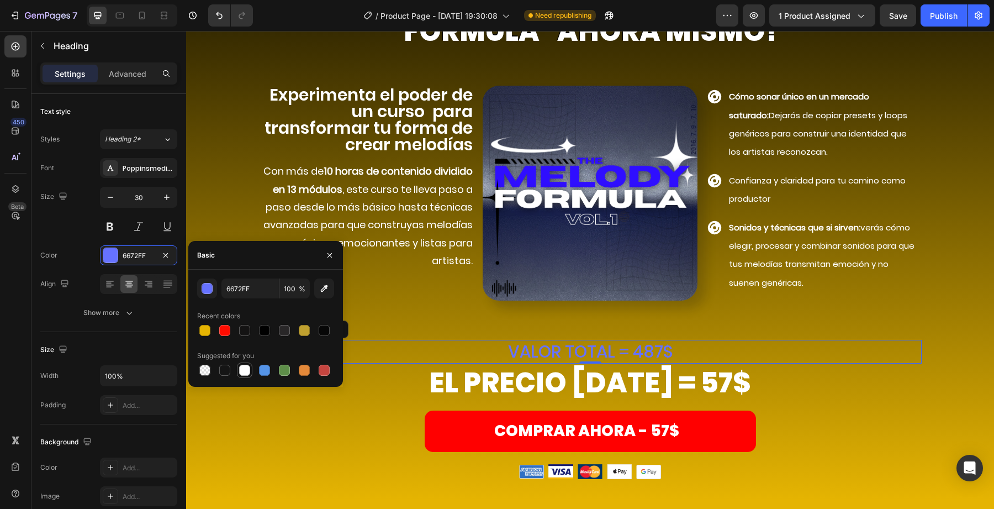
click at [250, 374] on div at bounding box center [244, 369] width 13 height 13
type input "FFFFFF"
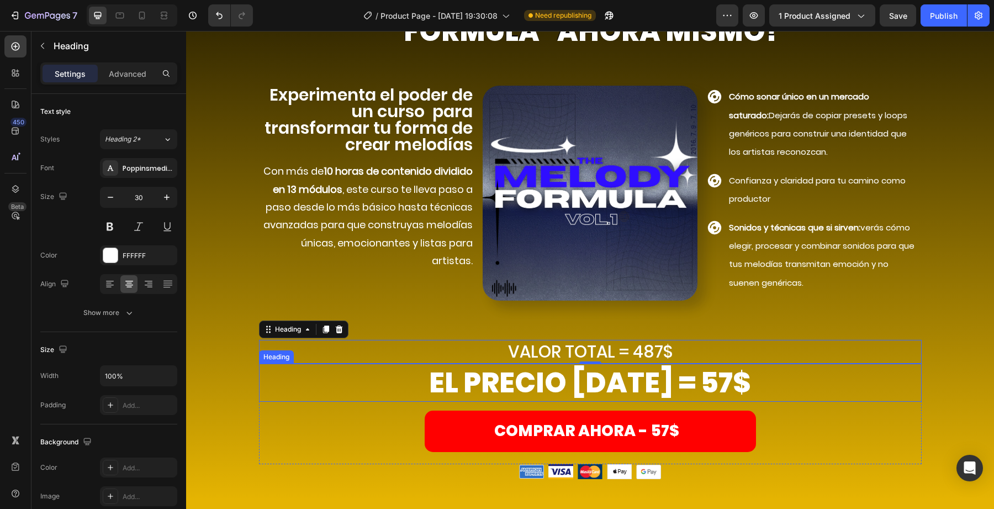
click at [594, 372] on div "0" at bounding box center [590, 372] width 11 height 9
click at [647, 355] on h2 "VALOR TOTAL = 487$" at bounding box center [590, 352] width 663 height 24
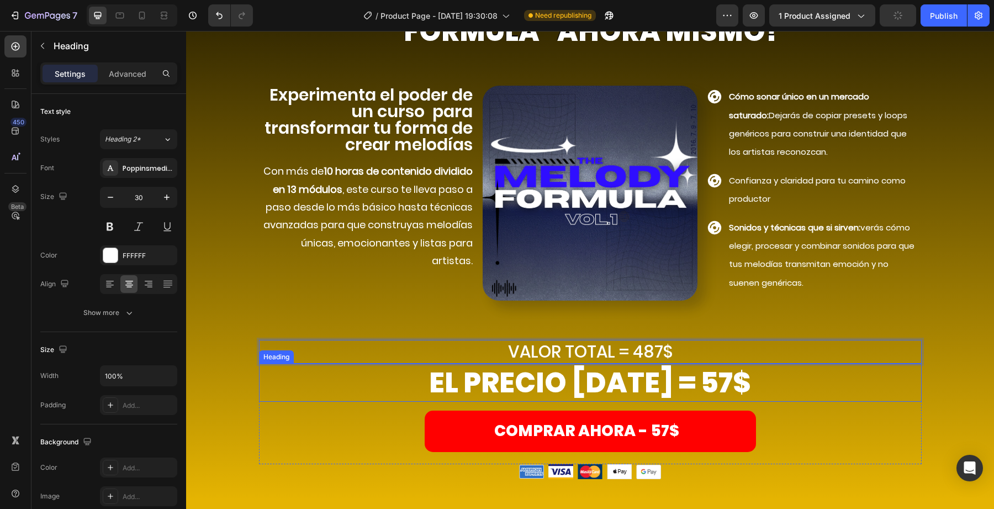
click at [700, 381] on h2 "EL PRECIO [DATE] = 57$" at bounding box center [590, 382] width 663 height 38
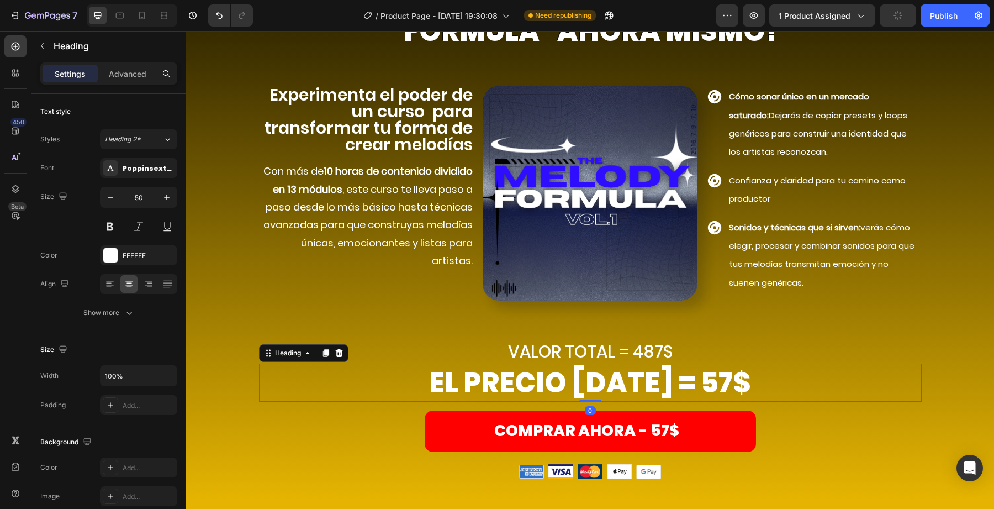
click at [697, 382] on h2 "EL PRECIO [DATE] = 57$" at bounding box center [590, 382] width 663 height 38
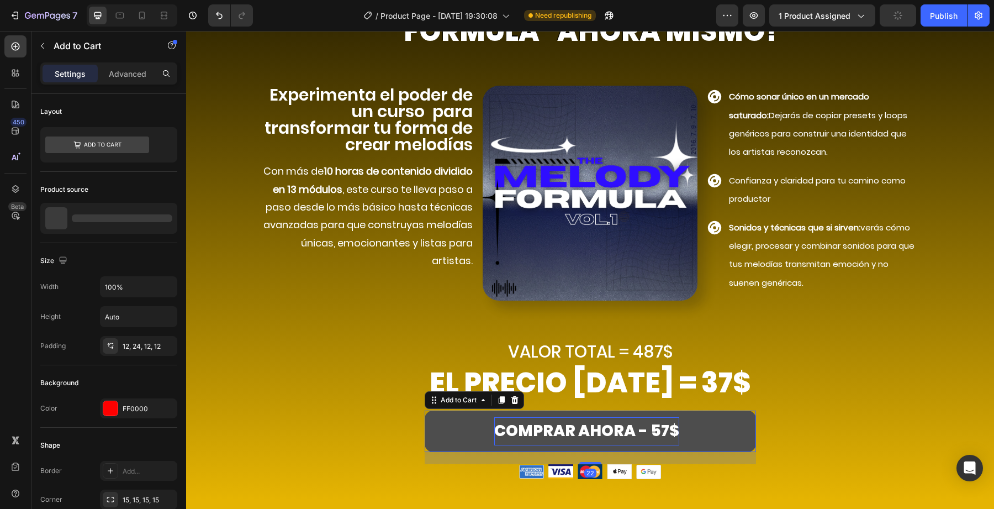
click at [647, 438] on div "COMPRAR AHORA - 57$" at bounding box center [586, 431] width 185 height 28
click at [658, 426] on div "COMPRAR AHORA - 57$" at bounding box center [586, 431] width 185 height 28
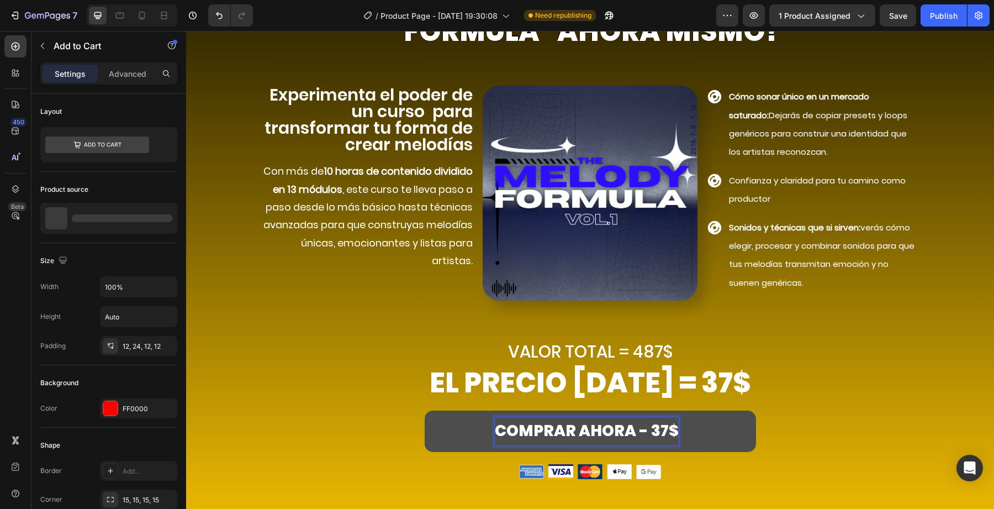
click at [465, 437] on button "COMPRAR AHORA - 37$" at bounding box center [590, 430] width 331 height 41
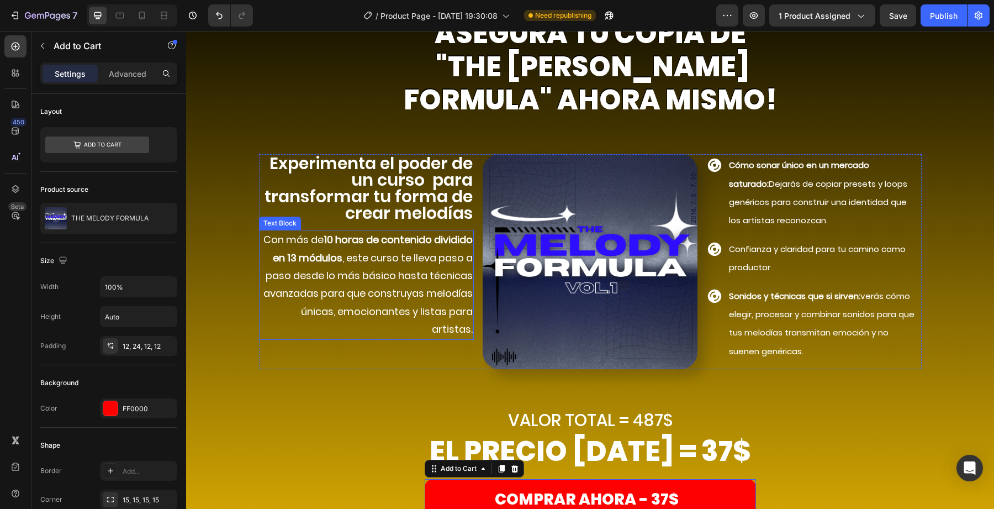
scroll to position [4083, 0]
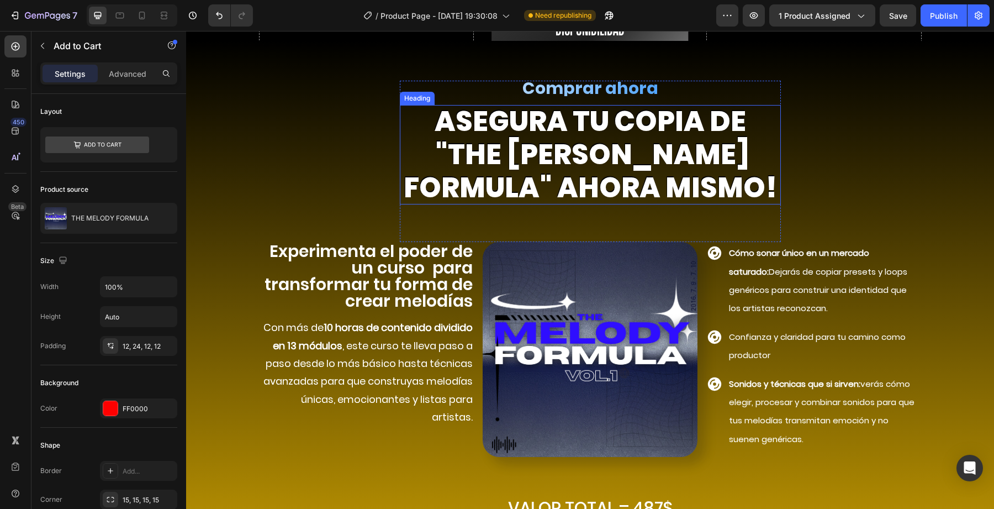
click at [551, 139] on h2 "asegura TU COPIA DE "the [PERSON_NAME] formula" ahora mismo!" at bounding box center [590, 154] width 381 height 99
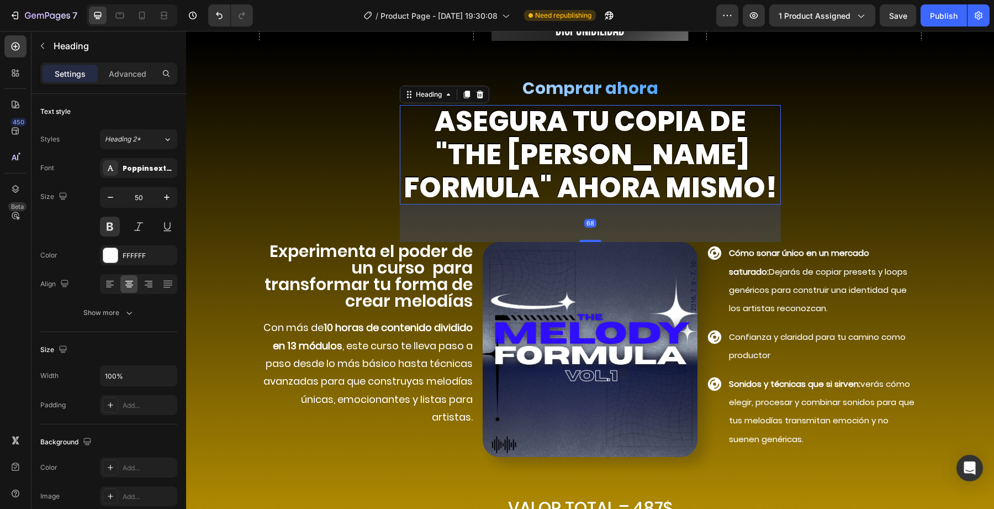
click at [638, 145] on h2 "asegura TU COPIA DE "the [PERSON_NAME] formula" ahora mismo!" at bounding box center [590, 154] width 381 height 99
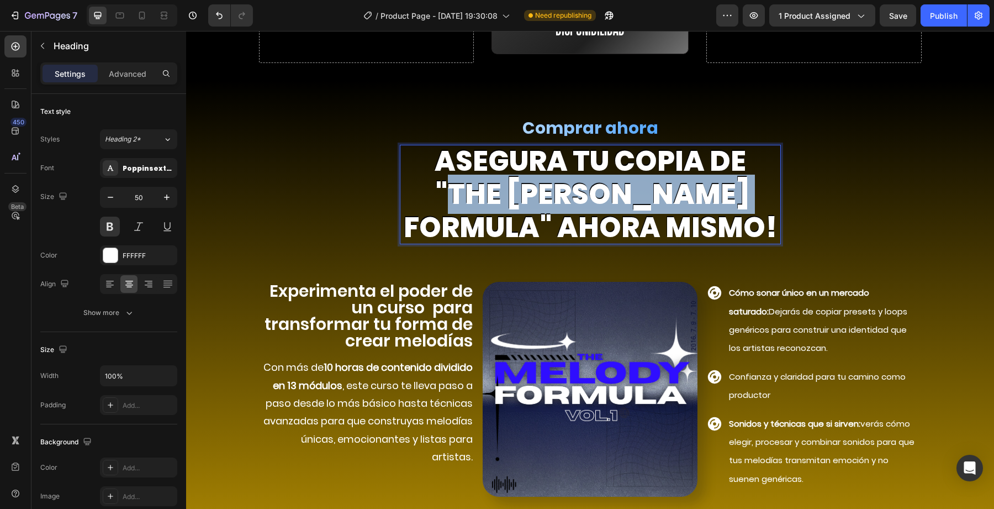
drag, startPoint x: 441, startPoint y: 151, endPoint x: 743, endPoint y: 149, distance: 301.6
click at [743, 149] on p "asegura TU COPIA DE "the [PERSON_NAME] formula" ahora mismo!" at bounding box center [590, 194] width 381 height 99
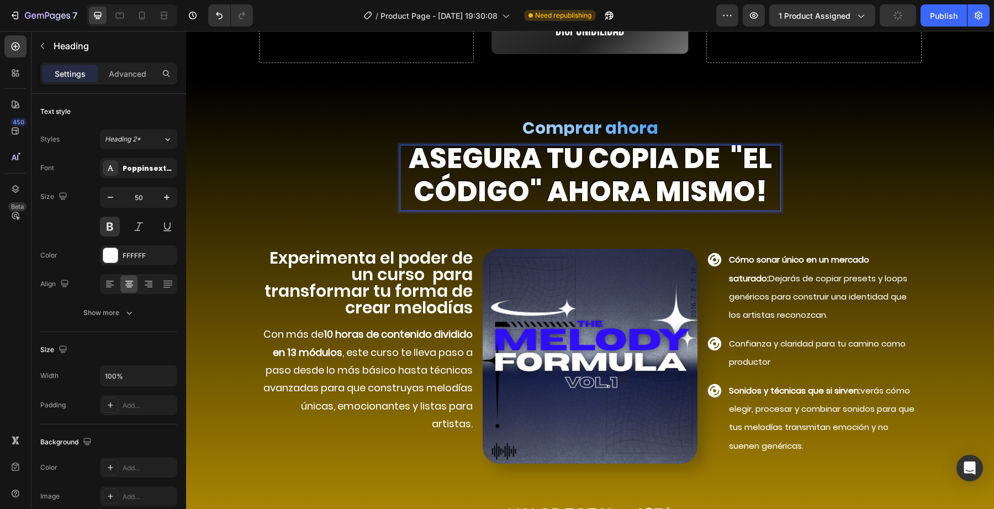
scroll to position [4054, 0]
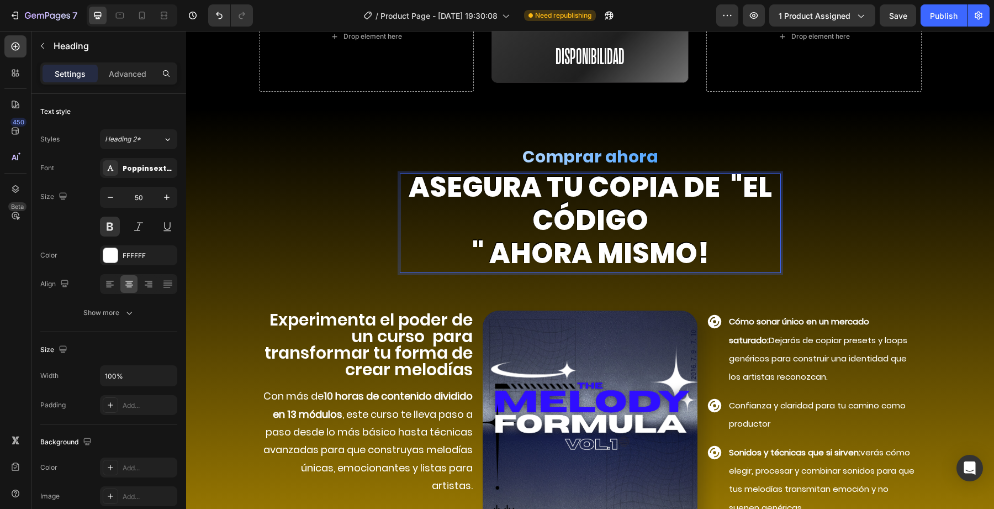
click at [720, 171] on p "asegura TU COPIA DE "el código " ahora mismo!" at bounding box center [590, 220] width 381 height 99
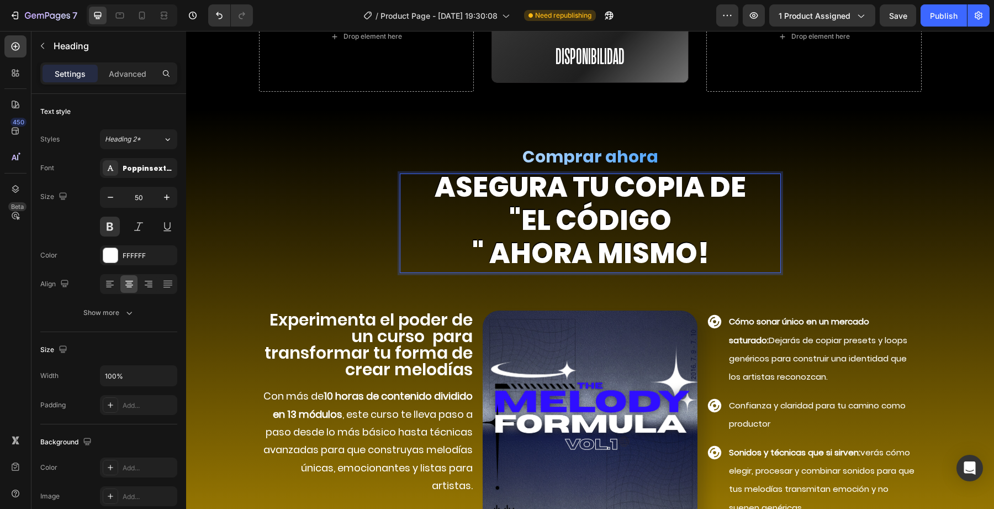
click at [493, 207] on p "asegura TU COPIA DE "el código " ahora mismo!" at bounding box center [590, 220] width 381 height 99
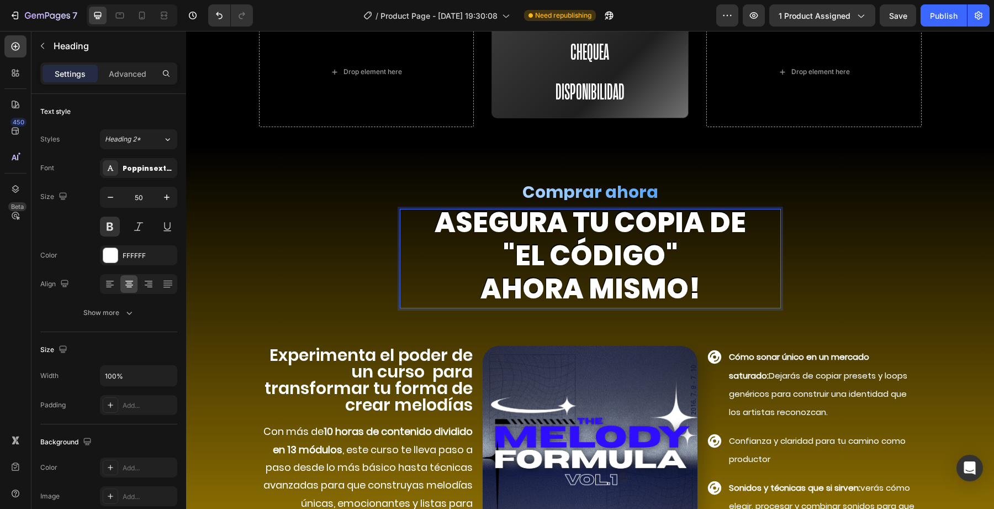
scroll to position [4002, 0]
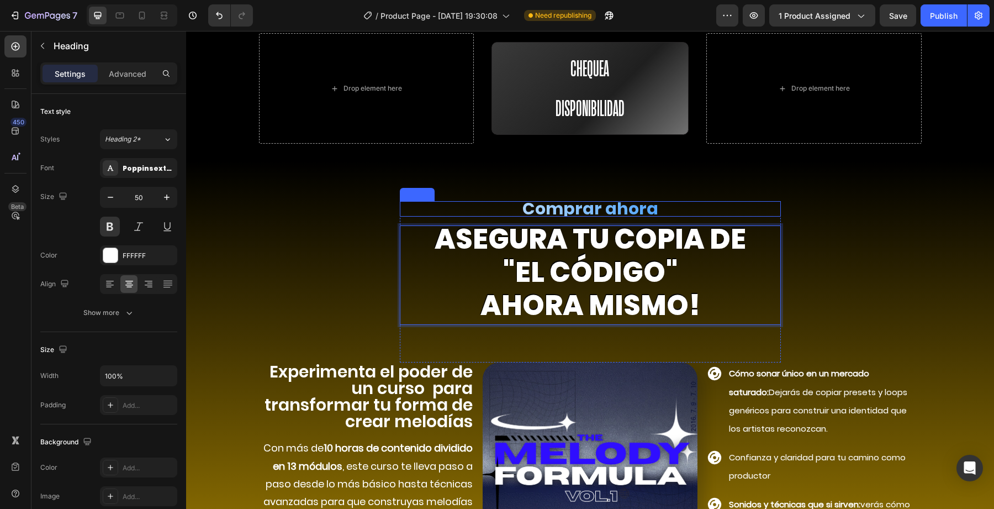
click at [542, 201] on h2 "Comprar ahora" at bounding box center [590, 208] width 381 height 15
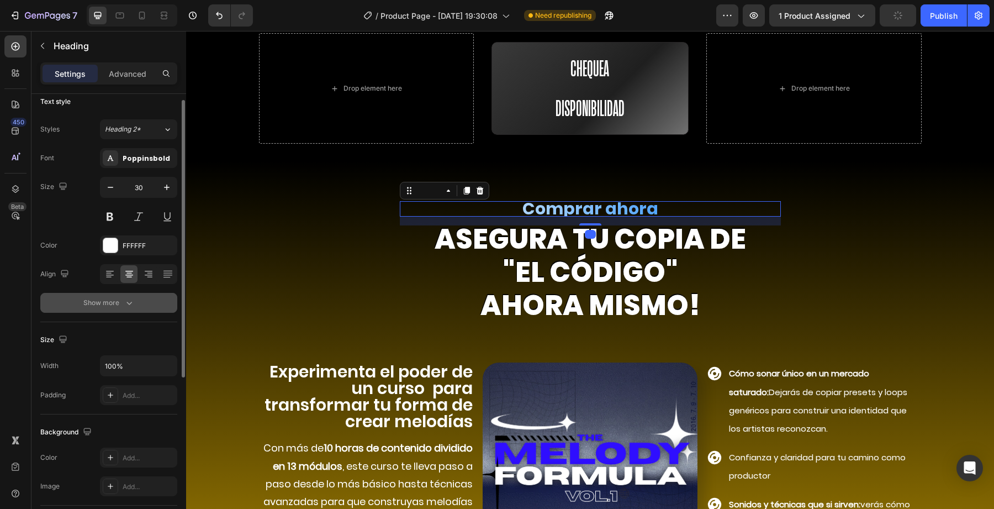
scroll to position [14, 0]
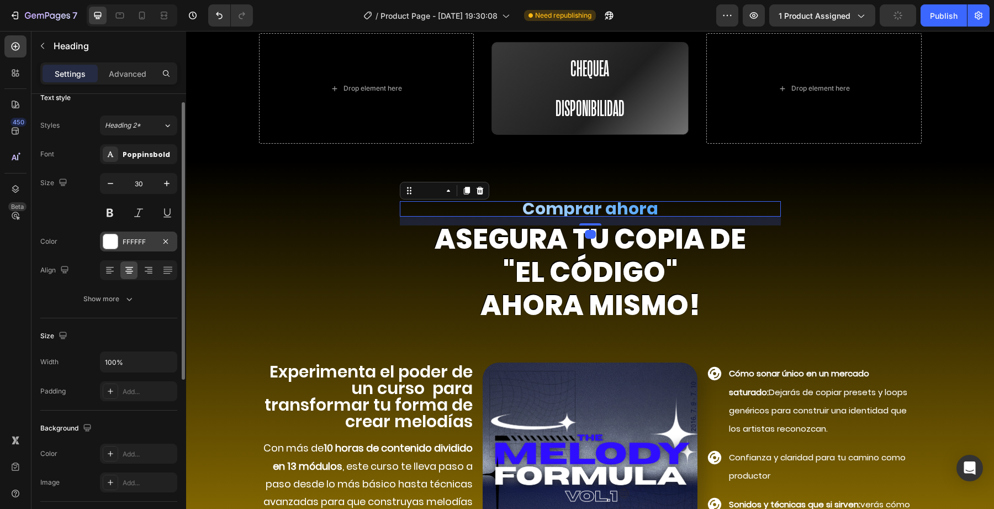
click at [109, 249] on div "FFFFFF" at bounding box center [138, 241] width 77 height 20
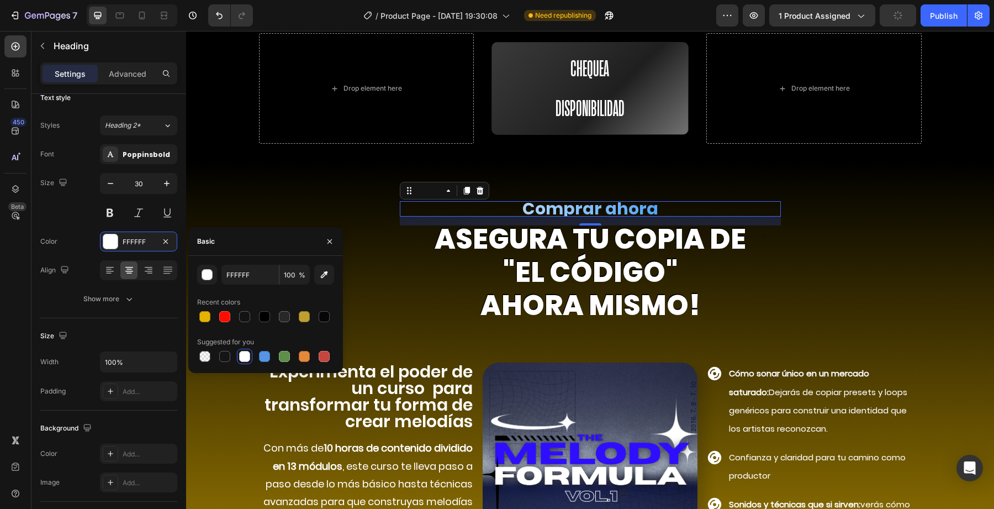
click at [625, 201] on h2 "Comprar ahora" at bounding box center [590, 208] width 381 height 15
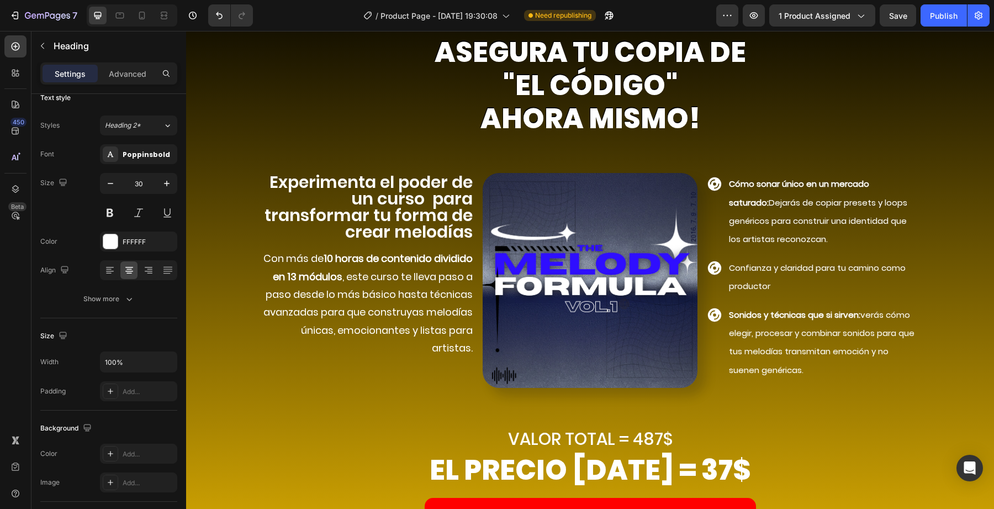
scroll to position [4161, 0]
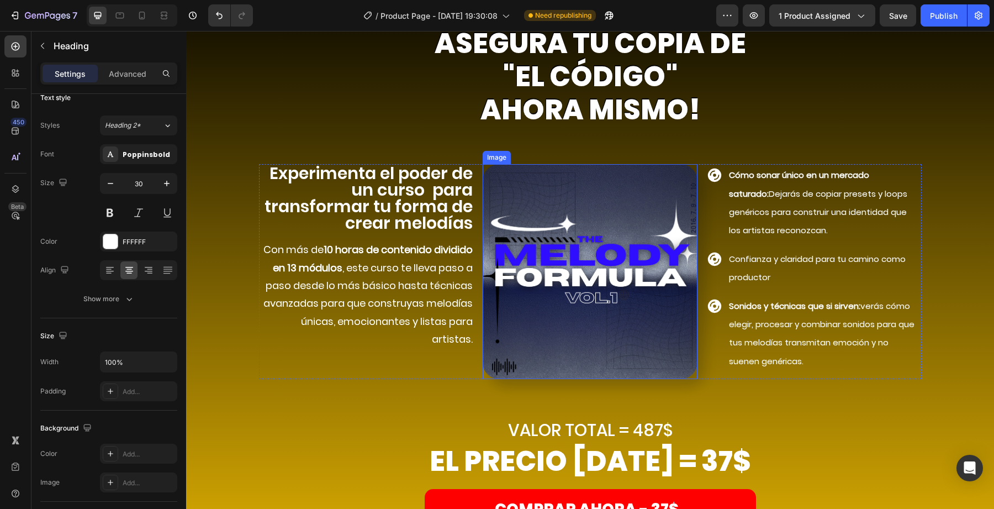
click at [539, 261] on img at bounding box center [590, 271] width 215 height 215
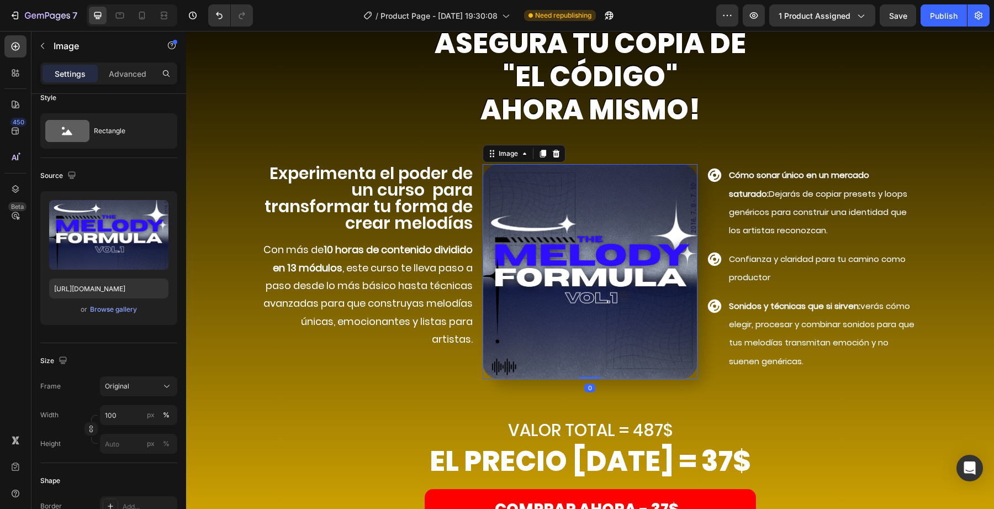
scroll to position [0, 0]
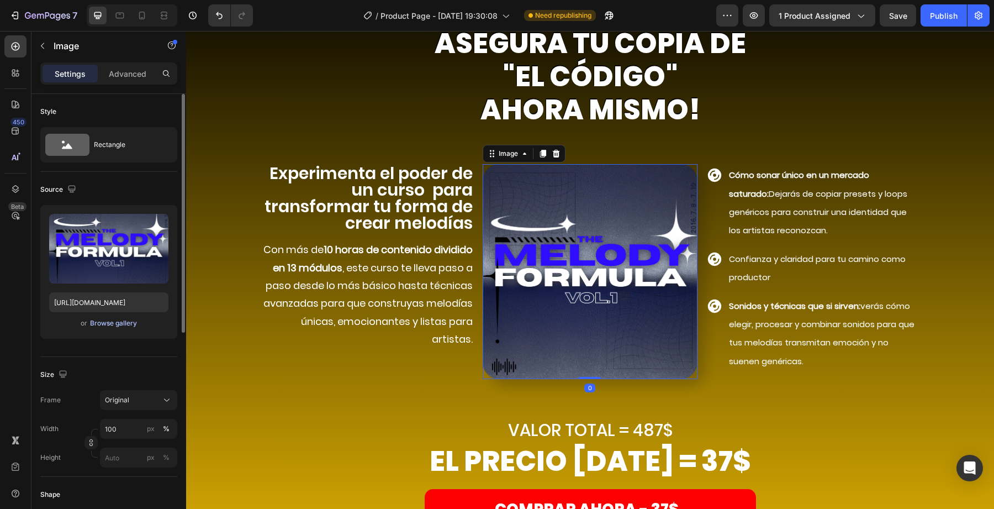
click at [100, 324] on div "Browse gallery" at bounding box center [113, 323] width 47 height 10
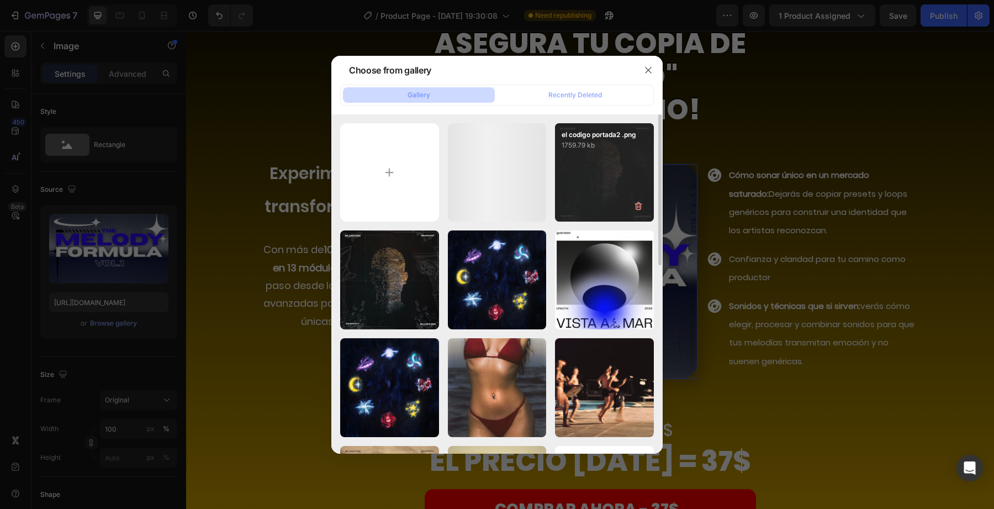
click at [618, 171] on div "el codigo portada2 .png 1759.79 kb" at bounding box center [604, 172] width 99 height 99
type input "https://cdn.shopify.com/s/files/1/0707/3228/4092/files/gempages_576749552749511…"
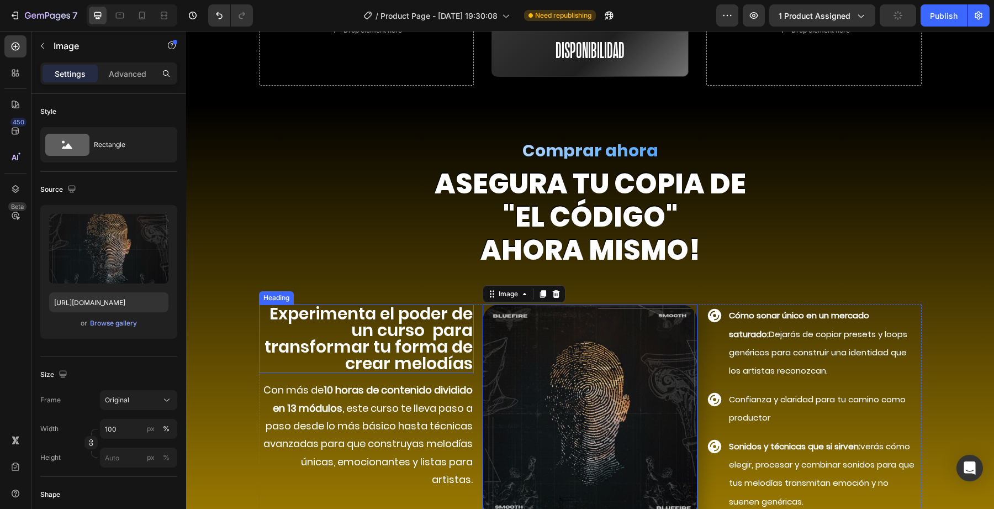
scroll to position [4382, 0]
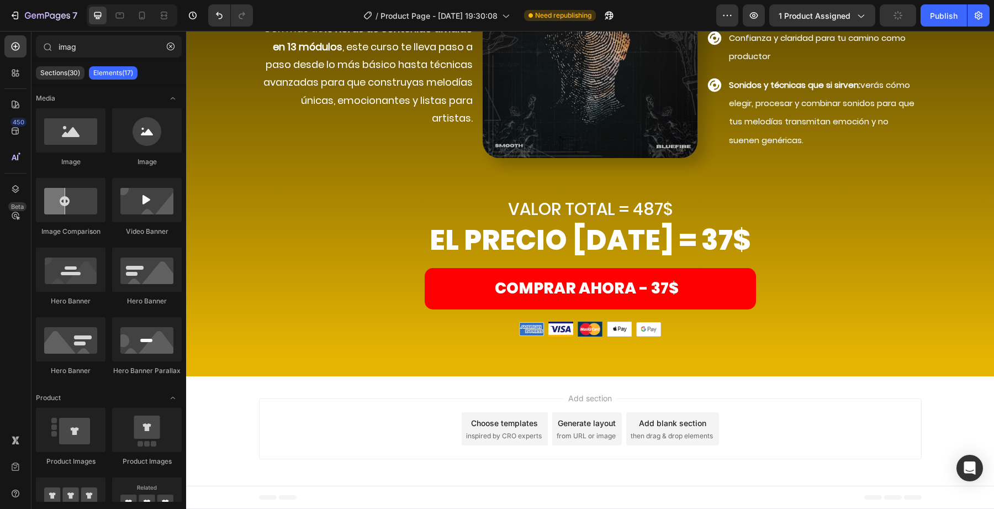
click at [637, 429] on div "Add blank section then drag & drop elements" at bounding box center [672, 428] width 93 height 33
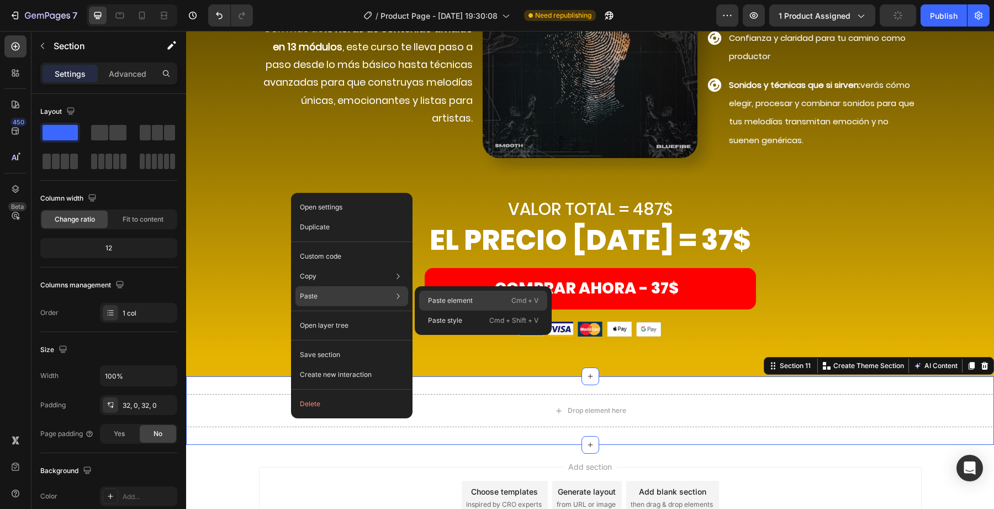
click at [482, 296] on div "Paste element Cmd + V" at bounding box center [483, 301] width 128 height 20
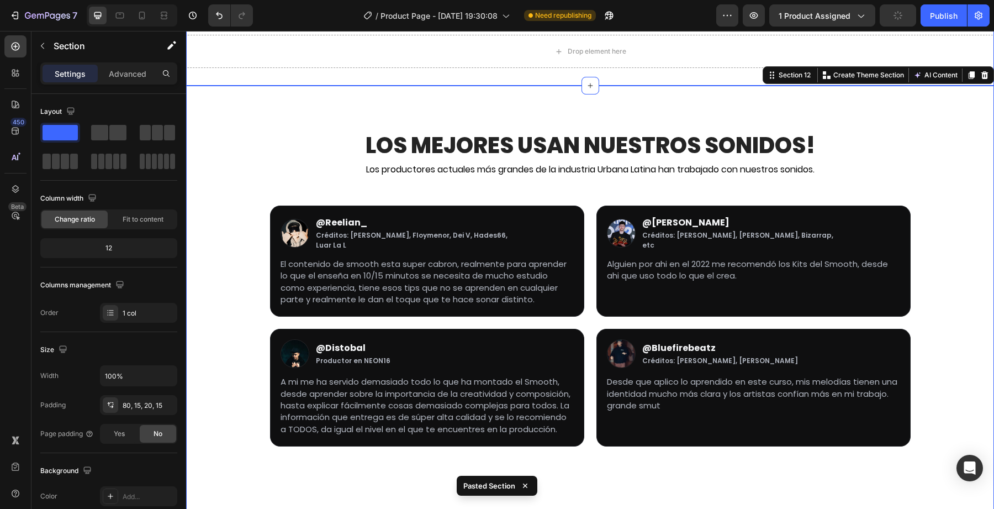
scroll to position [4629, 0]
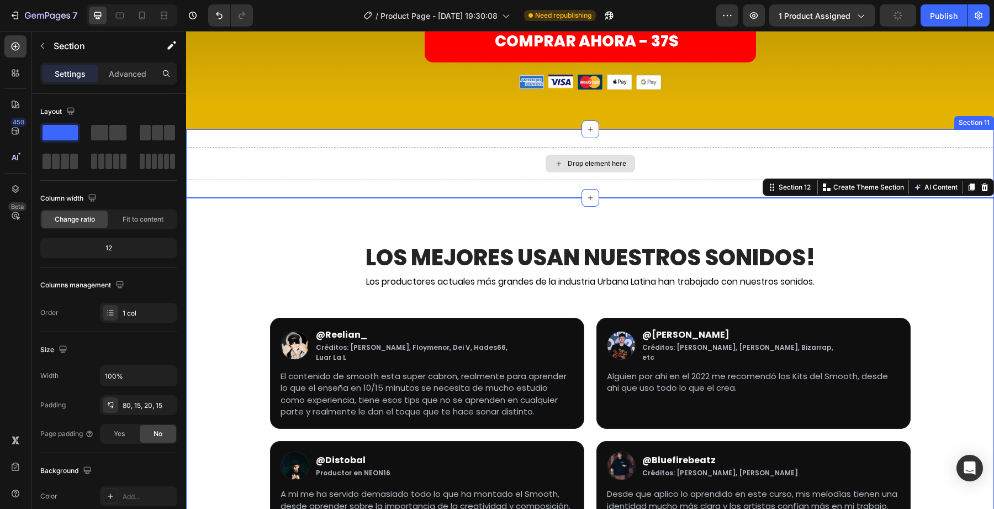
click at [253, 160] on div "Drop element here" at bounding box center [590, 163] width 808 height 33
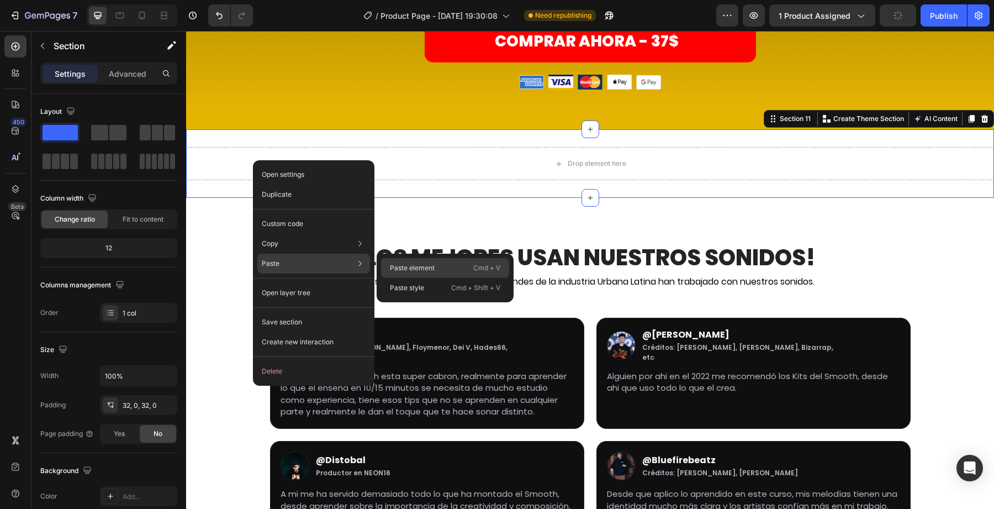
click at [391, 265] on p "Paste element" at bounding box center [412, 268] width 45 height 10
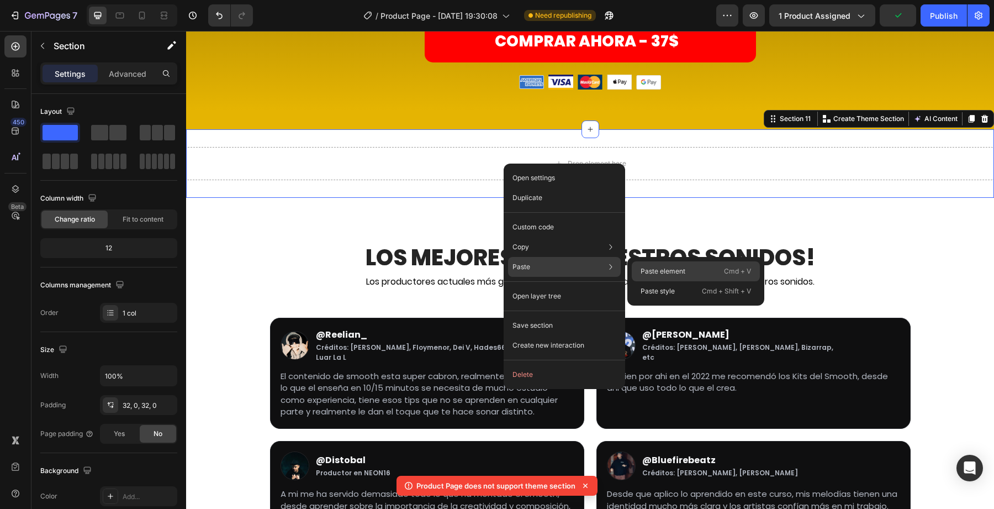
click at [673, 271] on p "Paste element" at bounding box center [663, 271] width 45 height 10
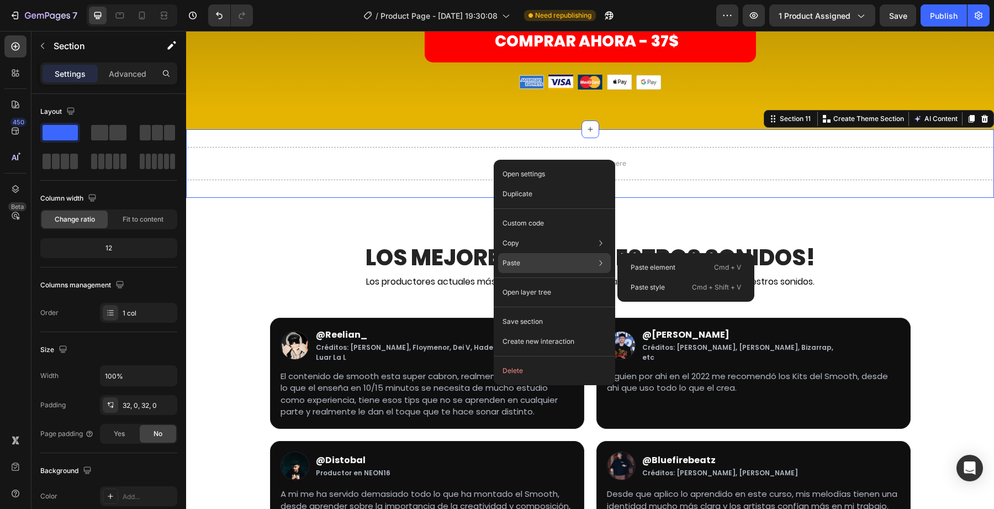
click at [640, 298] on div "Paste element Cmd + V Paste style Cmd + Shift + V" at bounding box center [686, 277] width 137 height 49
click at [647, 288] on p "Paste style" at bounding box center [648, 287] width 34 height 10
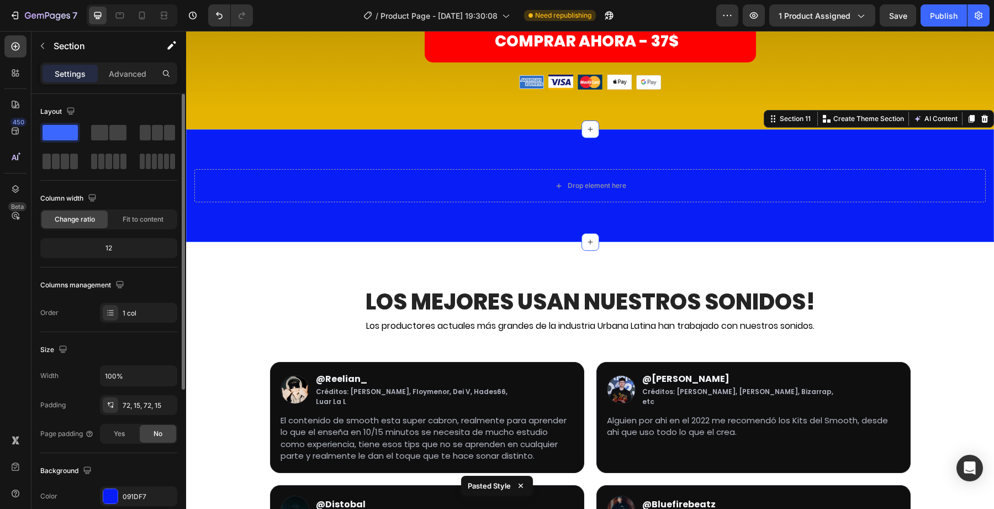
click at [64, 131] on span at bounding box center [60, 132] width 35 height 15
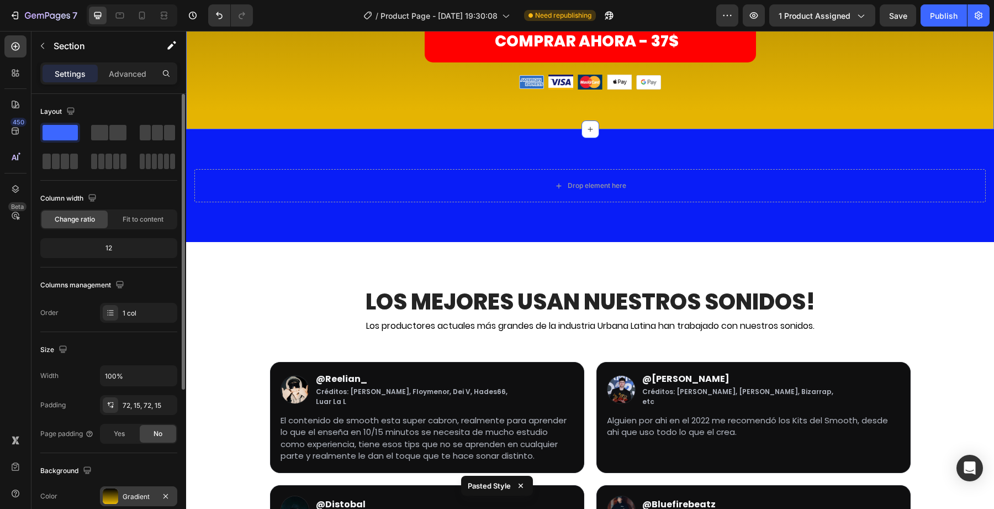
click at [109, 505] on div "Gradient" at bounding box center [138, 496] width 77 height 20
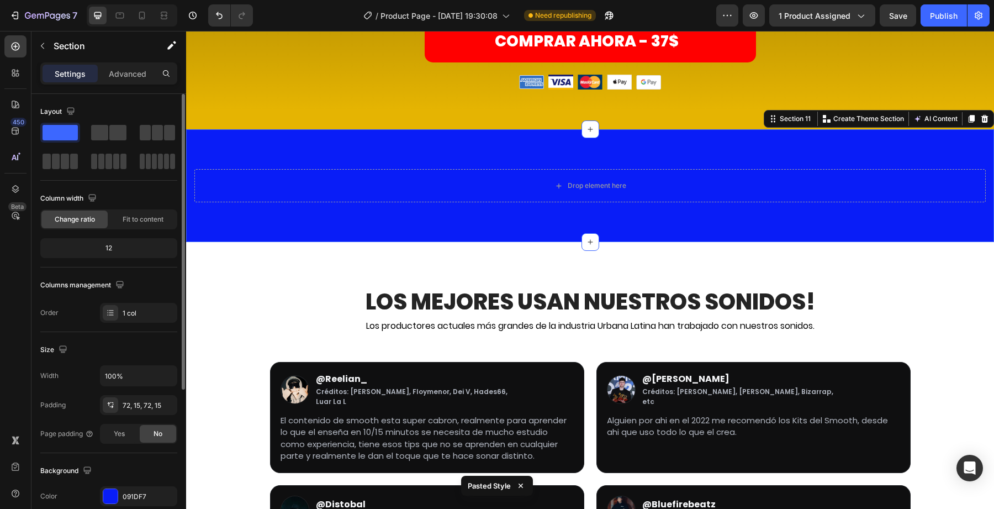
click at [372, 214] on div "Drop element here Section 11 Create Theme Section AI Content Write with GemAI W…" at bounding box center [590, 185] width 808 height 113
click at [117, 498] on div at bounding box center [110, 496] width 14 height 14
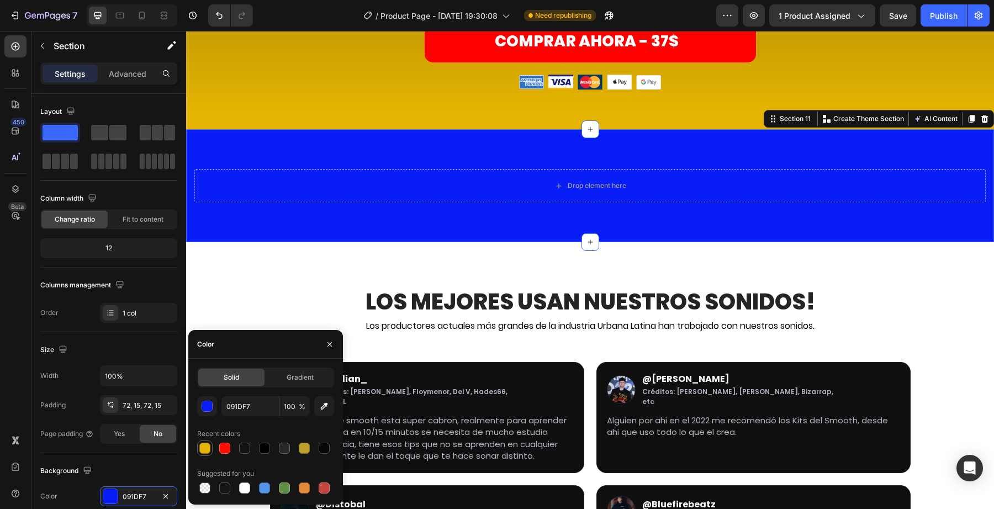
click at [208, 449] on div at bounding box center [204, 447] width 11 height 11
type input "E5B402"
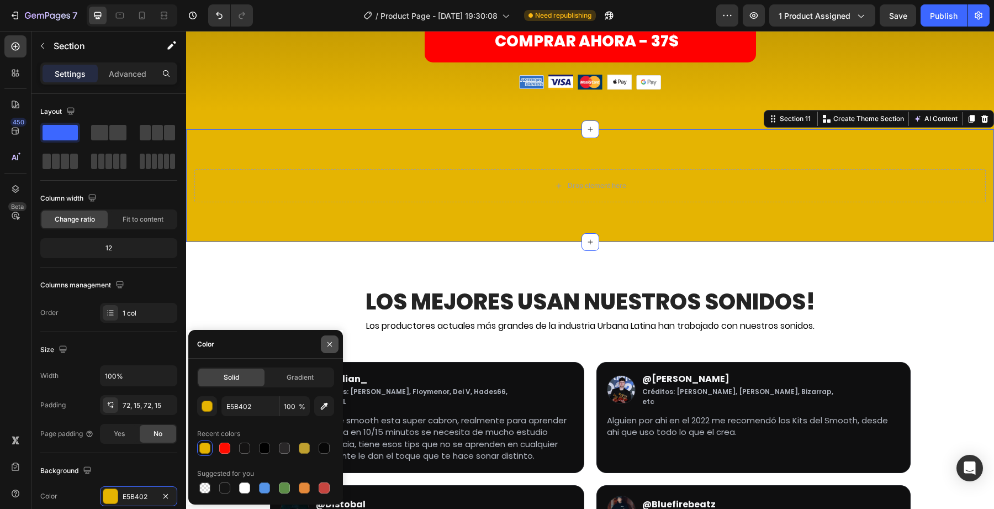
click at [329, 343] on icon "button" at bounding box center [329, 344] width 9 height 9
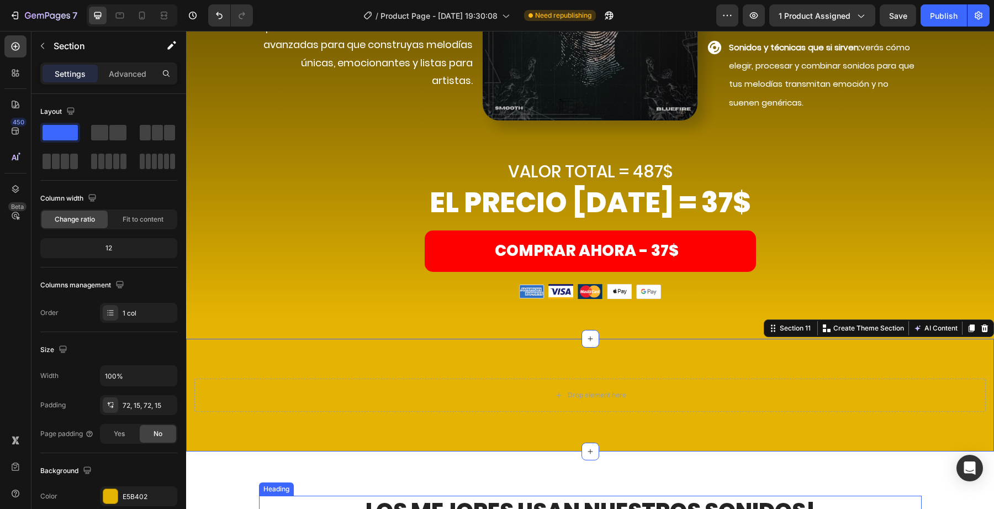
click at [346, 317] on div "Comprar ahora Heading asegura TU COPIA DE "el código" ahora mismo! Heading Row …" at bounding box center [590, 21] width 808 height 634
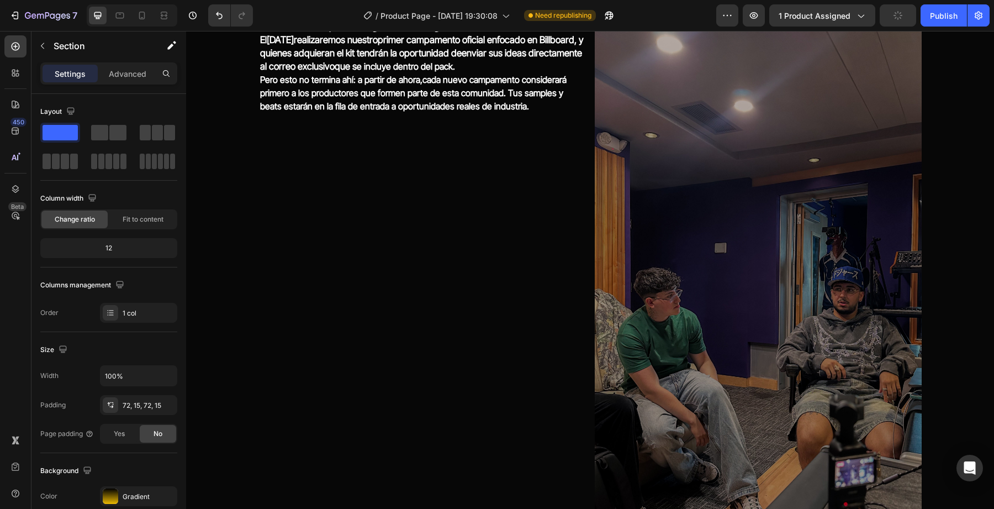
scroll to position [2968, 0]
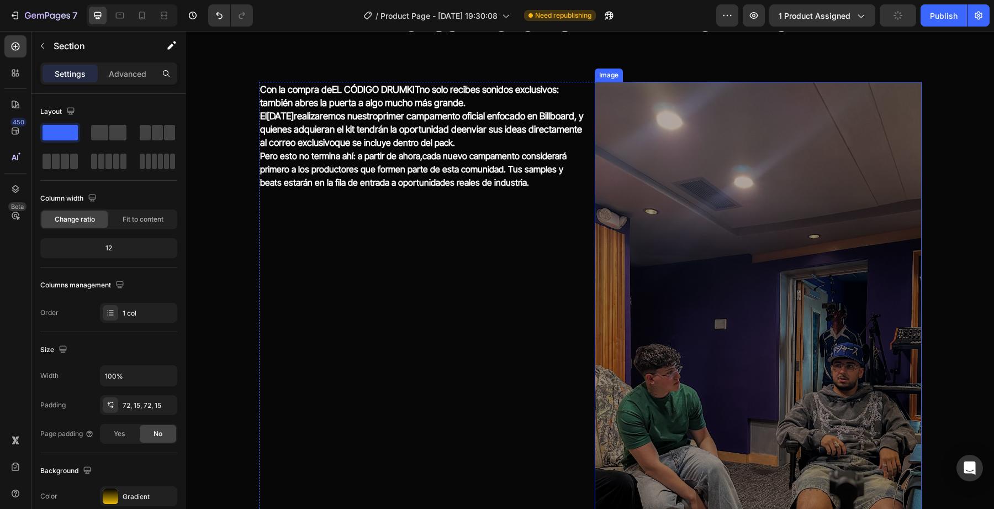
click at [668, 330] on img at bounding box center [758, 372] width 327 height 581
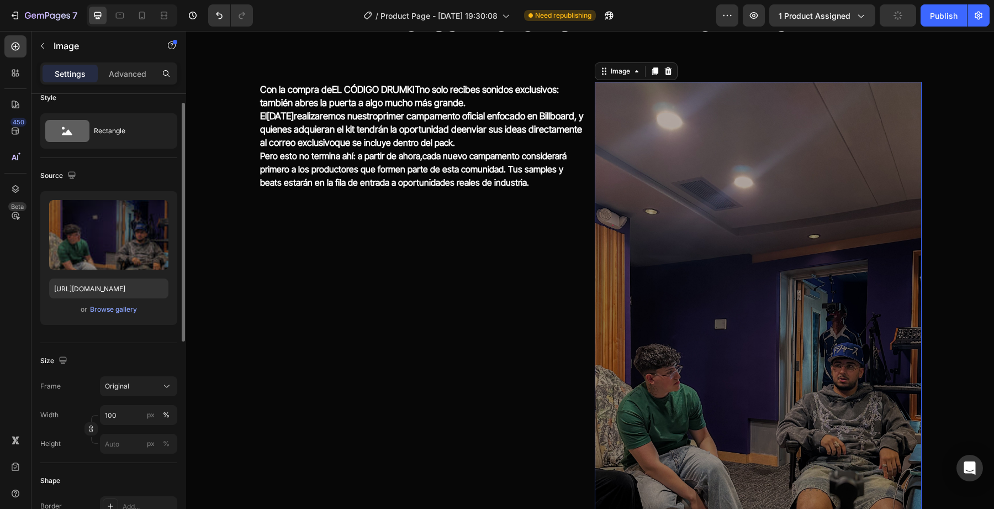
scroll to position [24, 0]
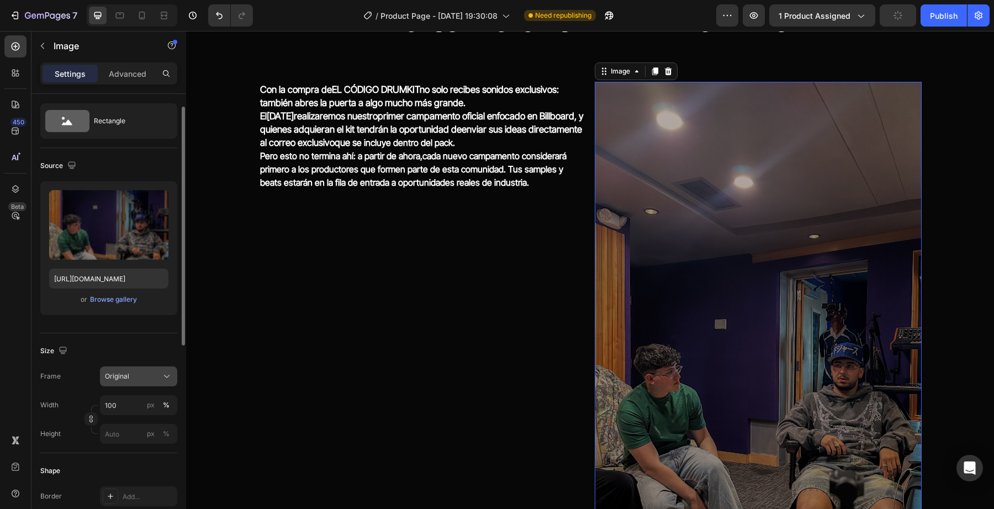
click at [130, 370] on button "Original" at bounding box center [138, 376] width 77 height 20
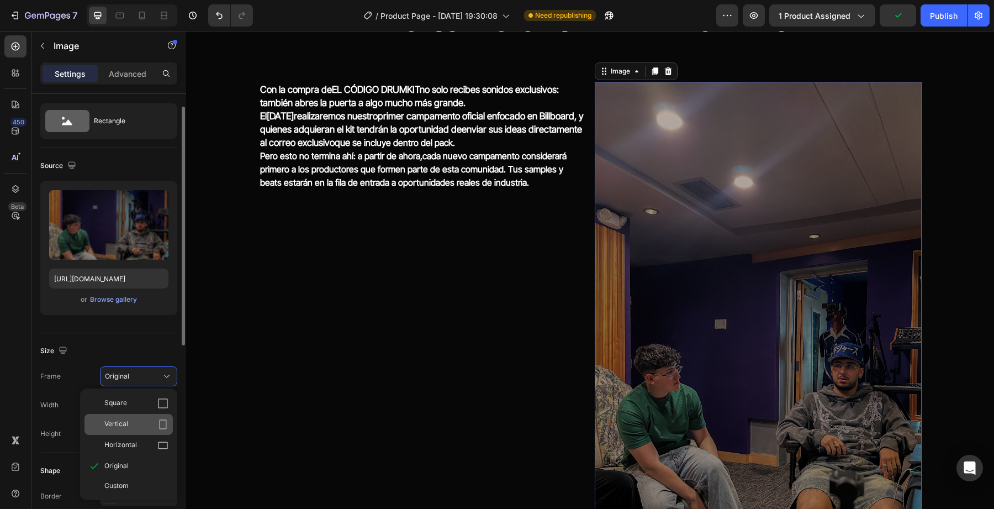
click at [136, 426] on div "Vertical" at bounding box center [136, 424] width 64 height 11
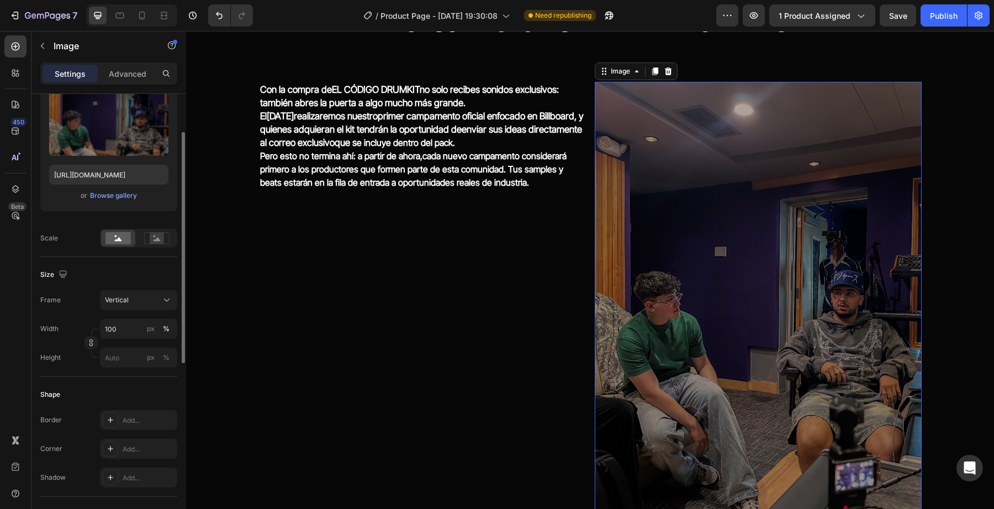
scroll to position [143, 0]
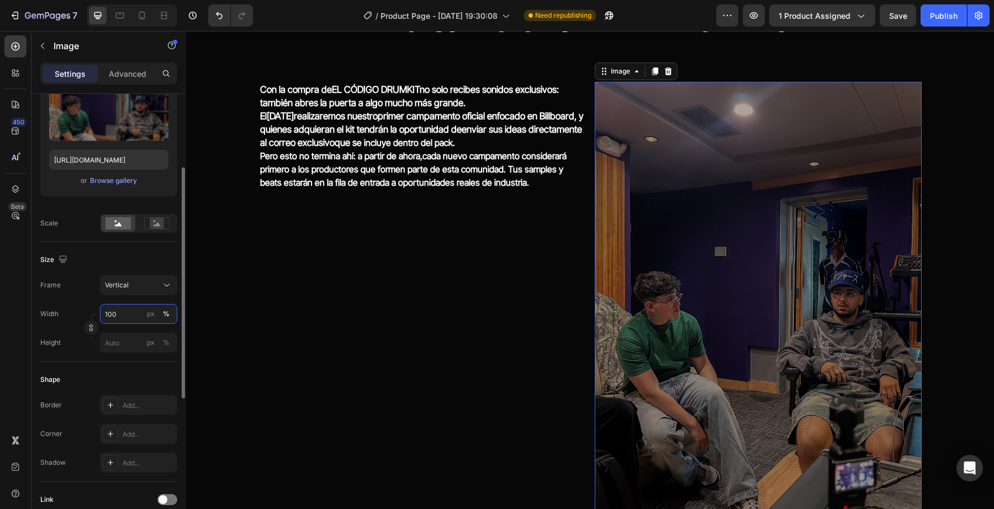
click at [138, 312] on input "100" at bounding box center [138, 314] width 77 height 20
click at [149, 291] on button "Vertical" at bounding box center [138, 285] width 77 height 20
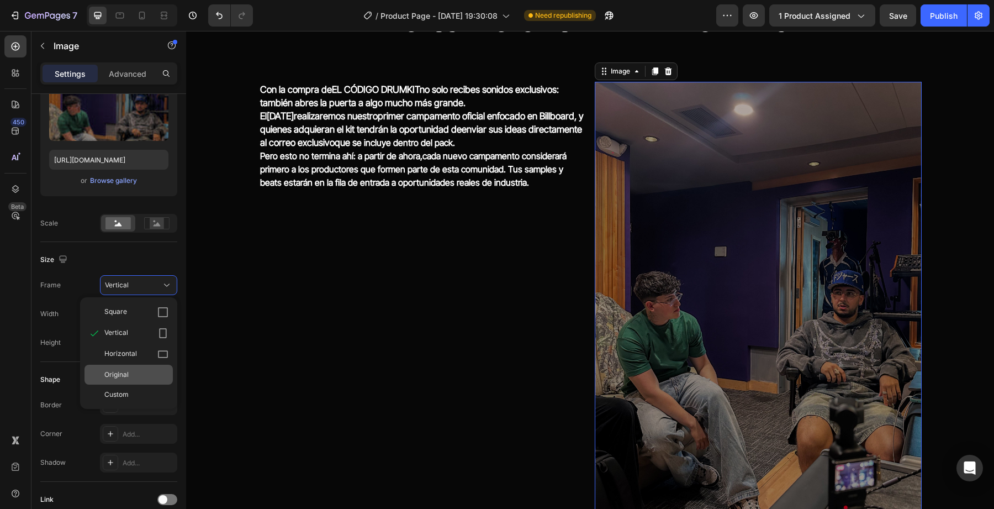
click at [143, 371] on div "Original" at bounding box center [136, 375] width 64 height 10
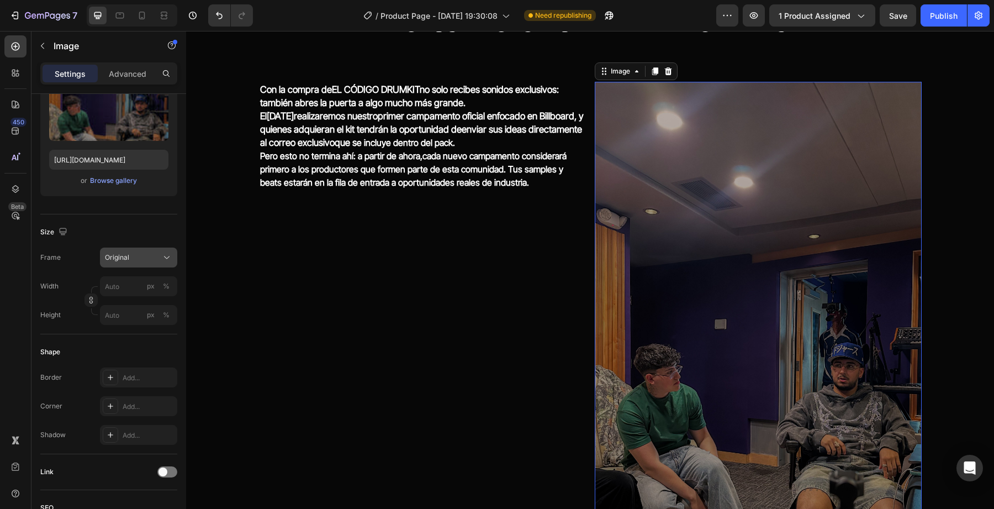
click at [160, 261] on div "Original" at bounding box center [138, 257] width 67 height 11
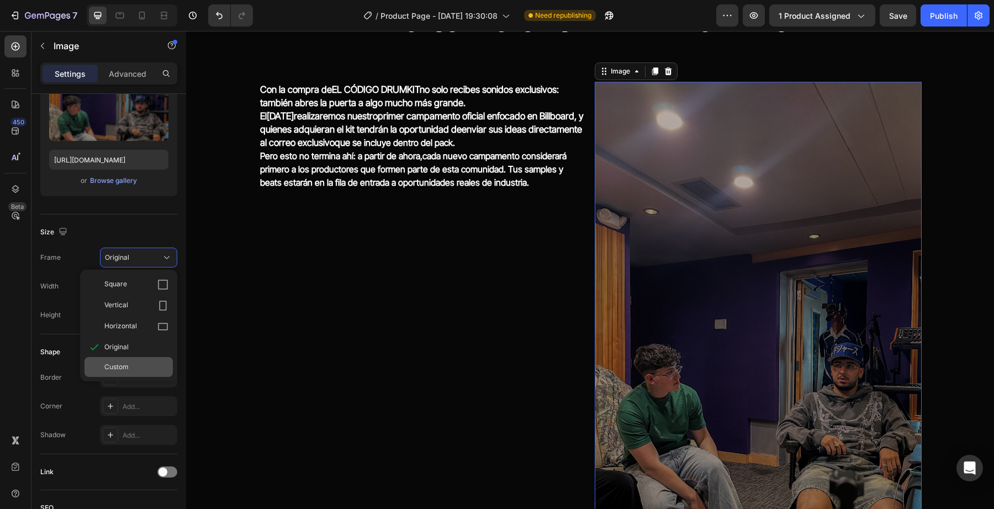
click at [141, 370] on div "Custom" at bounding box center [136, 367] width 64 height 10
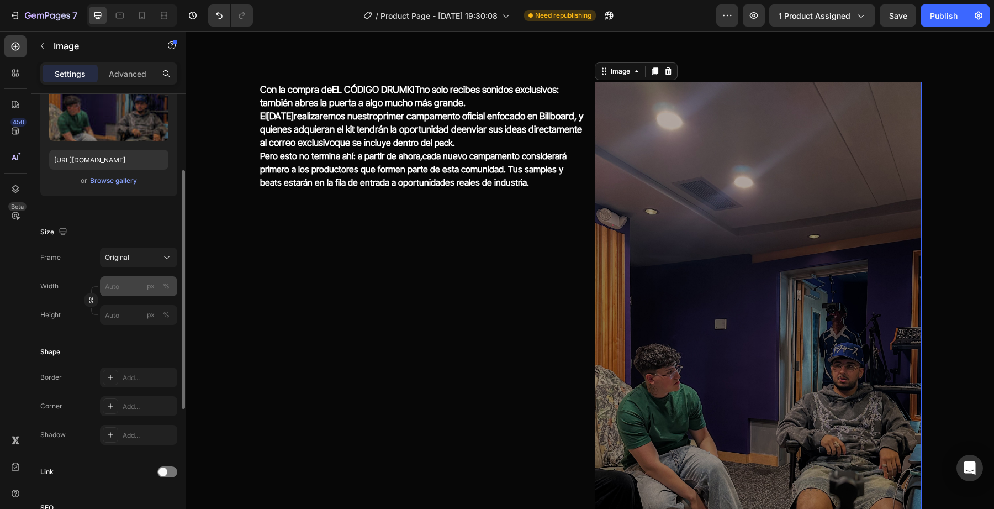
click at [149, 293] on div "Frame Original Width px % Height px %" at bounding box center [108, 285] width 137 height 77
click at [159, 261] on div "Original" at bounding box center [132, 257] width 54 height 10
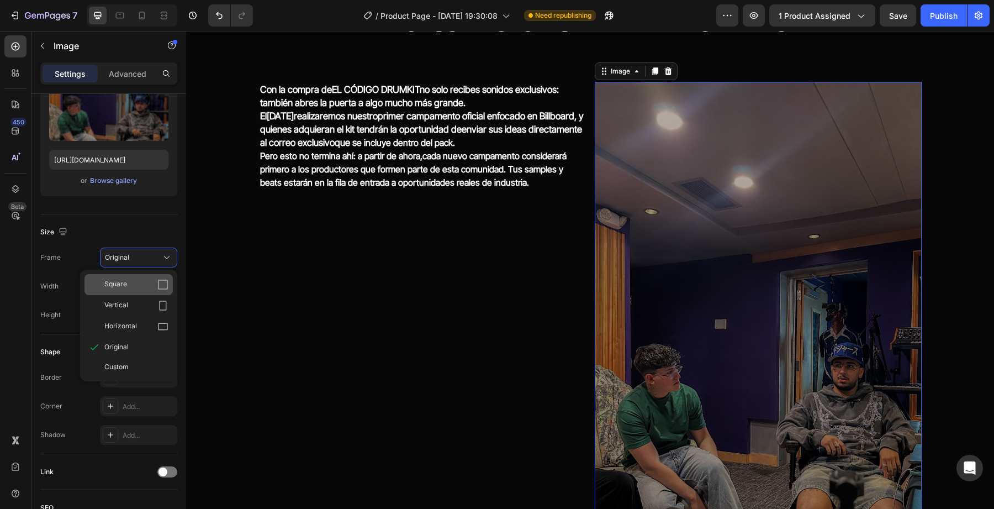
click at [140, 275] on div "Square" at bounding box center [129, 284] width 88 height 21
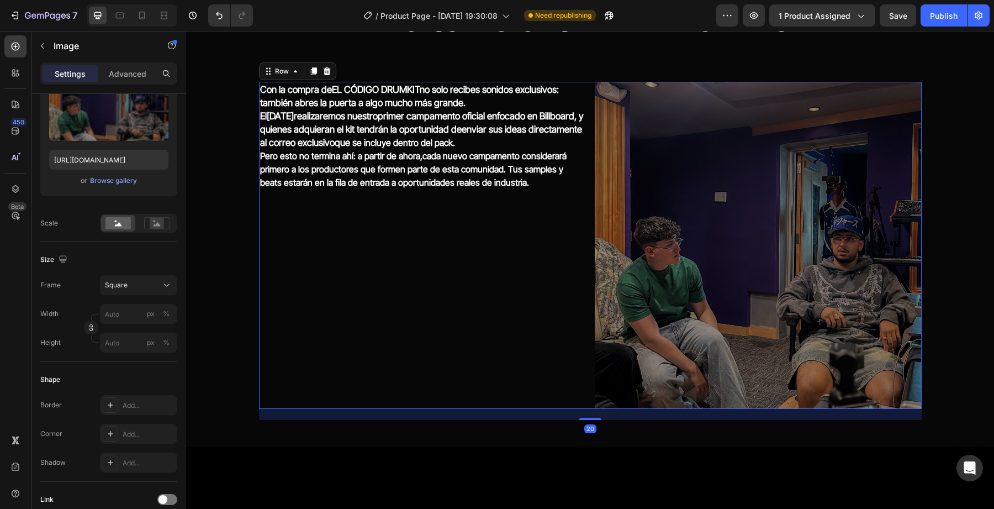
click at [416, 294] on div "Con la compra de EL CÓDIGO DRUMKIT no solo recibes sonidos exclusivos: también …" at bounding box center [422, 245] width 327 height 327
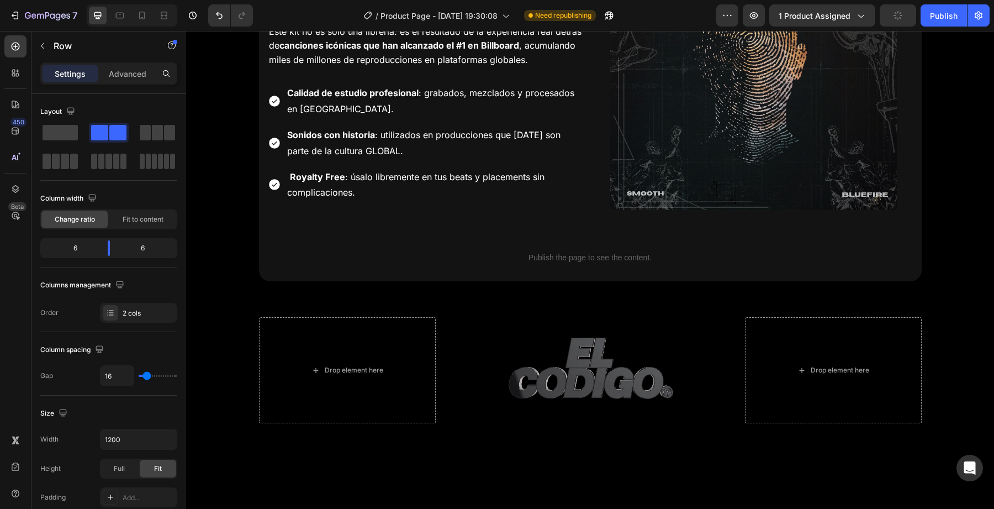
scroll to position [2459, 0]
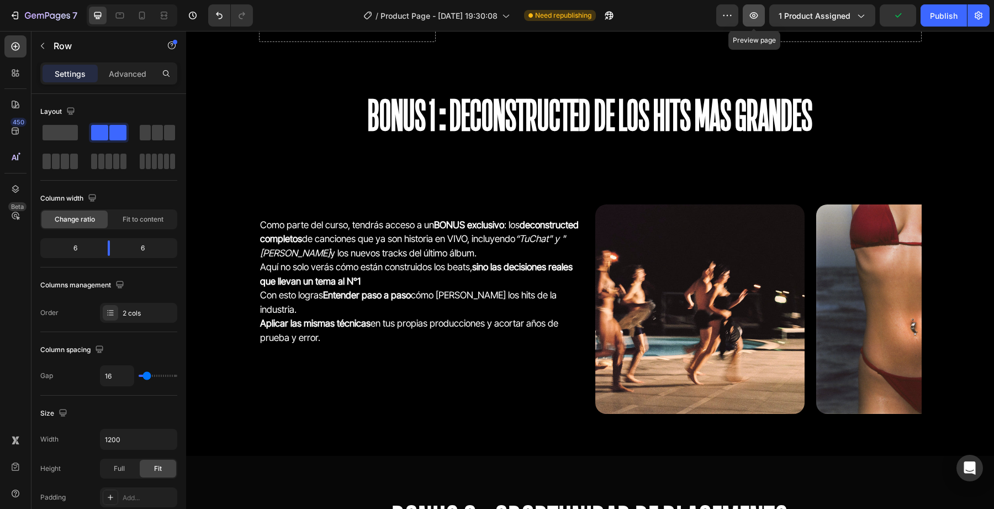
click at [763, 21] on button "button" at bounding box center [754, 15] width 22 height 22
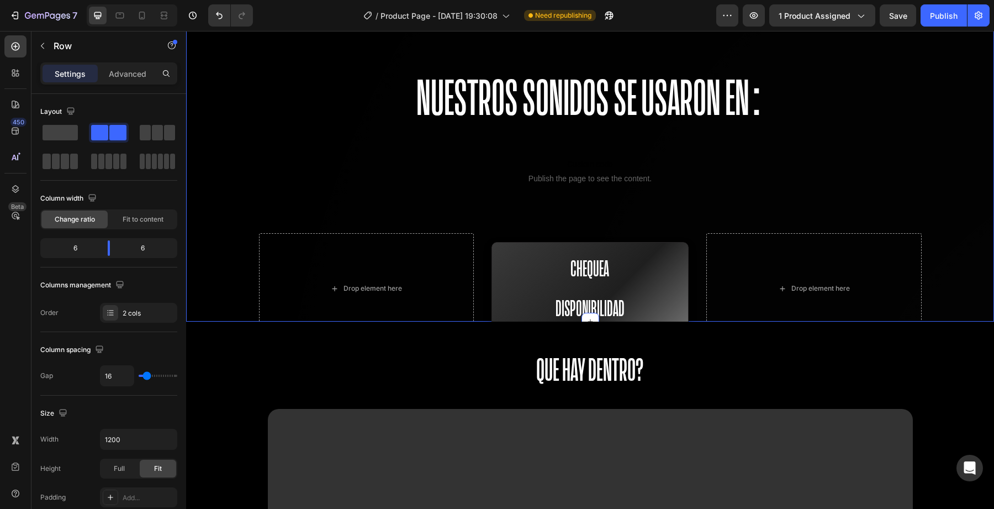
scroll to position [1059, 0]
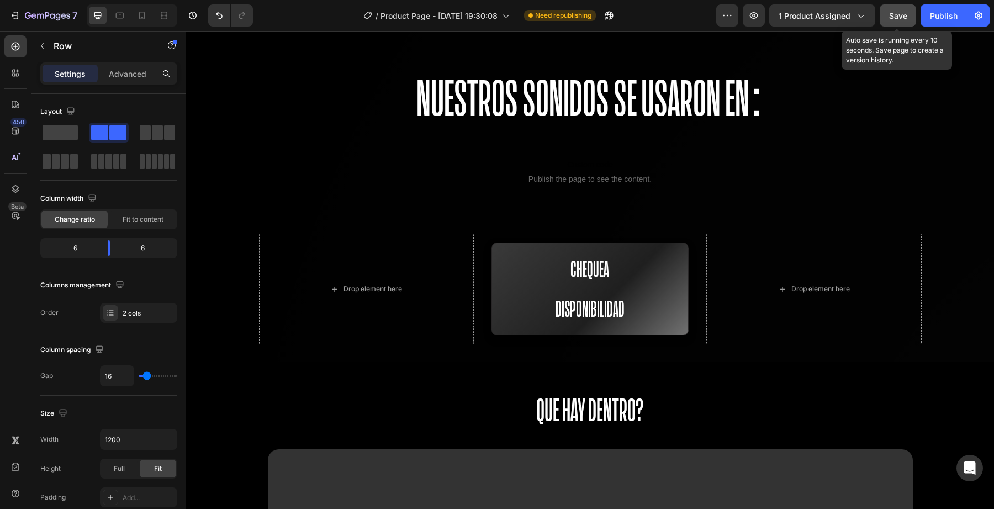
click at [889, 21] on button "Save" at bounding box center [898, 15] width 36 height 22
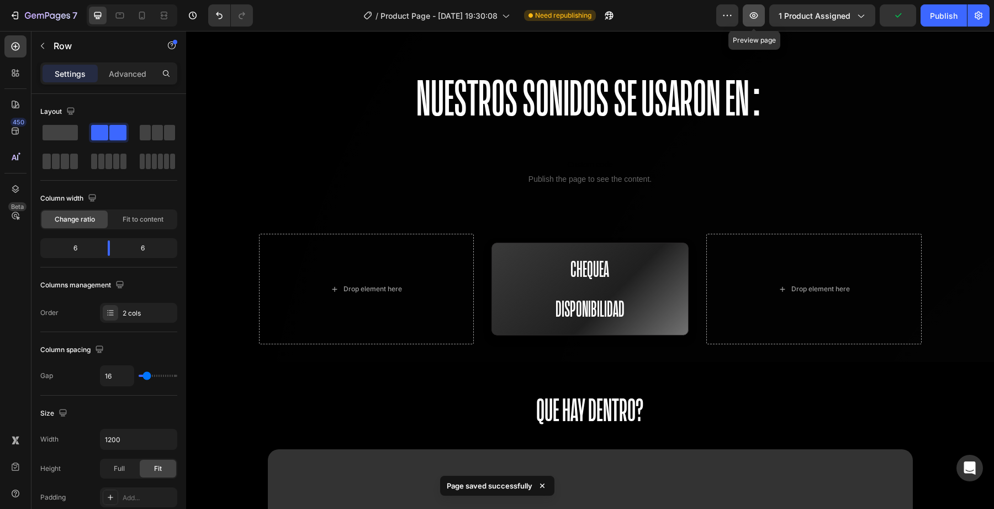
click at [755, 23] on button "button" at bounding box center [754, 15] width 22 height 22
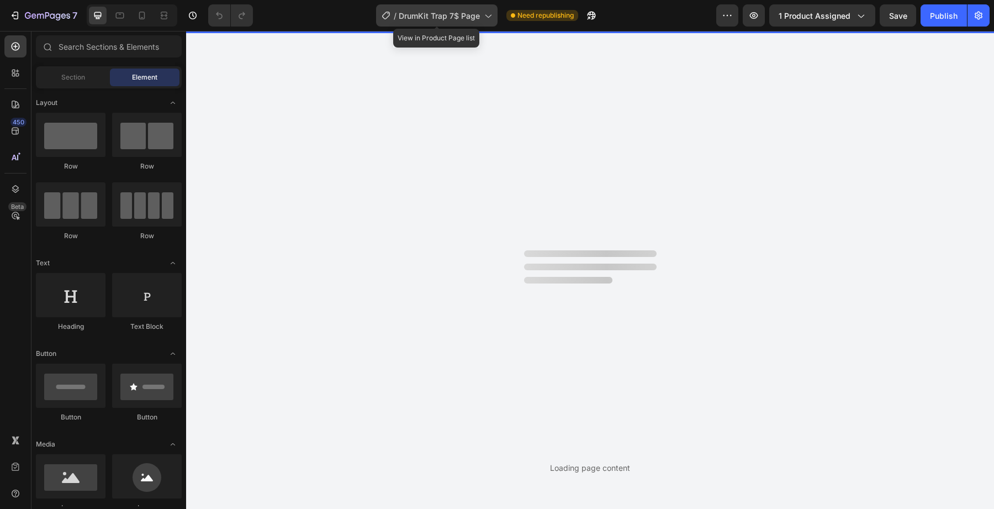
click at [469, 6] on div "/ DrumKit Trap 7$ Page" at bounding box center [437, 15] width 122 height 22
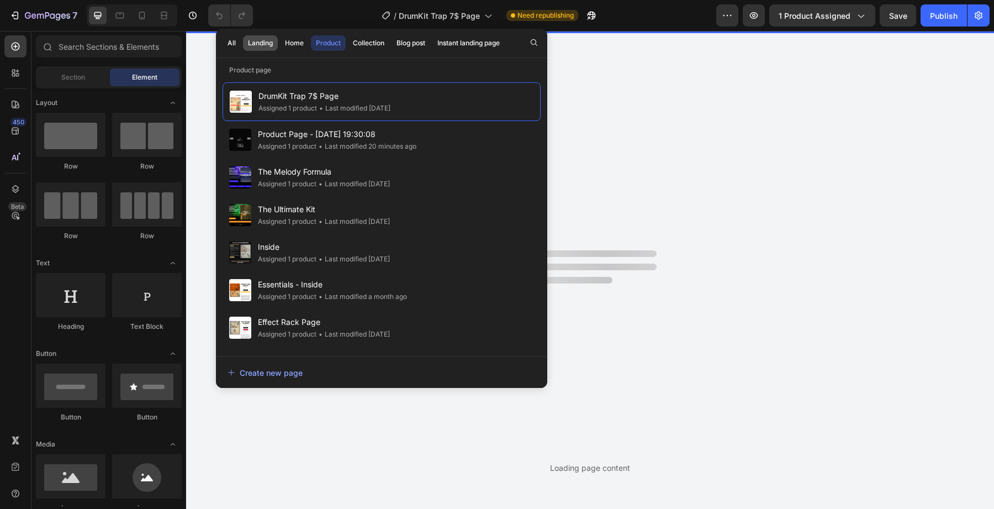
click at [274, 46] on button "Landing" at bounding box center [260, 42] width 35 height 15
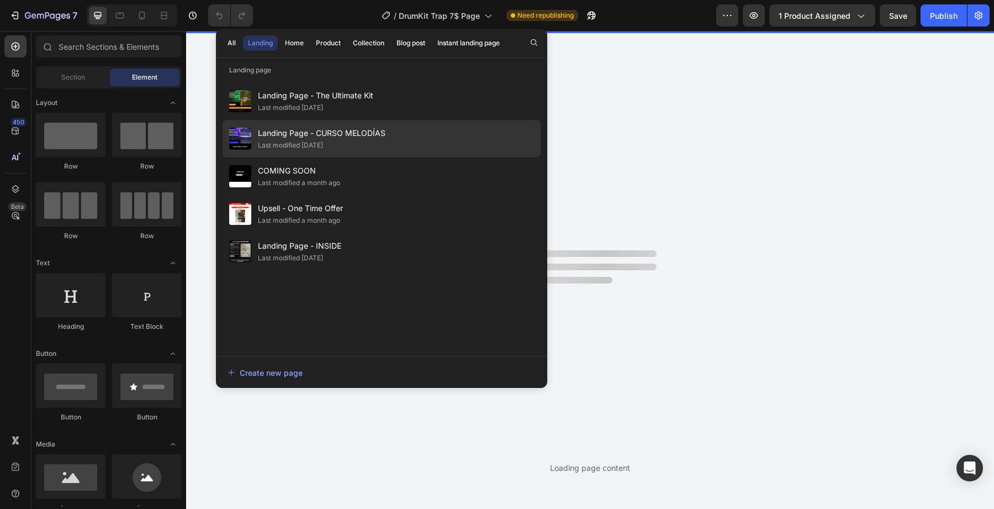
click at [314, 125] on div "Landing Page - CURSO MELODÍAS Last modified 24 days ago" at bounding box center [382, 139] width 318 height 38
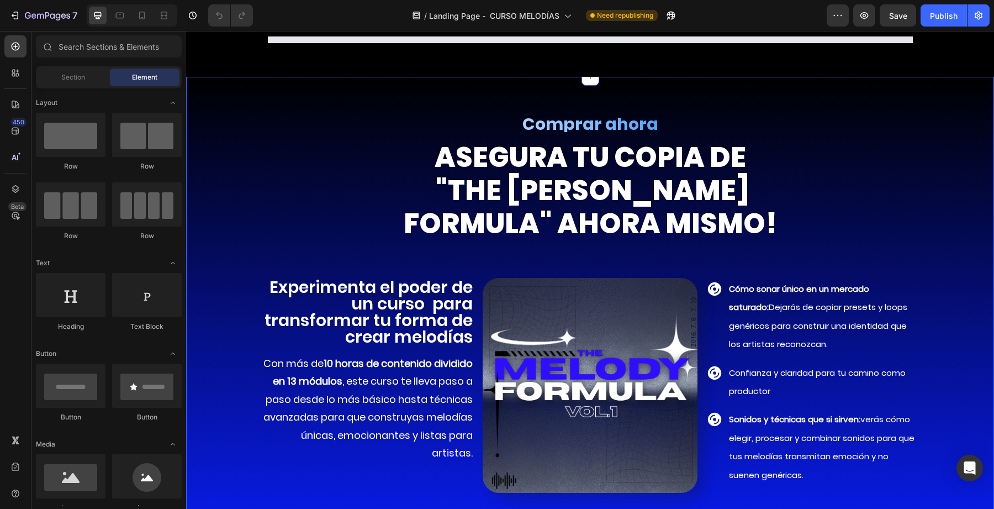
click at [231, 94] on div "Comprar ahora Heading asegura TU COPIA DE "the [PERSON_NAME] formula" ahora mis…" at bounding box center [590, 316] width 808 height 478
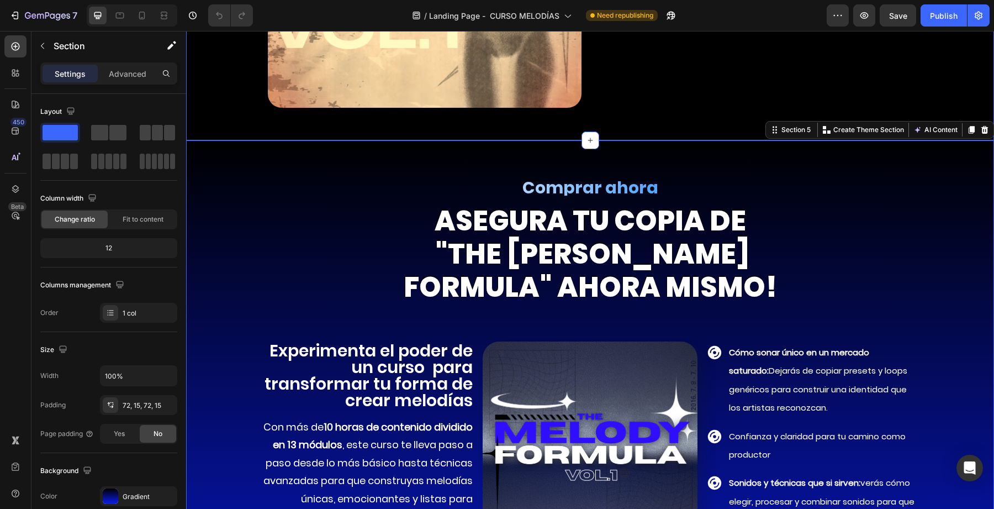
scroll to position [6447, 0]
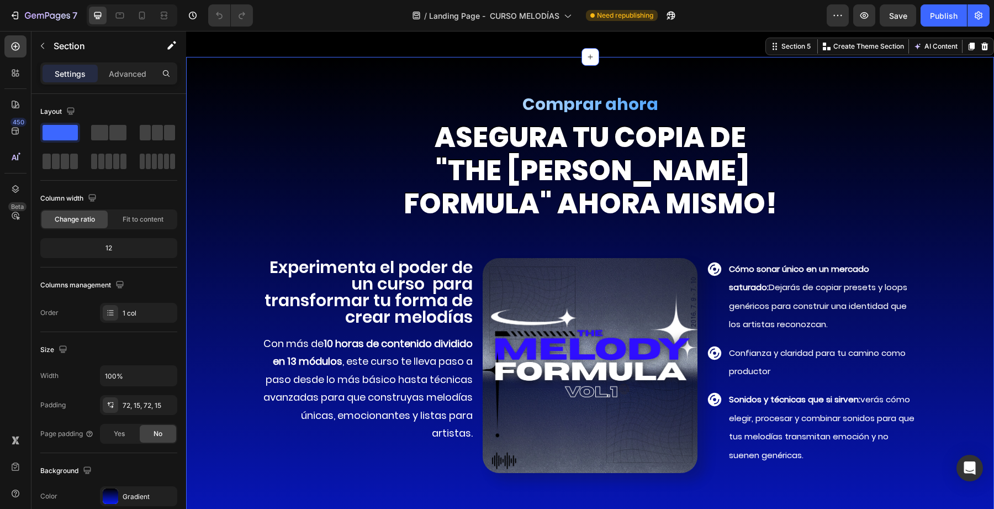
click at [247, 219] on div "Comprar ahora Heading asegura TU COPIA DE "the [PERSON_NAME] formula" ahora mis…" at bounding box center [590, 367] width 792 height 540
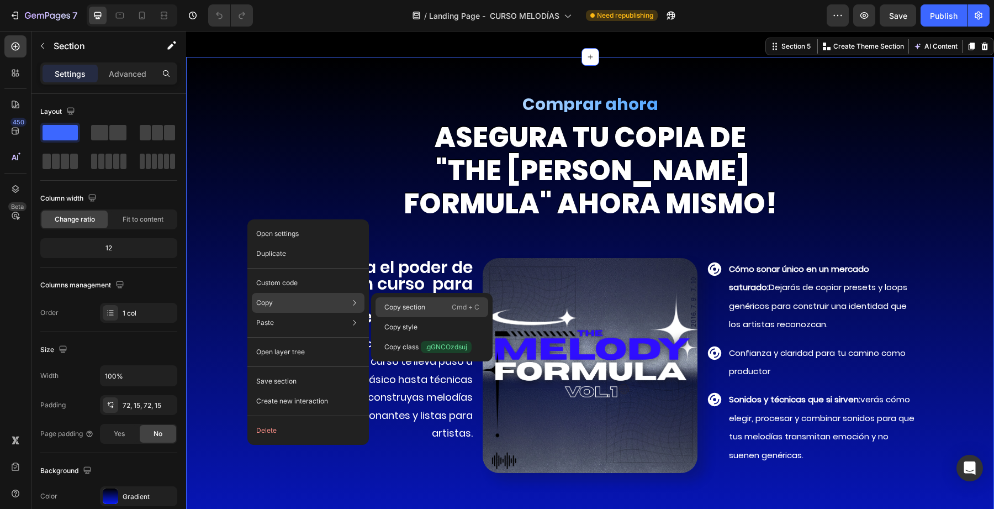
drag, startPoint x: 415, startPoint y: 309, endPoint x: 229, endPoint y: 278, distance: 188.7
click at [415, 309] on p "Copy section" at bounding box center [404, 307] width 41 height 10
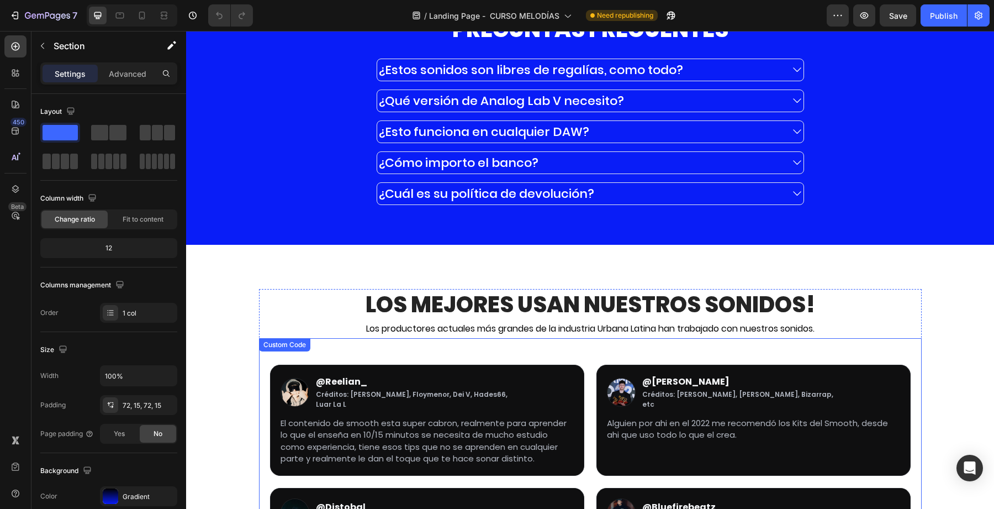
scroll to position [7168, 0]
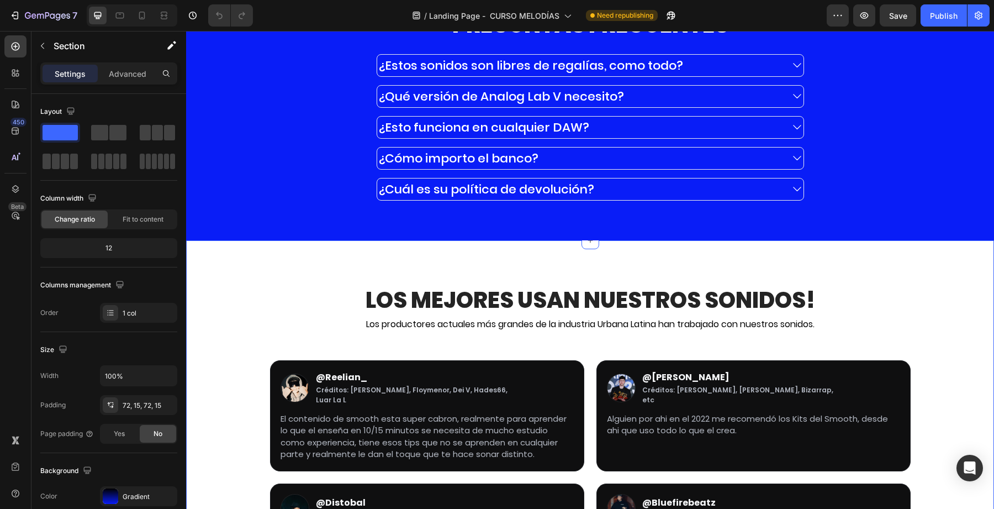
click at [233, 300] on div "Los mejores usan Nuestros Sonidos! Heading Los productores actuales más grandes…" at bounding box center [590, 496] width 792 height 424
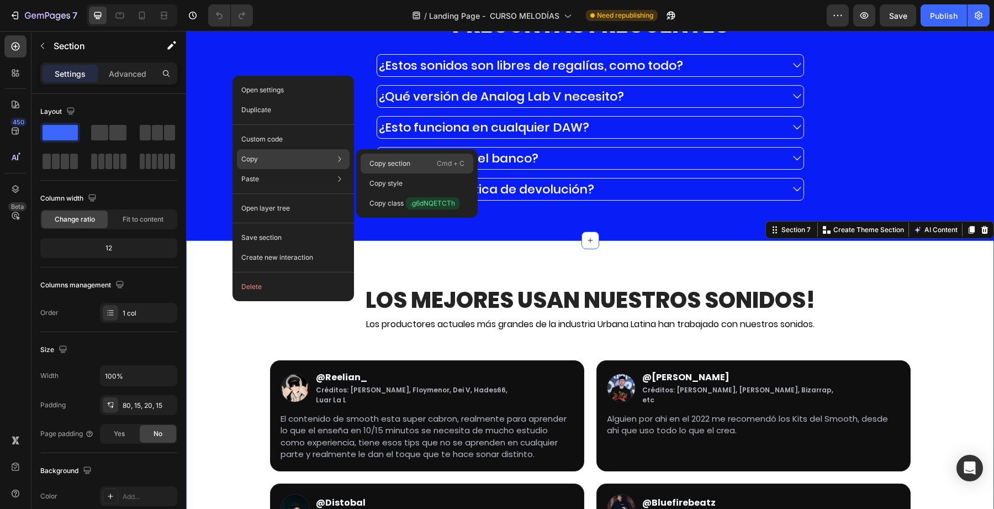
click at [387, 159] on p "Copy section" at bounding box center [390, 164] width 41 height 10
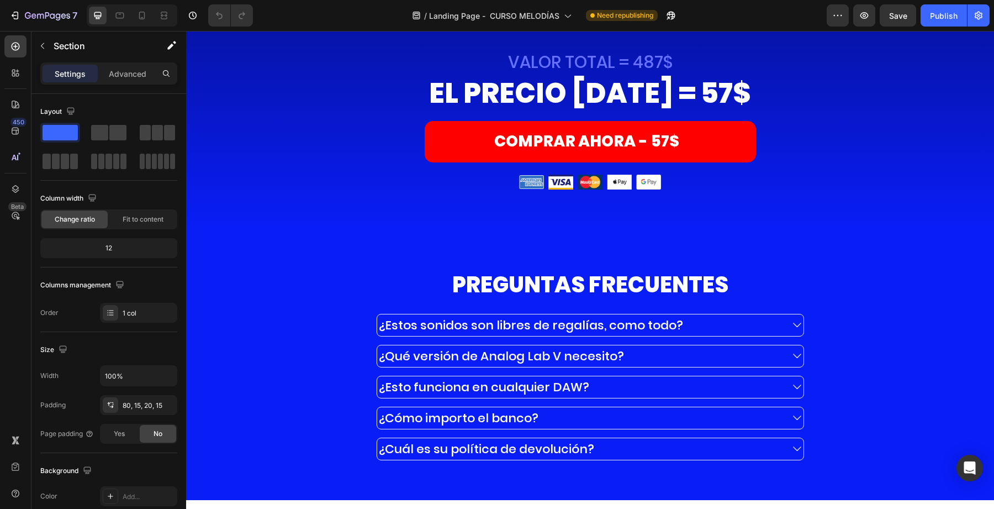
scroll to position [6909, 0]
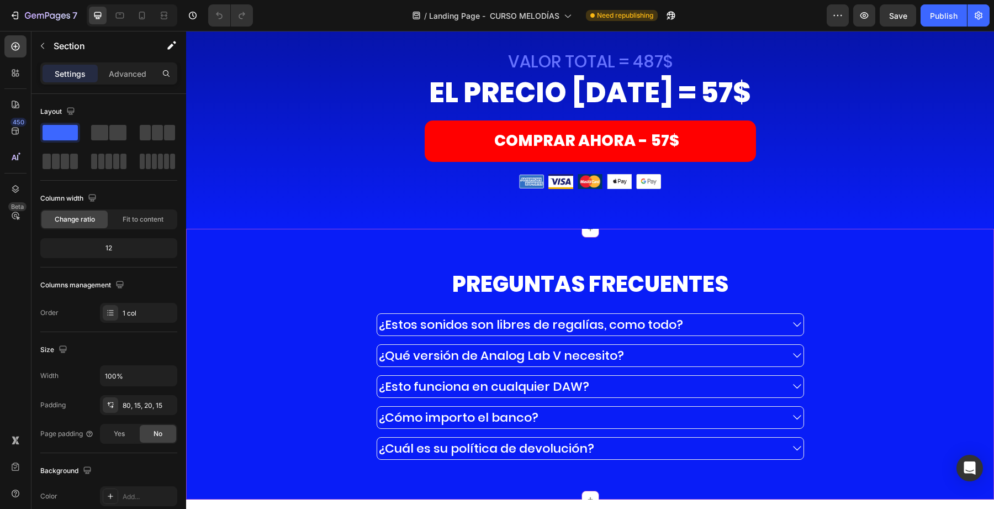
click at [359, 272] on div "PREGUNTAS FRECUENTES Heading ¿Estos sonidos son libres de regalías, como todo? …" at bounding box center [590, 363] width 792 height 191
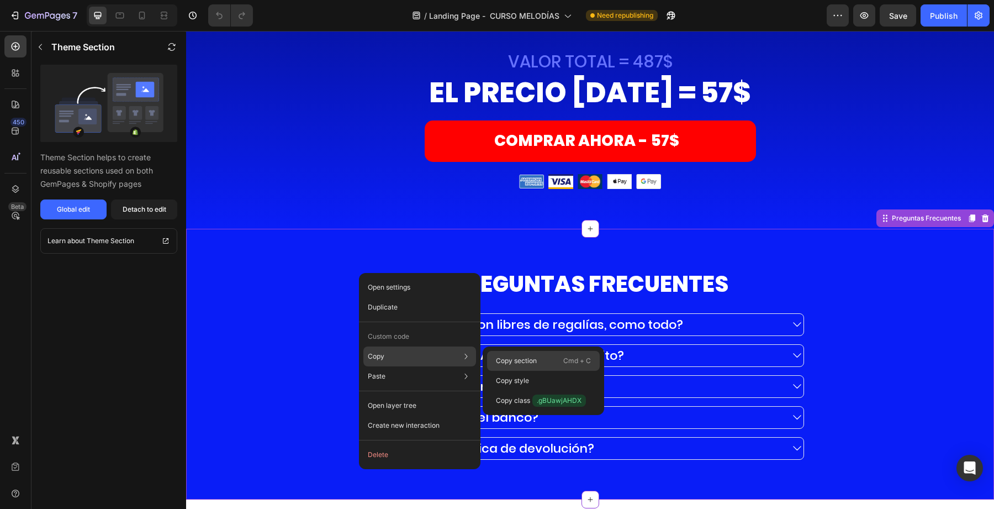
click at [511, 363] on p "Copy section" at bounding box center [516, 361] width 41 height 10
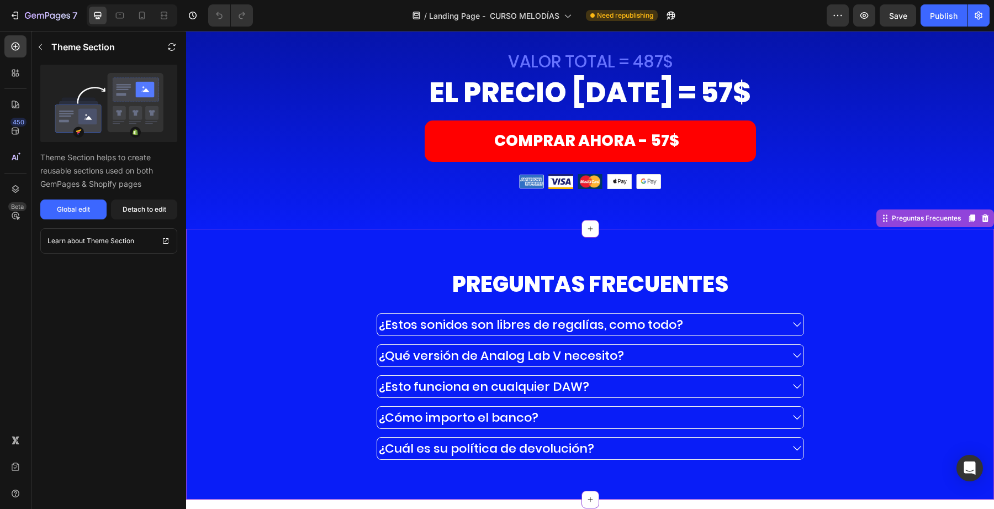
click at [330, 330] on div "PREGUNTAS FRECUENTES Heading ¿Estos sonidos son libres de regalías, como todo? …" at bounding box center [590, 363] width 792 height 191
click at [272, 323] on div "PREGUNTAS FRECUENTES Heading ¿Estos sonidos son libres de regalías, como todo? …" at bounding box center [590, 363] width 792 height 191
click at [318, 170] on div "COMPRAR AHORA - 57$ Add to Cart" at bounding box center [590, 146] width 663 height 53
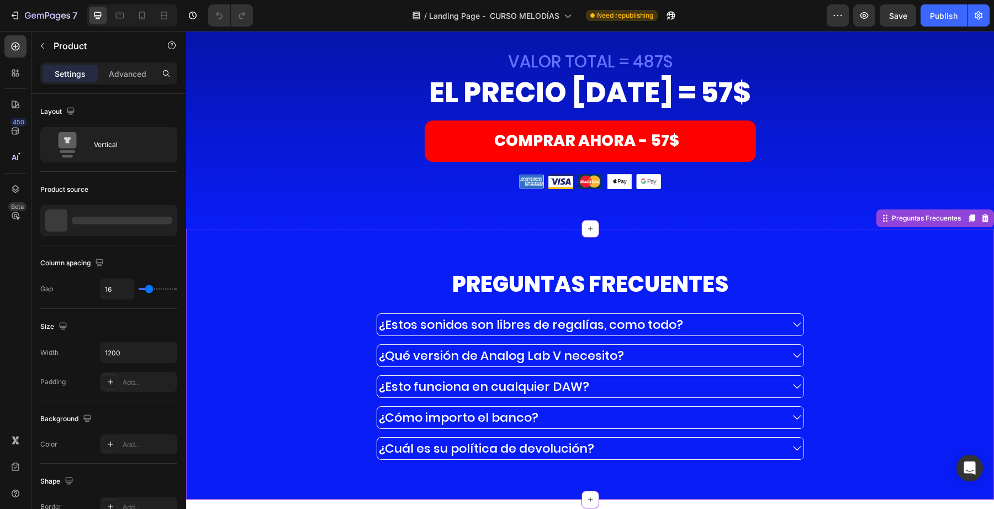
click at [281, 270] on div "PREGUNTAS FRECUENTES Heading ¿Estos sonidos son libres de regalías, como todo? …" at bounding box center [590, 363] width 792 height 191
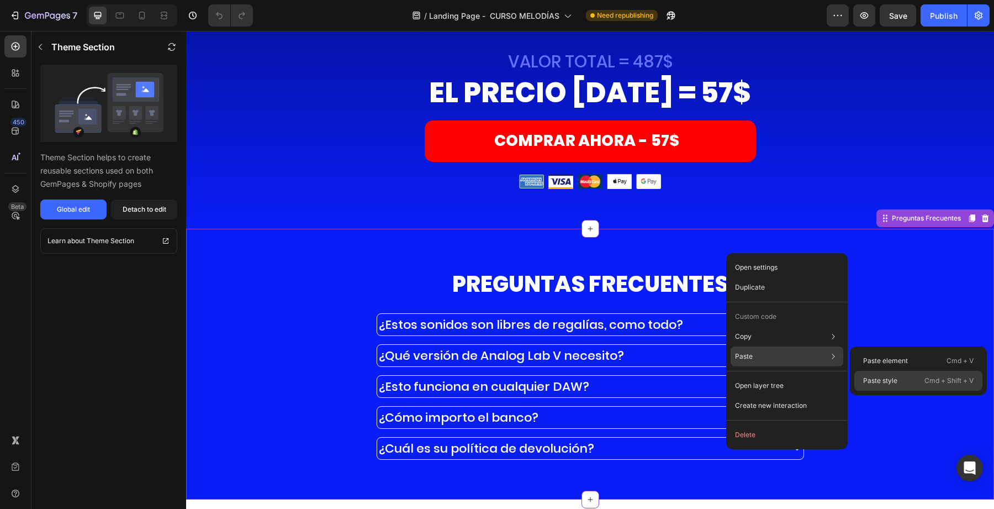
click at [901, 378] on div "Paste style Cmd + Shift + V" at bounding box center [918, 381] width 128 height 20
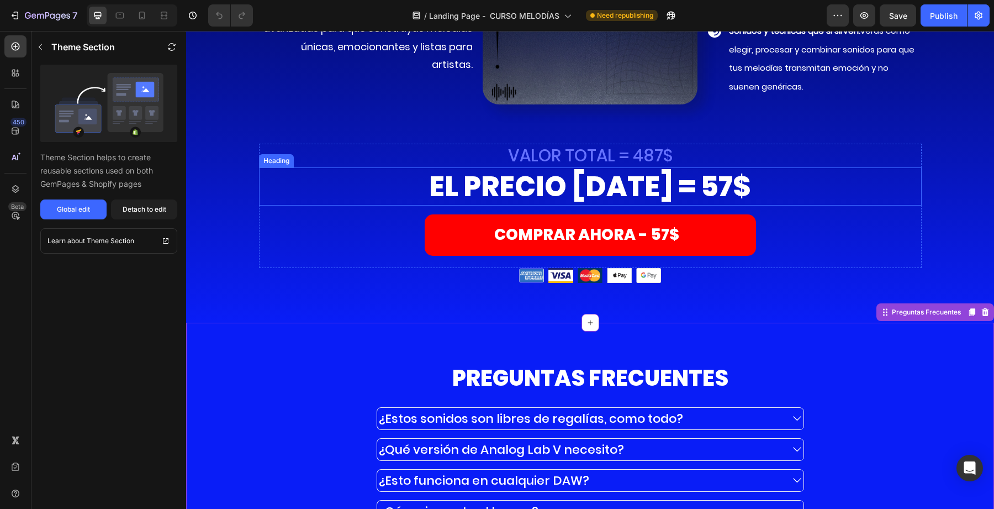
scroll to position [6811, 0]
